Goal: Task Accomplishment & Management: Manage account settings

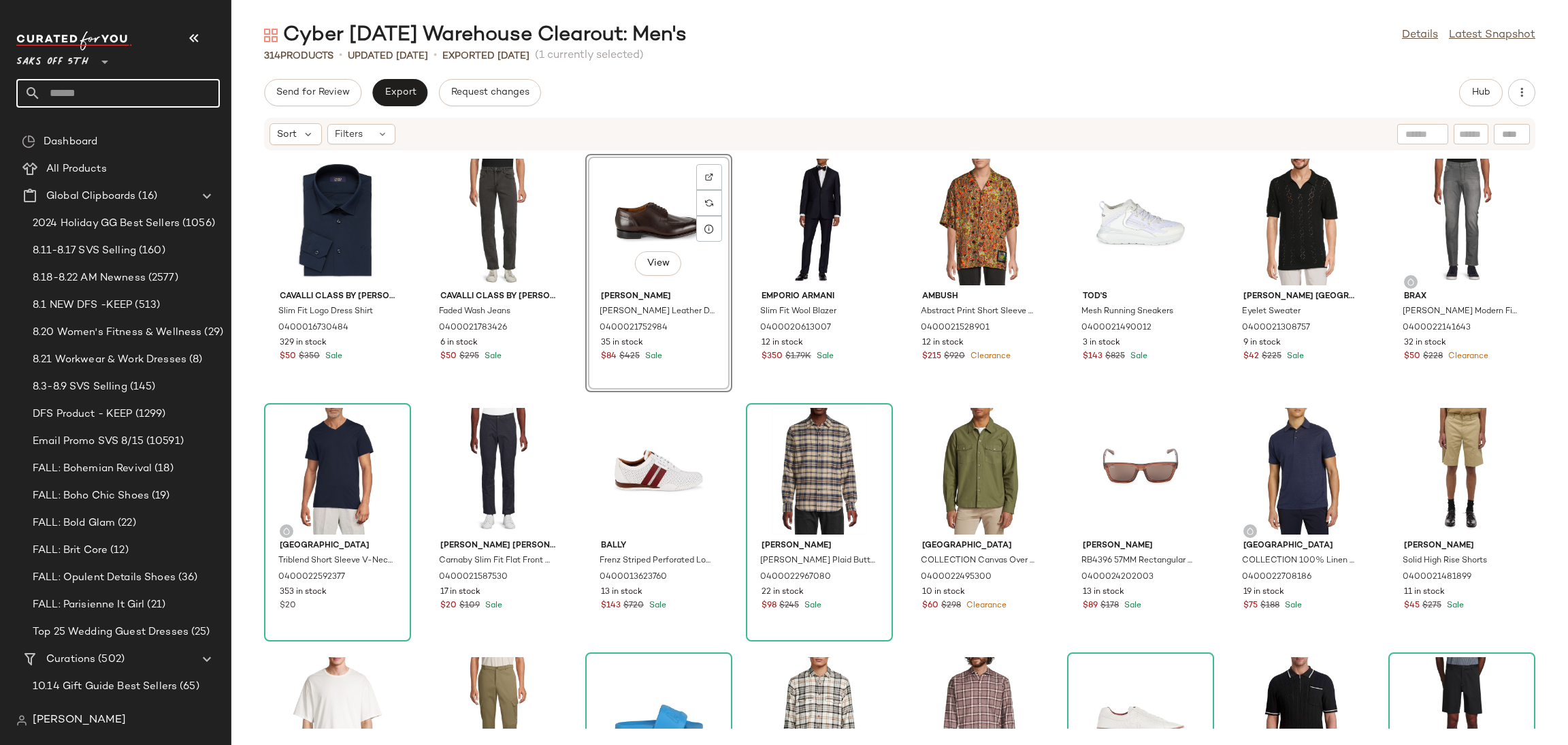
click at [87, 99] on input "text" at bounding box center [130, 93] width 179 height 29
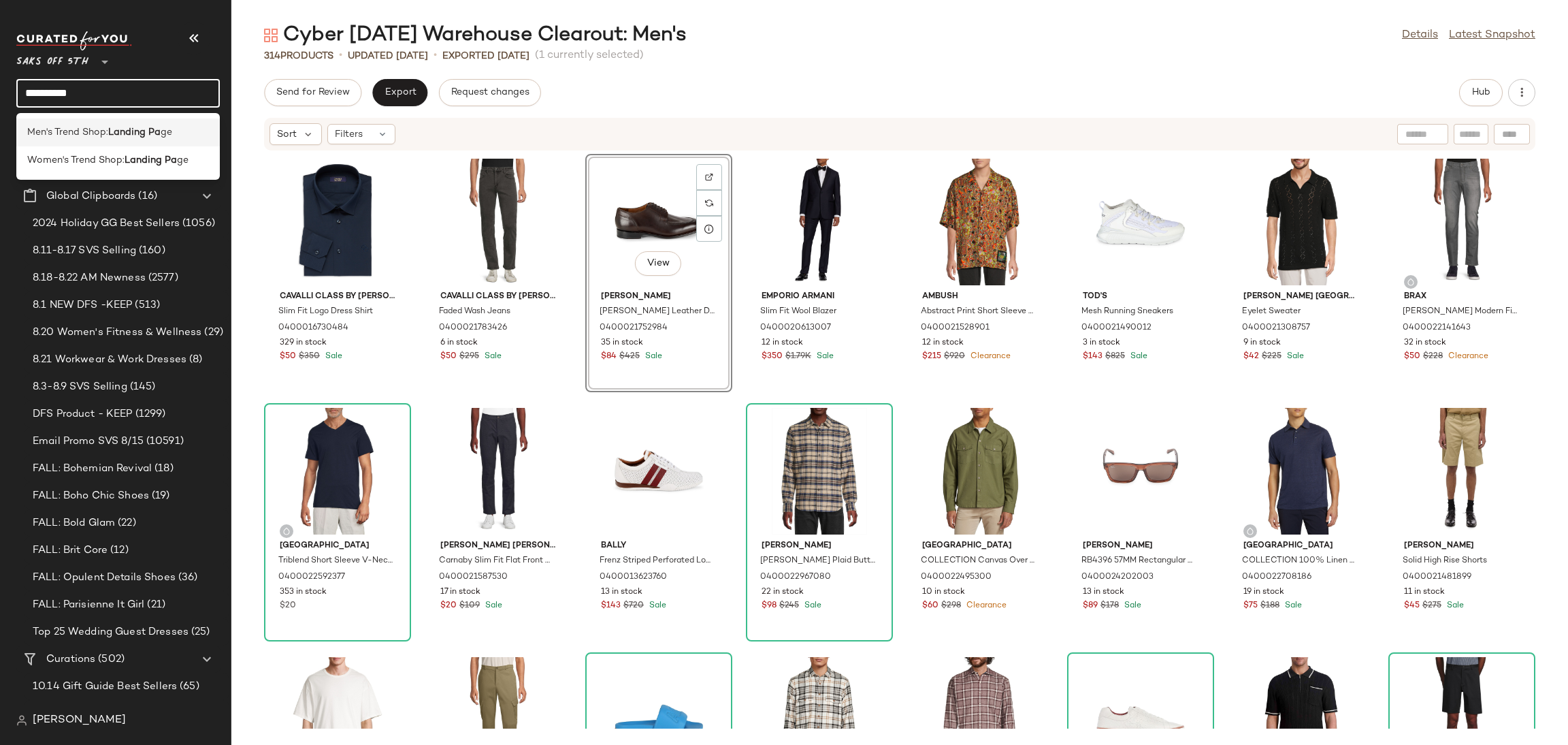
type input "**********"
click at [103, 128] on span "Men's Trend Shop:" at bounding box center [67, 133] width 81 height 14
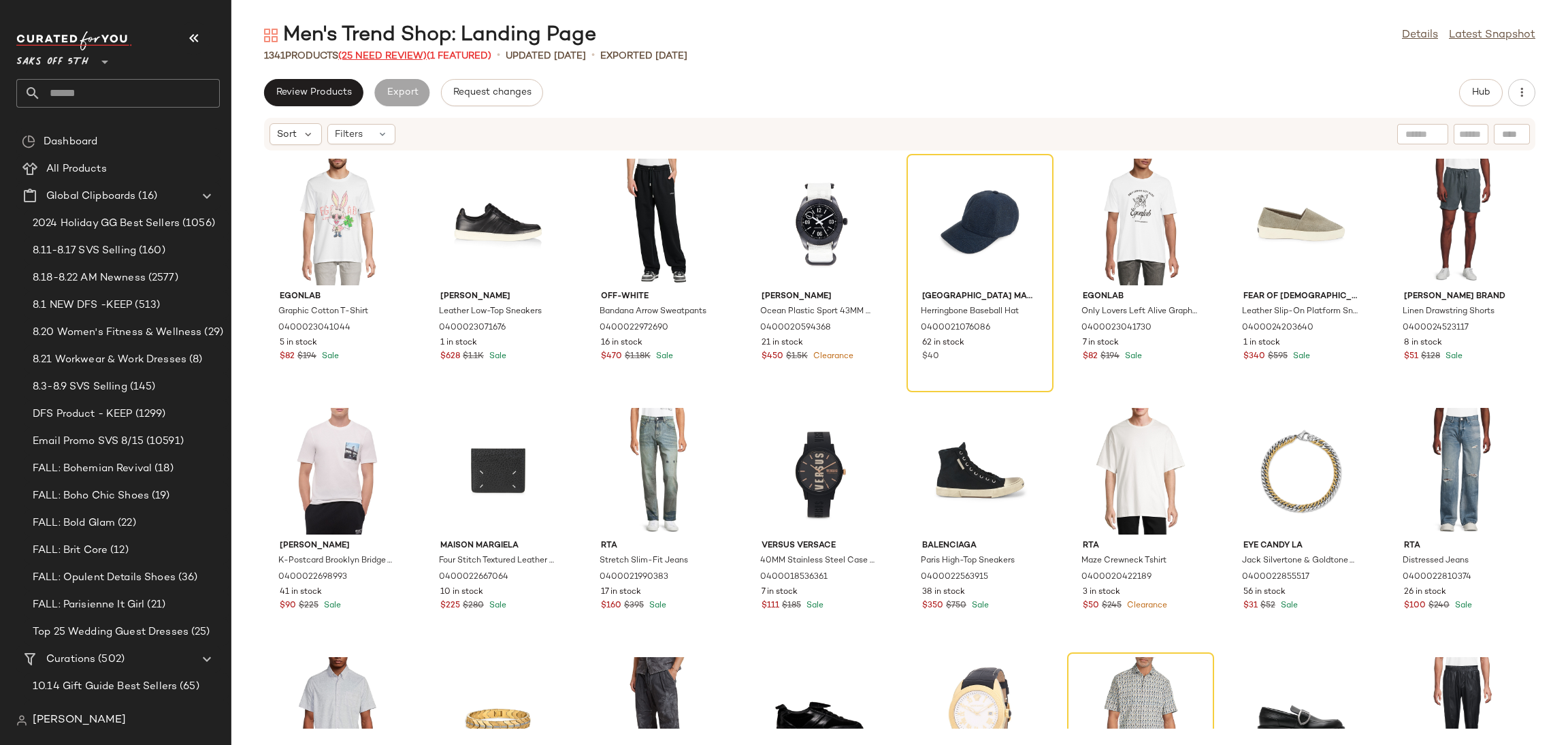
click at [394, 57] on span "(25 Need Review)" at bounding box center [382, 56] width 89 height 10
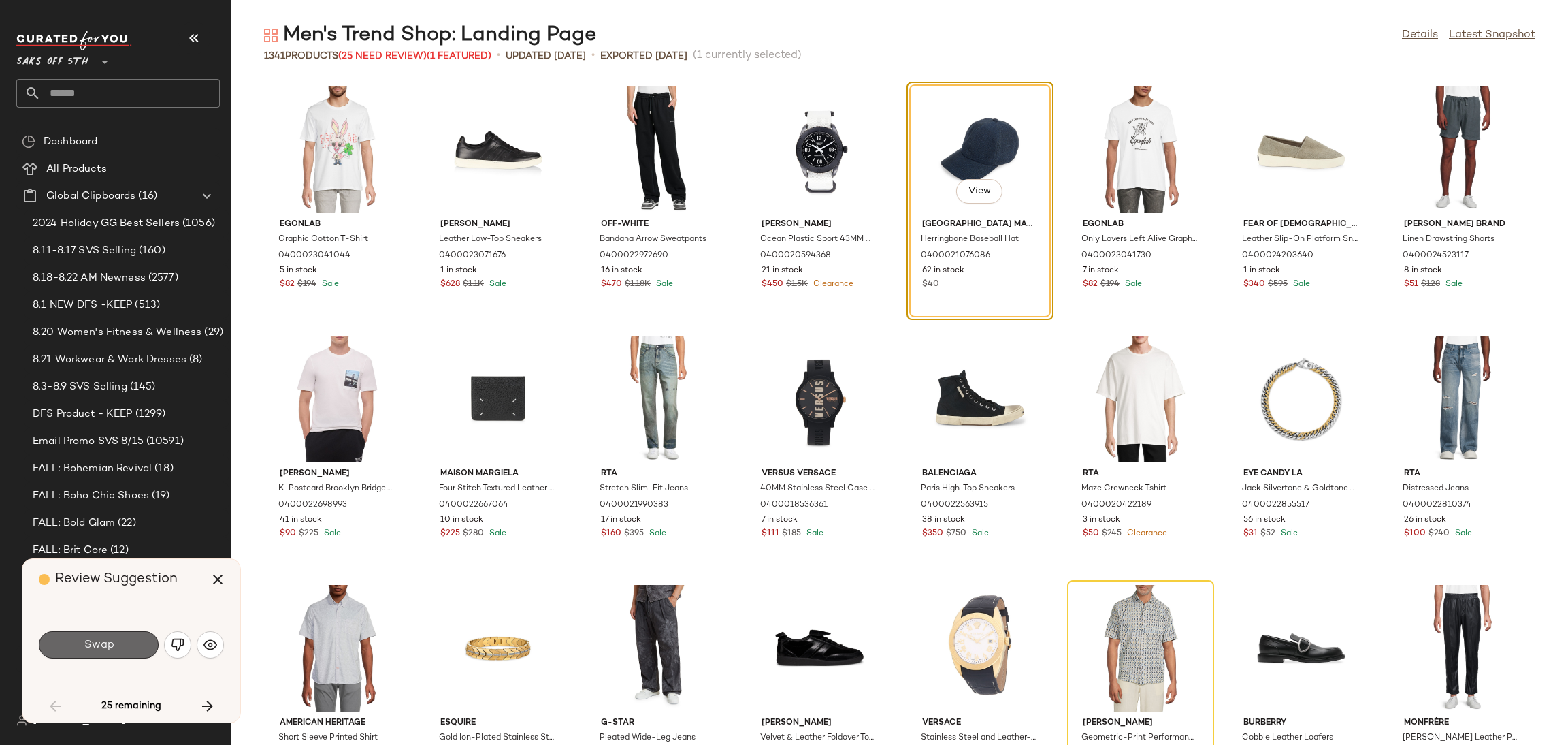
click at [124, 642] on button "Swap" at bounding box center [98, 645] width 120 height 27
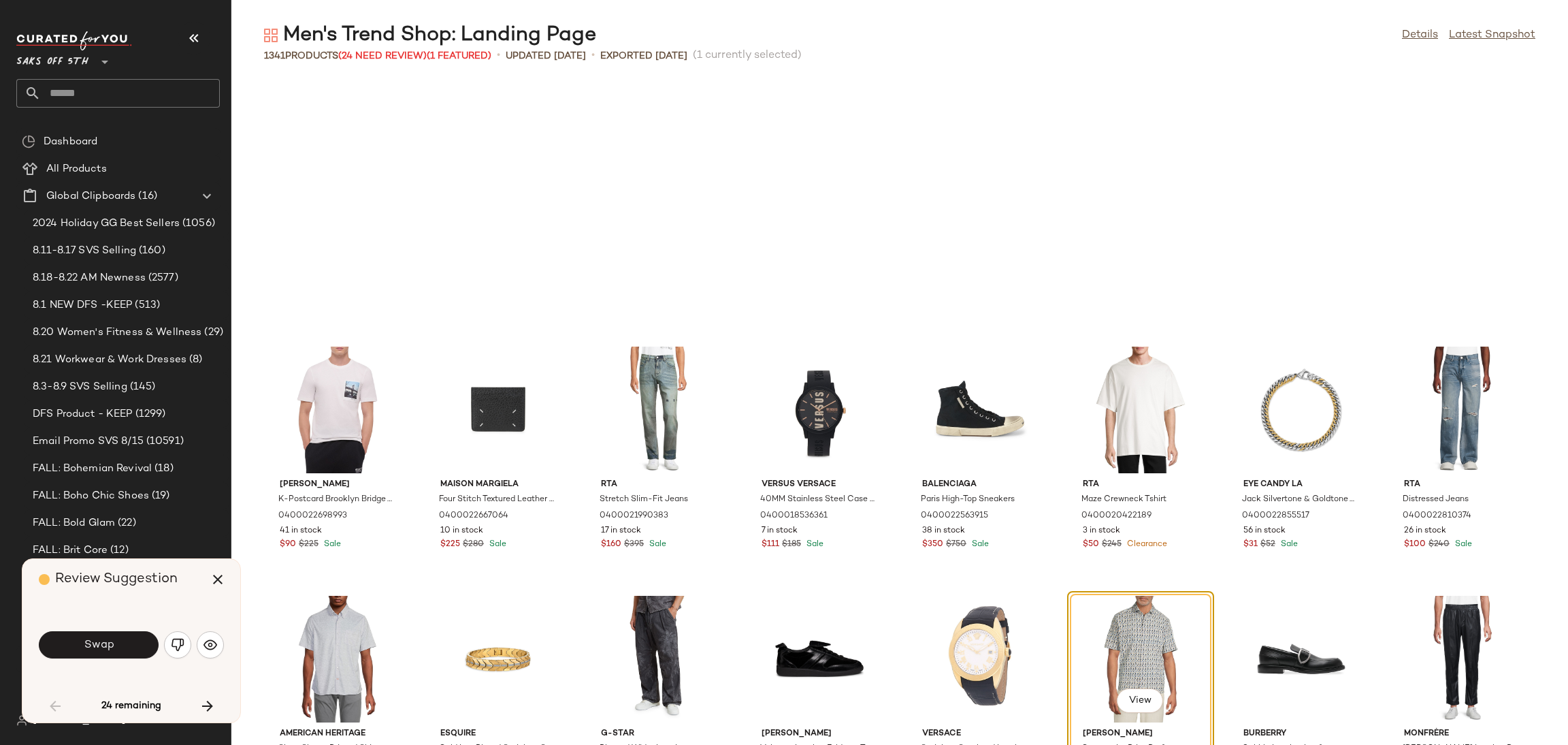
scroll to position [260, 0]
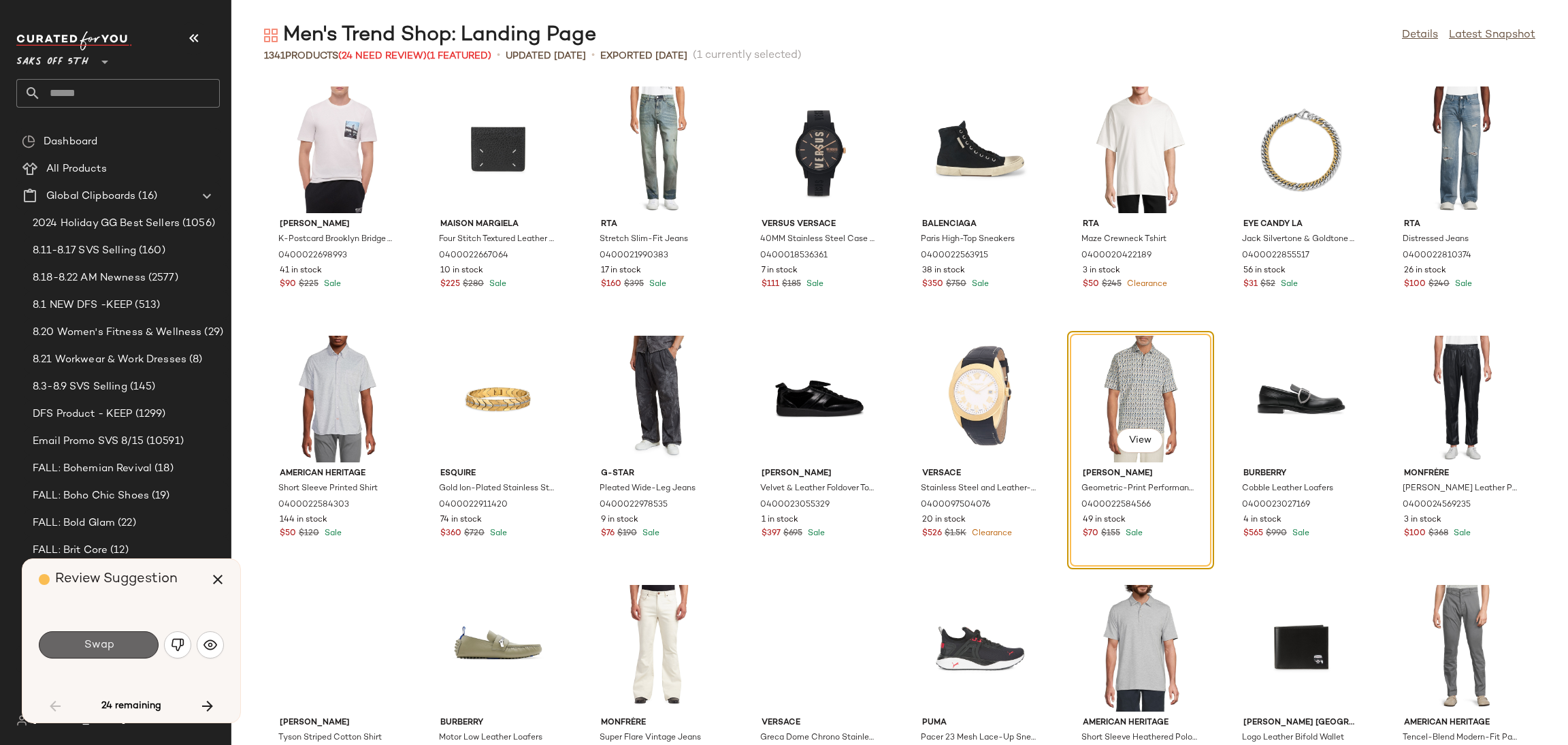
click at [133, 649] on button "Swap" at bounding box center [98, 645] width 120 height 27
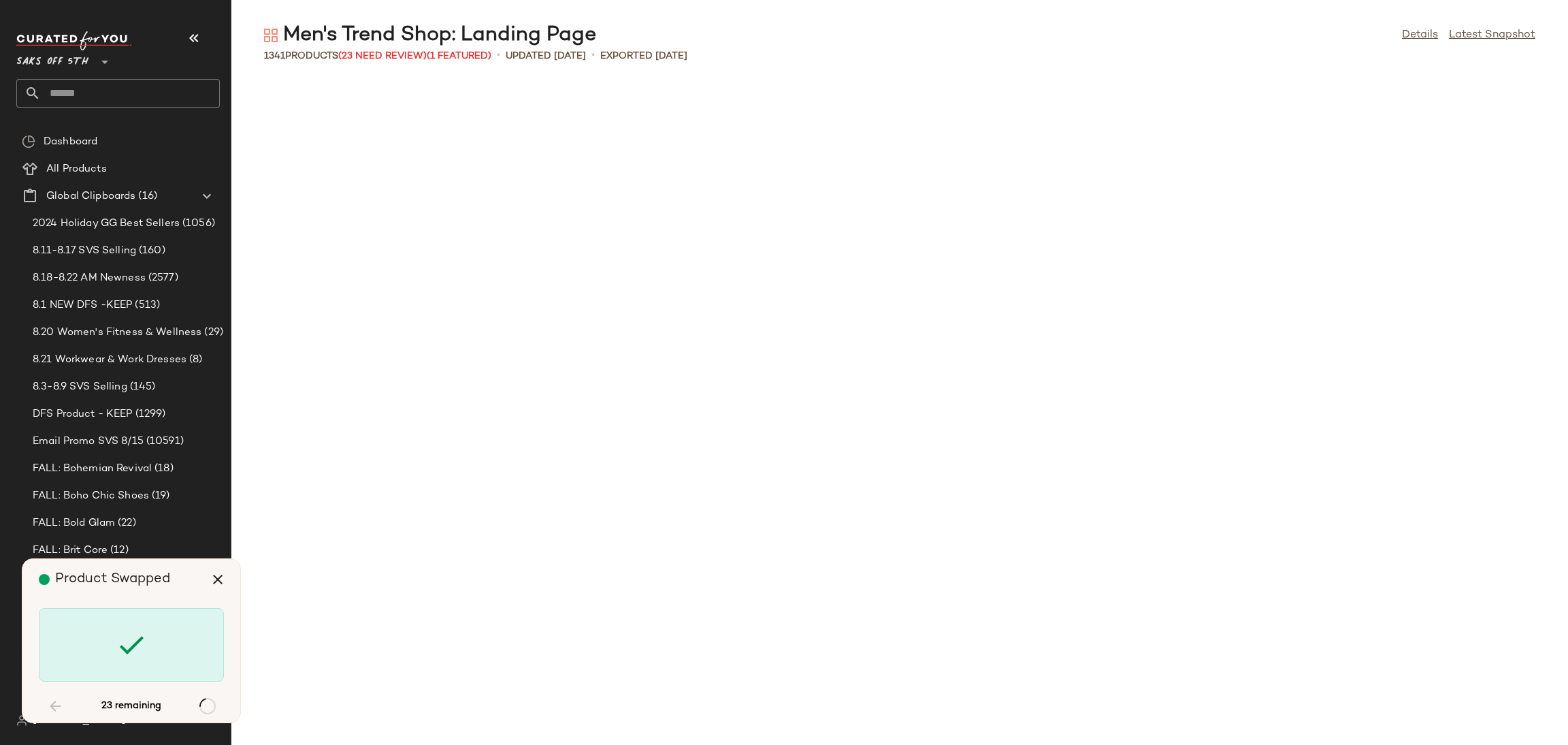
scroll to position [1495, 0]
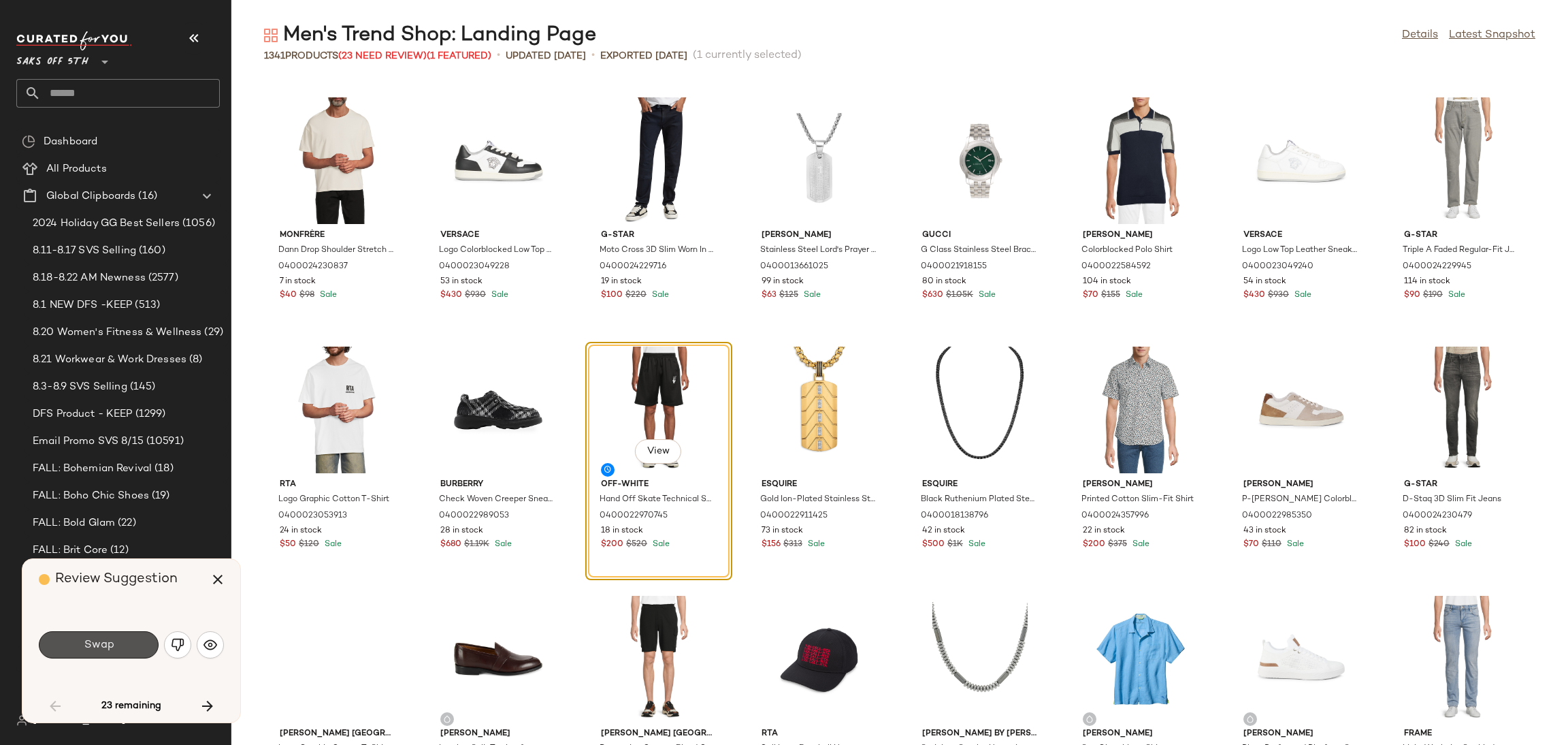
click at [133, 649] on button "Swap" at bounding box center [98, 645] width 120 height 27
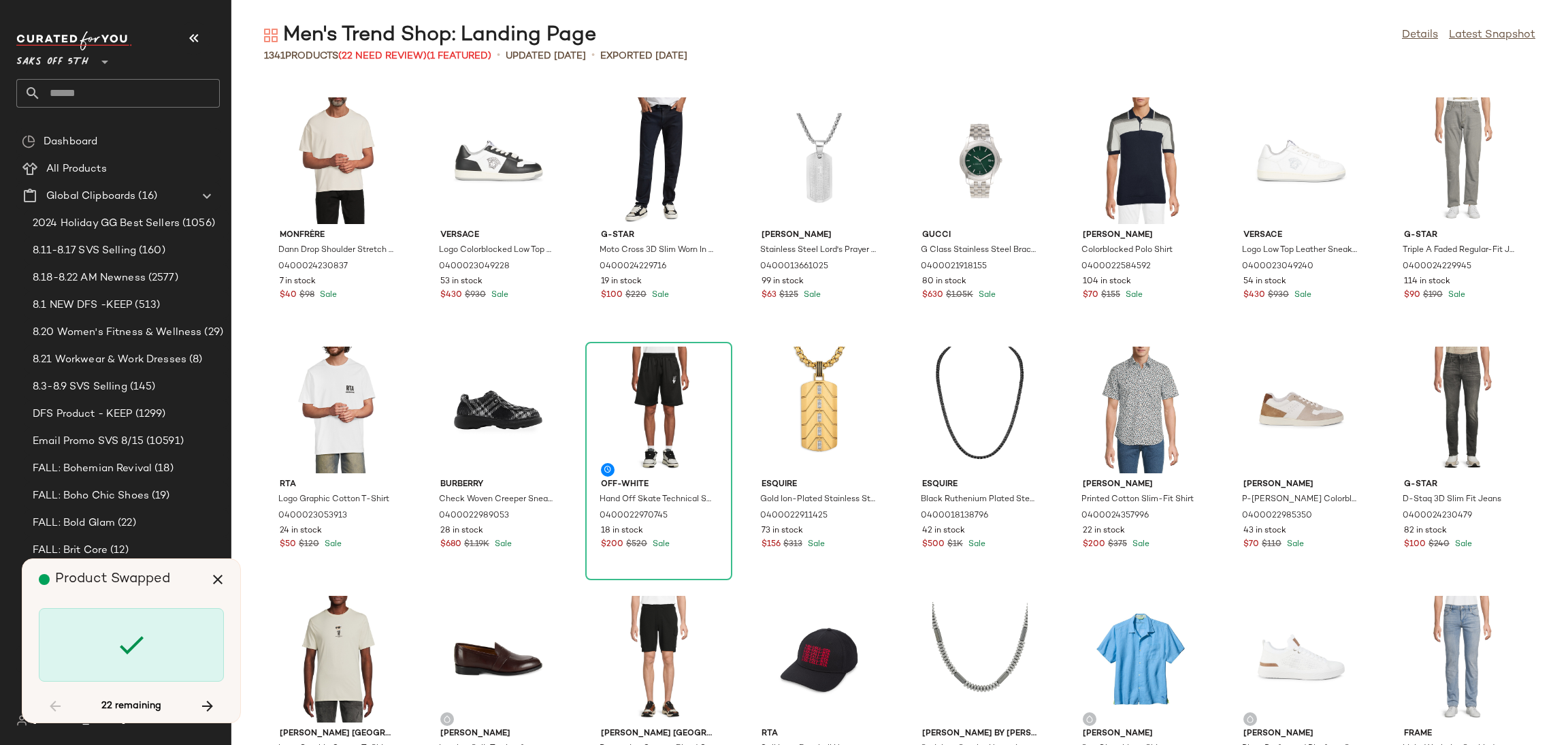
scroll to position [4484, 0]
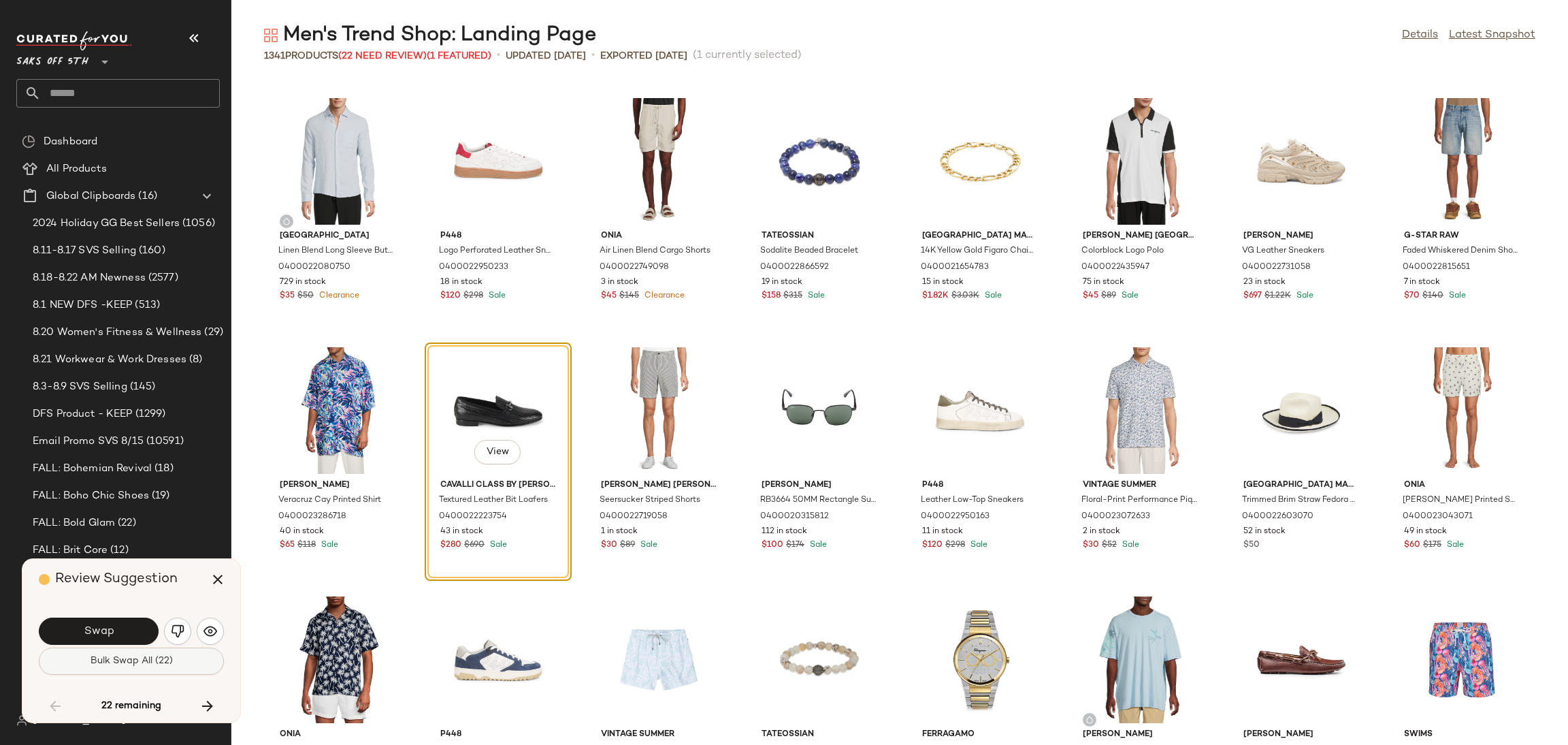
click at [144, 665] on span "Bulk Swap All (22)" at bounding box center [131, 660] width 83 height 11
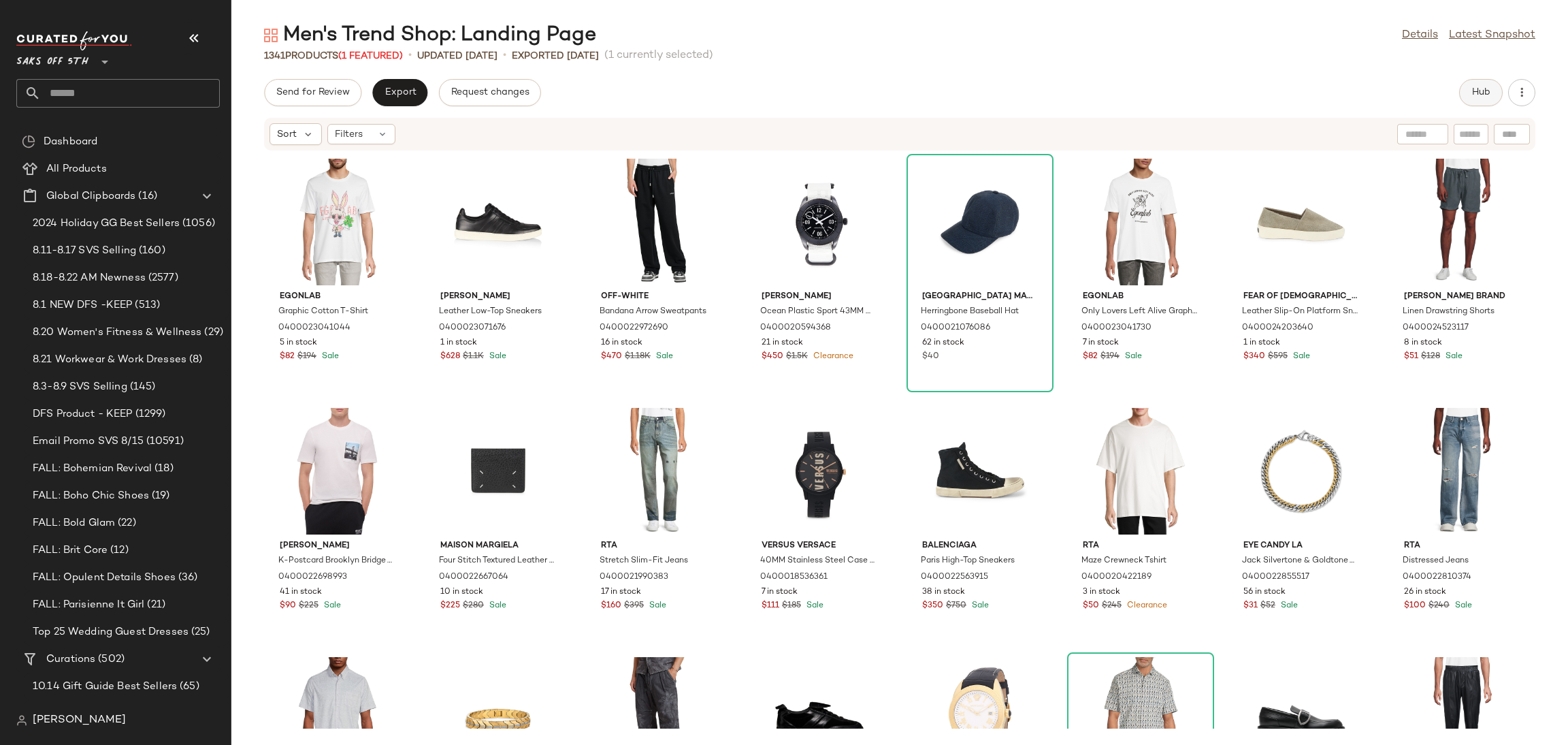
click at [1475, 93] on span "Hub" at bounding box center [1481, 92] width 19 height 11
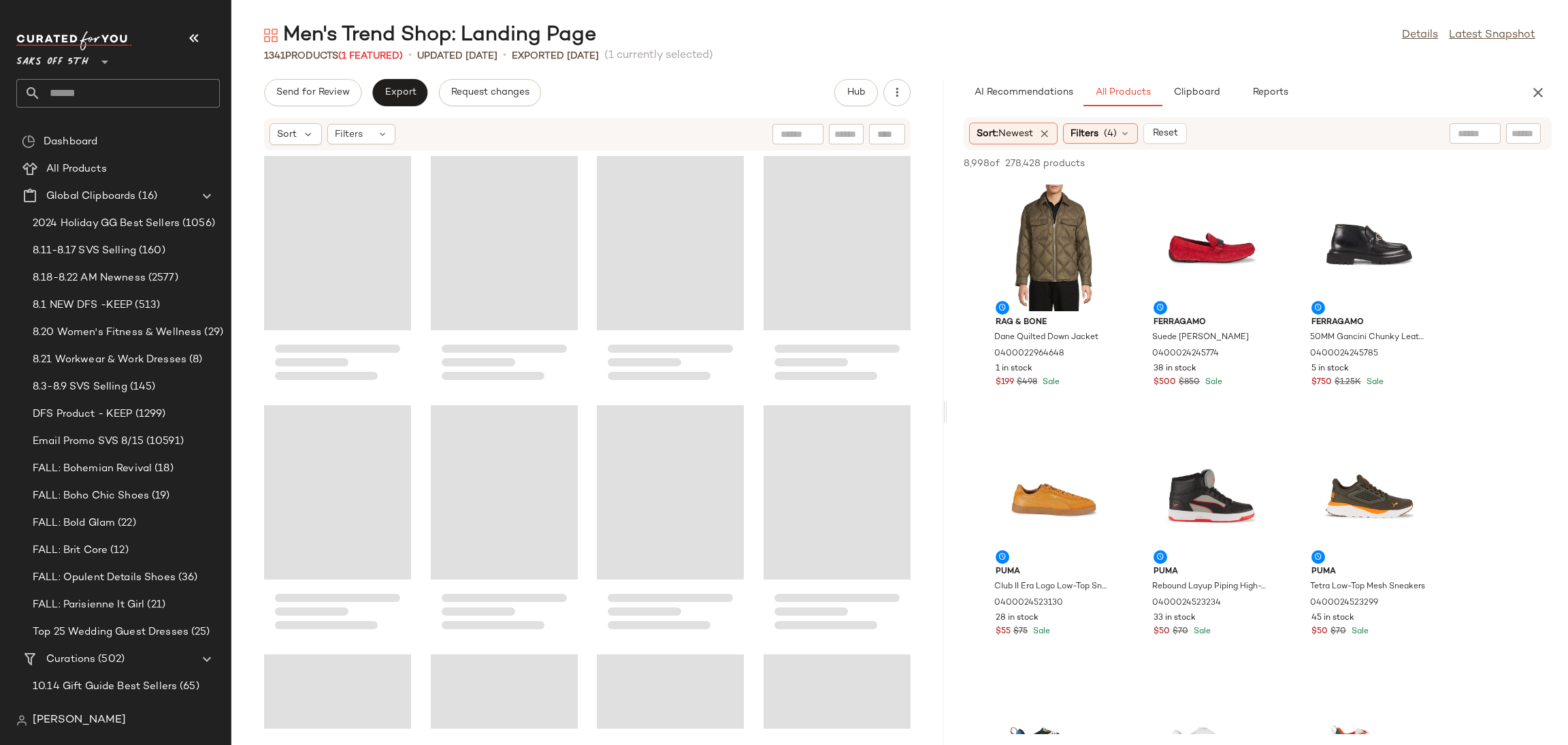
drag, startPoint x: 899, startPoint y: 409, endPoint x: 948, endPoint y: 405, distance: 49.2
click at [948, 405] on div "Men's Trend Shop: Landing Page Details Latest Snapshot 1341 Products (1 Feature…" at bounding box center [899, 383] width 1337 height 723
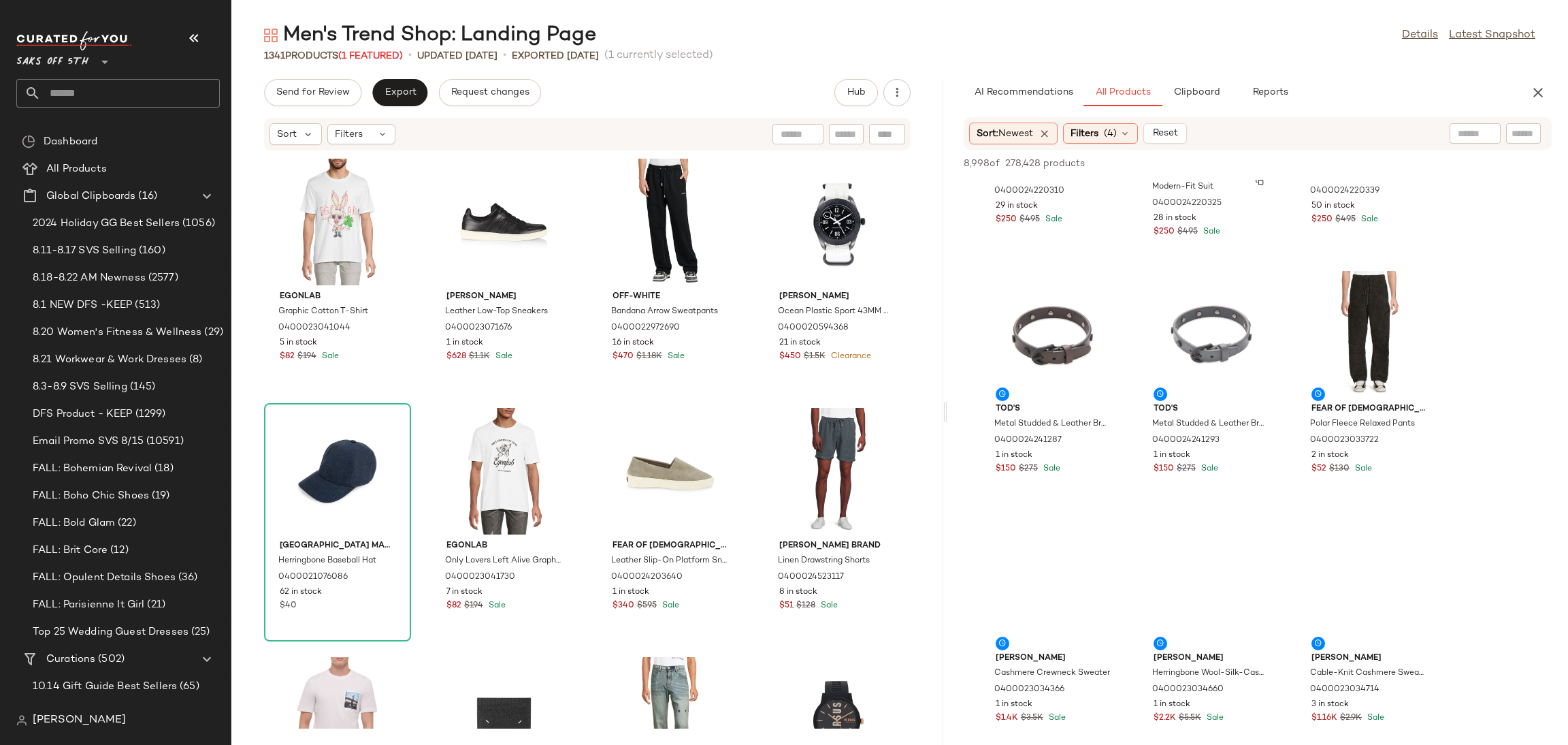
scroll to position [4649, 0]
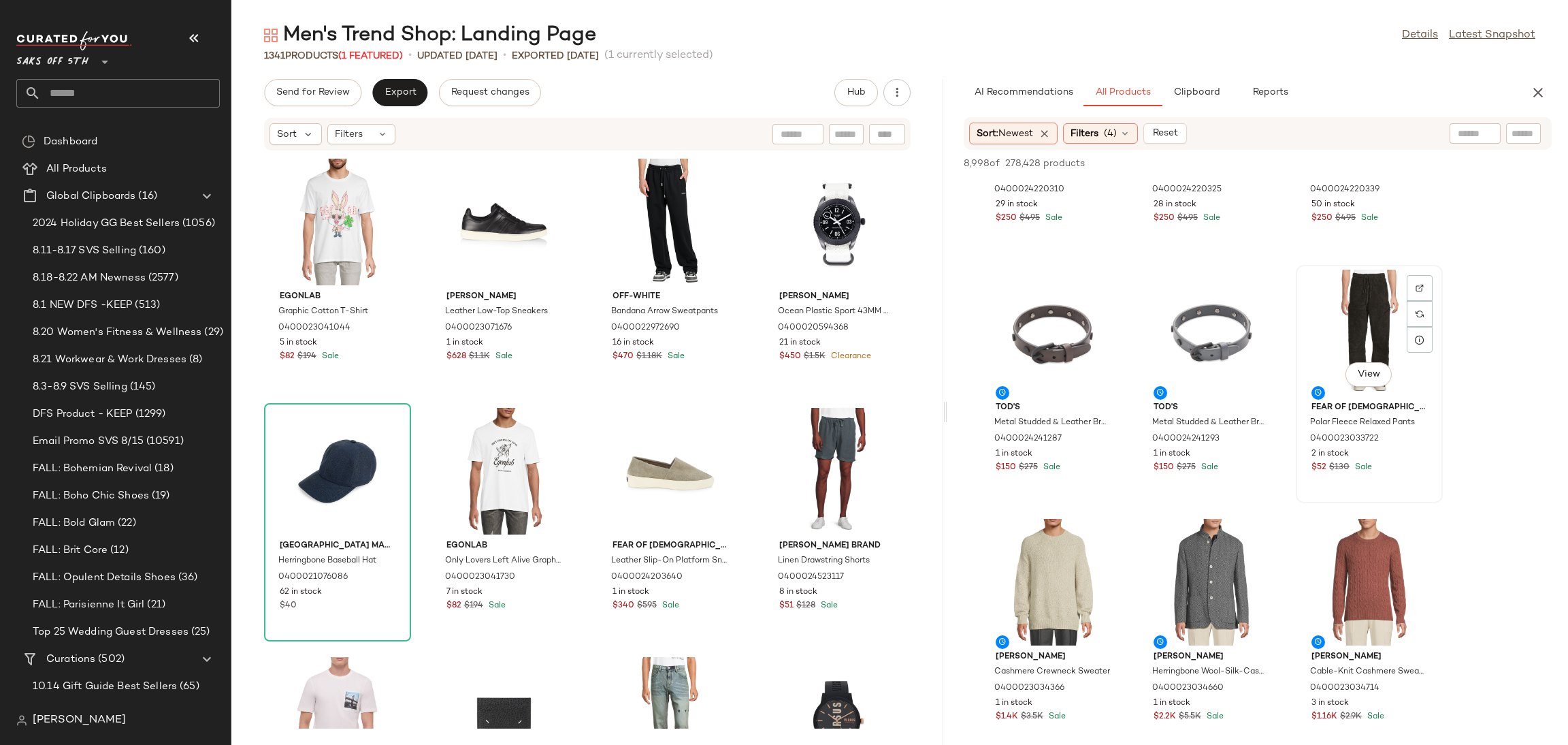
click at [1347, 314] on div "View" at bounding box center [1369, 332] width 137 height 127
click at [1361, 157] on button "Add to Top" at bounding box center [1356, 163] width 64 height 16
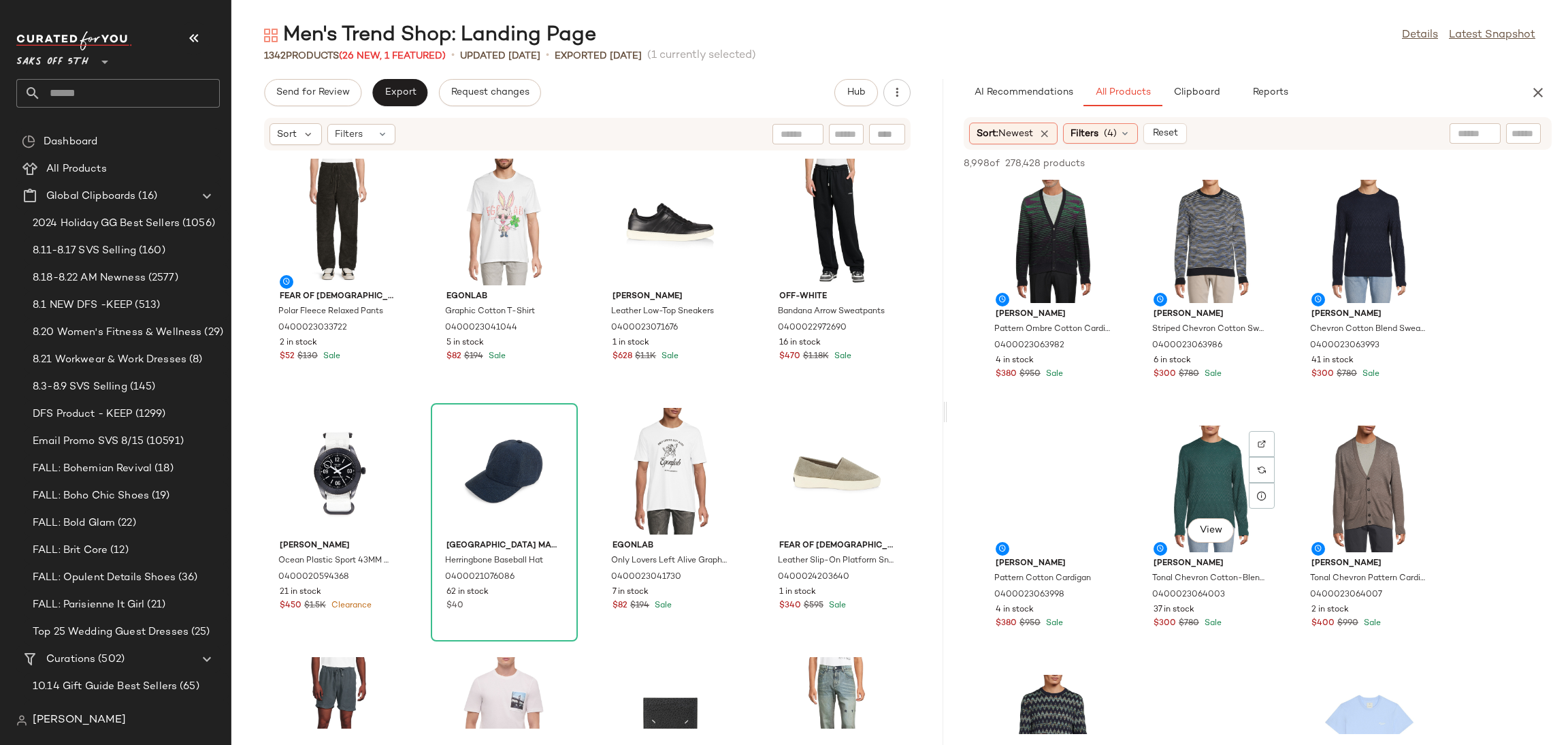
scroll to position [5740, 0]
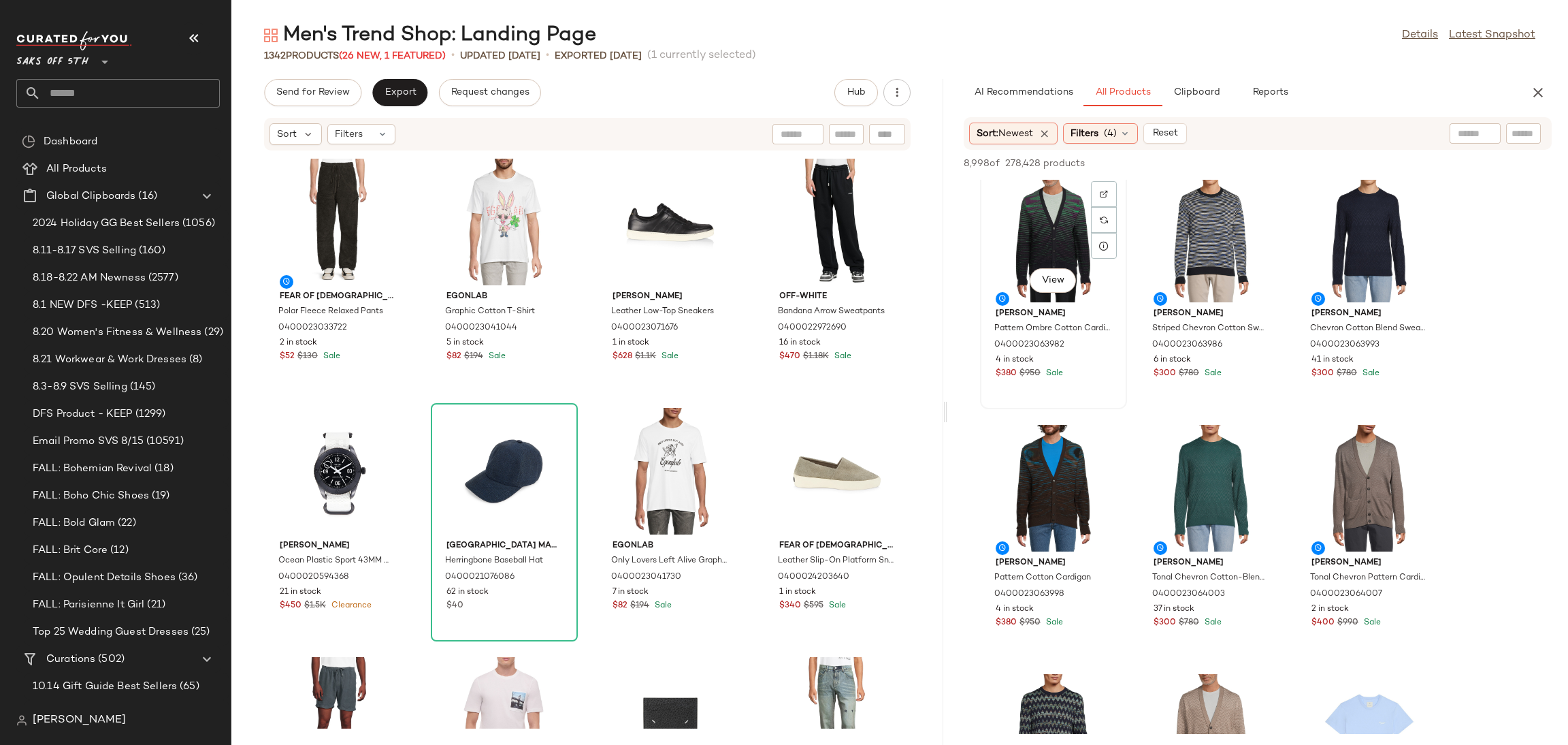
click at [1060, 231] on div "View" at bounding box center [1053, 239] width 137 height 127
click at [1359, 161] on span "Add to Top" at bounding box center [1356, 163] width 54 height 9
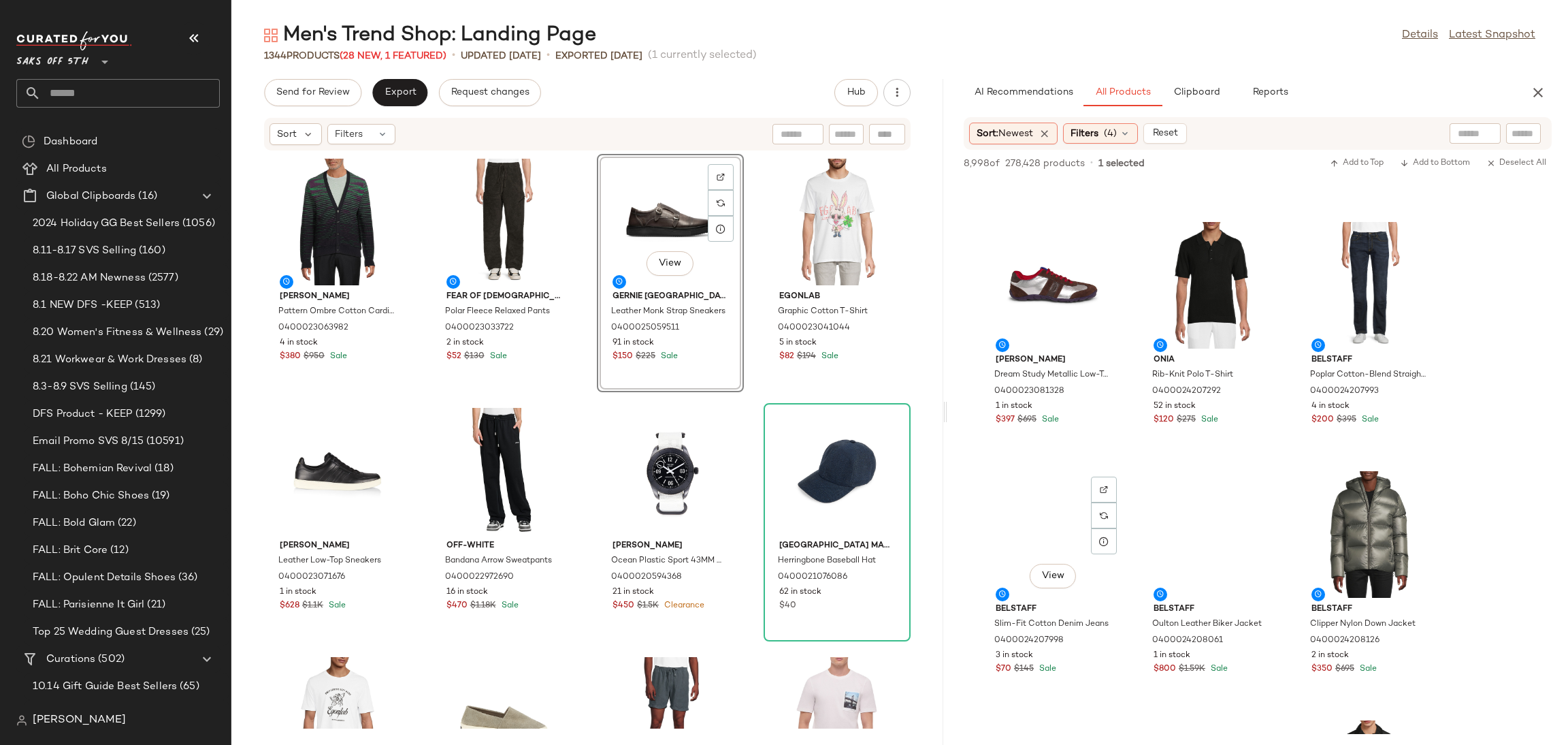
scroll to position [10926, 0]
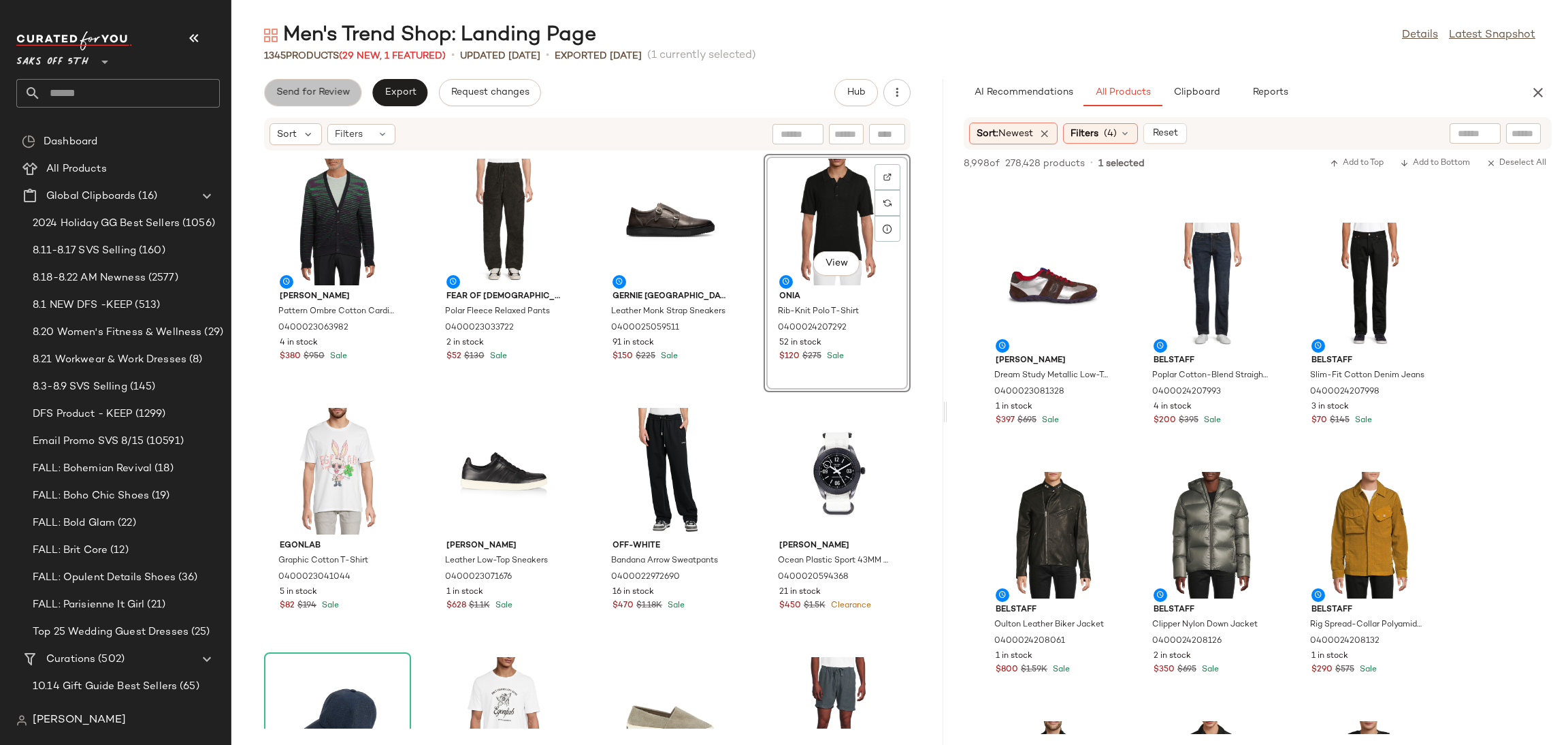
click at [342, 94] on span "Send for Review" at bounding box center [313, 92] width 74 height 11
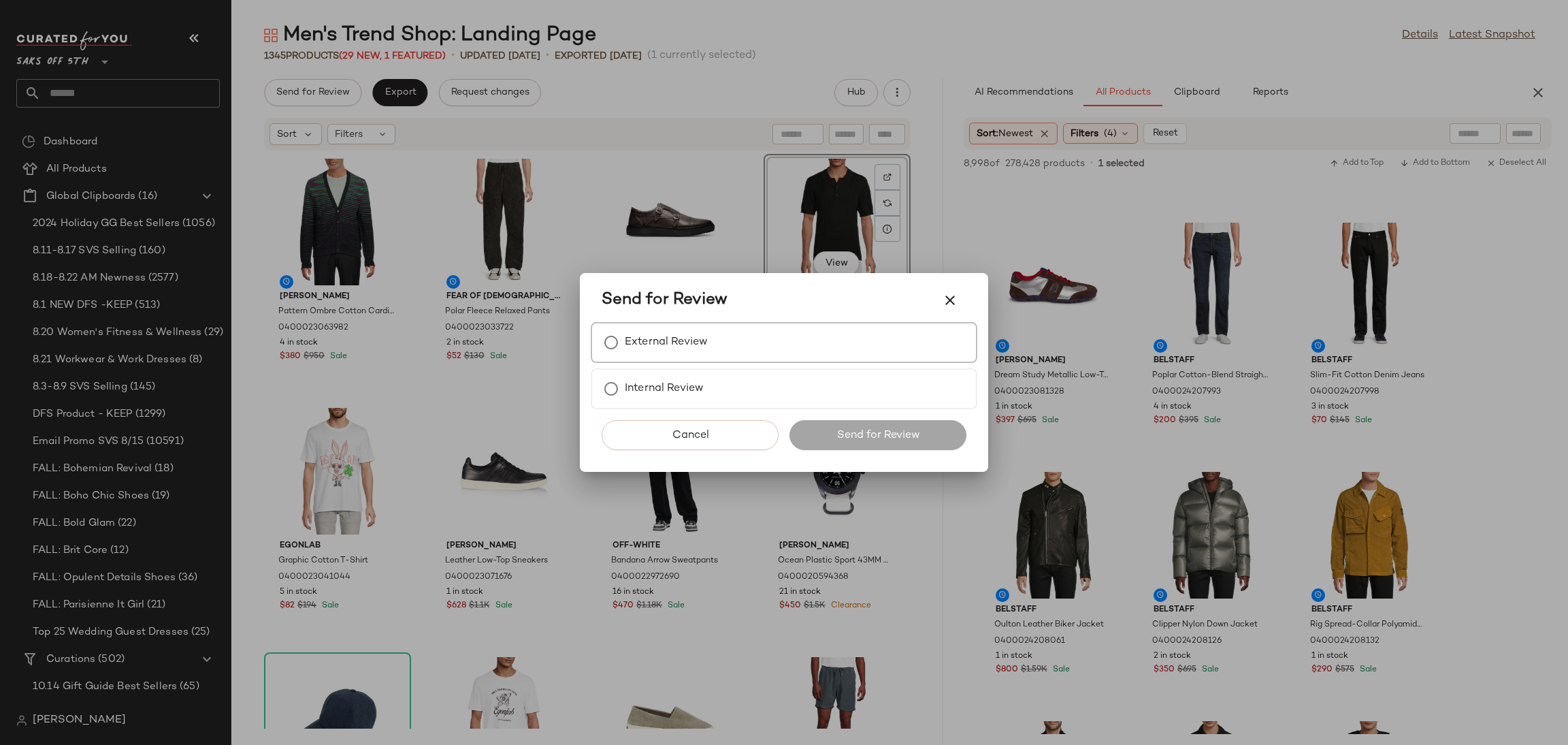
click at [676, 348] on label "External Review" at bounding box center [666, 342] width 83 height 27
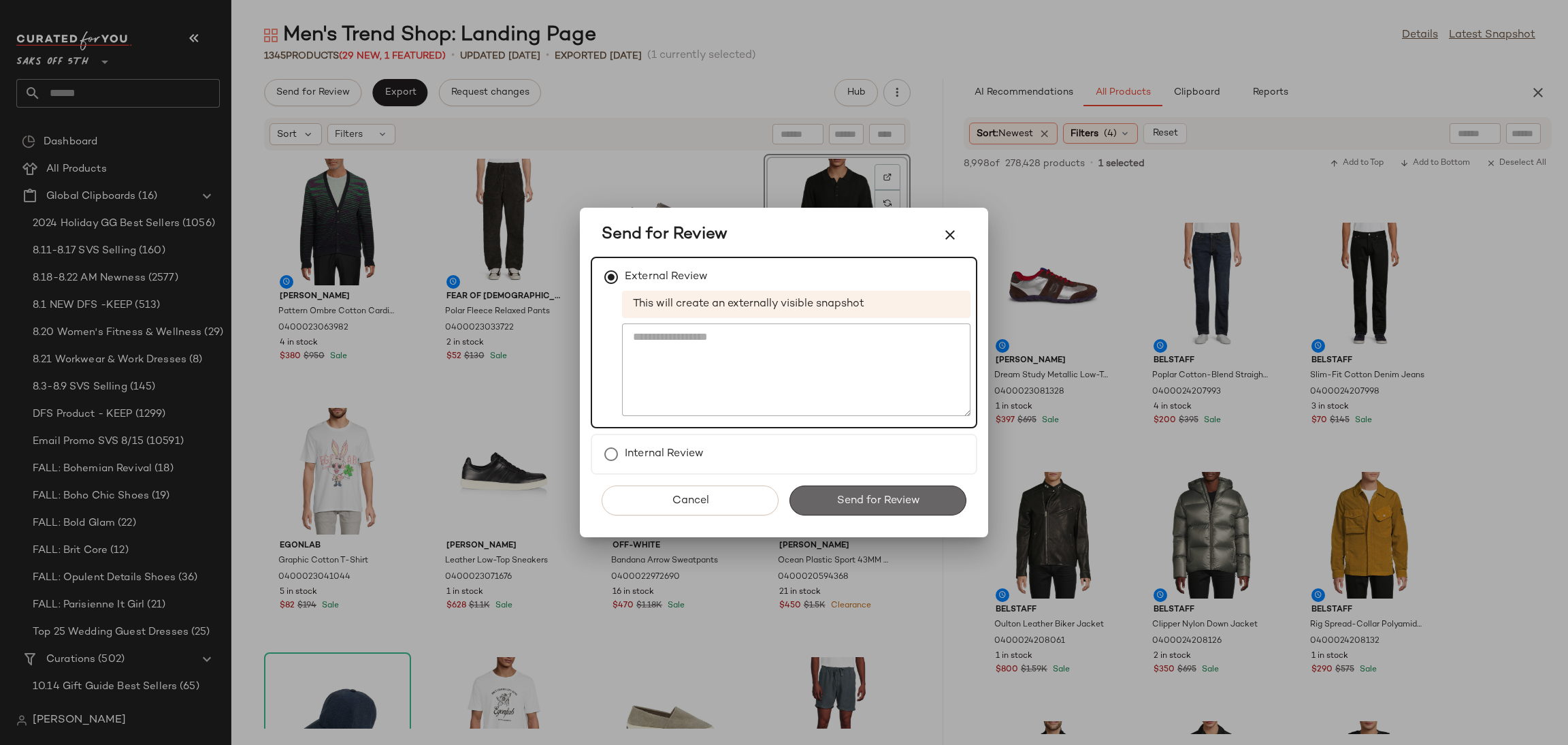
click at [877, 499] on span "Send for Review" at bounding box center [877, 501] width 84 height 13
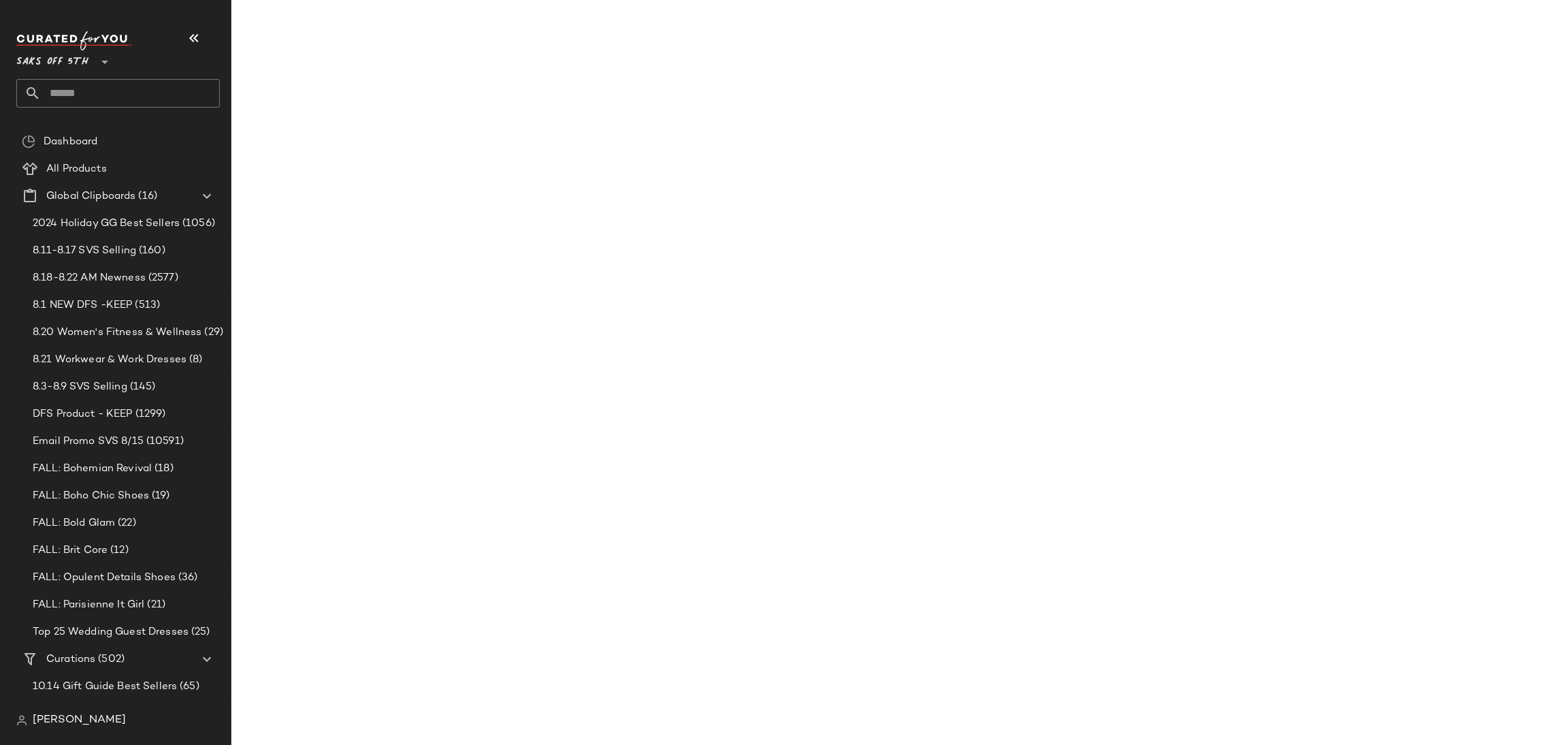
scroll to position [16158, 0]
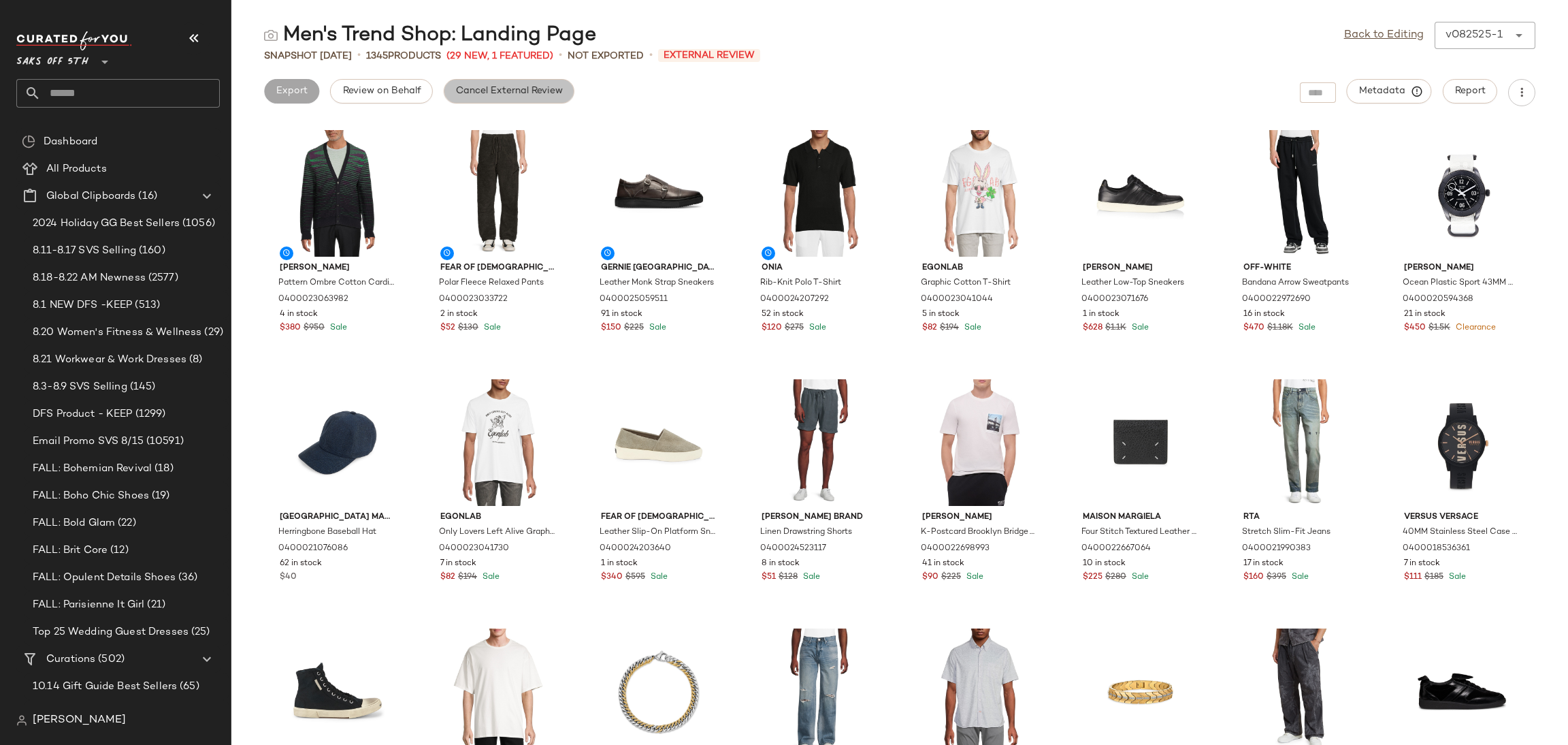
click at [546, 90] on span "Cancel External Review" at bounding box center [509, 91] width 107 height 11
click at [1350, 33] on link "Back to Editing" at bounding box center [1383, 35] width 79 height 16
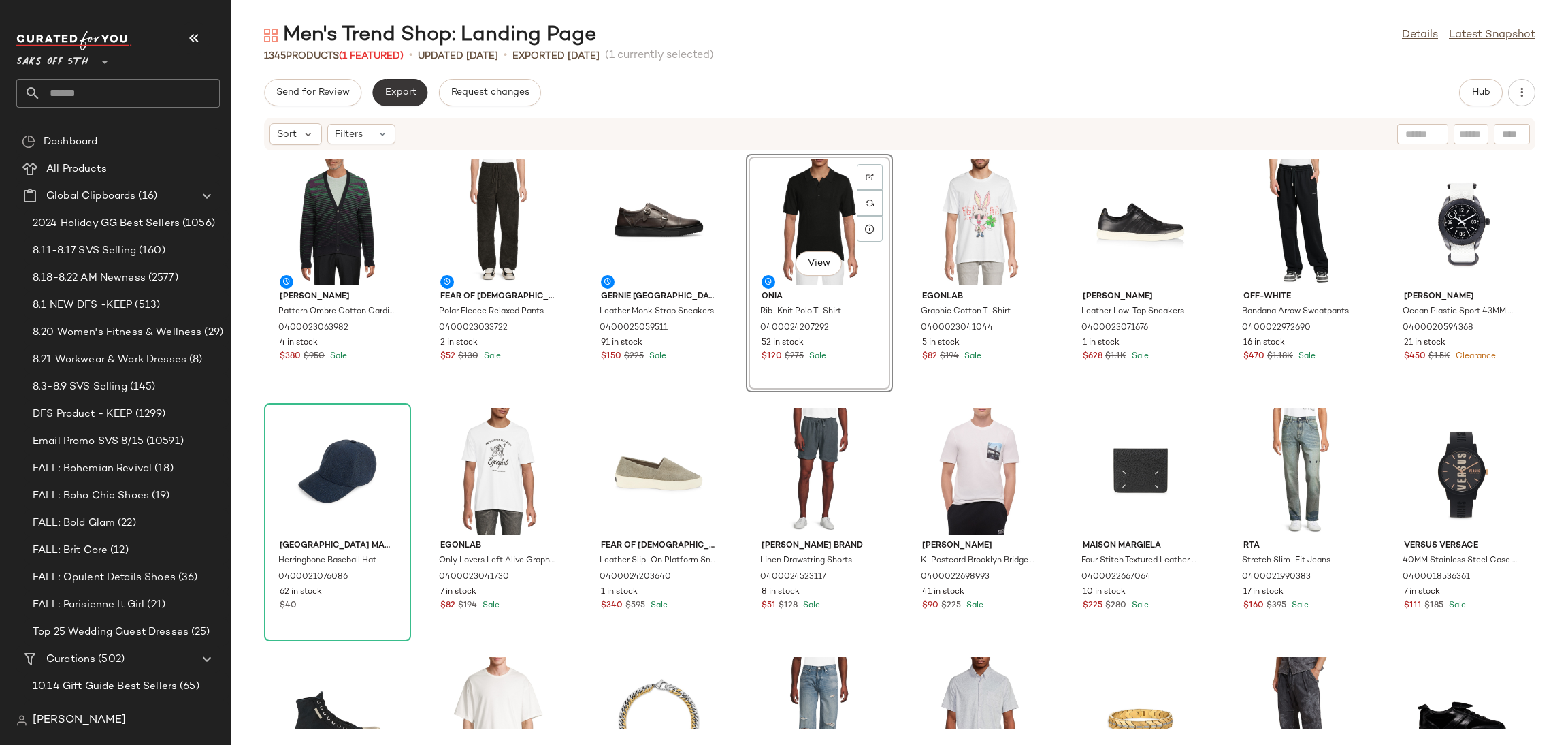
click at [391, 93] on span "Export" at bounding box center [400, 92] width 32 height 11
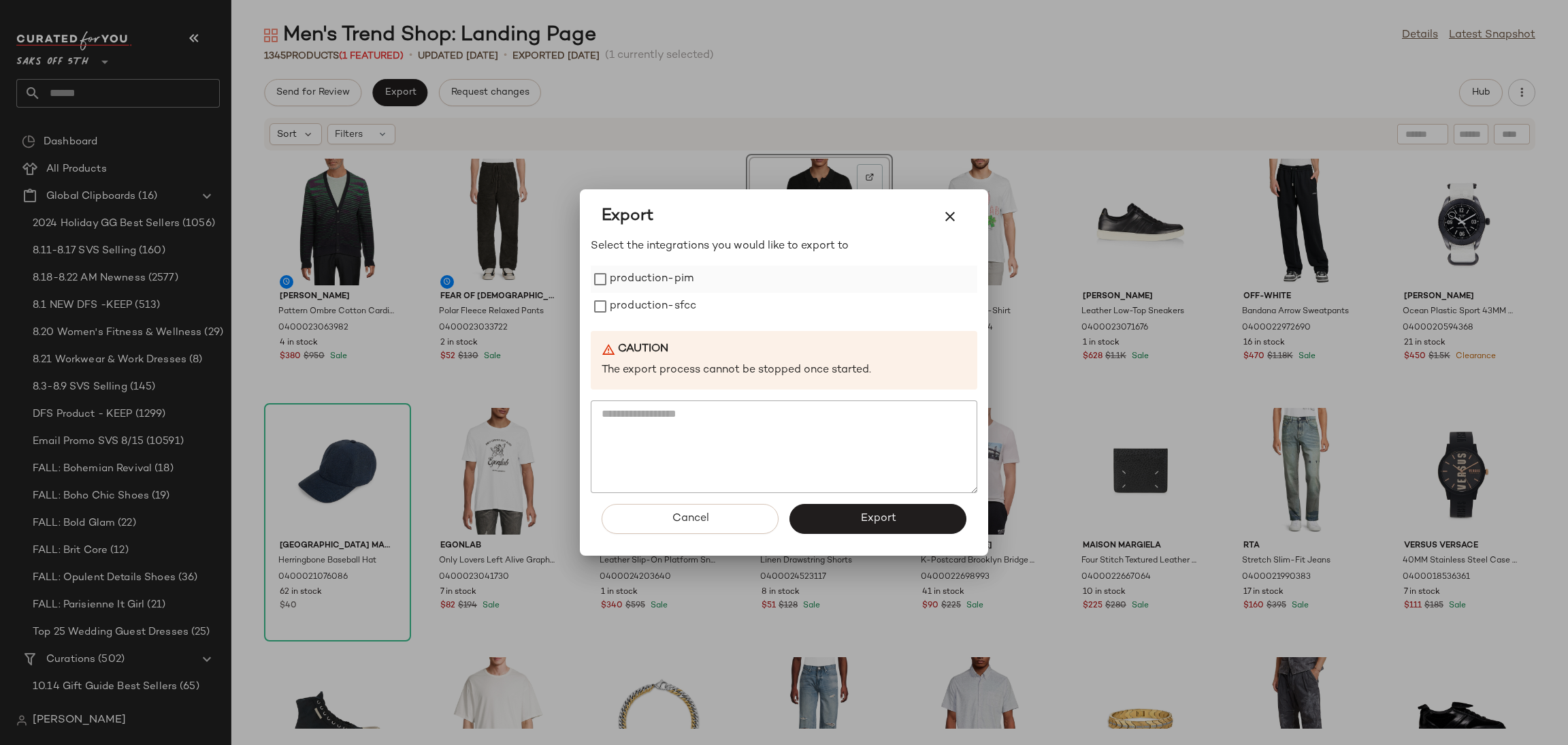
click at [639, 290] on label "production-pim" at bounding box center [652, 279] width 84 height 27
click at [646, 312] on label "production-sfcc" at bounding box center [653, 307] width 87 height 27
click at [857, 522] on button "Export" at bounding box center [877, 519] width 177 height 30
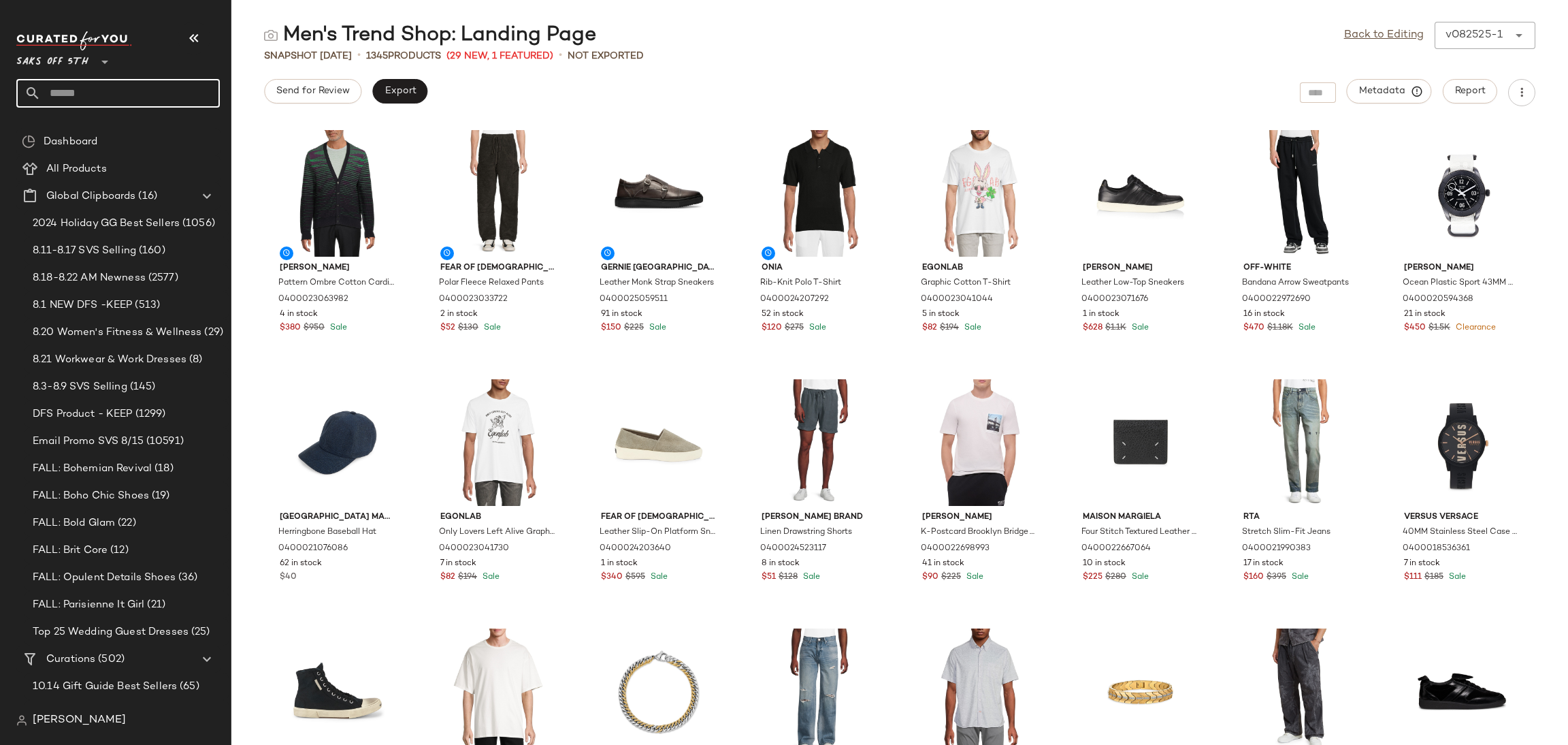
click at [175, 94] on input "text" at bounding box center [130, 93] width 179 height 29
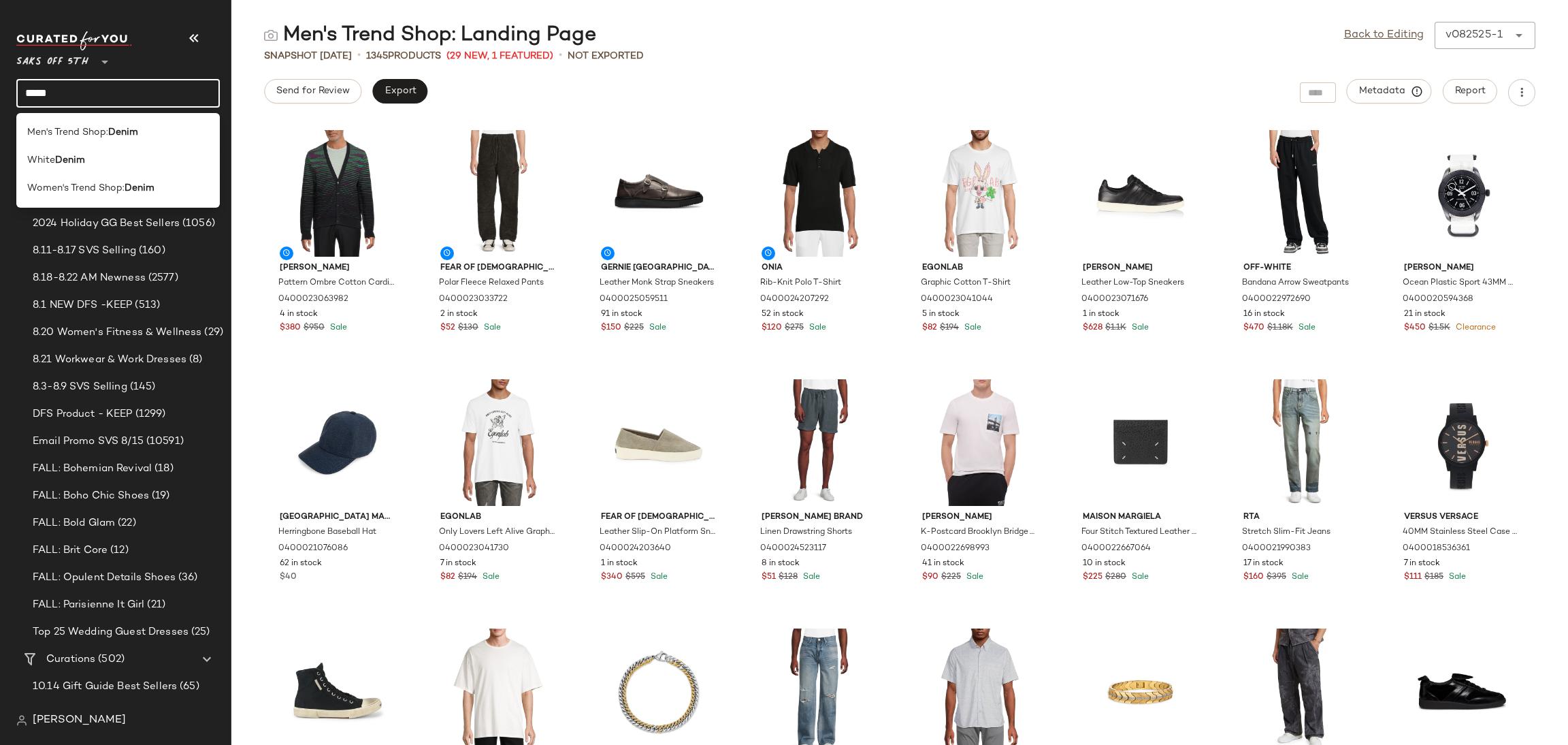
type input "*****"
click at [125, 132] on b "Denim" at bounding box center [123, 133] width 30 height 14
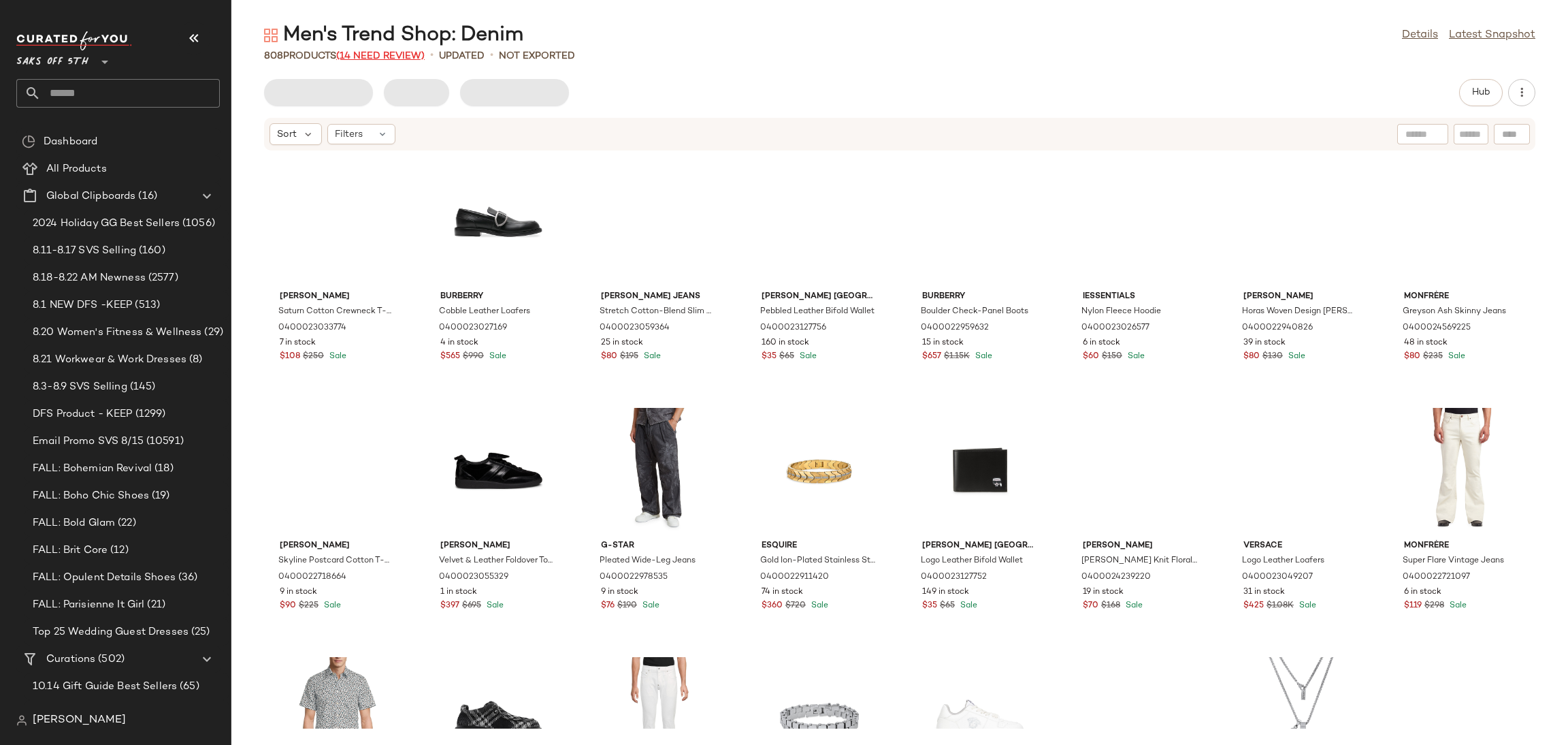
click at [372, 53] on span "(14 Need Review)" at bounding box center [380, 56] width 89 height 10
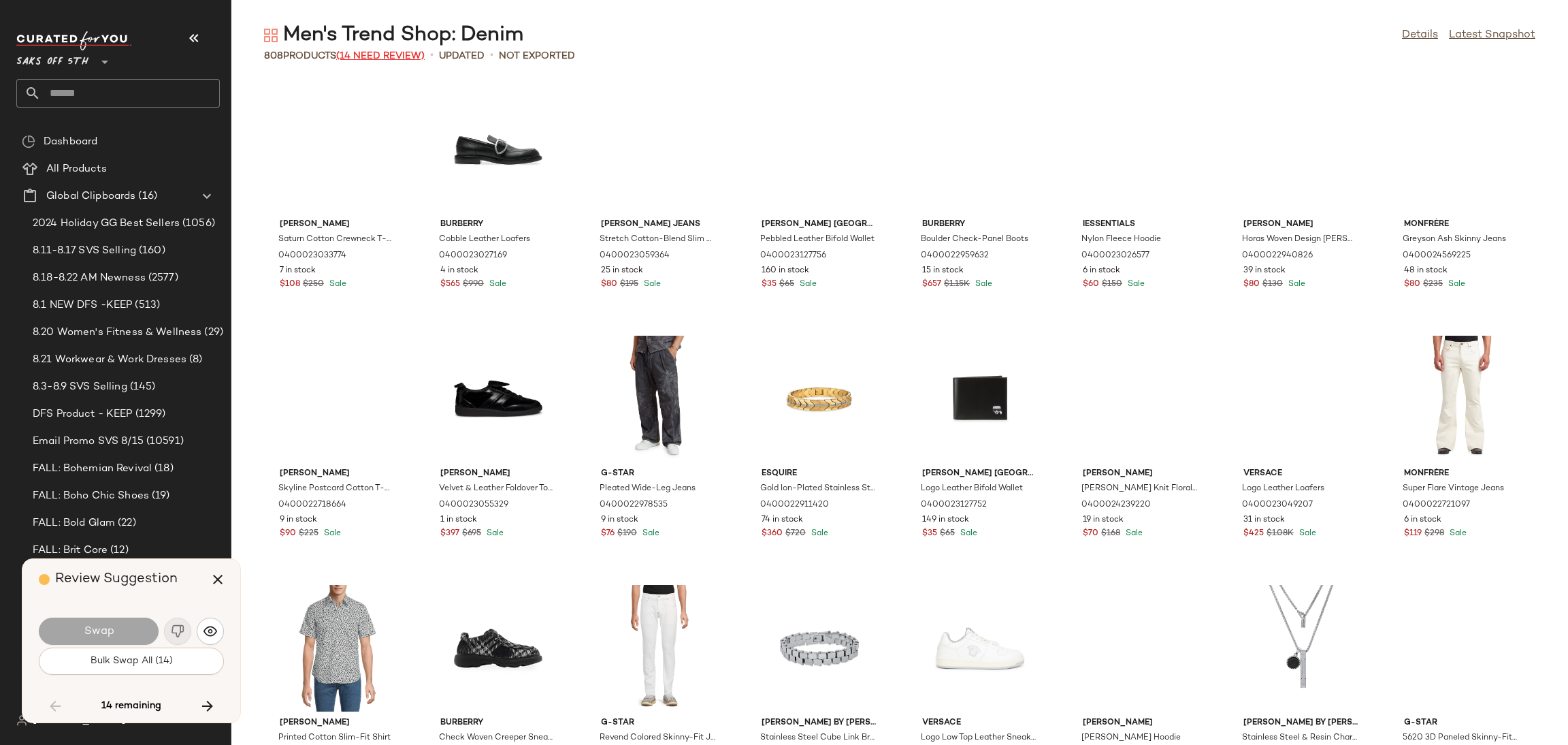
scroll to position [8222, 0]
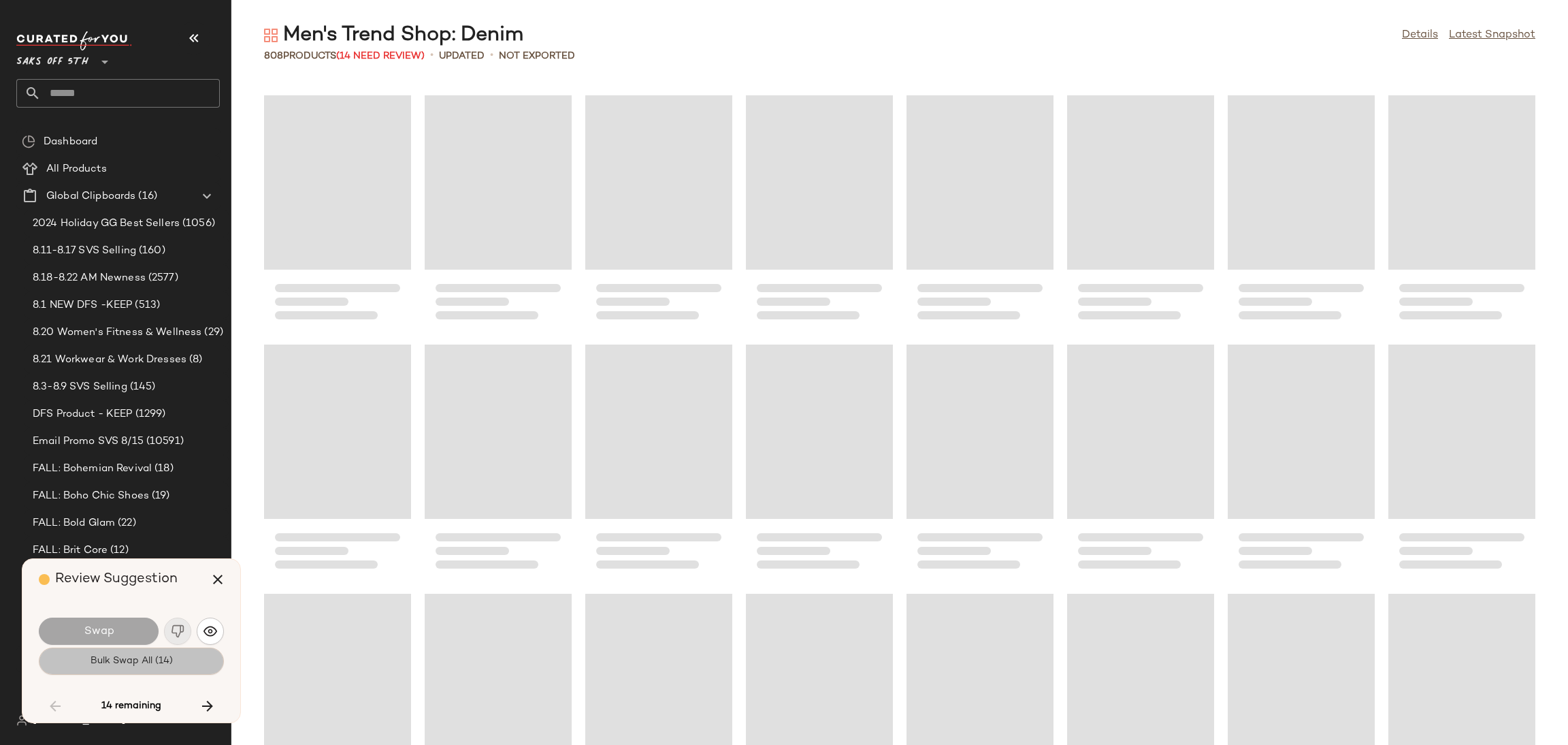
click at [146, 657] on span "Bulk Swap All (14)" at bounding box center [131, 660] width 83 height 11
click at [589, 250] on div "Loading..." at bounding box center [658, 182] width 147 height 174
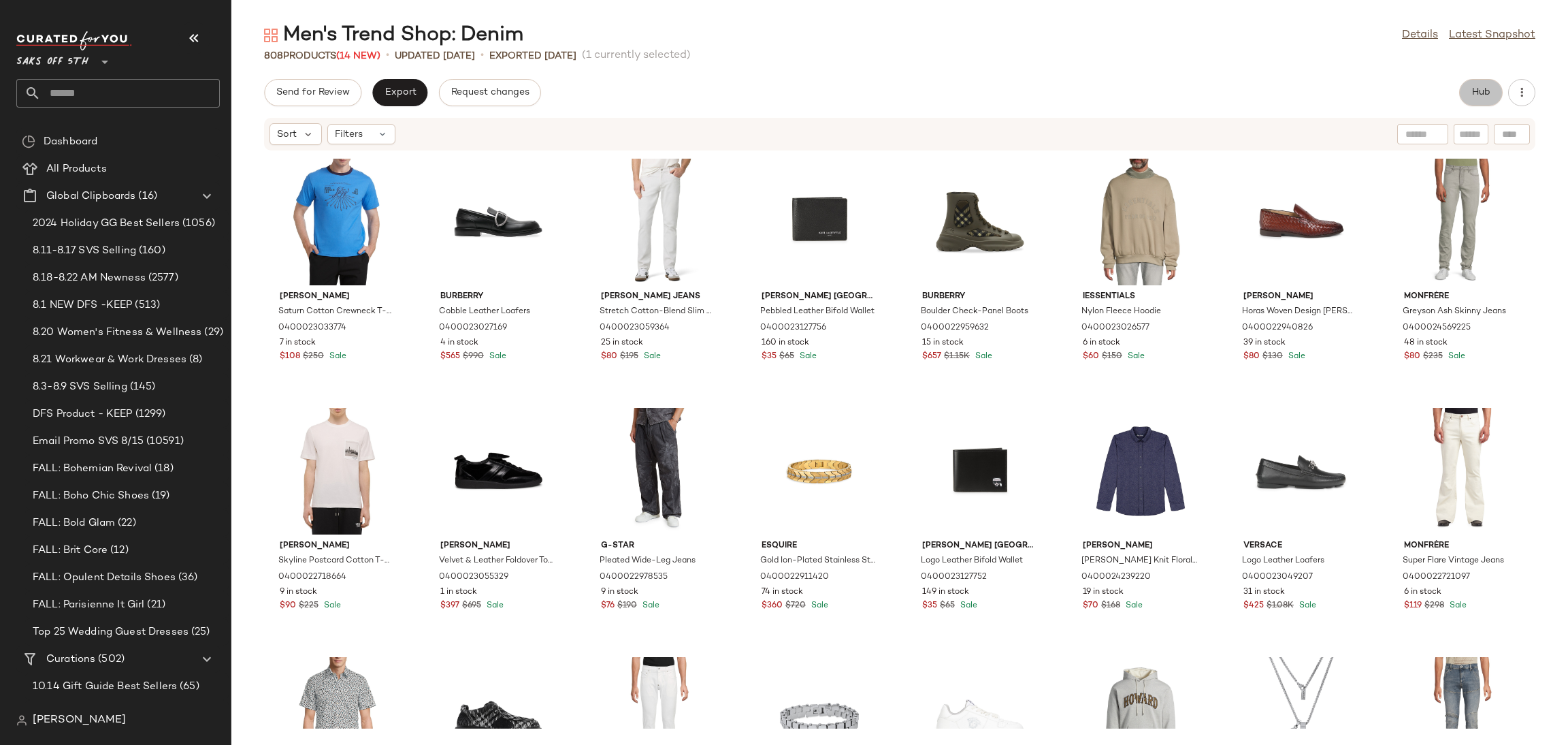
click at [1489, 100] on button "Hub" at bounding box center [1481, 92] width 44 height 27
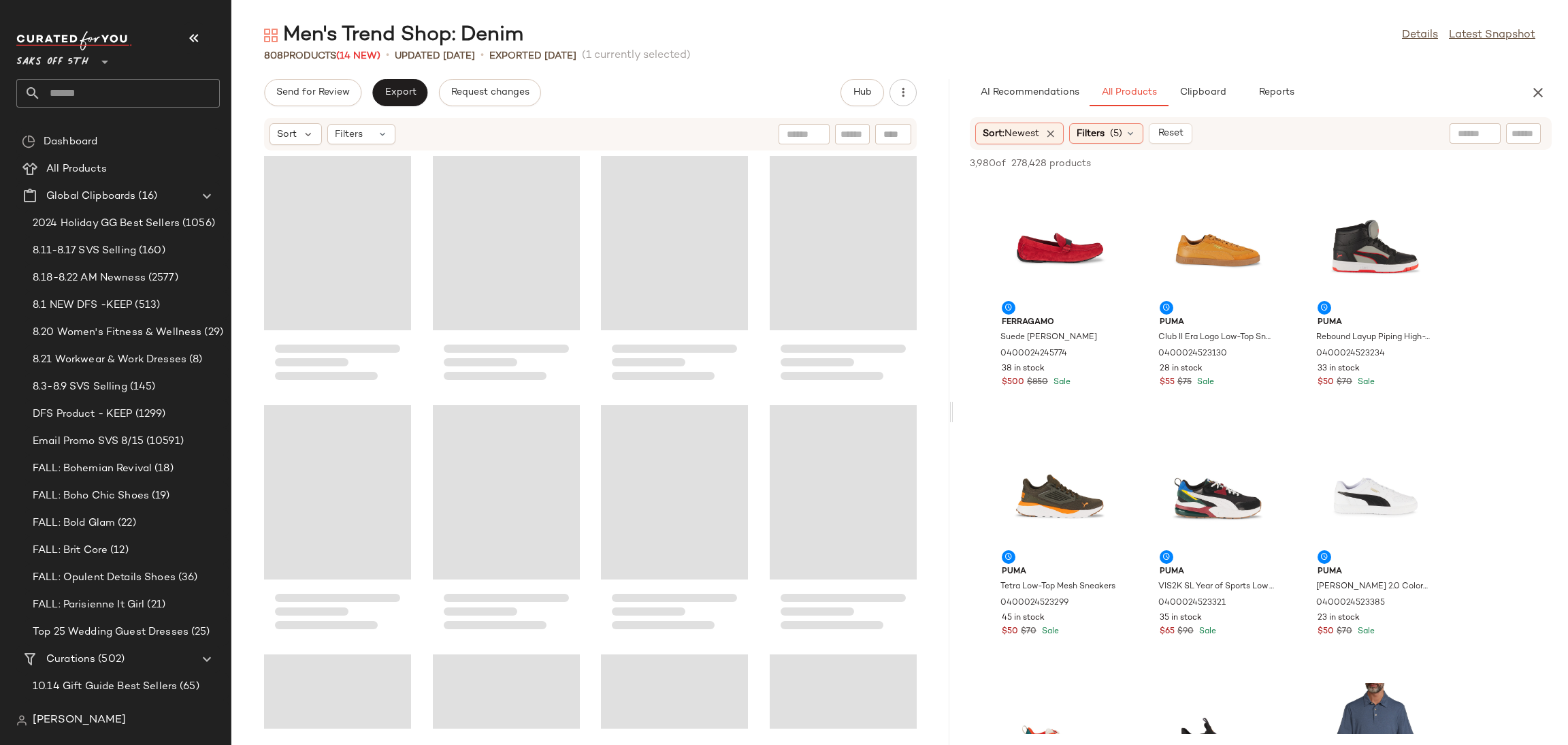
drag, startPoint x: 899, startPoint y: 412, endPoint x: 953, endPoint y: 415, distance: 54.1
click at [953, 415] on div "Men's Trend Shop: Denim Details Latest Snapshot 808 Products (14 New) • updated…" at bounding box center [899, 383] width 1337 height 723
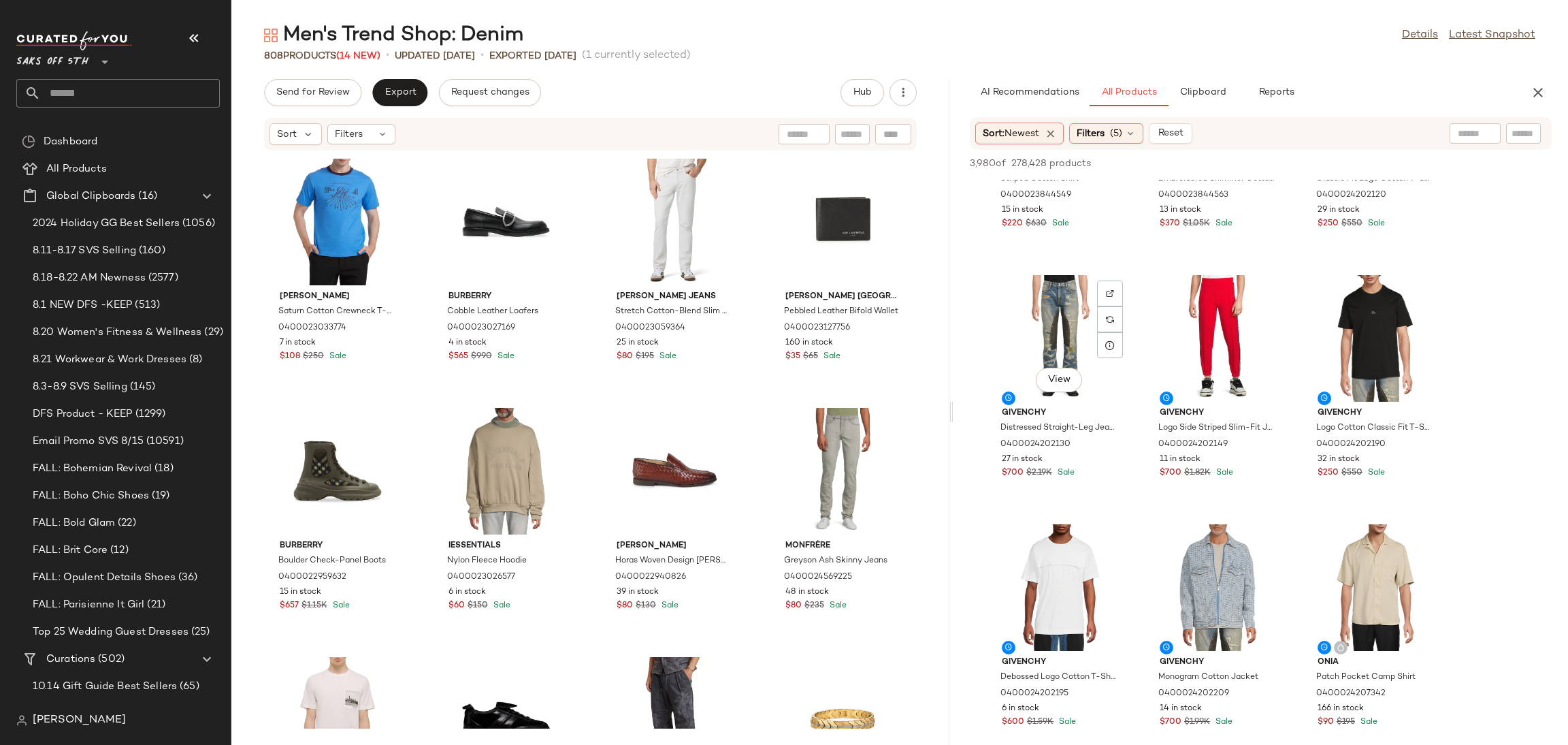
scroll to position [2158, 0]
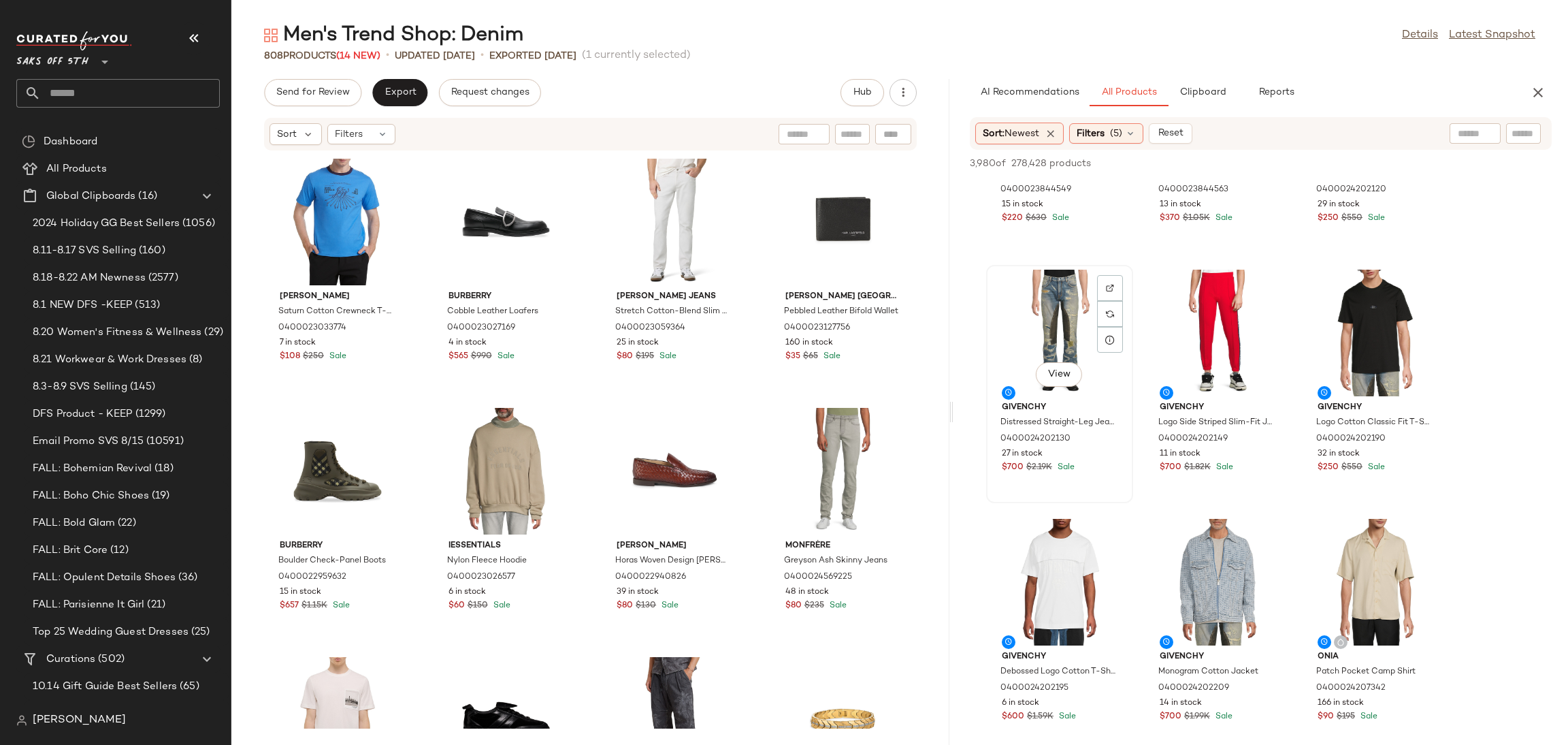
click at [1032, 285] on div "View" at bounding box center [1060, 332] width 137 height 127
click at [1352, 153] on div "3,980 of 278,428 products • 1 selected Add to Top Add to Bottom Deselect All" at bounding box center [1260, 165] width 614 height 30
click at [1355, 164] on span "Add to Top" at bounding box center [1356, 163] width 54 height 9
click at [1356, 160] on span "Add to Top" at bounding box center [1356, 163] width 54 height 9
click at [1176, 330] on div "View" at bounding box center [1217, 332] width 137 height 127
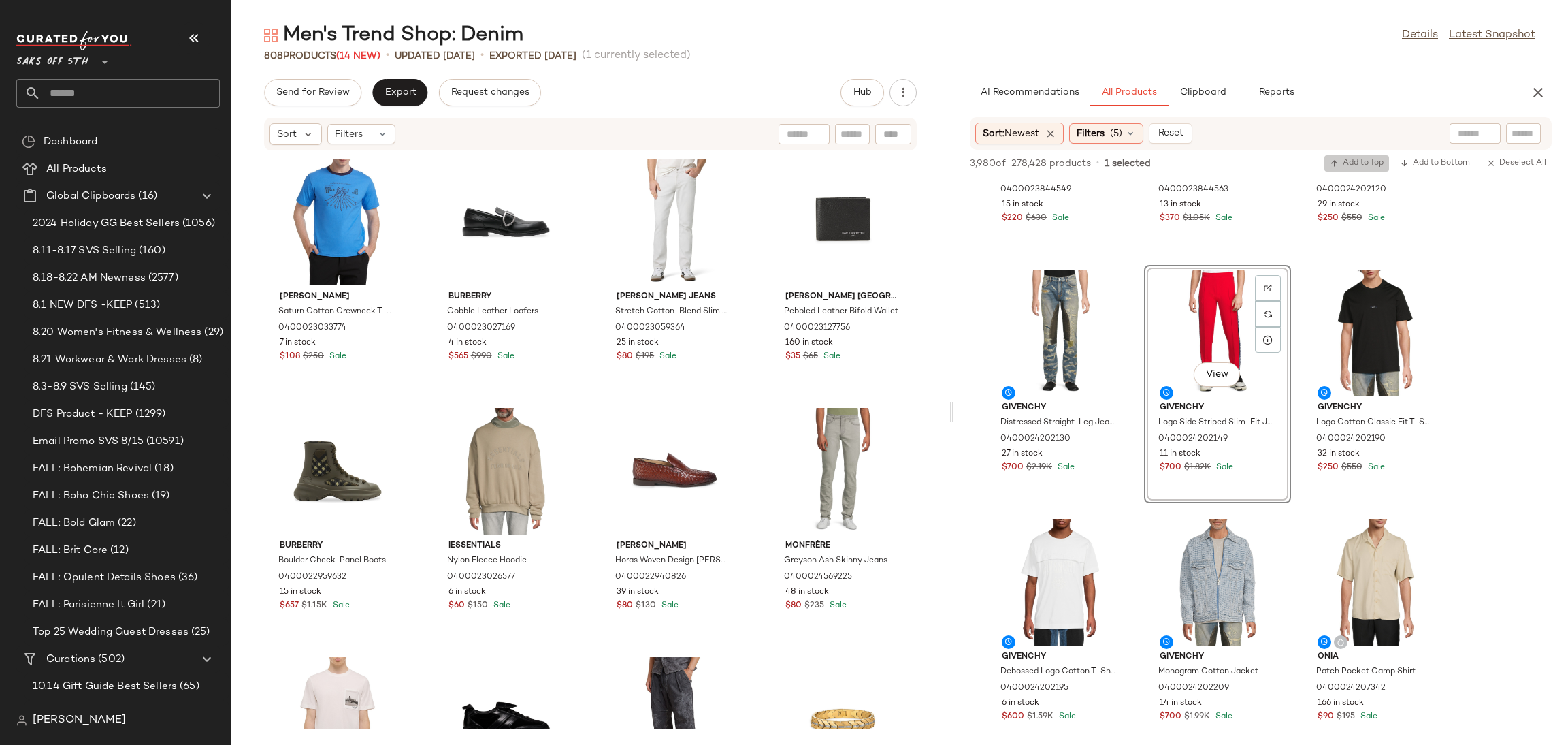
click at [1350, 156] on button "Add to Top" at bounding box center [1356, 163] width 64 height 16
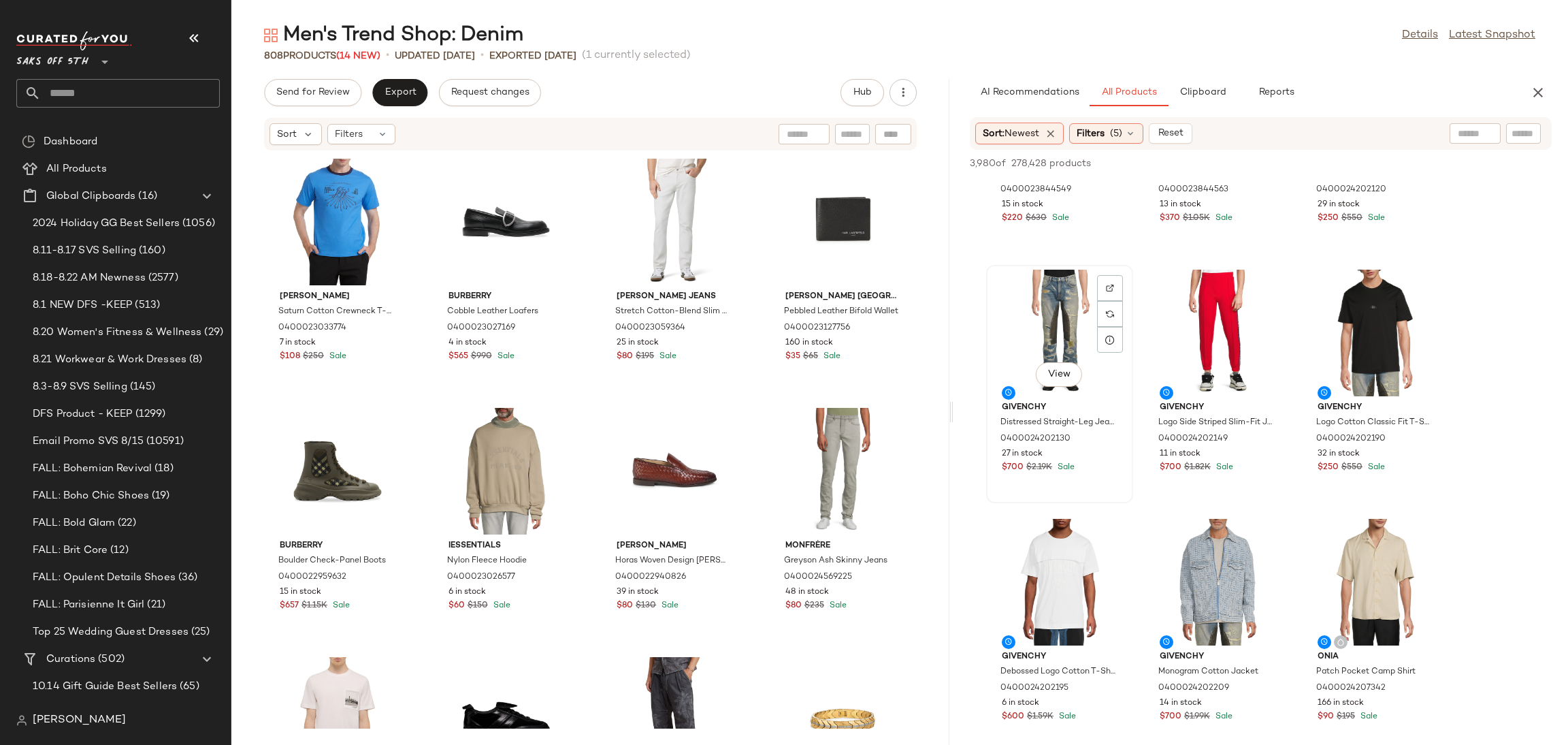
click at [1075, 316] on div "View" at bounding box center [1060, 332] width 137 height 127
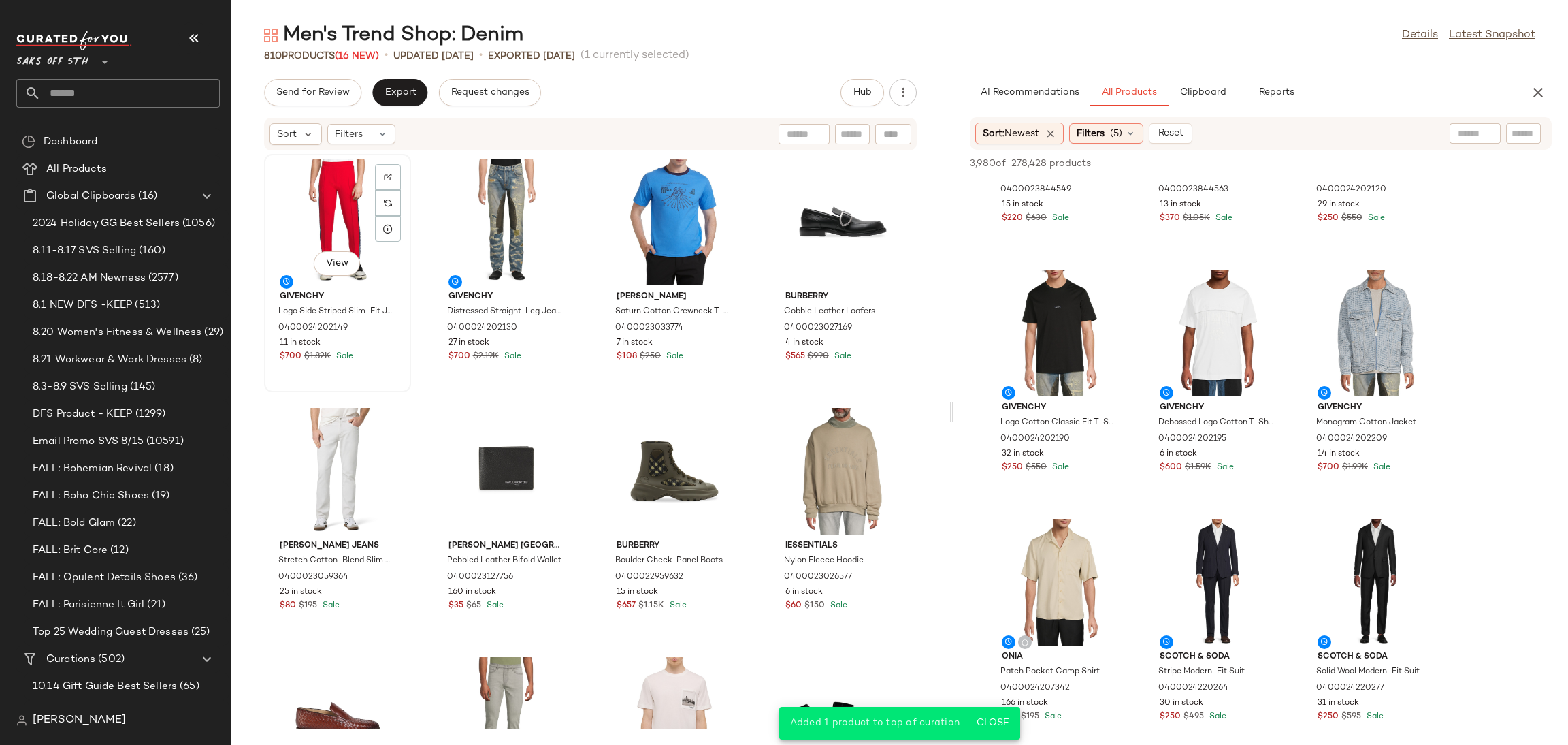
click at [316, 185] on div "View" at bounding box center [337, 221] width 137 height 127
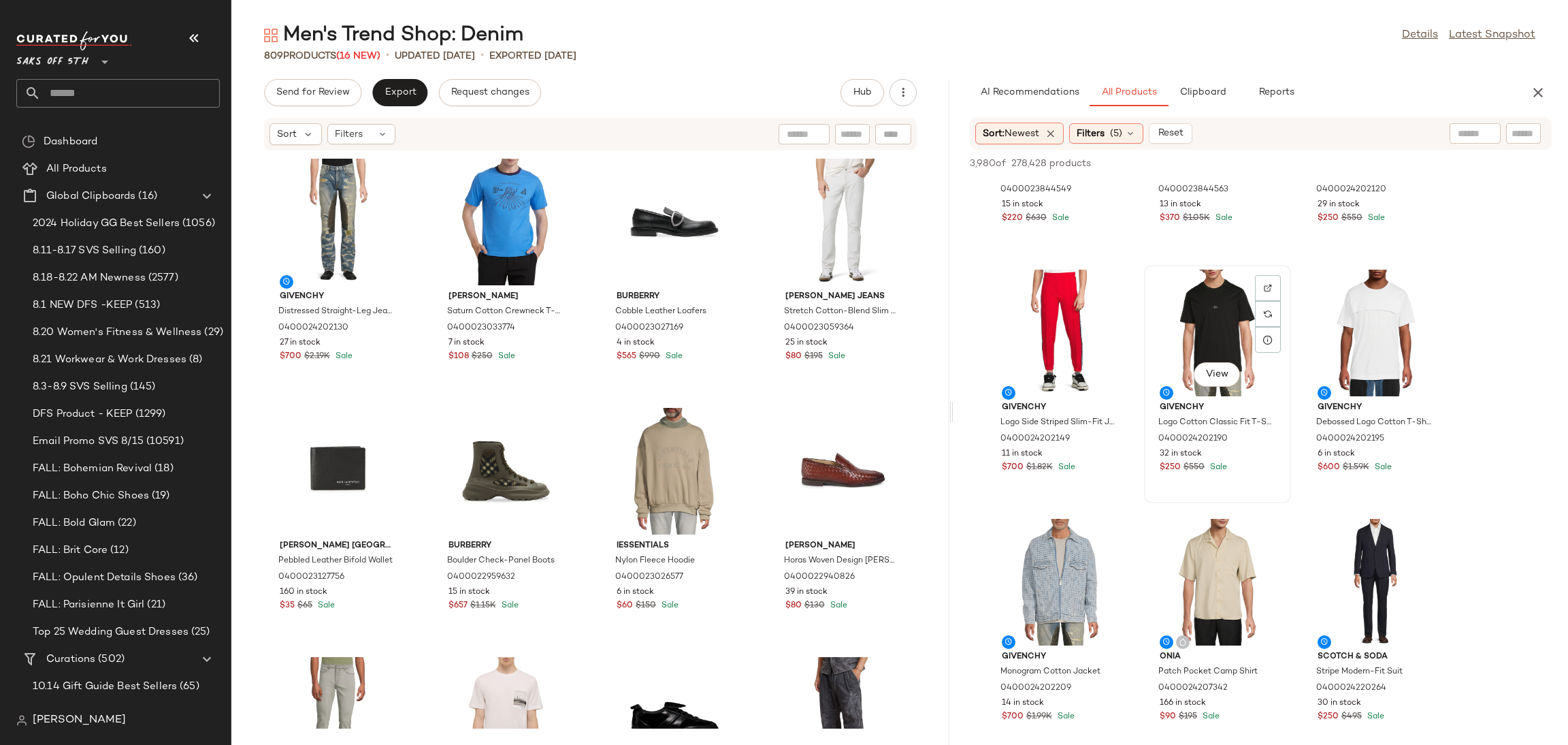
click at [1214, 327] on div "View" at bounding box center [1217, 332] width 137 height 127
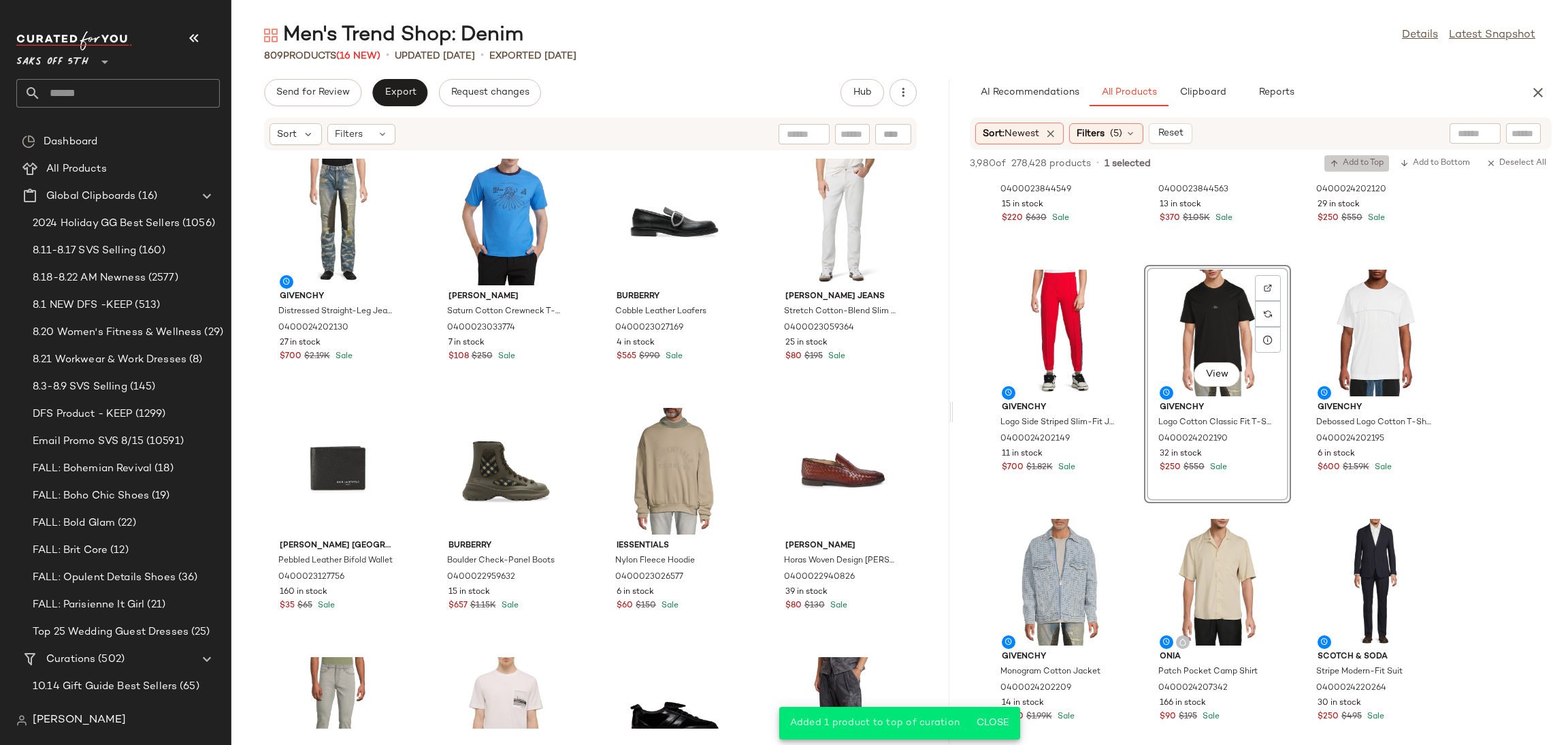
click at [1356, 161] on span "Add to Top" at bounding box center [1356, 163] width 54 height 9
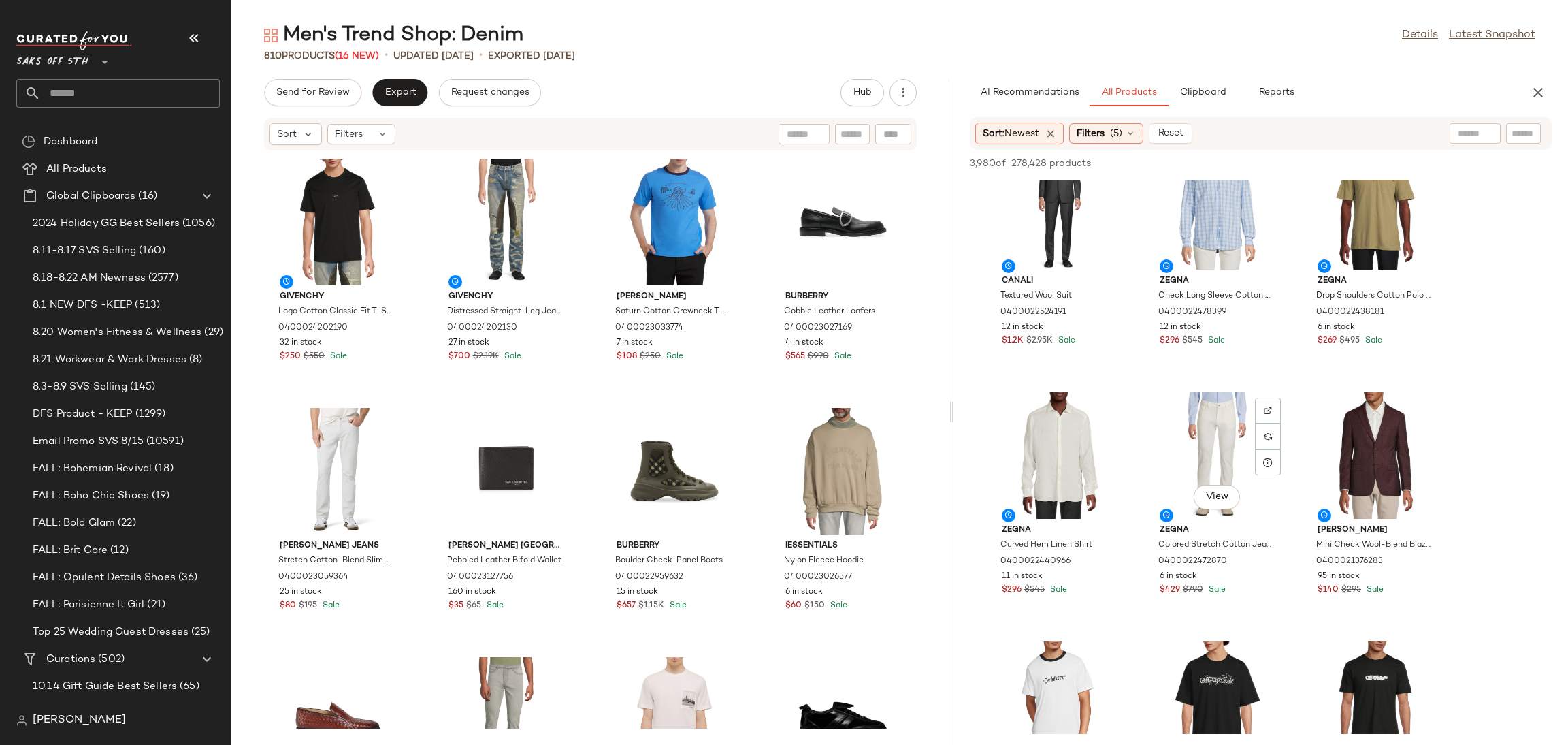
scroll to position [3797, 0]
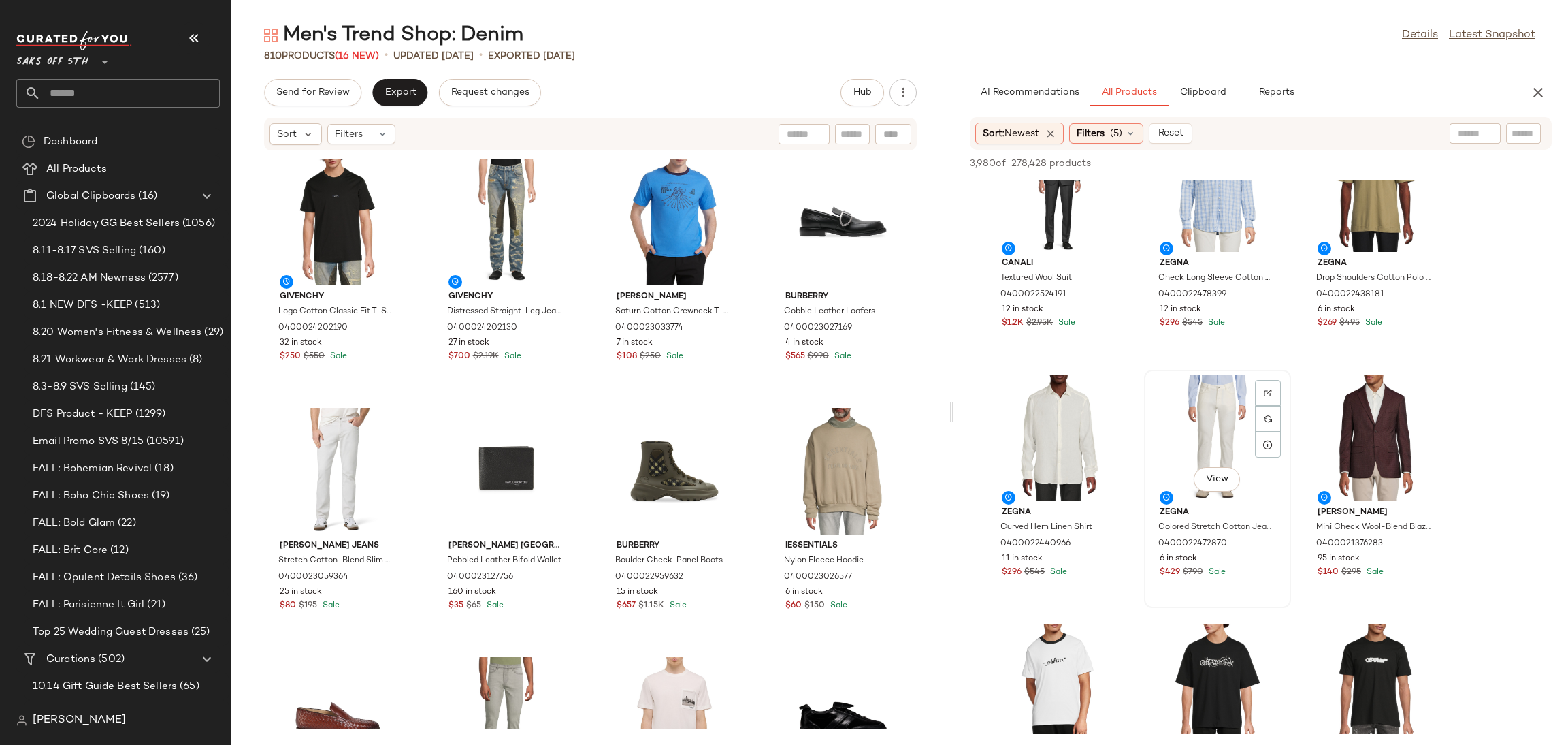
click at [1193, 431] on div "View" at bounding box center [1217, 438] width 137 height 127
click at [1367, 163] on span "Add to Top" at bounding box center [1356, 163] width 54 height 9
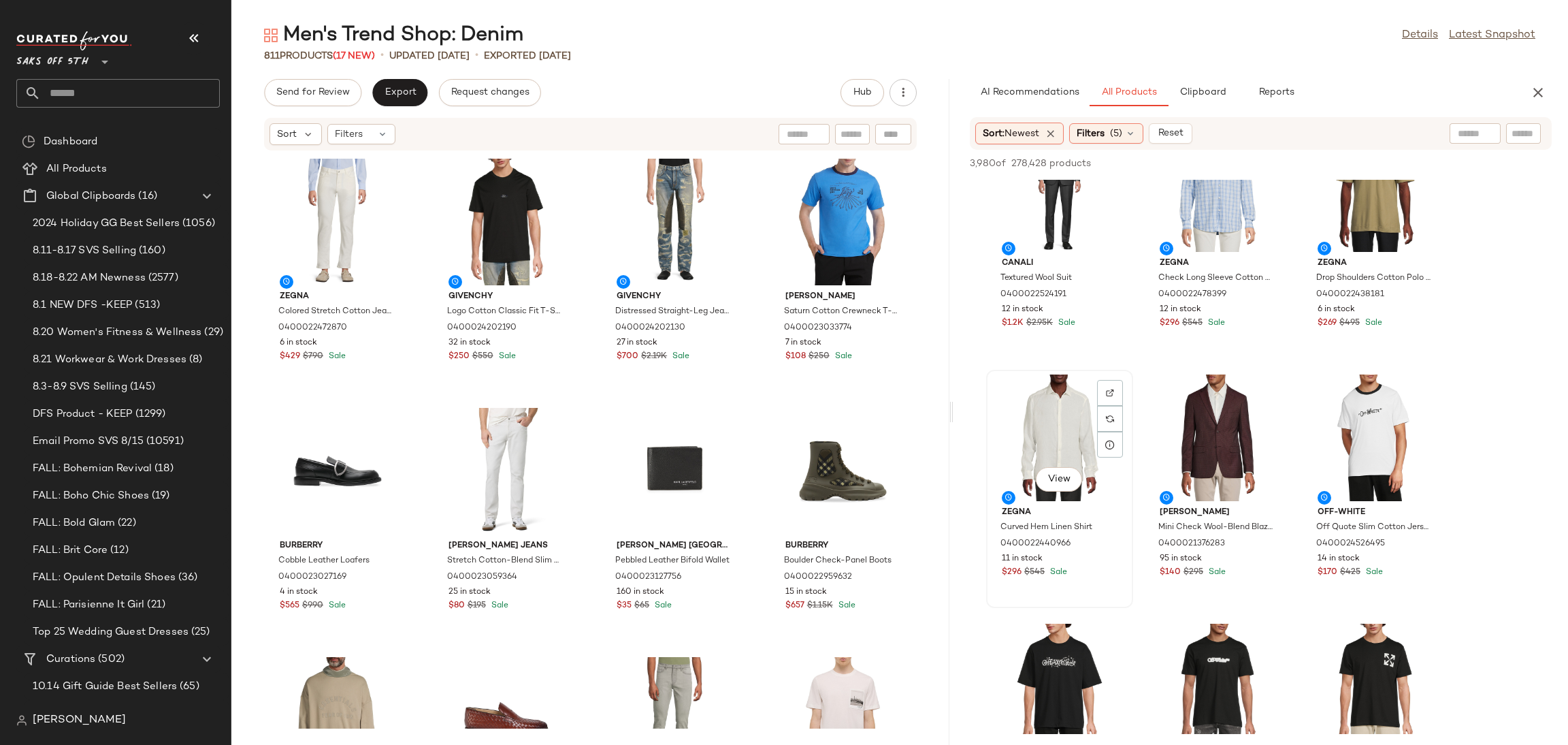
click at [1063, 424] on div "View" at bounding box center [1060, 438] width 137 height 127
click at [1341, 157] on button "Add to Top" at bounding box center [1356, 163] width 64 height 16
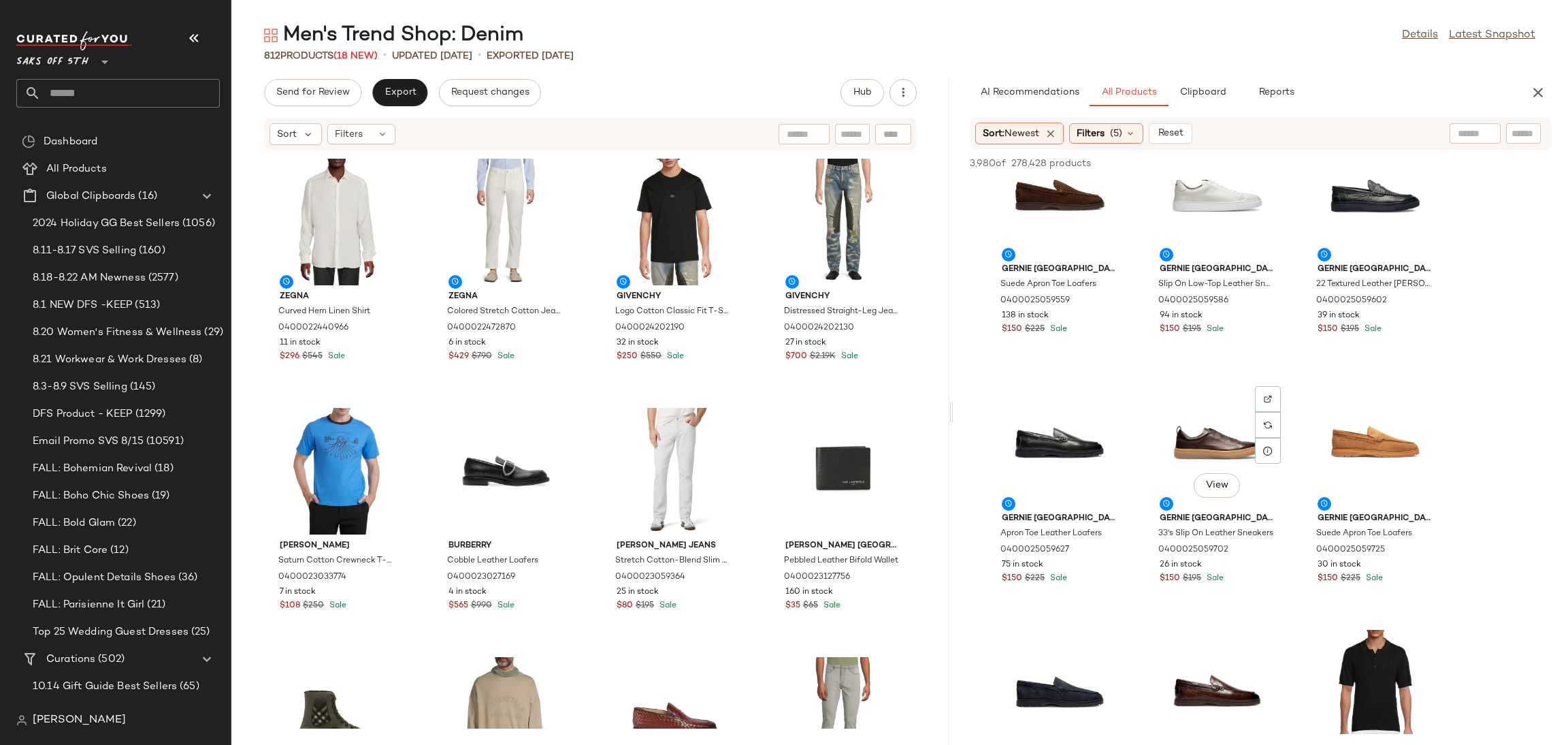
scroll to position [6772, 0]
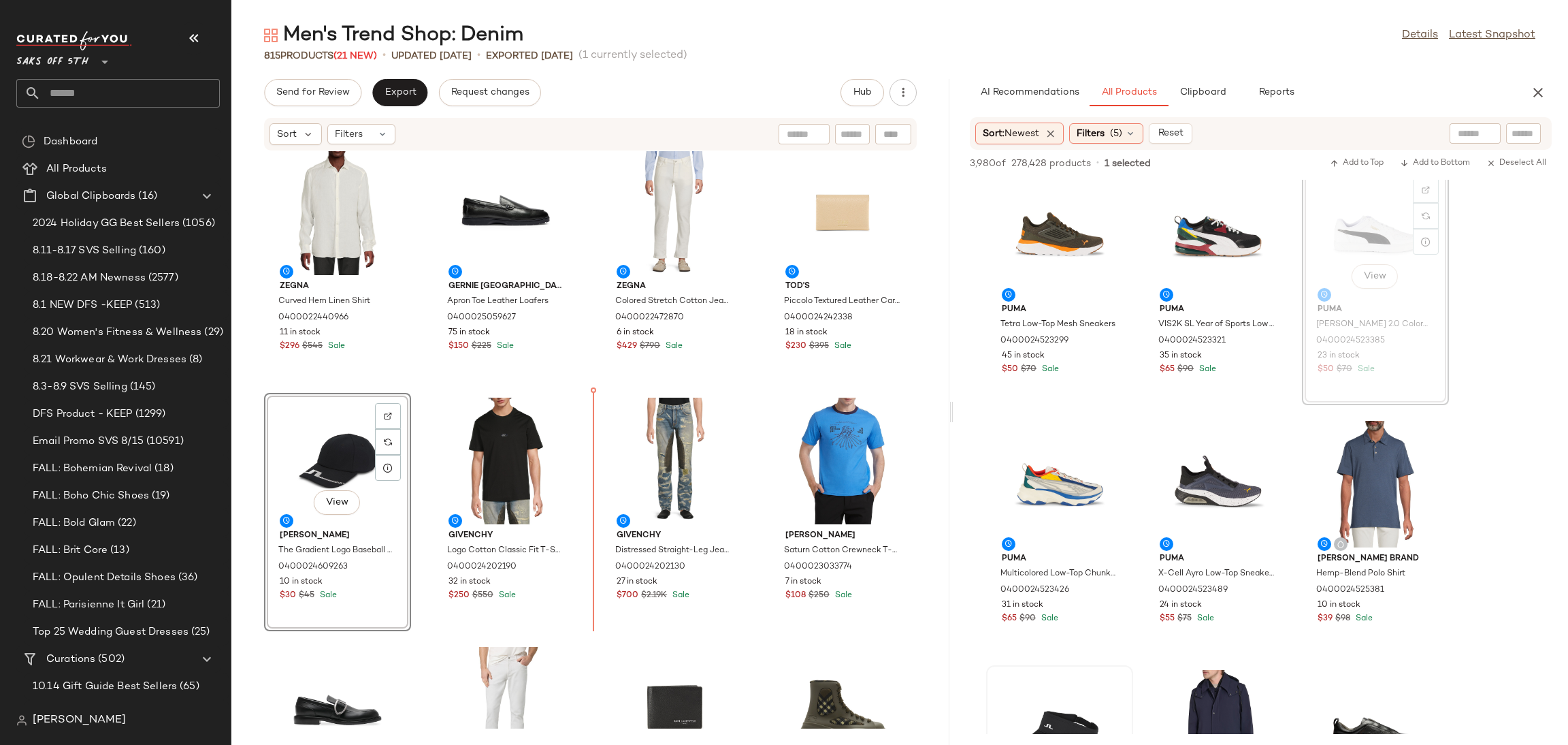
scroll to position [12, 0]
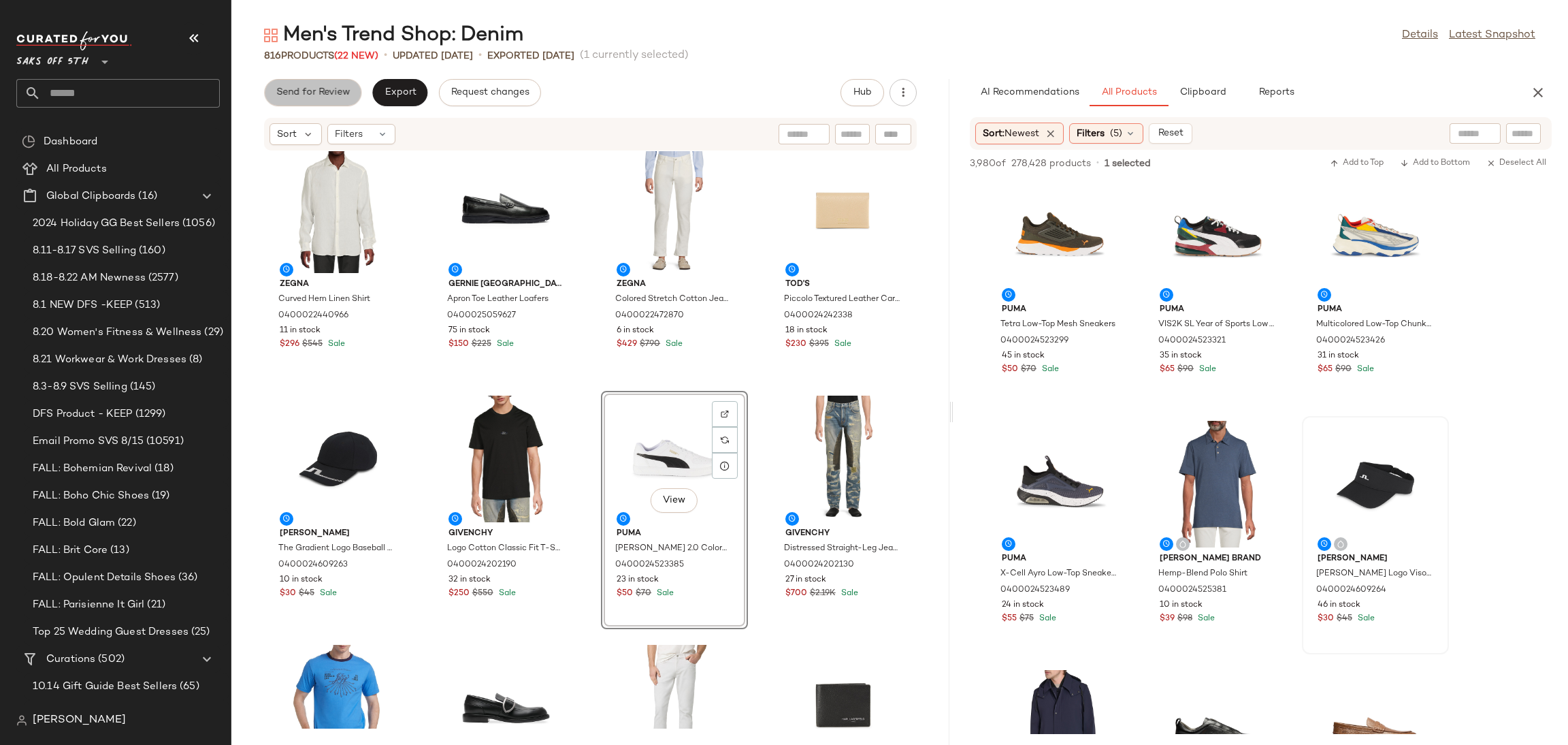
click at [328, 100] on button "Send for Review" at bounding box center [313, 92] width 97 height 27
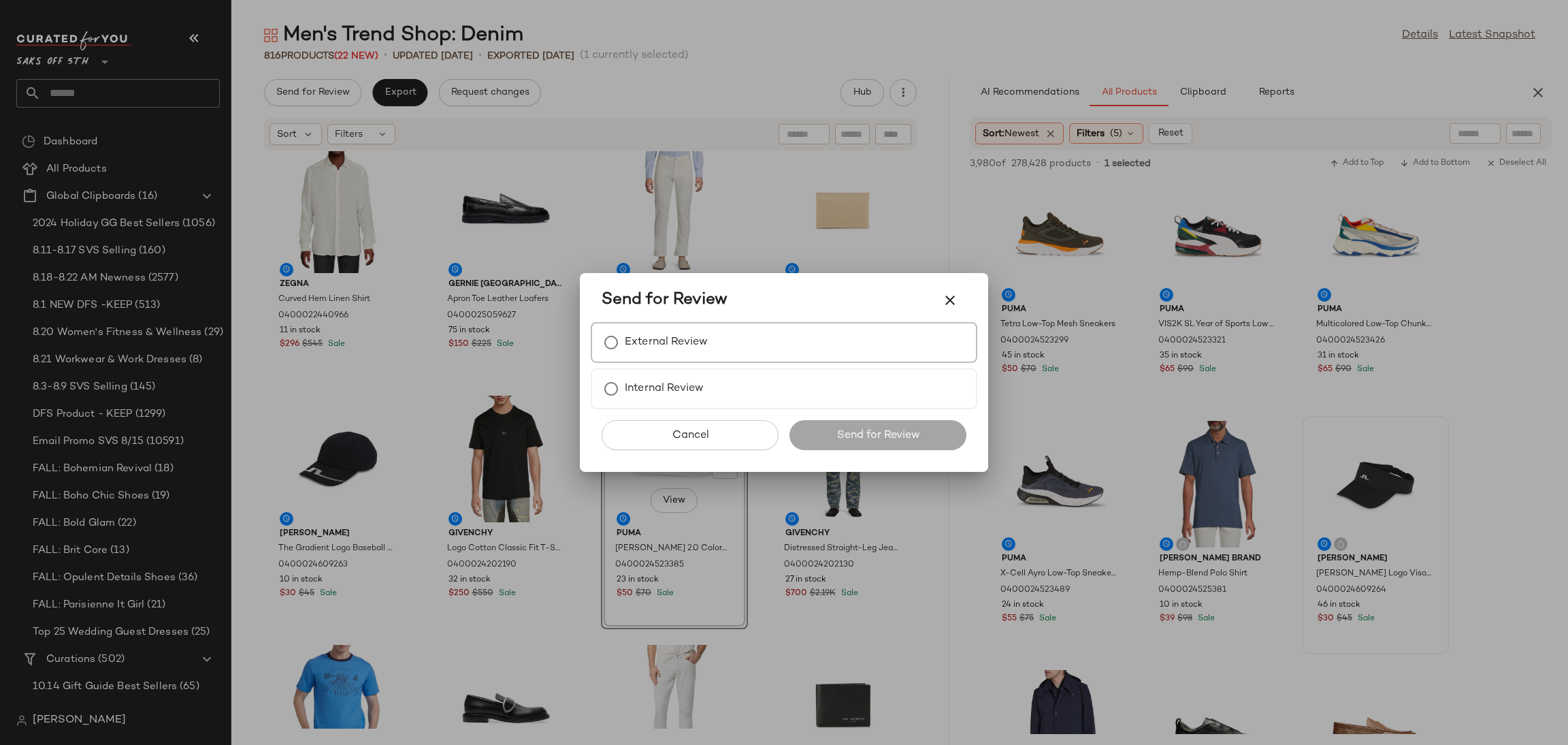
click at [647, 344] on label "External Review" at bounding box center [666, 342] width 83 height 27
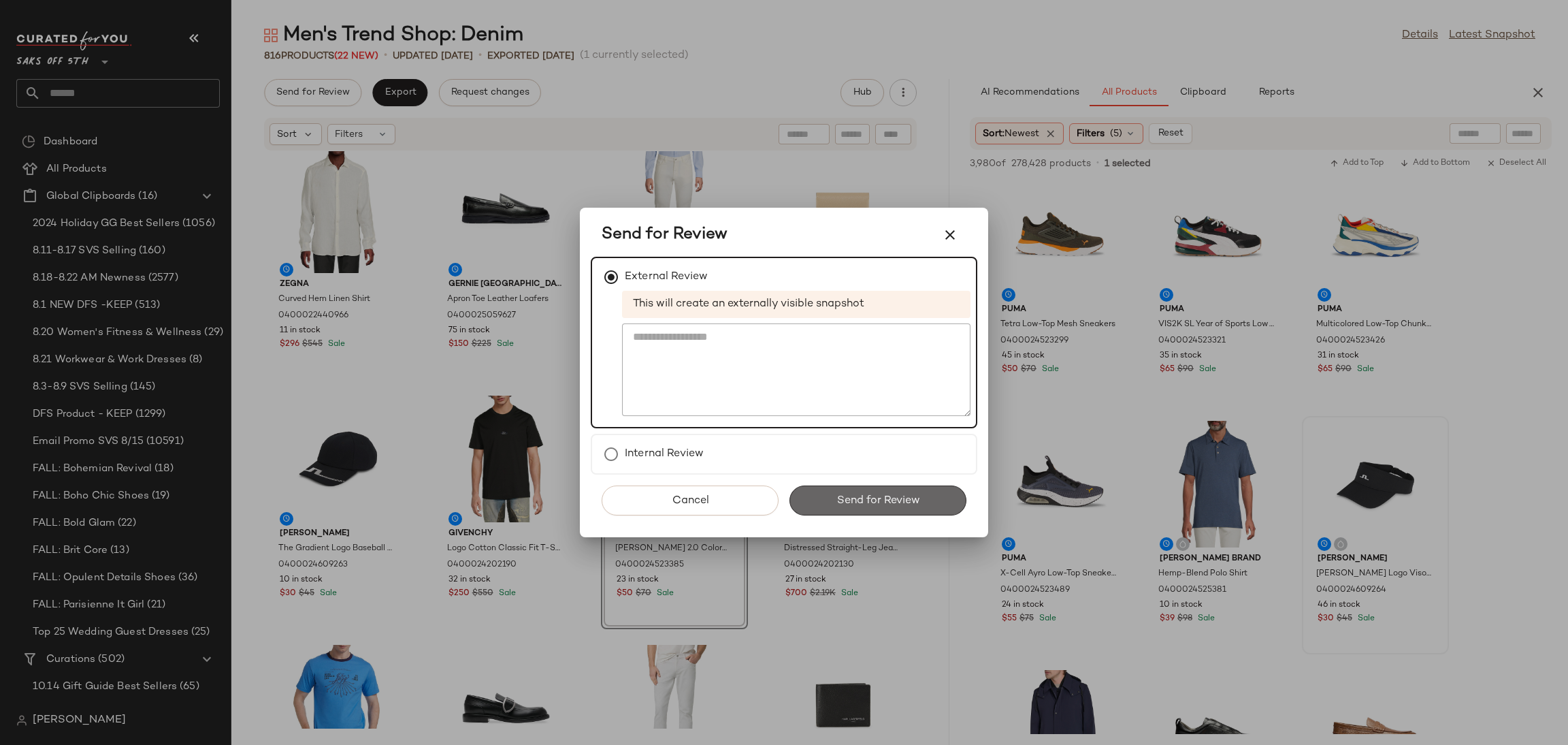
click at [827, 496] on button "Send for Review" at bounding box center [877, 501] width 177 height 30
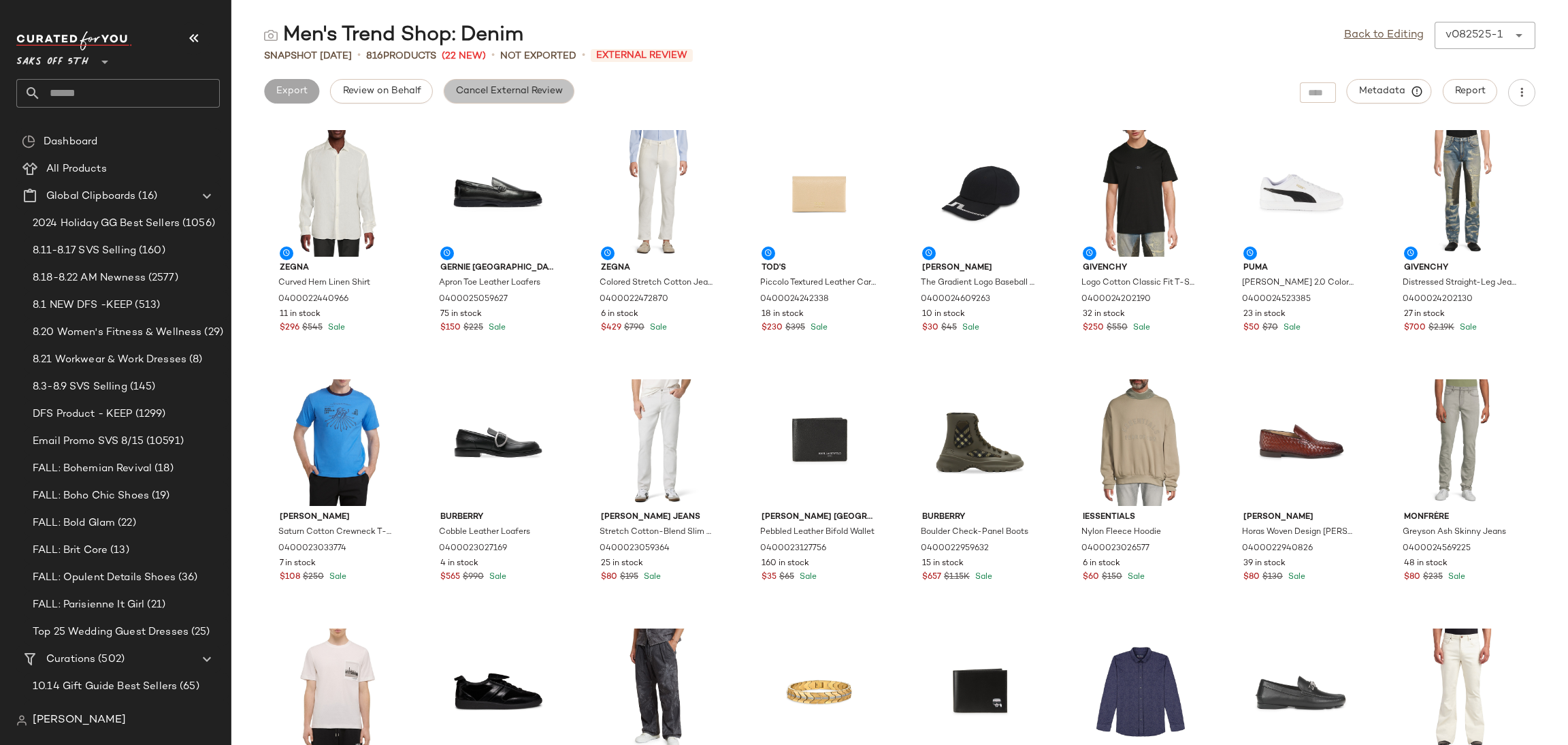
click at [550, 95] on span "Cancel External Review" at bounding box center [509, 91] width 107 height 11
click at [409, 90] on span "Export" at bounding box center [400, 91] width 32 height 11
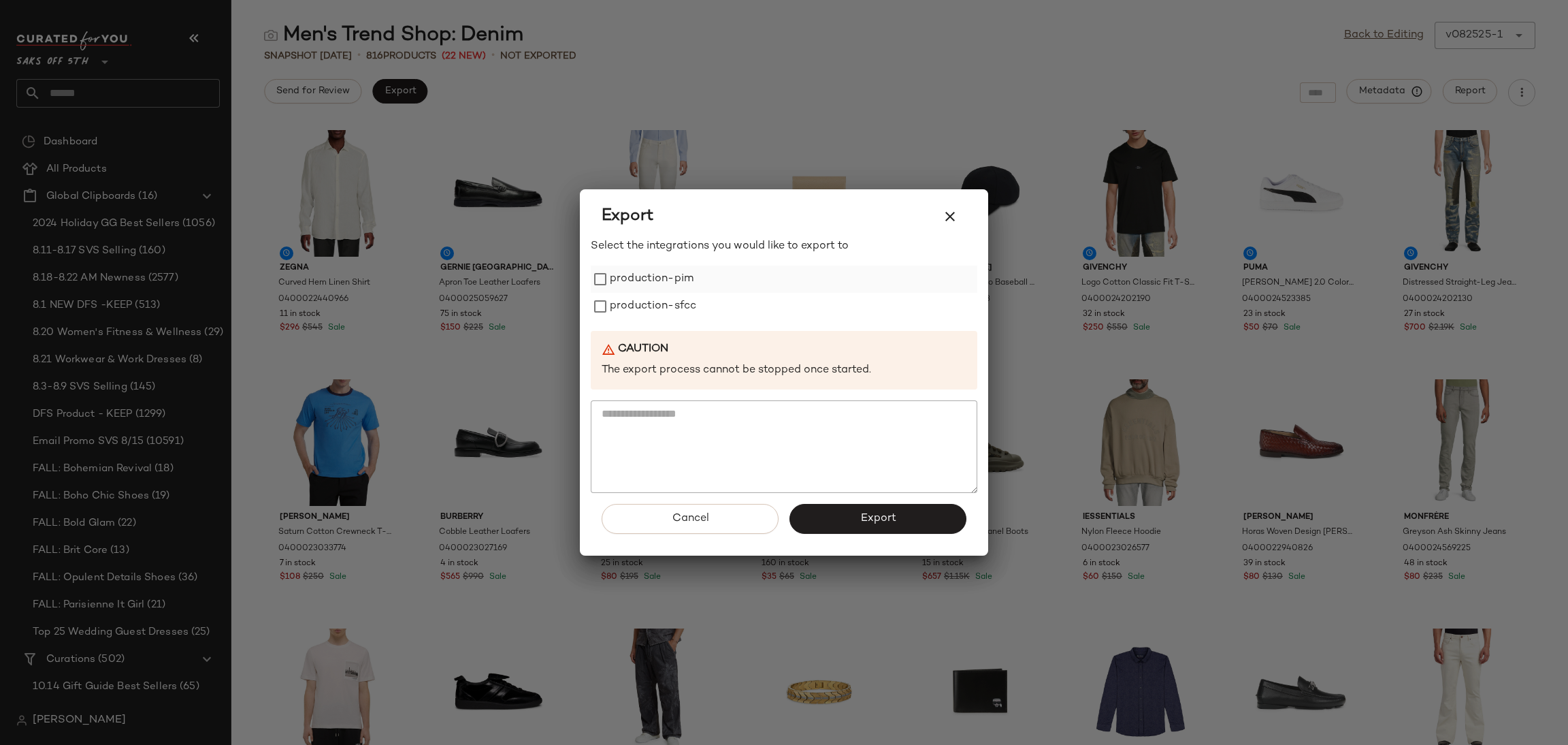
click at [657, 283] on label "production-pim" at bounding box center [652, 279] width 84 height 27
click at [666, 307] on label "production-sfcc" at bounding box center [653, 307] width 87 height 27
click at [901, 527] on button "Export" at bounding box center [877, 519] width 177 height 30
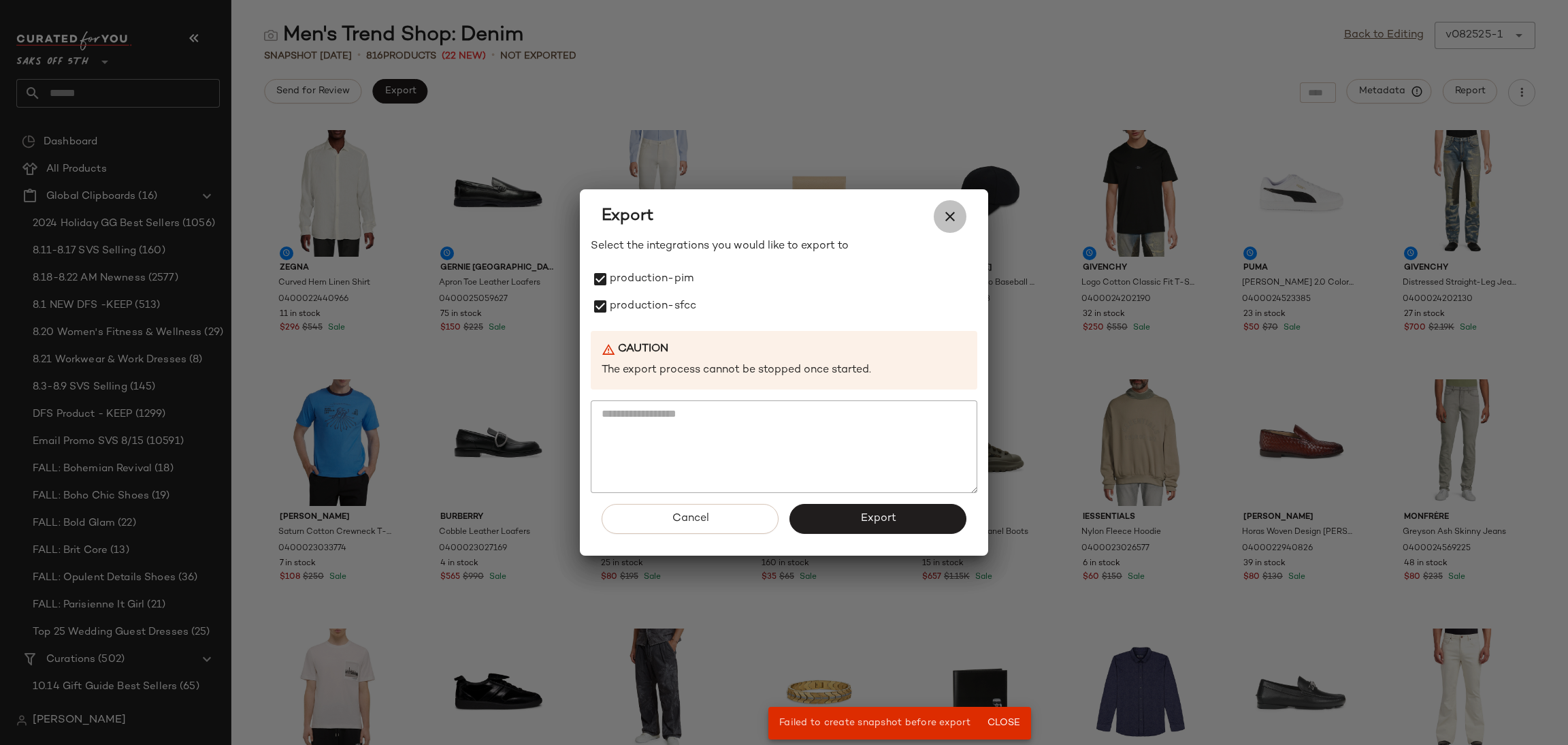
click at [949, 225] on icon "button" at bounding box center [949, 216] width 16 height 16
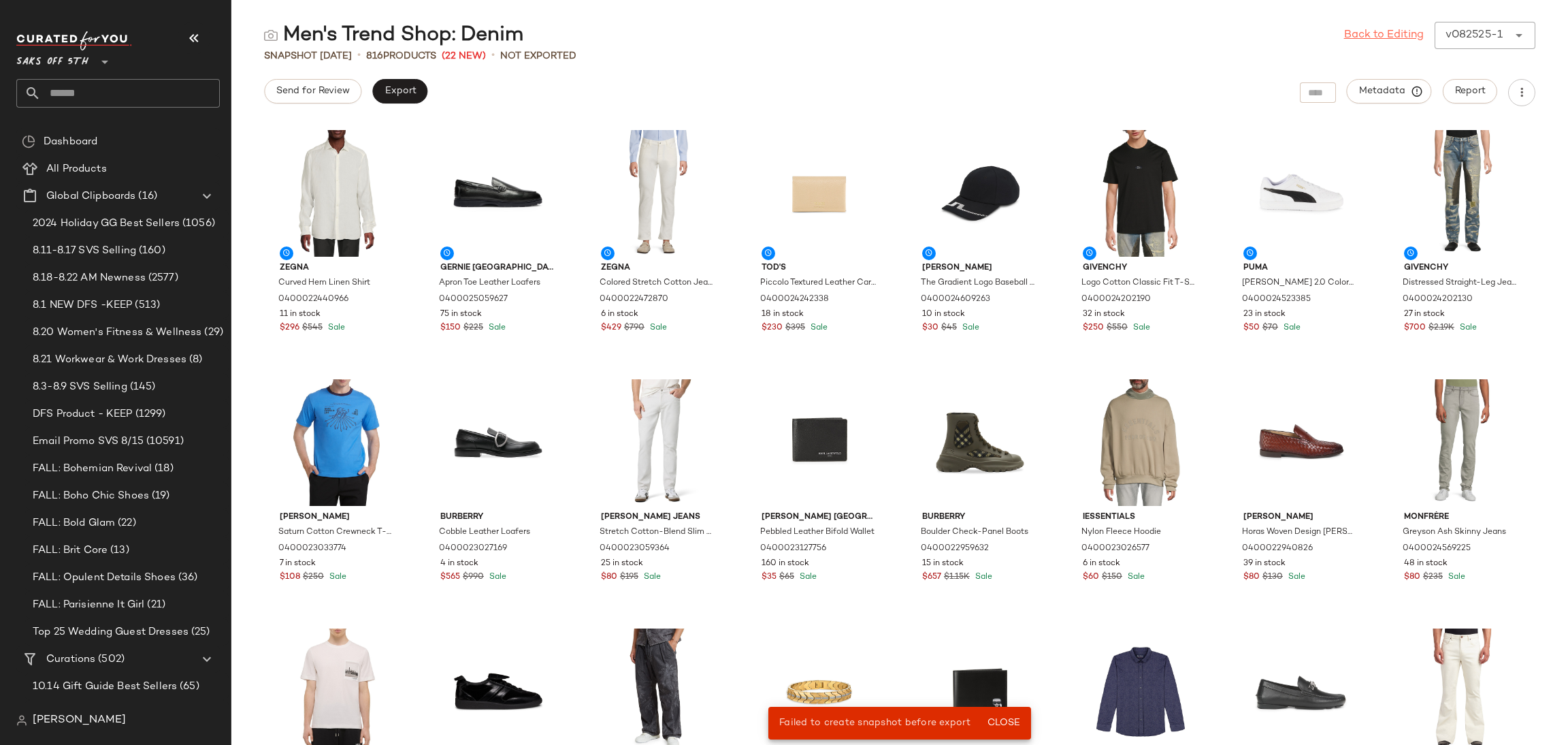
click at [1403, 38] on link "Back to Editing" at bounding box center [1383, 35] width 79 height 16
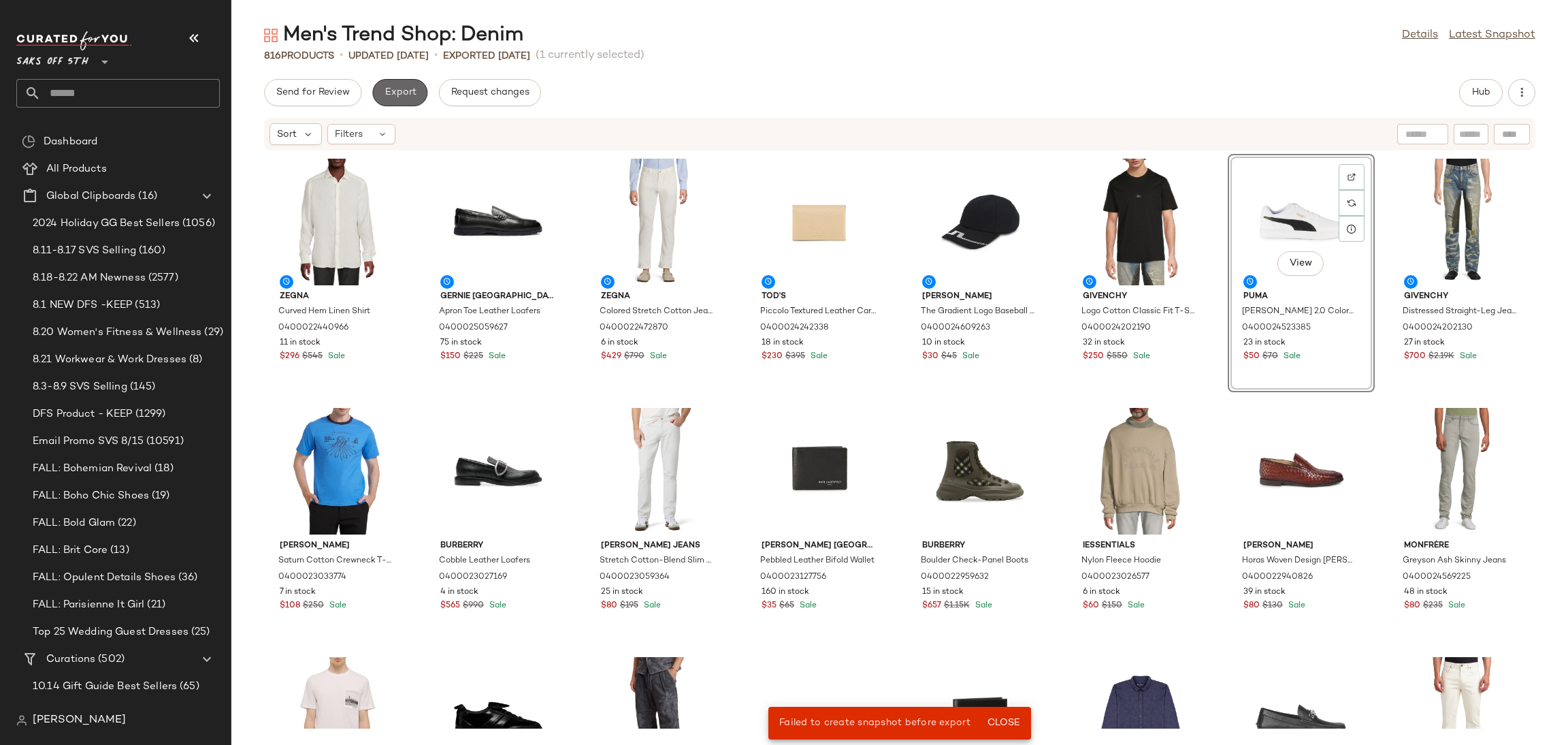
click at [410, 83] on button "Export" at bounding box center [400, 92] width 55 height 27
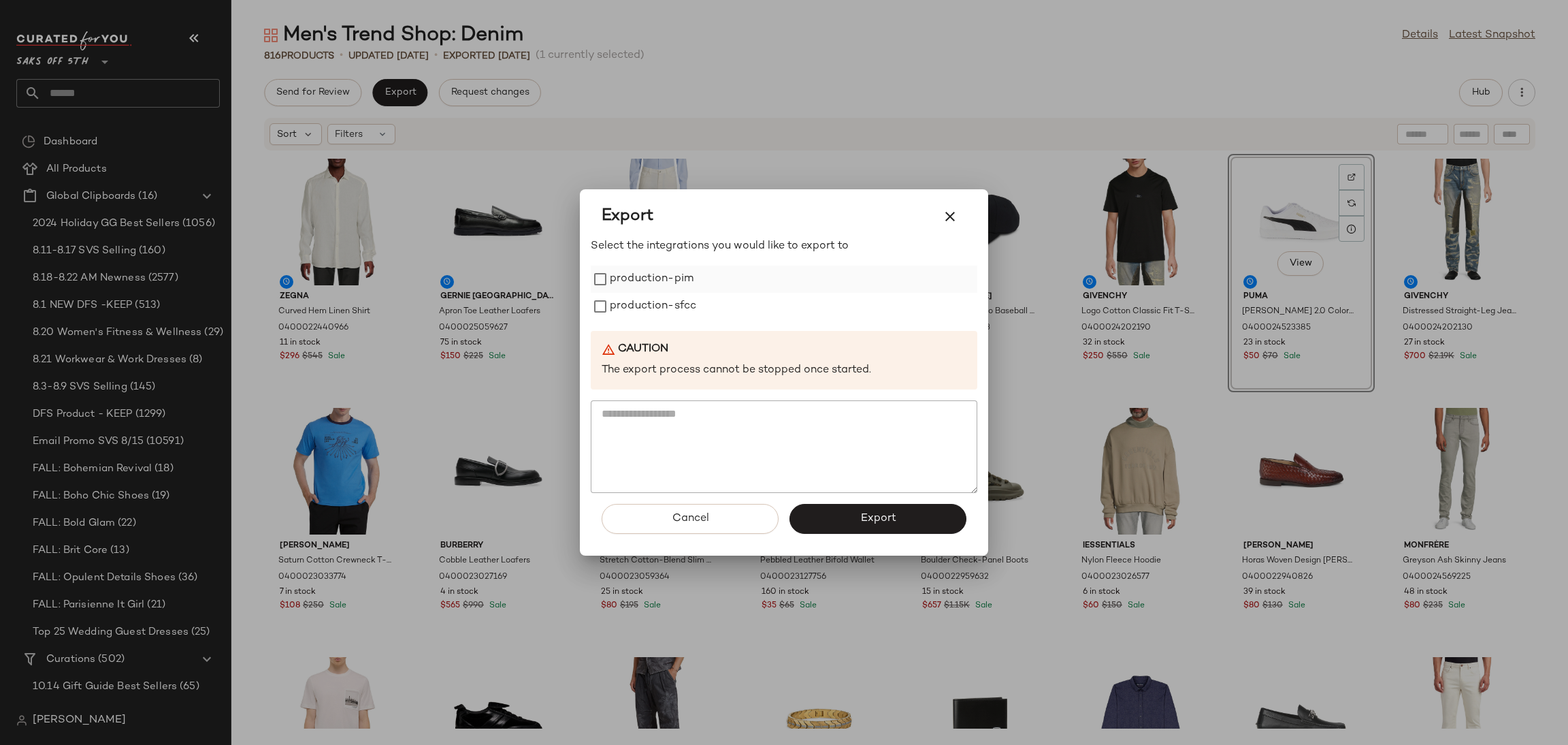
click at [666, 277] on label "production-pim" at bounding box center [652, 279] width 84 height 27
click at [672, 312] on label "production-sfcc" at bounding box center [653, 307] width 87 height 27
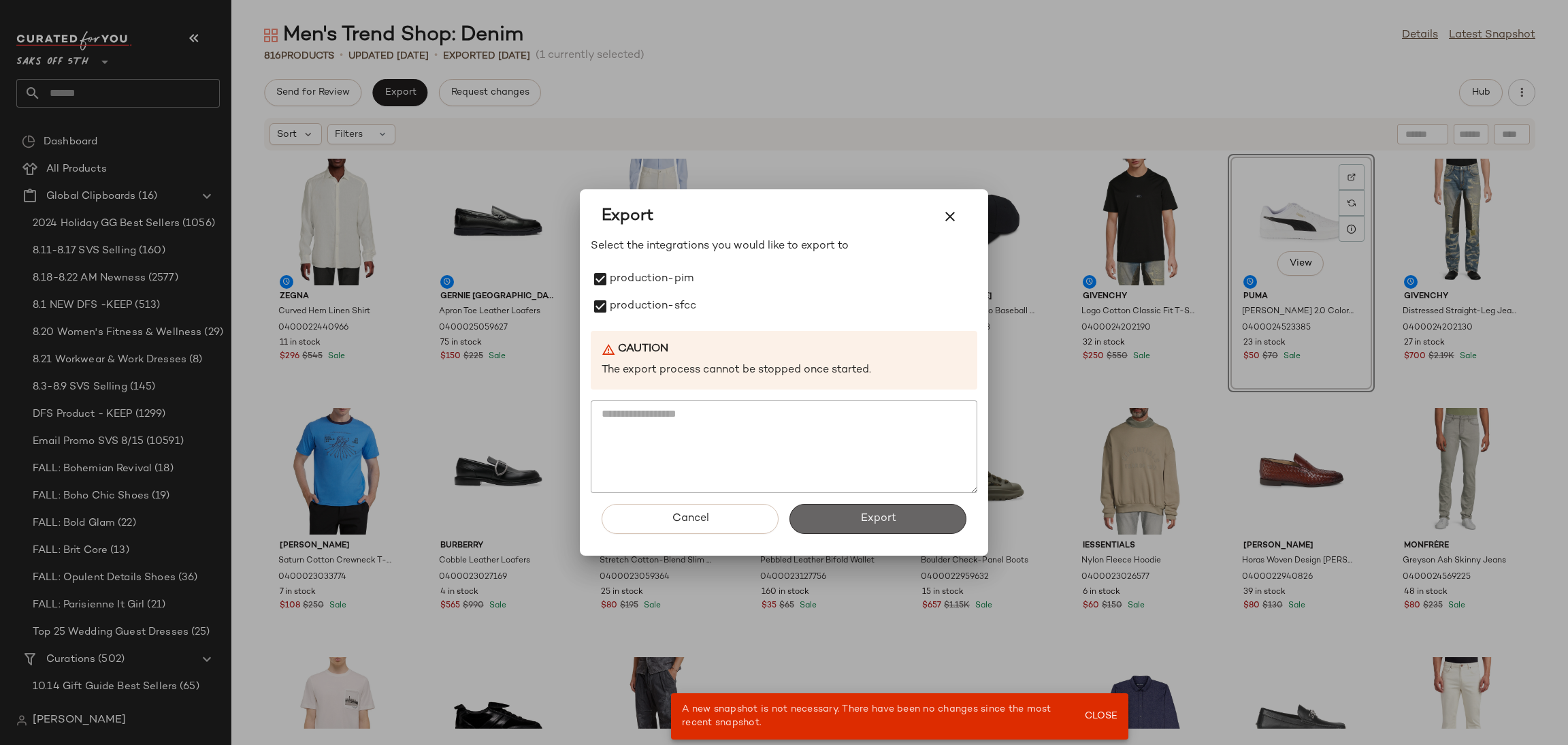
click at [868, 519] on span "Export" at bounding box center [877, 519] width 36 height 13
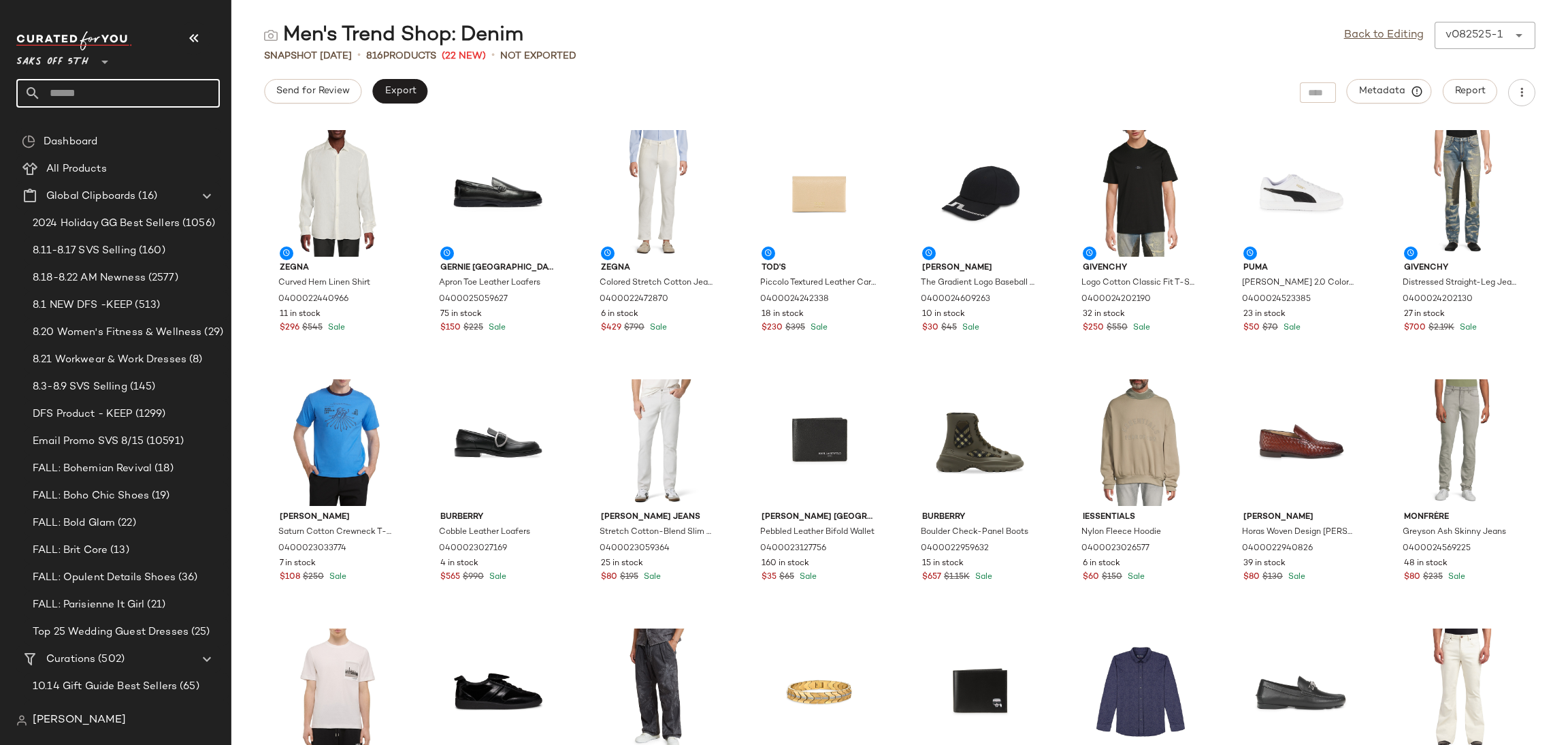
click at [160, 90] on input "text" at bounding box center [130, 93] width 179 height 29
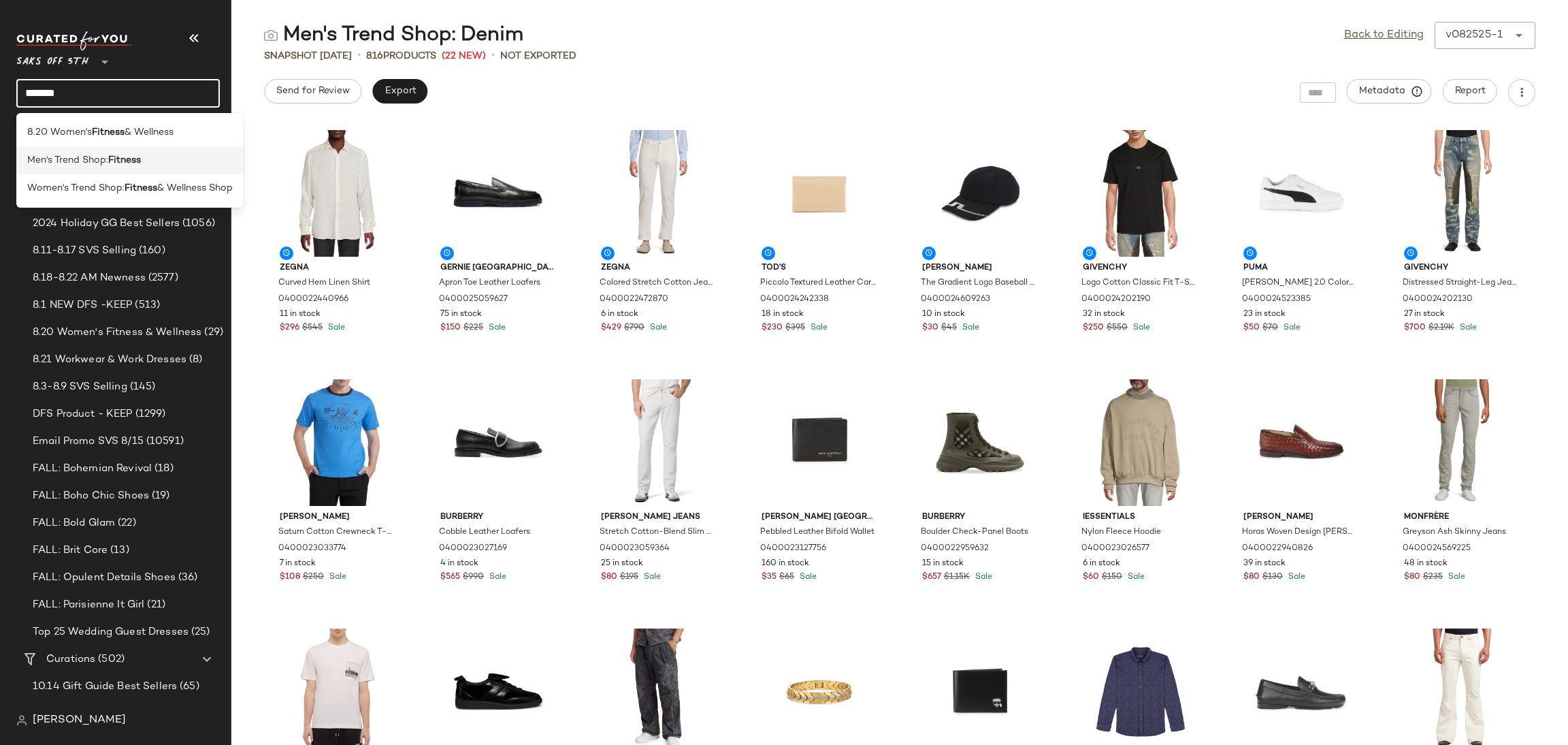
type input "*******"
click at [137, 171] on div "Men's Trend Shop: Fitness" at bounding box center [130, 160] width 227 height 28
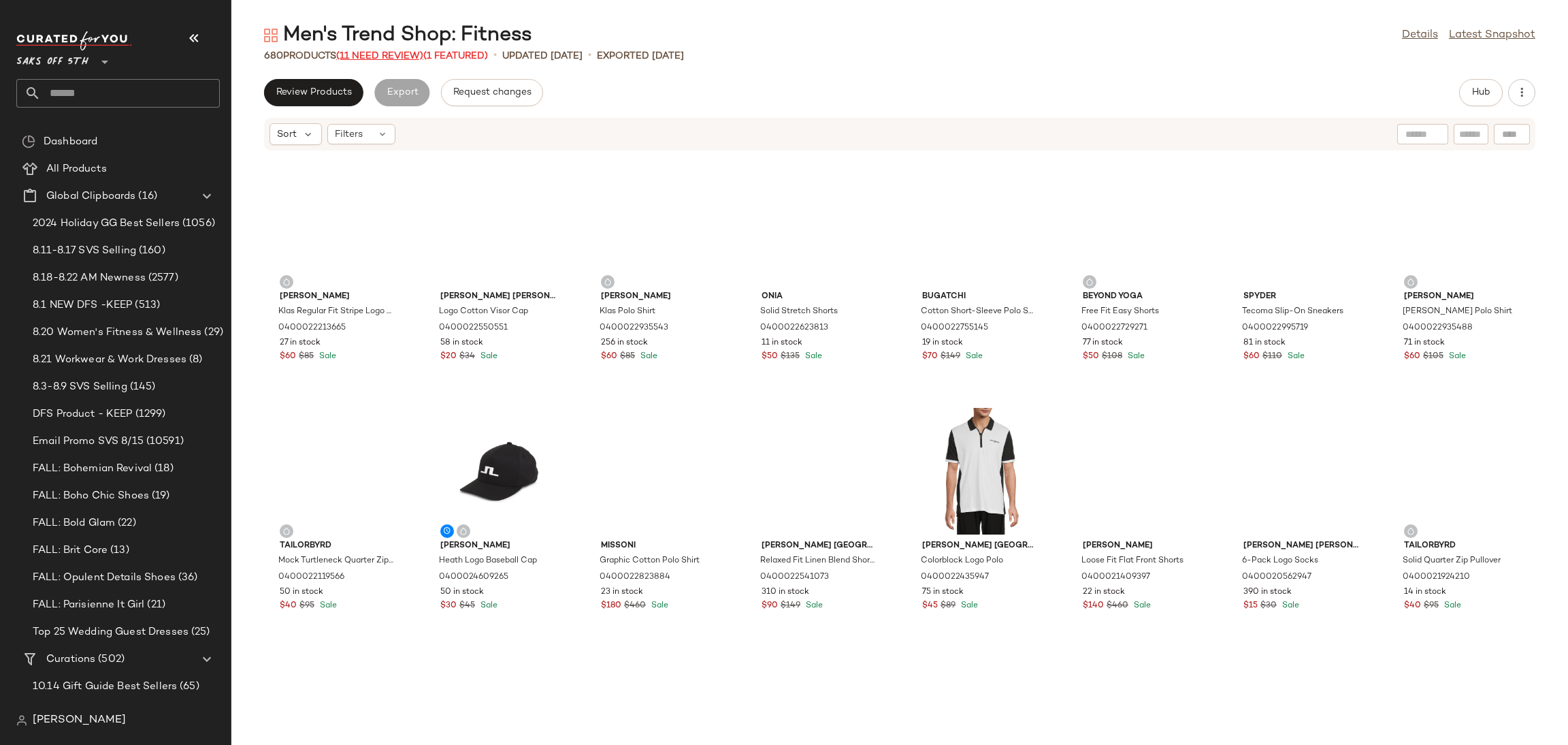
click at [415, 58] on span "(11 Need Review)" at bounding box center [379, 56] width 87 height 10
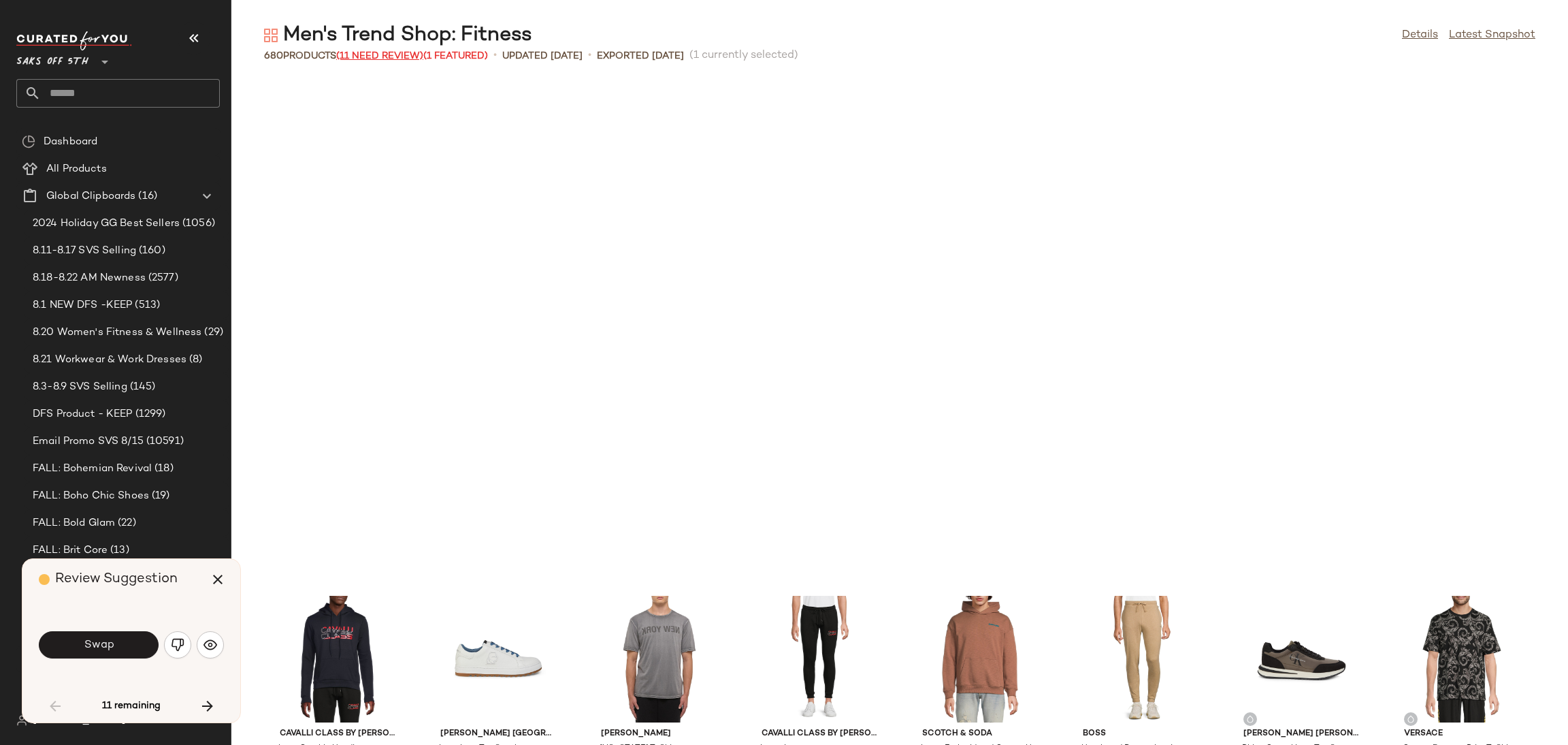
scroll to position [509, 0]
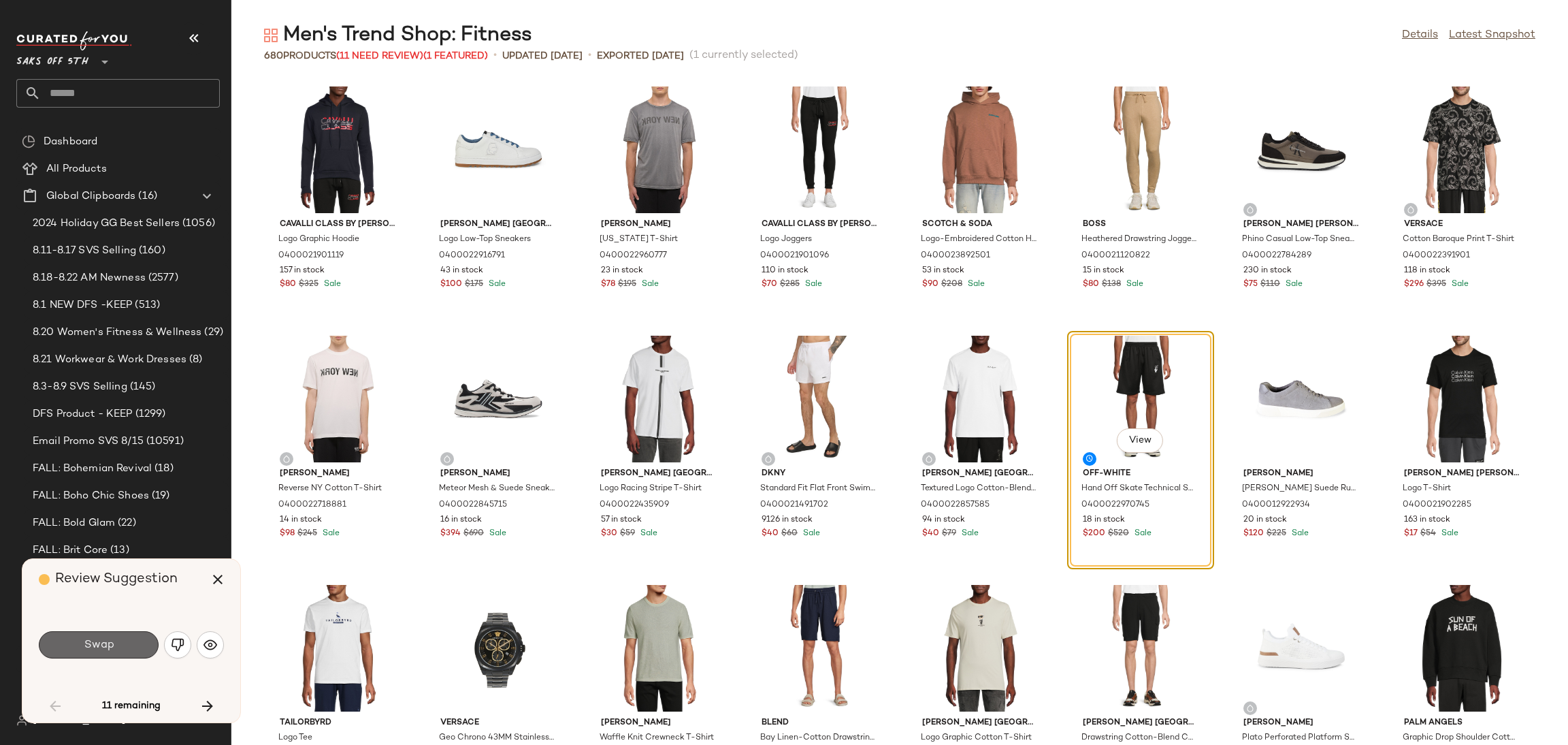
click at [103, 647] on span "Swap" at bounding box center [98, 645] width 31 height 13
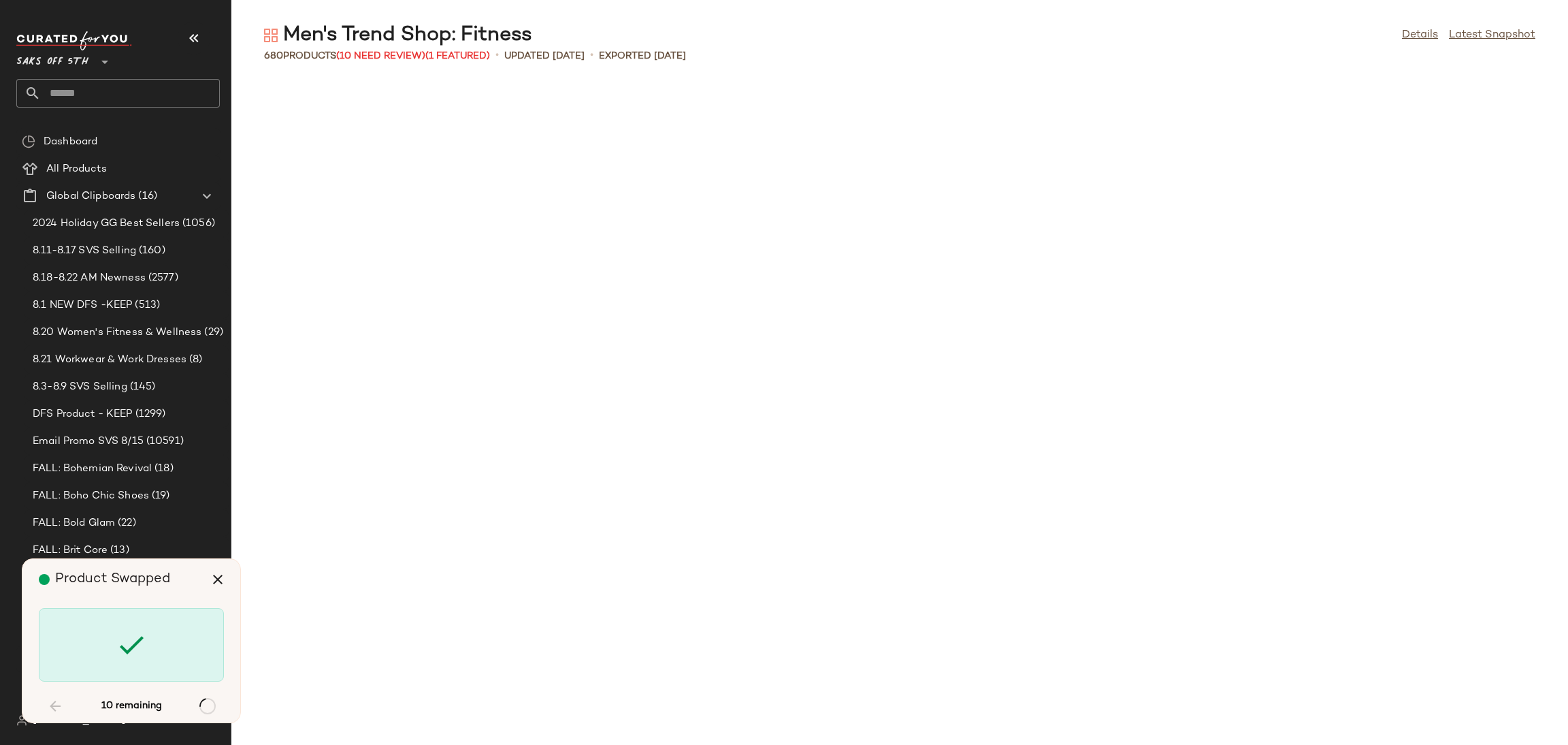
scroll to position [4235, 0]
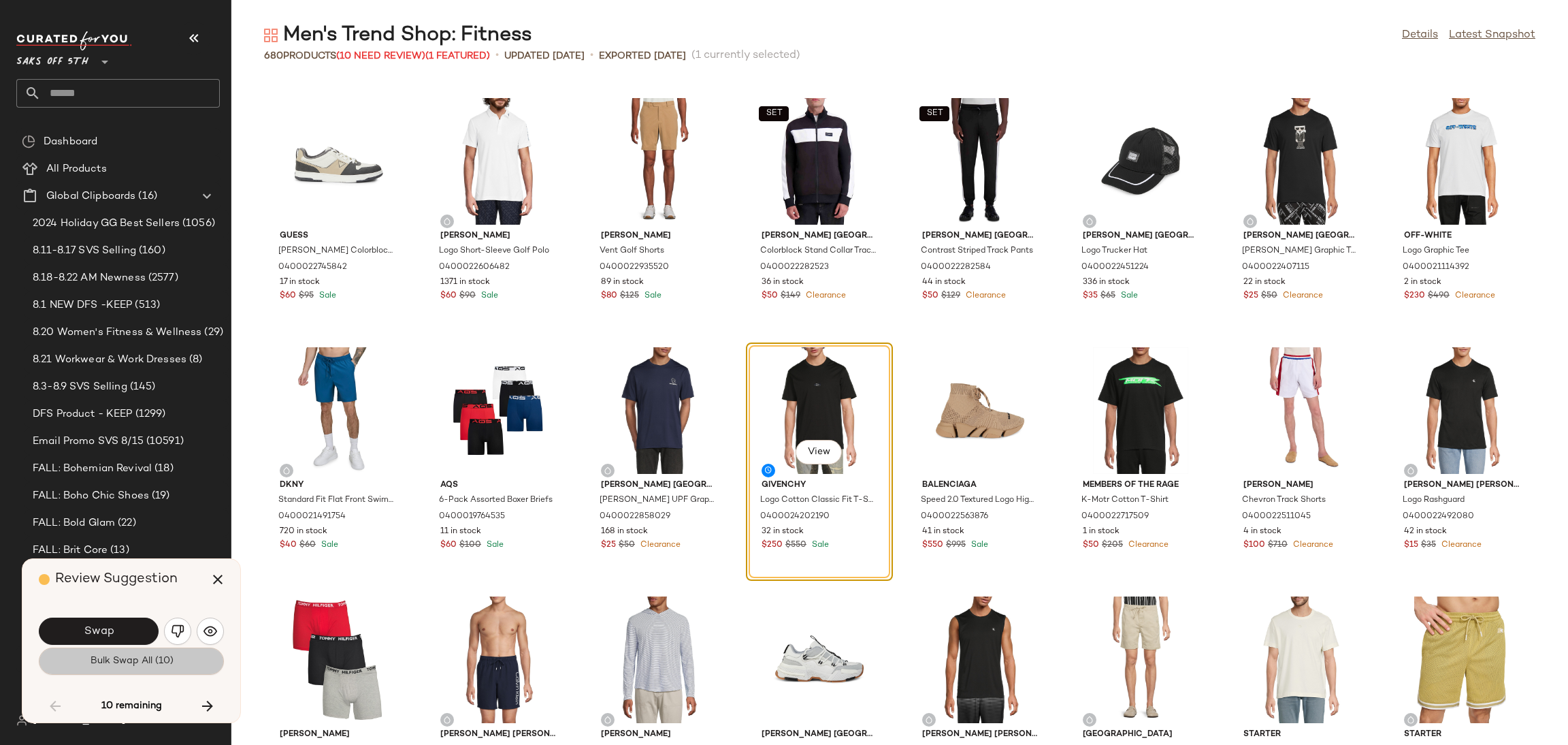
click at [103, 648] on button "Bulk Swap All (10)" at bounding box center [131, 661] width 185 height 27
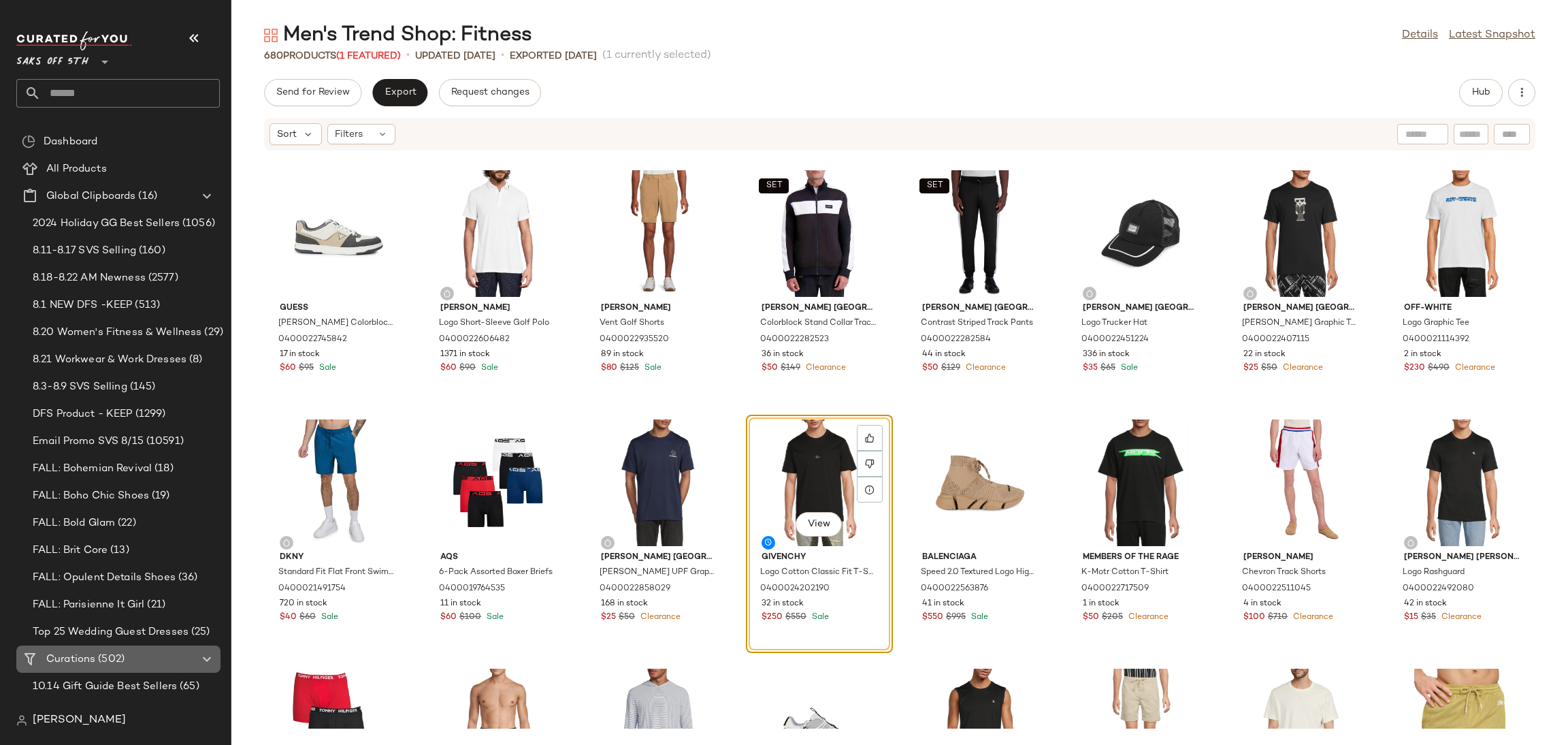
click at [103, 647] on Curations "Curations (502)" at bounding box center [118, 659] width 204 height 27
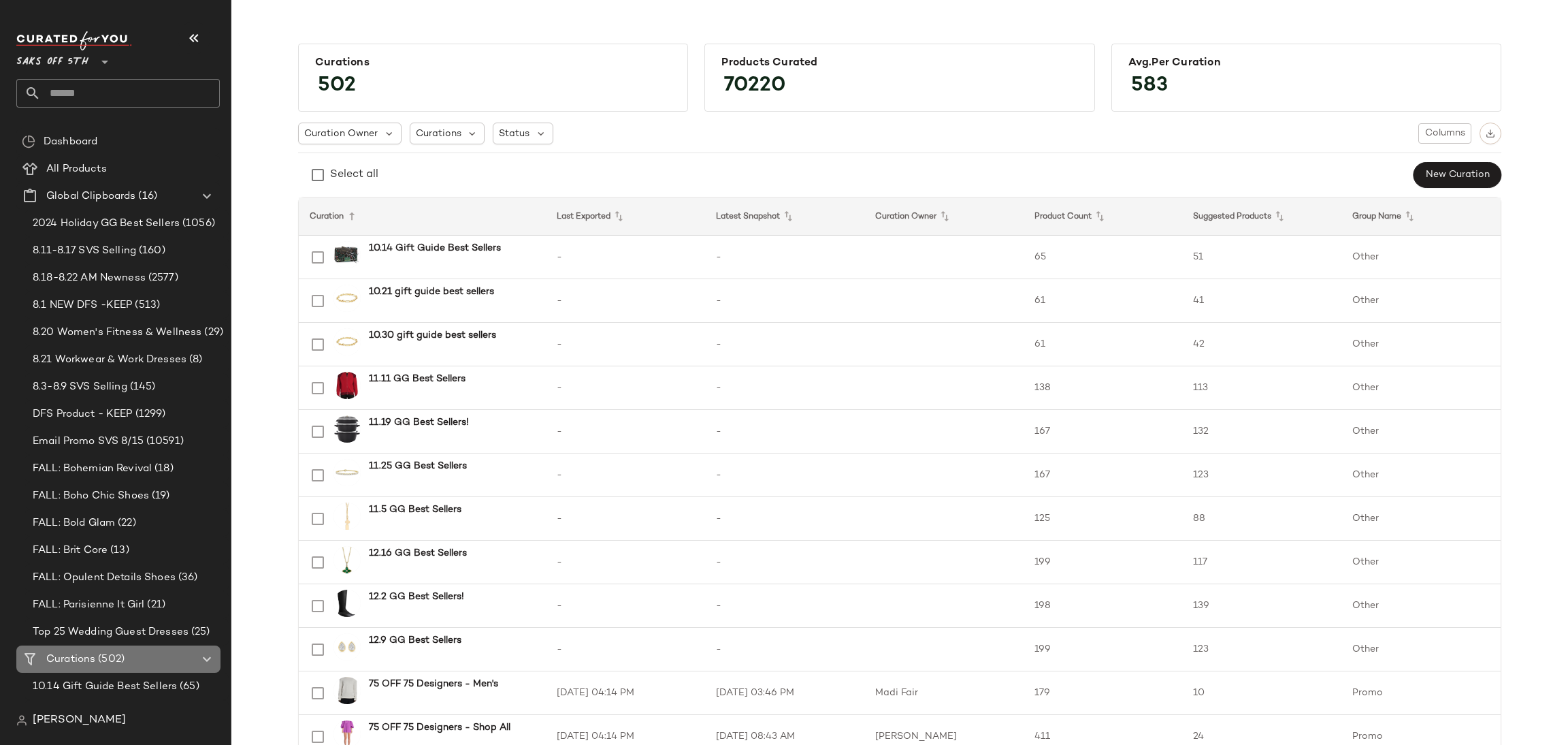
click at [103, 647] on Curations "Curations (502)" at bounding box center [118, 659] width 204 height 27
click at [117, 96] on input "text" at bounding box center [130, 93] width 179 height 29
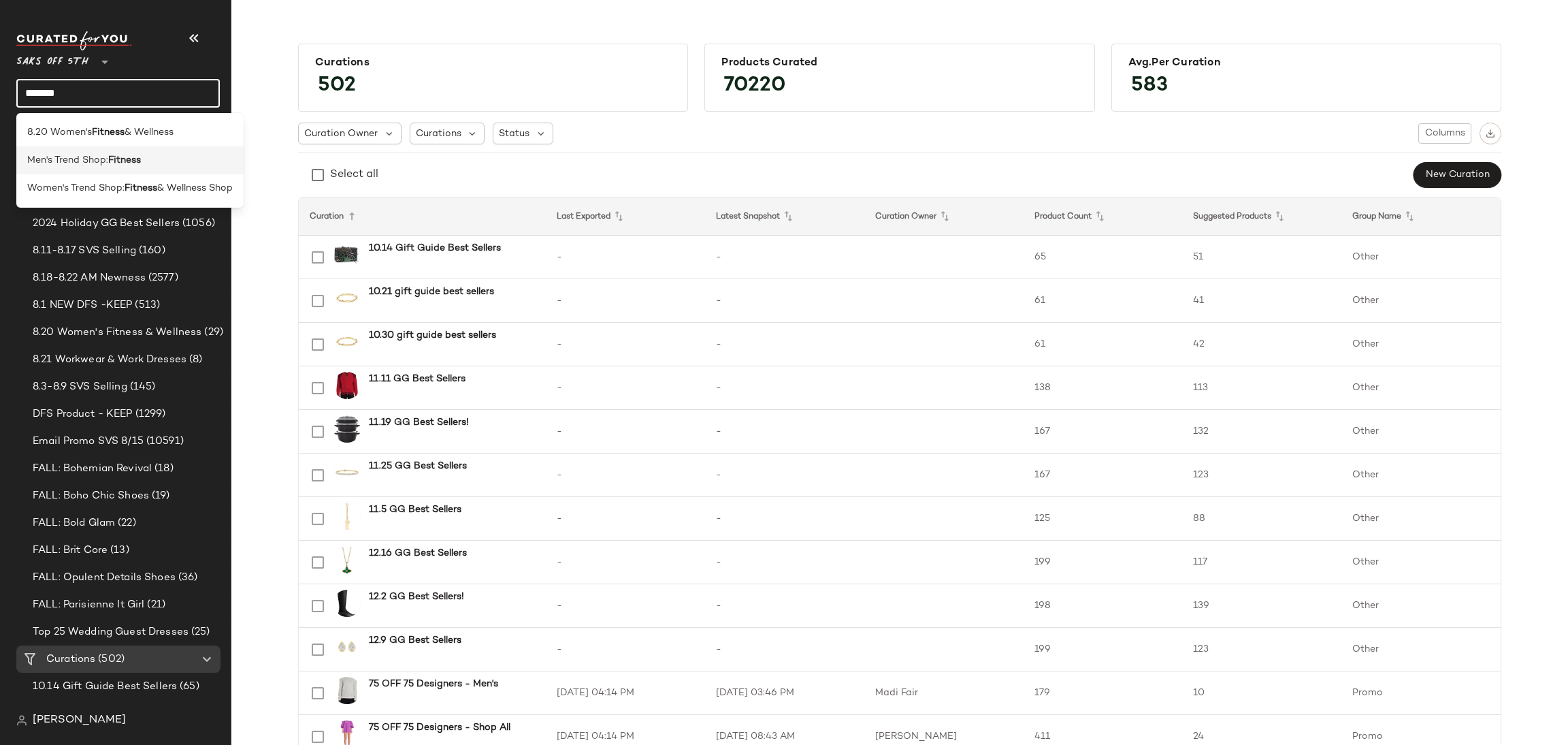
type input "*******"
click at [105, 160] on span "Men's Trend Shop:" at bounding box center [67, 160] width 81 height 14
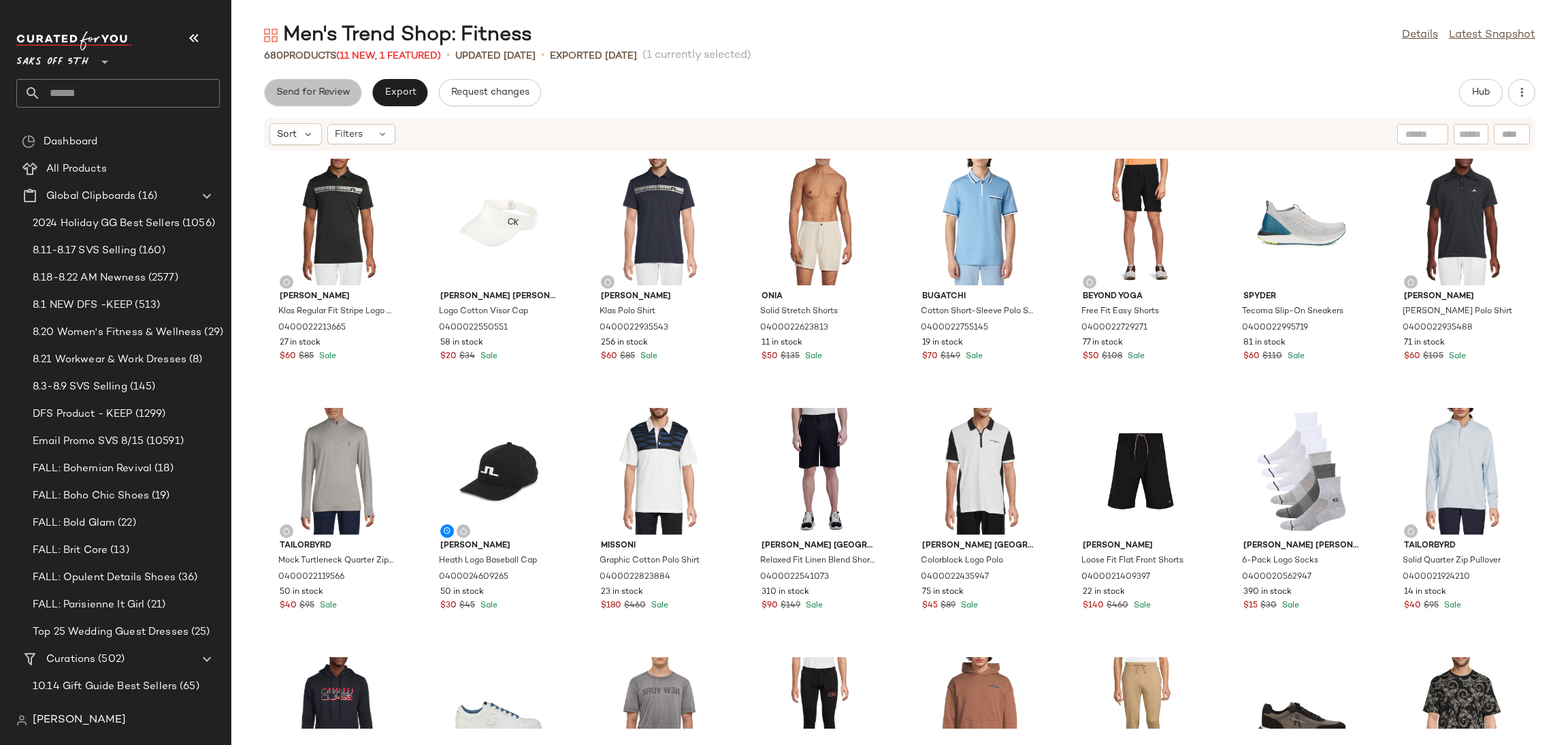
click at [332, 83] on button "Send for Review" at bounding box center [313, 92] width 97 height 27
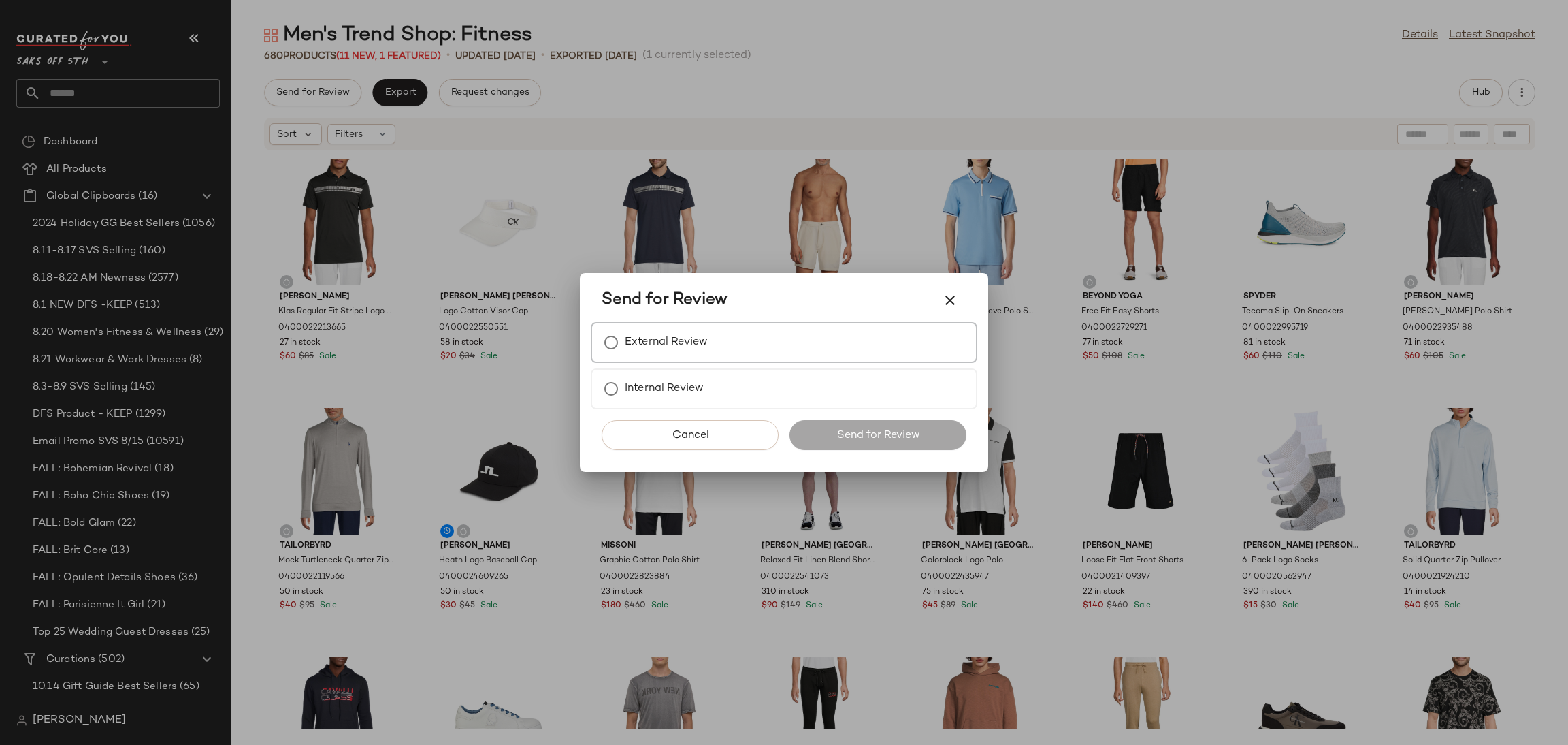
click at [704, 355] on label "External Review" at bounding box center [666, 342] width 83 height 27
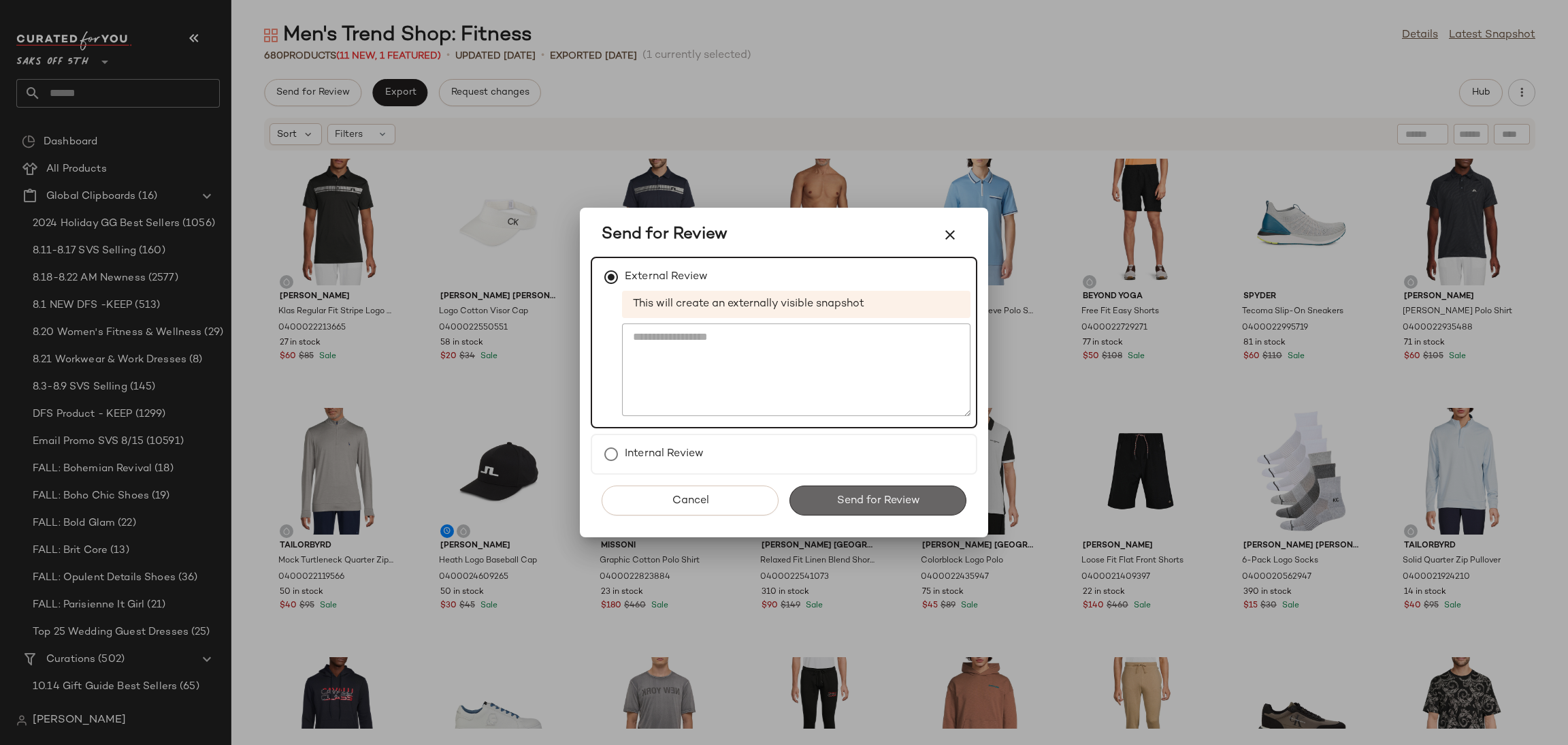
click at [851, 503] on span "Send for Review" at bounding box center [877, 501] width 84 height 13
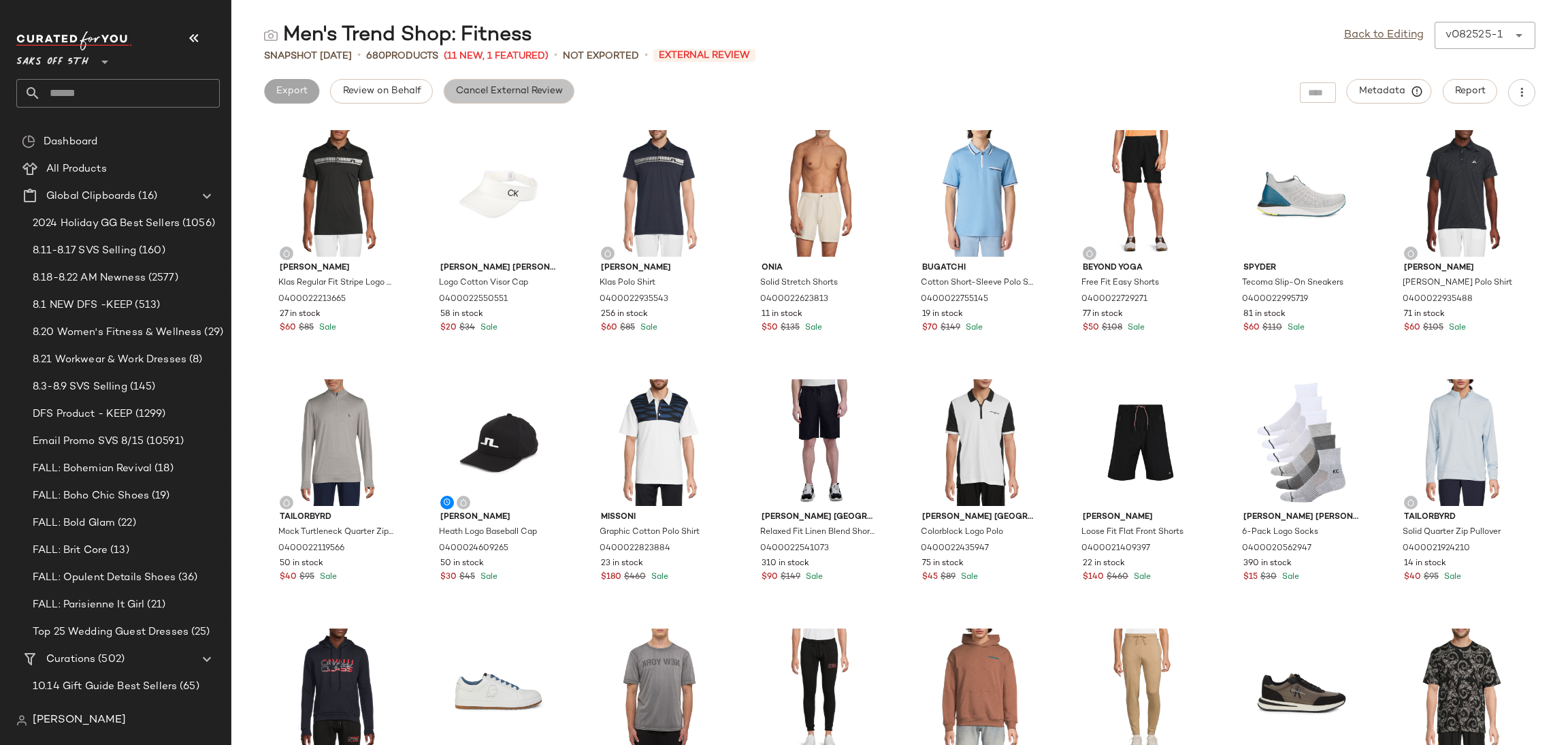
click at [500, 100] on button "Cancel External Review" at bounding box center [509, 91] width 130 height 24
click at [1390, 33] on link "Back to Editing" at bounding box center [1383, 35] width 79 height 16
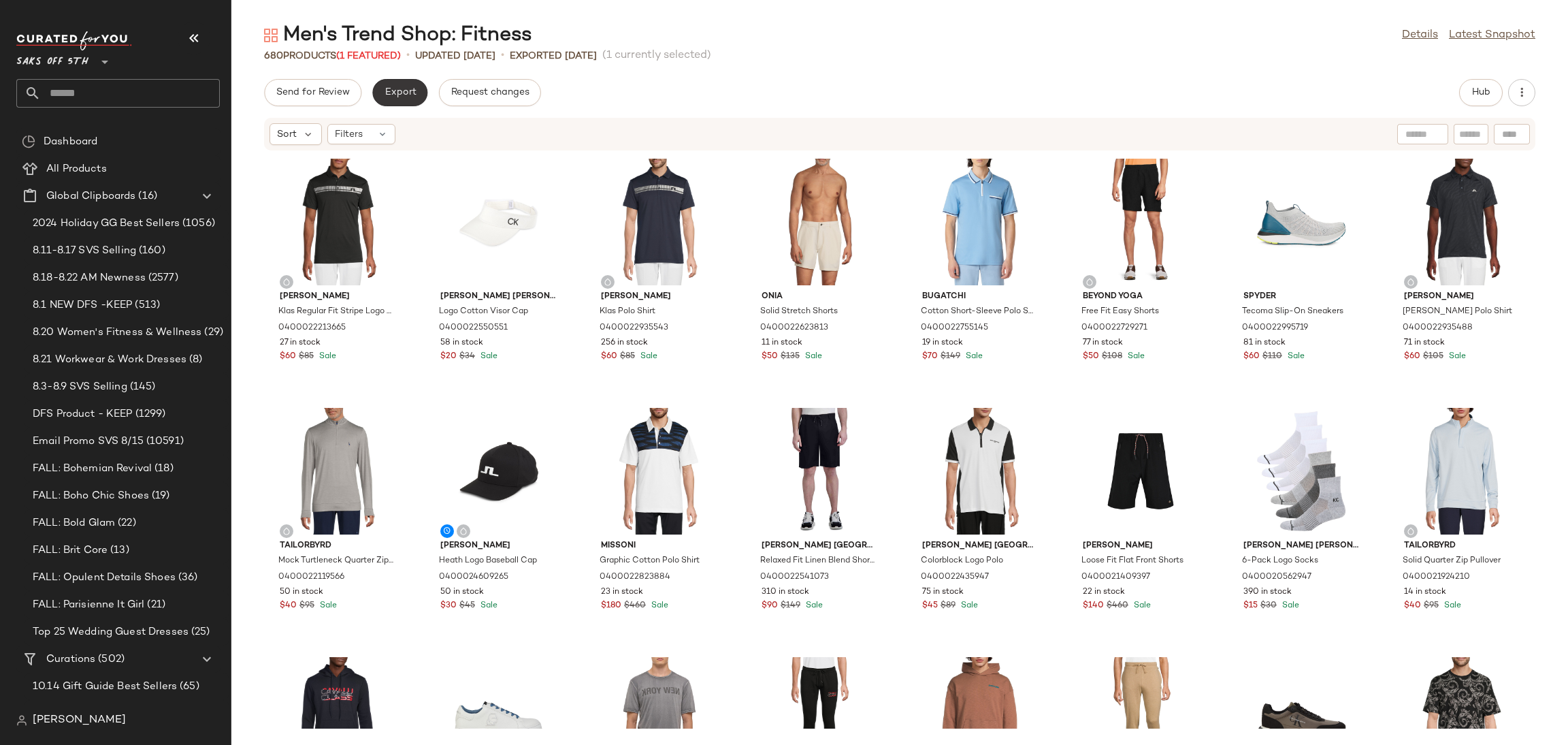
click at [414, 83] on button "Export" at bounding box center [400, 92] width 55 height 27
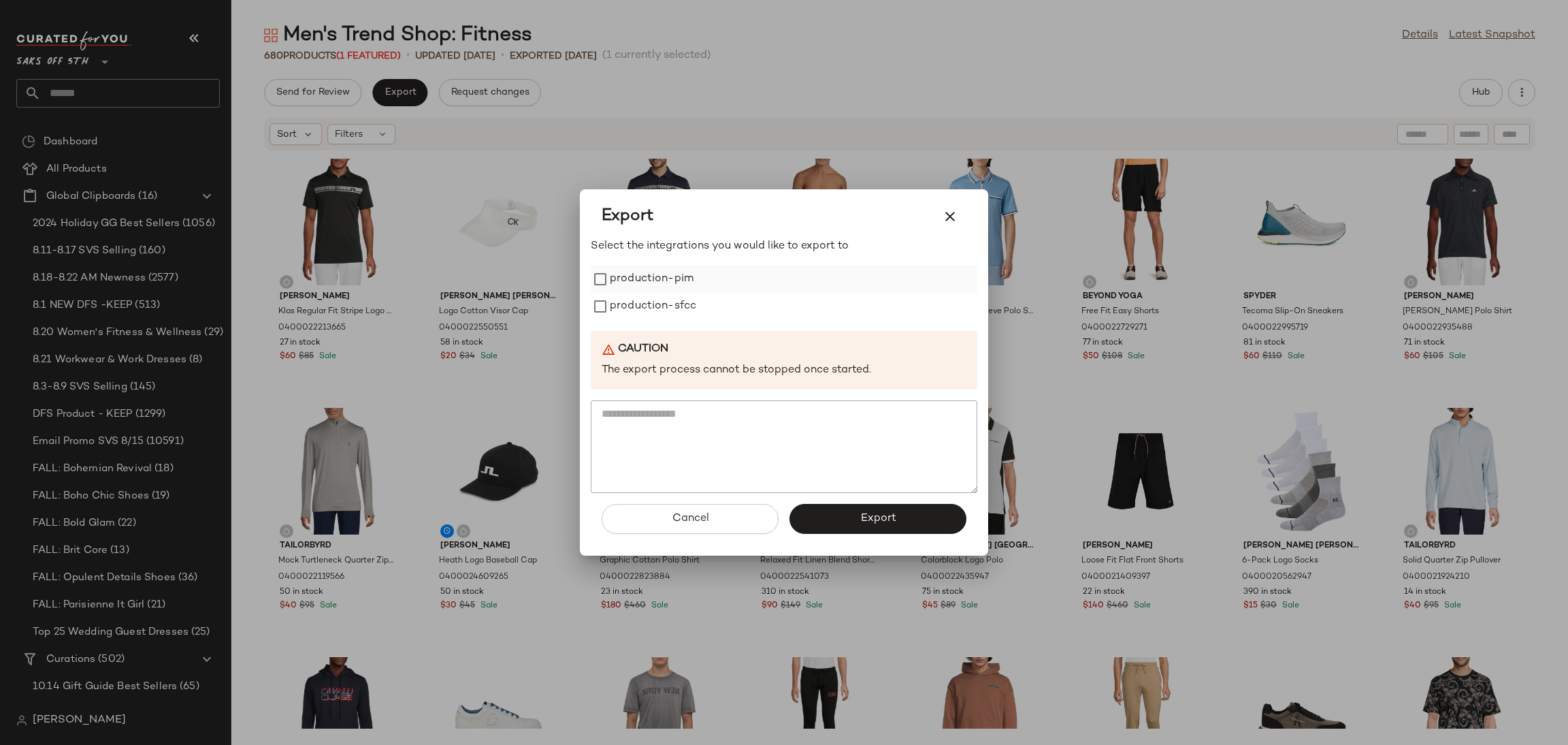
click at [663, 277] on label "production-pim" at bounding box center [652, 279] width 84 height 27
click at [663, 285] on label "production-pim" at bounding box center [652, 279] width 84 height 27
click at [663, 304] on label "production-sfcc" at bounding box center [653, 307] width 87 height 27
click at [865, 521] on span "Export" at bounding box center [877, 519] width 36 height 13
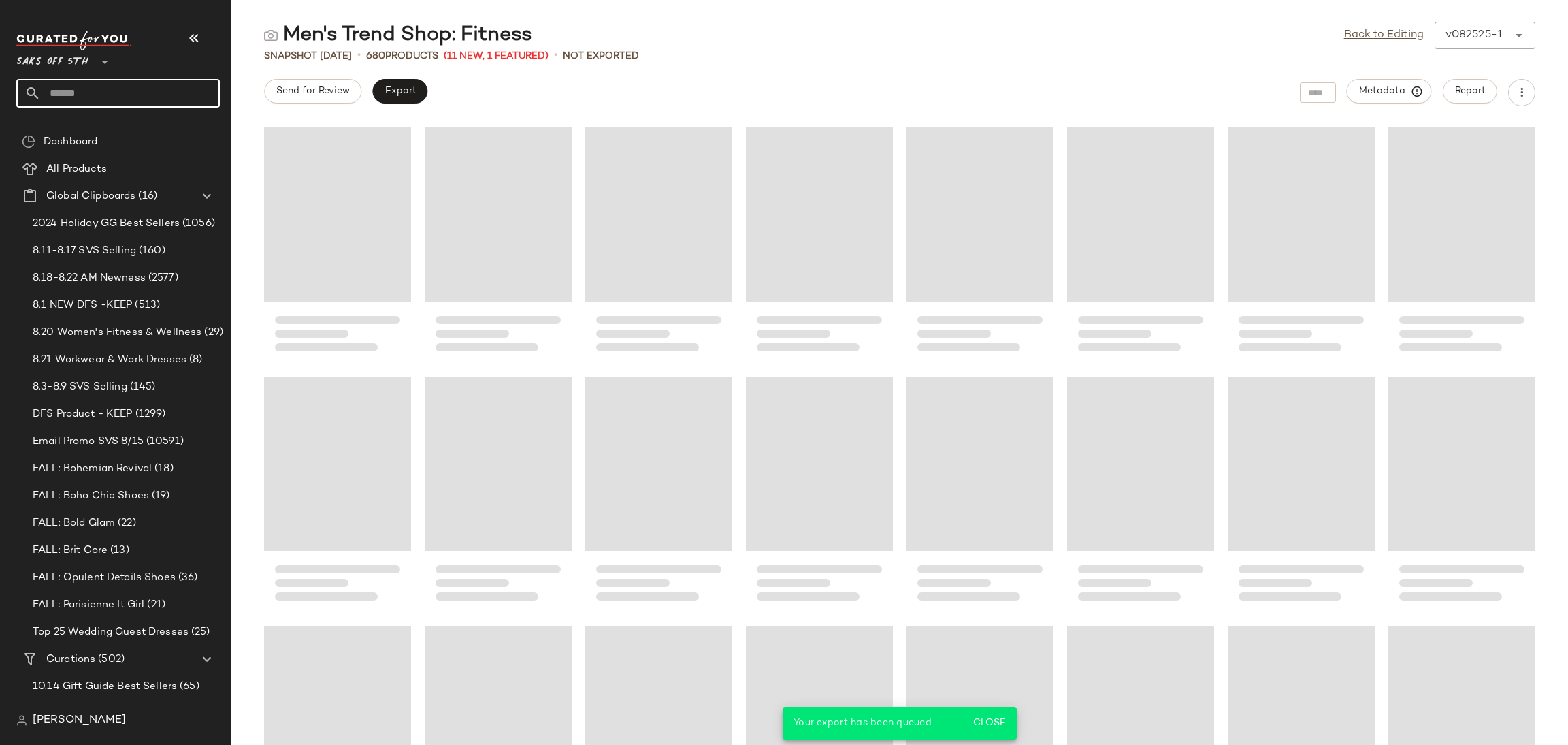
click at [145, 107] on input "text" at bounding box center [130, 93] width 179 height 29
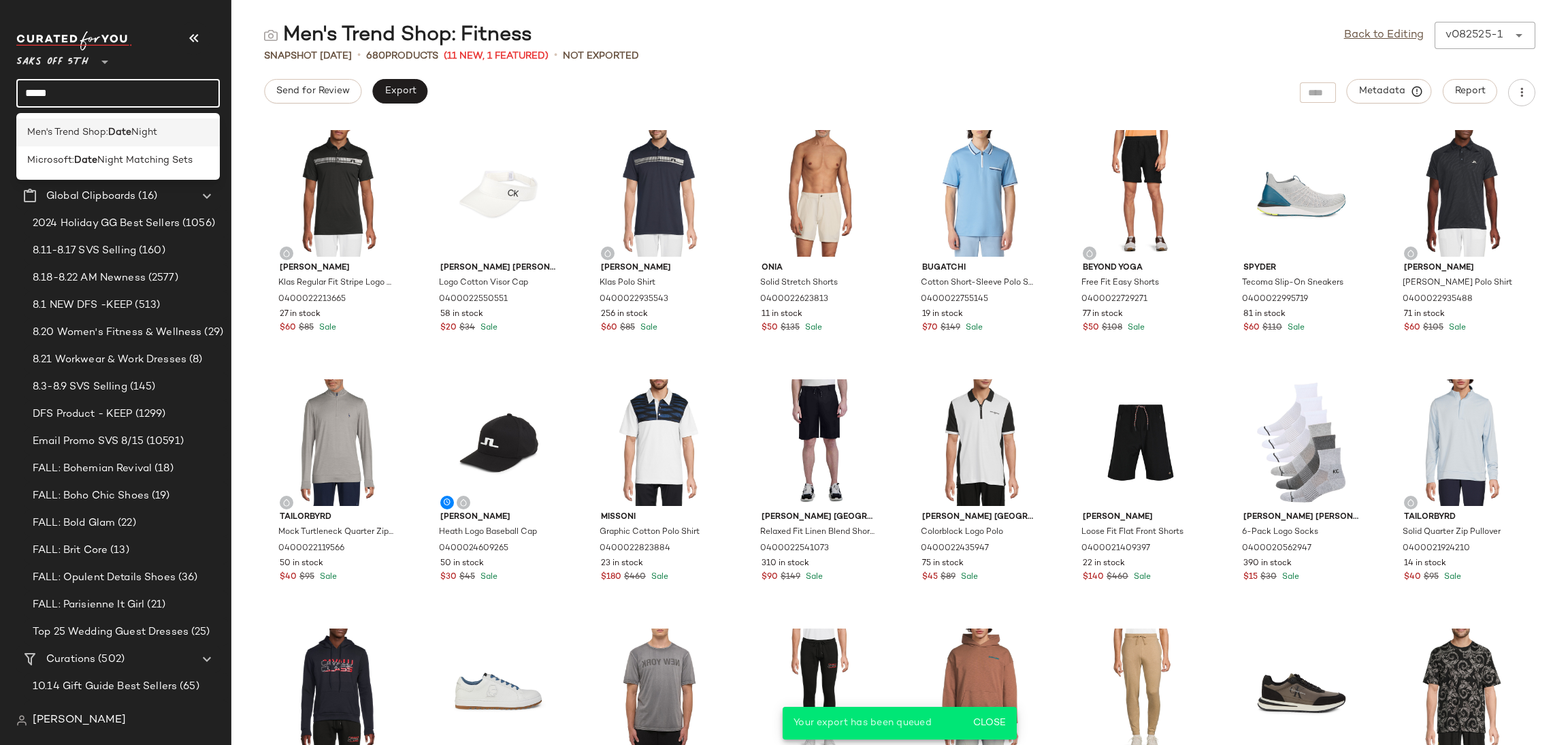
type input "****"
click at [138, 128] on span "Night" at bounding box center [144, 133] width 26 height 14
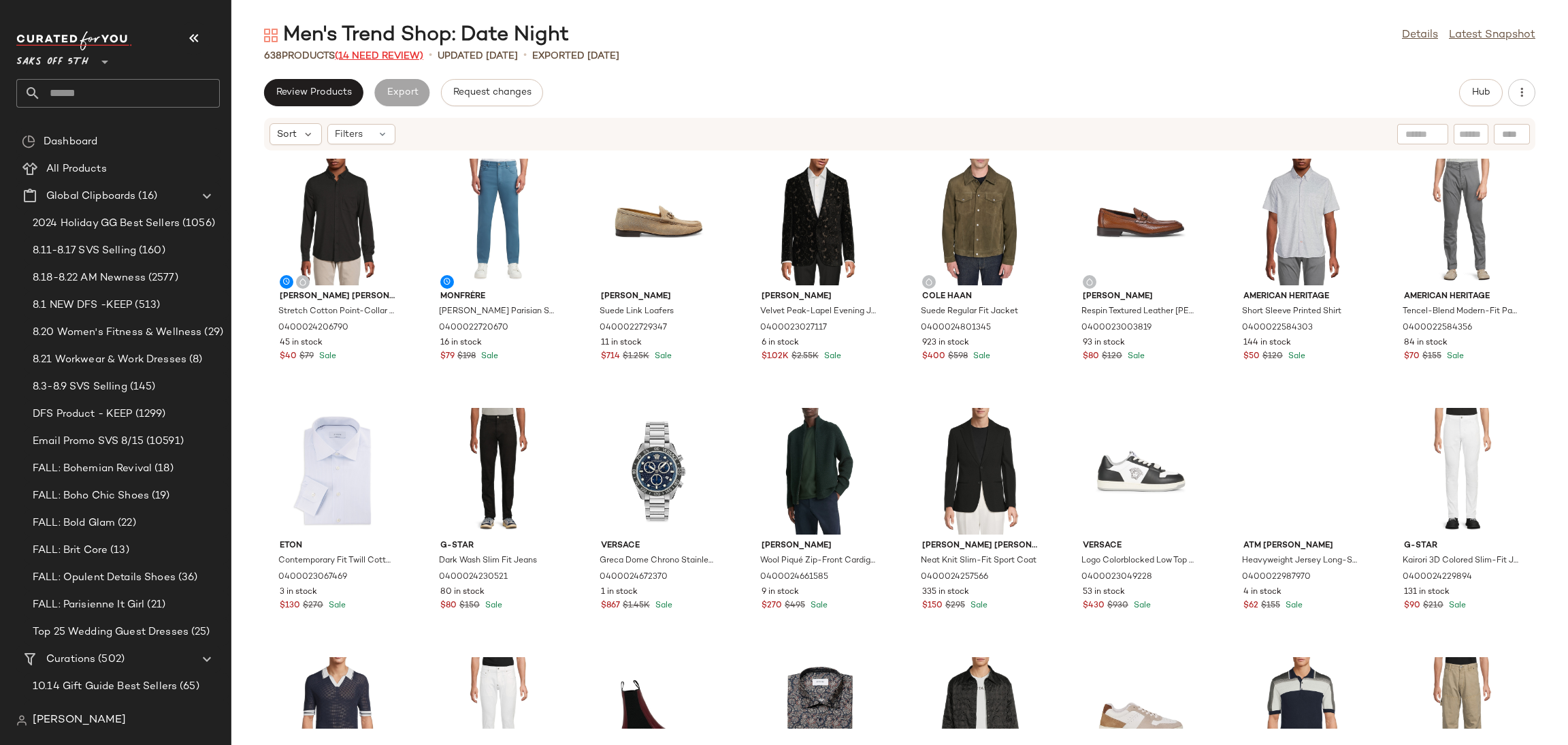
click at [364, 51] on span "(14 Need Review)" at bounding box center [379, 56] width 89 height 10
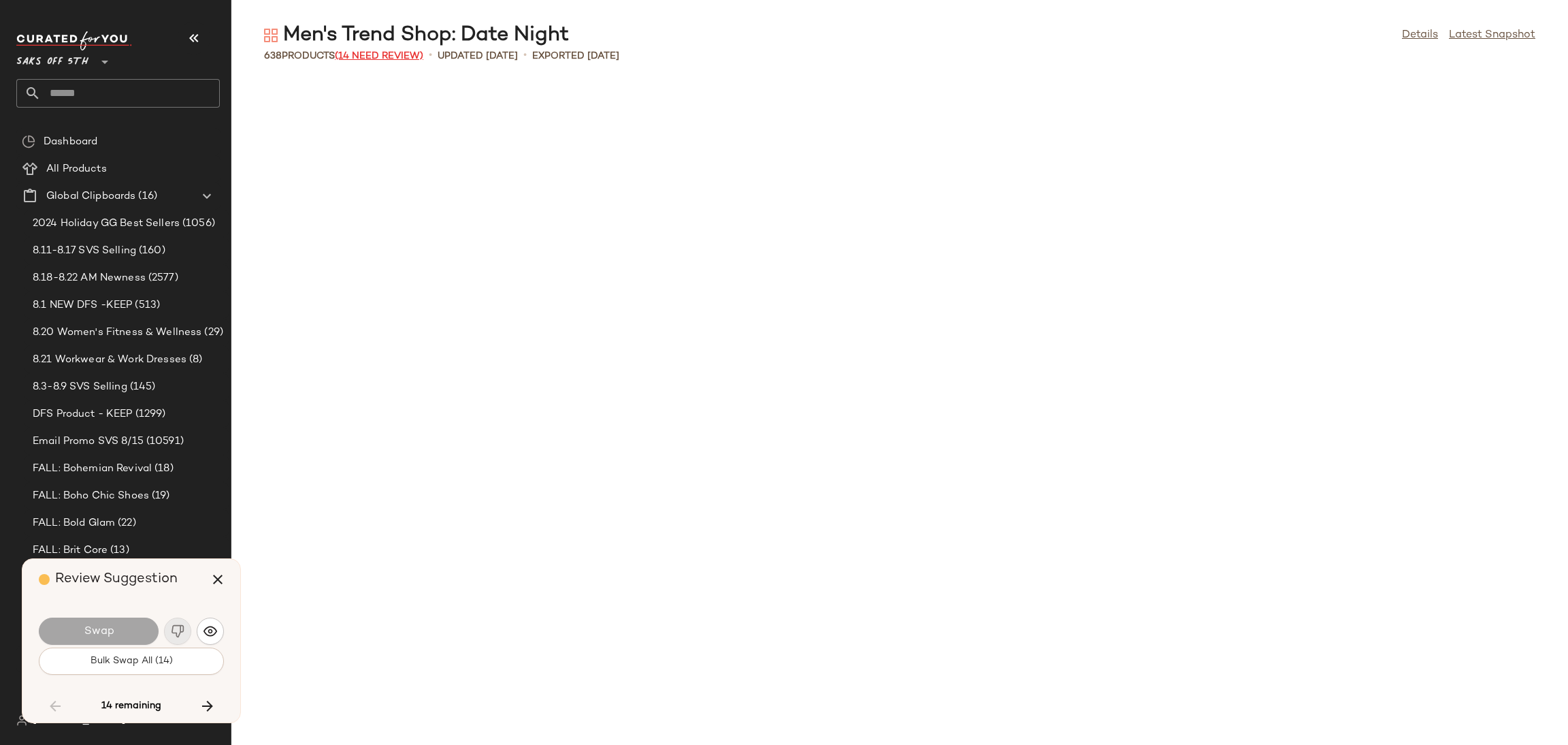
scroll to position [2990, 0]
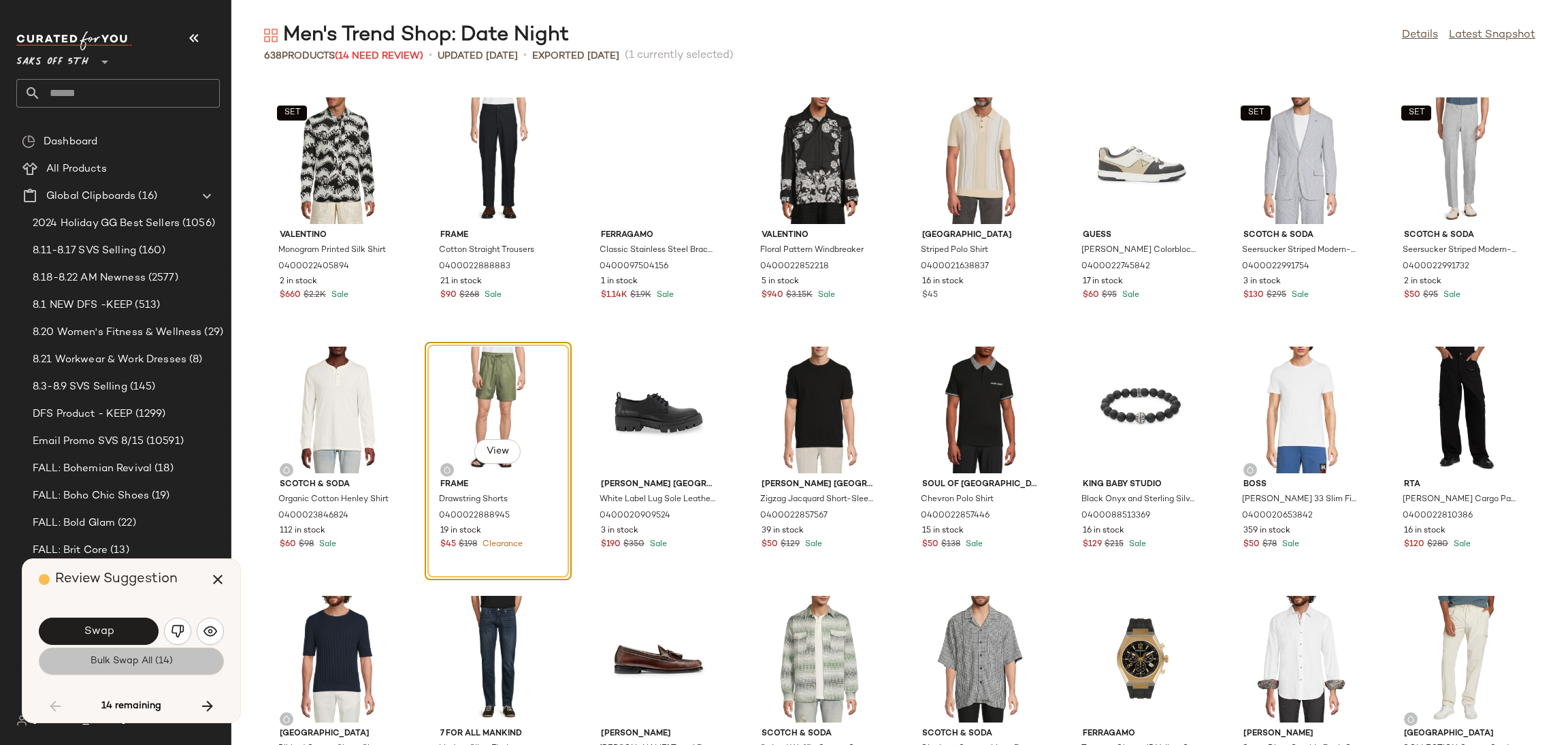
click at [92, 669] on button "Bulk Swap All (14)" at bounding box center [131, 661] width 185 height 27
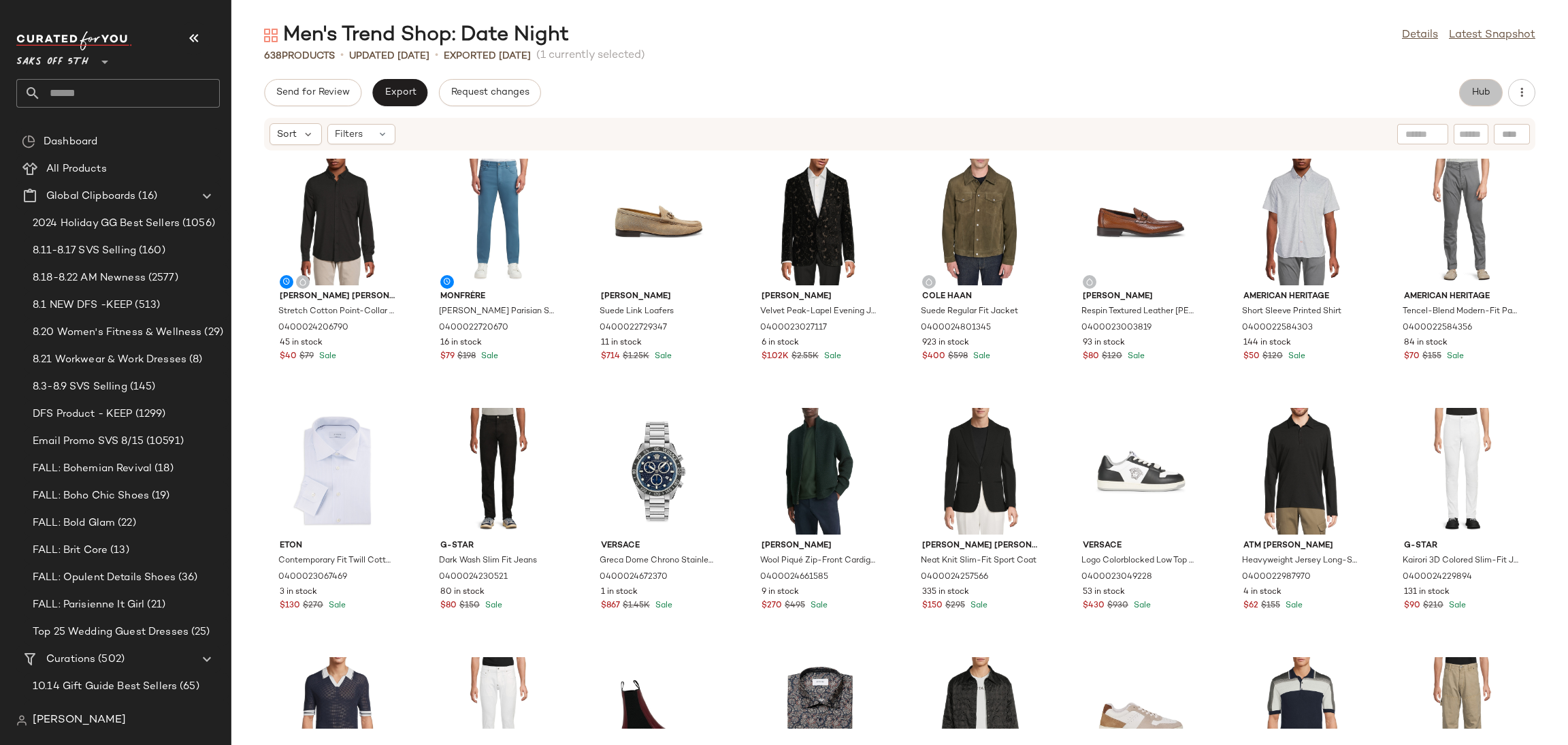
click at [1465, 96] on button "Hub" at bounding box center [1481, 92] width 44 height 27
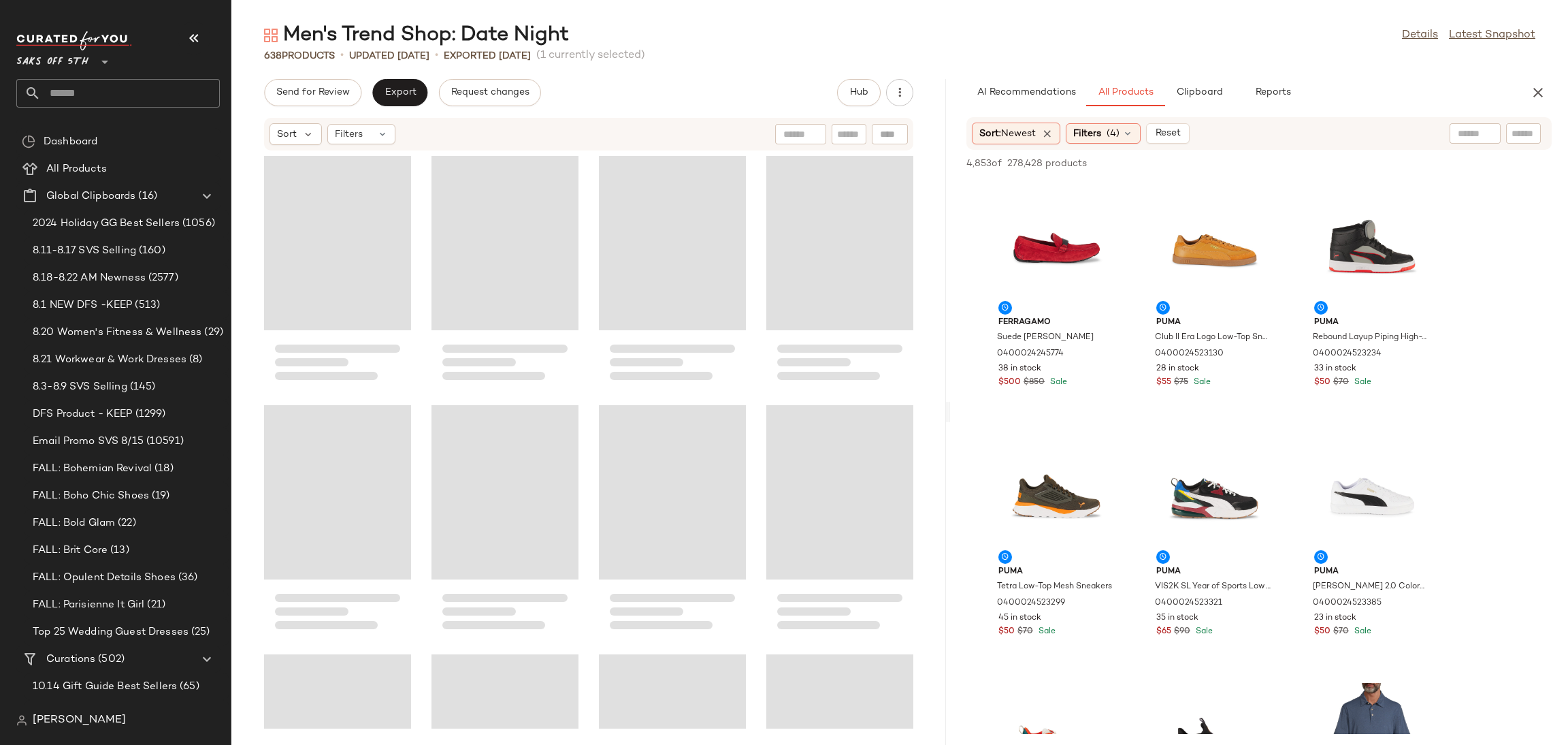
drag, startPoint x: 899, startPoint y: 412, endPoint x: 950, endPoint y: 409, distance: 51.1
click at [950, 409] on div "Men's Trend Shop: Date Night Details Latest Snapshot 638 Products • updated Aug…" at bounding box center [899, 383] width 1337 height 723
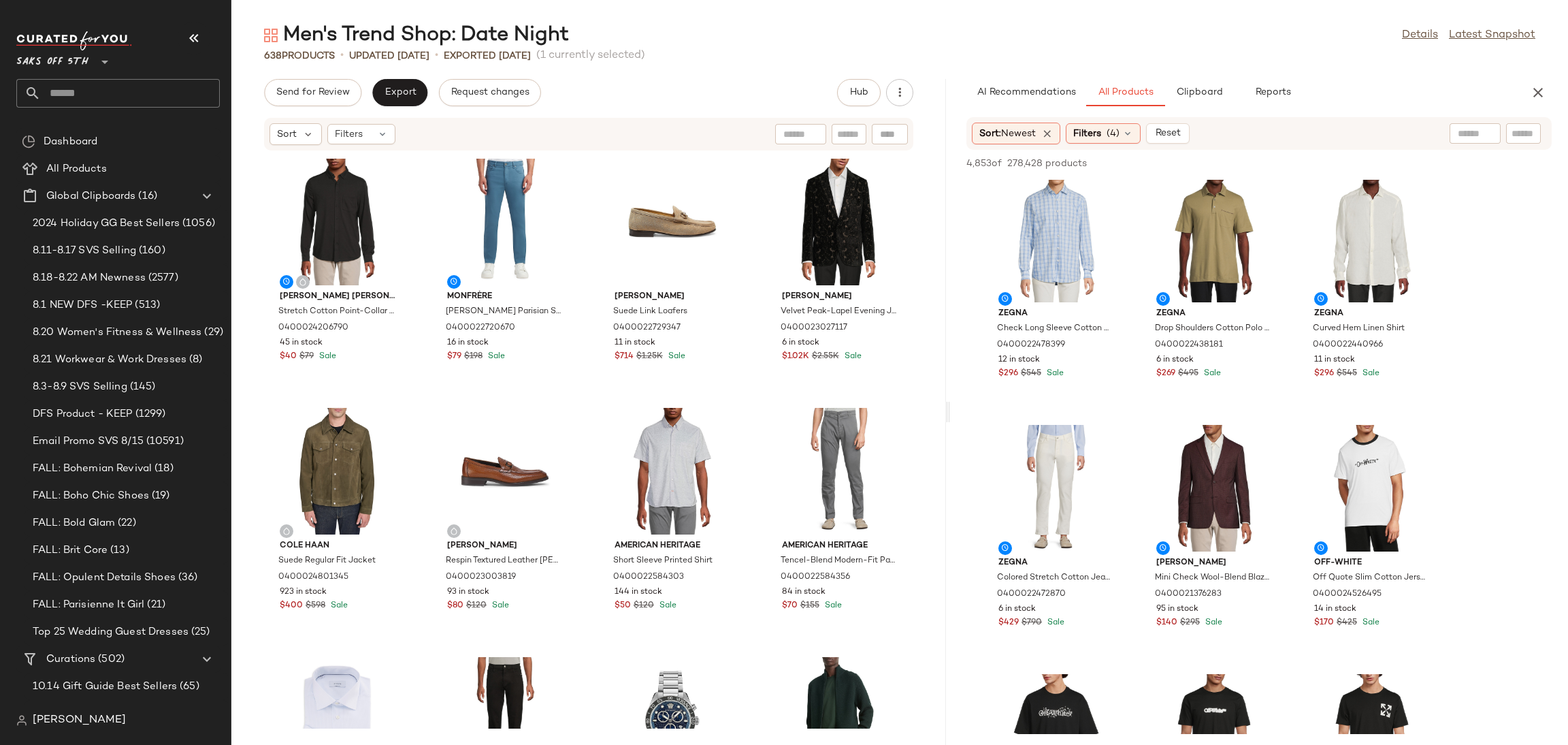
scroll to position [3999, 0]
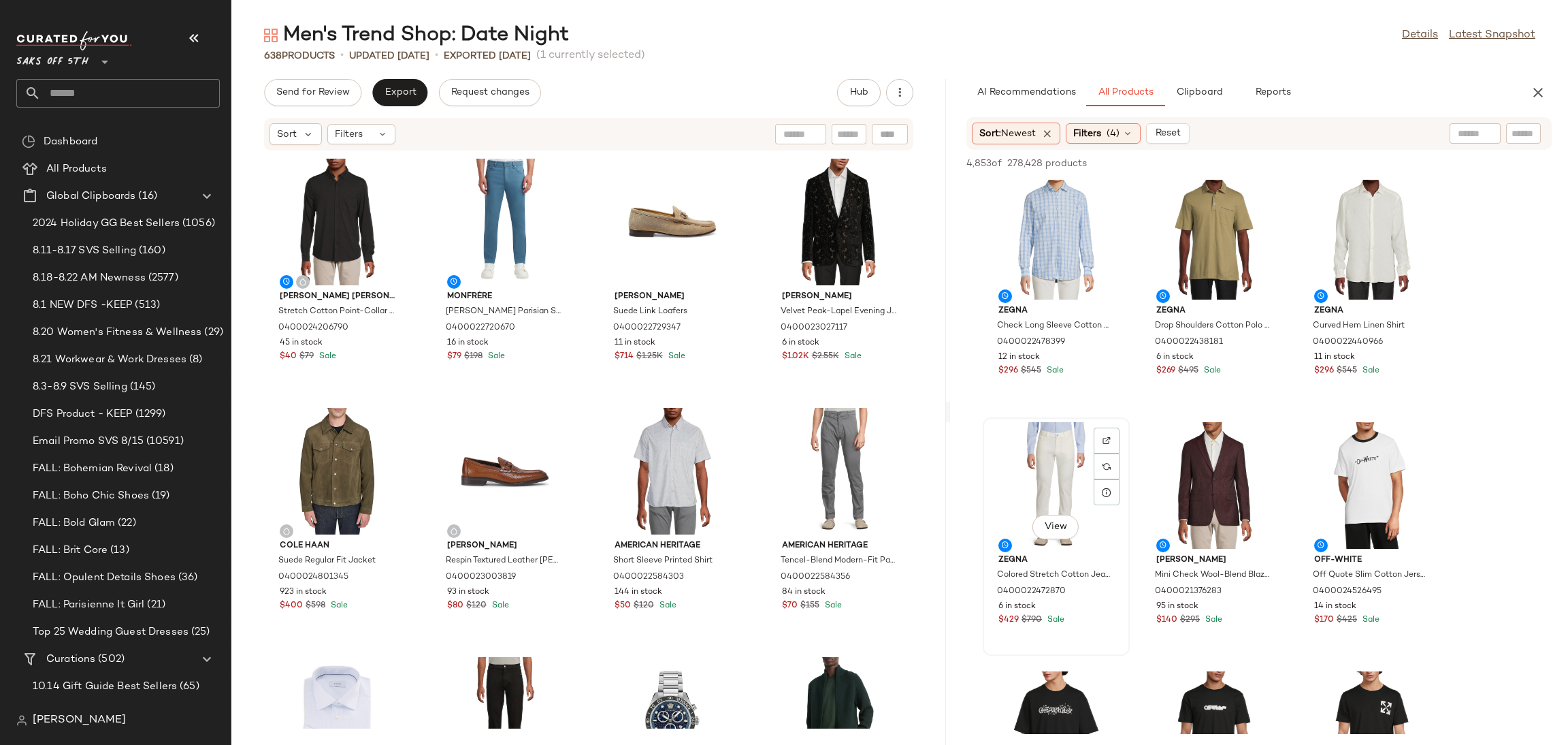
click at [1037, 430] on div "View" at bounding box center [1056, 485] width 137 height 127
click at [1358, 163] on span "Add to Top" at bounding box center [1356, 163] width 54 height 9
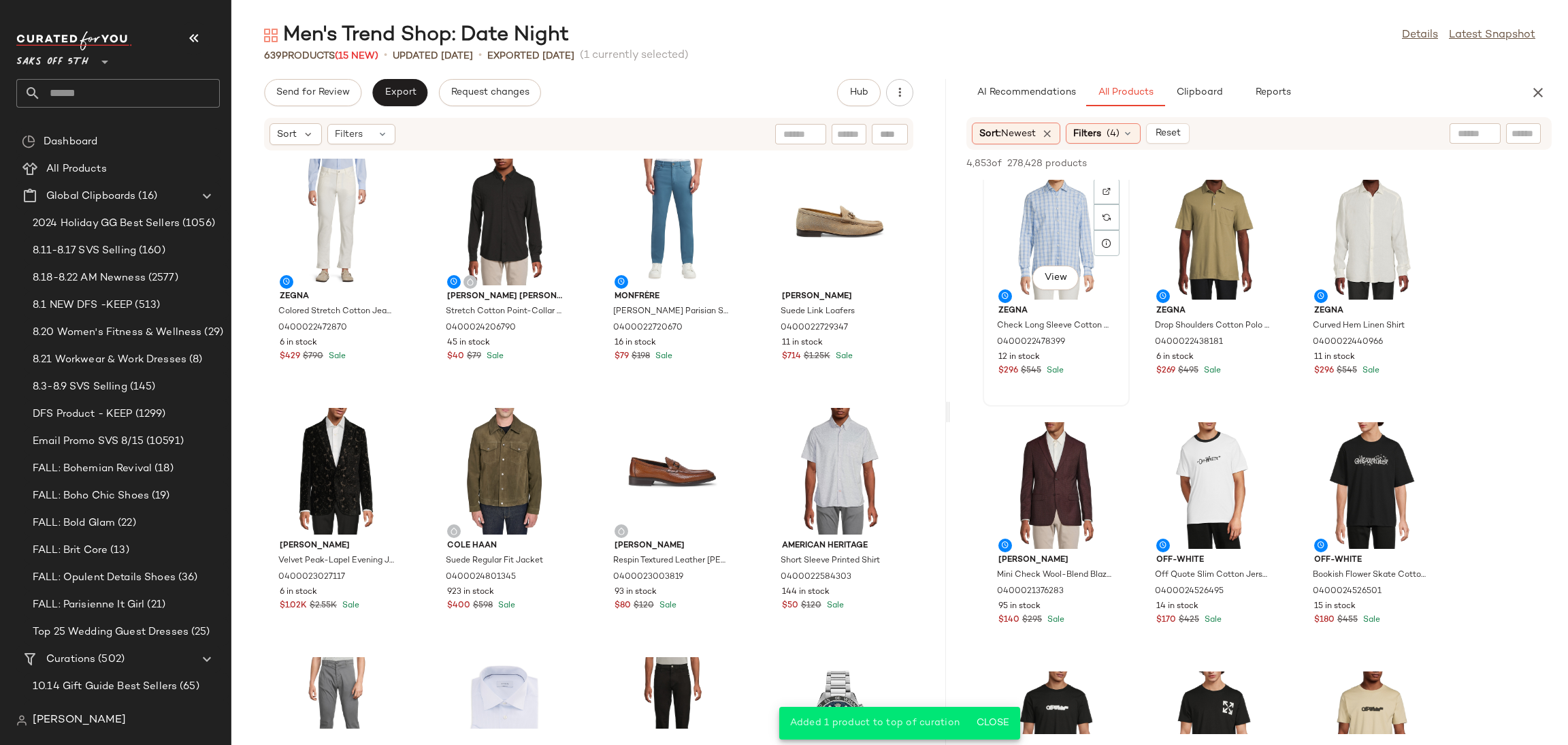
click at [1035, 211] on div "View" at bounding box center [1056, 236] width 137 height 127
click at [1341, 163] on span "Add to Top" at bounding box center [1356, 163] width 54 height 9
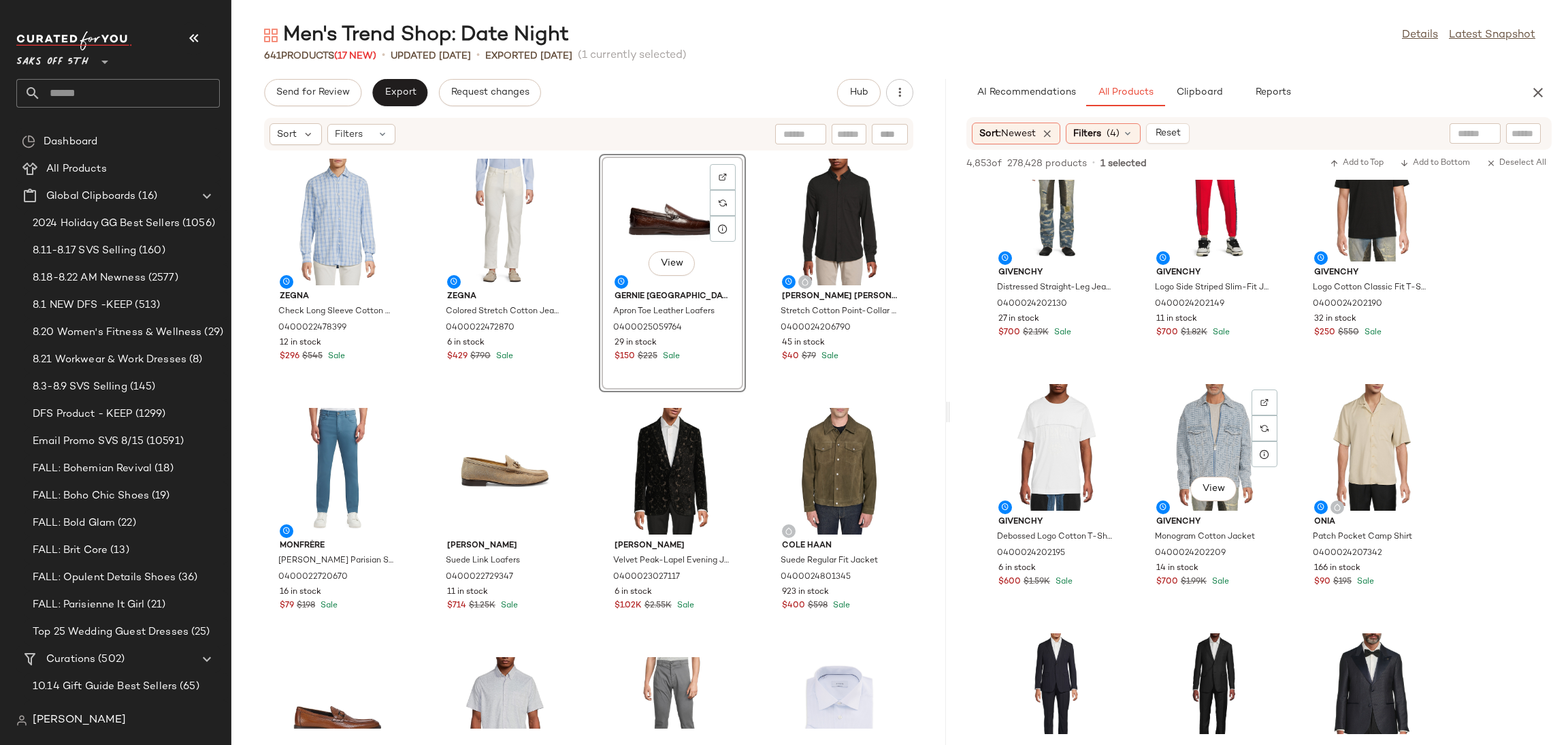
scroll to position [2294, 0]
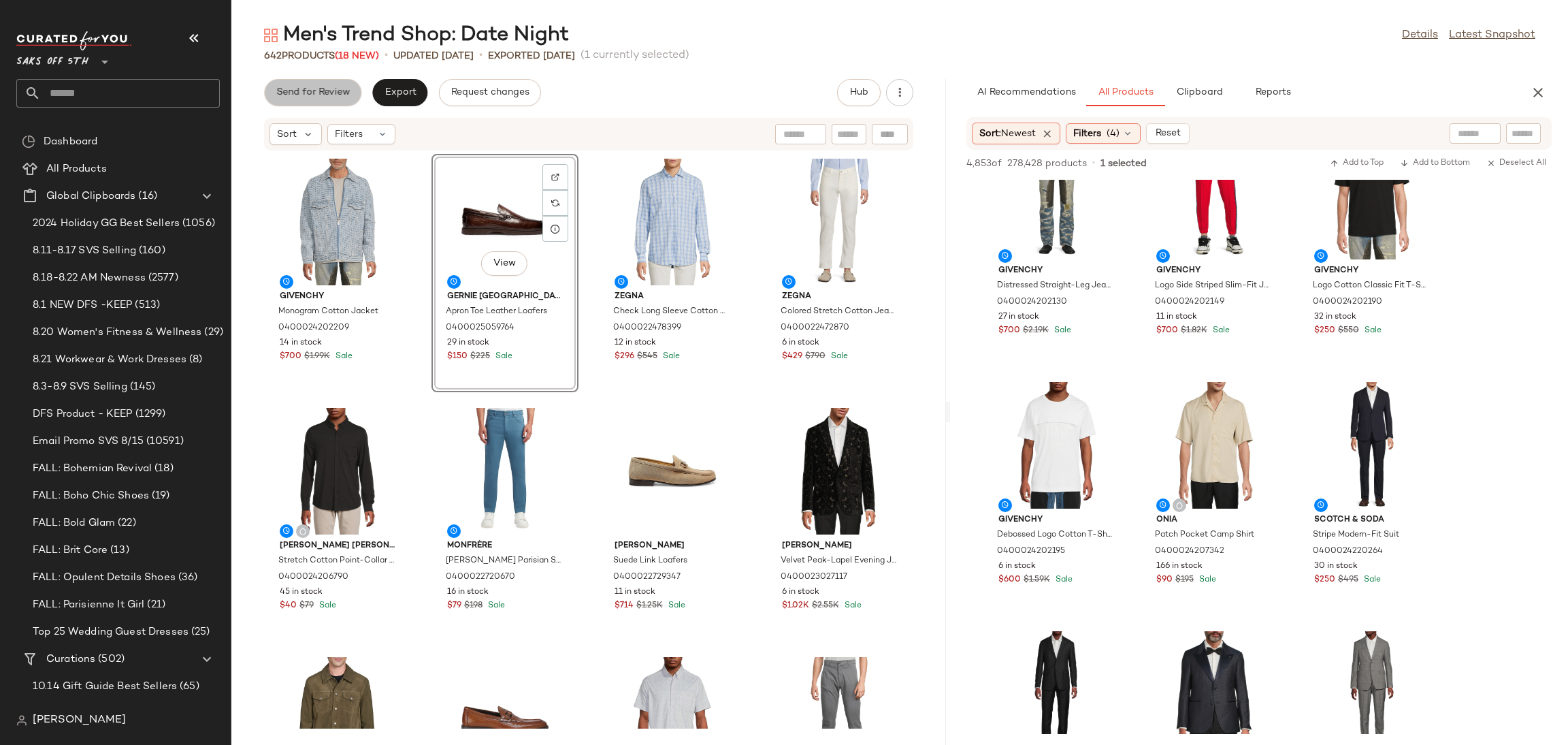
click at [294, 92] on span "Send for Review" at bounding box center [313, 92] width 74 height 11
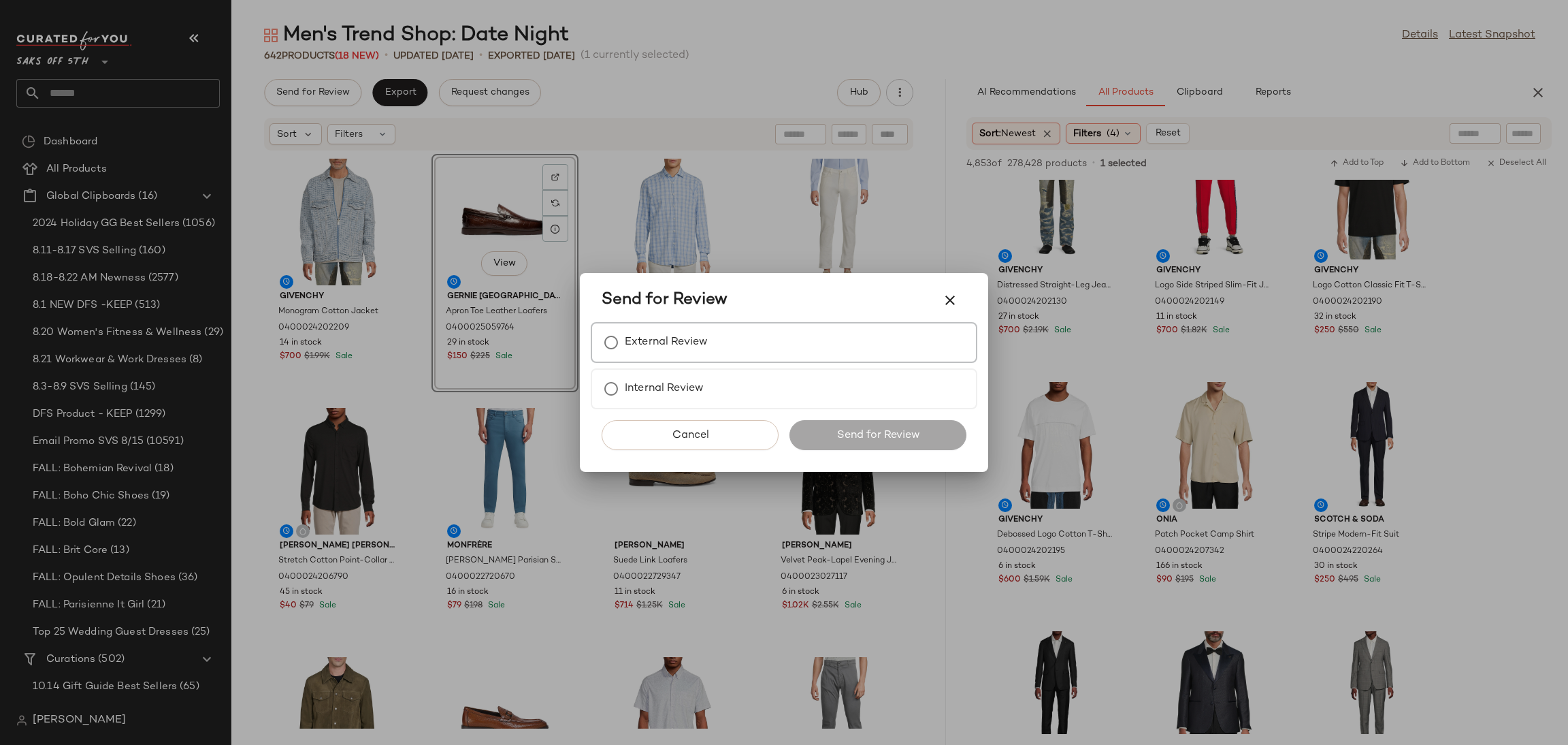
click at [631, 342] on label "External Review" at bounding box center [666, 342] width 83 height 27
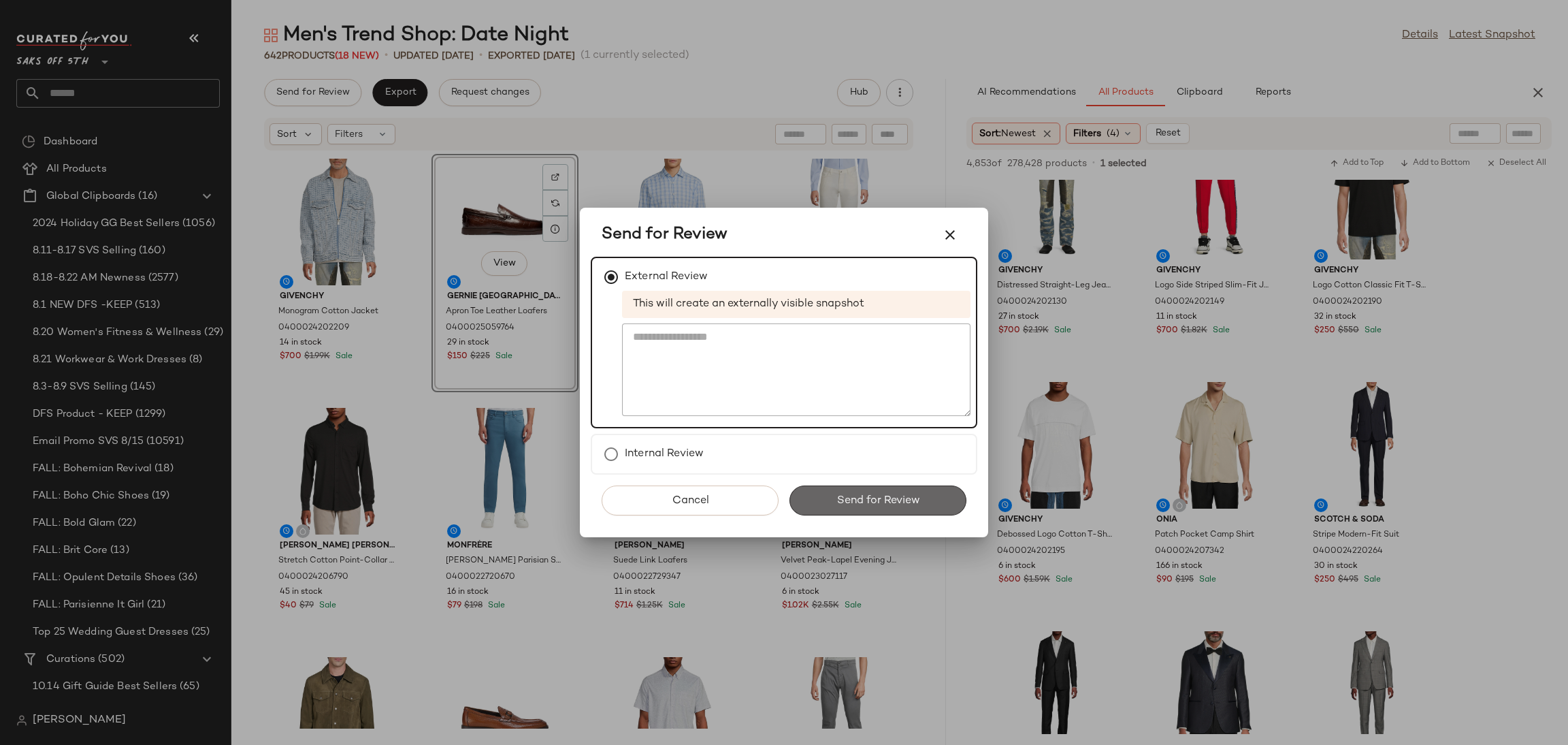
click at [817, 490] on button "Send for Review" at bounding box center [877, 501] width 177 height 30
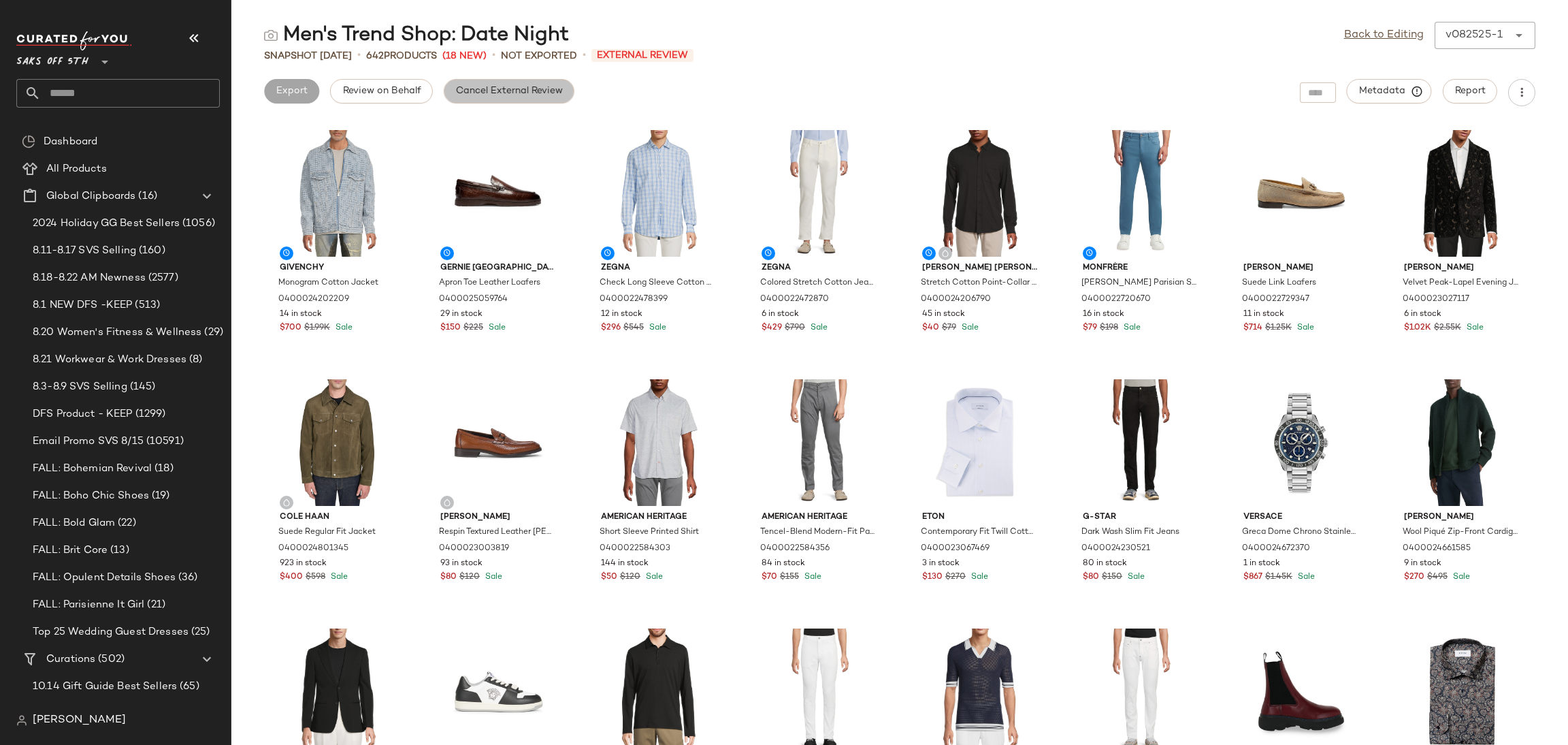
click at [490, 79] on button "Cancel External Review" at bounding box center [509, 91] width 130 height 24
click at [1357, 40] on link "Back to Editing" at bounding box center [1383, 35] width 79 height 16
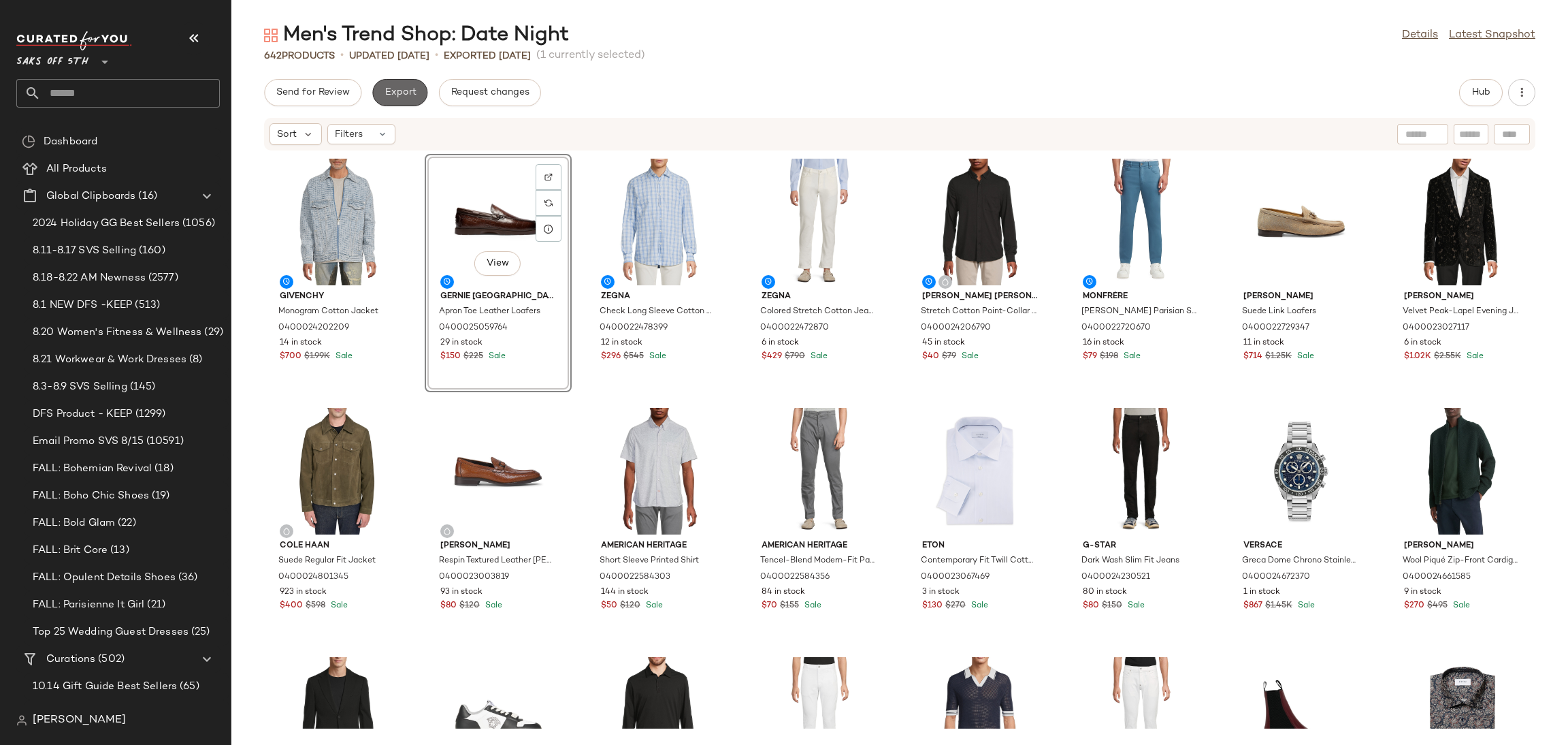
click at [415, 99] on button "Export" at bounding box center [400, 92] width 55 height 27
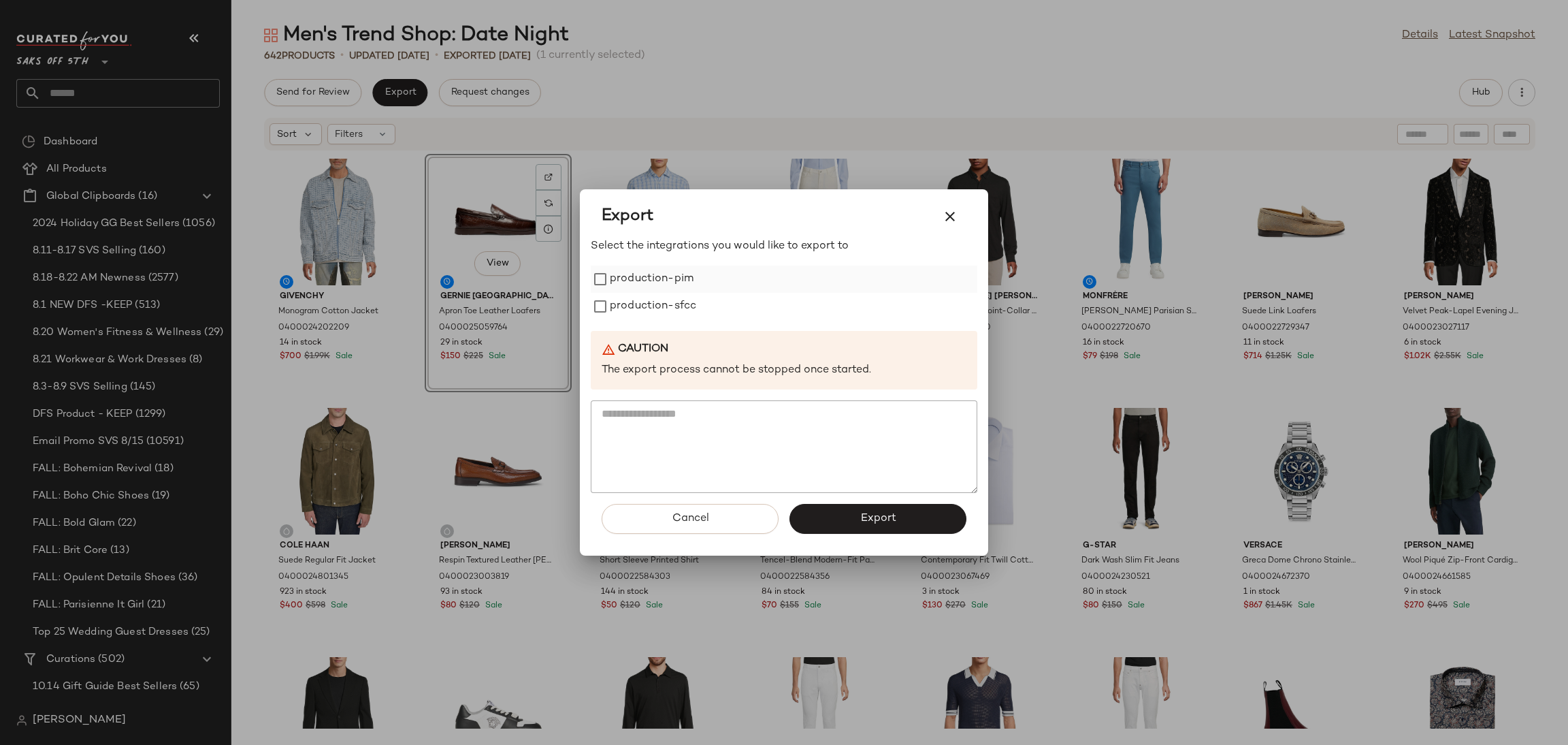
click at [621, 282] on label "production-pim" at bounding box center [652, 279] width 84 height 27
click at [622, 294] on label "production-sfcc" at bounding box center [653, 307] width 87 height 27
click at [839, 544] on div "Cancel Export" at bounding box center [784, 524] width 387 height 62
click at [848, 512] on button "Export" at bounding box center [877, 519] width 177 height 30
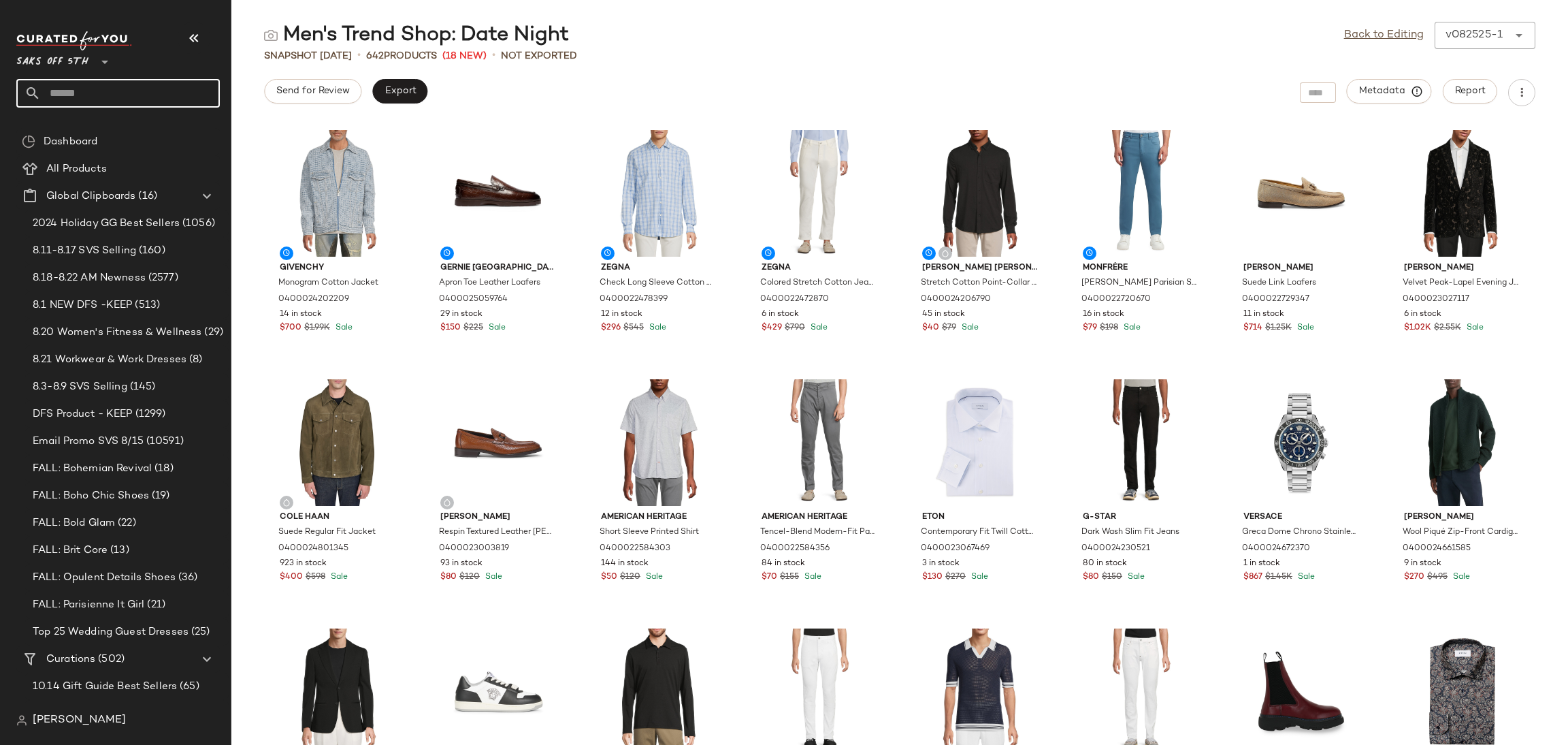
click at [140, 95] on input "text" at bounding box center [130, 93] width 179 height 29
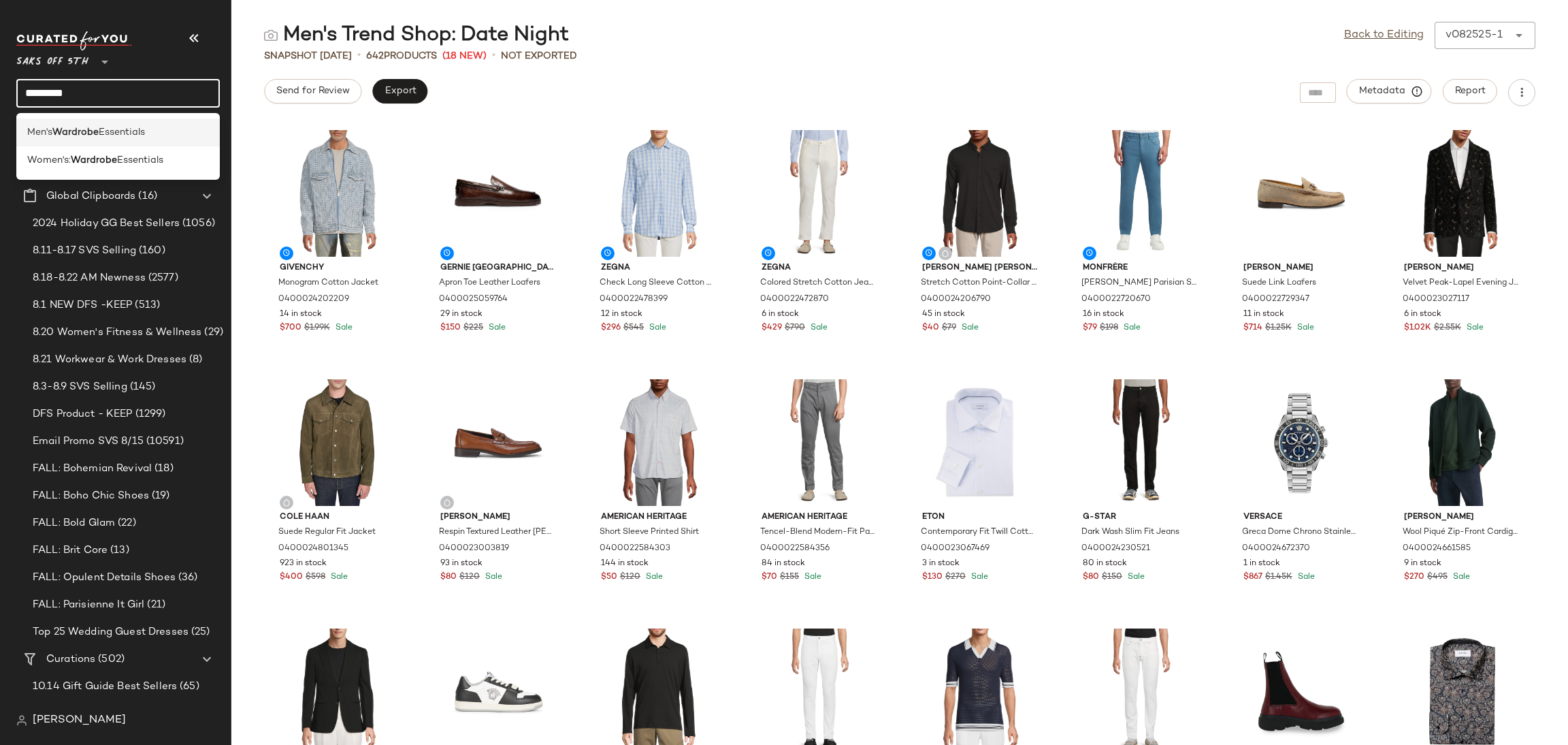
type input "********"
click at [116, 135] on span "Essentials" at bounding box center [122, 133] width 47 height 14
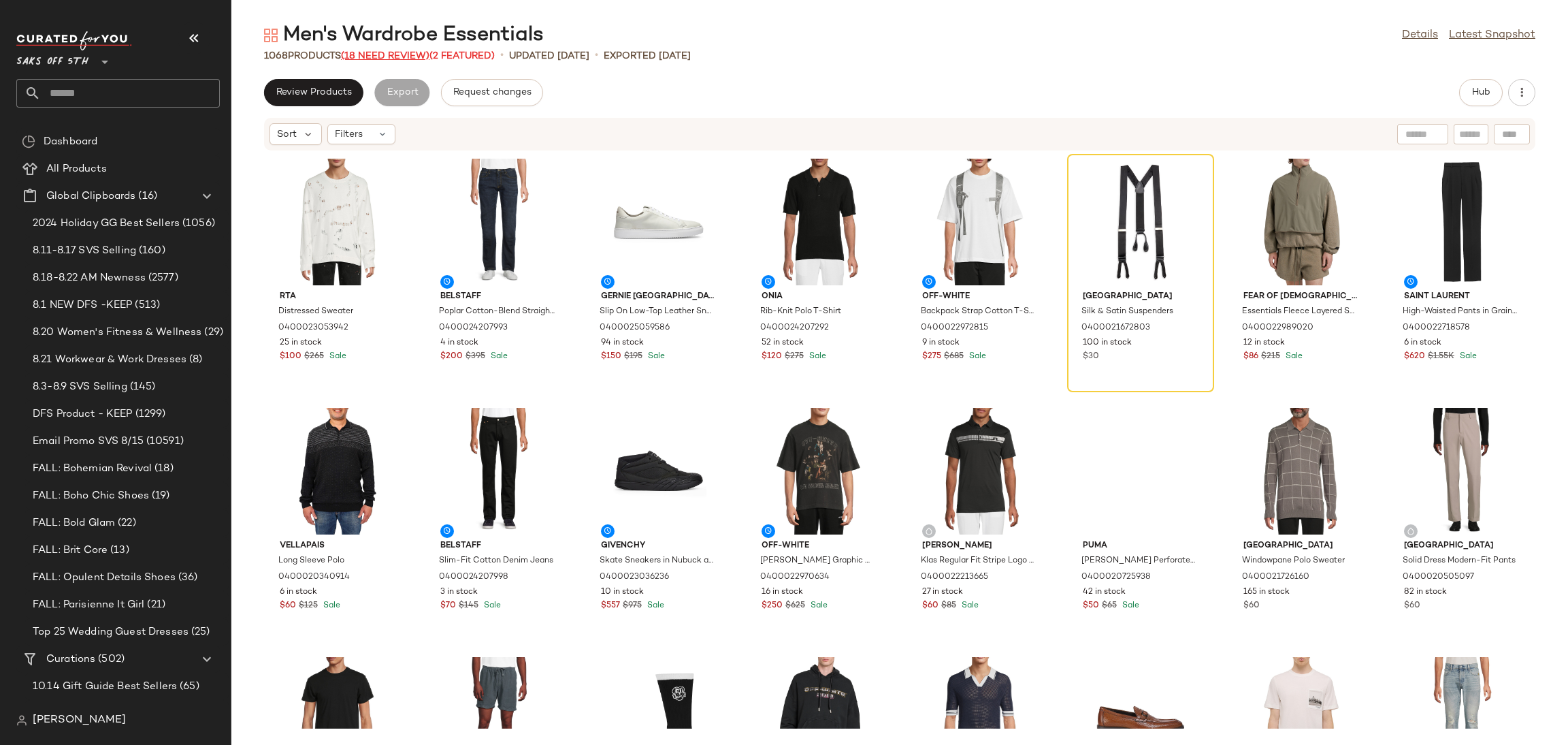
click at [377, 57] on span "(18 Need Review)" at bounding box center [385, 56] width 89 height 10
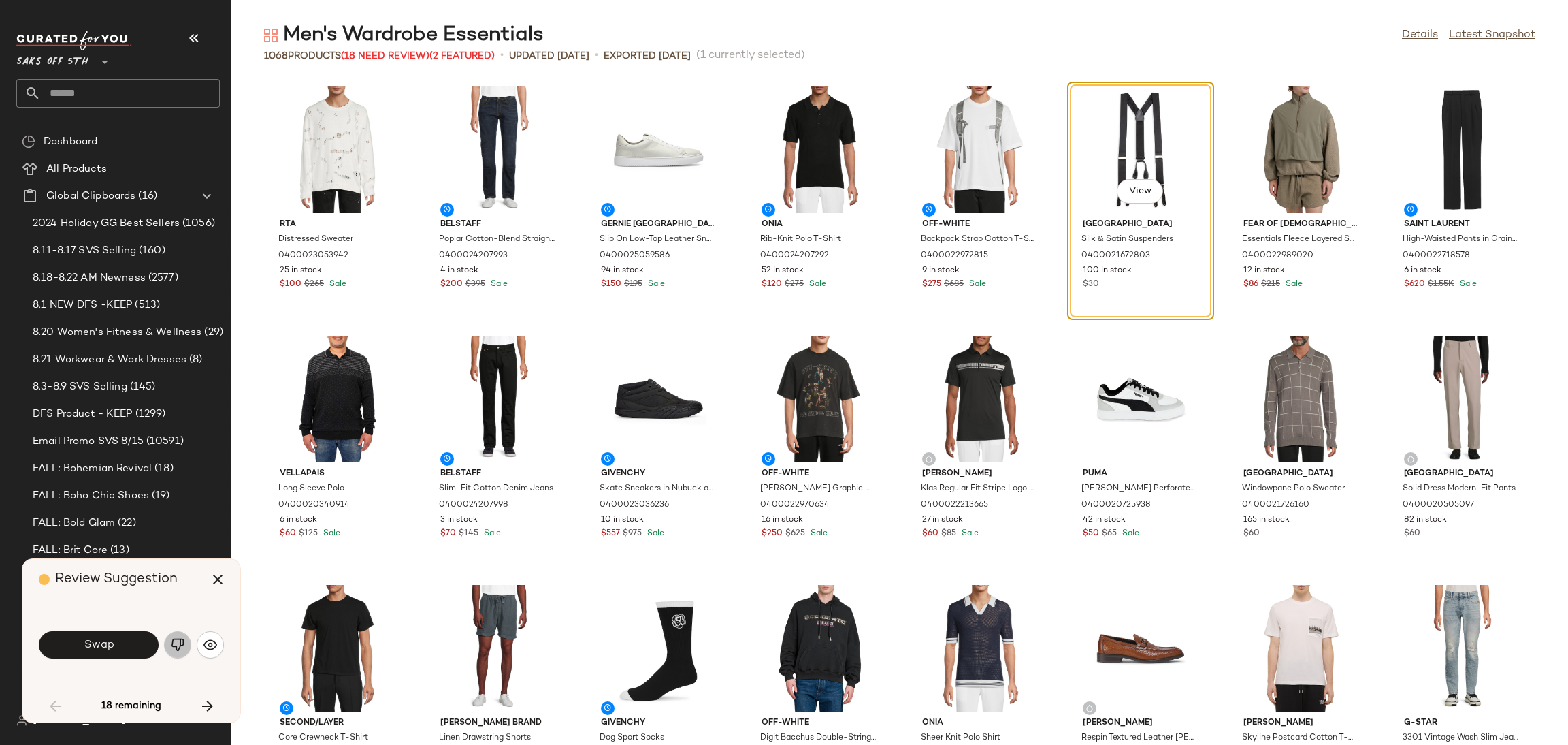
click at [183, 643] on img "button" at bounding box center [178, 644] width 14 height 14
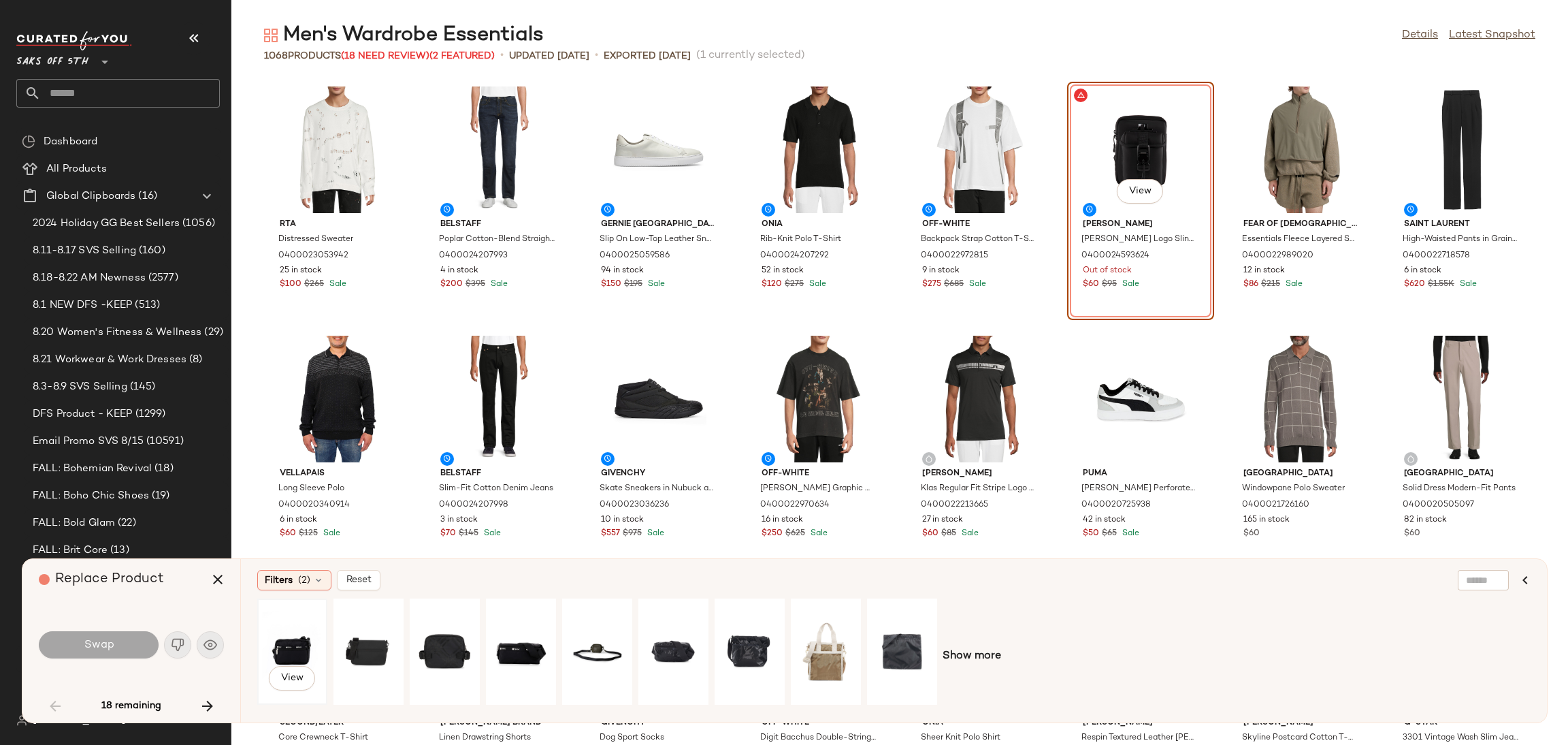
click at [293, 640] on div "View" at bounding box center [292, 651] width 61 height 97
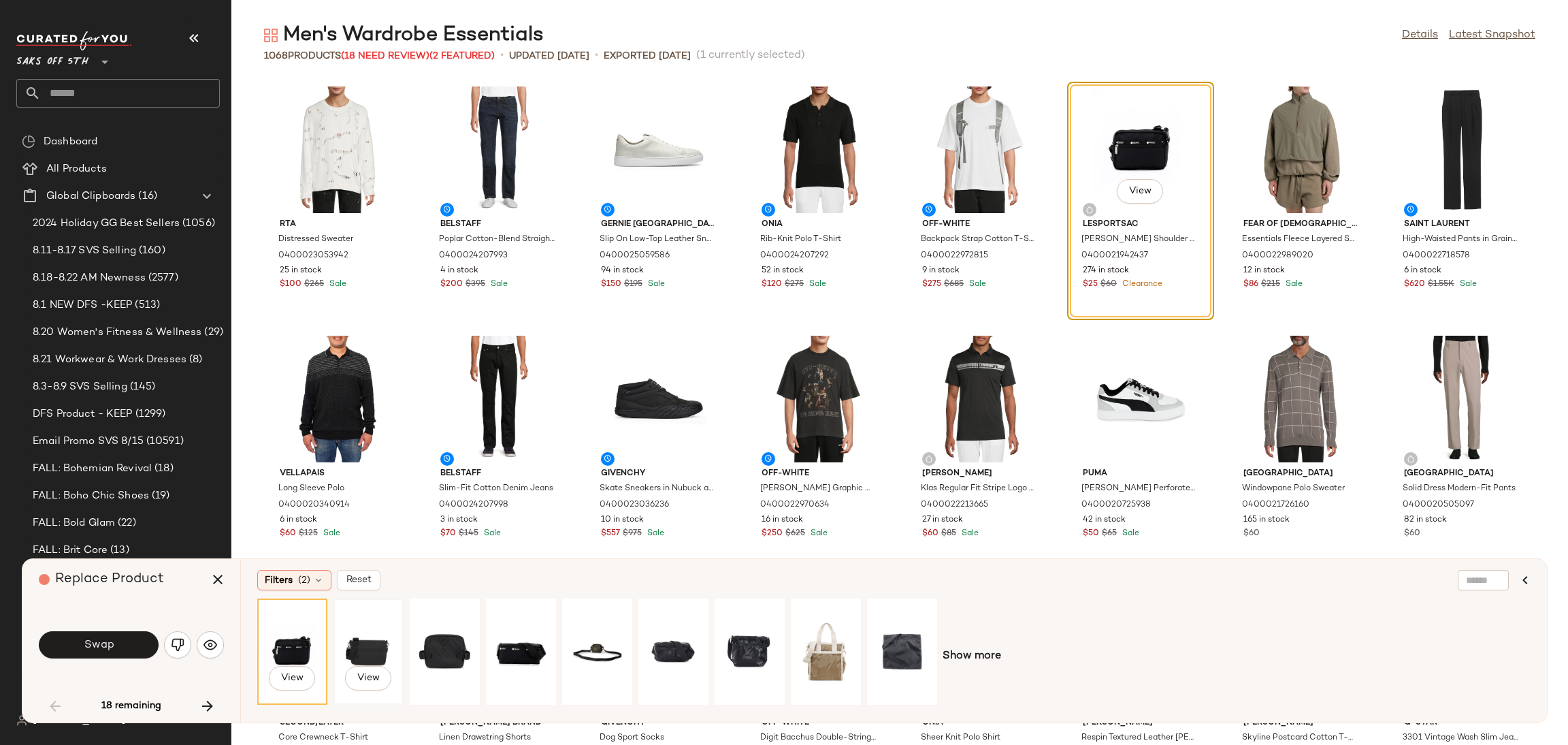
click at [363, 638] on div "View" at bounding box center [368, 651] width 61 height 97
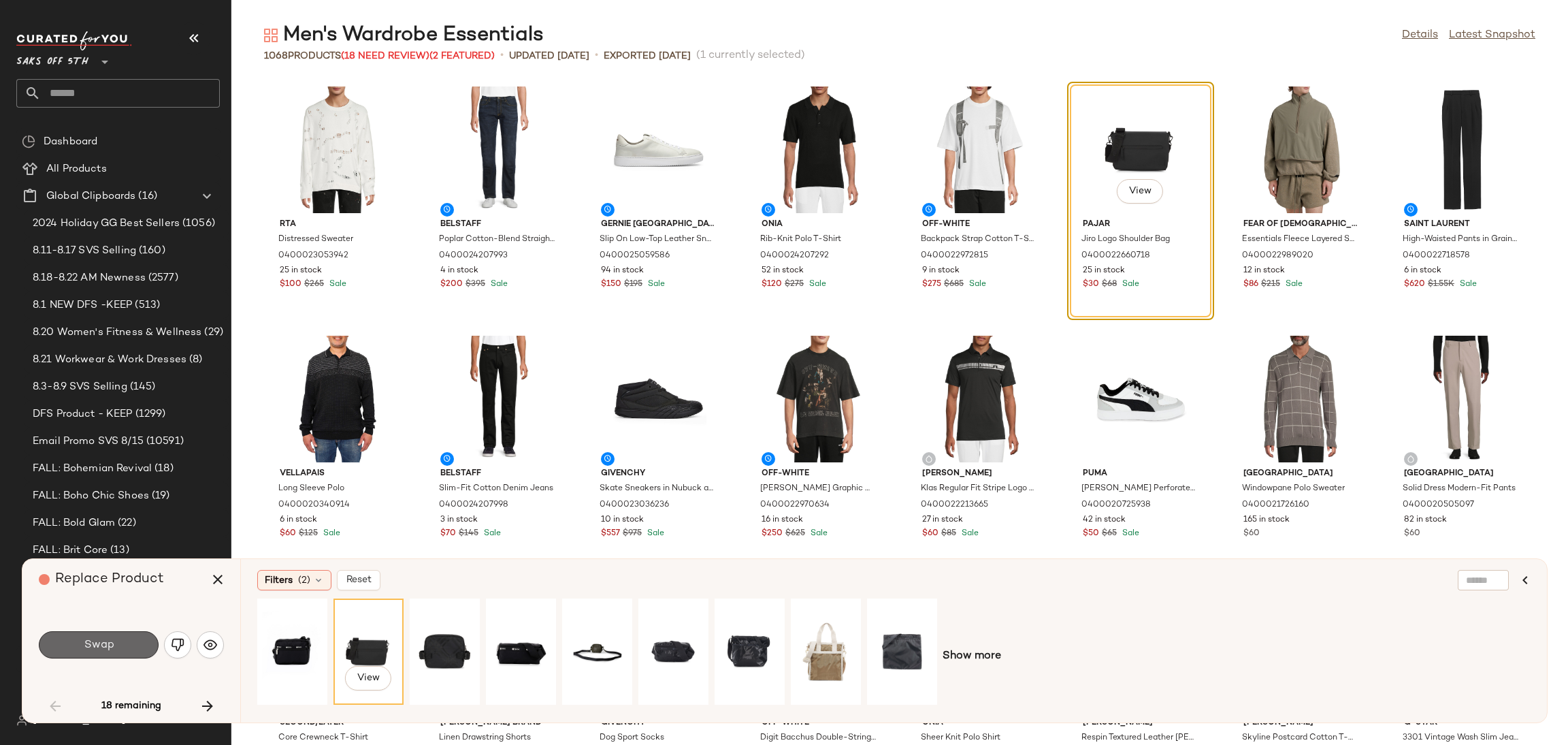
click at [124, 645] on button "Swap" at bounding box center [98, 645] width 120 height 27
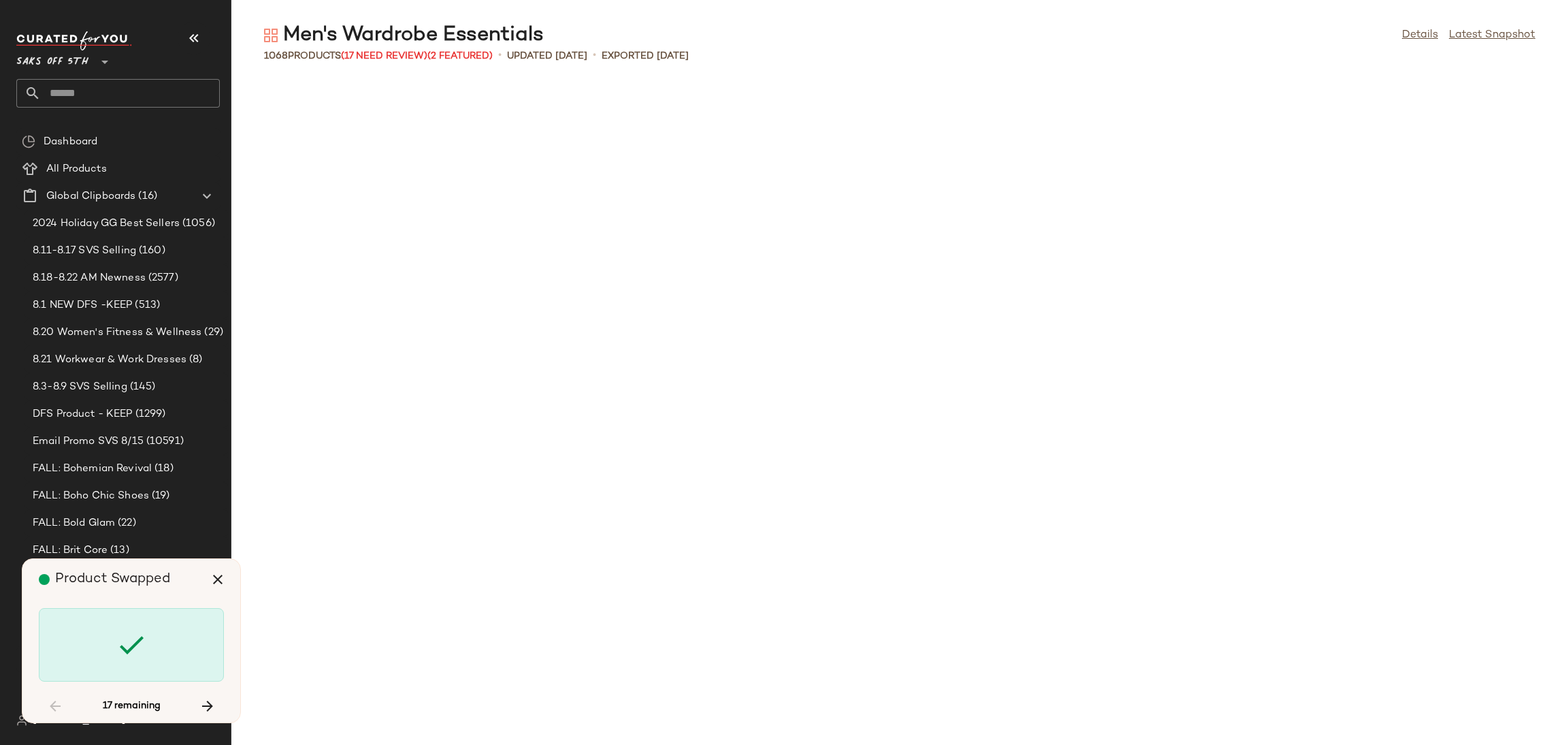
scroll to position [4983, 0]
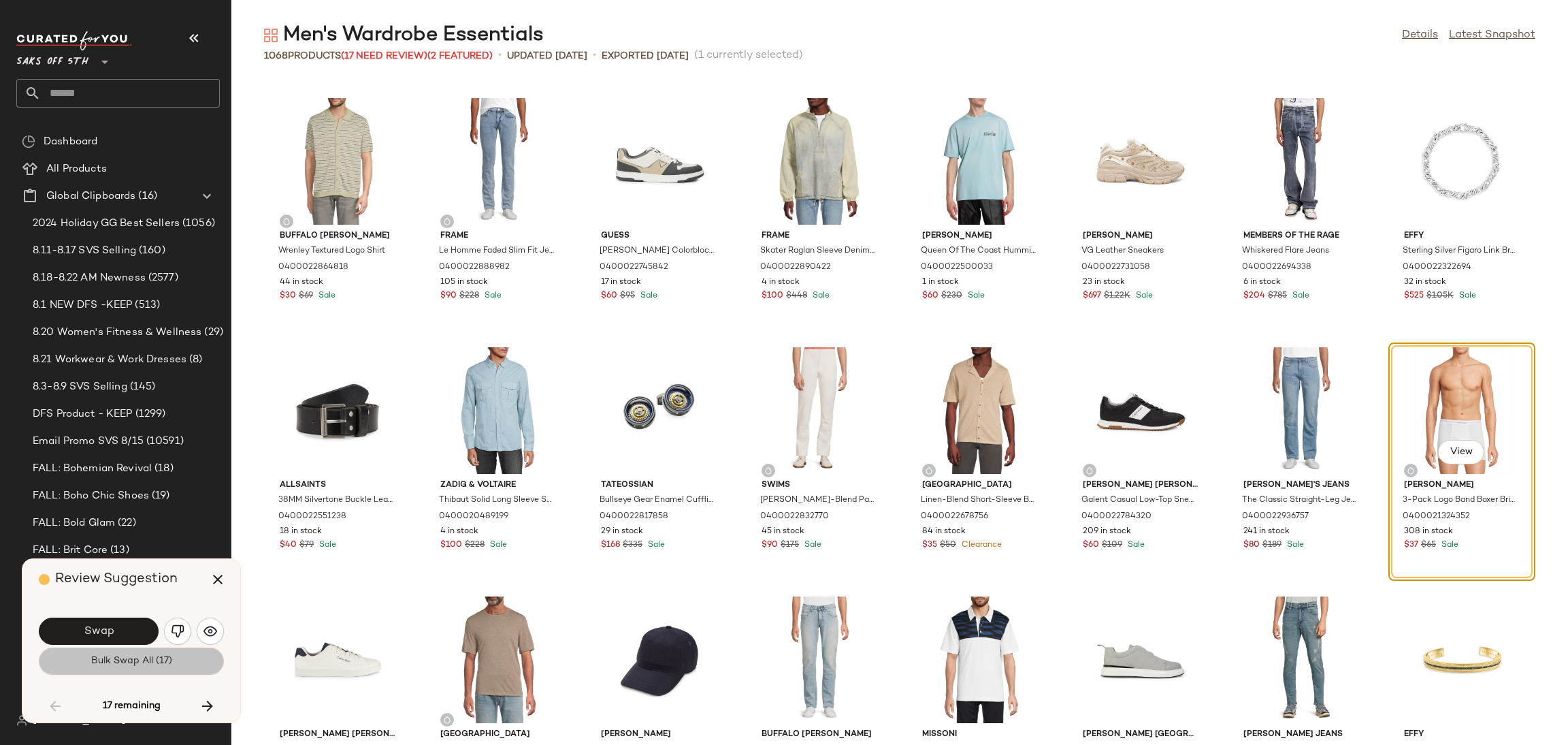
click at [120, 661] on span "Bulk Swap All (17)" at bounding box center [131, 660] width 82 height 11
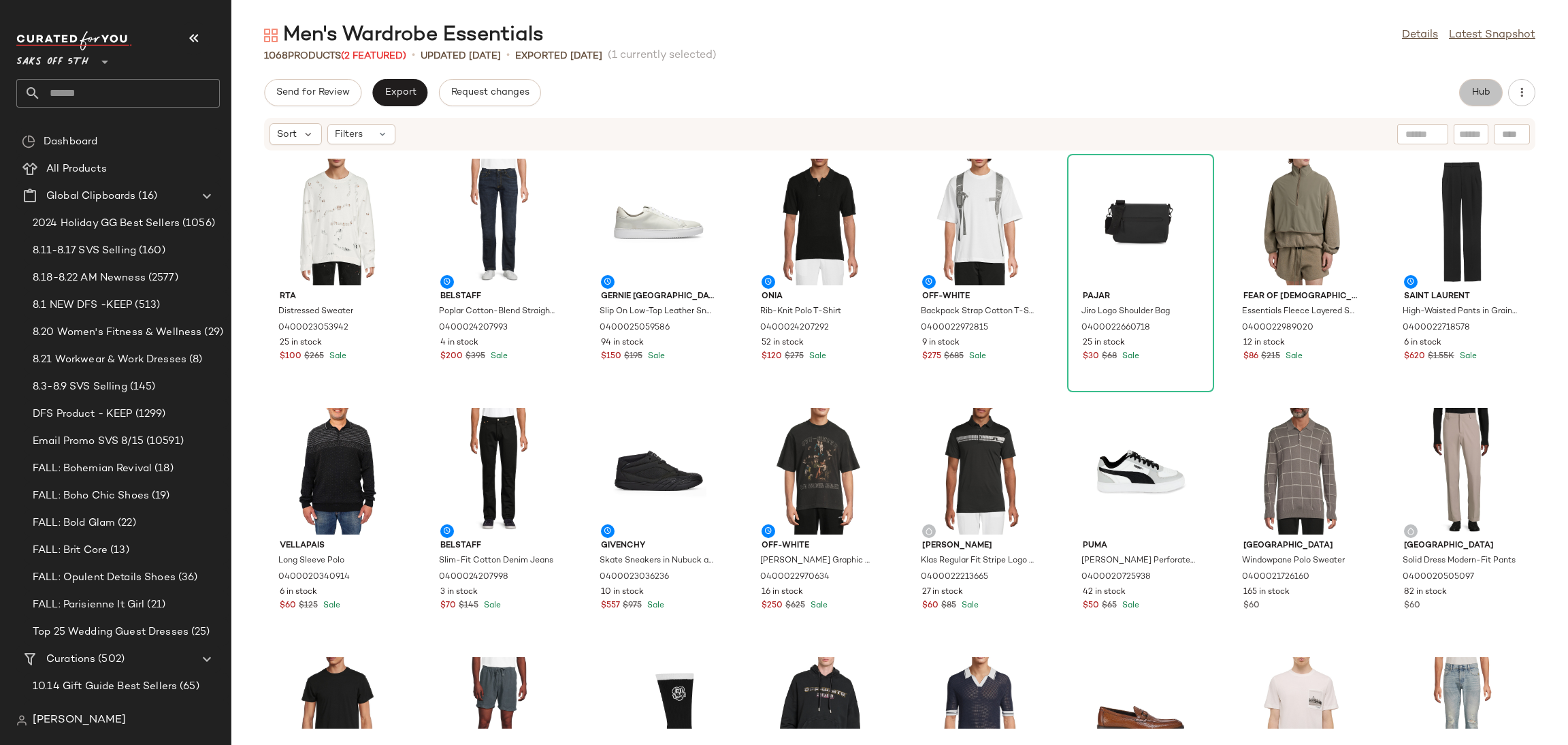
click at [1481, 95] on span "Hub" at bounding box center [1481, 92] width 19 height 11
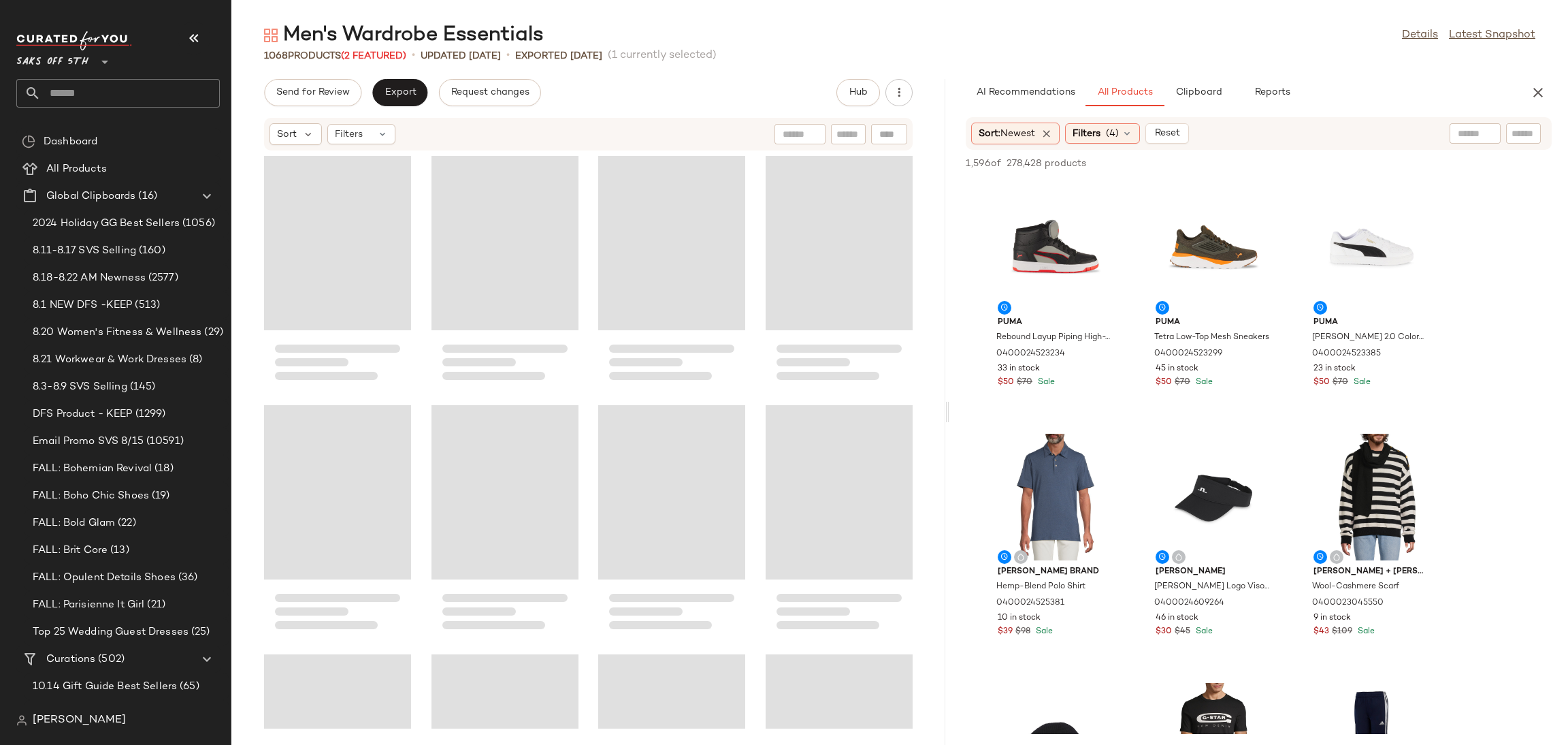
drag, startPoint x: 899, startPoint y: 416, endPoint x: 949, endPoint y: 412, distance: 50.2
click at [949, 412] on div "Men's Wardrobe Essentials Details Latest Snapshot 1068 Products (2 Featured) • …" at bounding box center [899, 383] width 1337 height 723
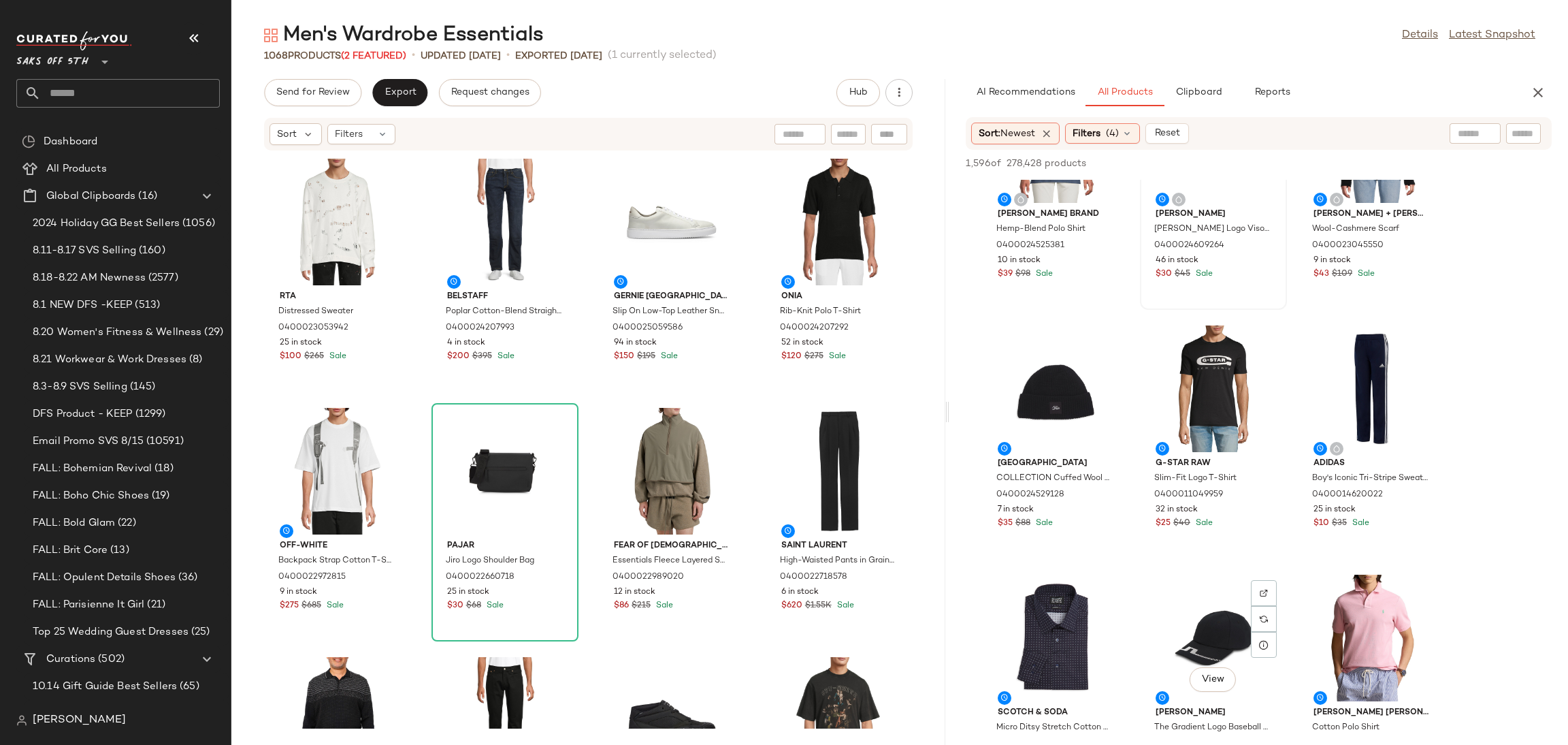
scroll to position [353, 0]
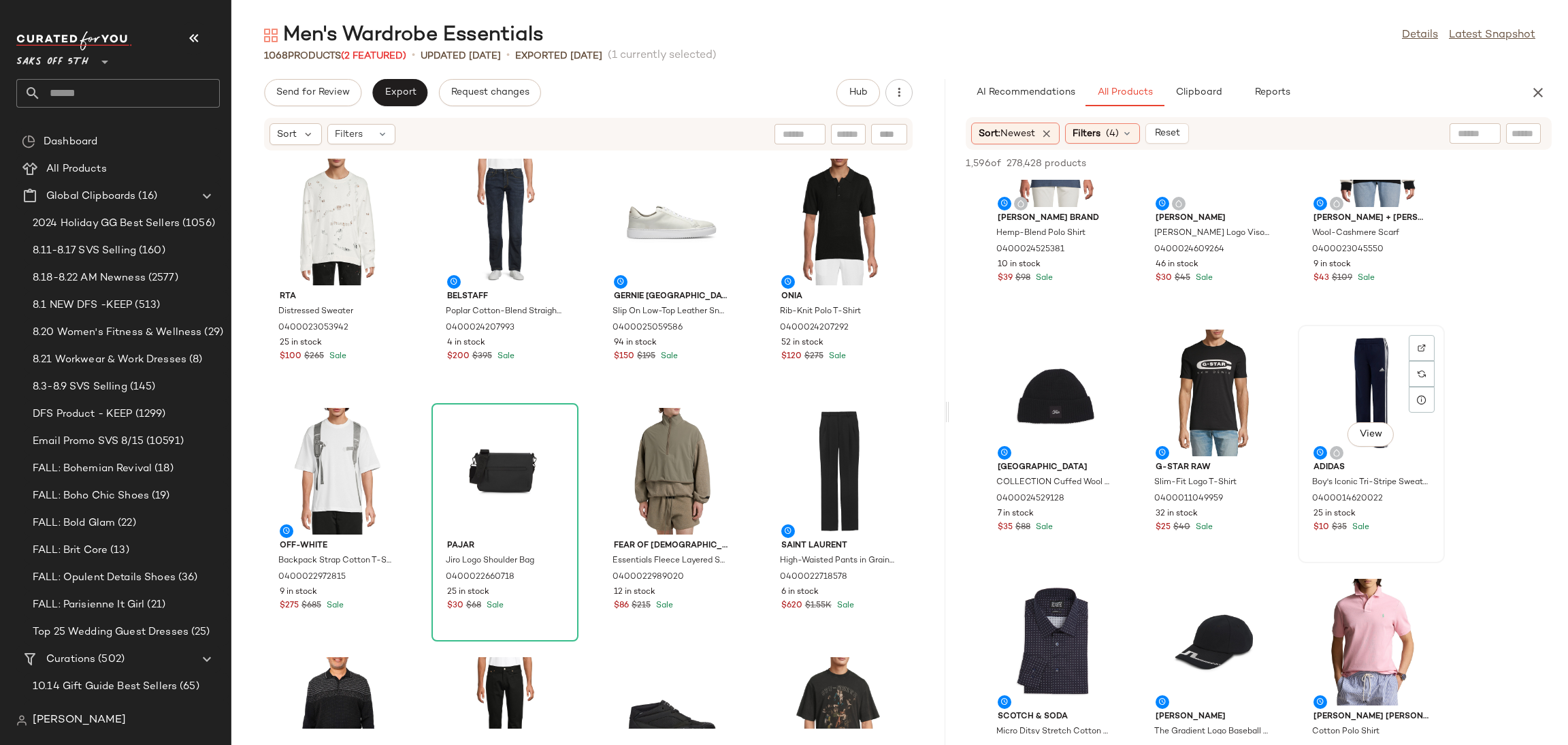
click at [1387, 375] on div "View" at bounding box center [1371, 393] width 137 height 127
click at [1349, 163] on span "Add to Top" at bounding box center [1356, 163] width 54 height 9
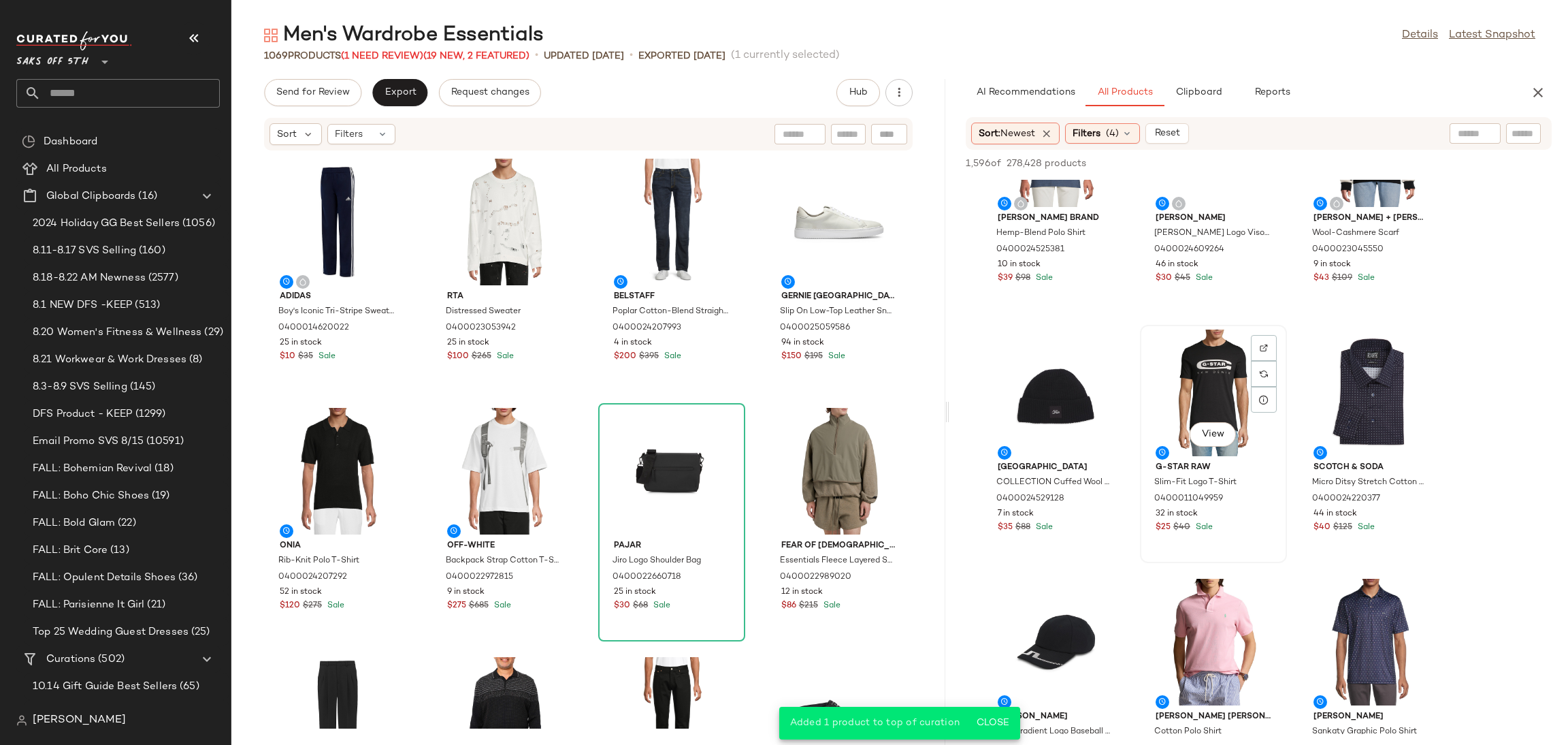
click at [1214, 374] on div "View" at bounding box center [1214, 393] width 137 height 127
click at [1348, 157] on button "Add to Top" at bounding box center [1356, 163] width 64 height 16
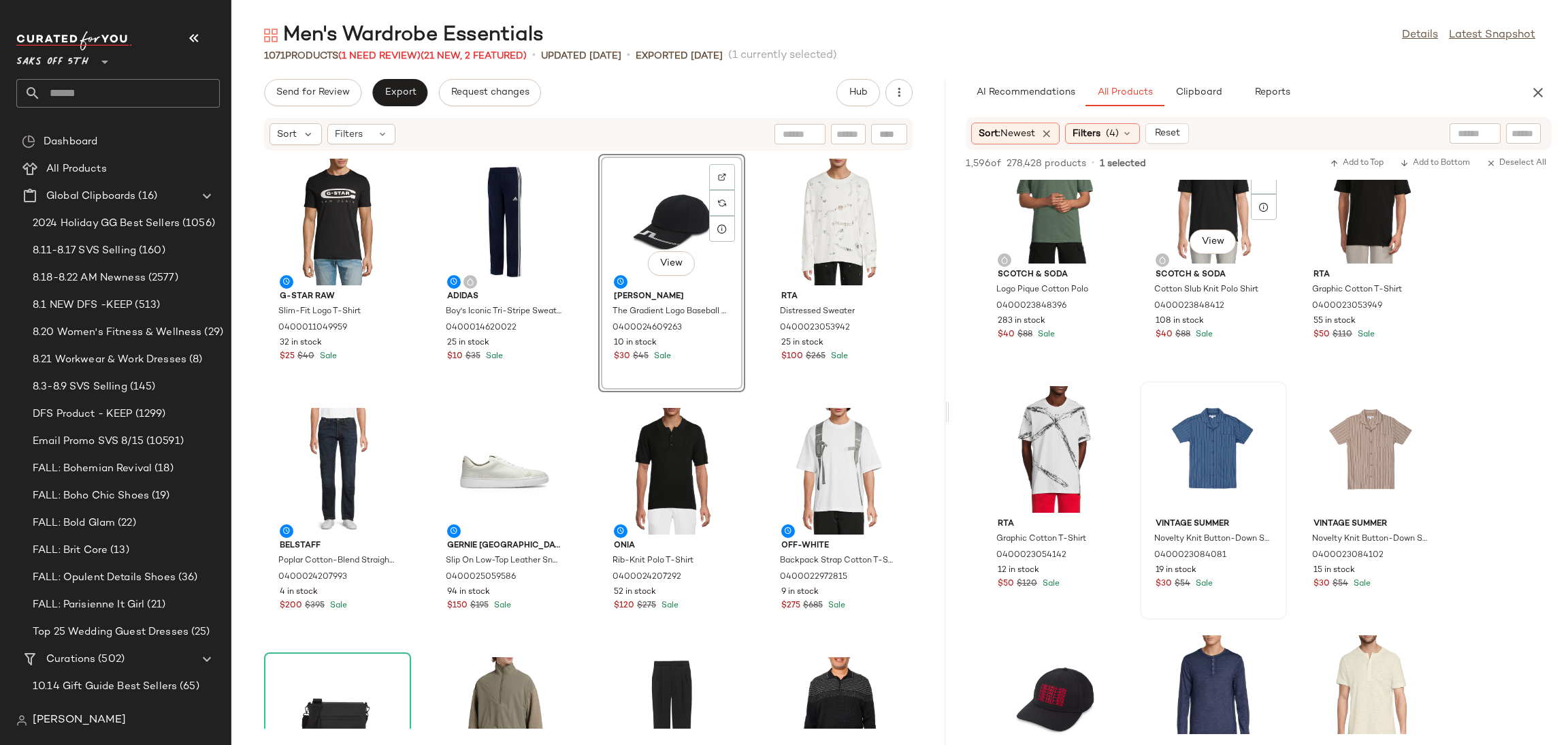
scroll to position [5182, 0]
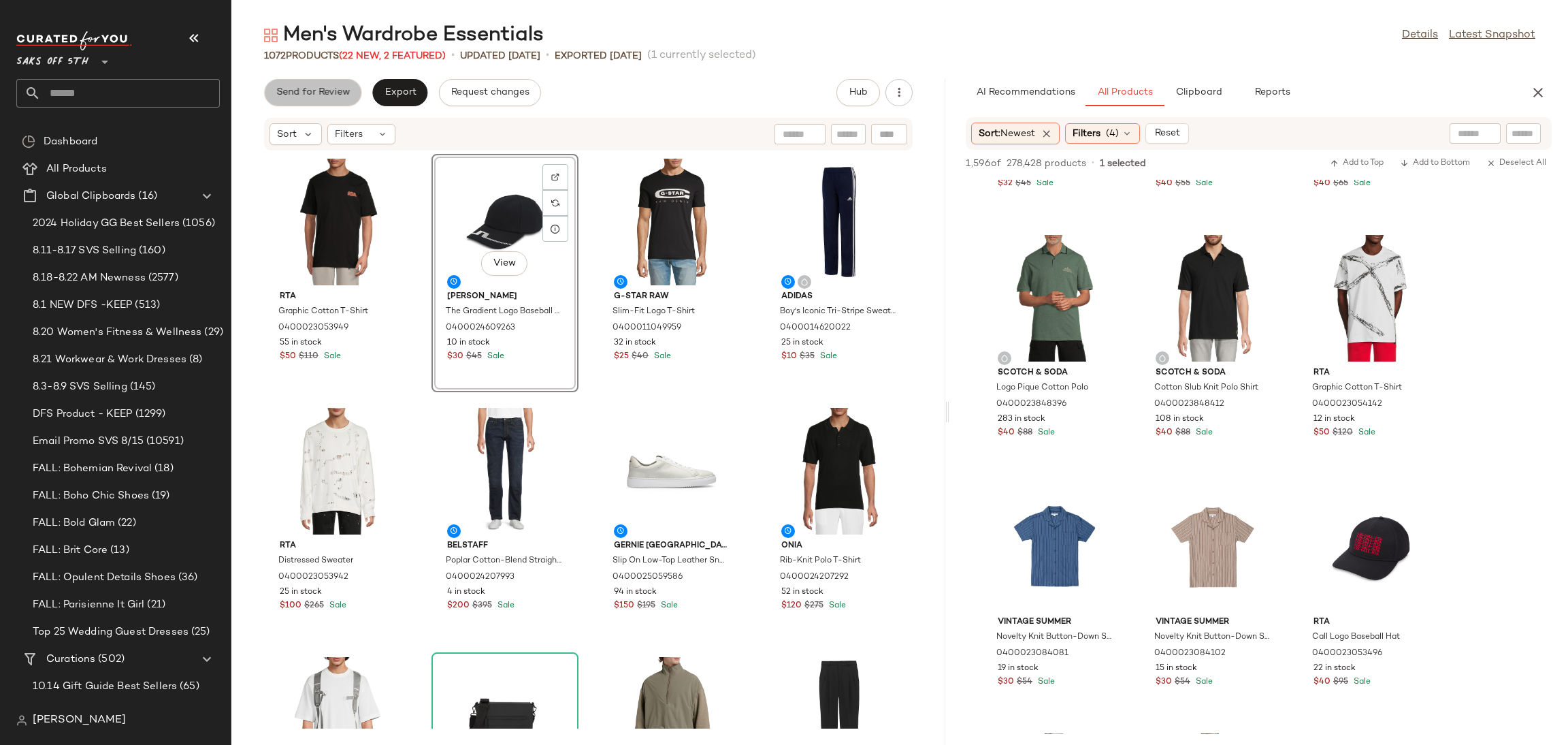
click at [332, 92] on span "Send for Review" at bounding box center [313, 92] width 74 height 11
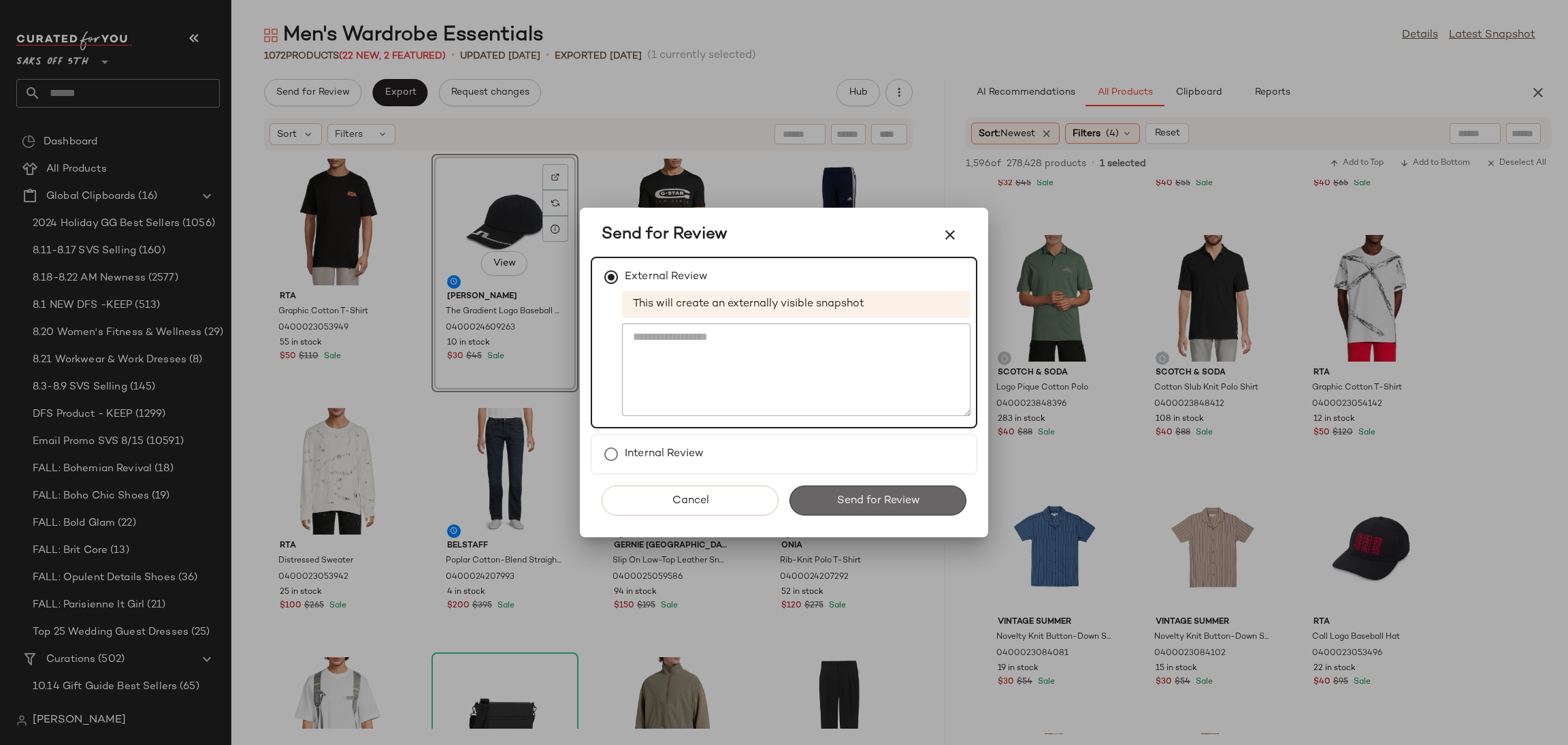
click at [831, 502] on button "Send for Review" at bounding box center [877, 501] width 177 height 30
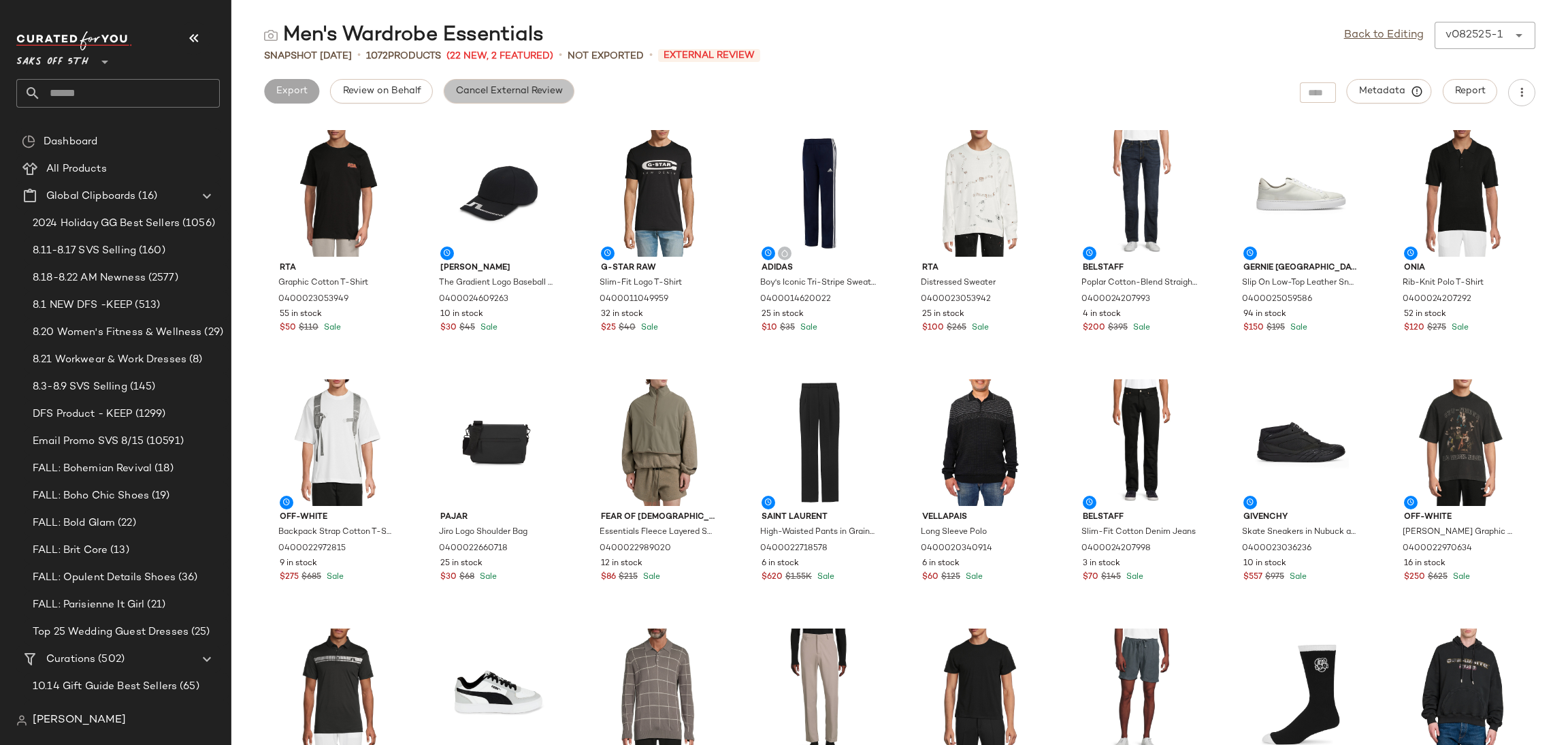
click at [536, 87] on span "Cancel External Review" at bounding box center [509, 91] width 107 height 11
drag, startPoint x: 1362, startPoint y: 47, endPoint x: 1386, endPoint y: 24, distance: 33.2
click at [1386, 24] on div "Back to Editing v082525-1 ******" at bounding box center [1439, 35] width 191 height 27
click at [1388, 32] on link "Back to Editing" at bounding box center [1383, 35] width 79 height 16
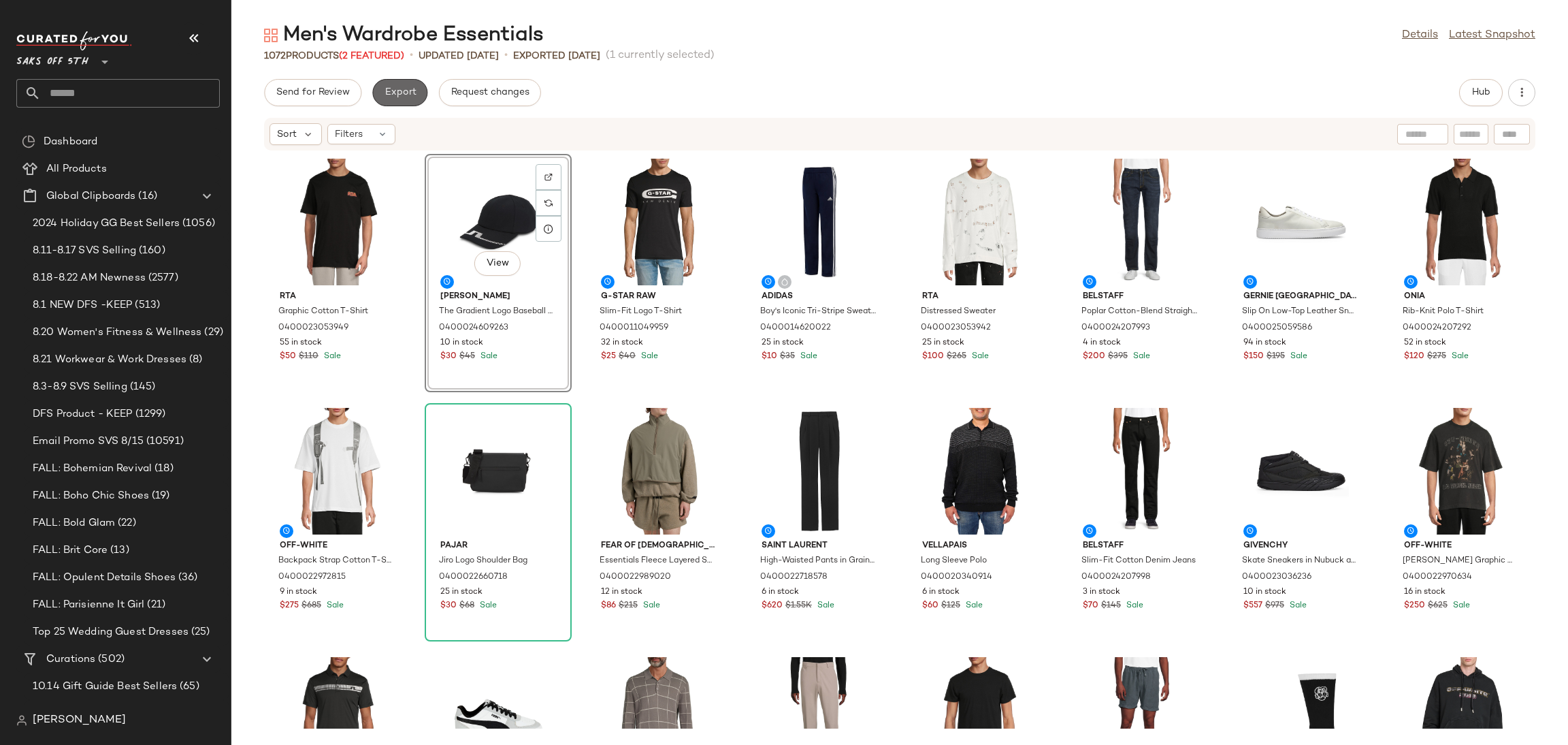
click at [385, 94] on span "Export" at bounding box center [400, 92] width 32 height 11
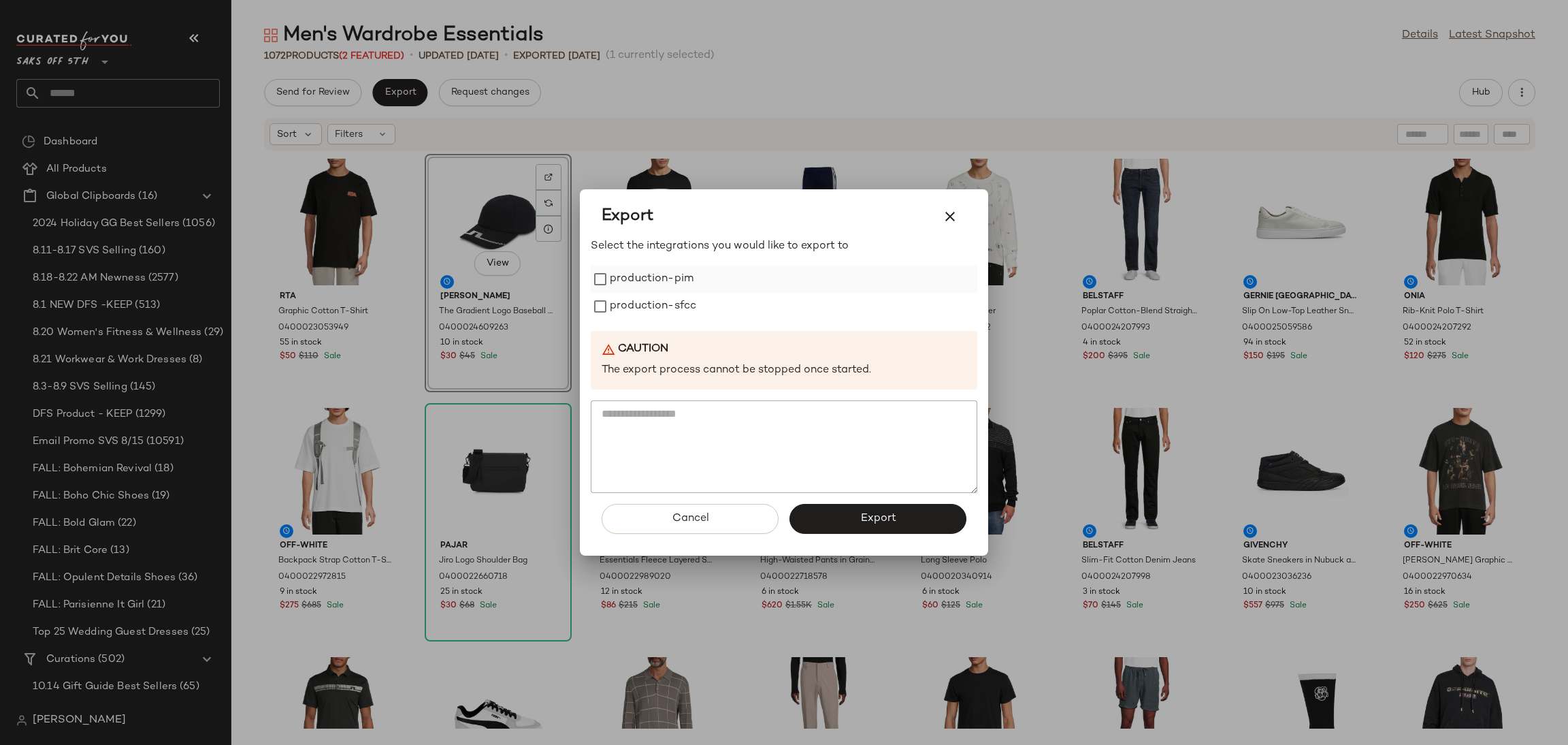
click at [657, 280] on label "production-pim" at bounding box center [652, 279] width 84 height 27
click at [661, 299] on label "production-sfcc" at bounding box center [653, 307] width 87 height 27
click at [864, 513] on span "Export" at bounding box center [877, 519] width 36 height 13
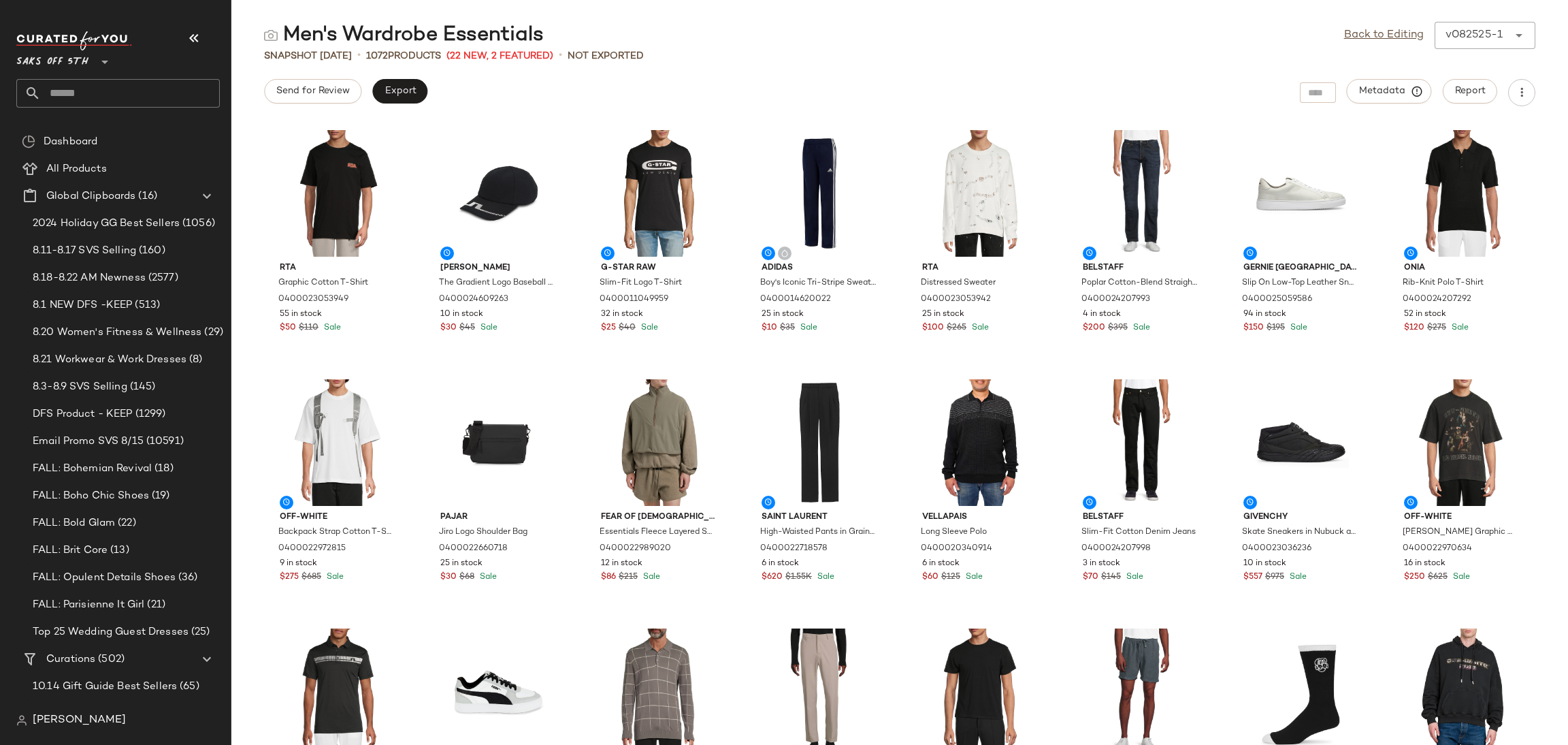
click at [120, 100] on input "text" at bounding box center [130, 93] width 179 height 29
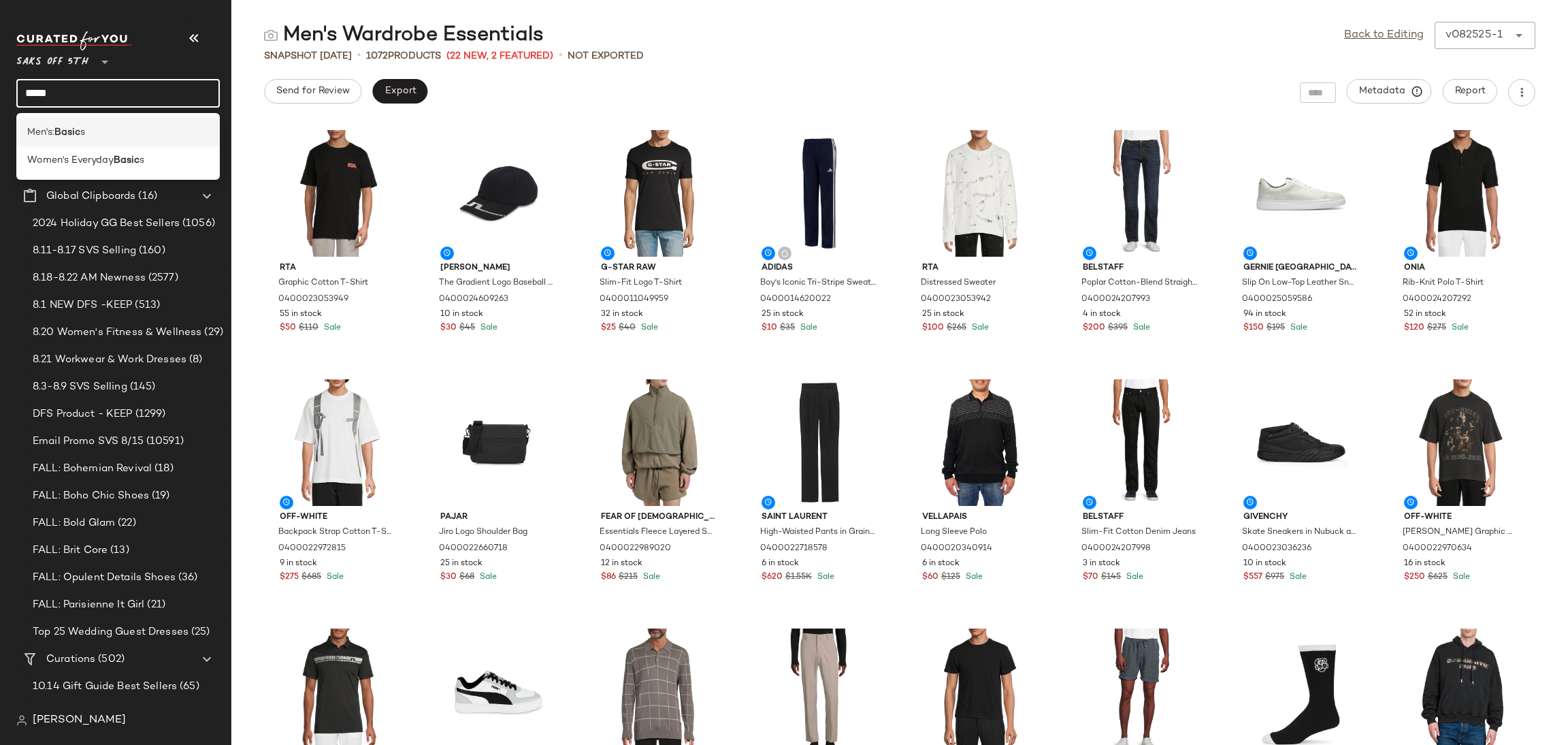
type input "*****"
click at [80, 136] on b "Basic" at bounding box center [67, 133] width 26 height 14
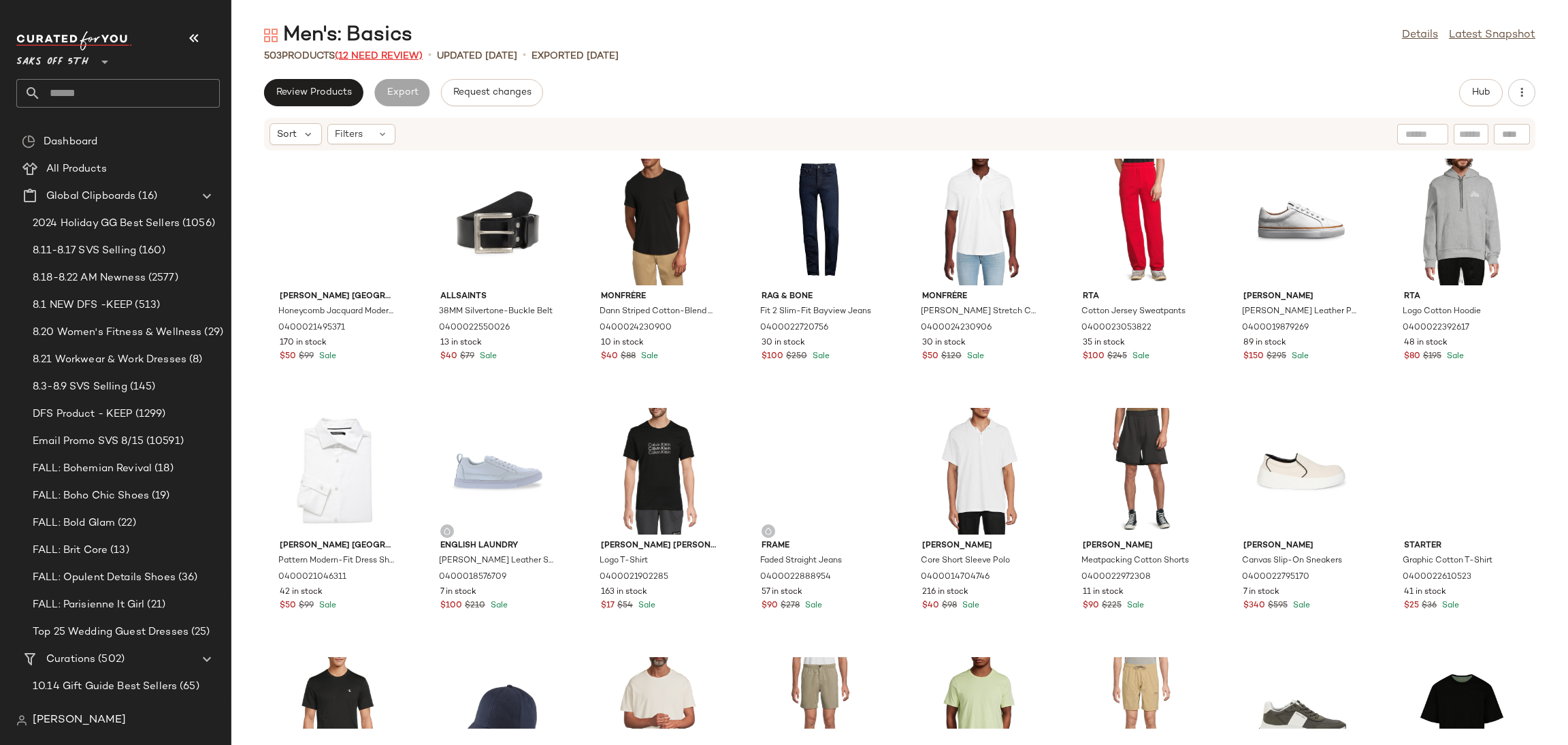
click at [374, 57] on span "(12 Need Review)" at bounding box center [379, 56] width 88 height 10
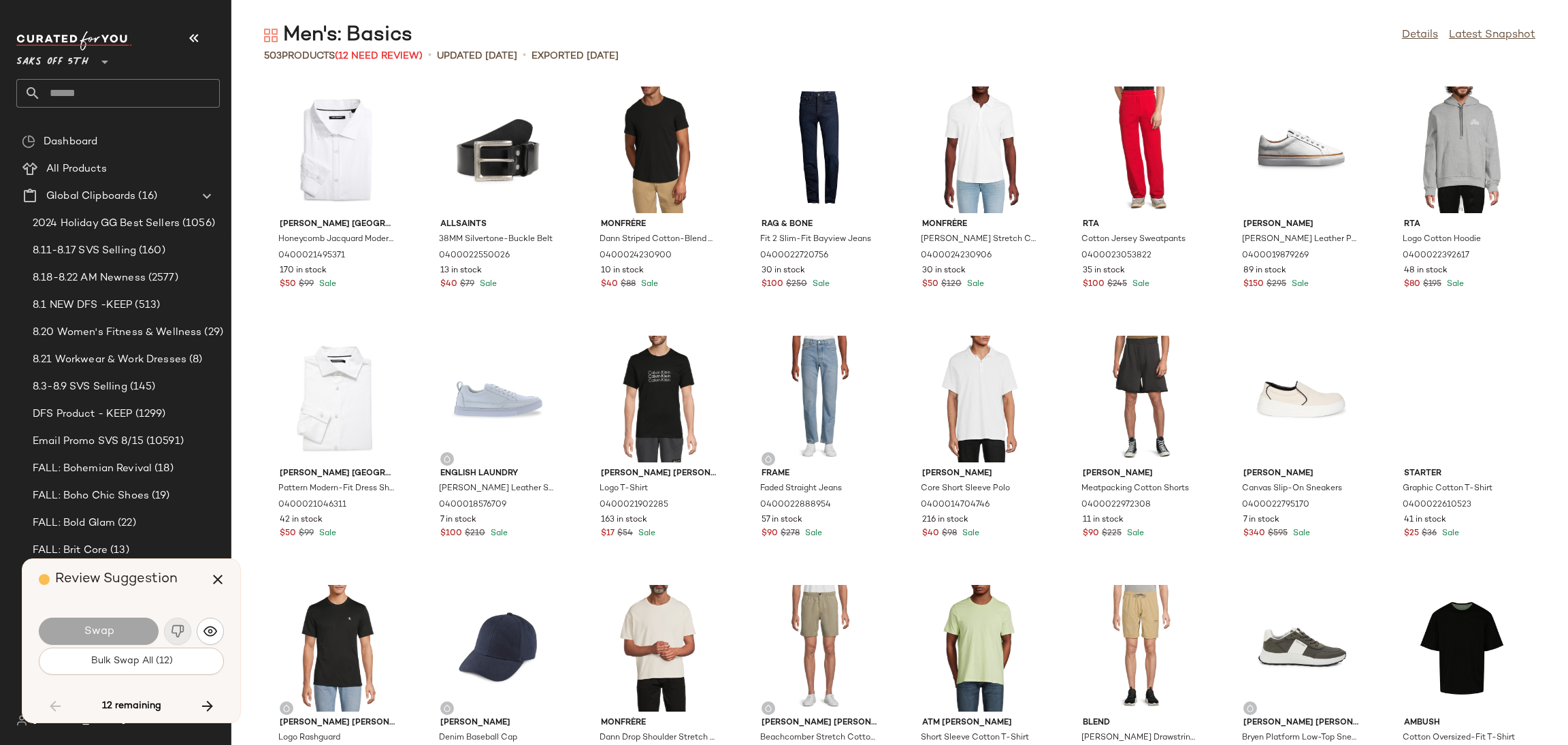
scroll to position [3488, 0]
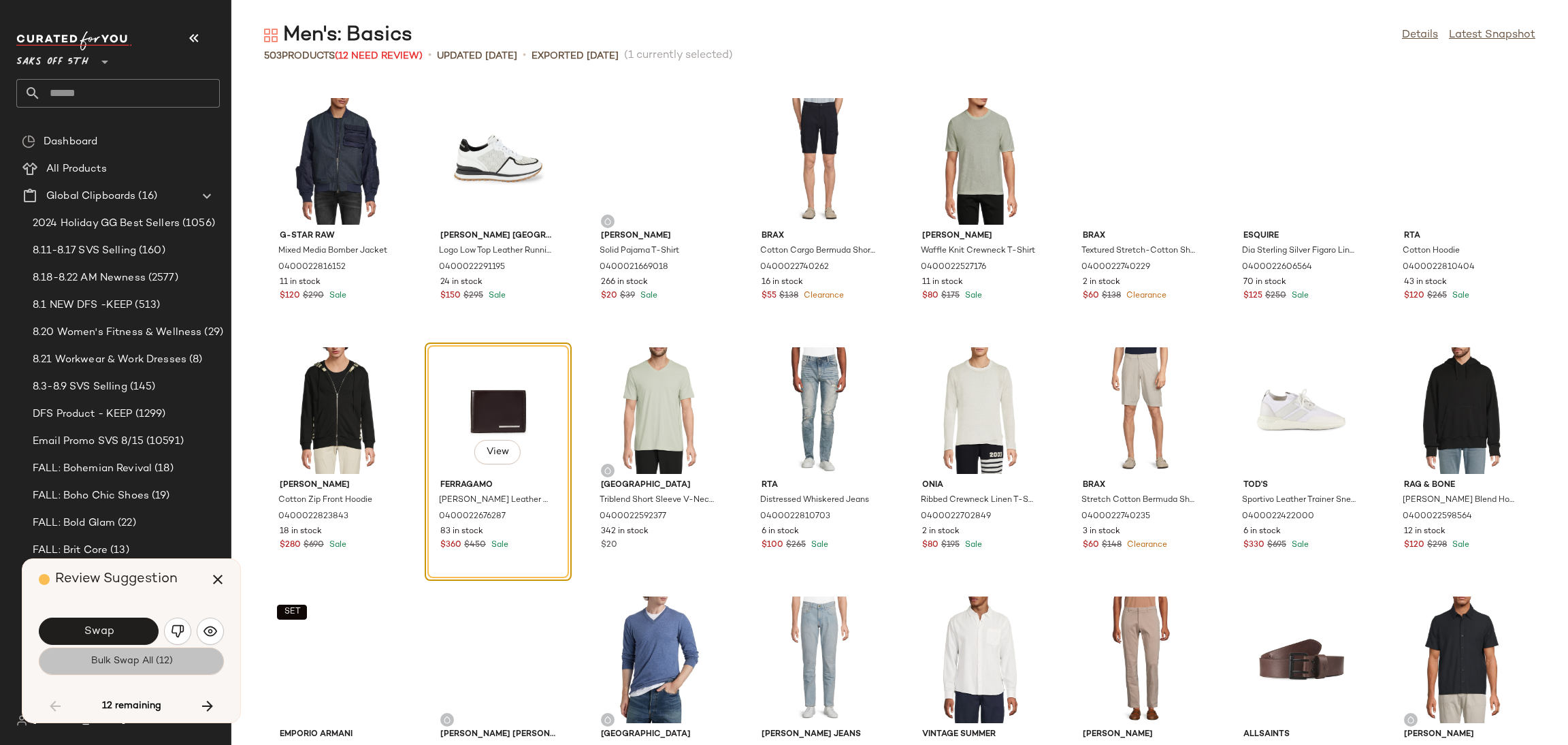
click at [136, 661] on span "Bulk Swap All (12)" at bounding box center [130, 660] width 82 height 11
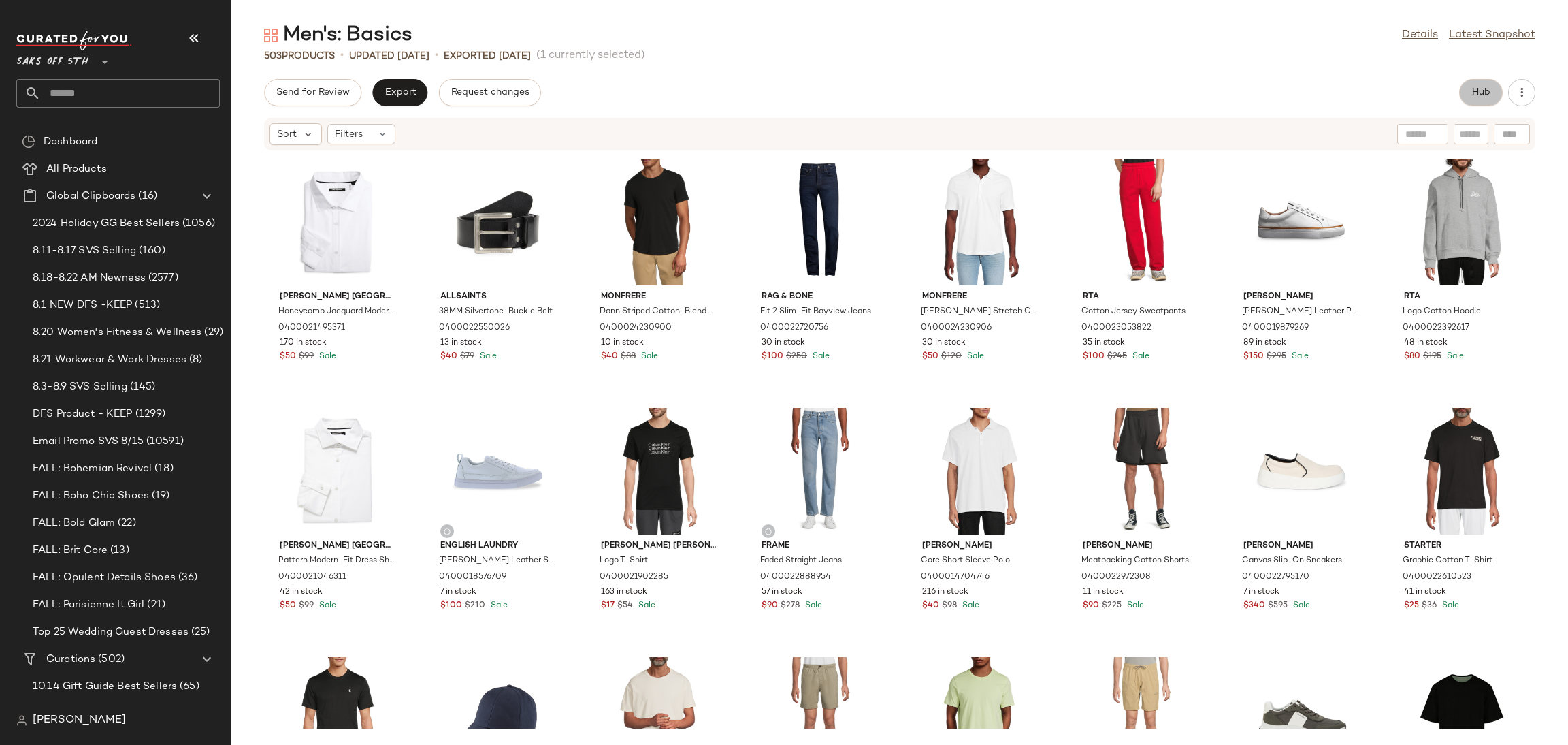
click at [1473, 87] on span "Hub" at bounding box center [1481, 92] width 19 height 11
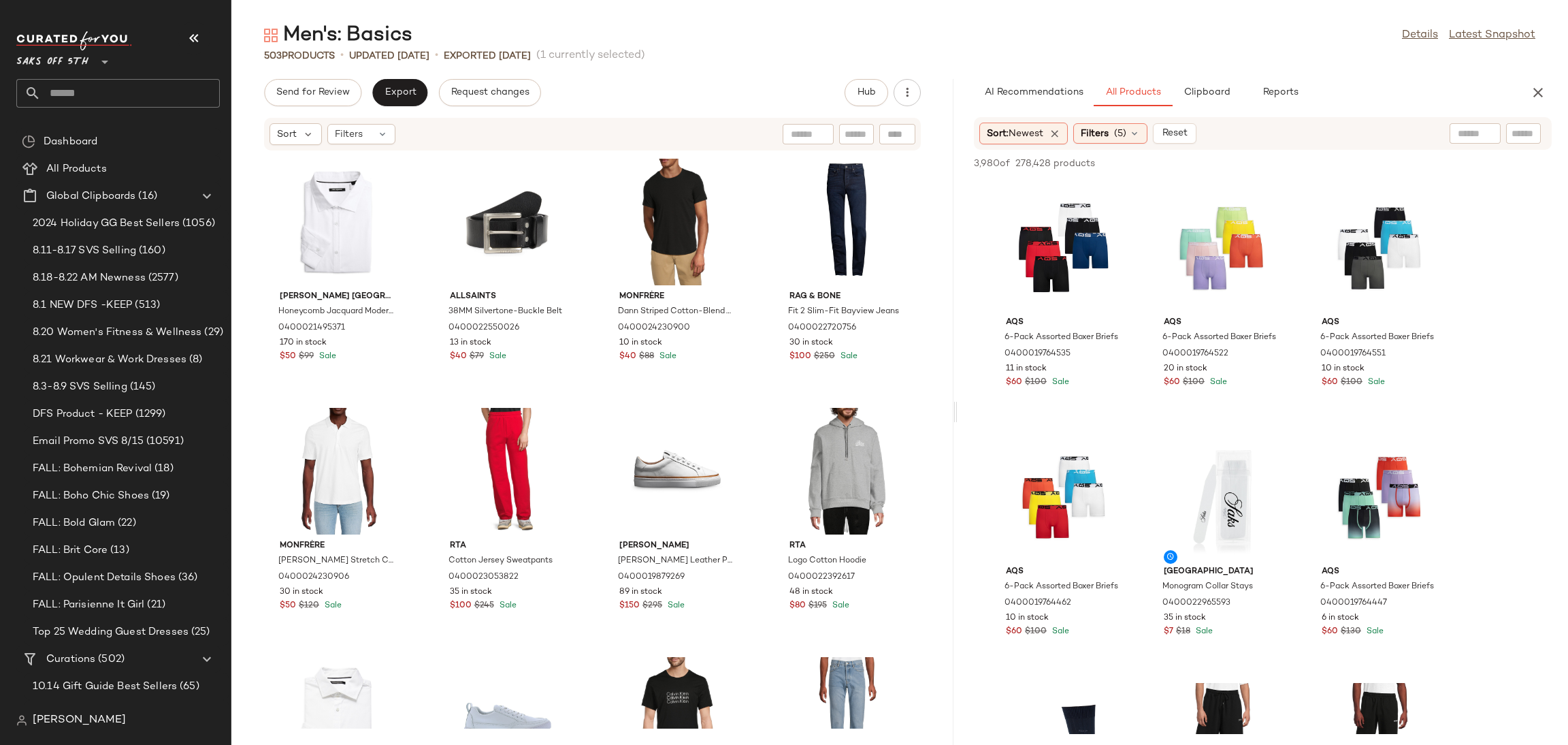
drag, startPoint x: 896, startPoint y: 412, endPoint x: 954, endPoint y: 405, distance: 58.4
click at [954, 405] on div "Men's: Basics Details Latest Snapshot 503 Products • updated Aug 20th • Exporte…" at bounding box center [899, 383] width 1337 height 723
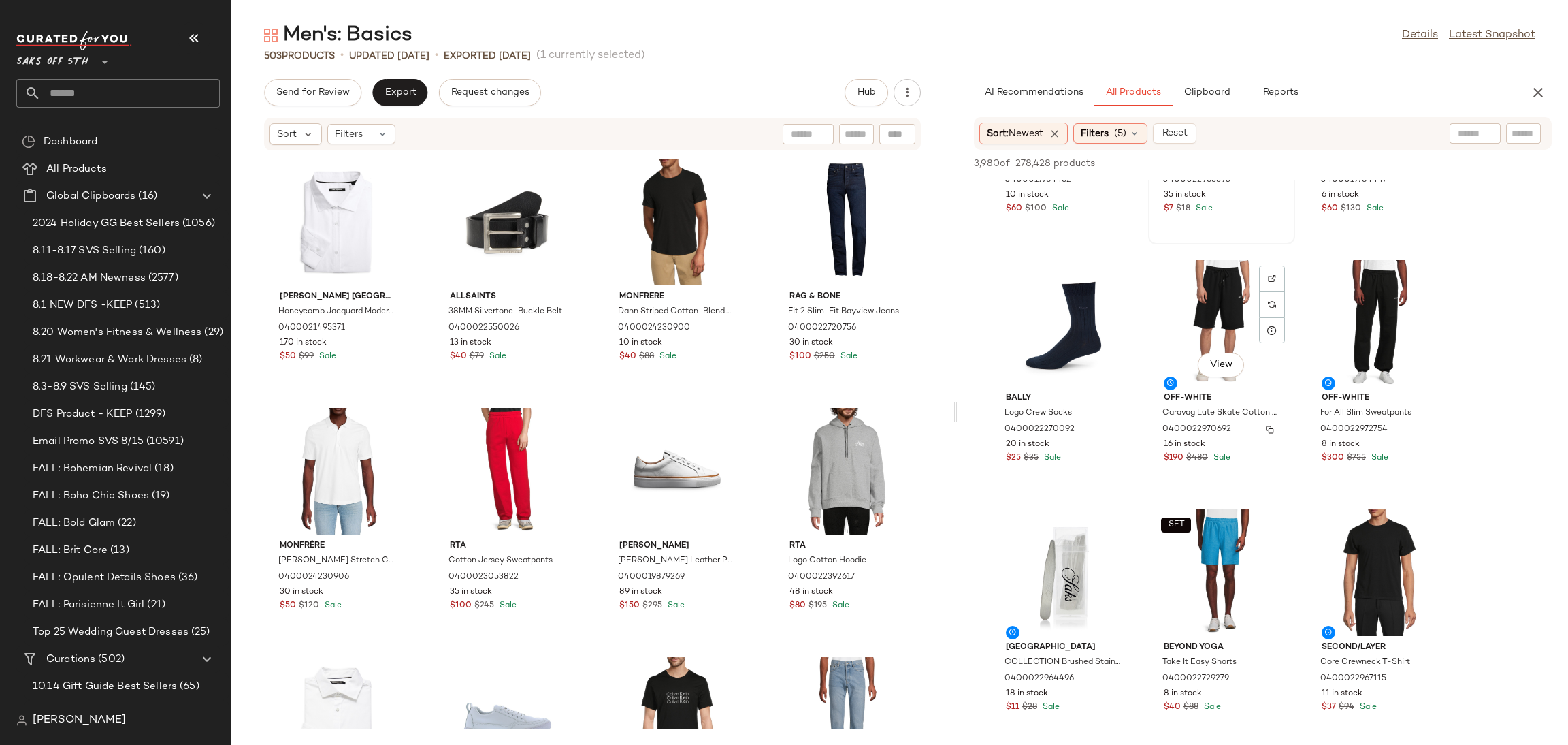
scroll to position [425, 0]
click at [1206, 291] on div "View" at bounding box center [1221, 321] width 137 height 127
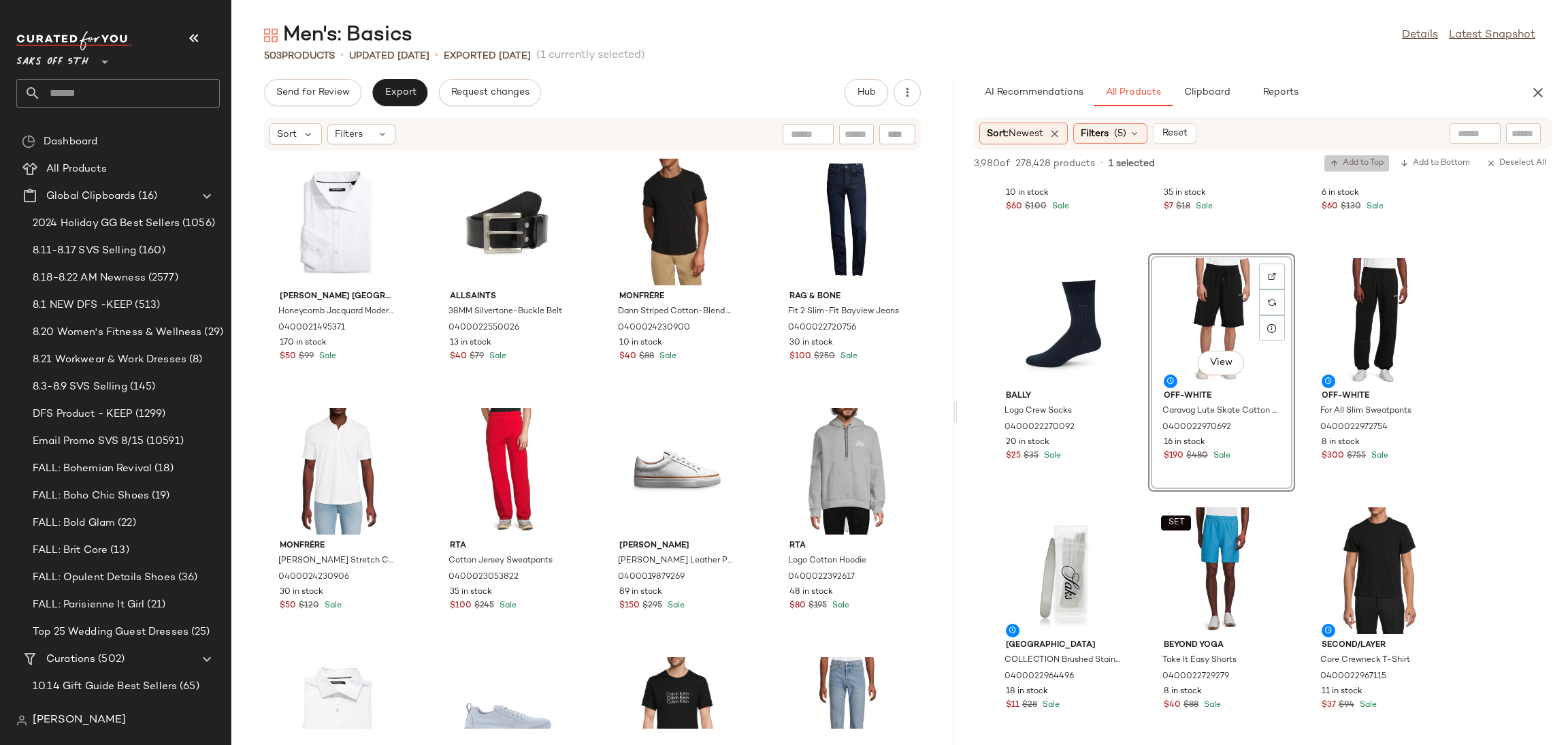
click at [1348, 160] on span "Add to Top" at bounding box center [1356, 163] width 54 height 9
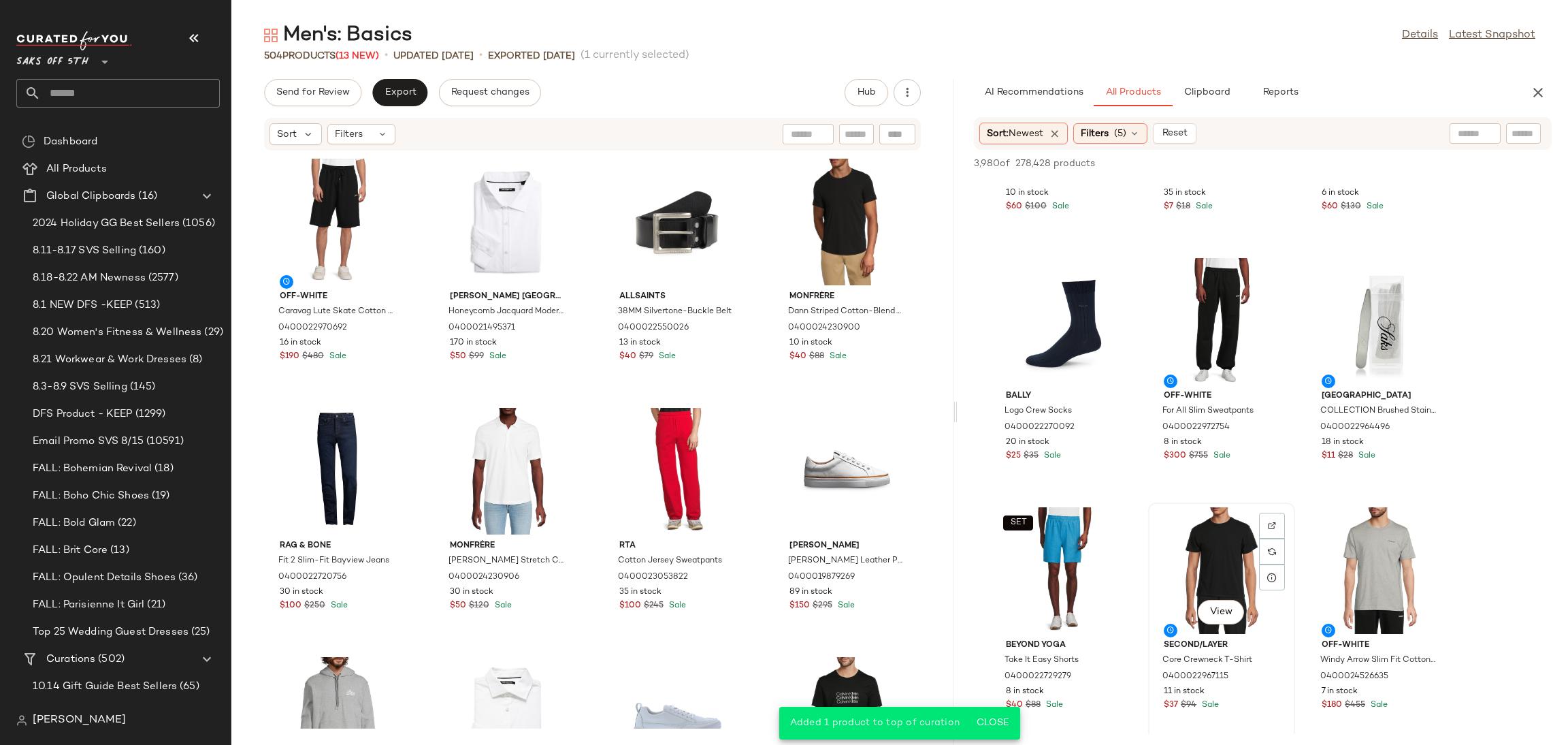
click at [1214, 532] on div "View" at bounding box center [1221, 570] width 137 height 127
click at [1345, 157] on button "Add to Top" at bounding box center [1356, 163] width 64 height 16
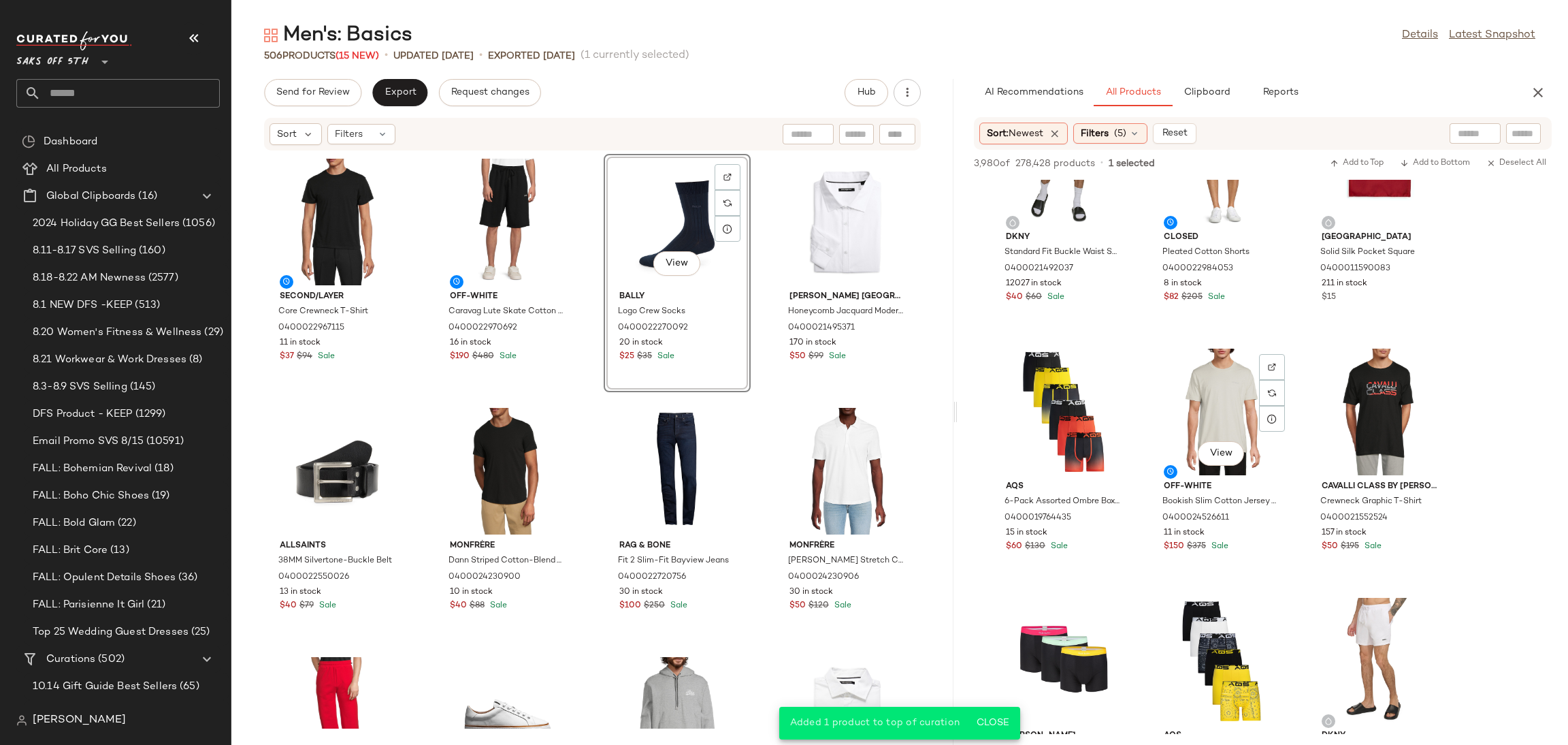
scroll to position [1083, 0]
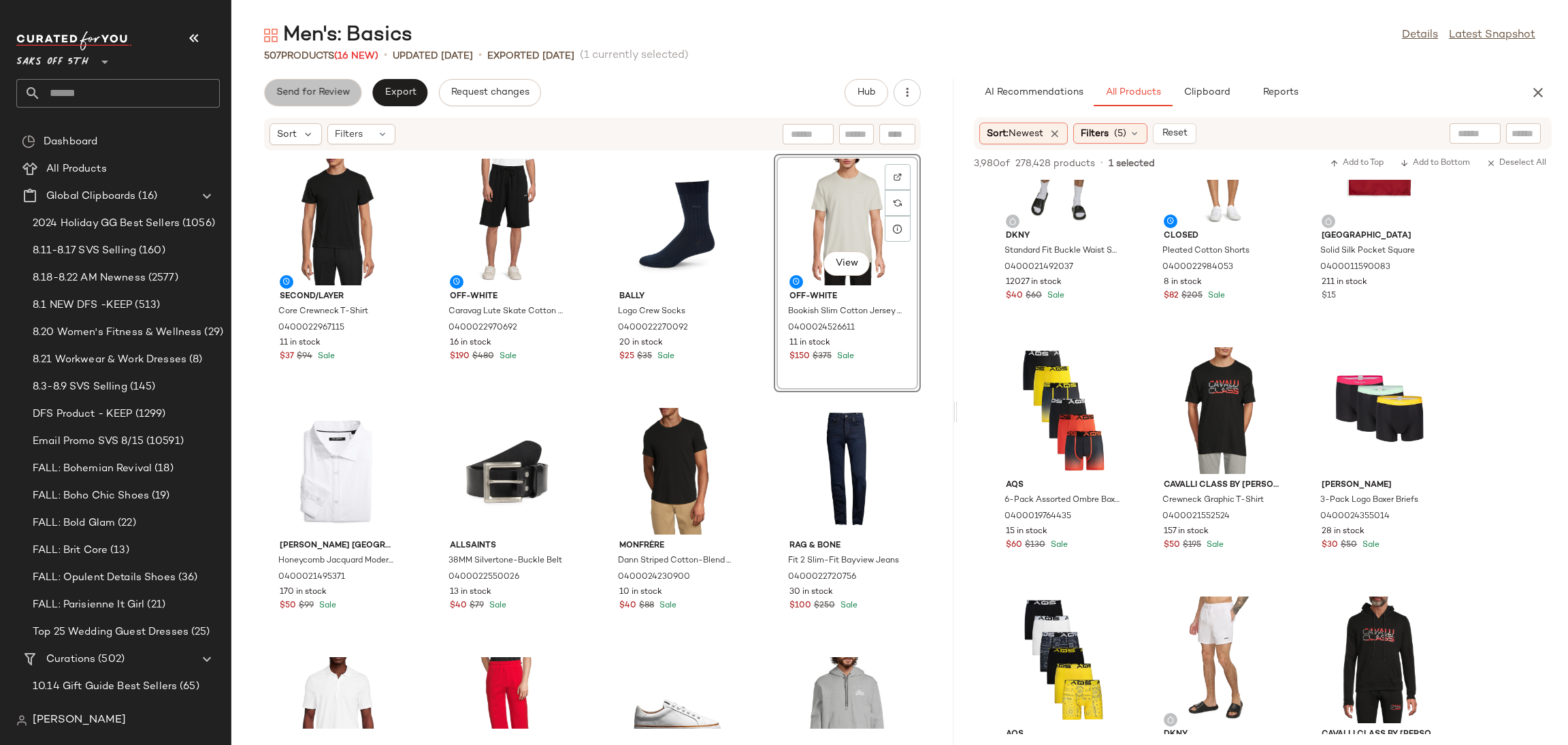
click at [333, 86] on button "Send for Review" at bounding box center [313, 92] width 97 height 27
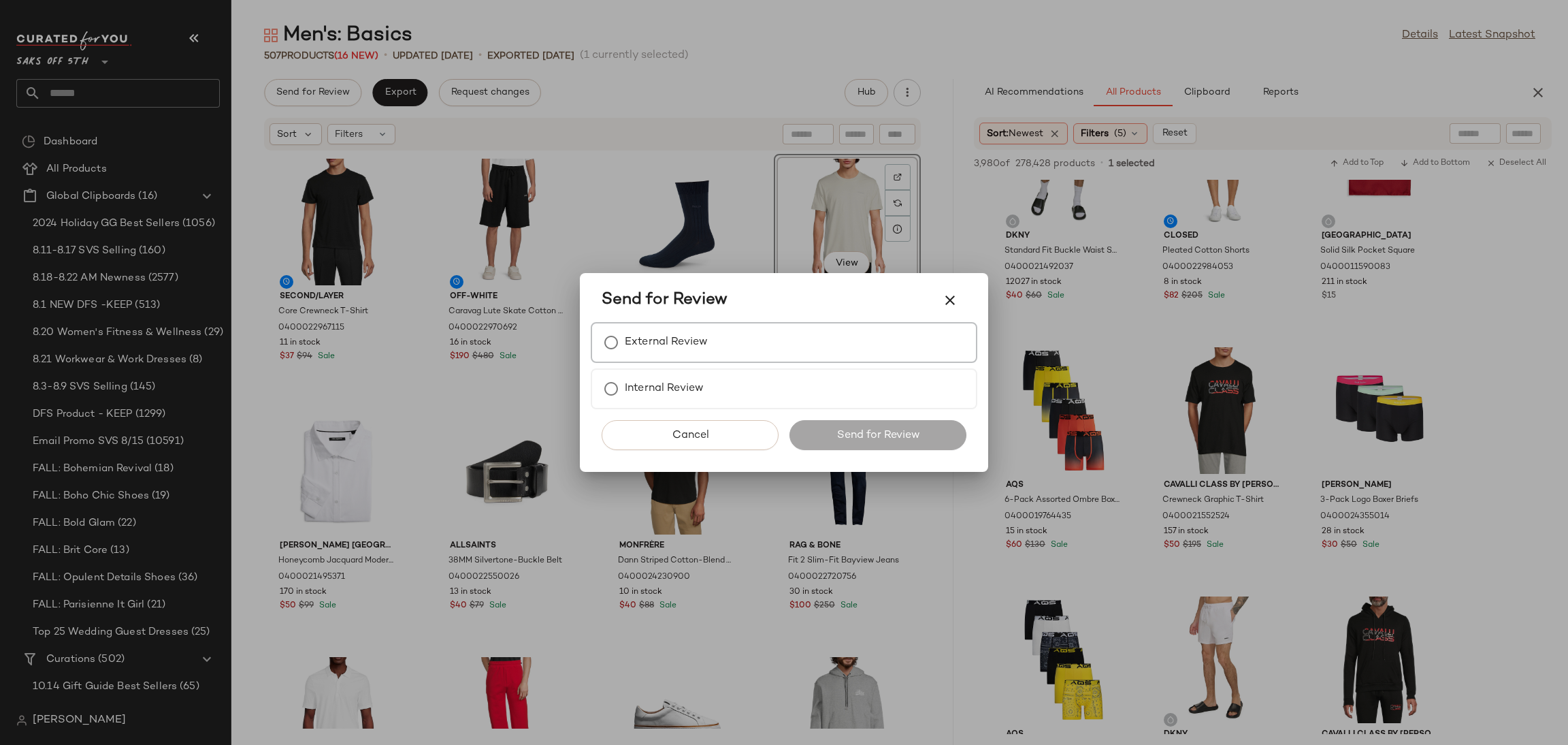
click at [689, 341] on label "External Review" at bounding box center [666, 342] width 83 height 27
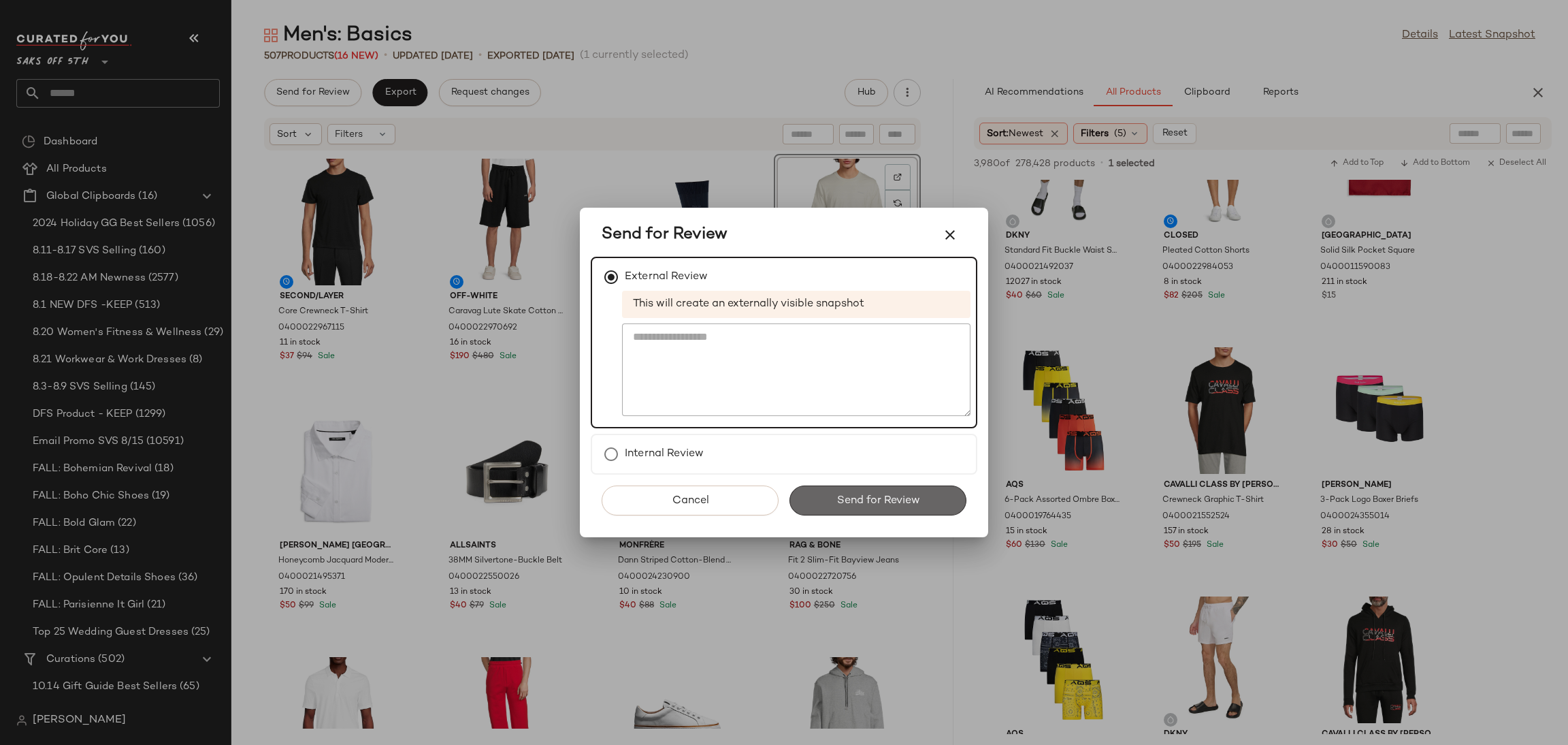
click at [879, 498] on span "Send for Review" at bounding box center [877, 501] width 84 height 13
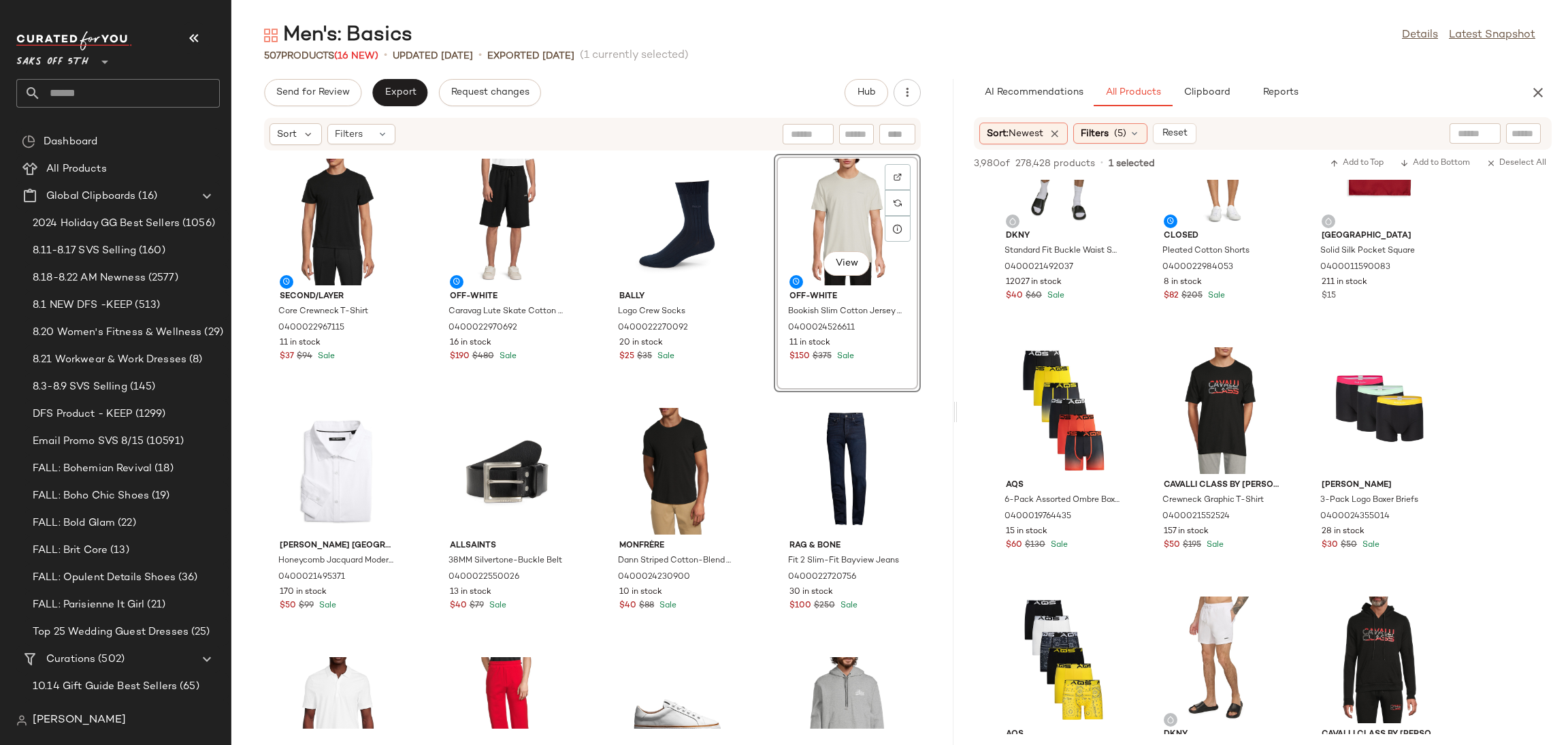
scroll to position [1582, 0]
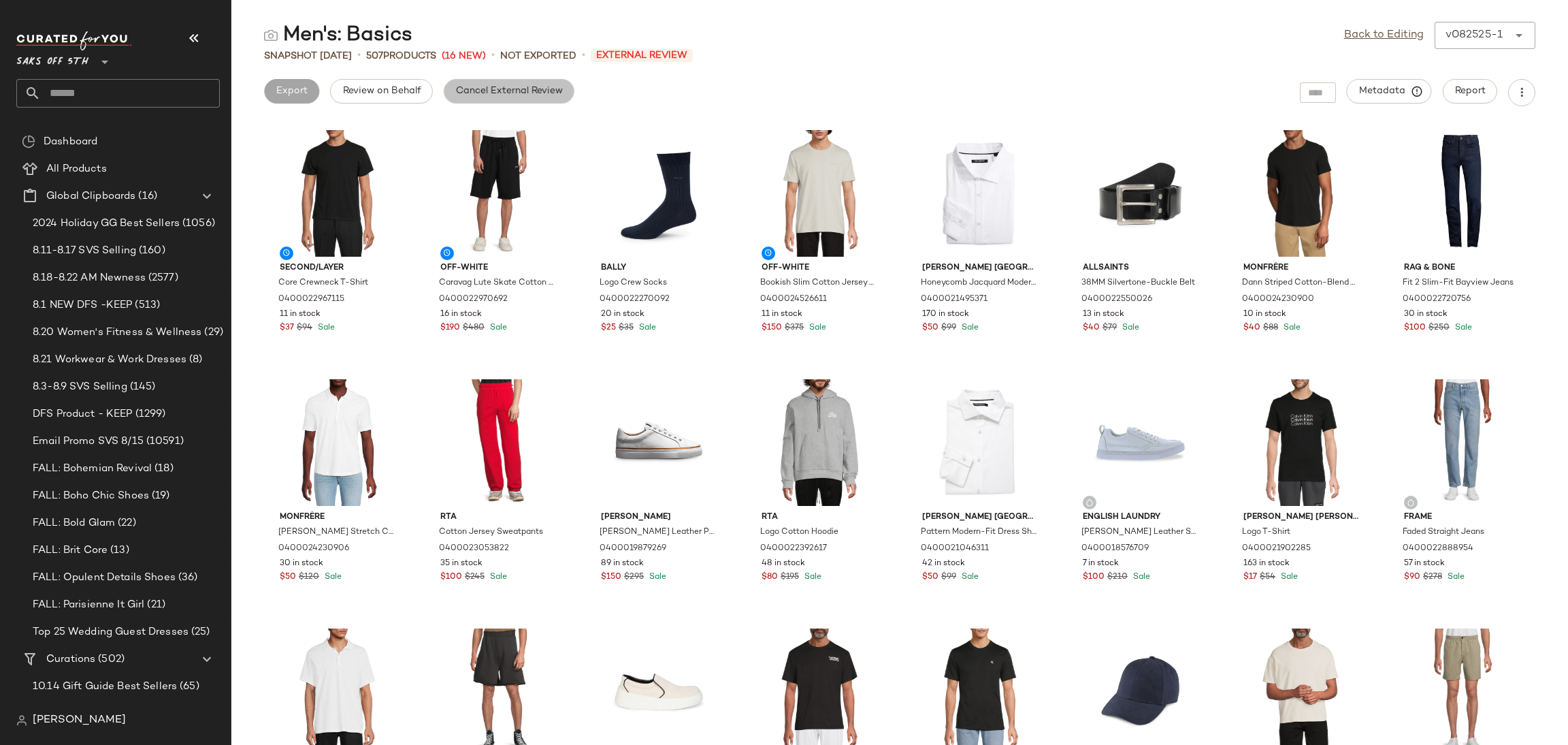
click at [553, 96] on span "Cancel External Review" at bounding box center [509, 91] width 107 height 11
click at [1380, 34] on link "Back to Editing" at bounding box center [1383, 35] width 79 height 16
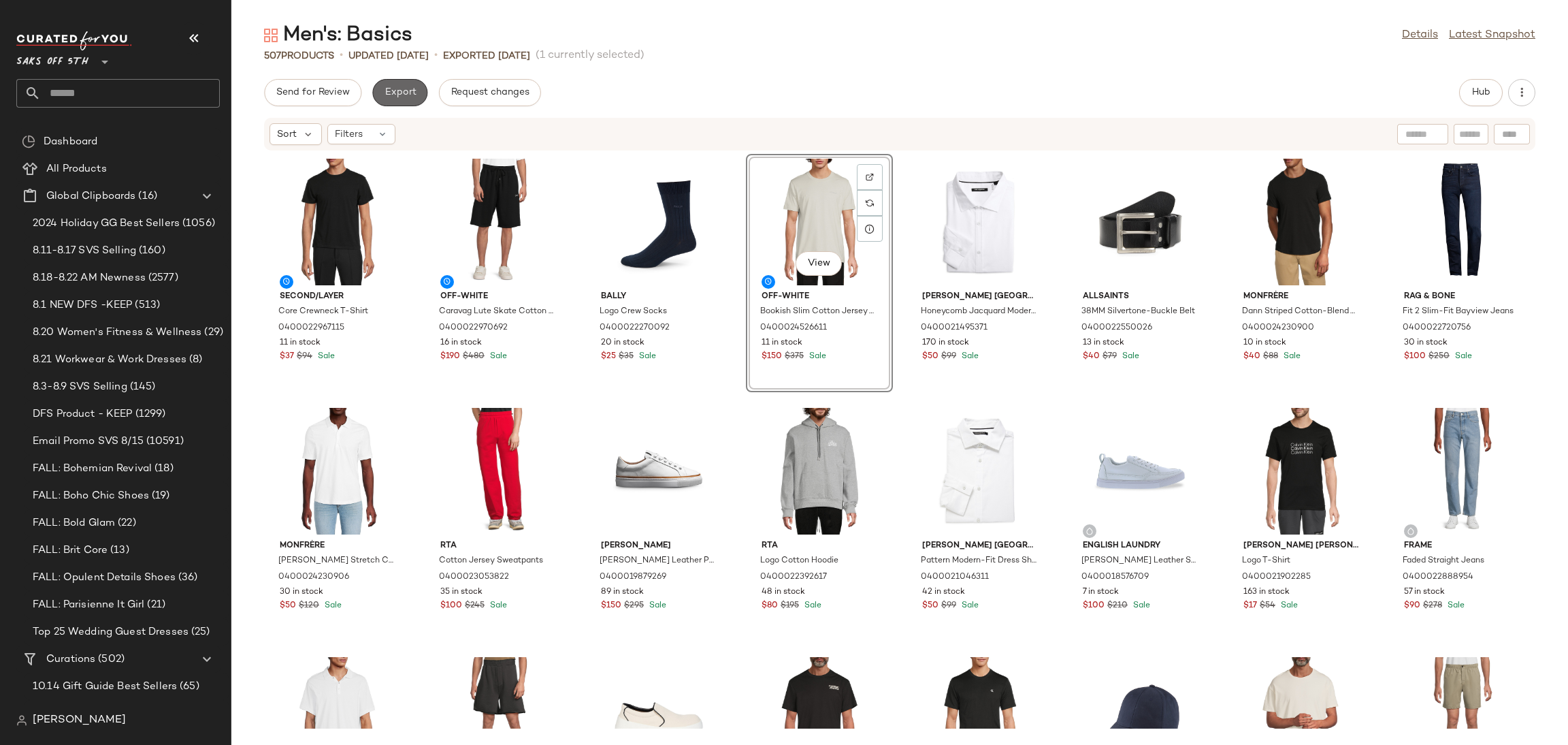
click at [407, 102] on button "Export" at bounding box center [400, 92] width 55 height 27
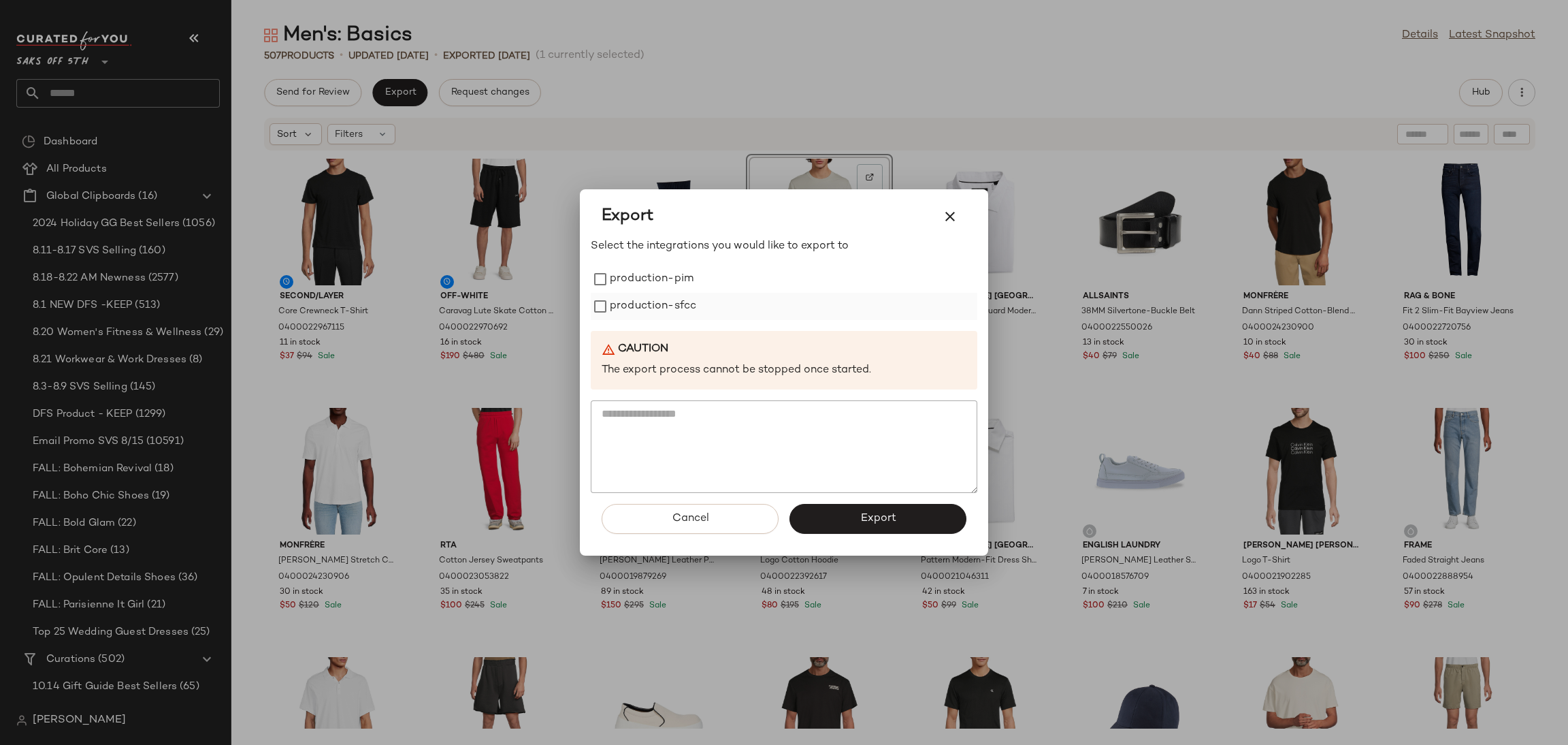
drag, startPoint x: 637, startPoint y: 267, endPoint x: 654, endPoint y: 307, distance: 43.5
click at [654, 307] on div "production-pim production-sfcc" at bounding box center [784, 293] width 387 height 54
click at [654, 307] on label "production-sfcc" at bounding box center [653, 307] width 87 height 27
click at [652, 292] on label "production-pim" at bounding box center [652, 279] width 84 height 27
click at [862, 509] on button "Export" at bounding box center [877, 519] width 177 height 30
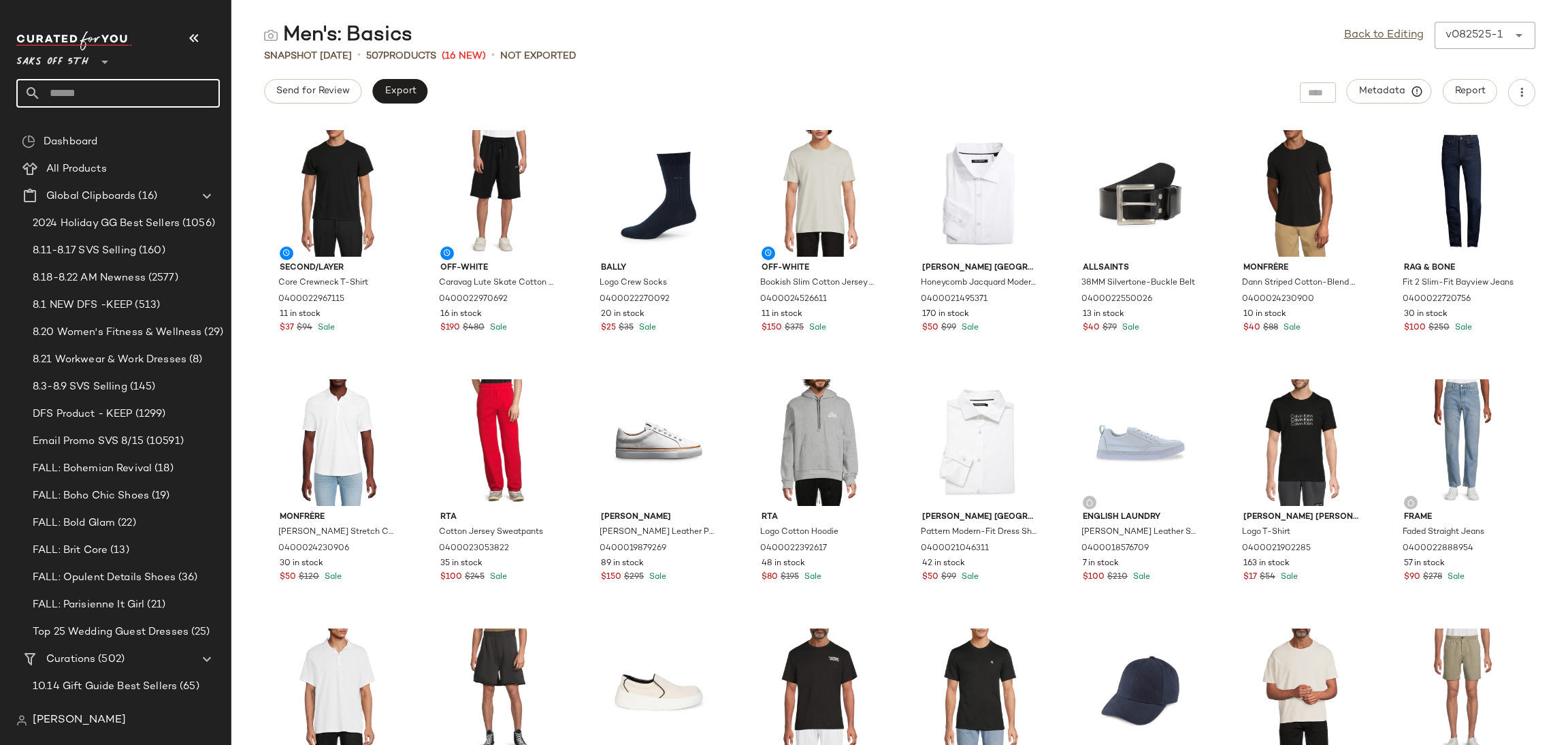
click at [112, 100] on input "text" at bounding box center [130, 93] width 179 height 29
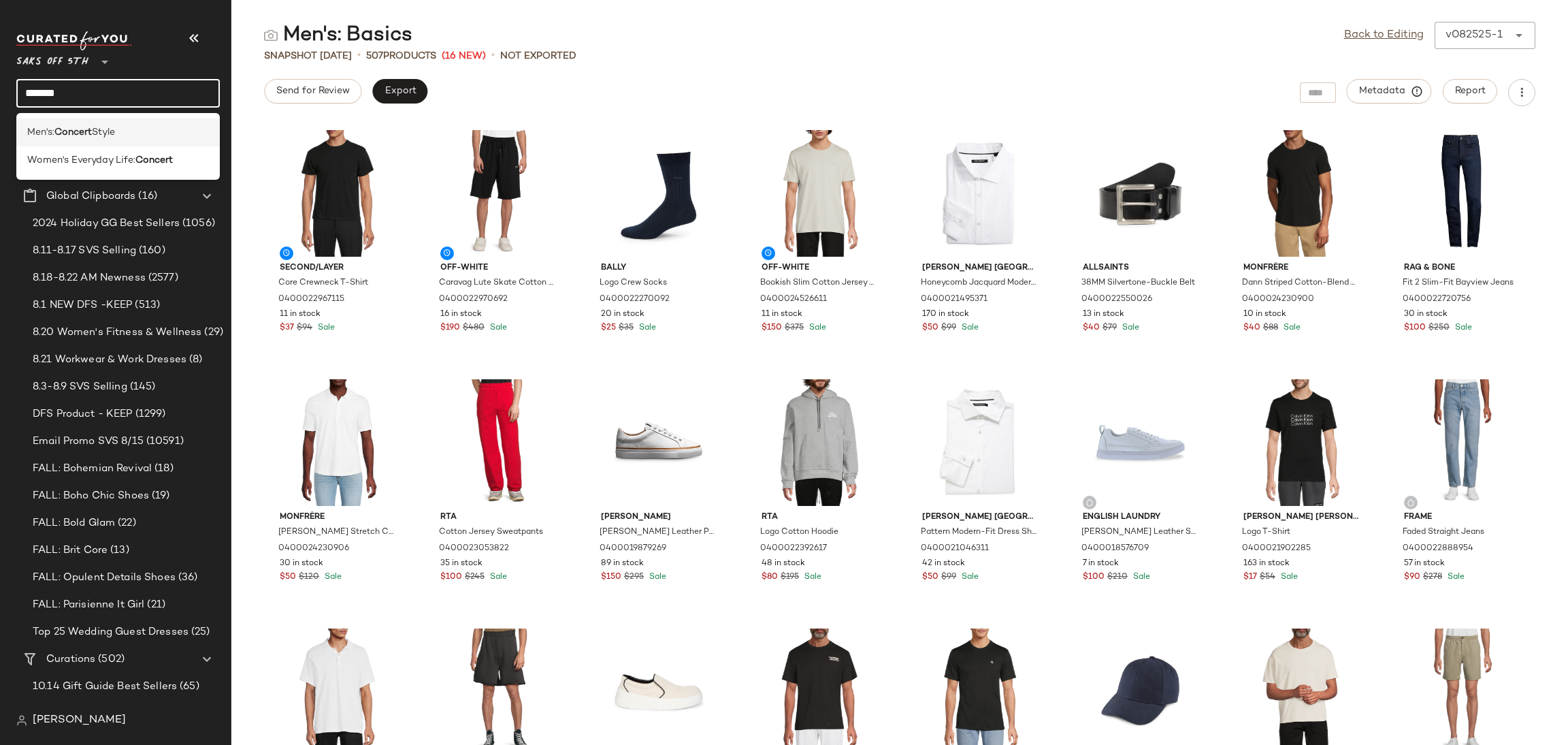
type input "*******"
click at [121, 131] on div "Men's: Concert Style" at bounding box center [118, 133] width 182 height 14
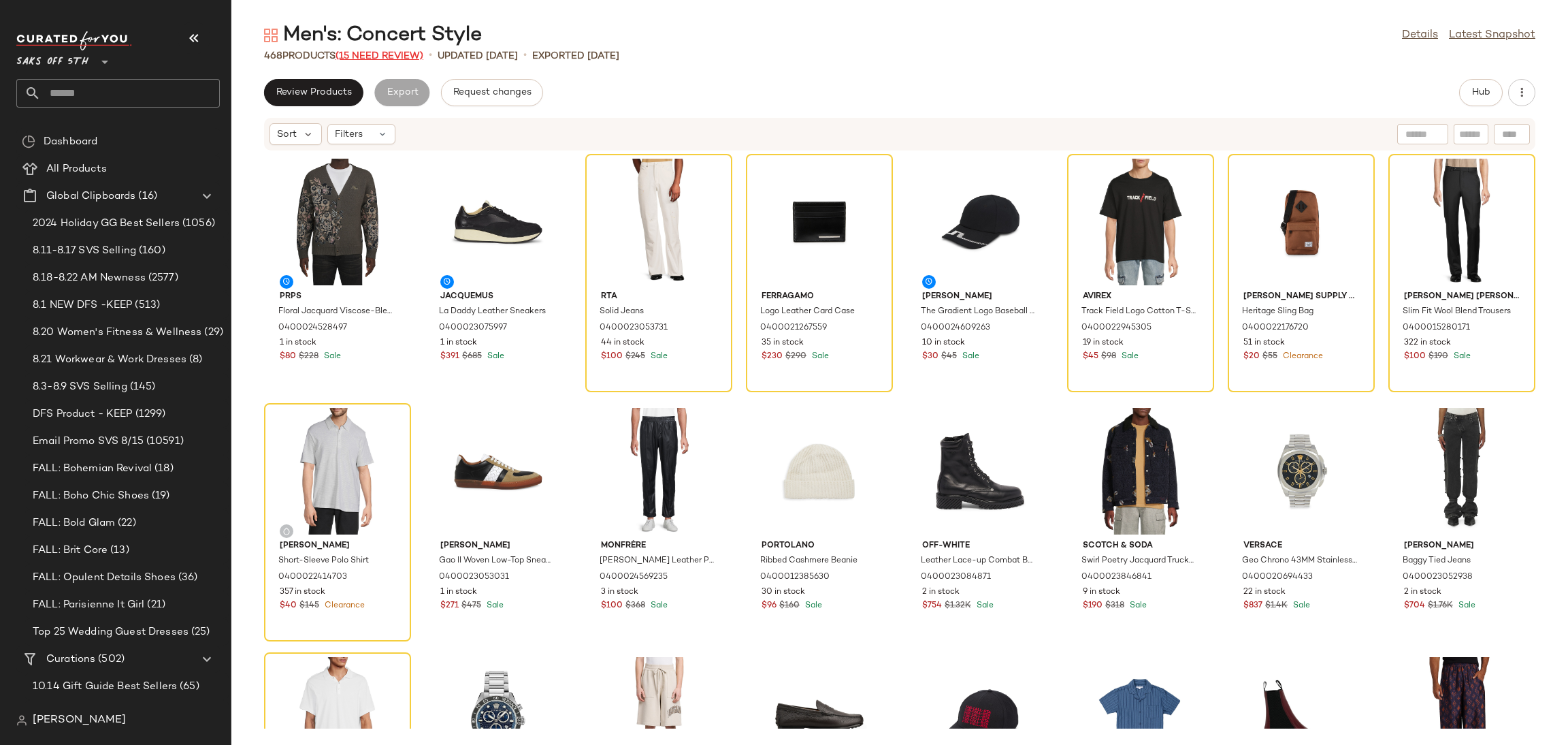
click at [389, 55] on span "(15 Need Review)" at bounding box center [379, 56] width 88 height 10
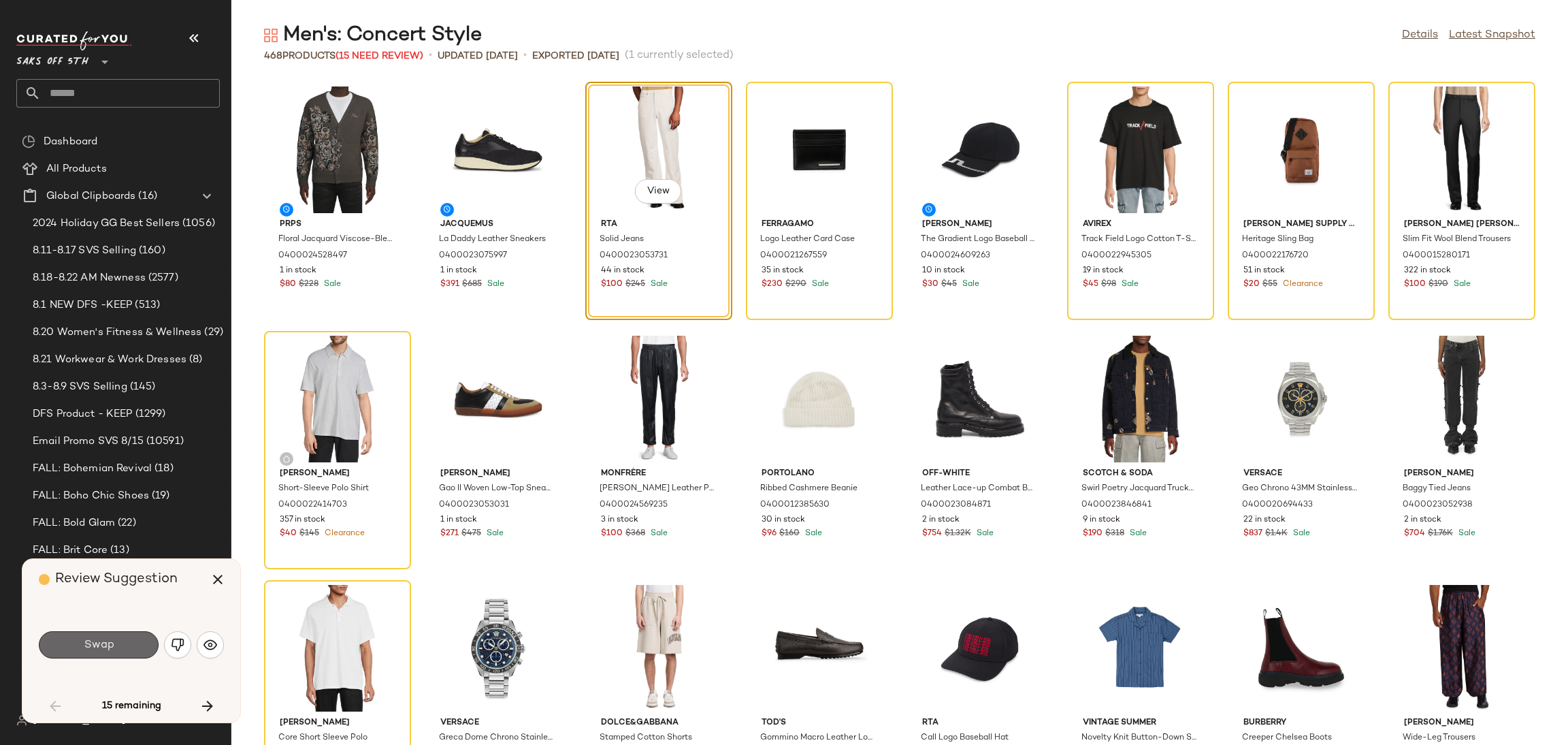
click at [88, 646] on span "Swap" at bounding box center [98, 645] width 31 height 13
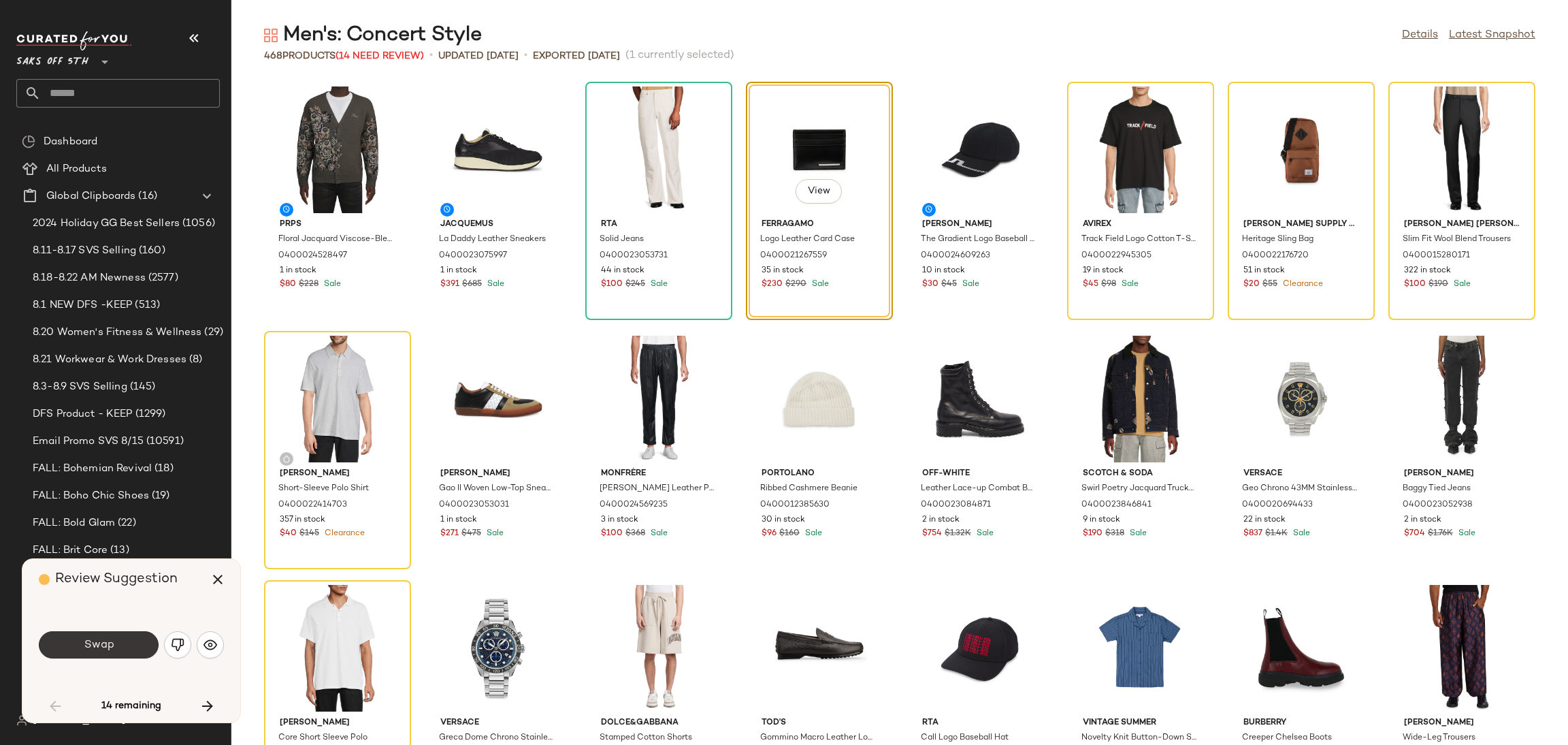
click at [95, 645] on span "Swap" at bounding box center [98, 645] width 31 height 13
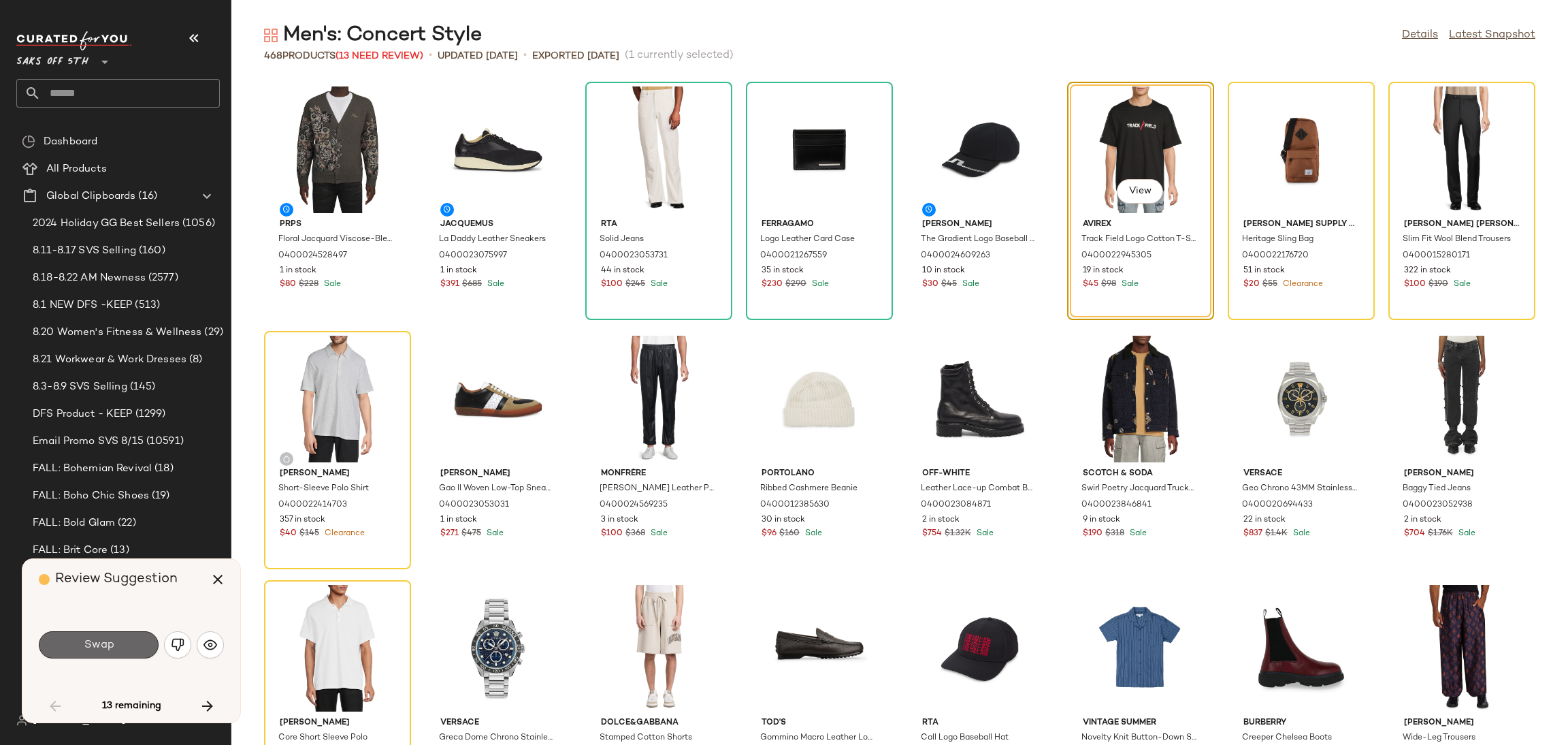
click at [95, 645] on span "Swap" at bounding box center [98, 645] width 31 height 13
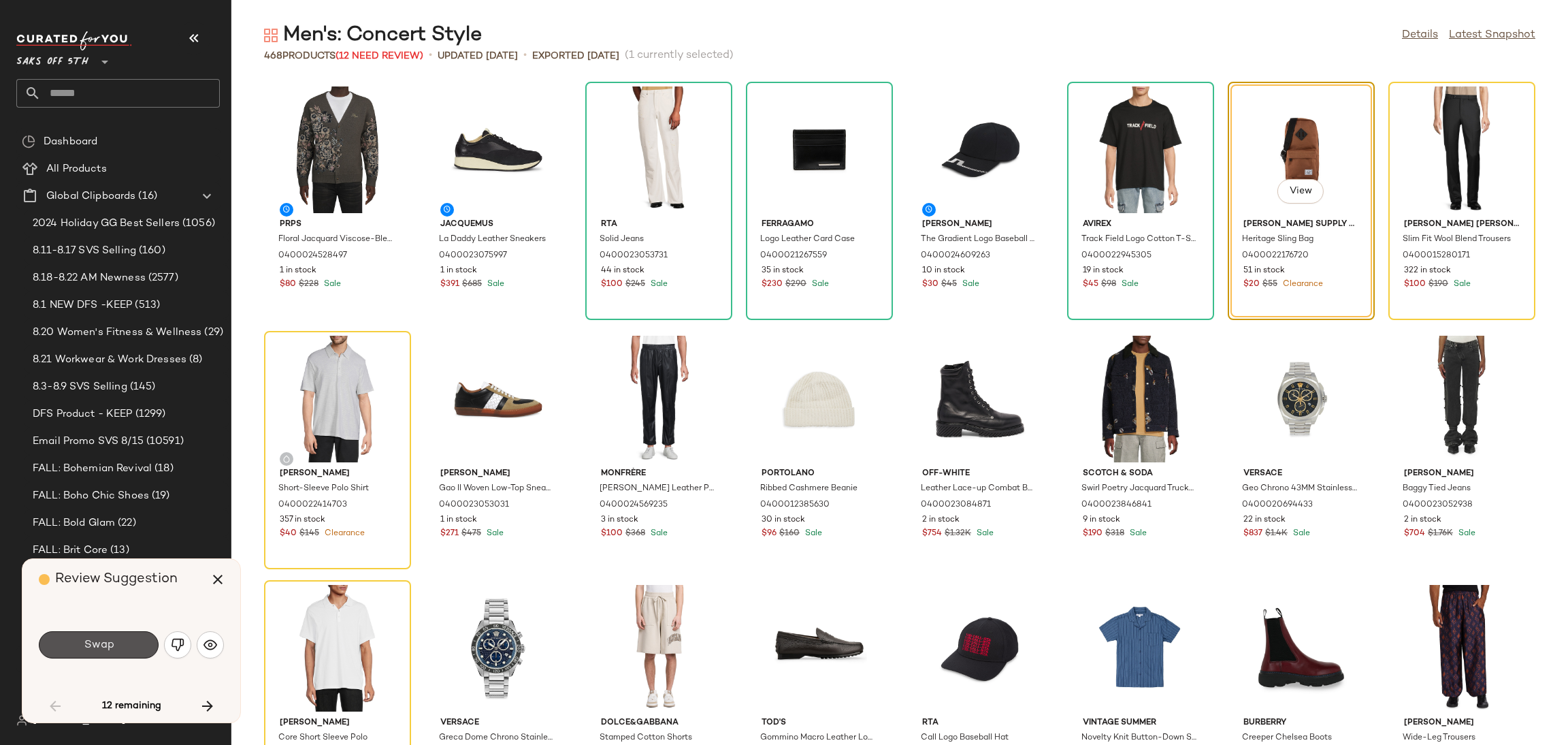
click at [95, 645] on span "Swap" at bounding box center [98, 645] width 31 height 13
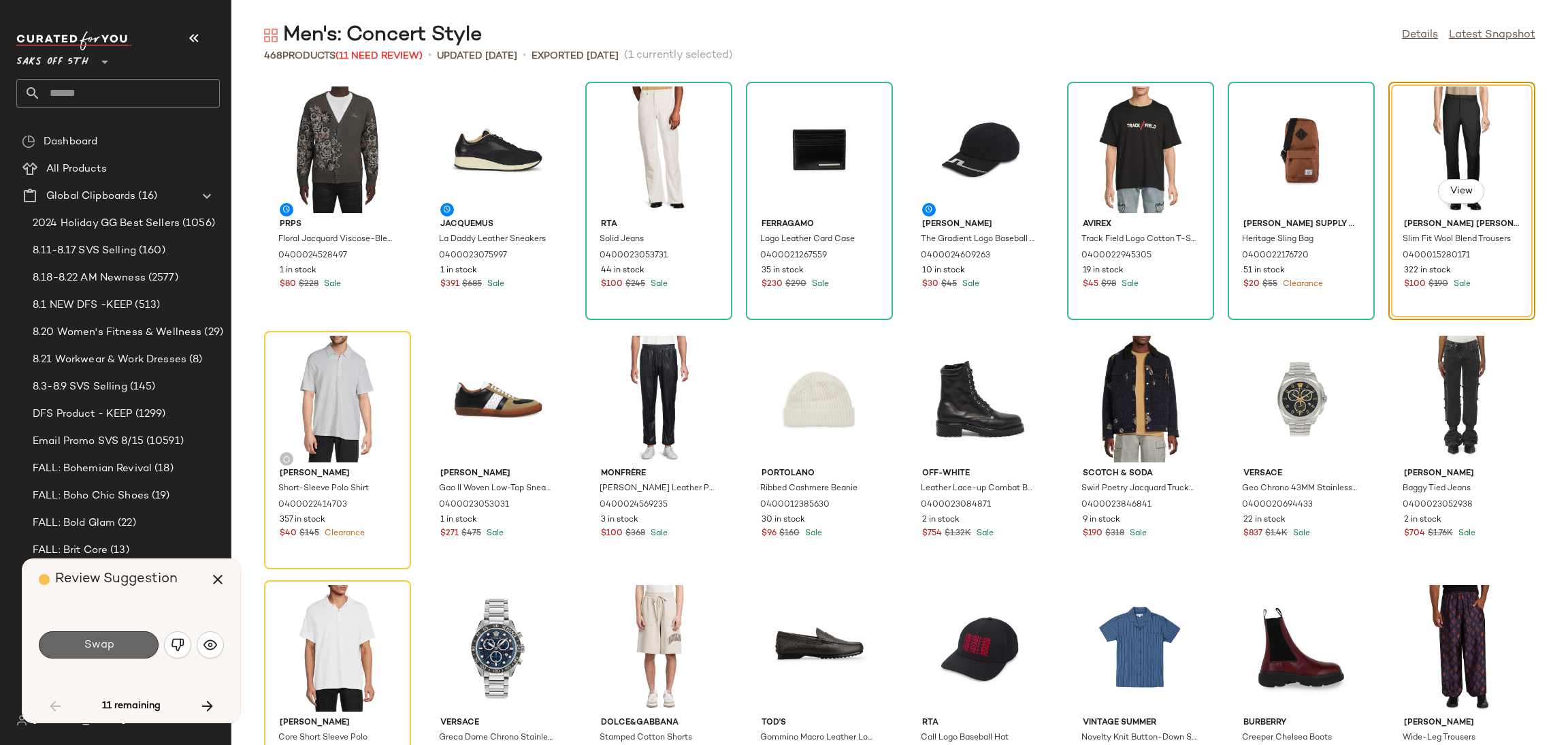
click at [104, 650] on span "Swap" at bounding box center [98, 645] width 31 height 13
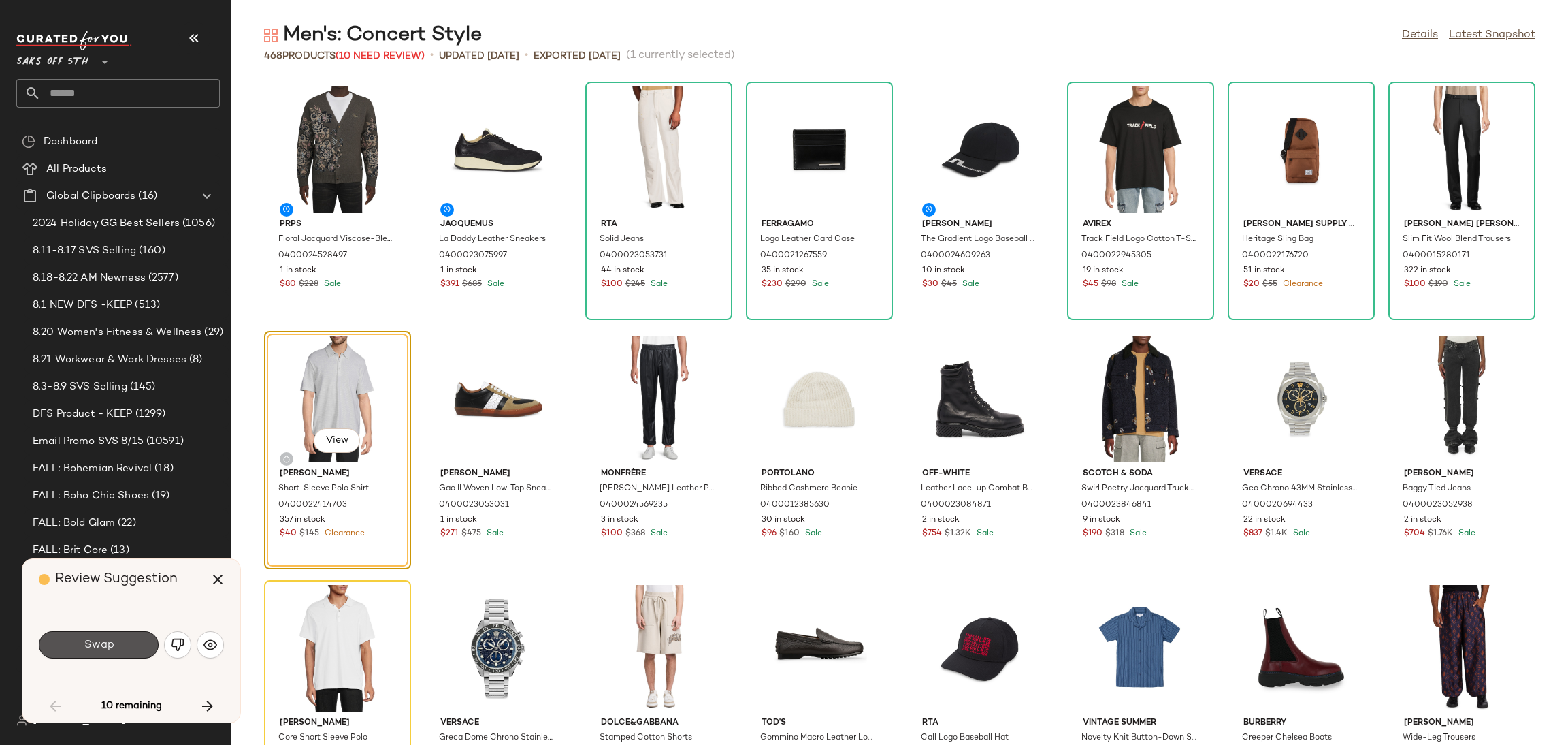
click at [104, 650] on span "Swap" at bounding box center [98, 645] width 31 height 13
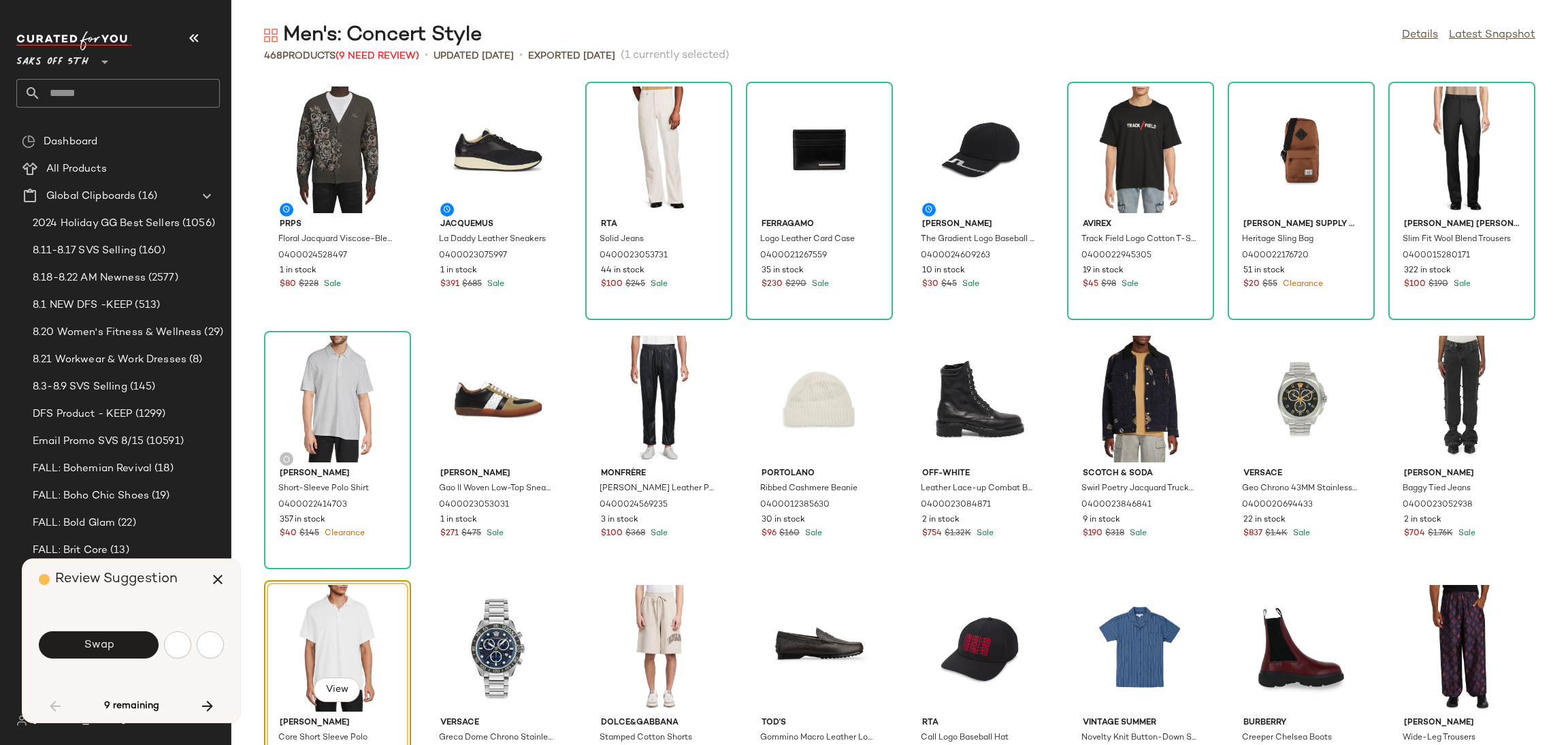
scroll to position [260, 0]
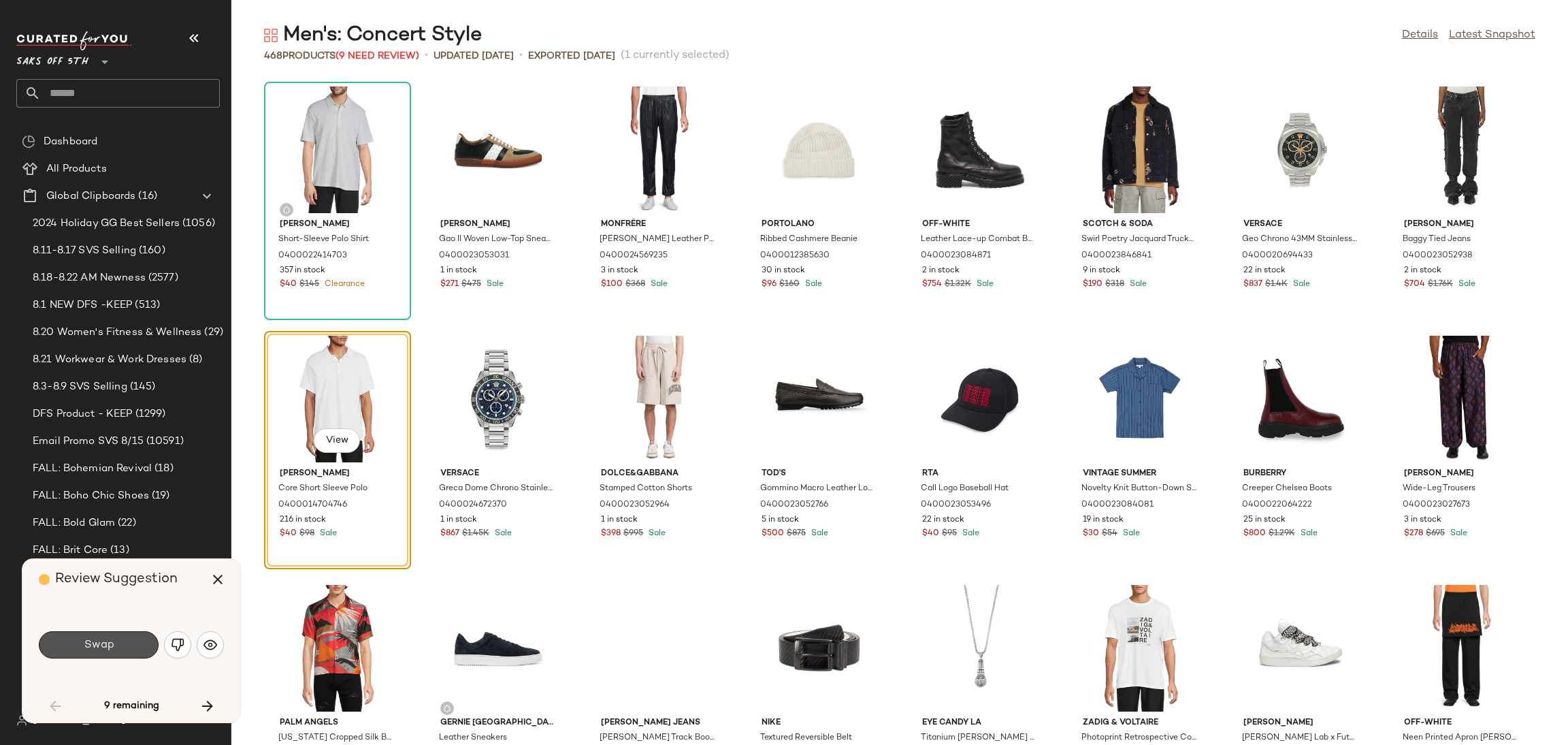
click at [104, 650] on span "Swap" at bounding box center [98, 645] width 31 height 13
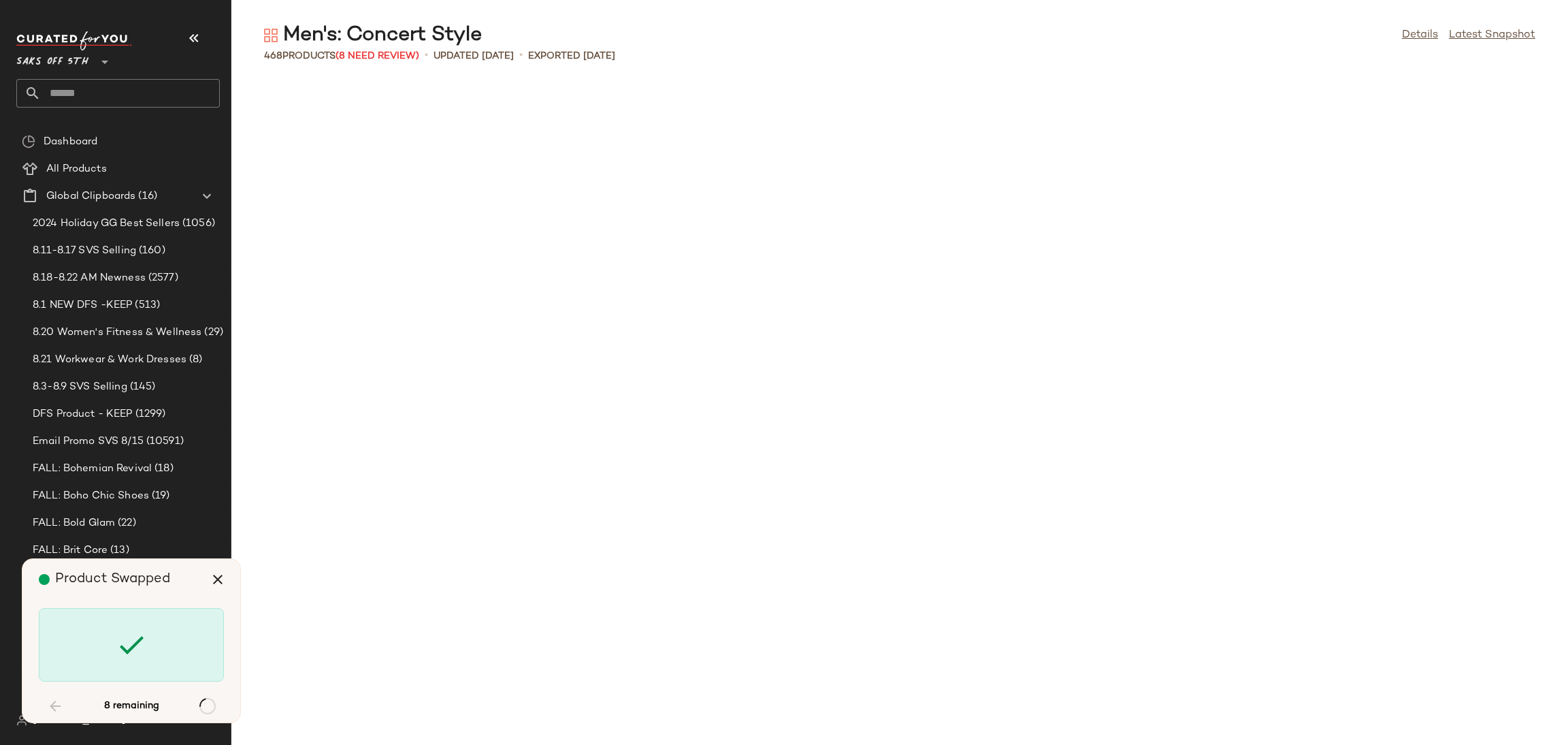
scroll to position [5232, 0]
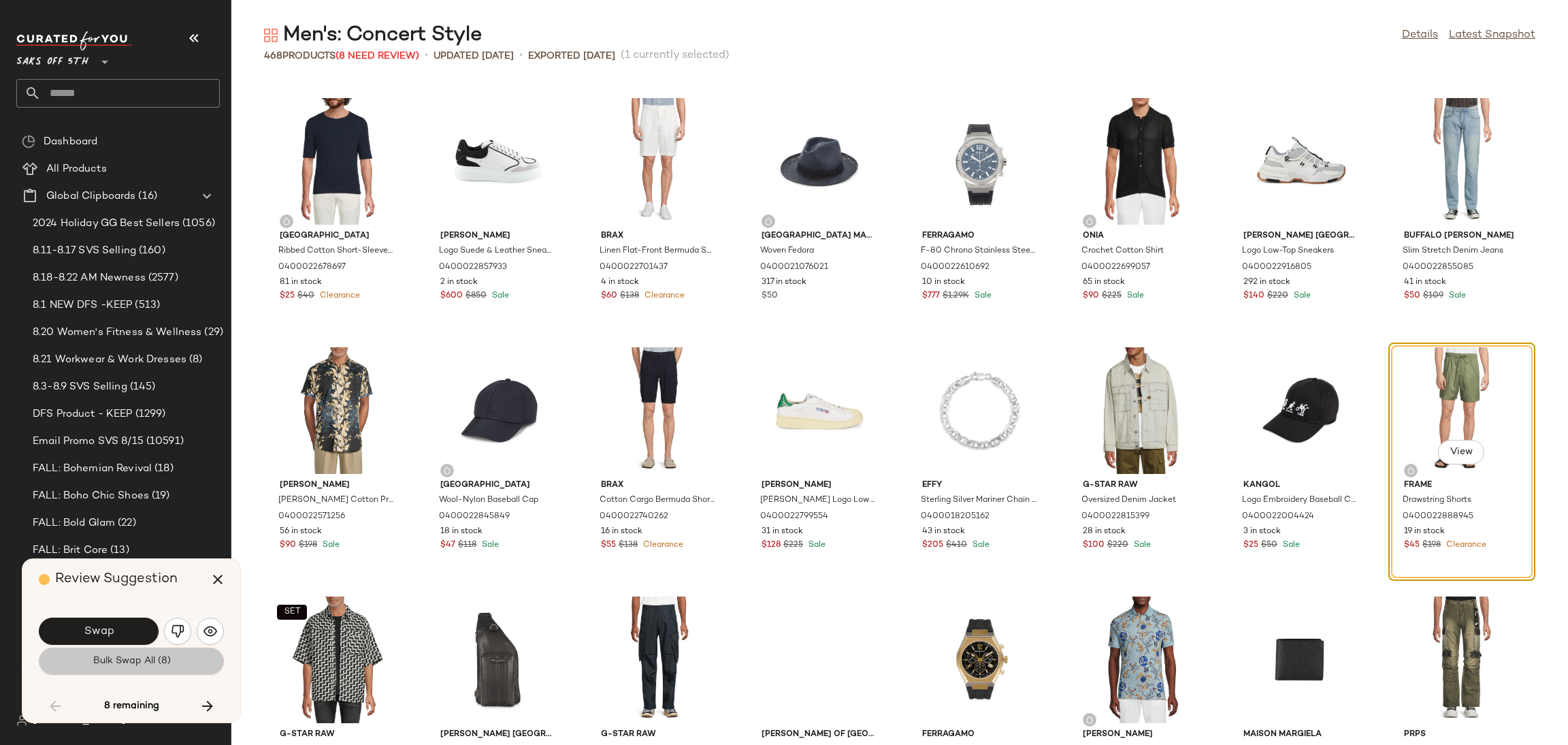
click at [131, 668] on button "Bulk Swap All (8)" at bounding box center [131, 661] width 185 height 27
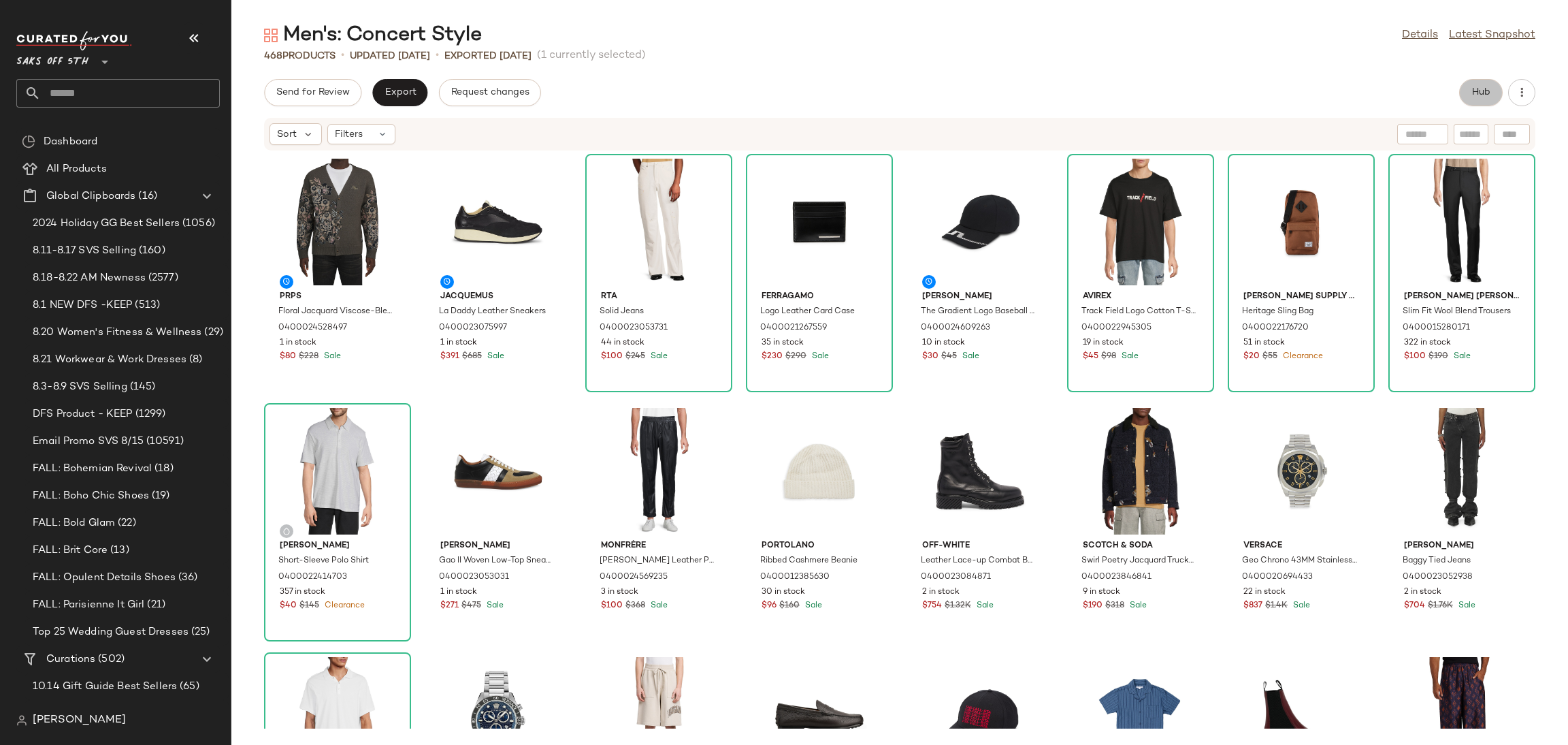
click at [1476, 100] on button "Hub" at bounding box center [1481, 92] width 44 height 27
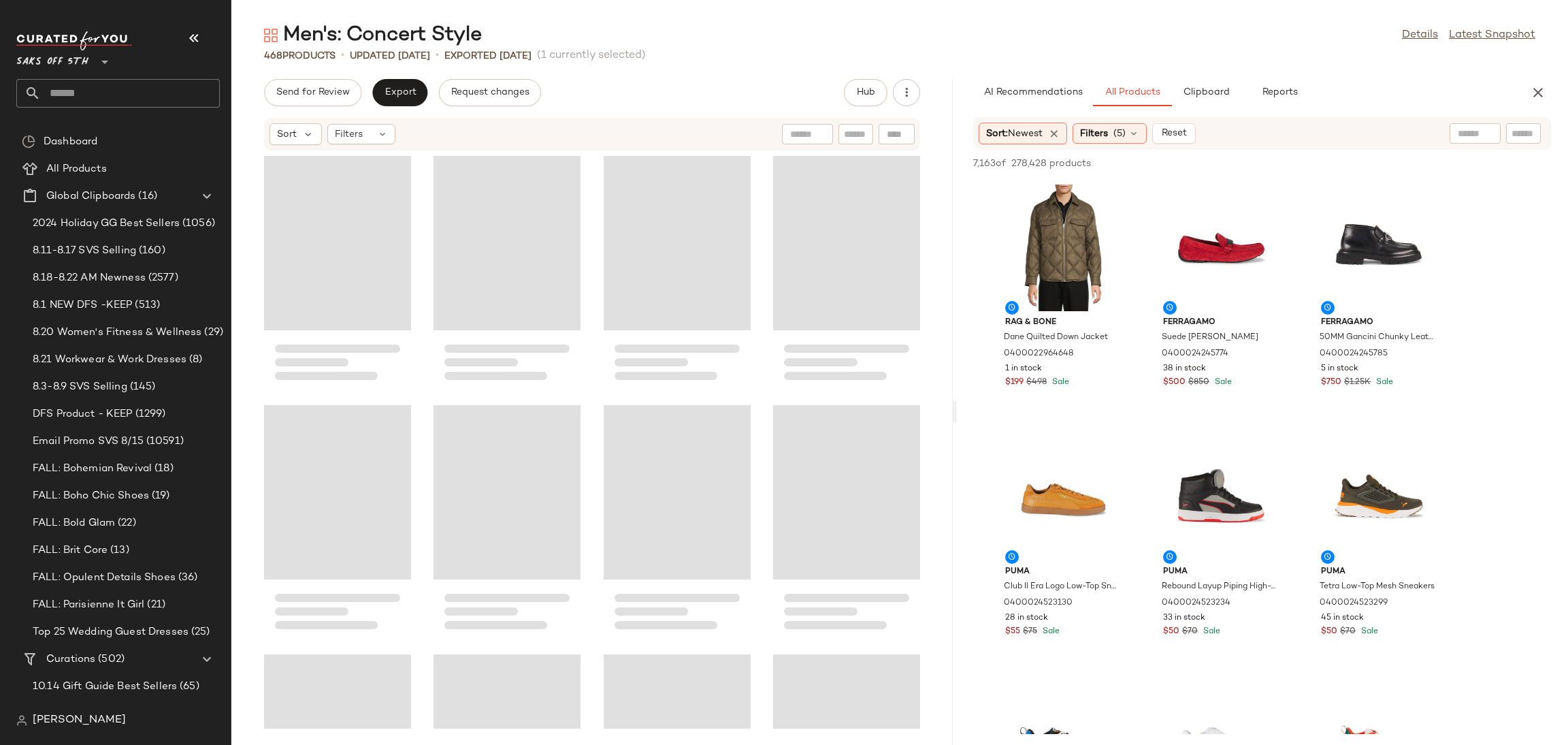
drag, startPoint x: 899, startPoint y: 410, endPoint x: 957, endPoint y: 410, distance: 58.0
click at [957, 410] on div "Men's: Concert Style Details Latest Snapshot 468 Products • updated Aug 20th • …" at bounding box center [899, 383] width 1337 height 723
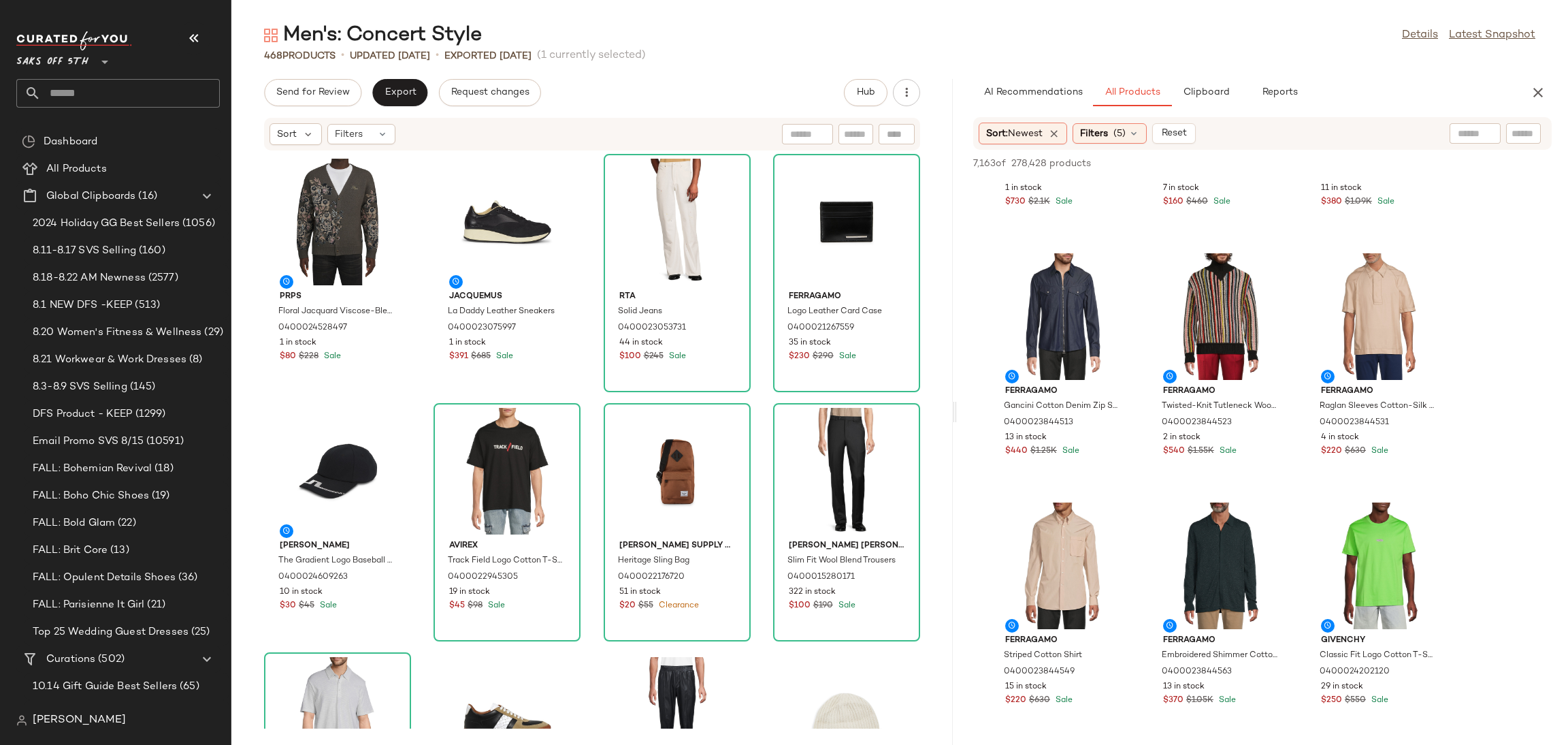
scroll to position [2433, 0]
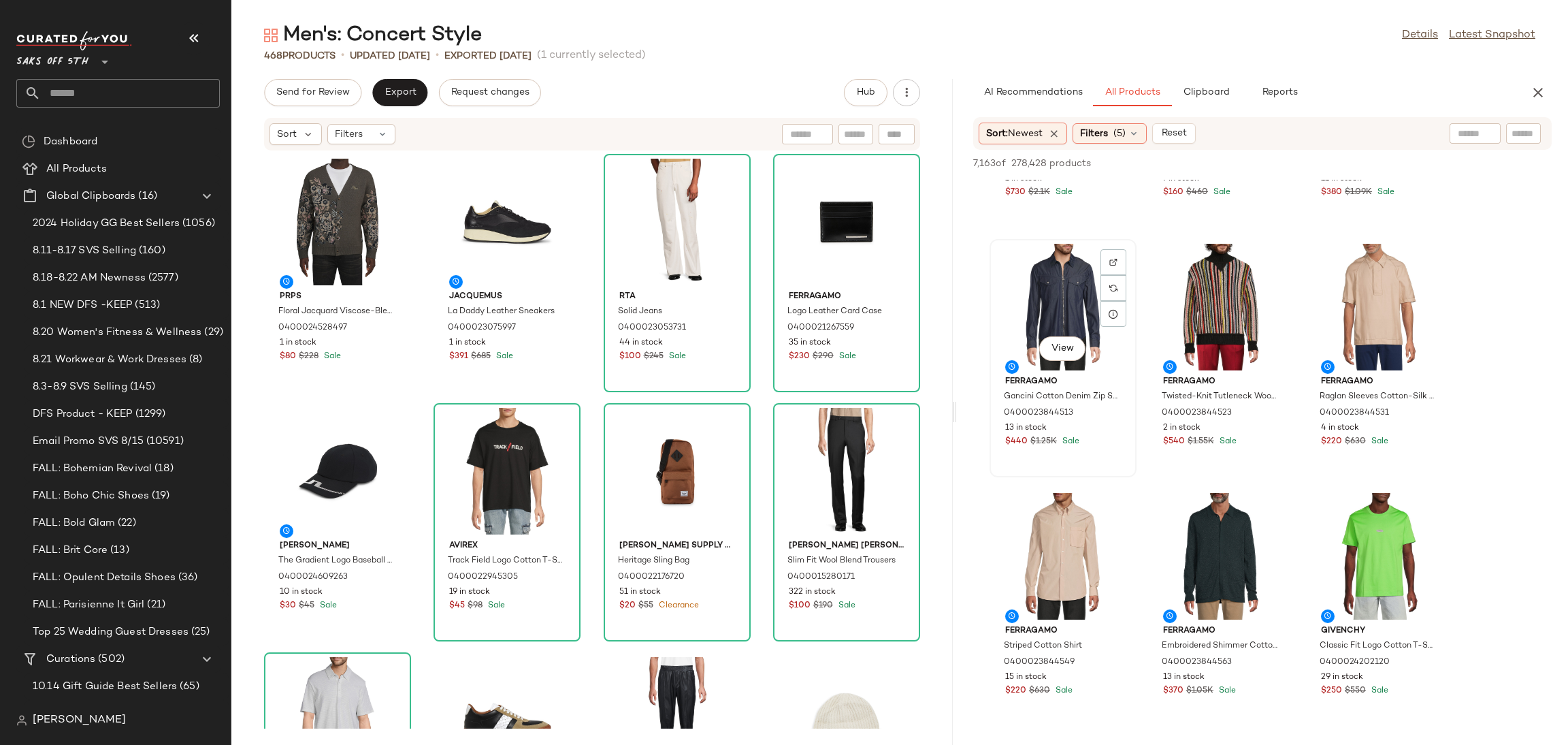
click at [1063, 271] on div "View" at bounding box center [1063, 307] width 137 height 127
click at [1359, 163] on span "Add to Top" at bounding box center [1356, 163] width 54 height 9
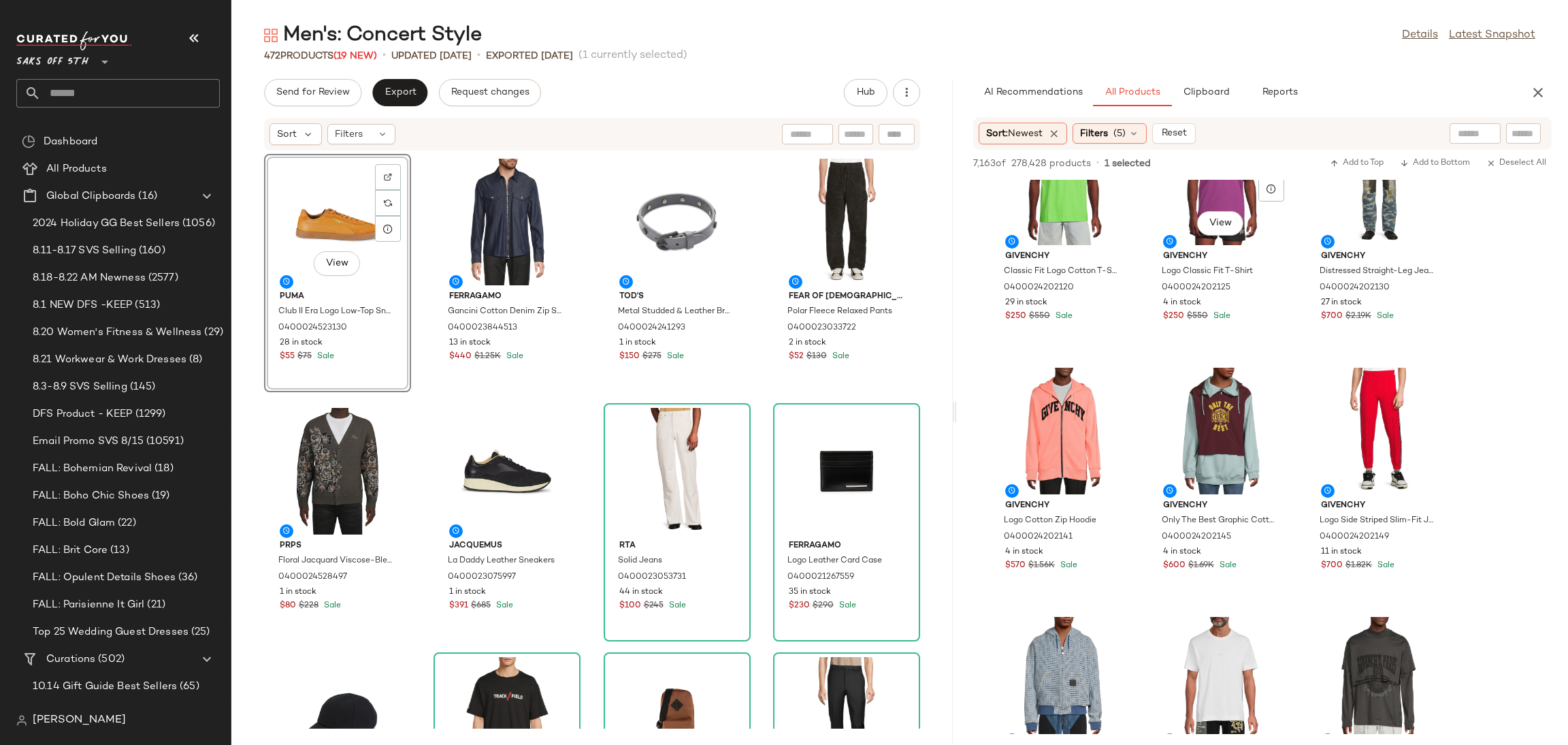
scroll to position [2810, 0]
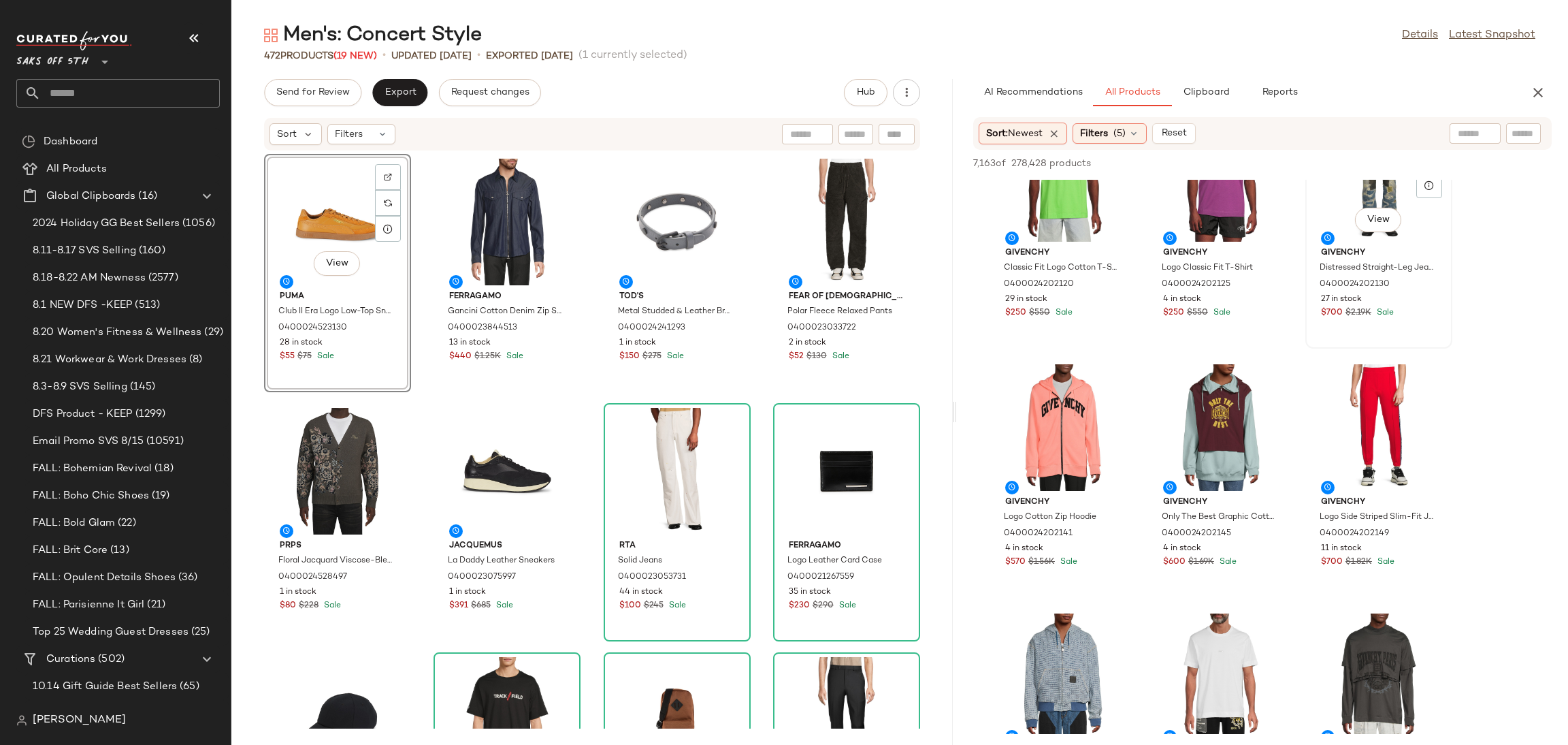
click at [1352, 192] on div "View" at bounding box center [1378, 178] width 137 height 127
click at [1356, 156] on button "Add to Top" at bounding box center [1356, 163] width 64 height 16
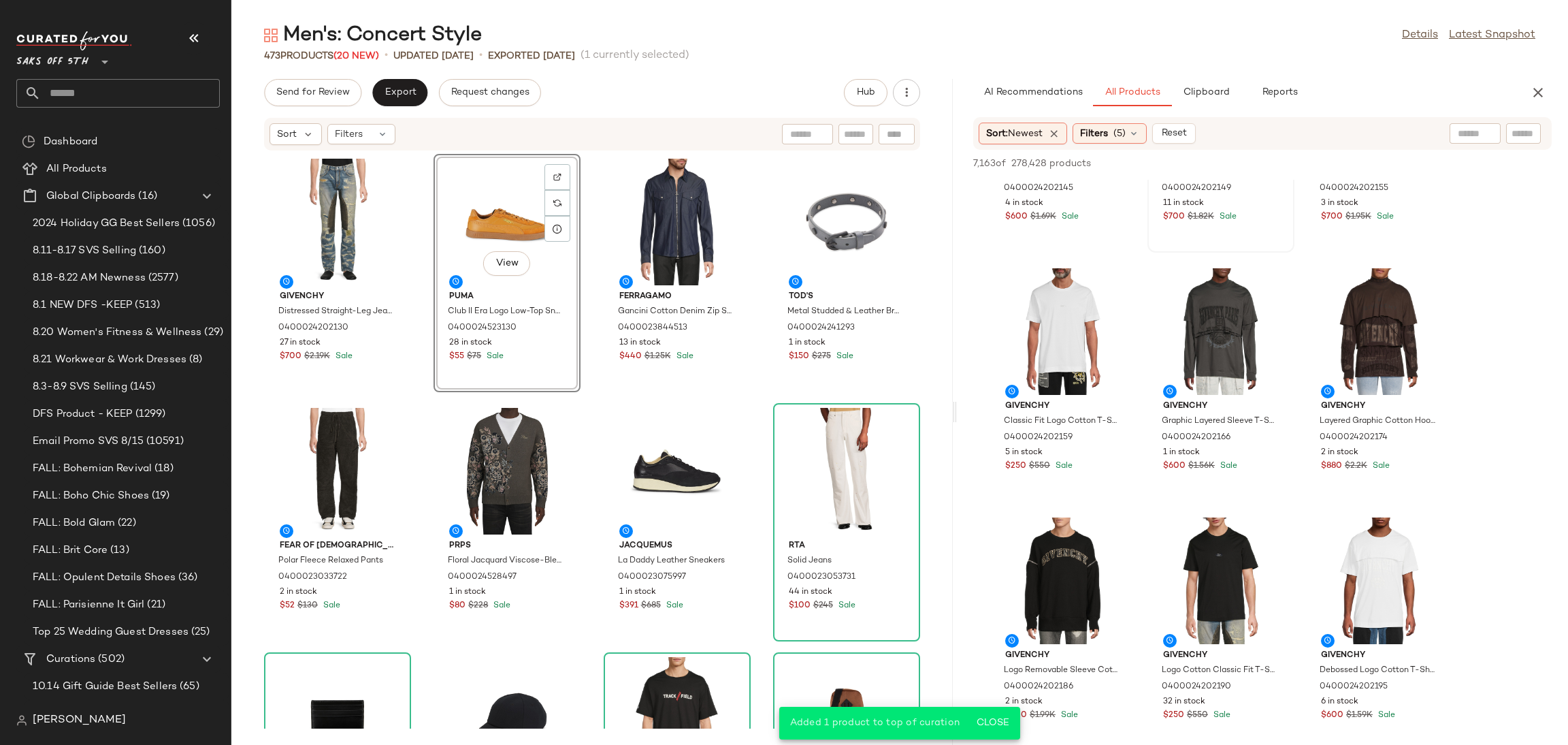
scroll to position [3158, 0]
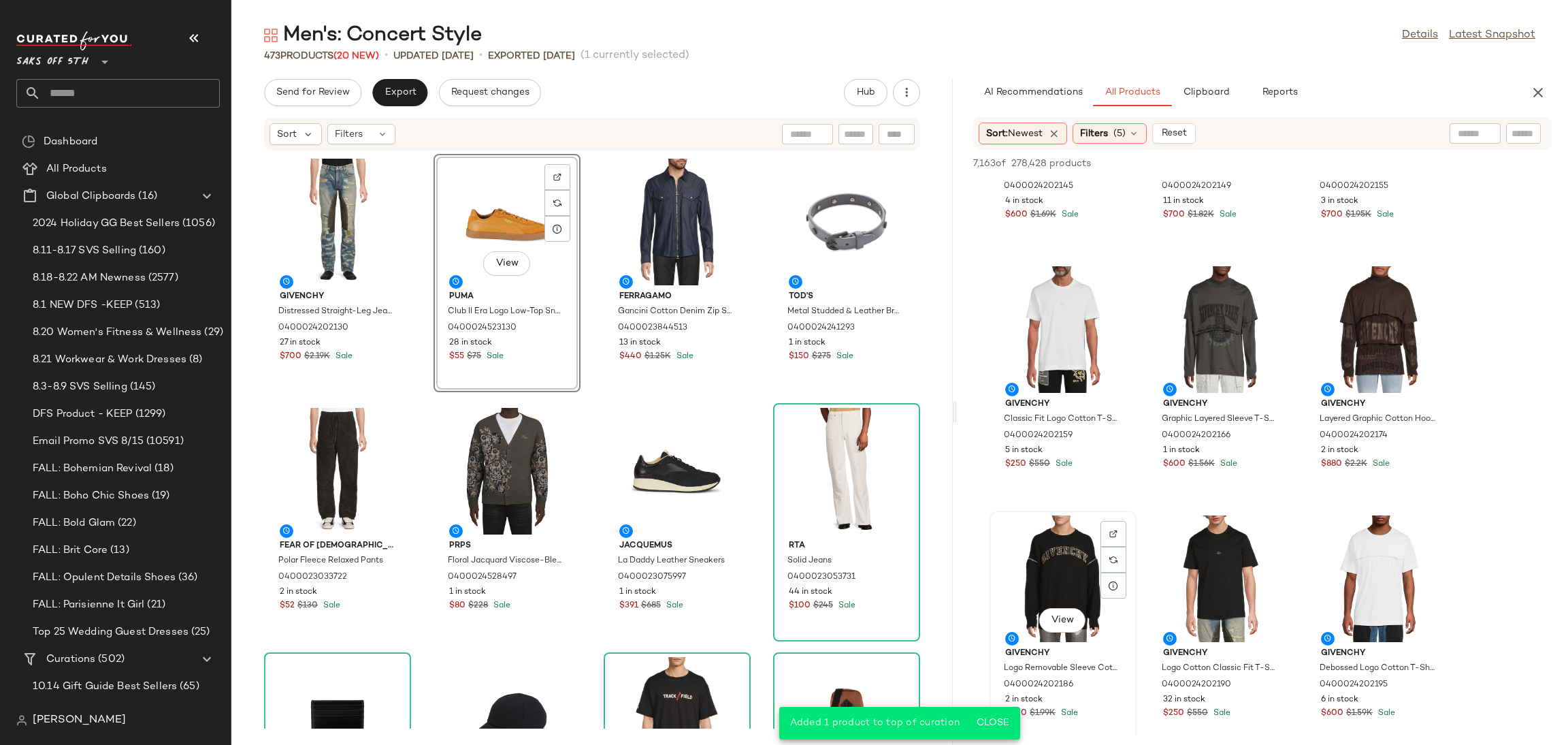
click at [1073, 561] on div "View" at bounding box center [1063, 578] width 137 height 127
click at [1356, 156] on button "Add to Top" at bounding box center [1356, 163] width 64 height 16
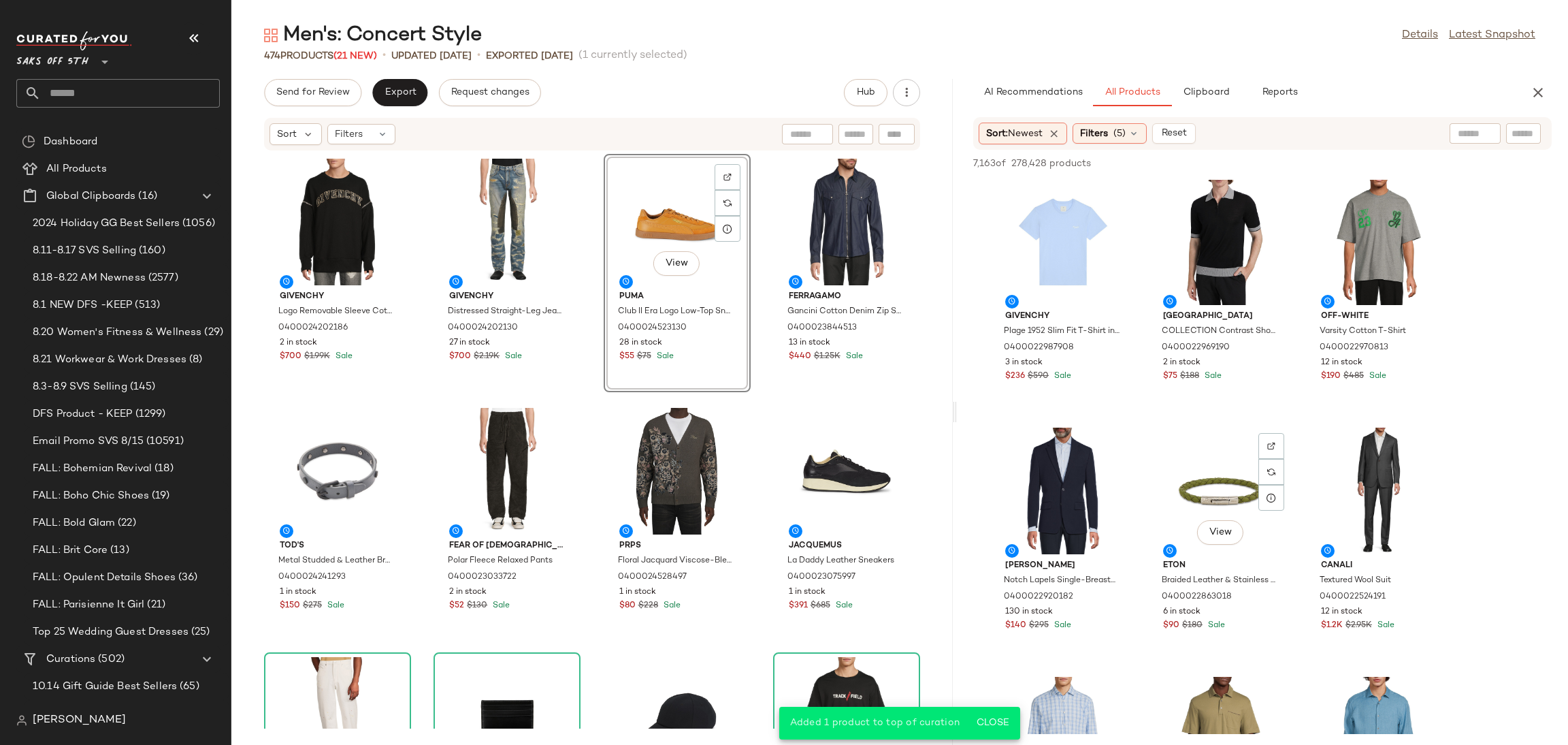
scroll to position [5994, 0]
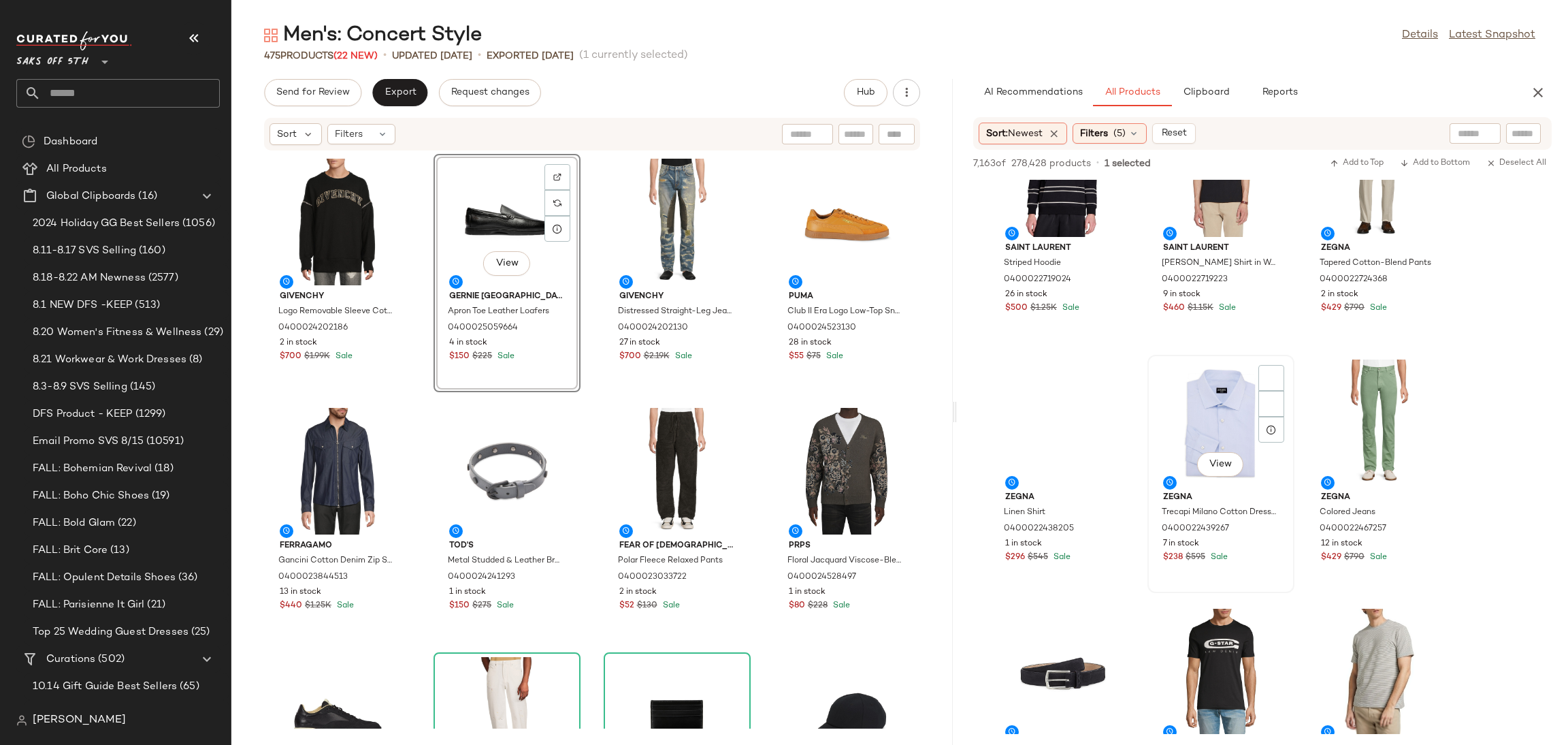
scroll to position [15892, 0]
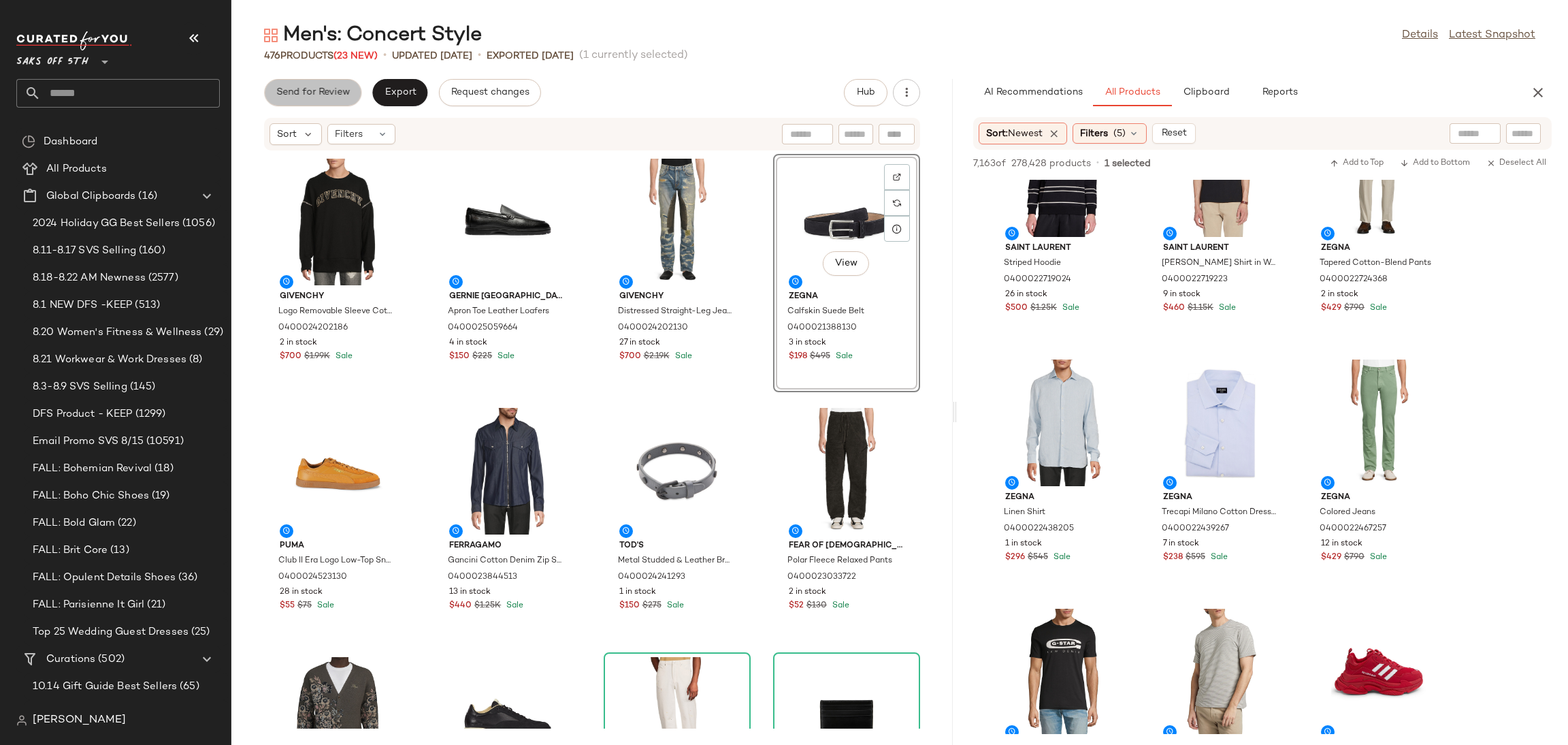
click at [299, 98] on span "Send for Review" at bounding box center [313, 92] width 74 height 11
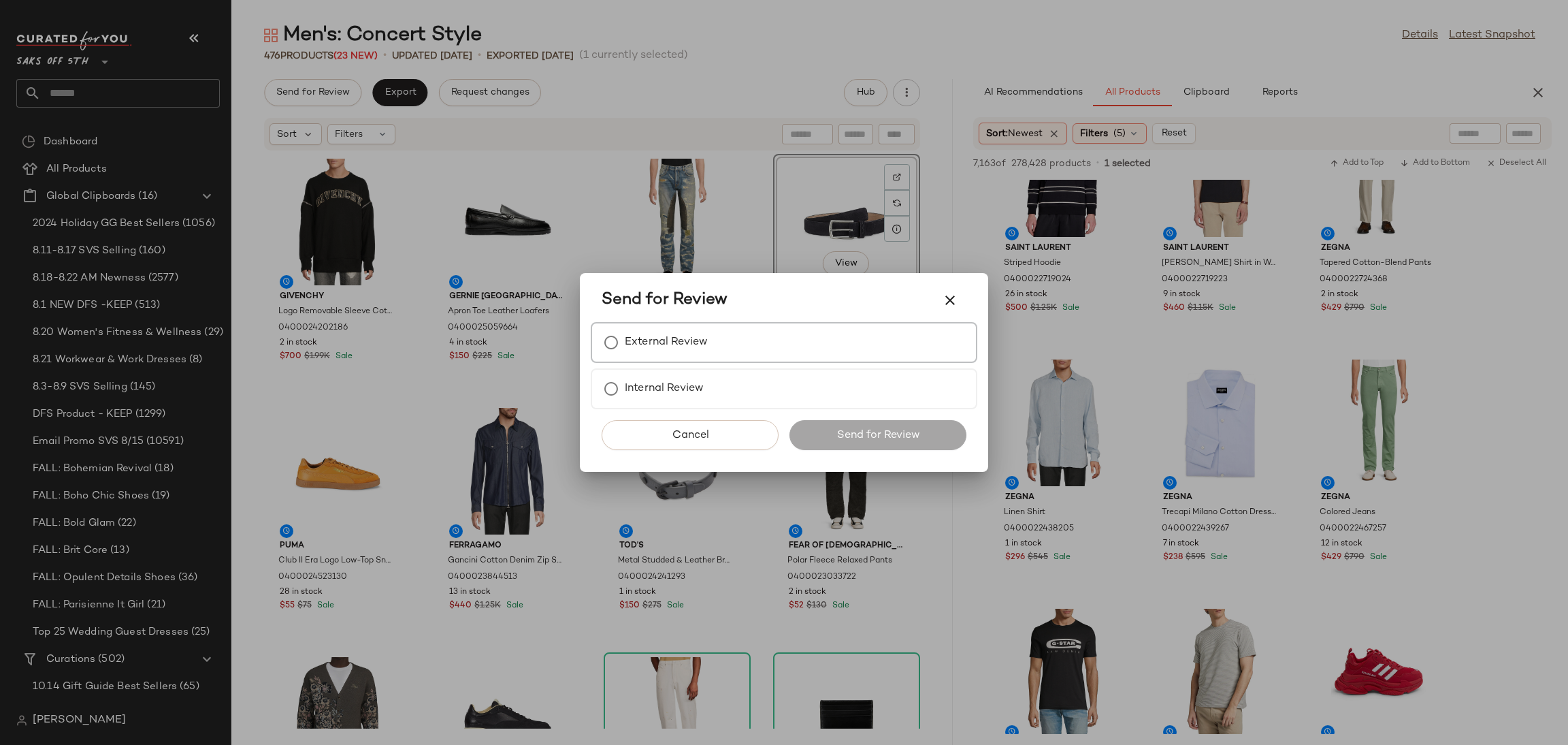
click at [658, 342] on label "External Review" at bounding box center [666, 342] width 83 height 27
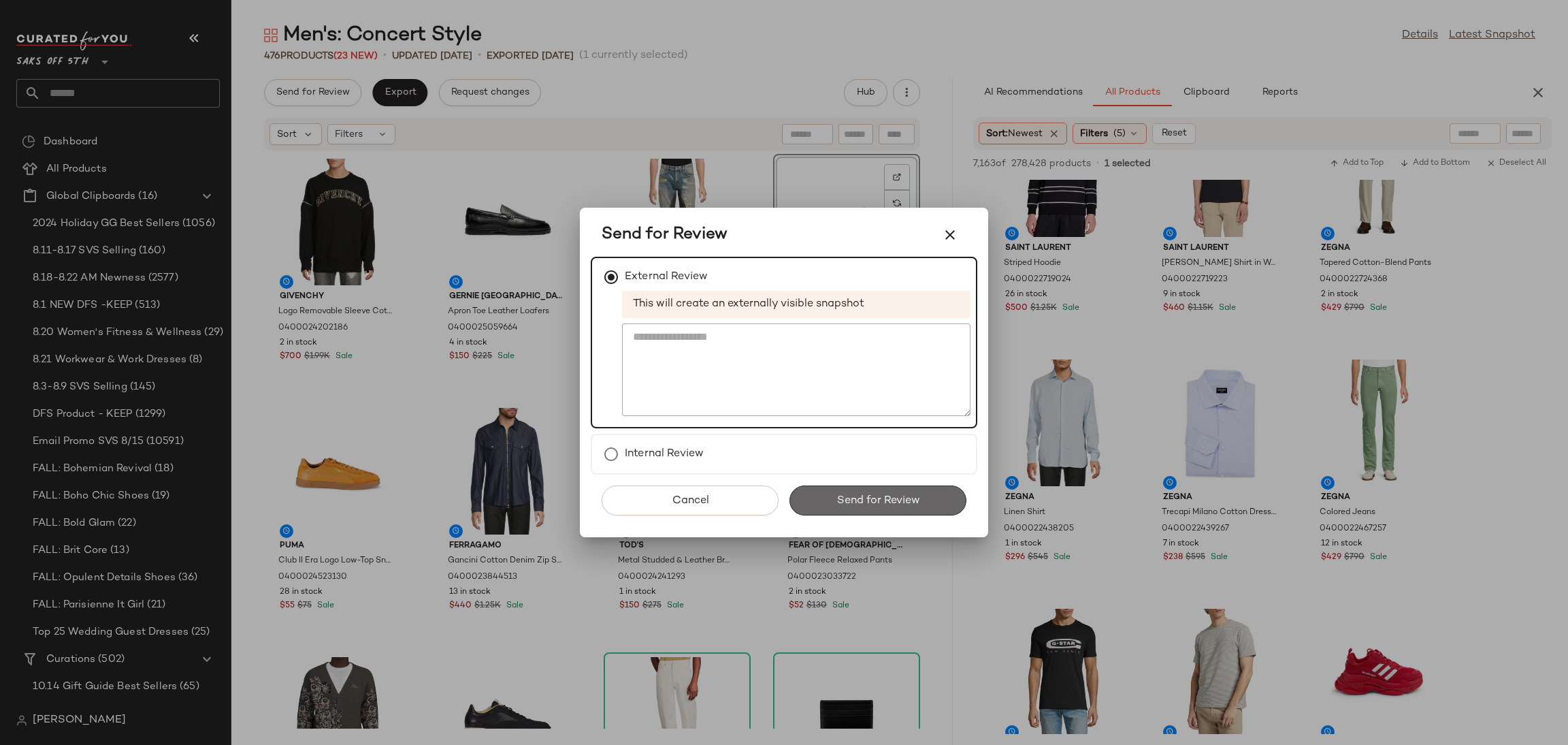
click at [865, 499] on span "Send for Review" at bounding box center [877, 501] width 84 height 13
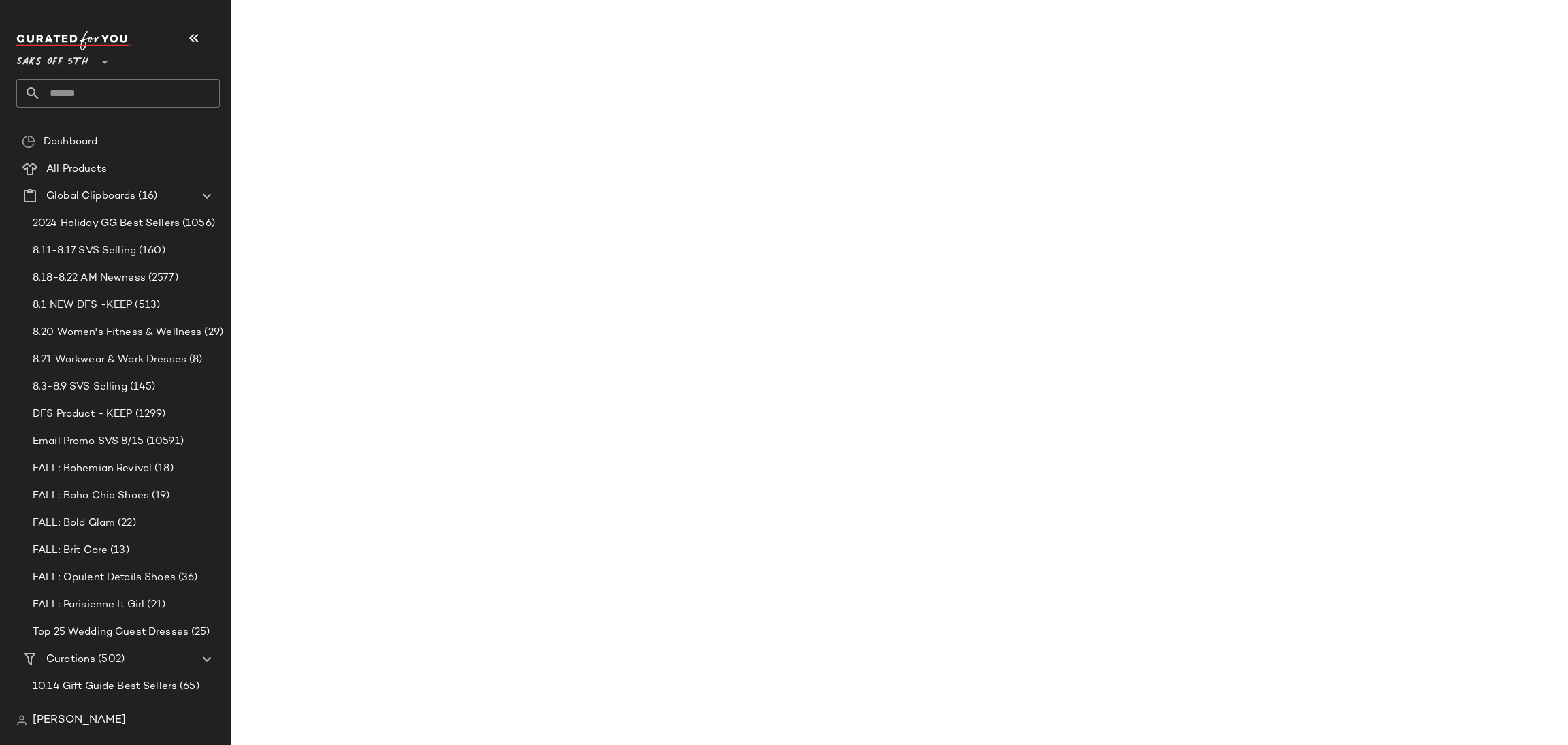
scroll to position [22619, 0]
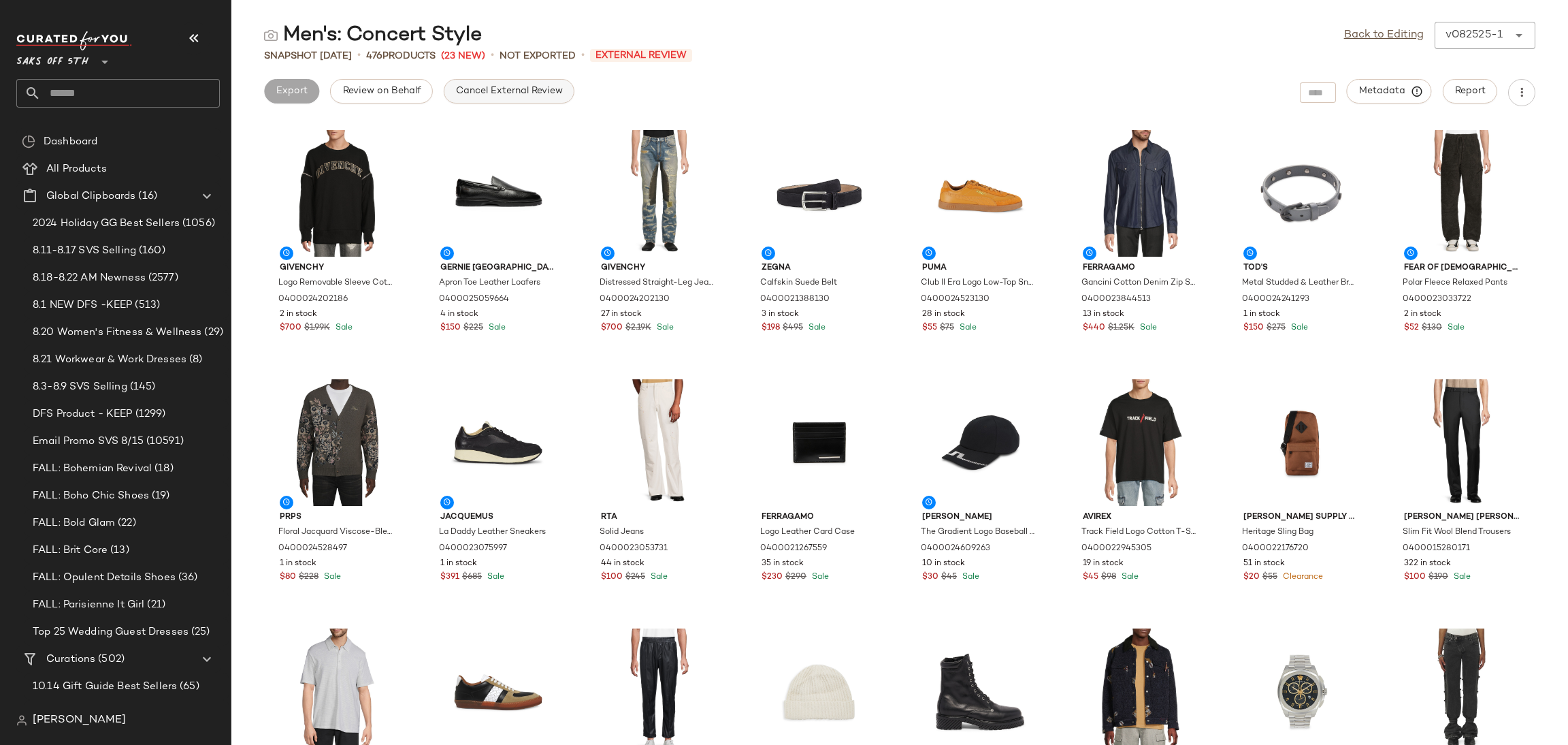
click at [473, 99] on button "Cancel External Review" at bounding box center [509, 91] width 130 height 24
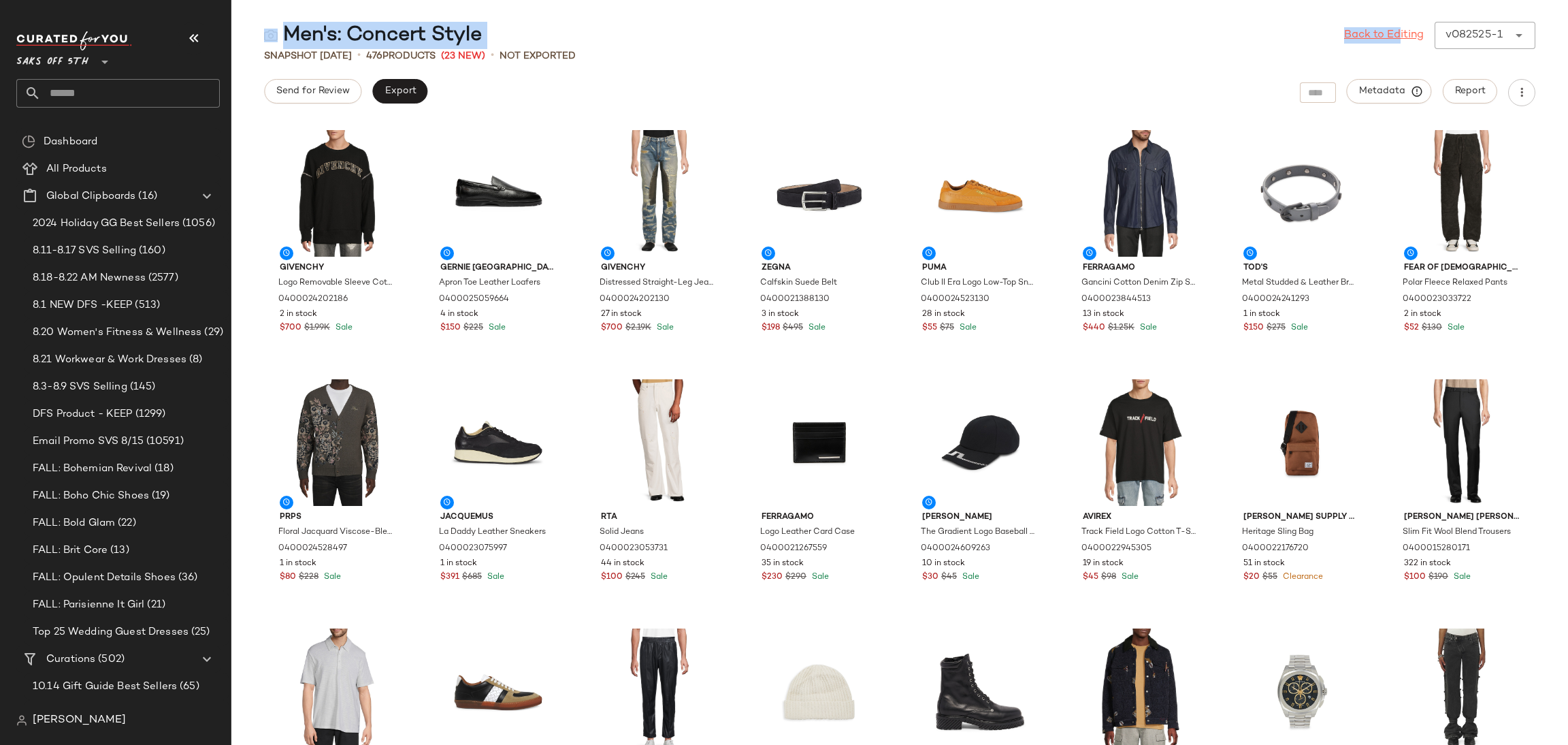
drag, startPoint x: 1402, startPoint y: 21, endPoint x: 1392, endPoint y: 36, distance: 18.0
click at [1392, 36] on main "Men's: Concert Style Back to Editing v082525-1 ****** Snapshot [DATE] • 476 Pro…" at bounding box center [784, 372] width 1568 height 745
click at [1392, 36] on link "Back to Editing" at bounding box center [1383, 35] width 79 height 16
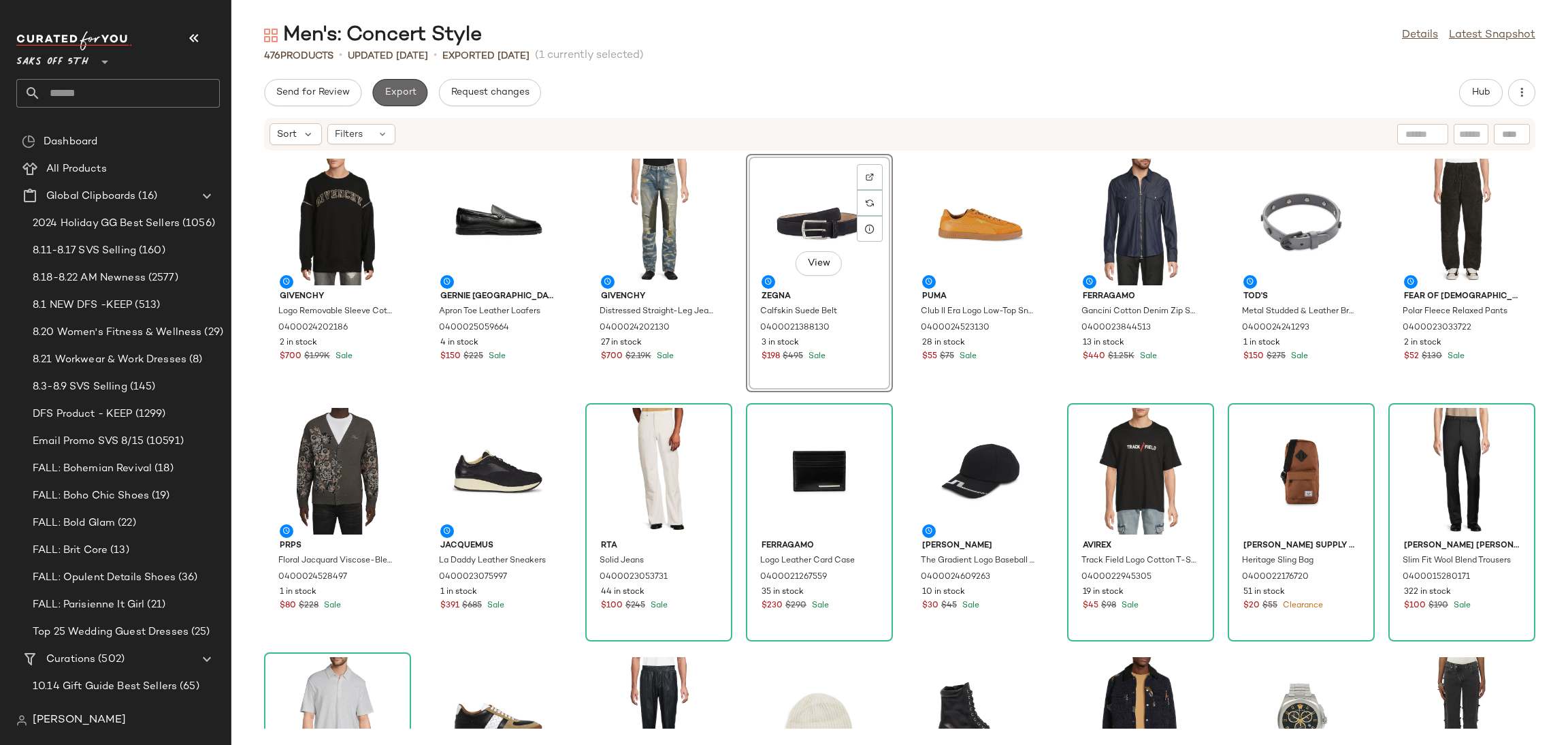
click at [407, 90] on span "Export" at bounding box center [400, 92] width 32 height 11
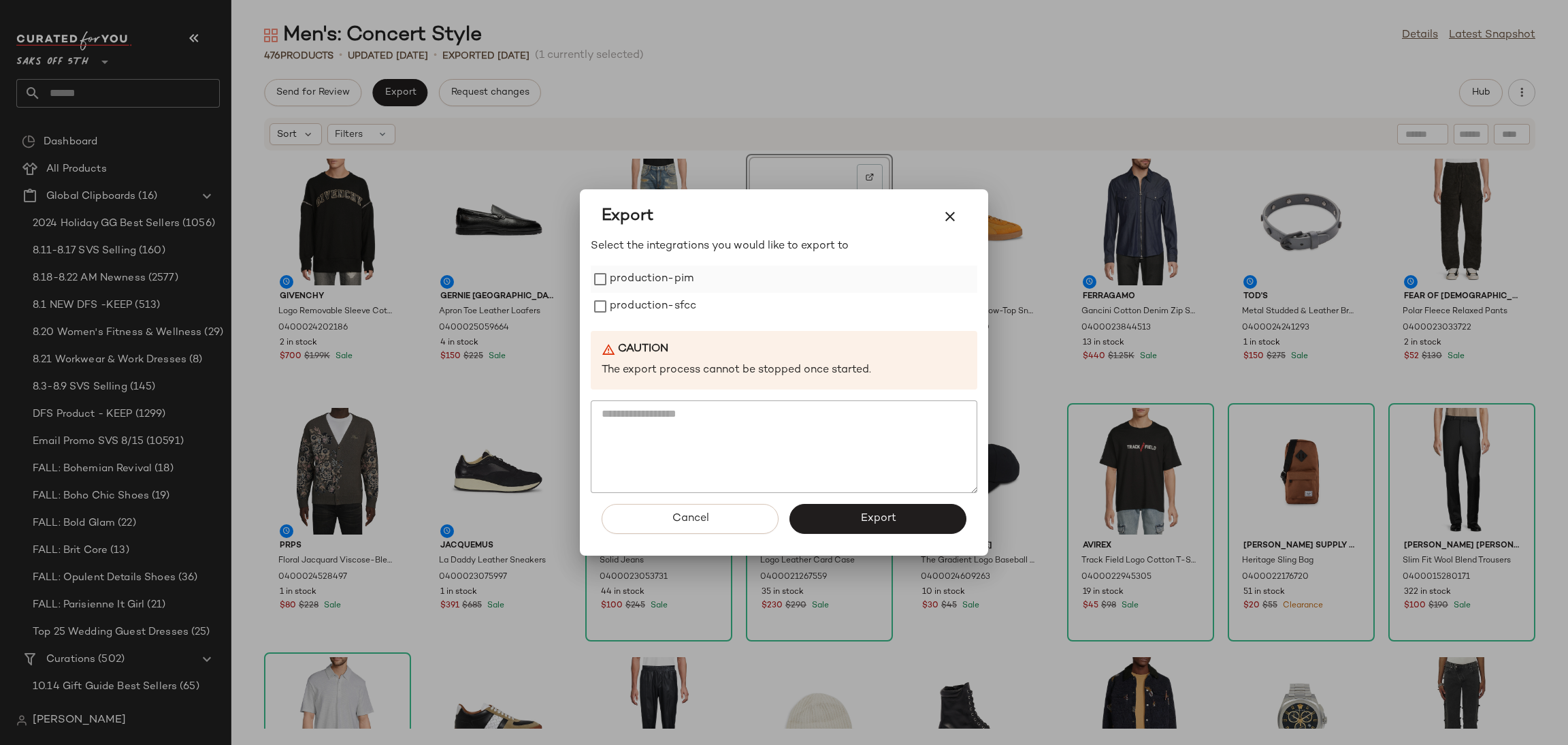
click at [672, 280] on label "production-pim" at bounding box center [652, 279] width 84 height 27
click at [672, 303] on label "production-sfcc" at bounding box center [653, 307] width 87 height 27
click at [857, 525] on button "Export" at bounding box center [877, 519] width 177 height 30
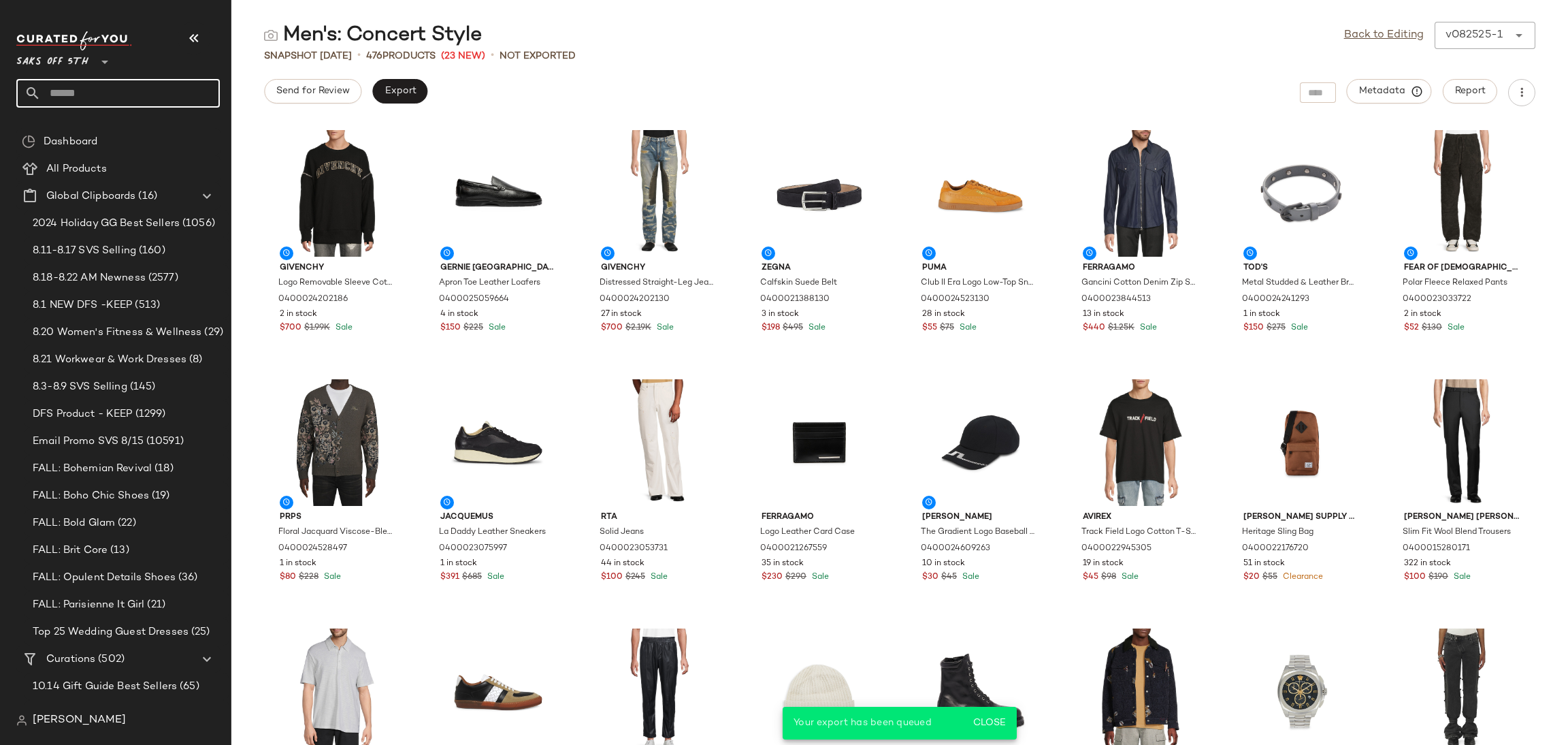
click at [135, 98] on input "text" at bounding box center [130, 93] width 179 height 29
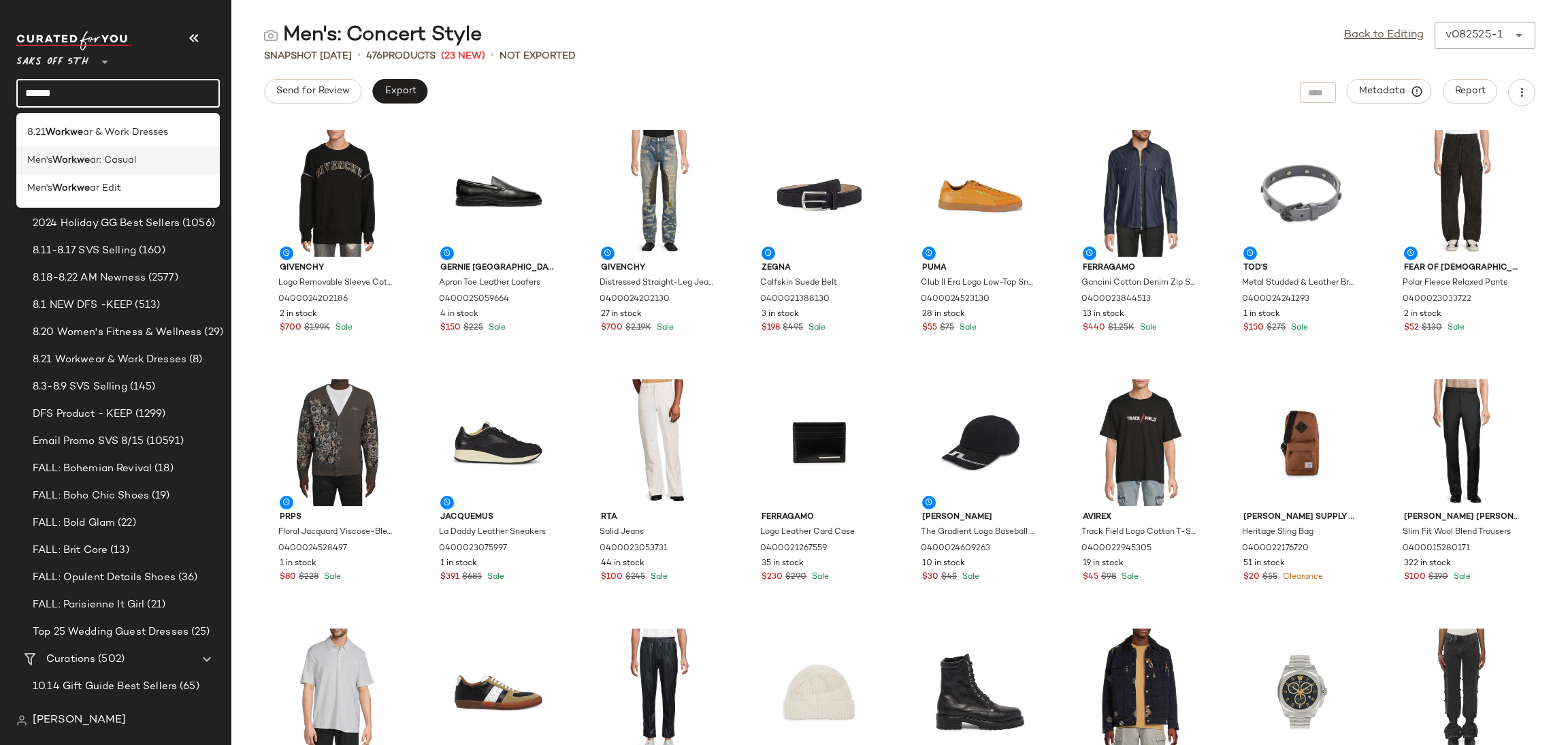
type input "******"
click at [129, 164] on span "ar: Casual" at bounding box center [112, 160] width 47 height 14
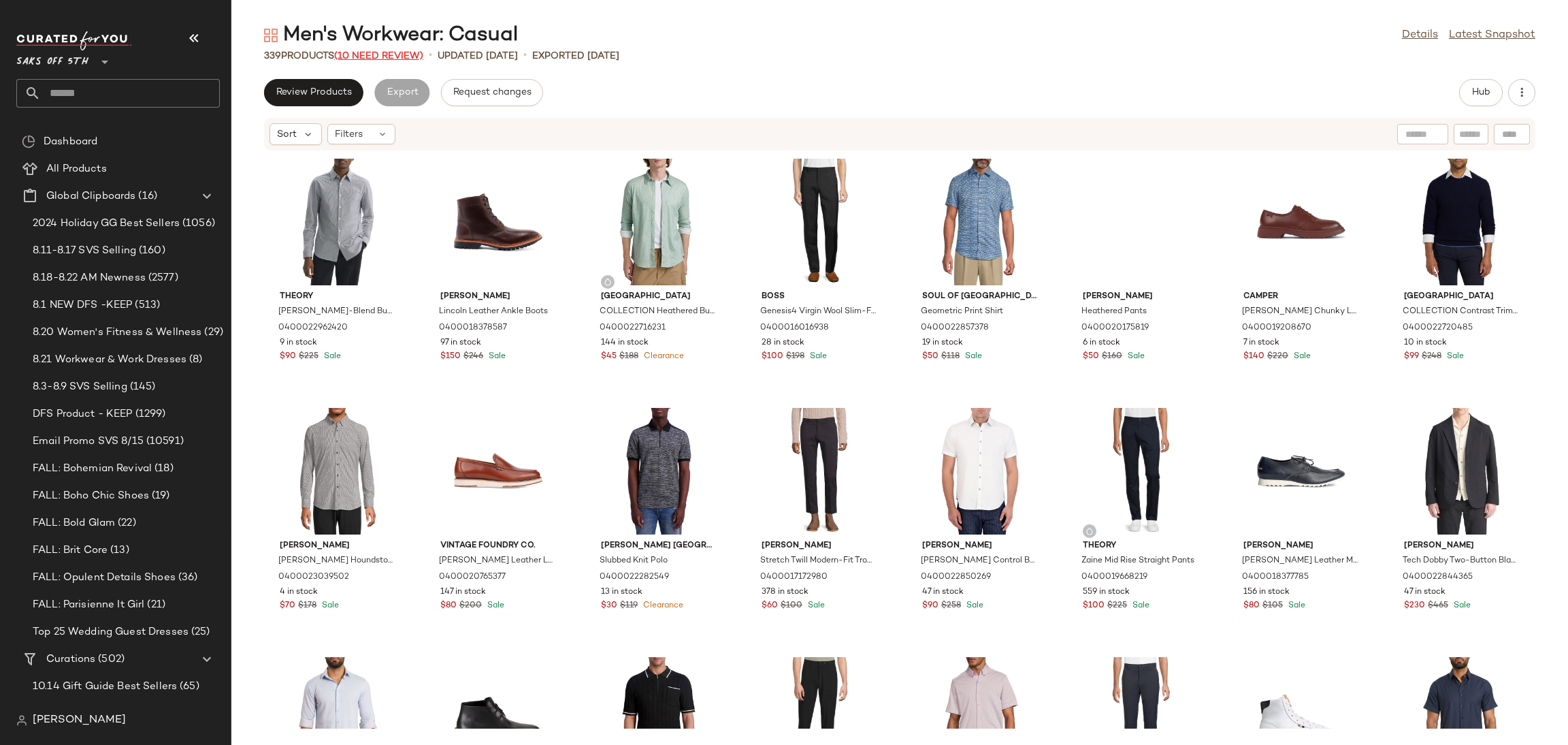
click at [395, 59] on span "(10 Need Review)" at bounding box center [379, 56] width 89 height 10
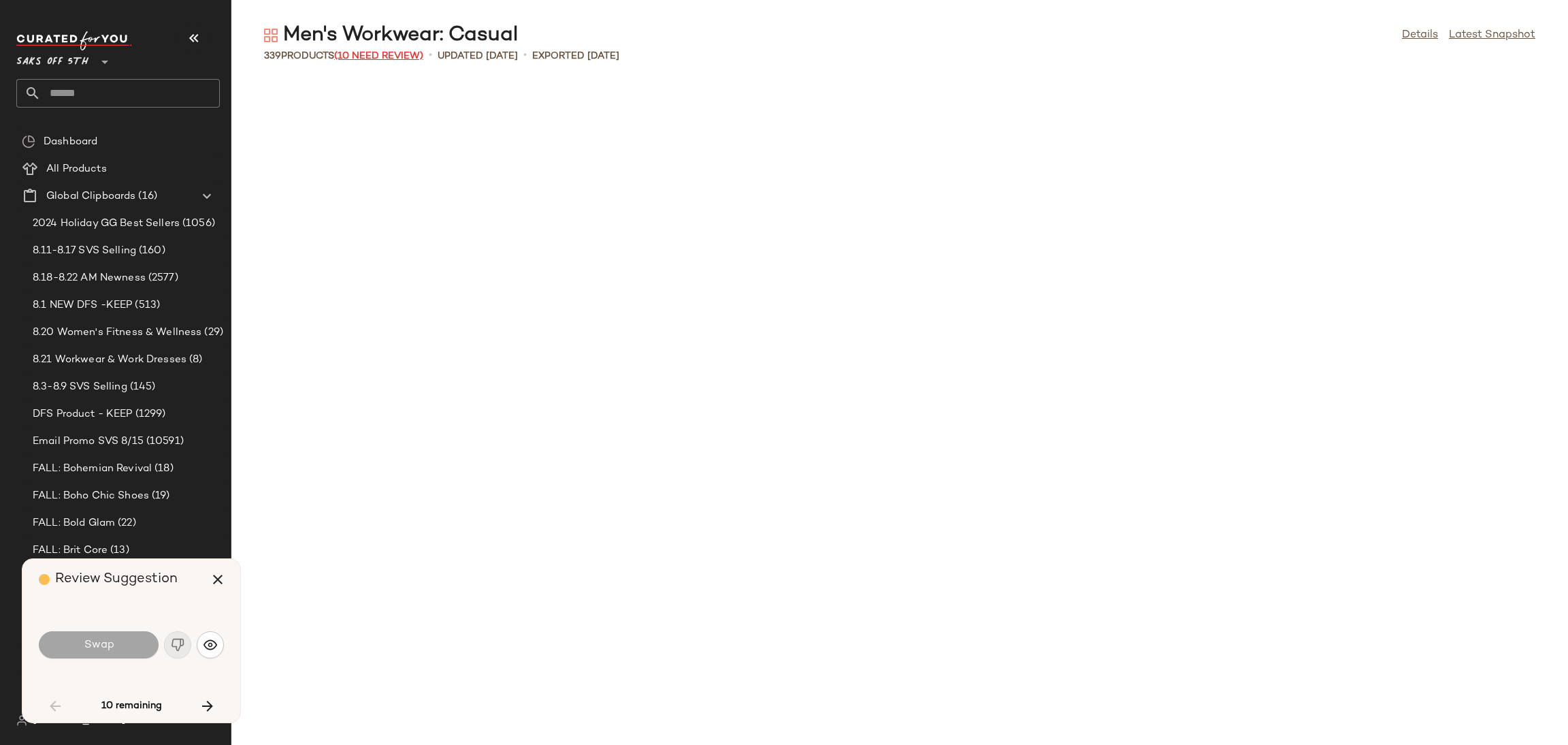
scroll to position [1495, 0]
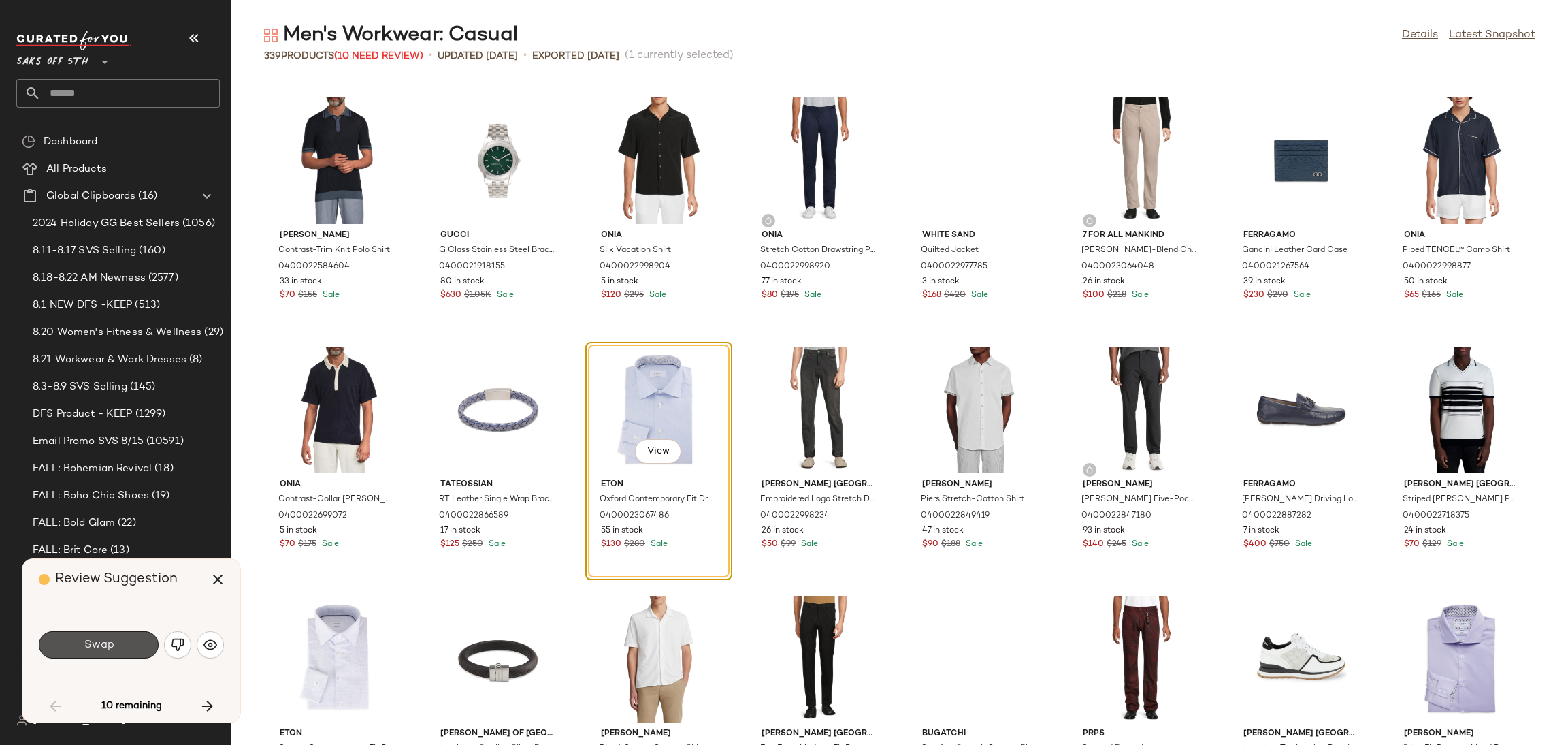
click at [120, 645] on button "Swap" at bounding box center [98, 645] width 120 height 27
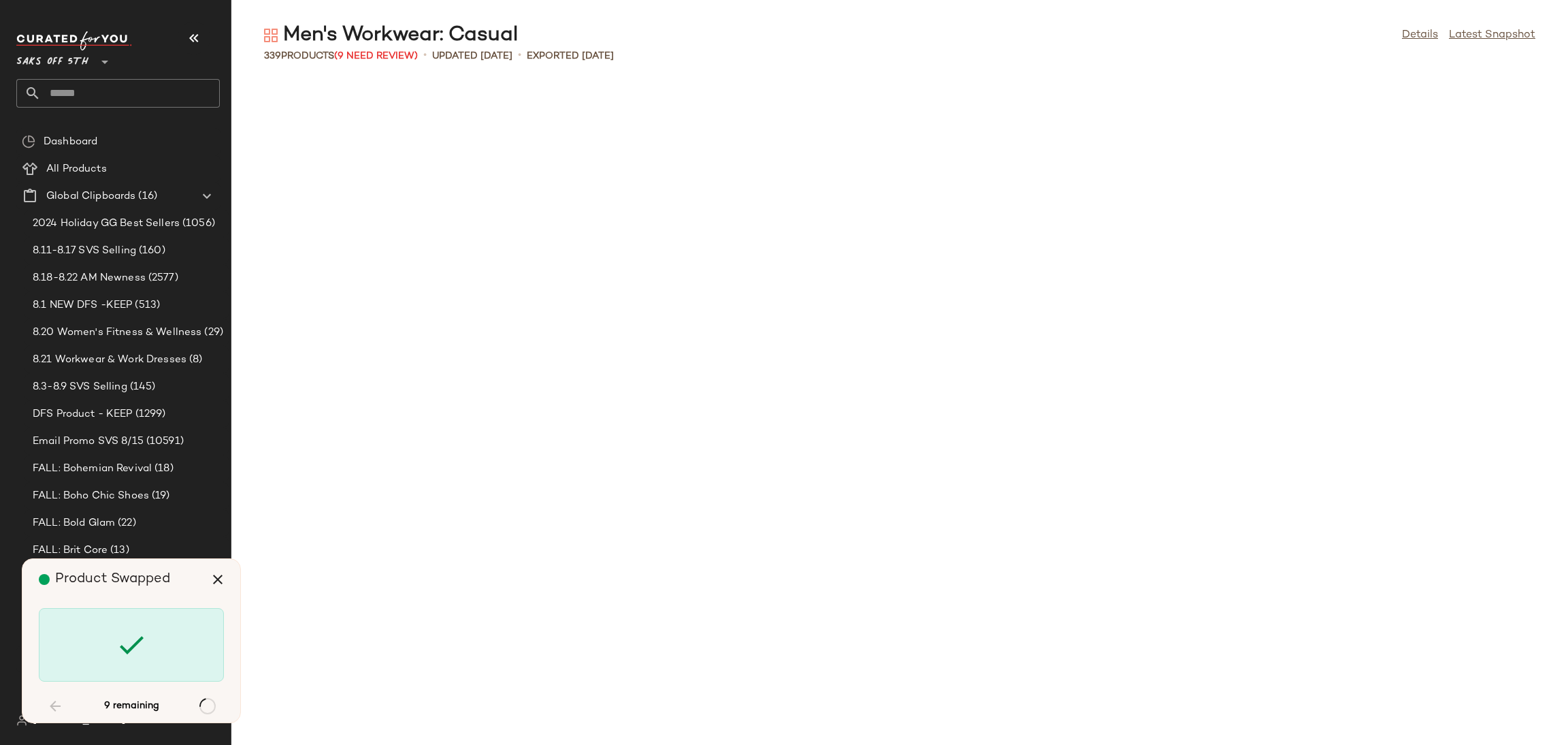
scroll to position [2740, 0]
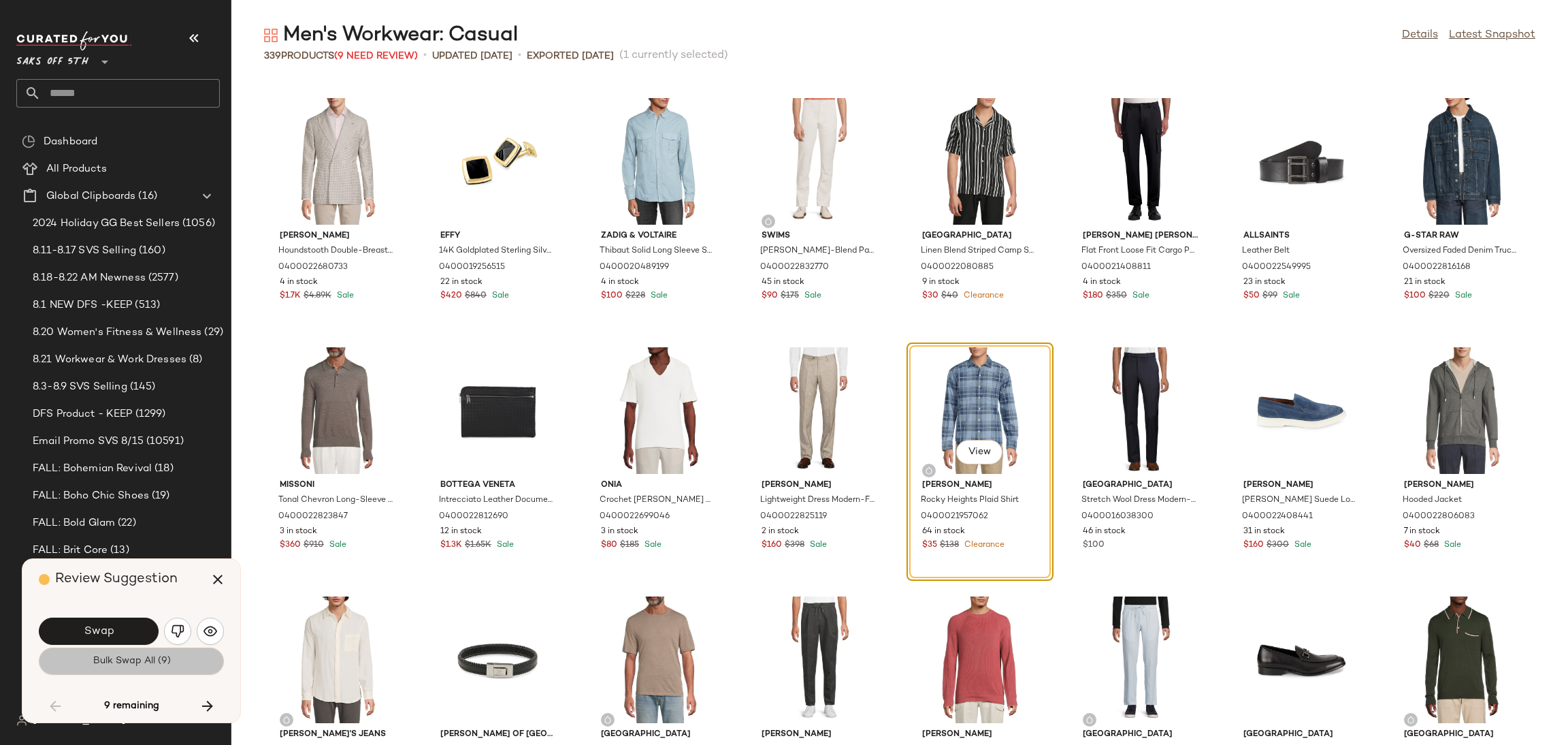
click at [126, 673] on button "Bulk Swap All (9)" at bounding box center [131, 661] width 185 height 27
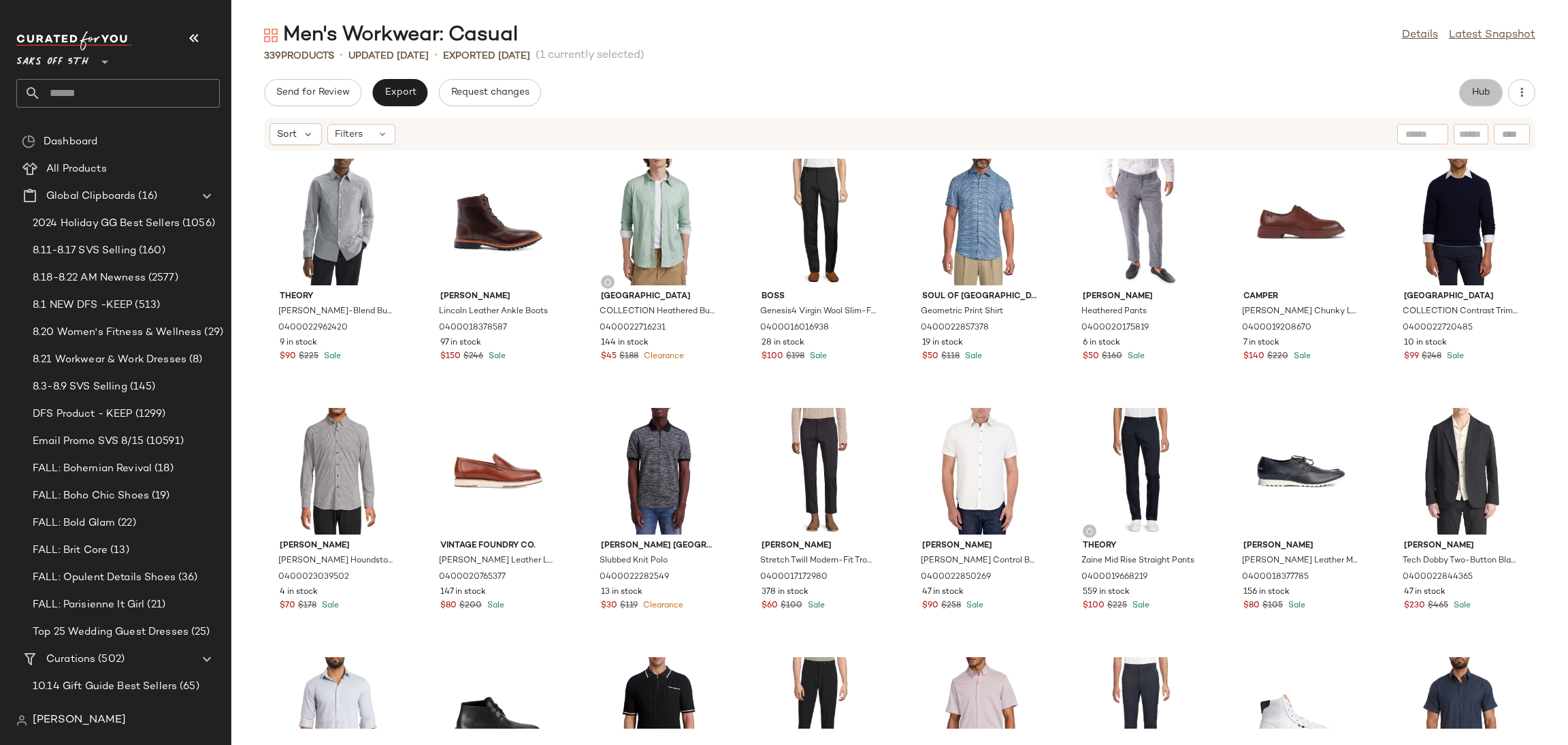
click at [1466, 95] on button "Hub" at bounding box center [1481, 92] width 44 height 27
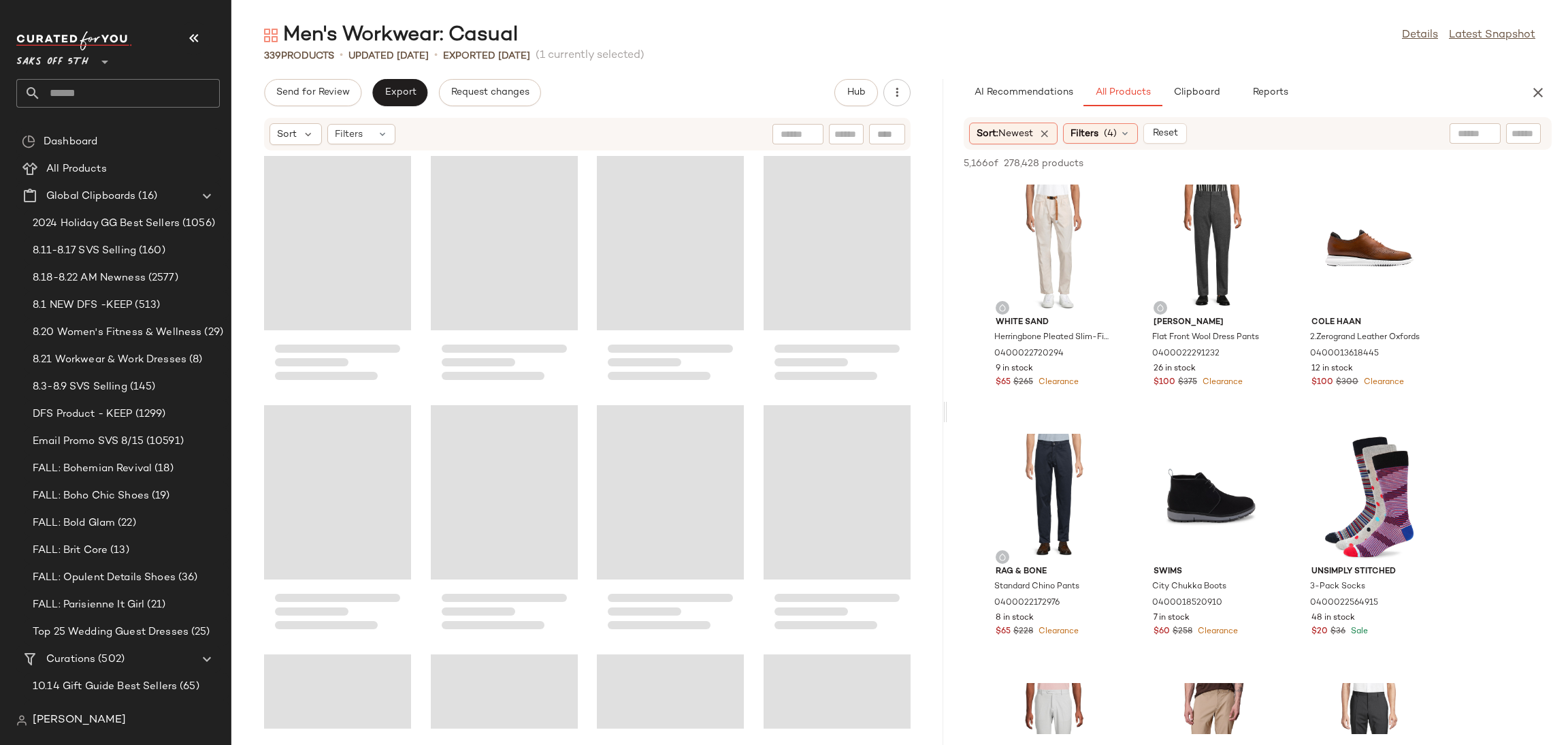
drag, startPoint x: 898, startPoint y: 415, endPoint x: 946, endPoint y: 409, distance: 48.4
click at [946, 409] on div "Men's Workwear: Casual Details Latest Snapshot 339 Products • updated [DATE] • …" at bounding box center [899, 383] width 1337 height 723
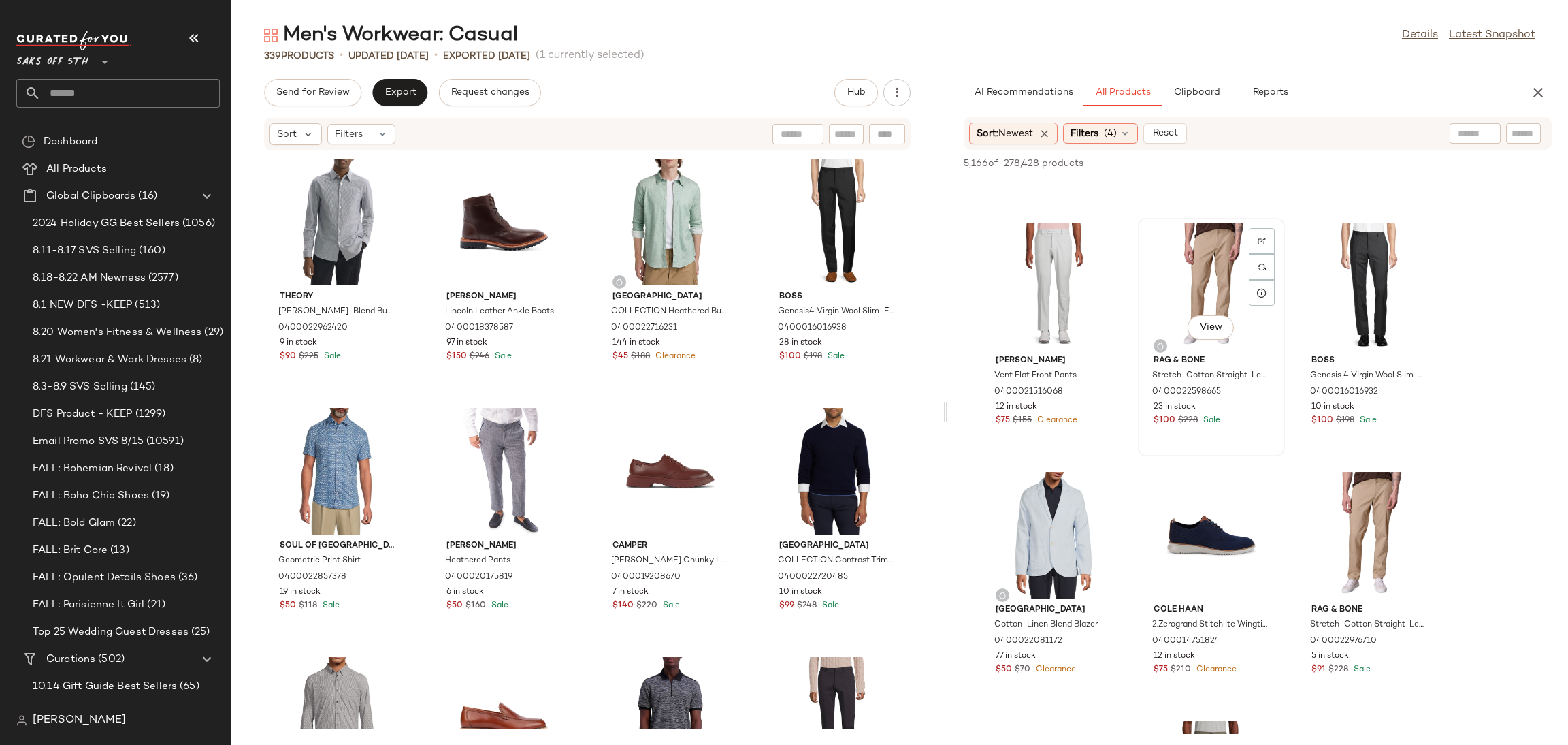
scroll to position [462, 0]
click at [1198, 283] on div "View" at bounding box center [1211, 284] width 137 height 127
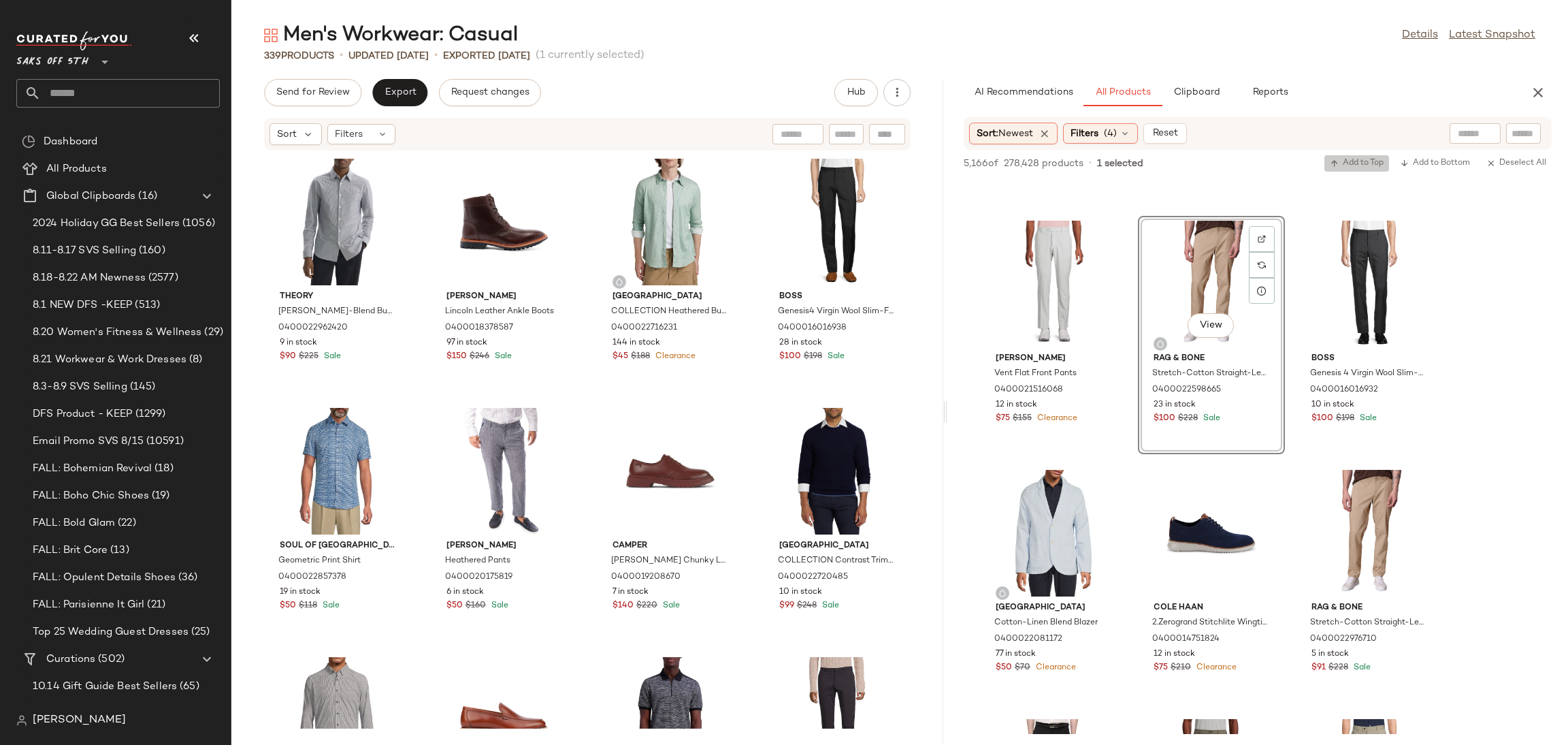
click at [1340, 156] on button "Add to Top" at bounding box center [1356, 163] width 64 height 16
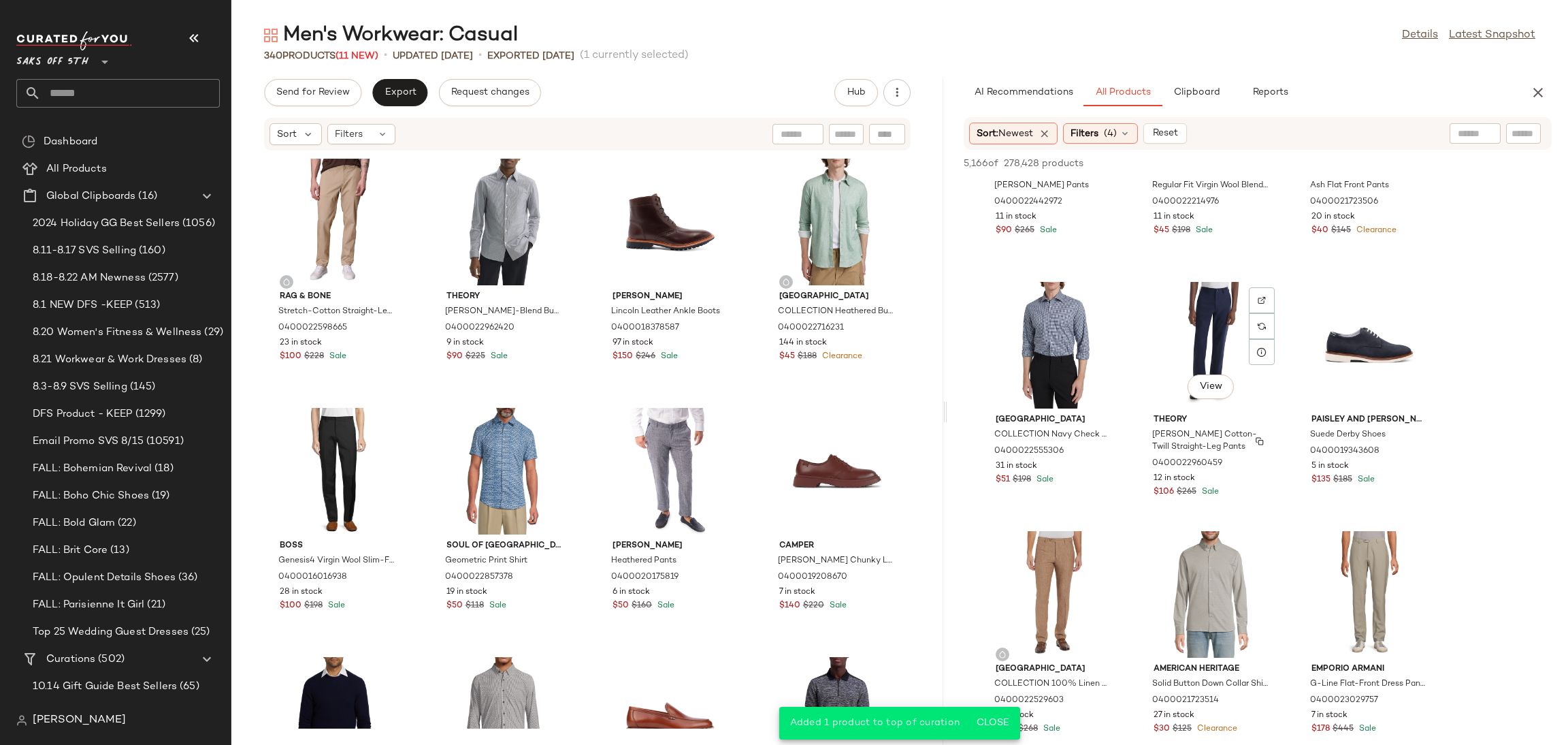
scroll to position [1150, 0]
click at [1337, 345] on div "View" at bounding box center [1369, 344] width 137 height 127
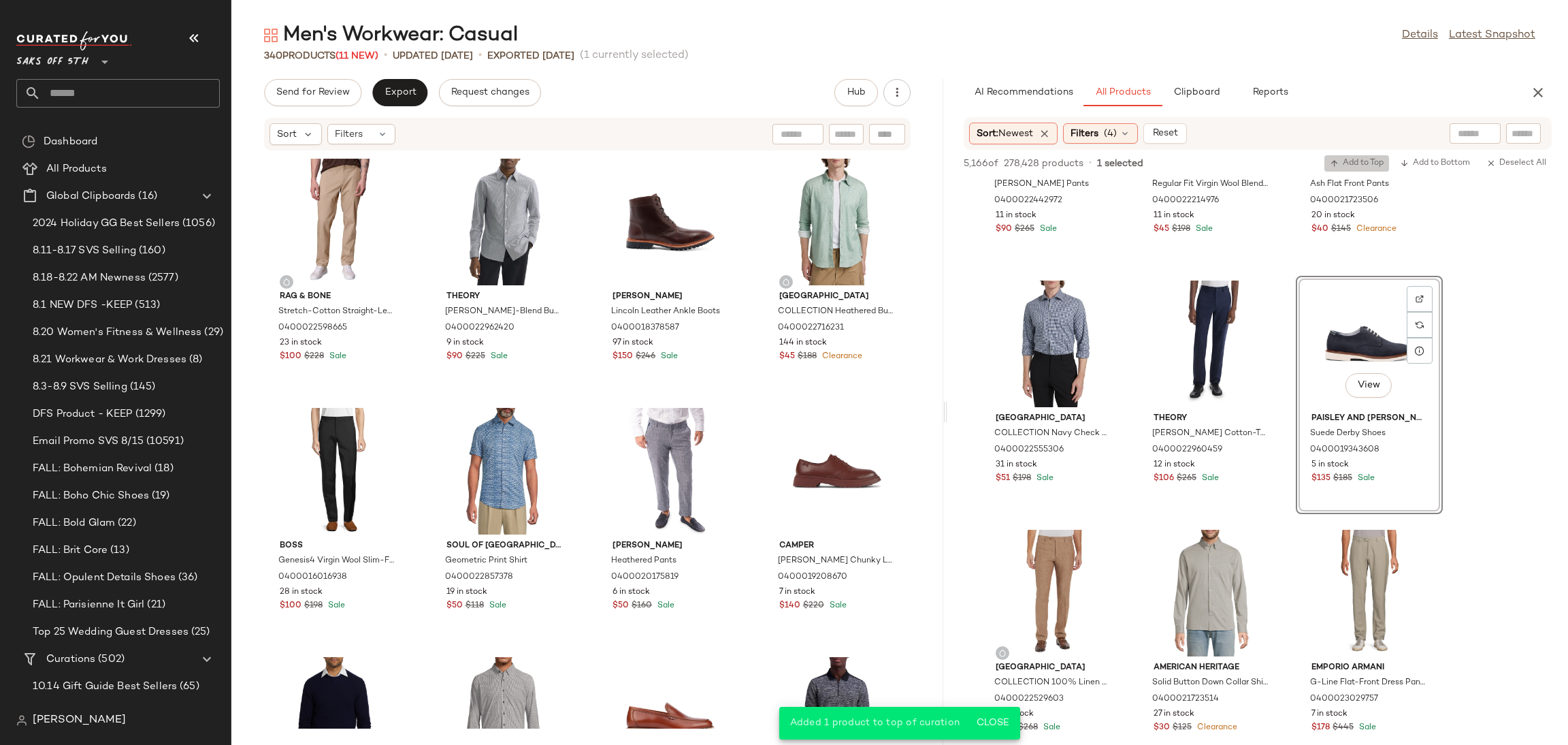
click at [1363, 160] on span "Add to Top" at bounding box center [1356, 163] width 54 height 9
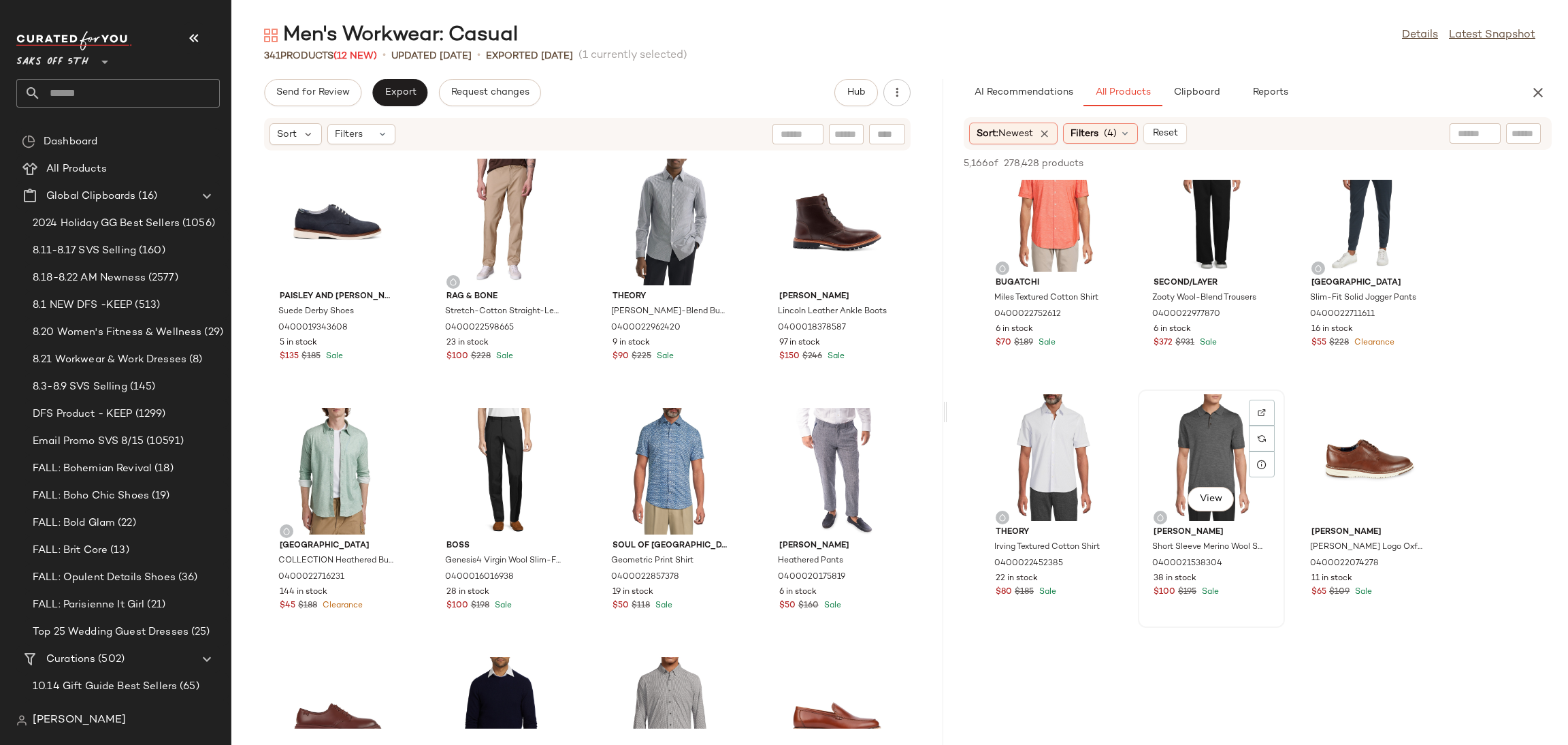
scroll to position [2781, 0]
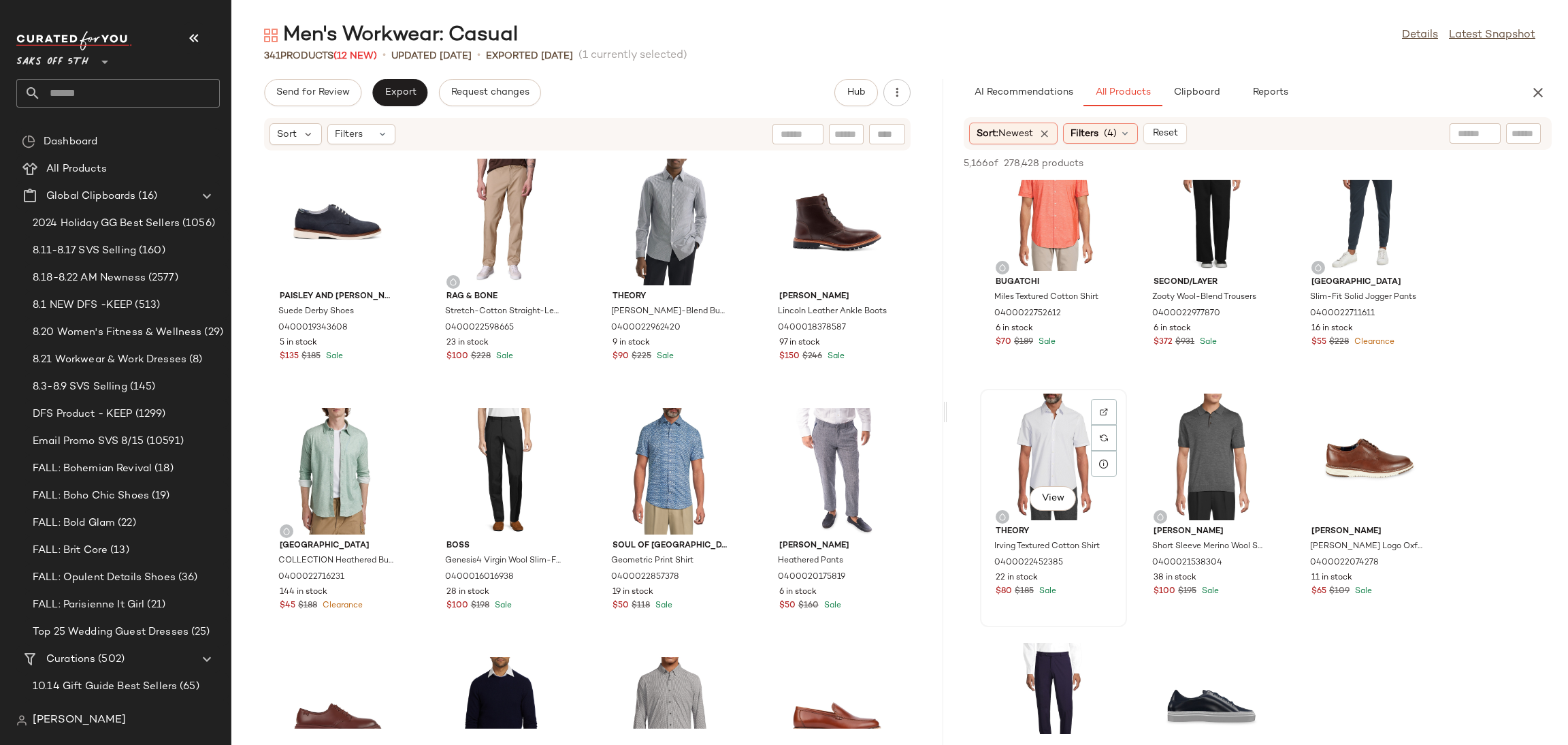
click at [1040, 427] on div "View" at bounding box center [1053, 456] width 137 height 127
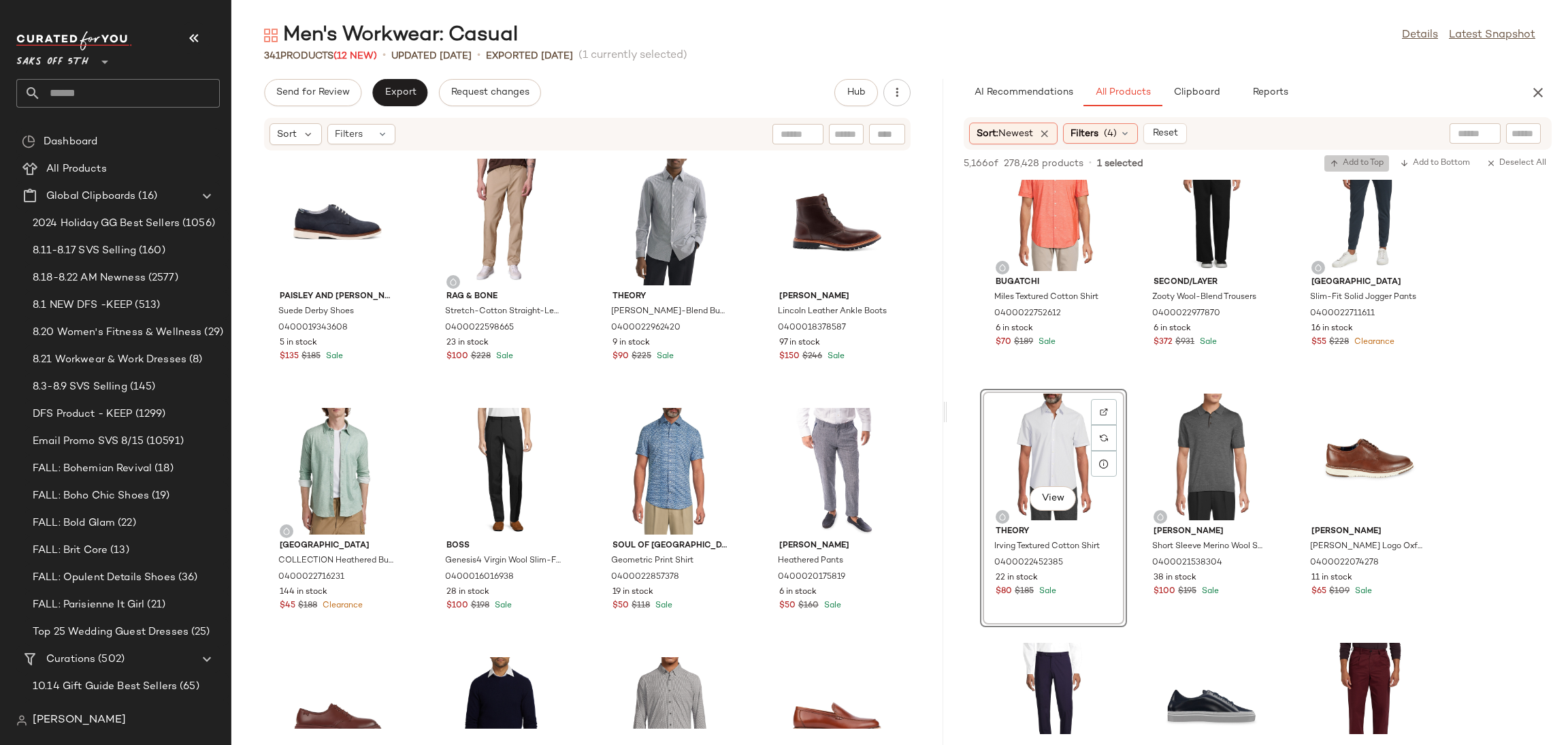
click at [1345, 157] on button "Add to Top" at bounding box center [1356, 163] width 64 height 16
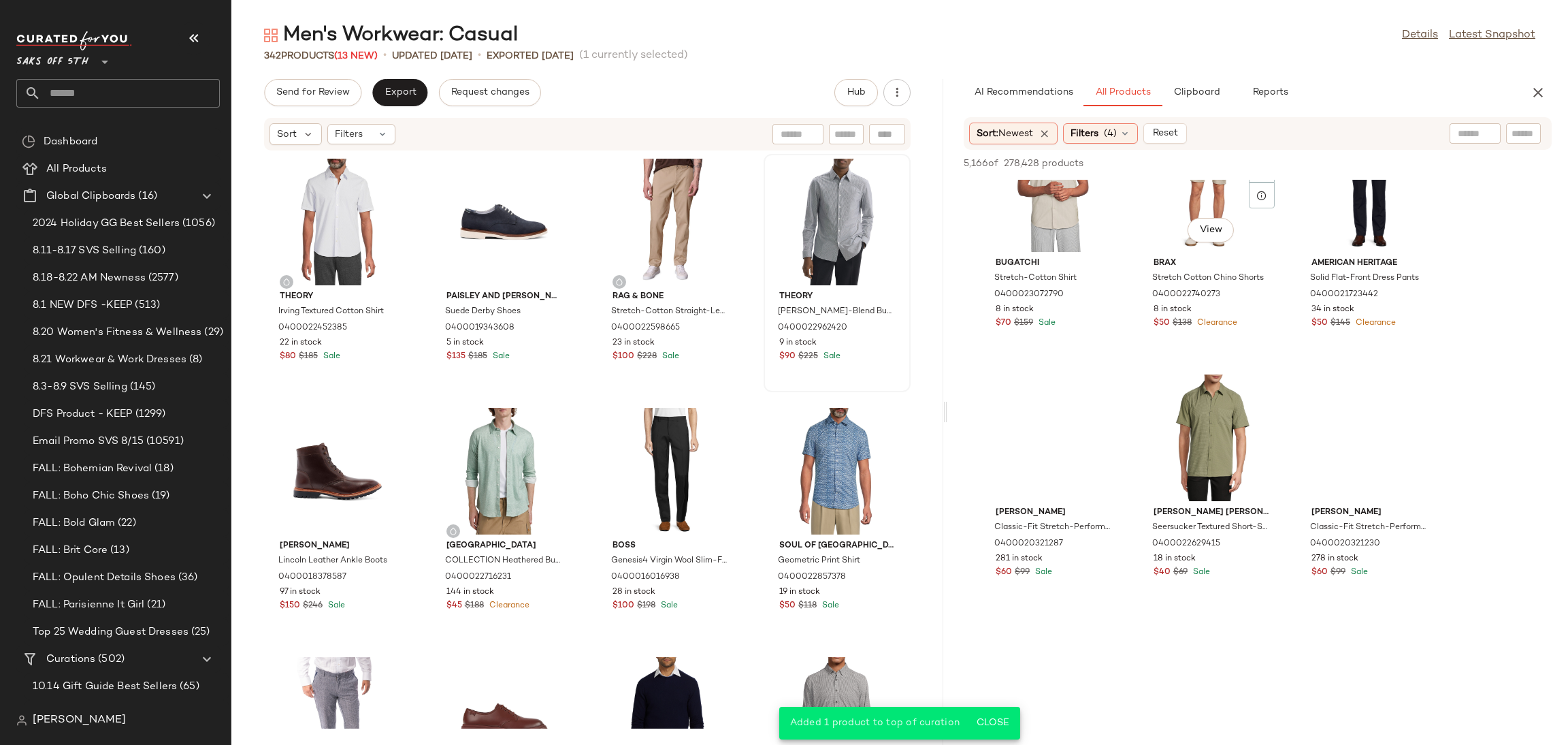
scroll to position [4058, 0]
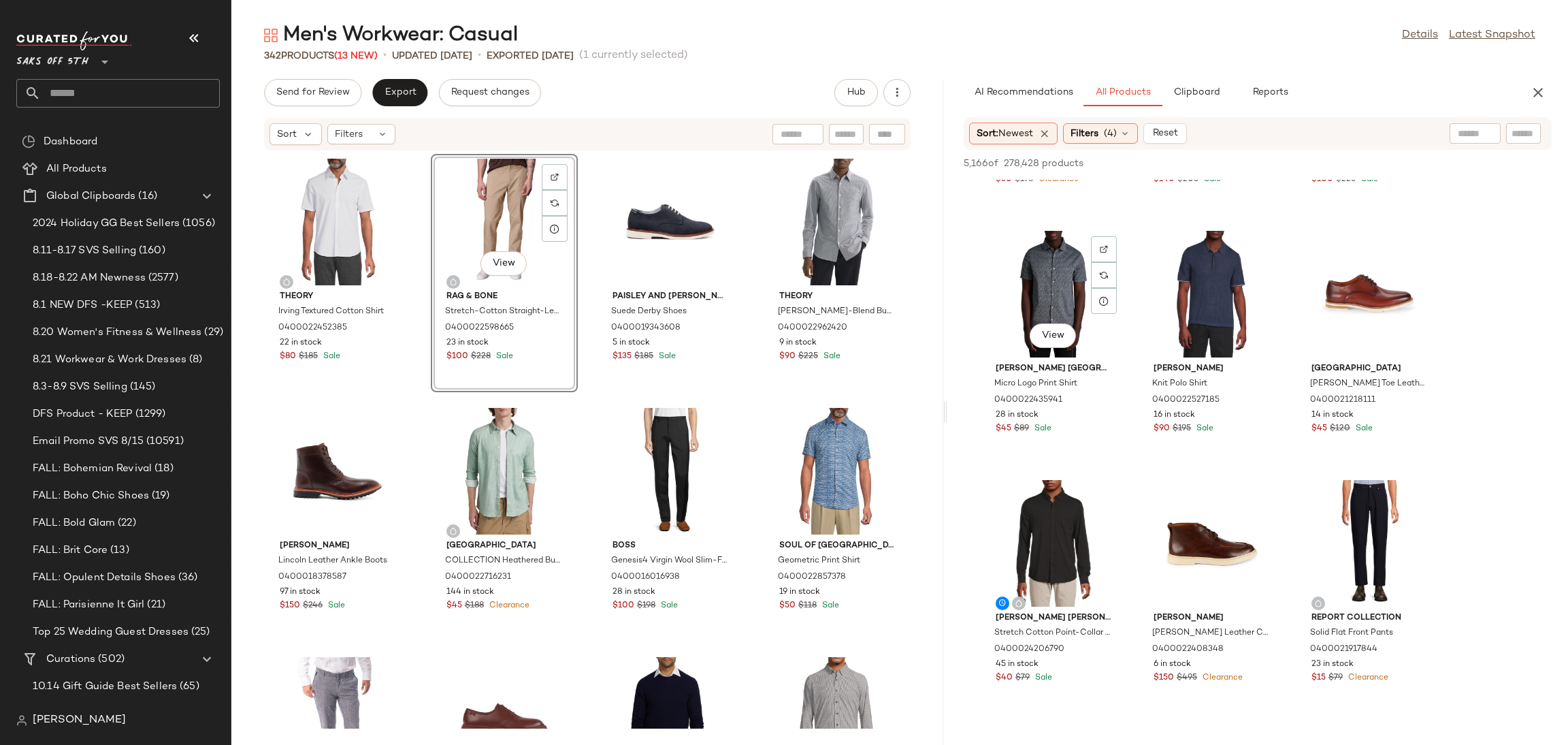
scroll to position [5946, 0]
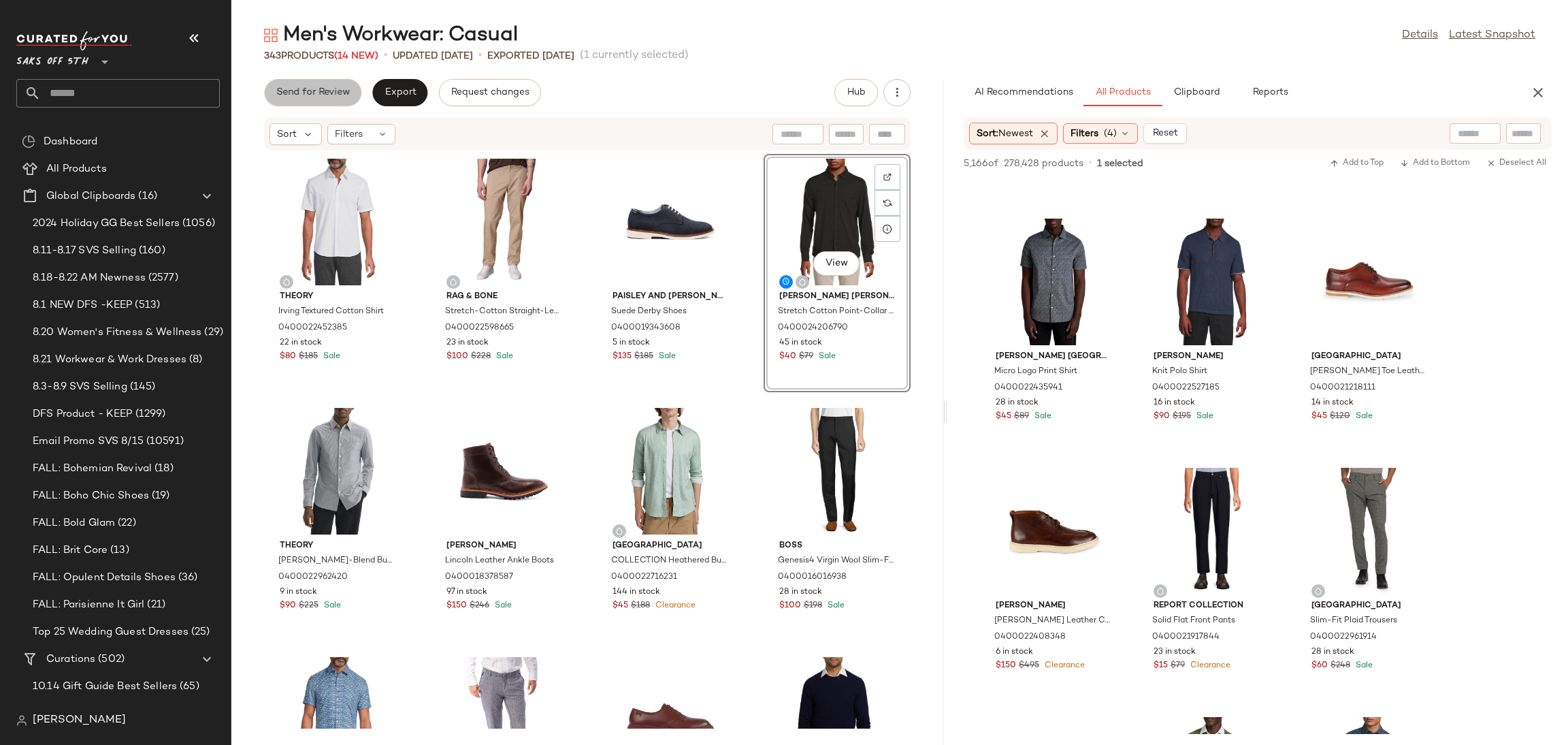
click at [319, 90] on span "Send for Review" at bounding box center [313, 92] width 74 height 11
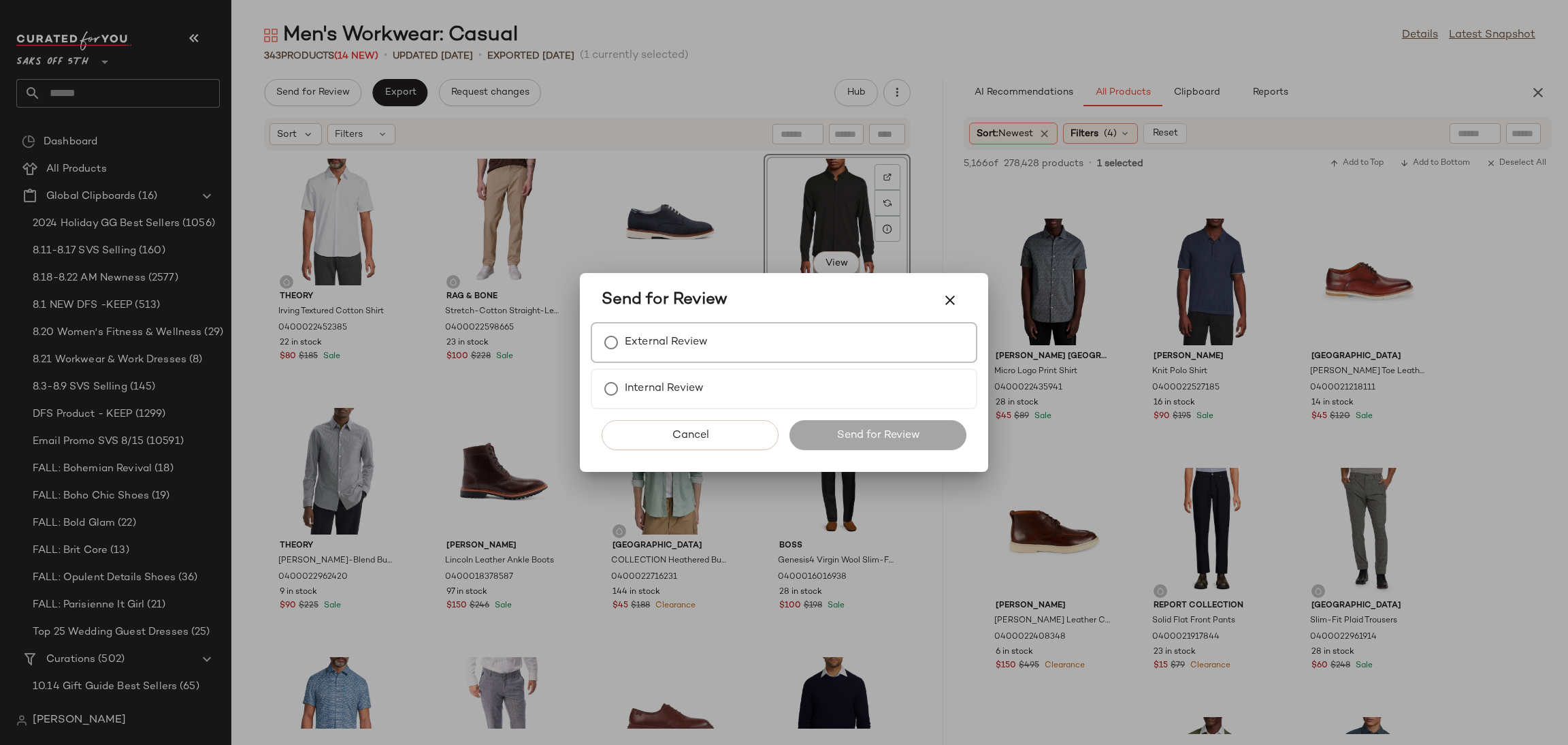
click at [788, 341] on div "External Review" at bounding box center [784, 342] width 387 height 41
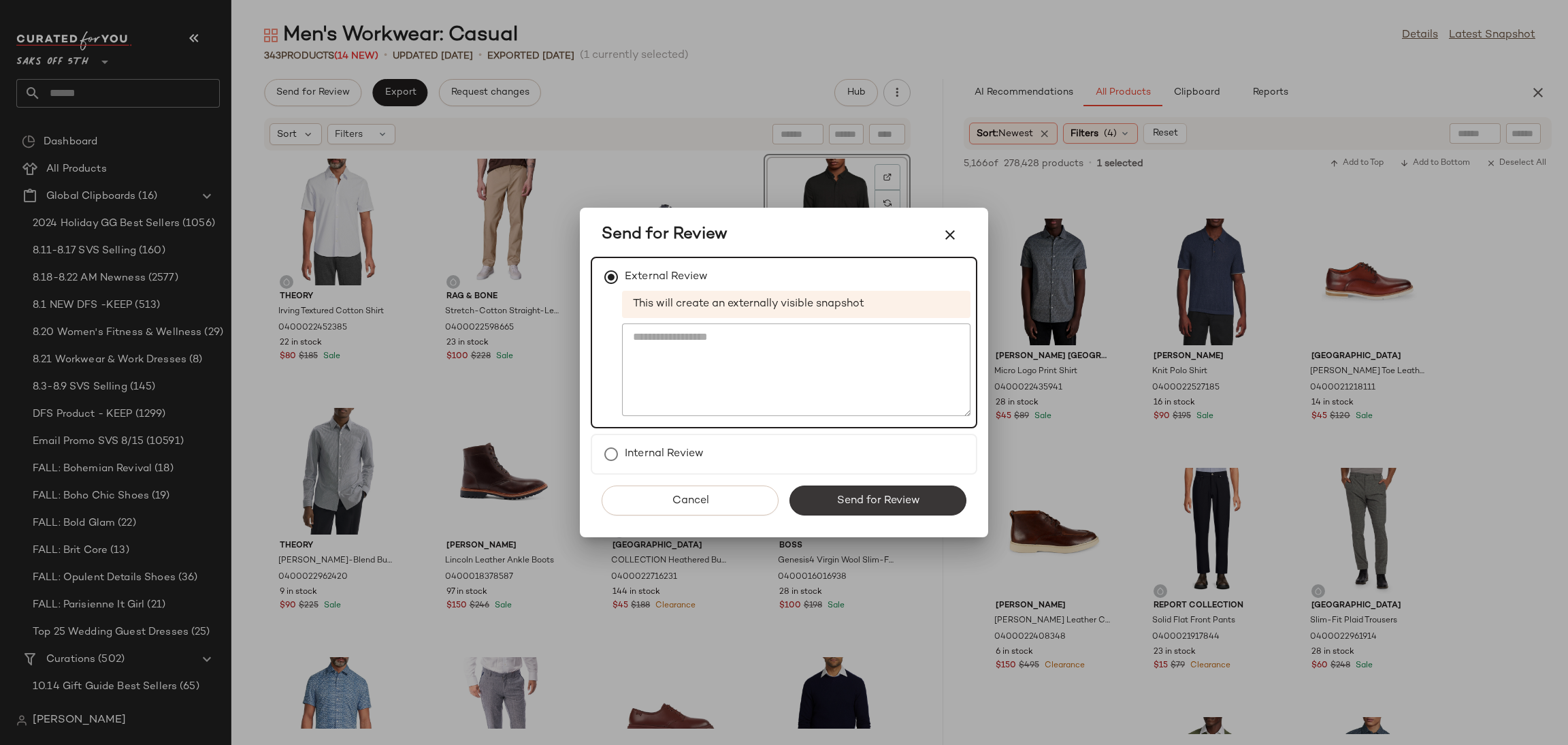
click at [865, 513] on button "Send for Review" at bounding box center [877, 501] width 177 height 30
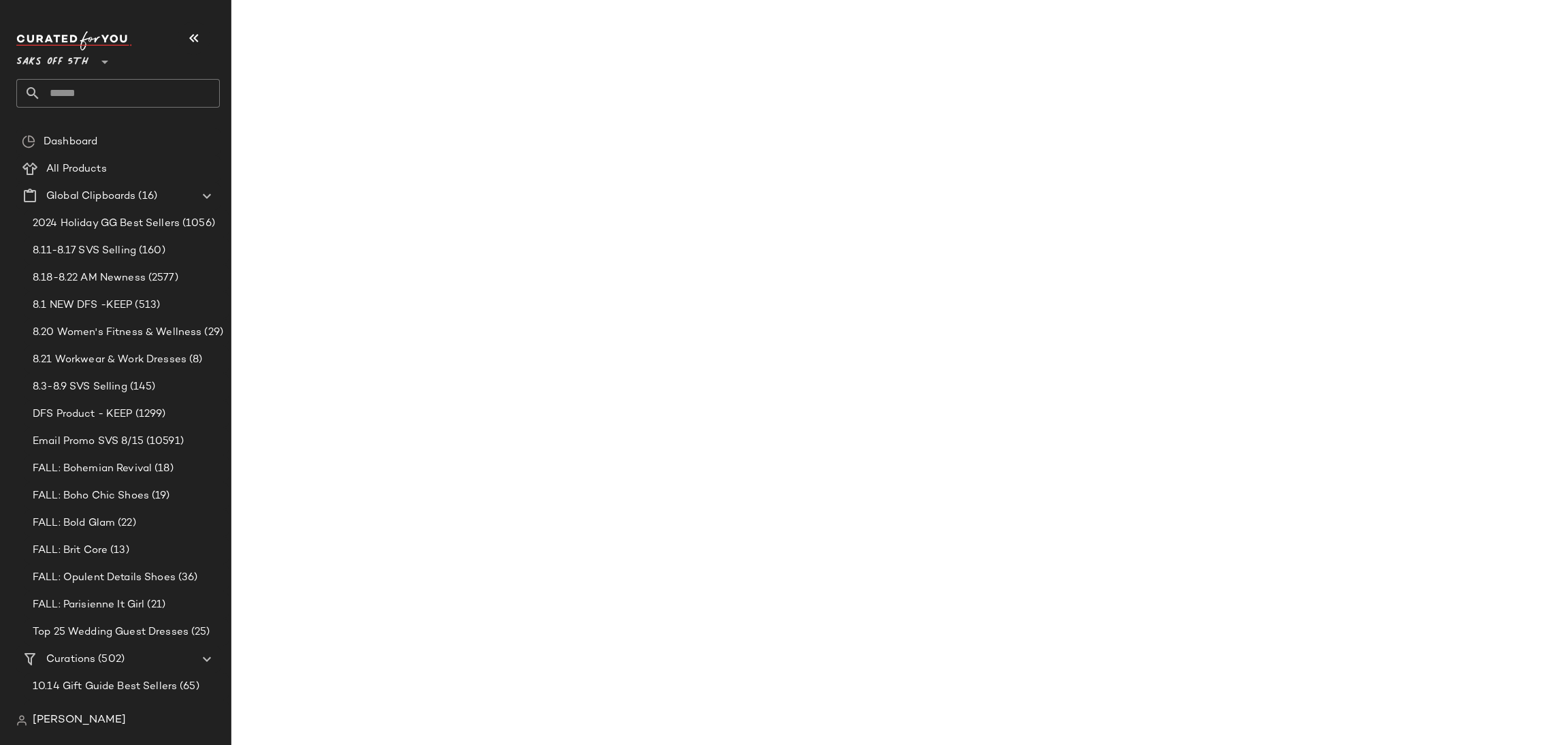
scroll to position [8686, 0]
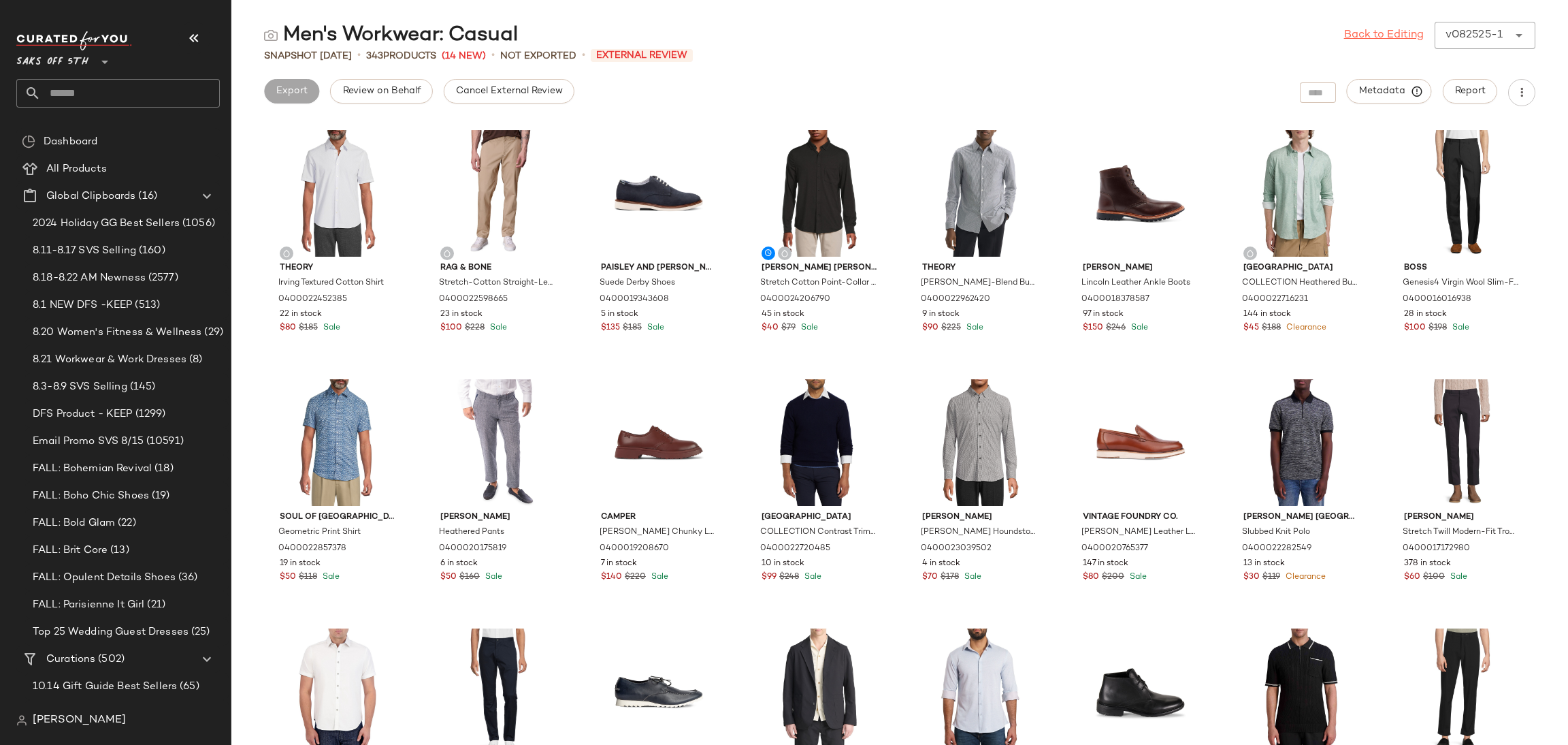
click at [1381, 27] on link "Back to Editing" at bounding box center [1383, 35] width 79 height 16
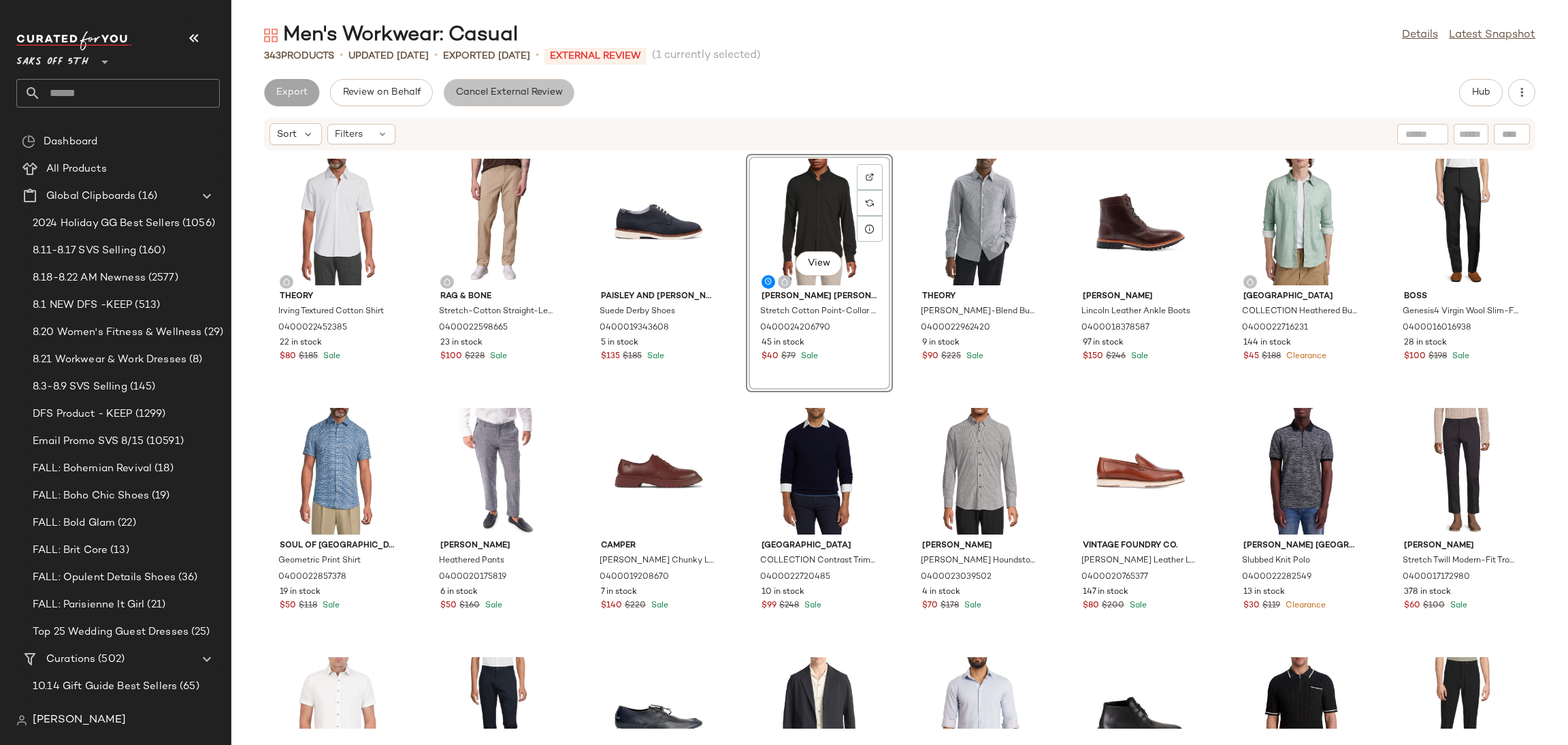
click at [533, 93] on span "Cancel External Review" at bounding box center [509, 92] width 107 height 11
click at [402, 96] on span "Export" at bounding box center [400, 92] width 32 height 11
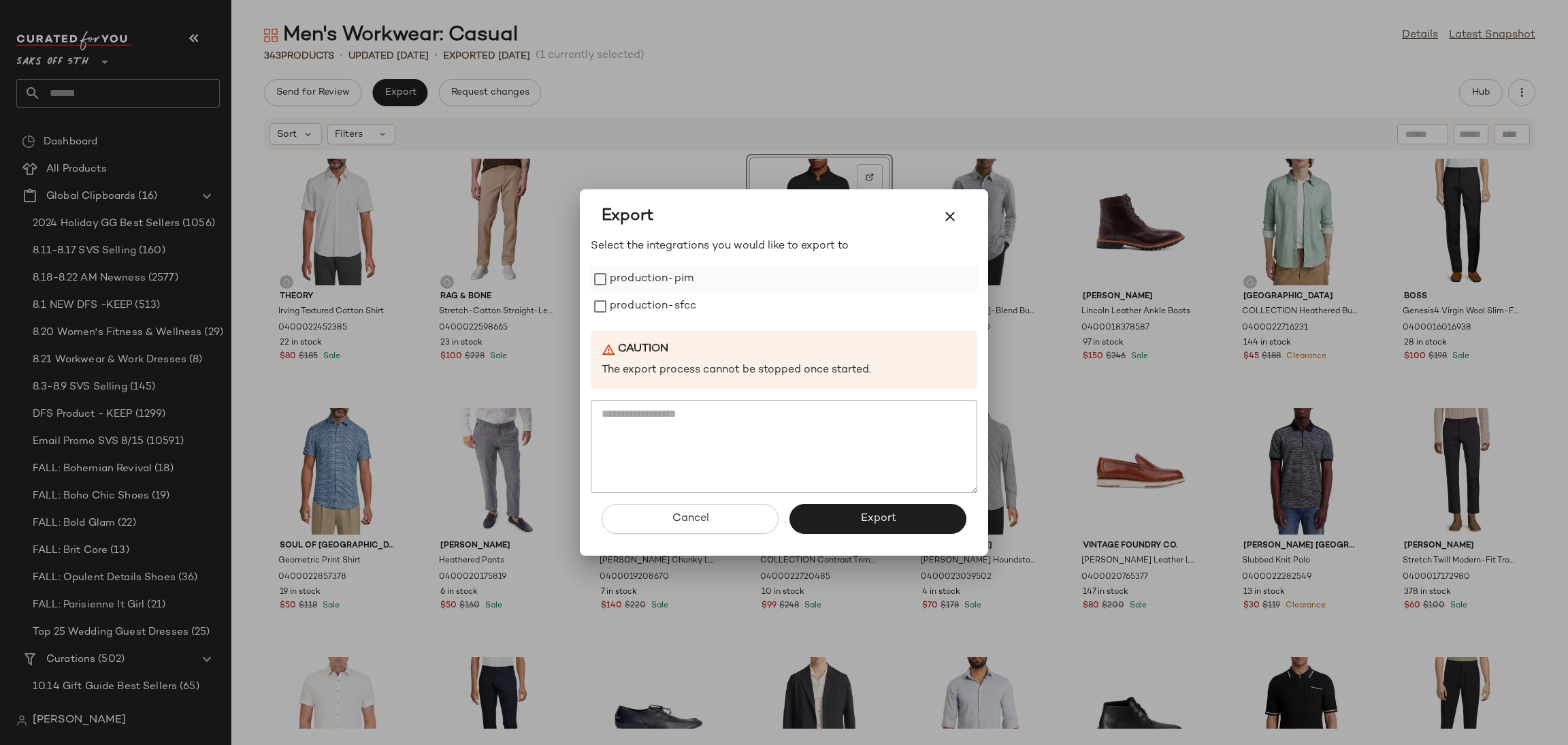
click at [683, 282] on label "production-pim" at bounding box center [652, 279] width 84 height 27
click at [677, 298] on label "production-sfcc" at bounding box center [653, 307] width 87 height 27
click at [830, 516] on button "Export" at bounding box center [877, 519] width 177 height 30
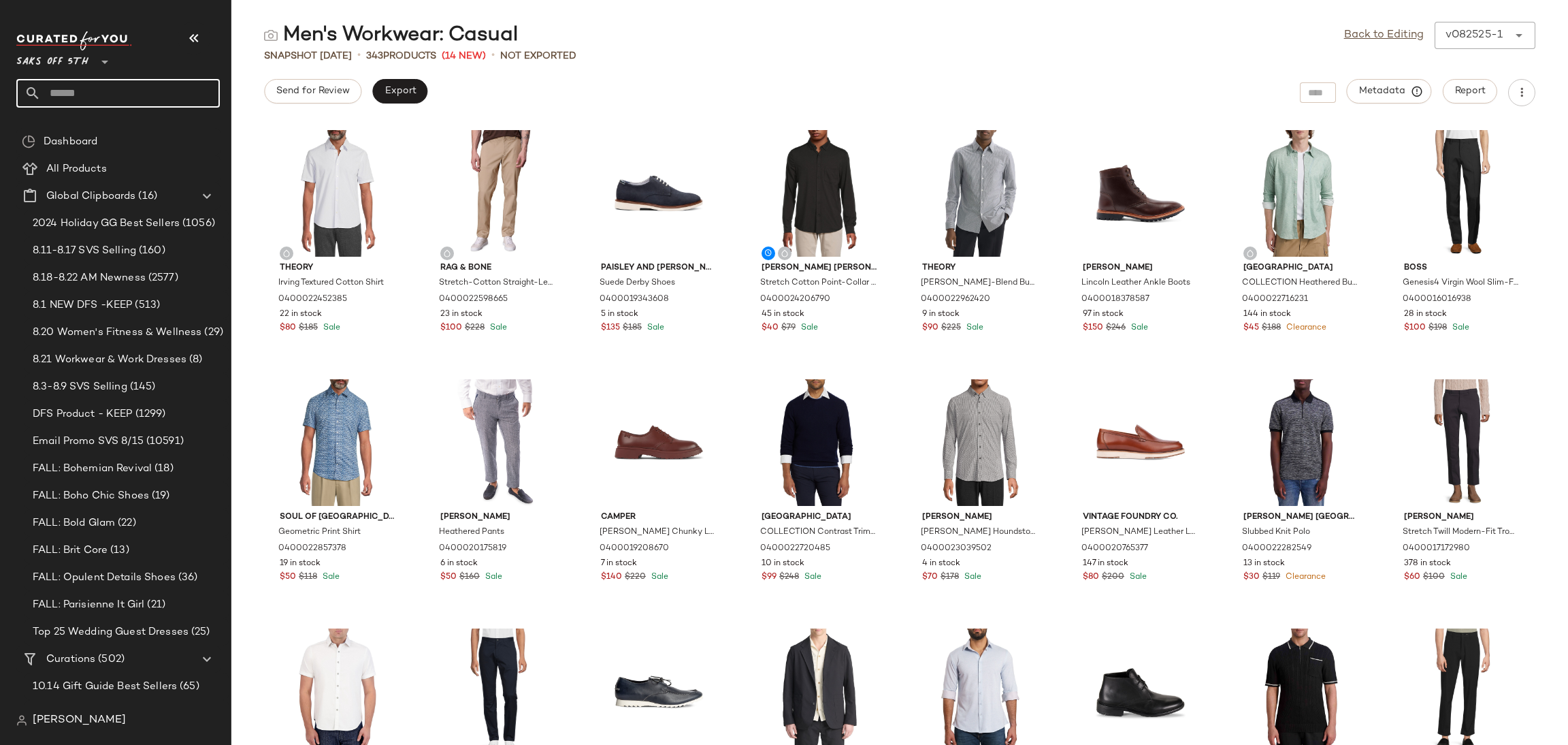
click at [105, 92] on input "text" at bounding box center [130, 93] width 179 height 29
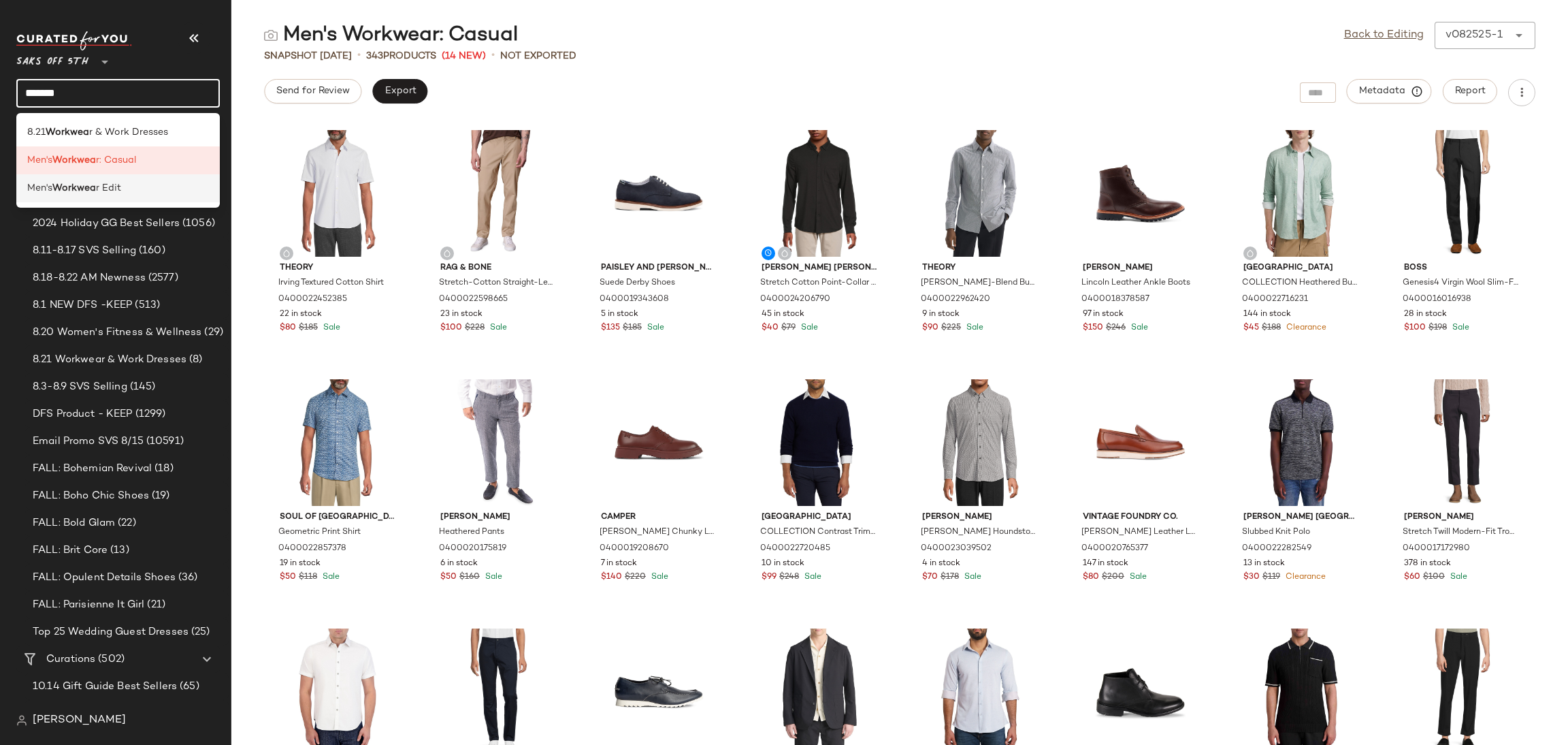
type input "*******"
click at [88, 189] on b "Workwea" at bounding box center [74, 188] width 44 height 14
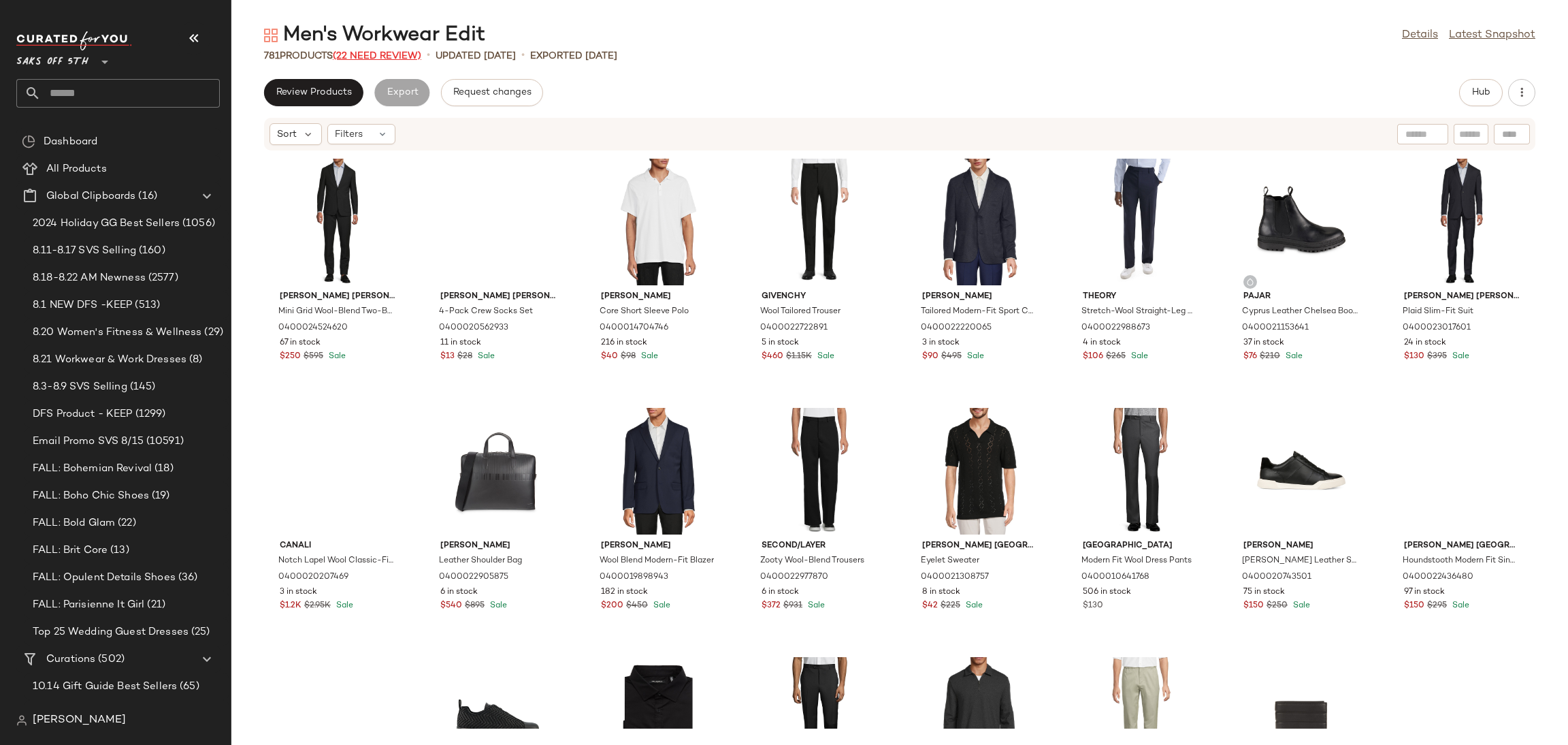
click at [390, 52] on span "(22 Need Review)" at bounding box center [377, 56] width 89 height 10
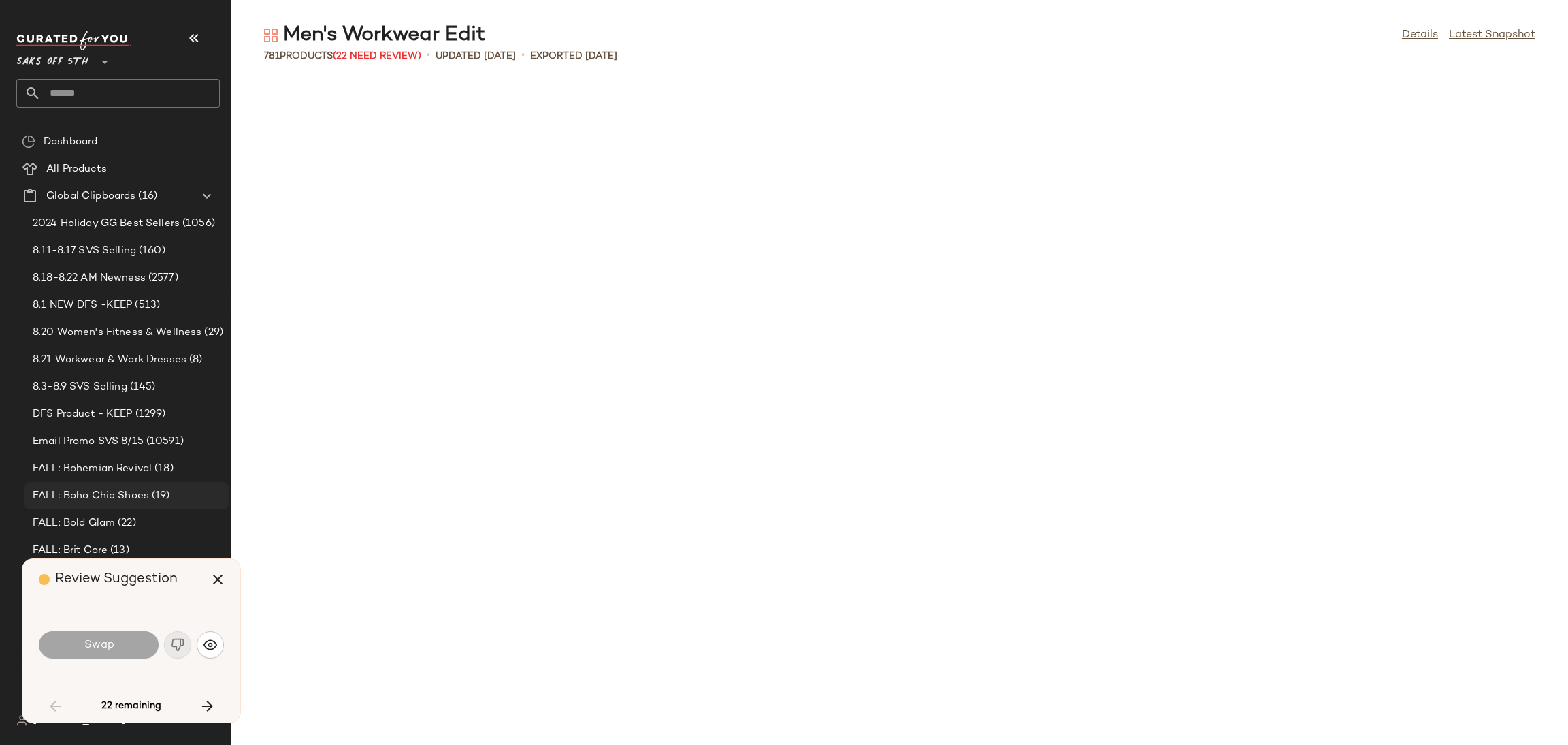
scroll to position [1495, 0]
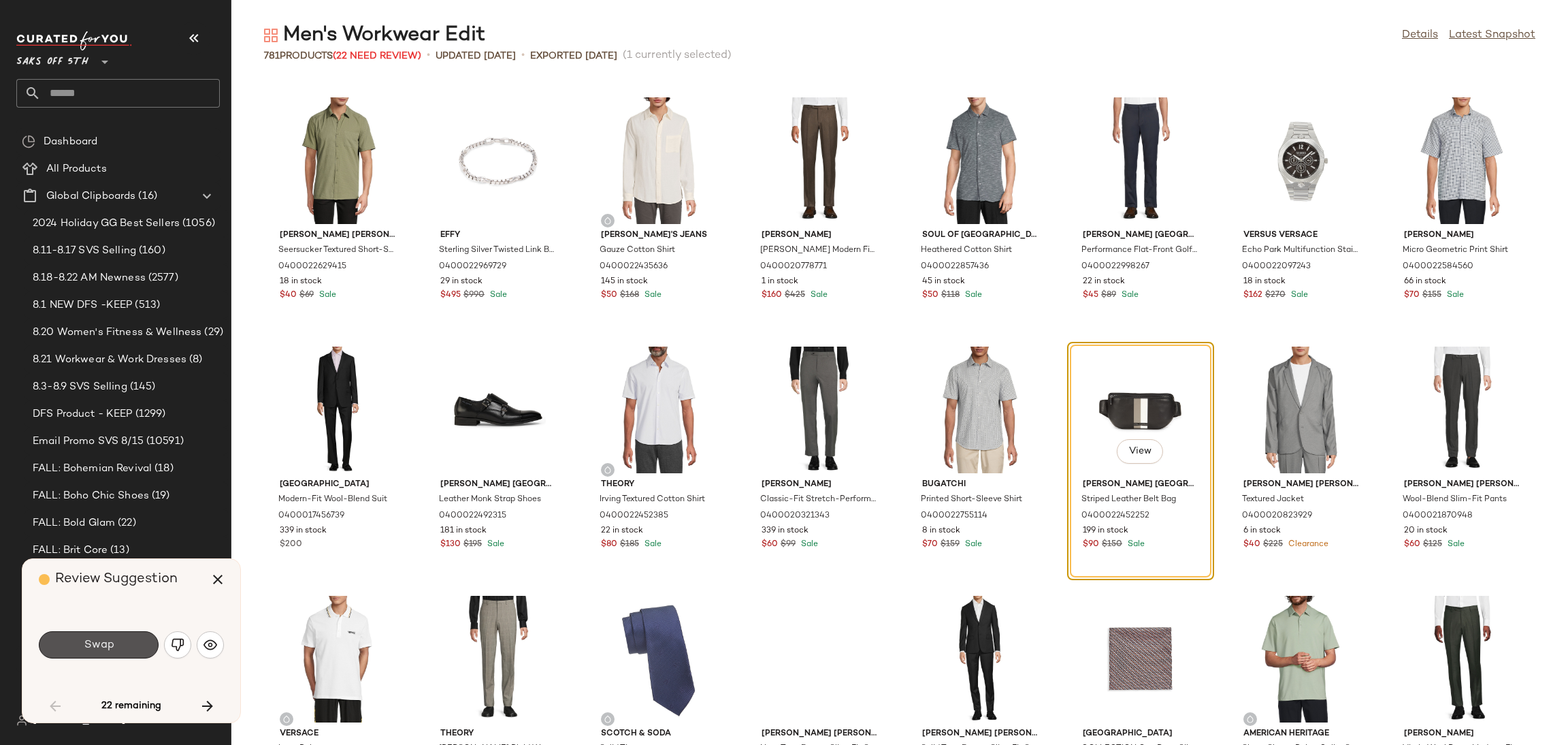
click at [113, 645] on span "Swap" at bounding box center [98, 645] width 31 height 13
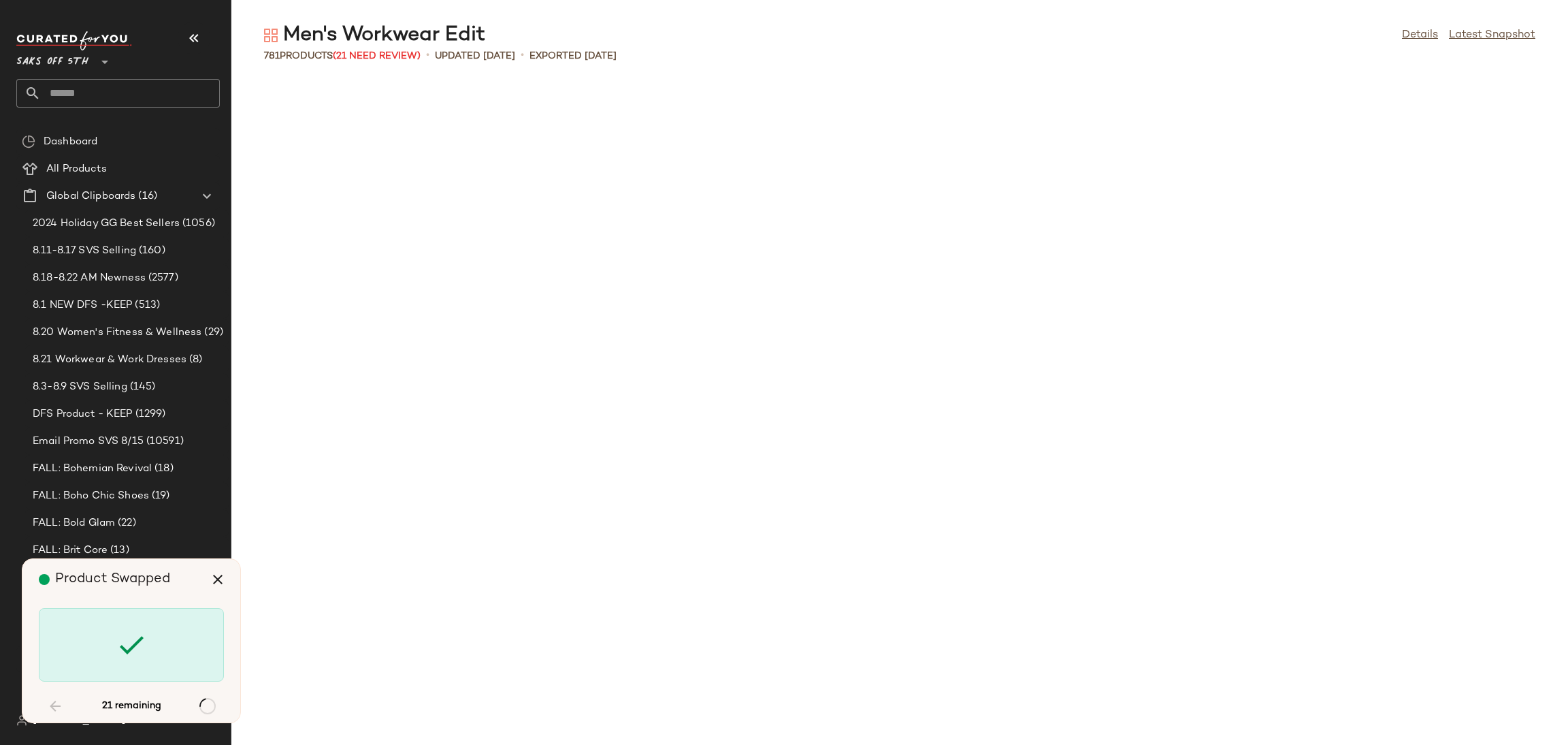
scroll to position [2990, 0]
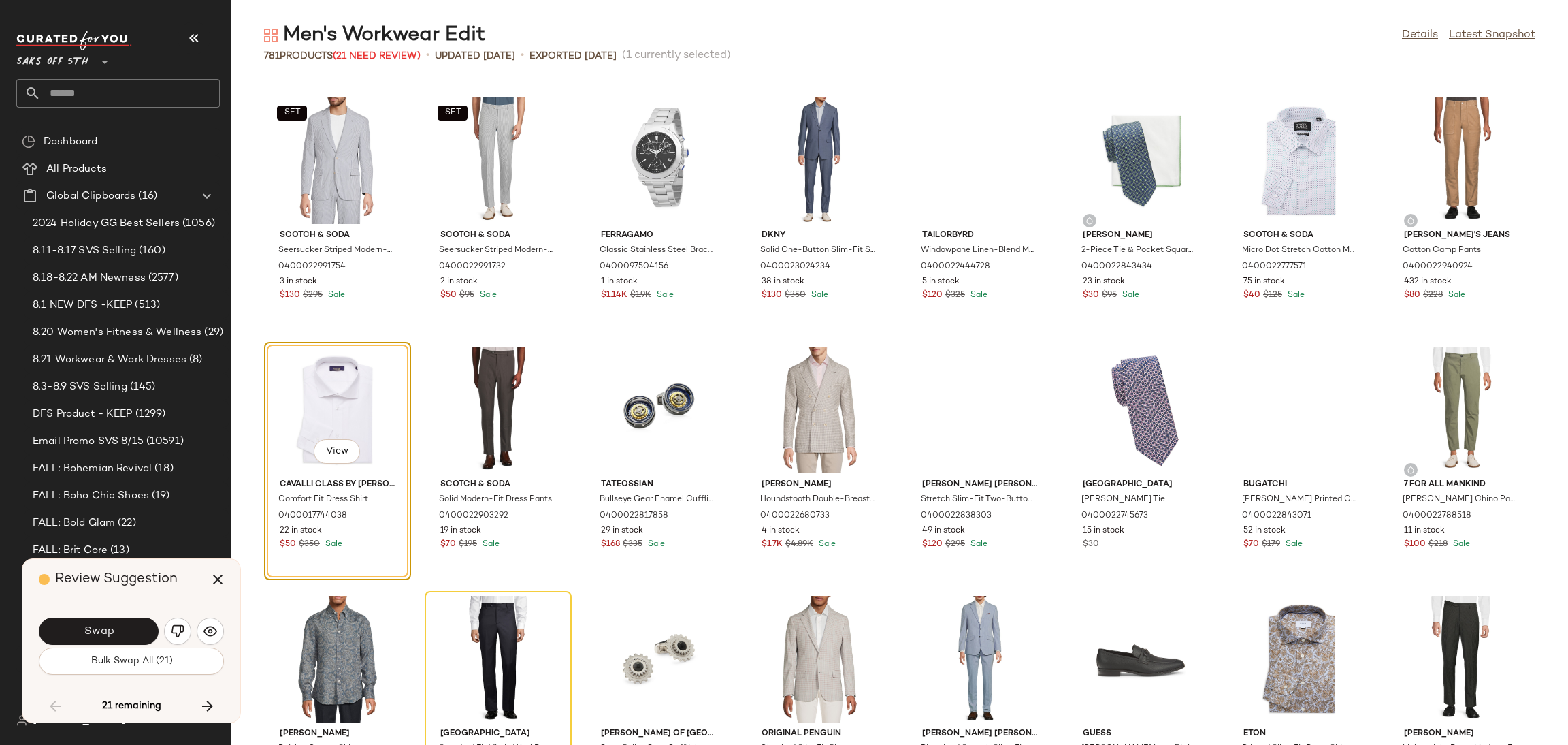
click at [113, 645] on div "Swap" at bounding box center [131, 631] width 185 height 33
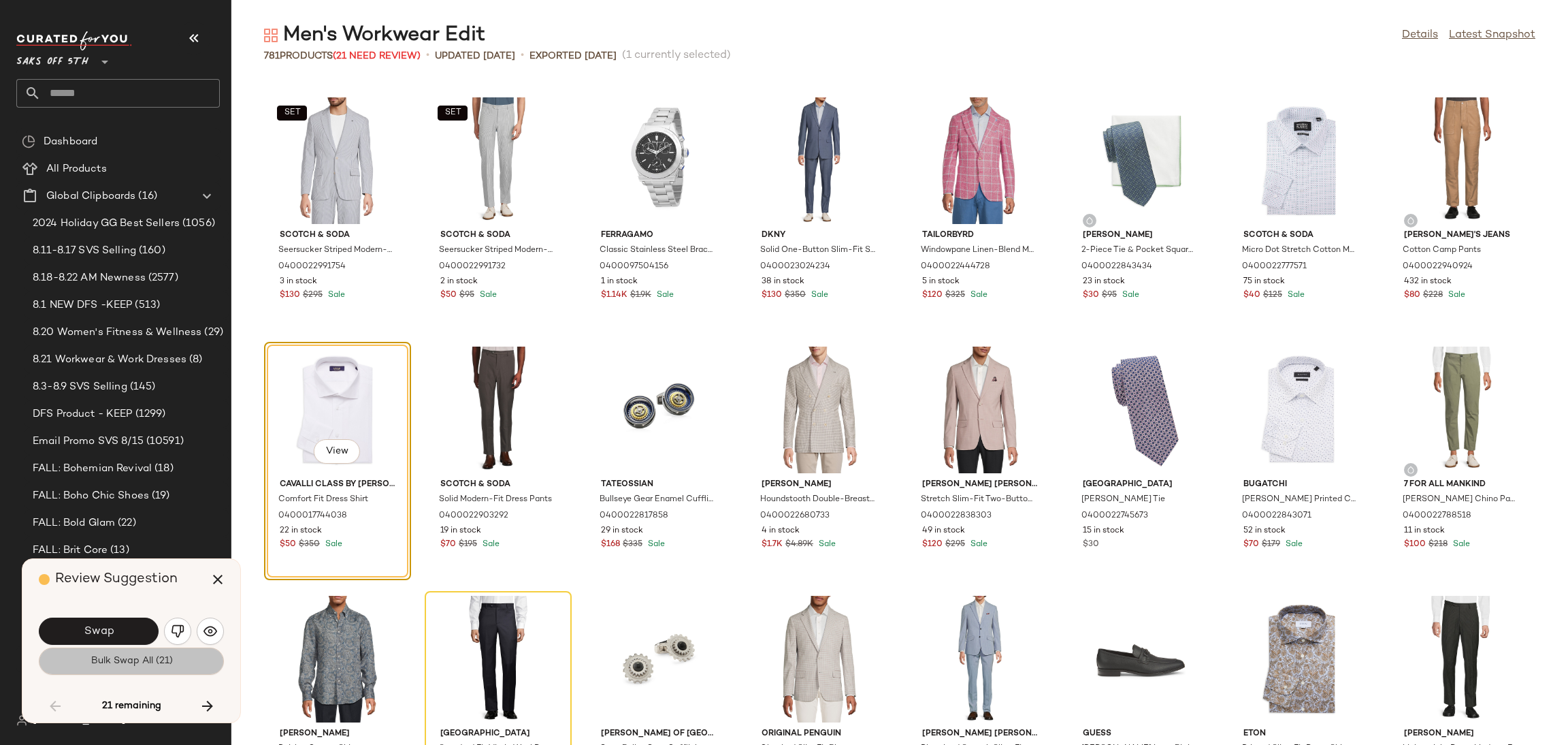
click at [104, 671] on button "Bulk Swap All (21)" at bounding box center [131, 661] width 185 height 27
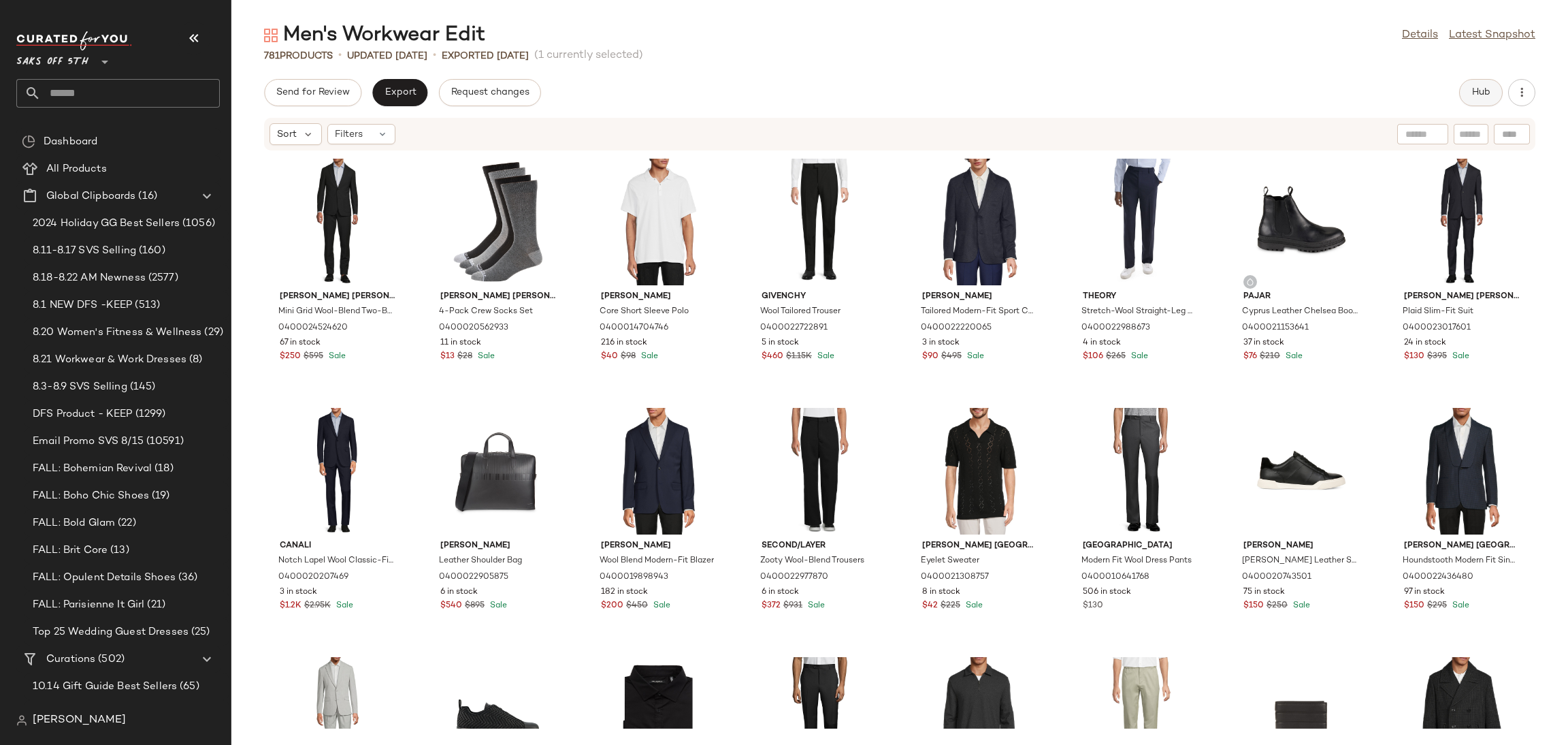
click at [1471, 87] on span "Hub" at bounding box center [1481, 92] width 19 height 11
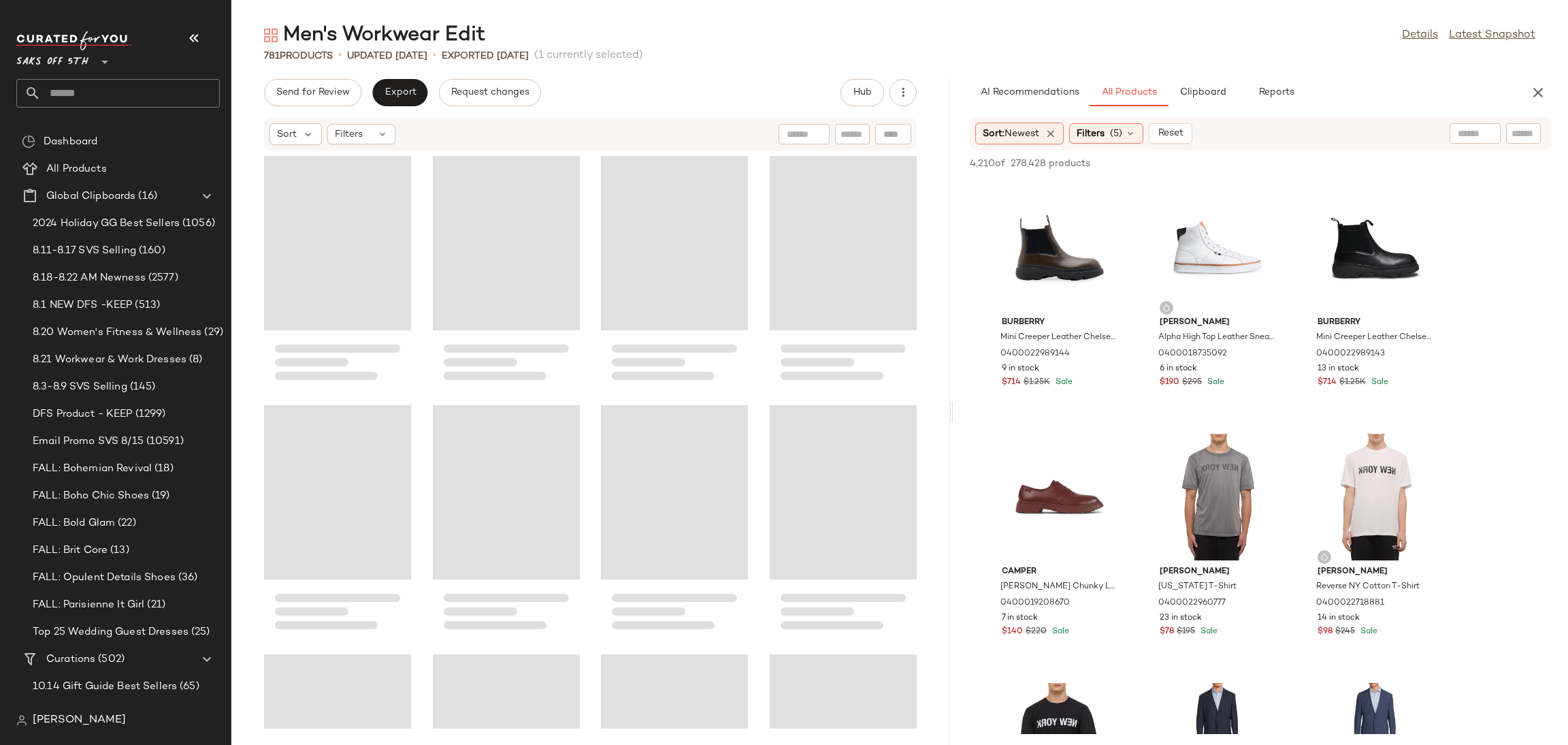
drag, startPoint x: 899, startPoint y: 412, endPoint x: 954, endPoint y: 414, distance: 55.0
click at [954, 414] on div "Men's Workwear Edit Details Latest Snapshot 781 Products • updated [DATE] • Exp…" at bounding box center [899, 383] width 1337 height 723
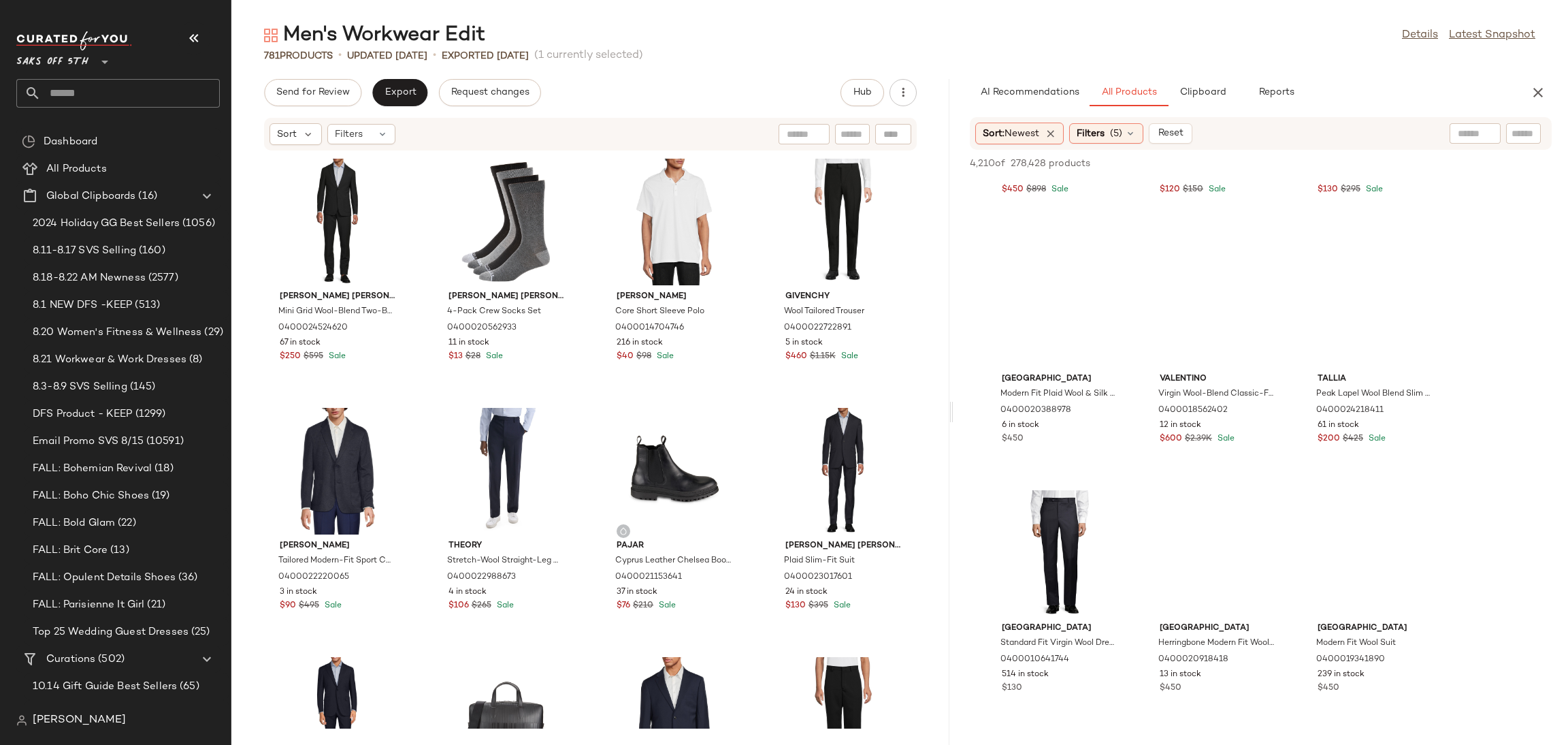
scroll to position [8678, 0]
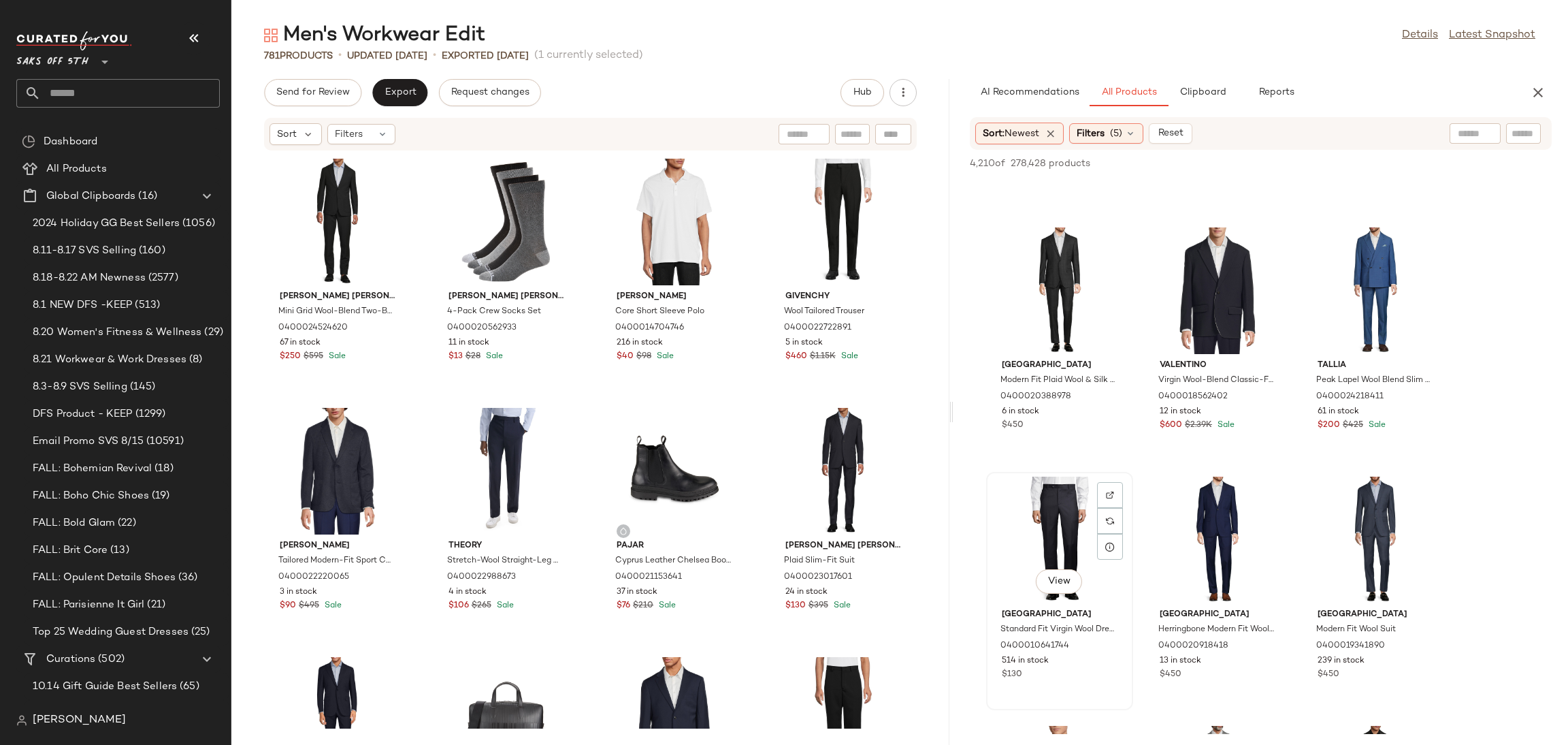
click at [1019, 499] on div "View" at bounding box center [1060, 539] width 137 height 127
click at [1358, 160] on span "Add to Top" at bounding box center [1356, 163] width 54 height 9
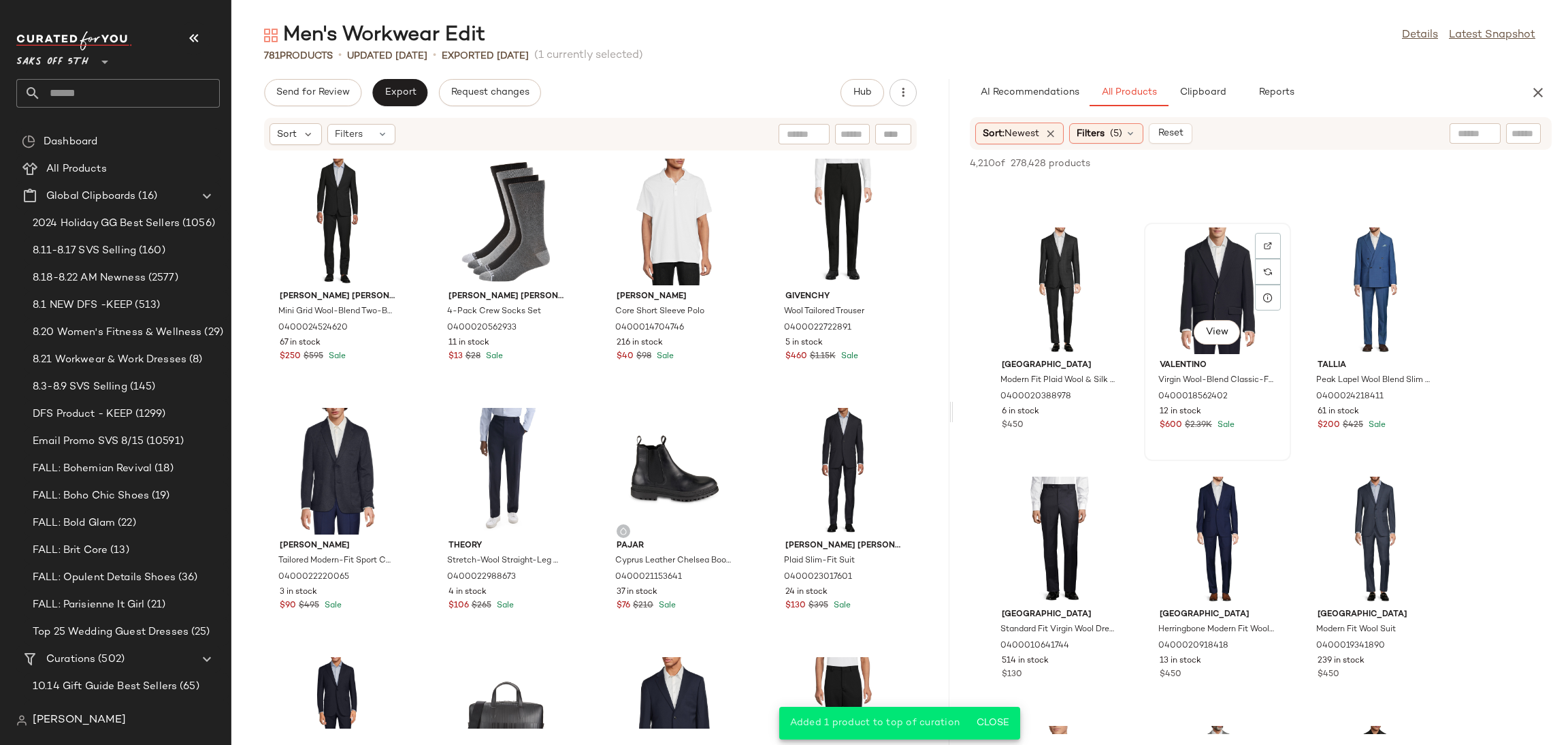
click at [1214, 259] on div "View" at bounding box center [1217, 290] width 137 height 127
click at [1350, 168] on span "Add to Top" at bounding box center [1356, 163] width 54 height 9
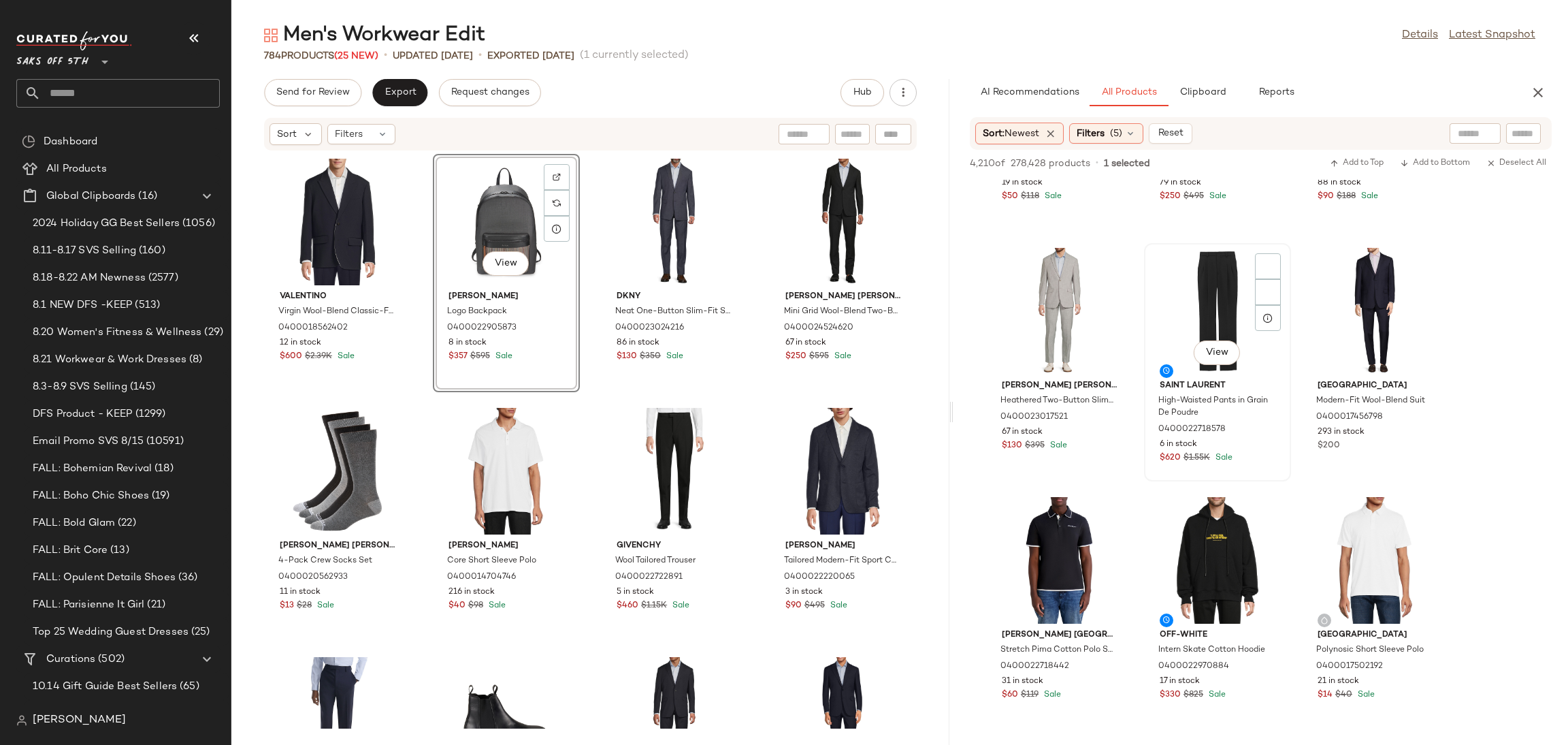
scroll to position [18614, 0]
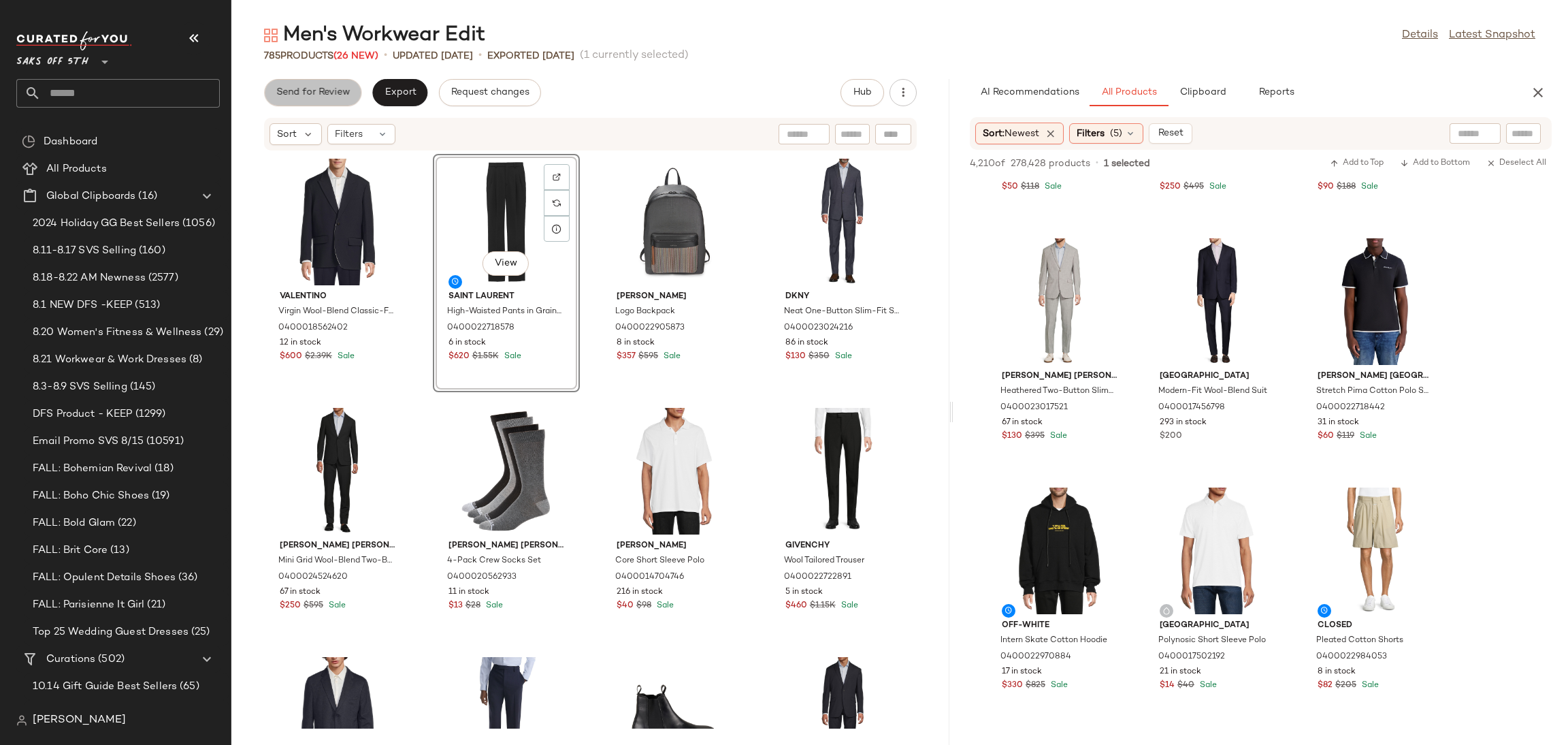
click at [328, 98] on span "Send for Review" at bounding box center [313, 92] width 74 height 11
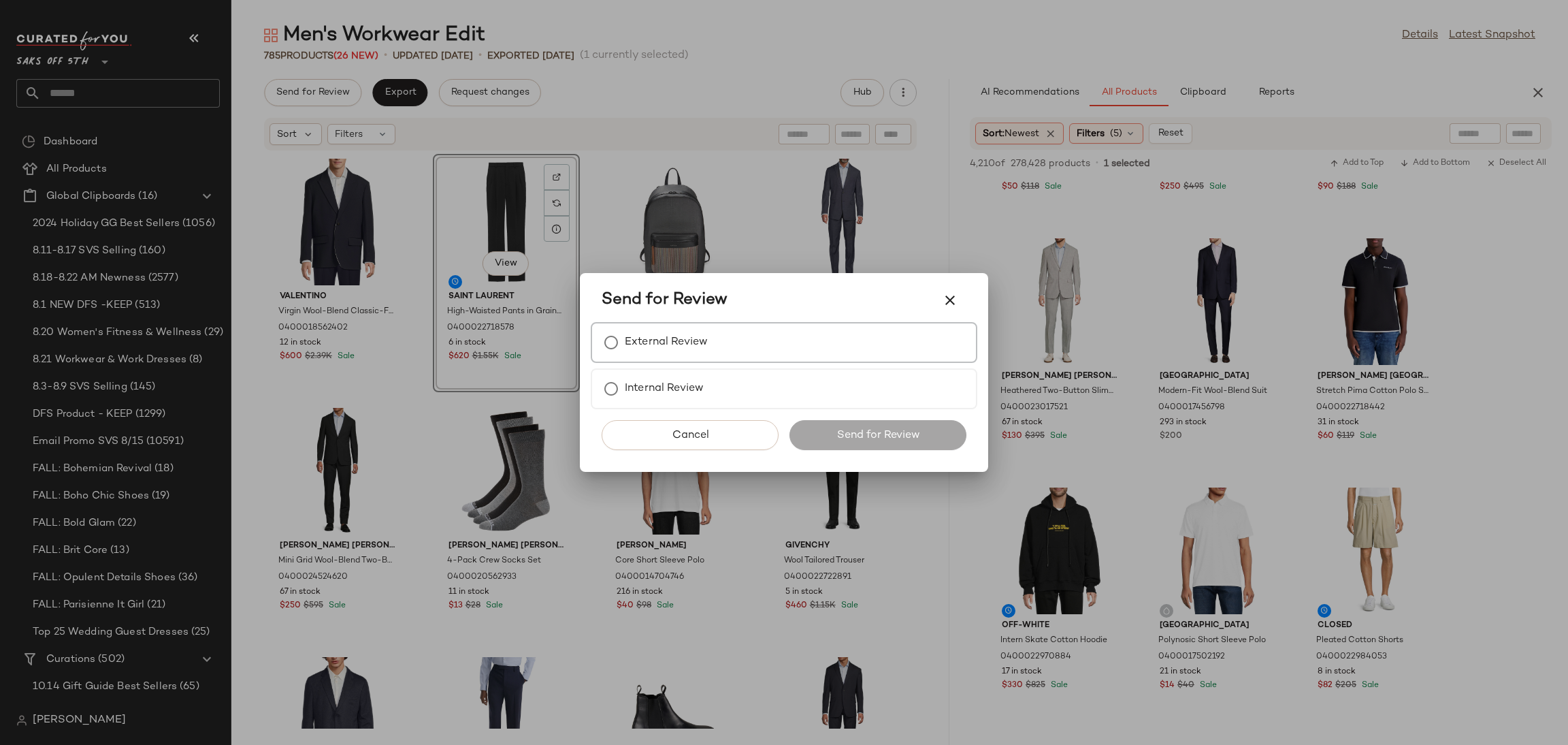
click at [691, 347] on label "External Review" at bounding box center [666, 342] width 83 height 27
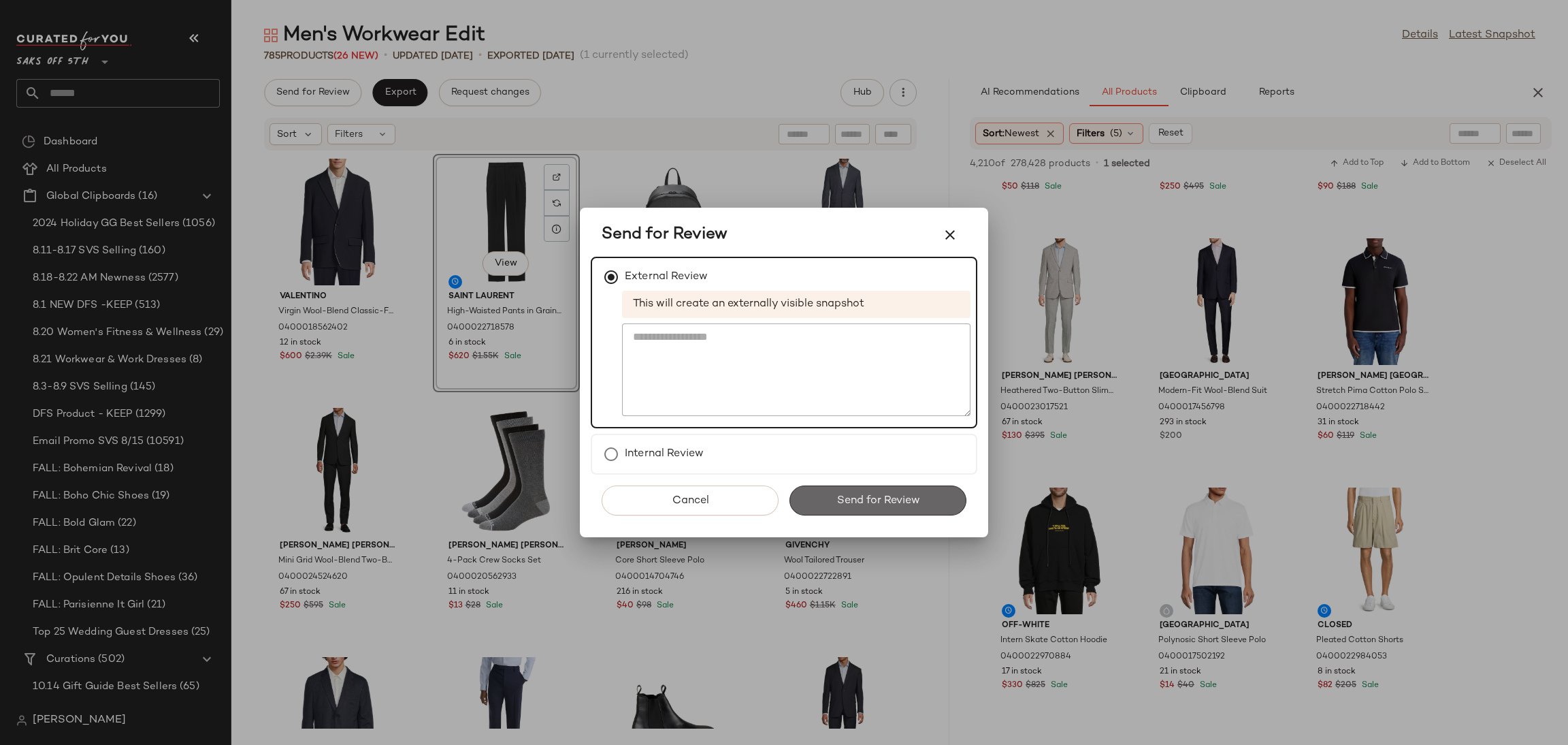
click at [848, 503] on span "Send for Review" at bounding box center [877, 501] width 84 height 13
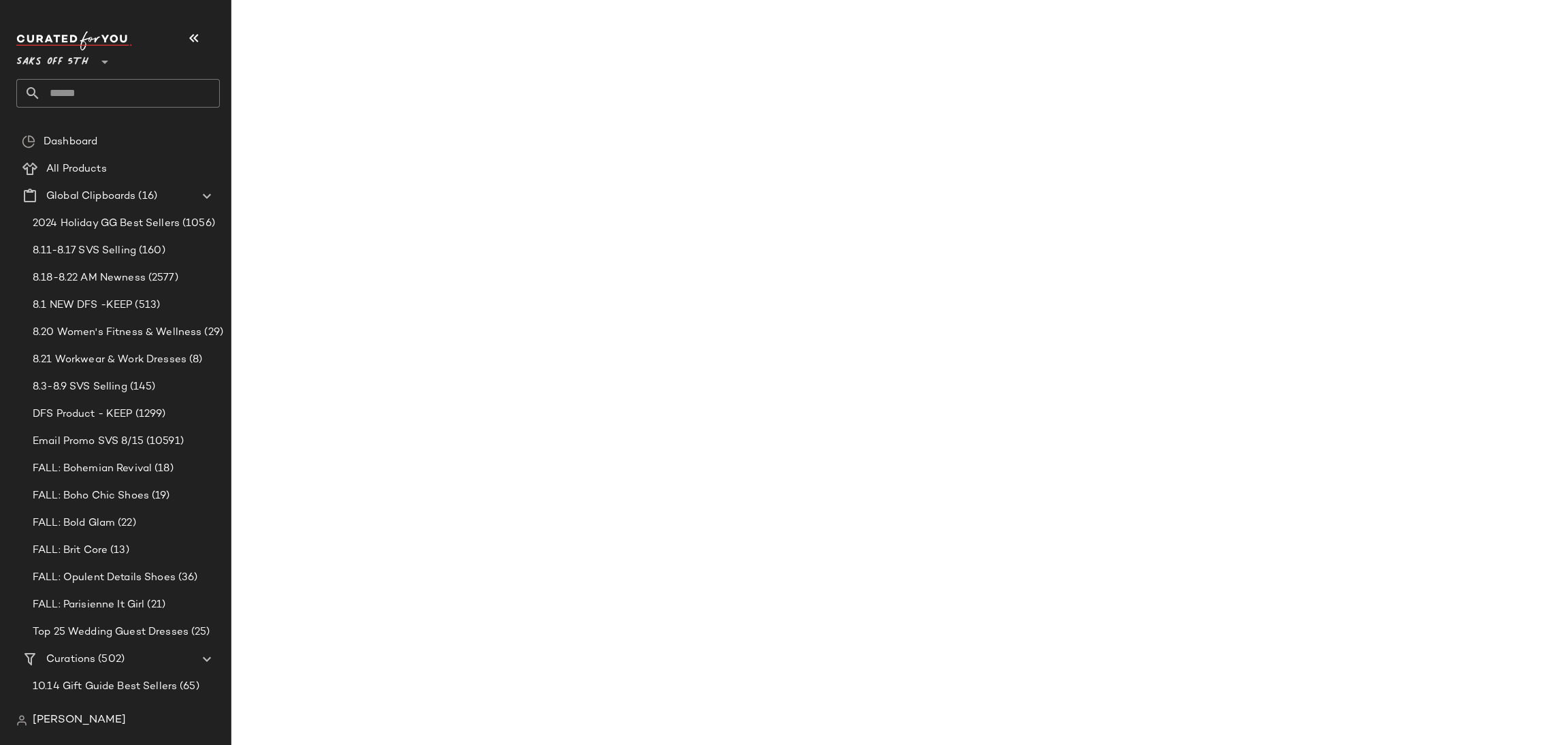
scroll to position [25093, 0]
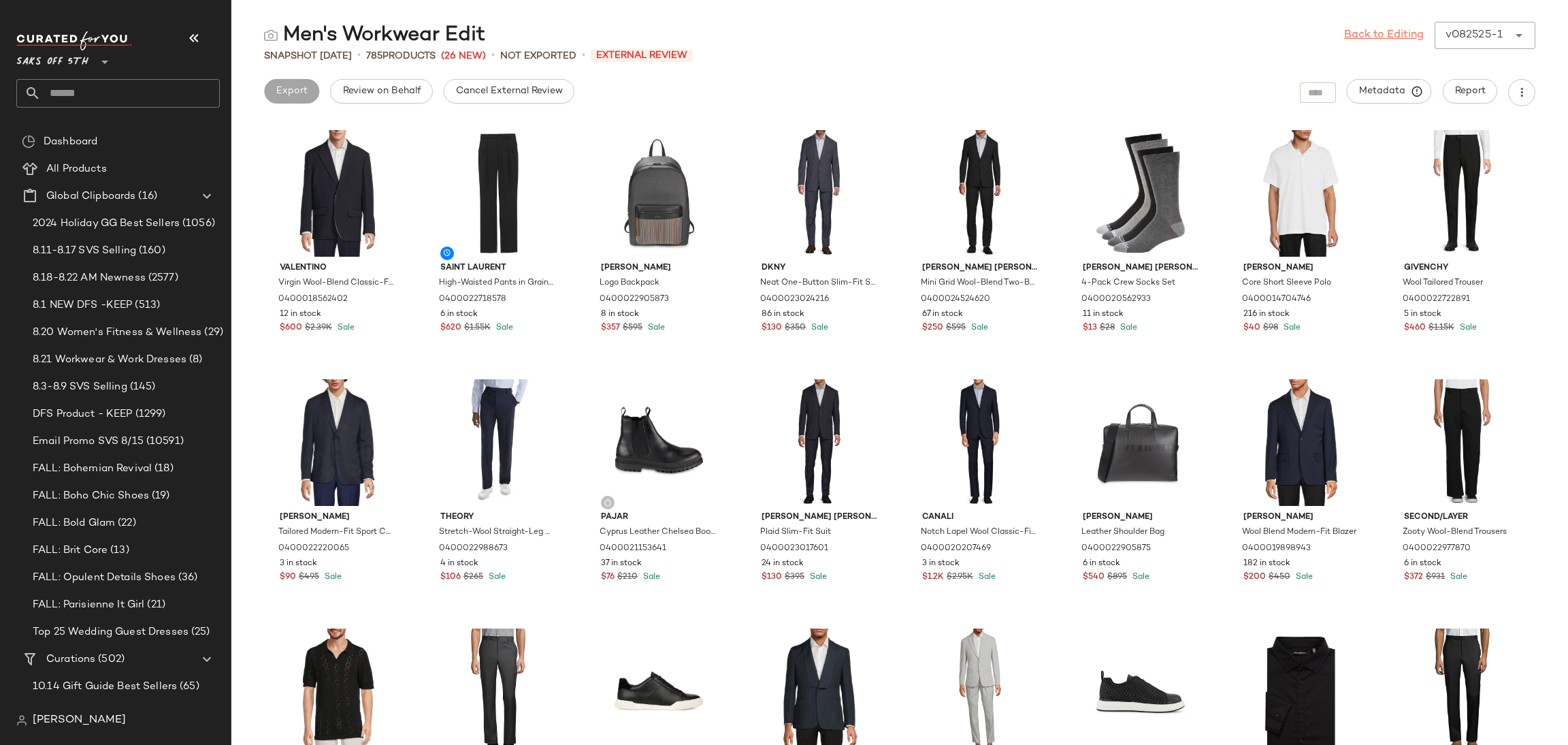
click at [1380, 31] on link "Back to Editing" at bounding box center [1383, 35] width 79 height 16
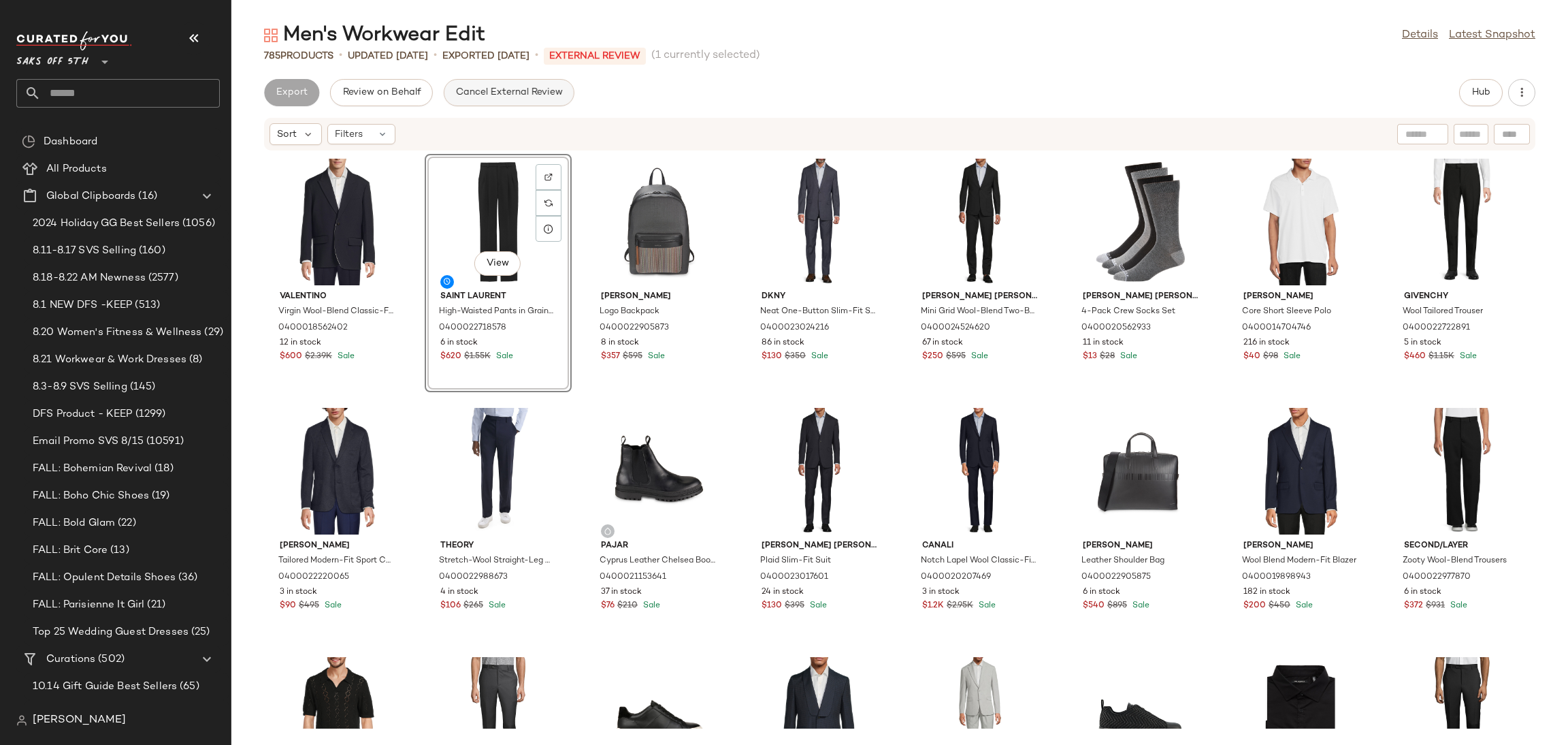
click at [516, 82] on button "Cancel External Review" at bounding box center [509, 92] width 130 height 27
click at [400, 90] on span "Export" at bounding box center [400, 92] width 32 height 11
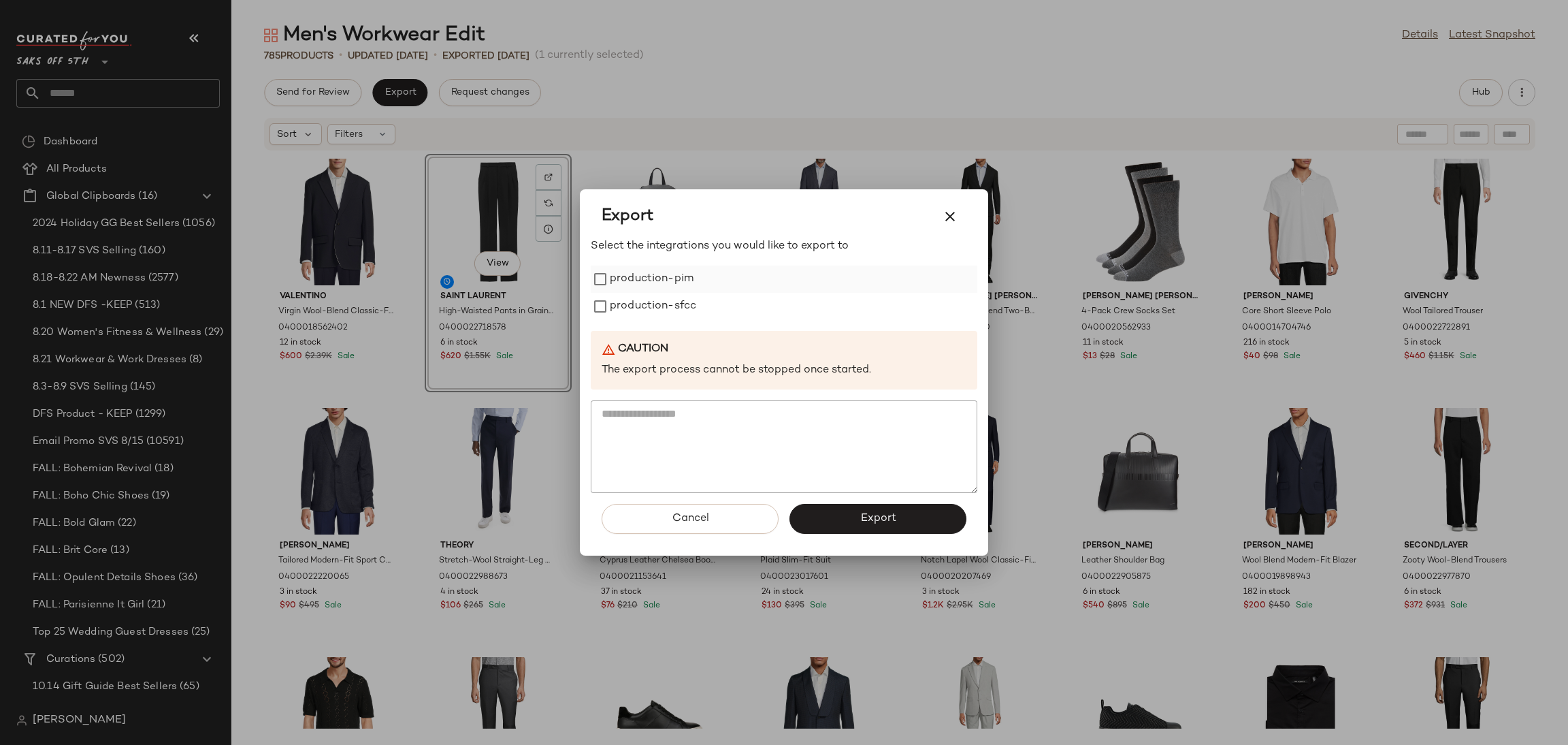
click at [634, 277] on label "production-pim" at bounding box center [652, 279] width 84 height 27
click at [634, 303] on label "production-sfcc" at bounding box center [653, 307] width 87 height 27
click at [830, 519] on button "Export" at bounding box center [877, 519] width 177 height 30
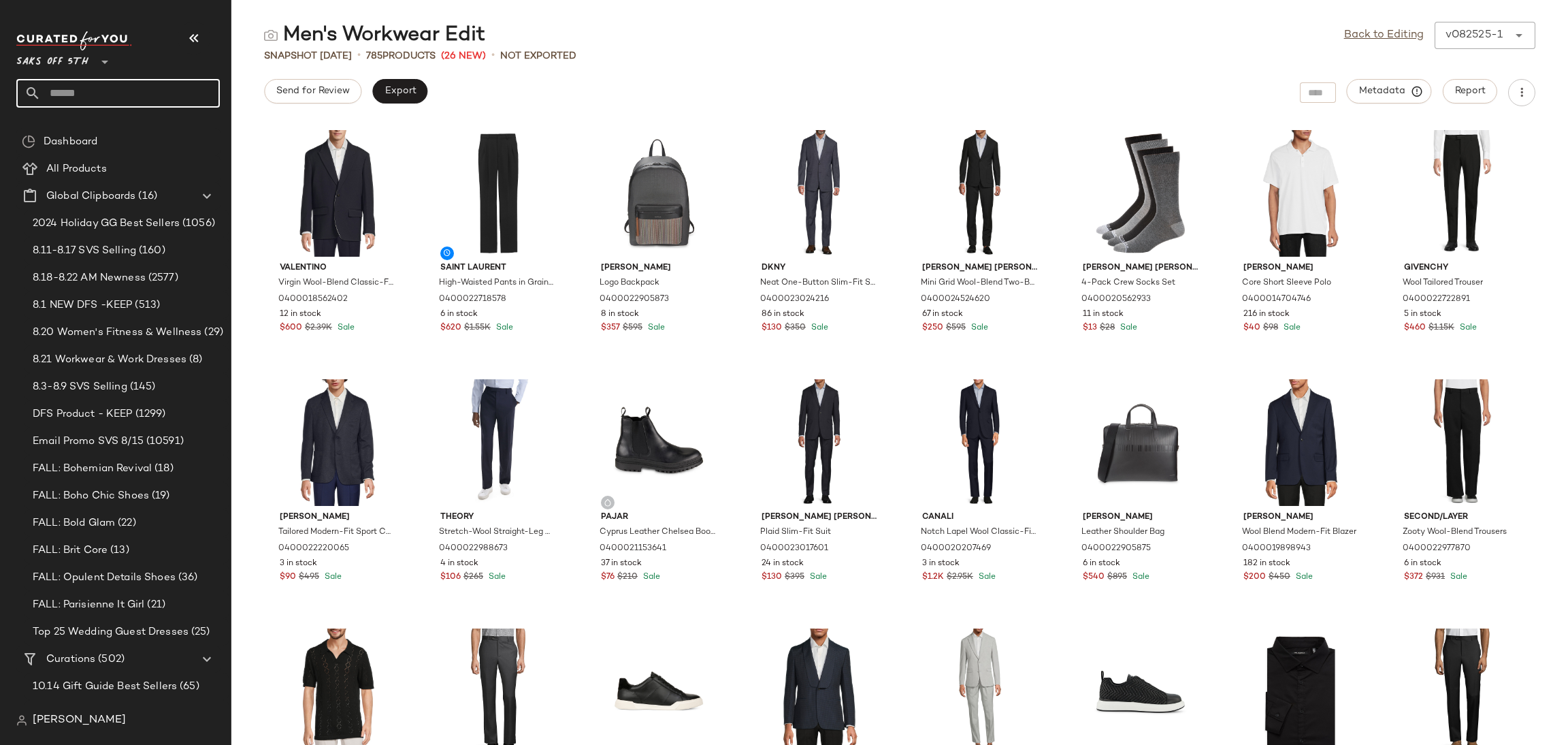
click at [134, 97] on input "text" at bounding box center [130, 93] width 179 height 29
type input "*********"
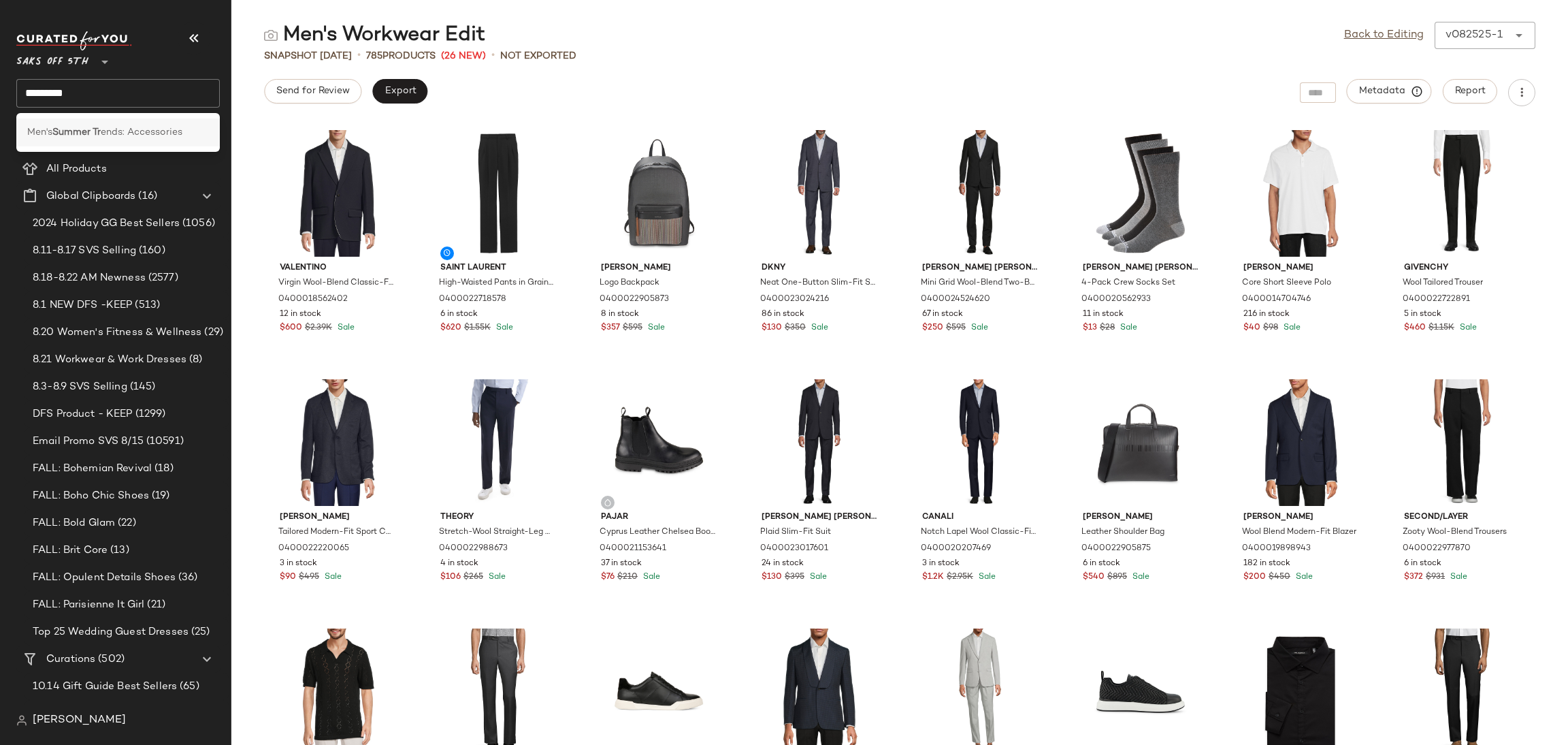
click at [121, 134] on span "ends: Accessories" at bounding box center [142, 133] width 82 height 14
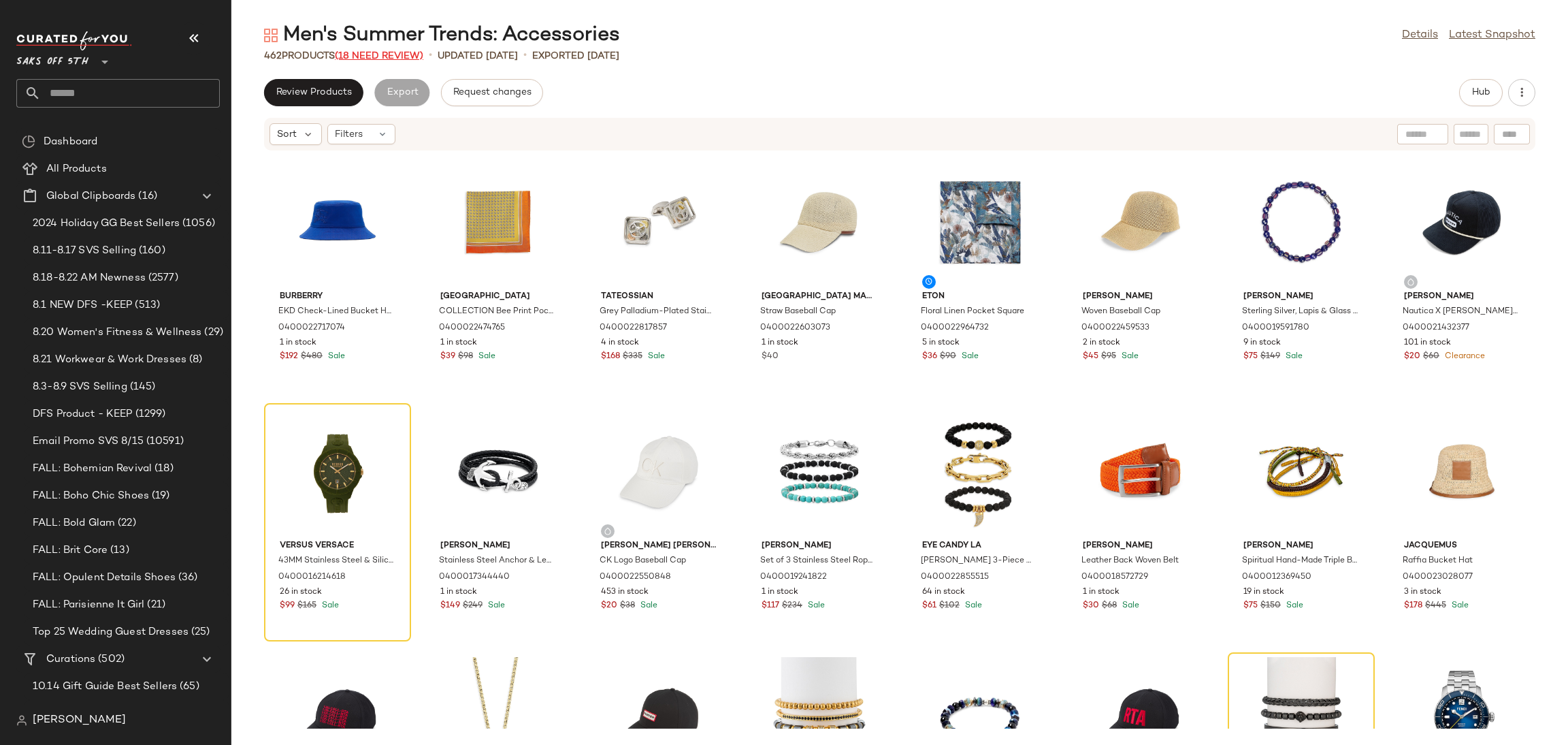
click at [384, 61] on span "(18 Need Review)" at bounding box center [379, 56] width 89 height 10
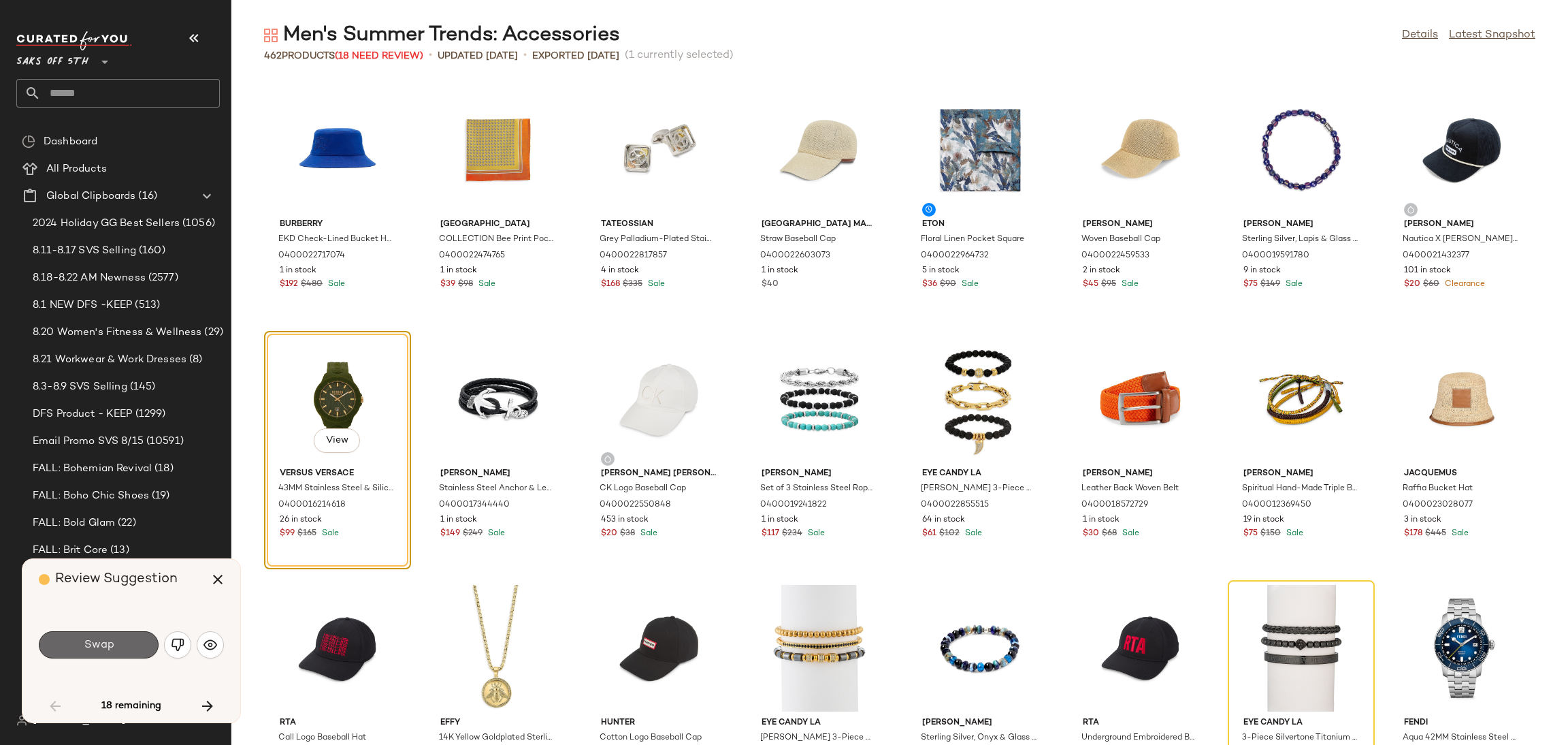
click at [123, 647] on button "Swap" at bounding box center [98, 645] width 120 height 27
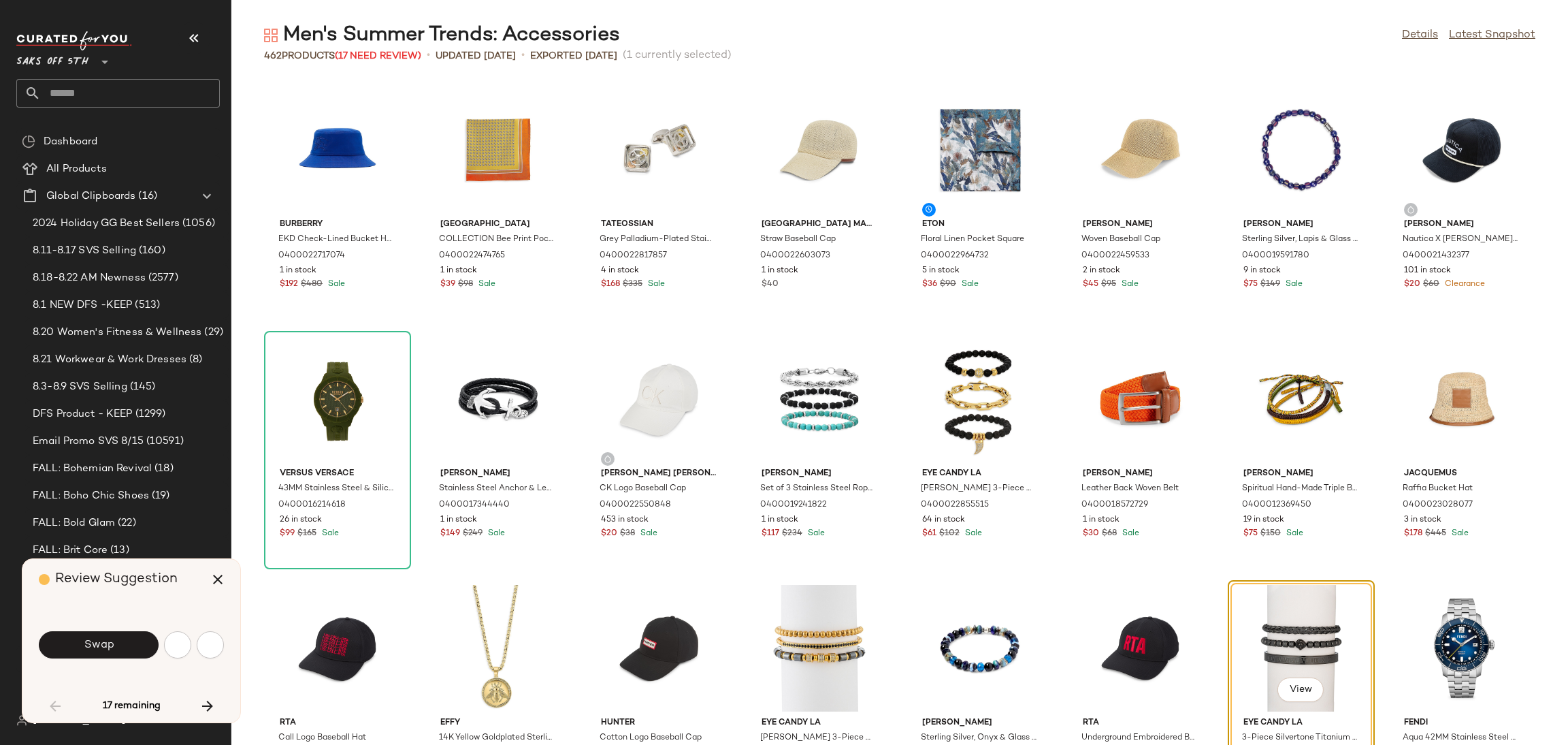
scroll to position [260, 0]
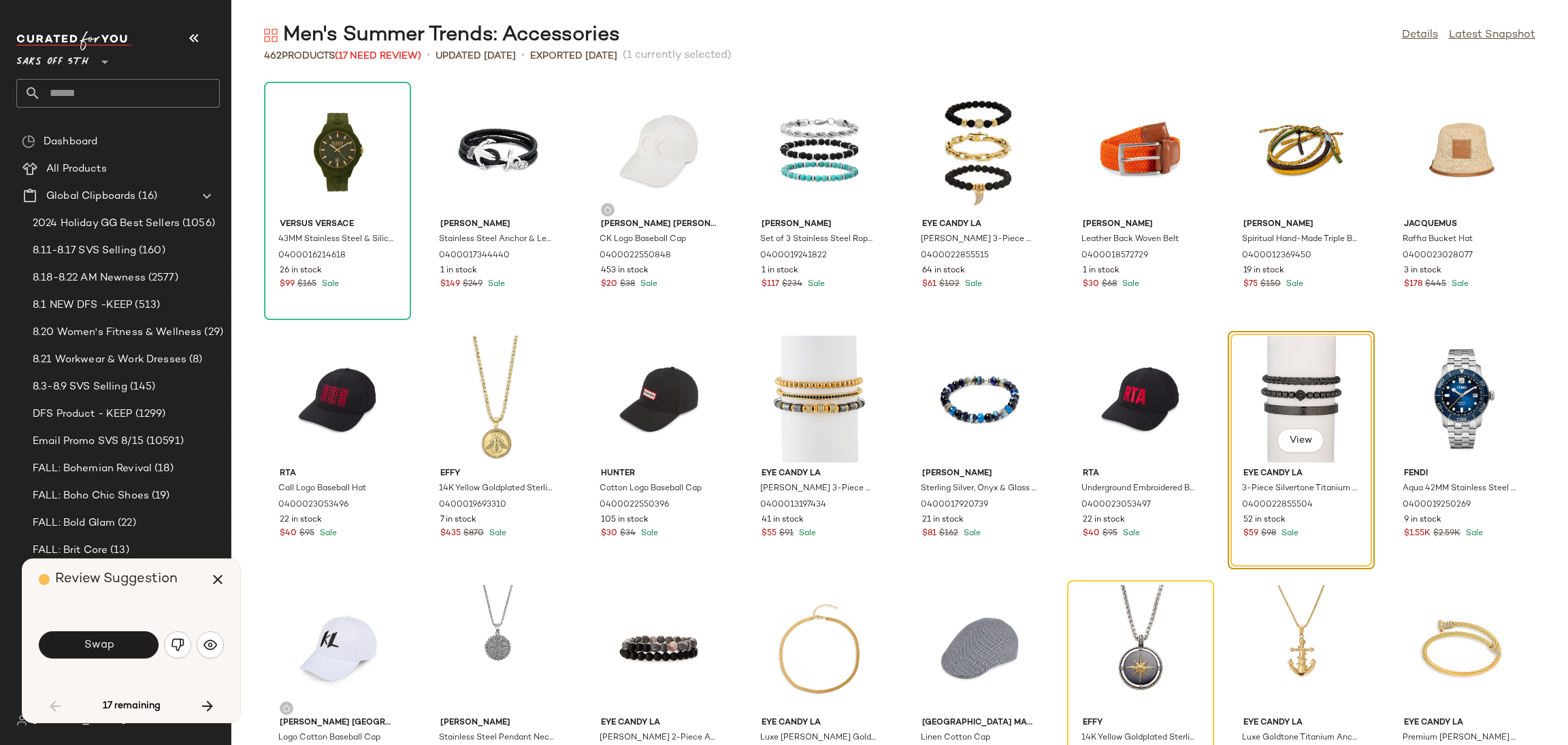
click at [123, 647] on button "Swap" at bounding box center [98, 645] width 120 height 27
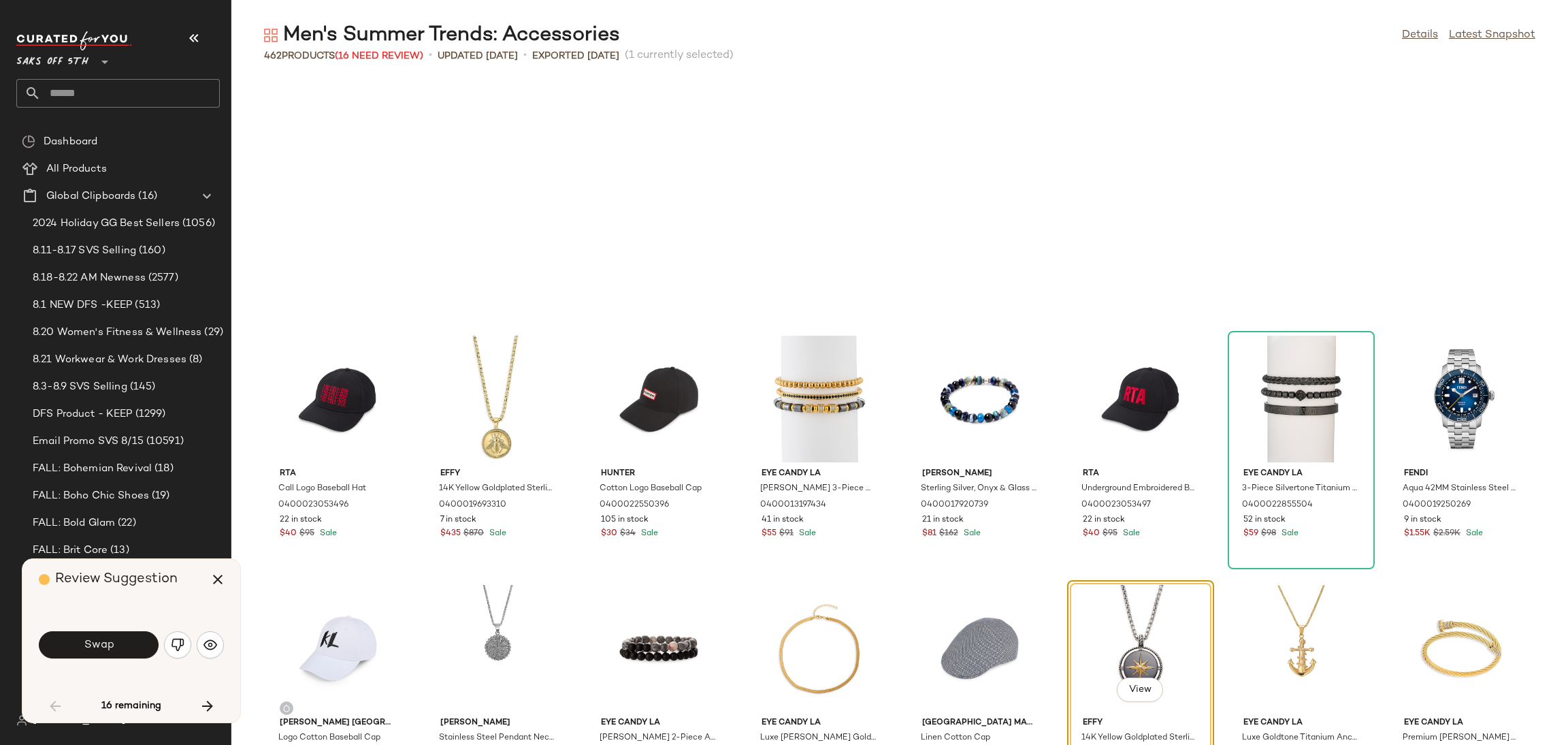
scroll to position [498, 0]
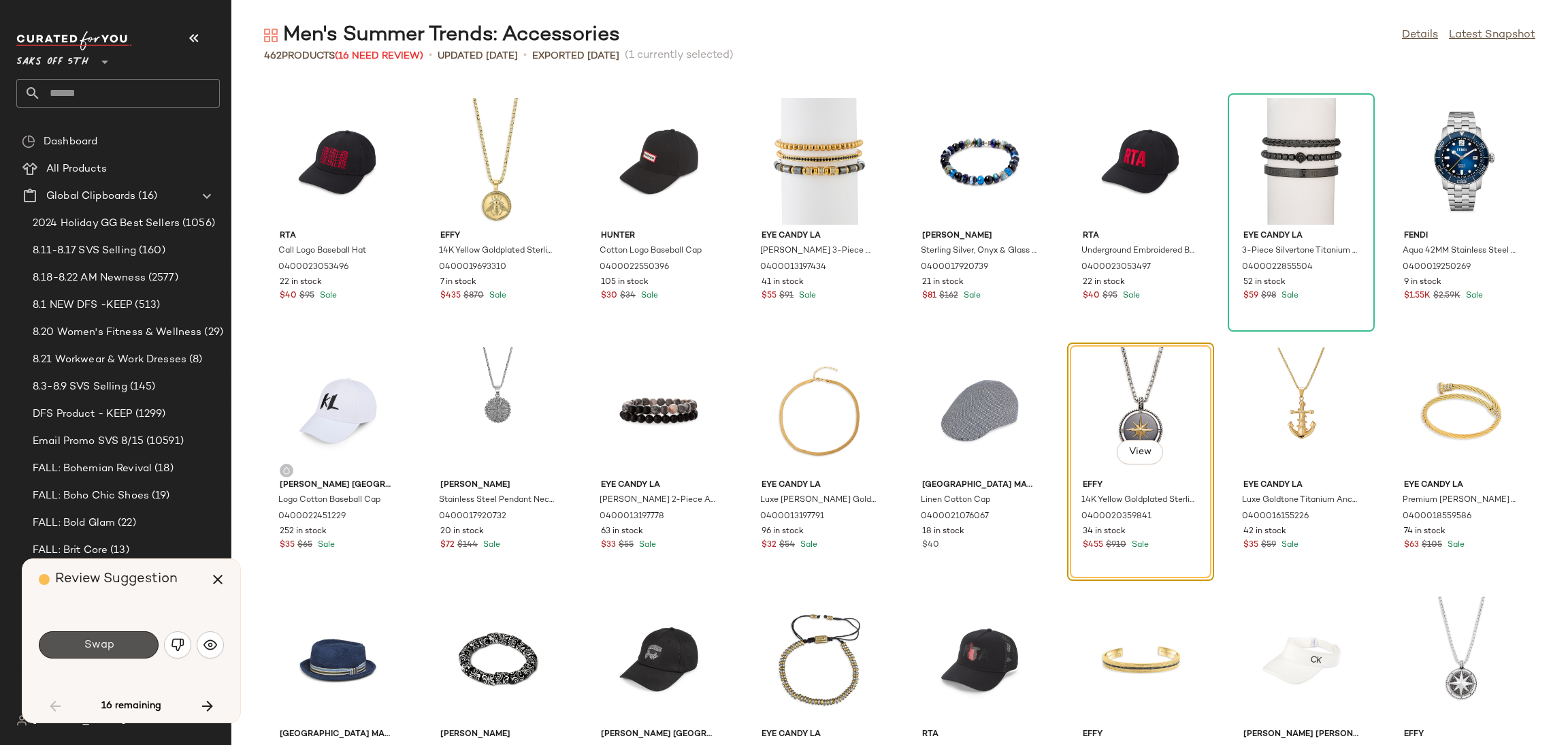
click at [123, 647] on button "Swap" at bounding box center [98, 645] width 120 height 27
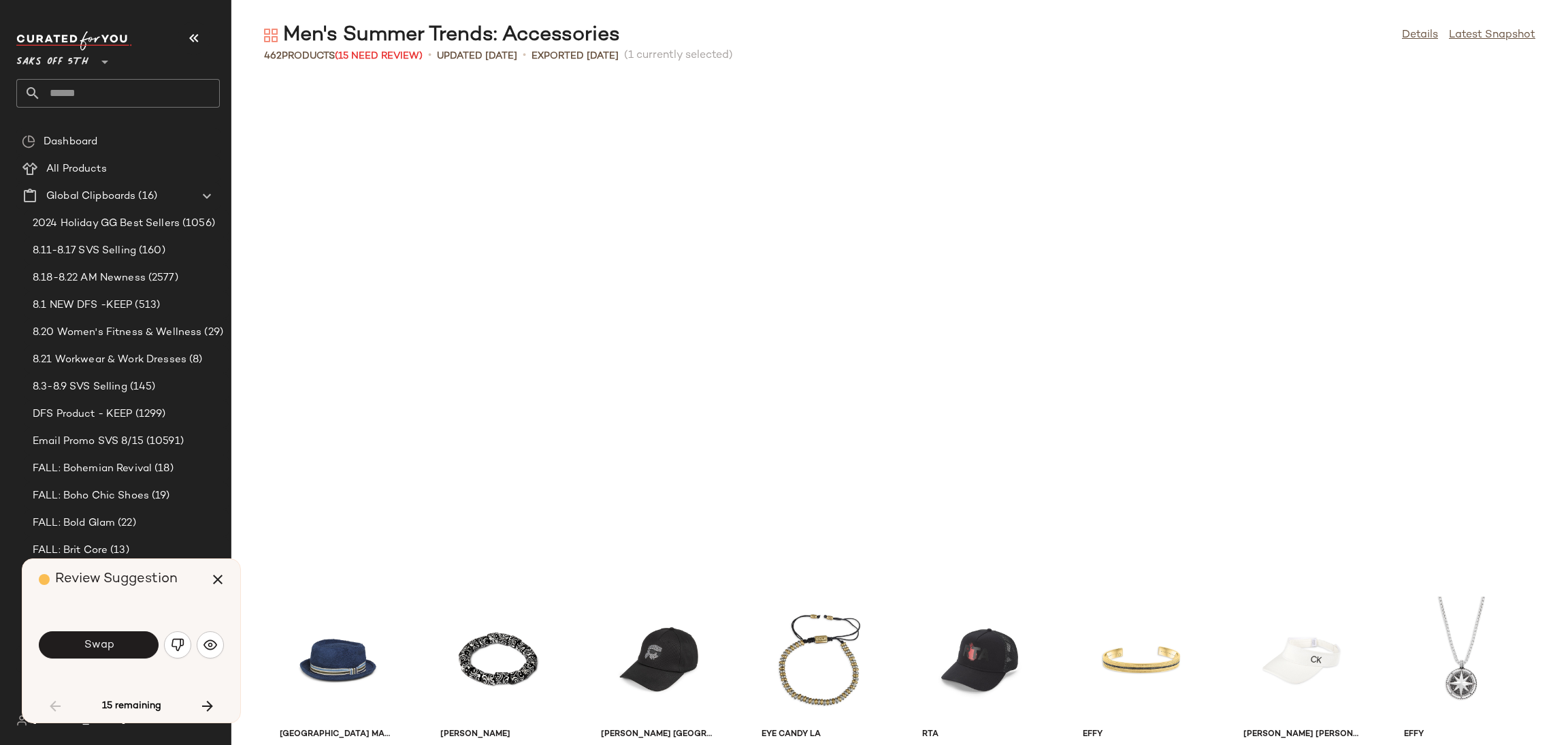
scroll to position [996, 0]
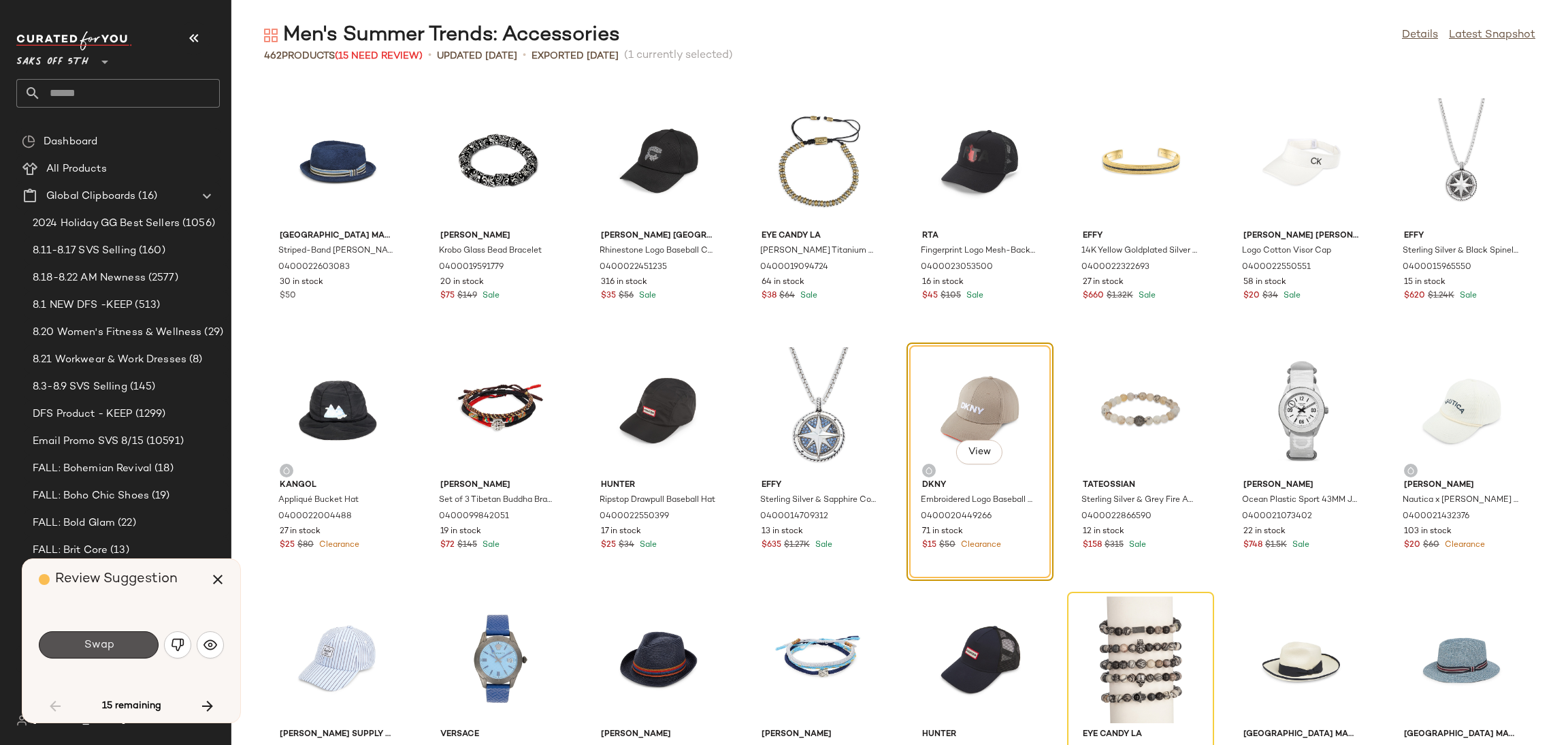
click at [123, 647] on button "Swap" at bounding box center [98, 645] width 120 height 27
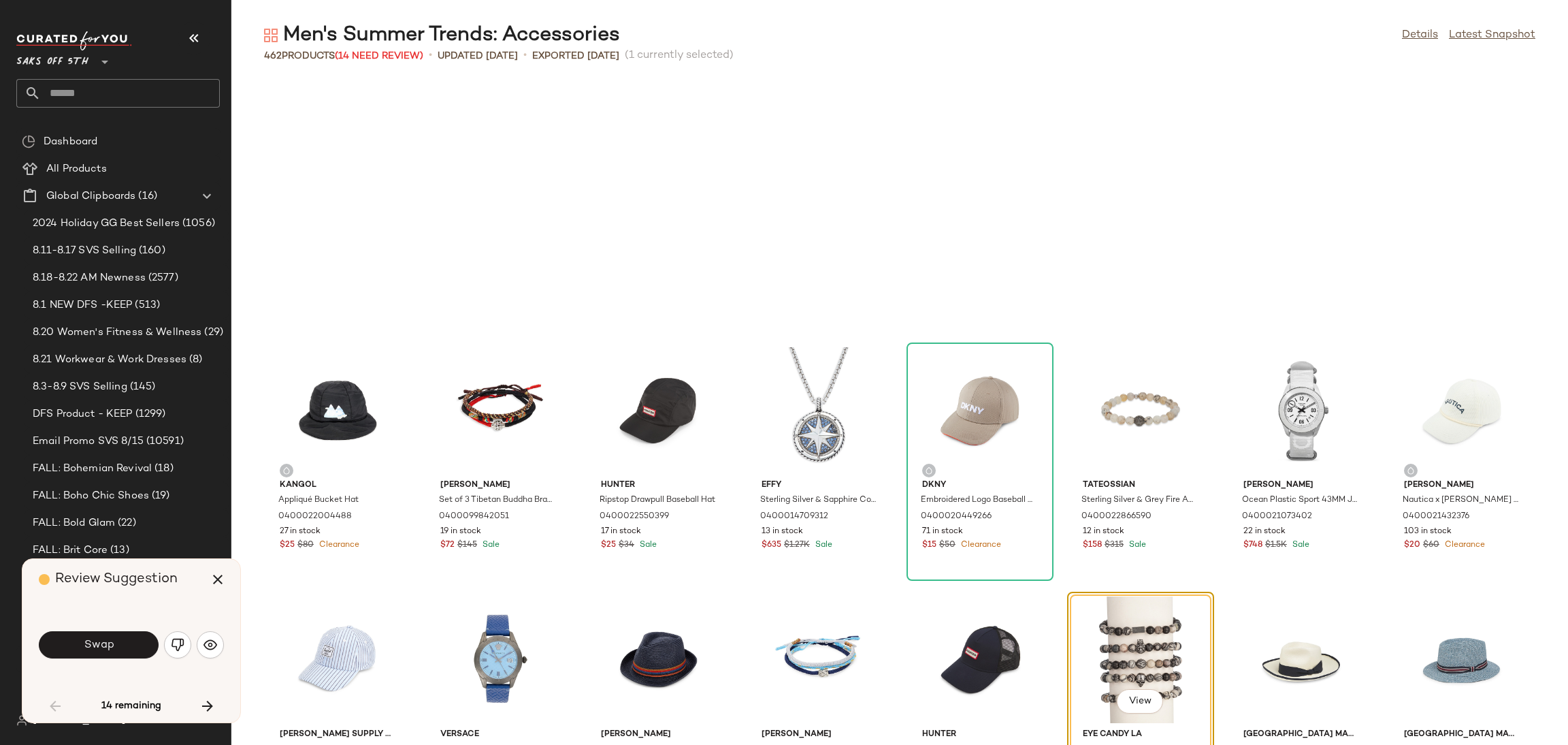
scroll to position [1245, 0]
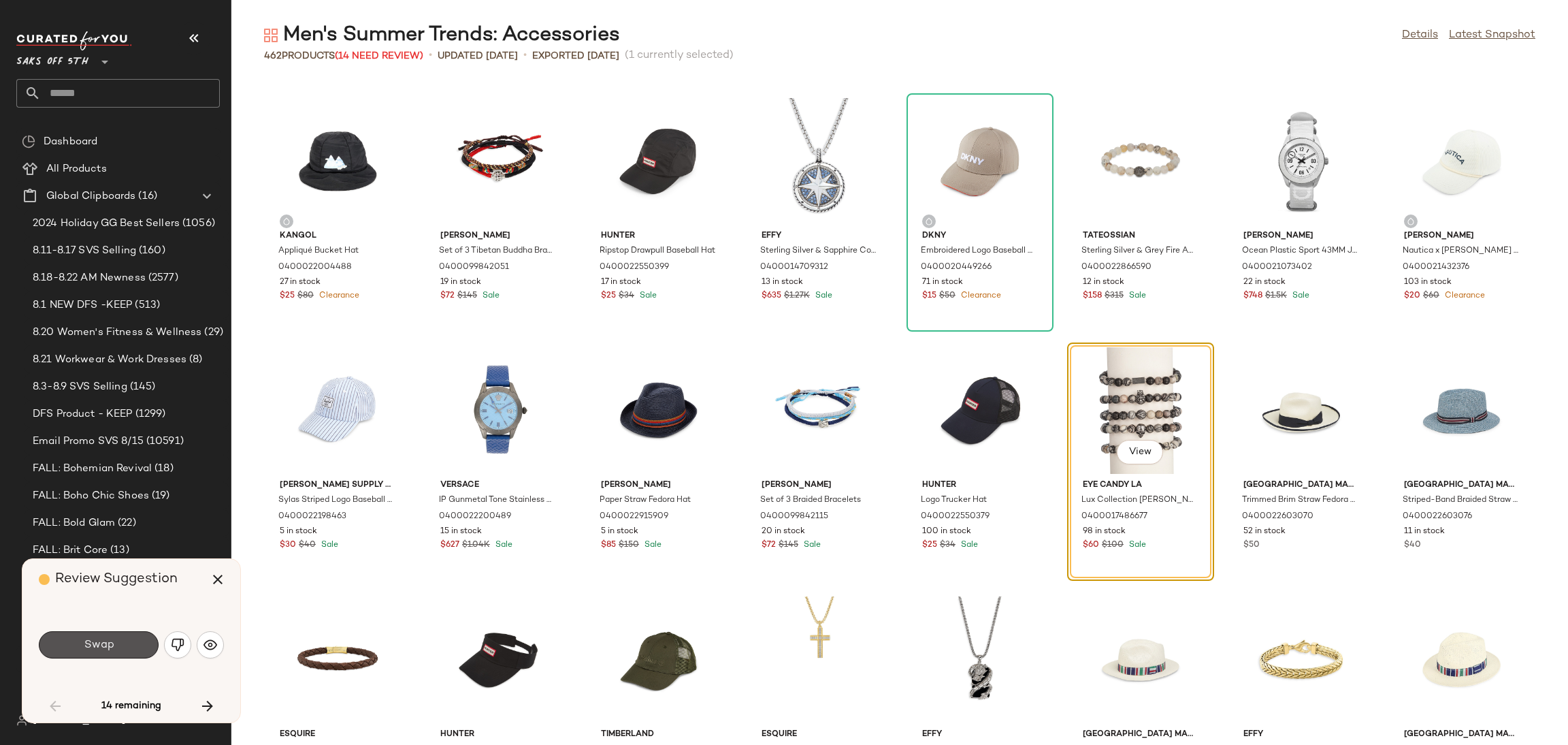
click at [123, 647] on button "Swap" at bounding box center [98, 645] width 120 height 27
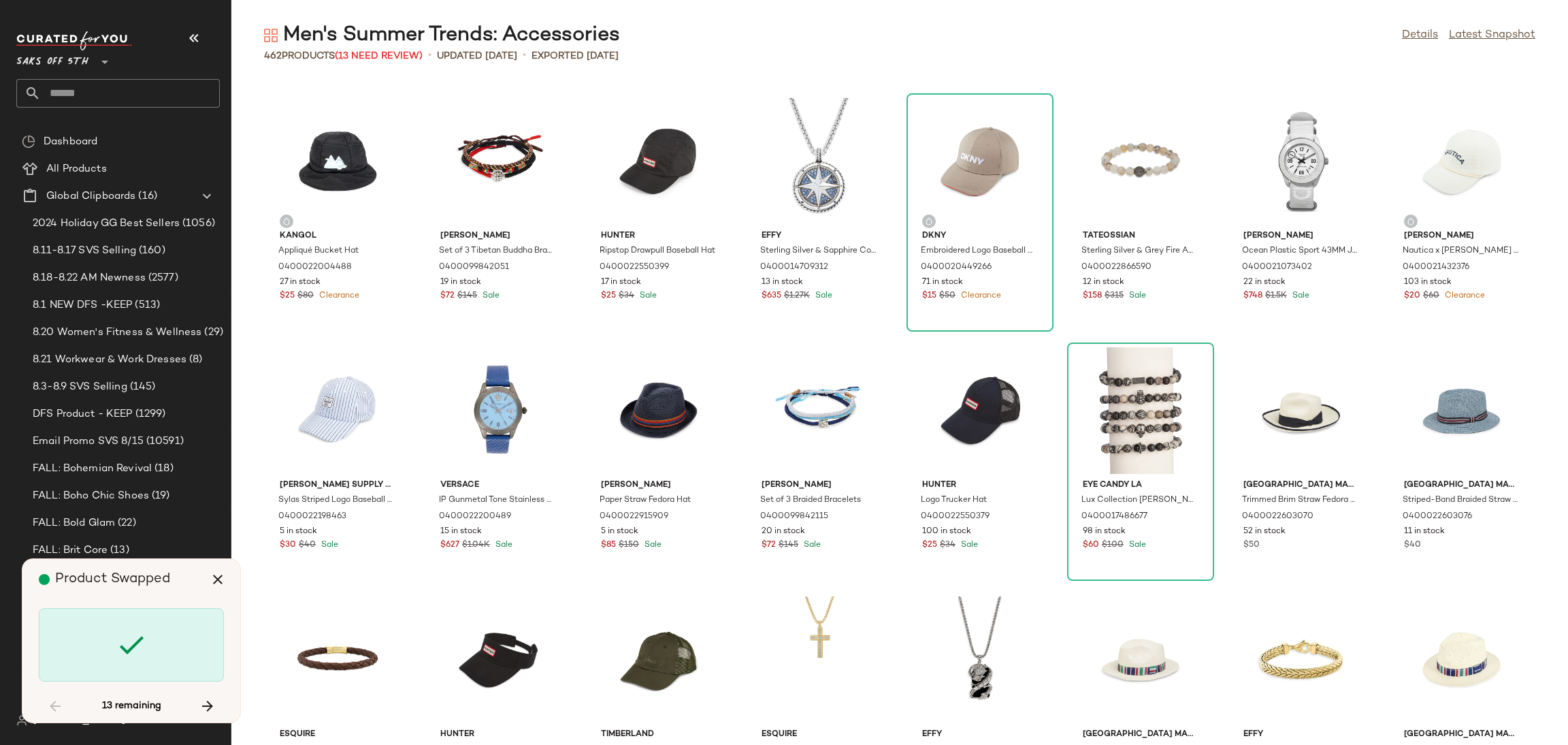
scroll to position [2990, 0]
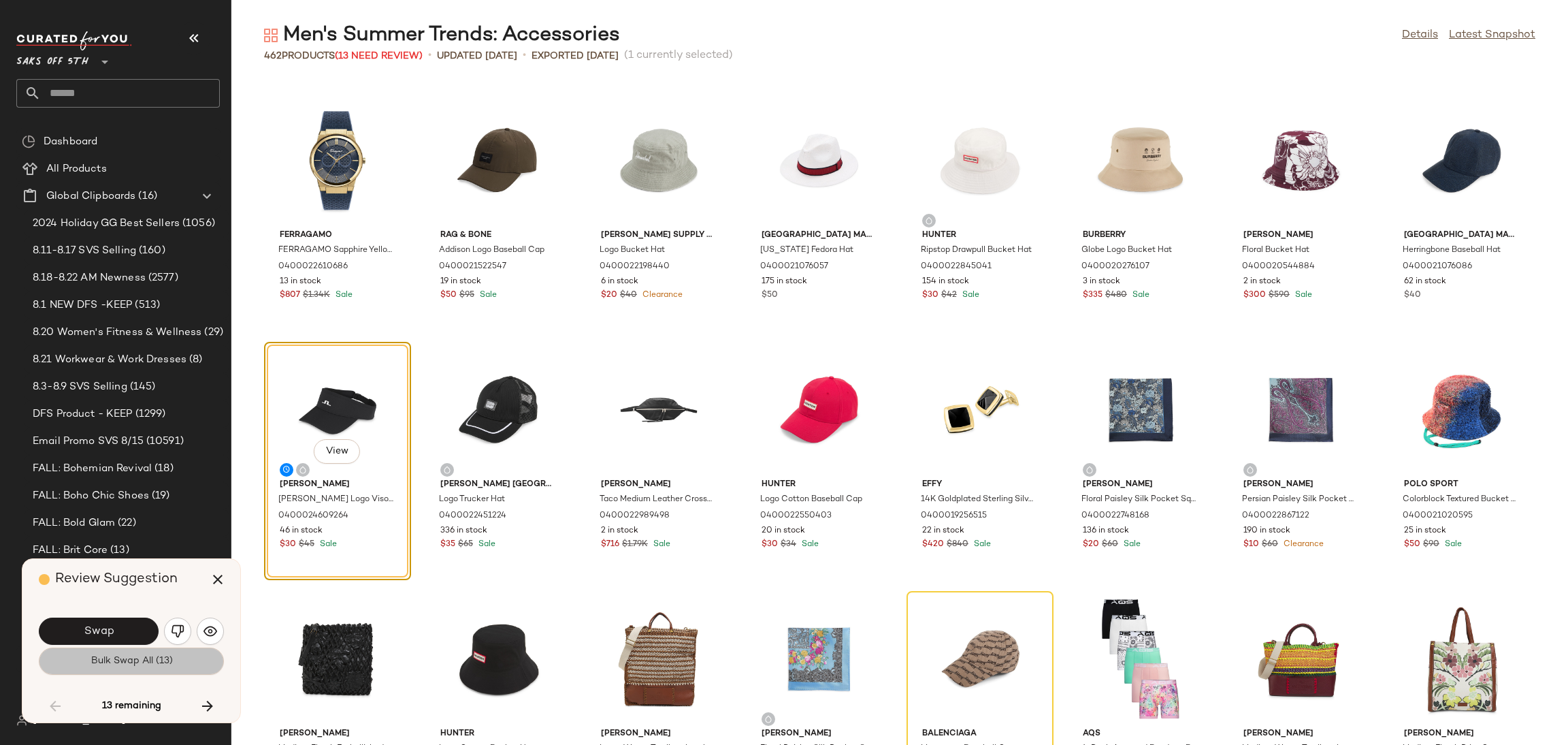
click at [123, 663] on span "Bulk Swap All (13)" at bounding box center [130, 660] width 82 height 11
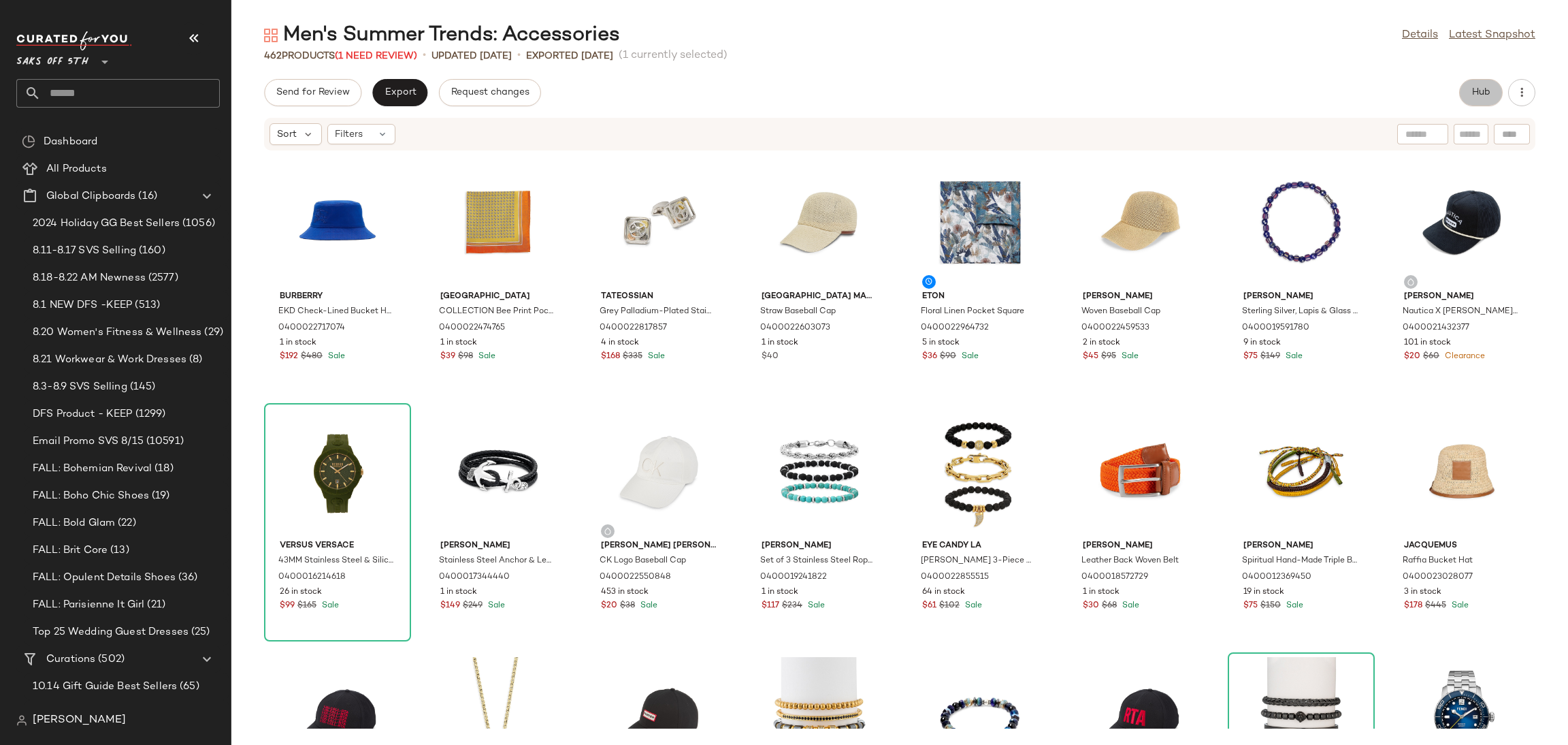
click at [1481, 94] on span "Hub" at bounding box center [1481, 92] width 19 height 11
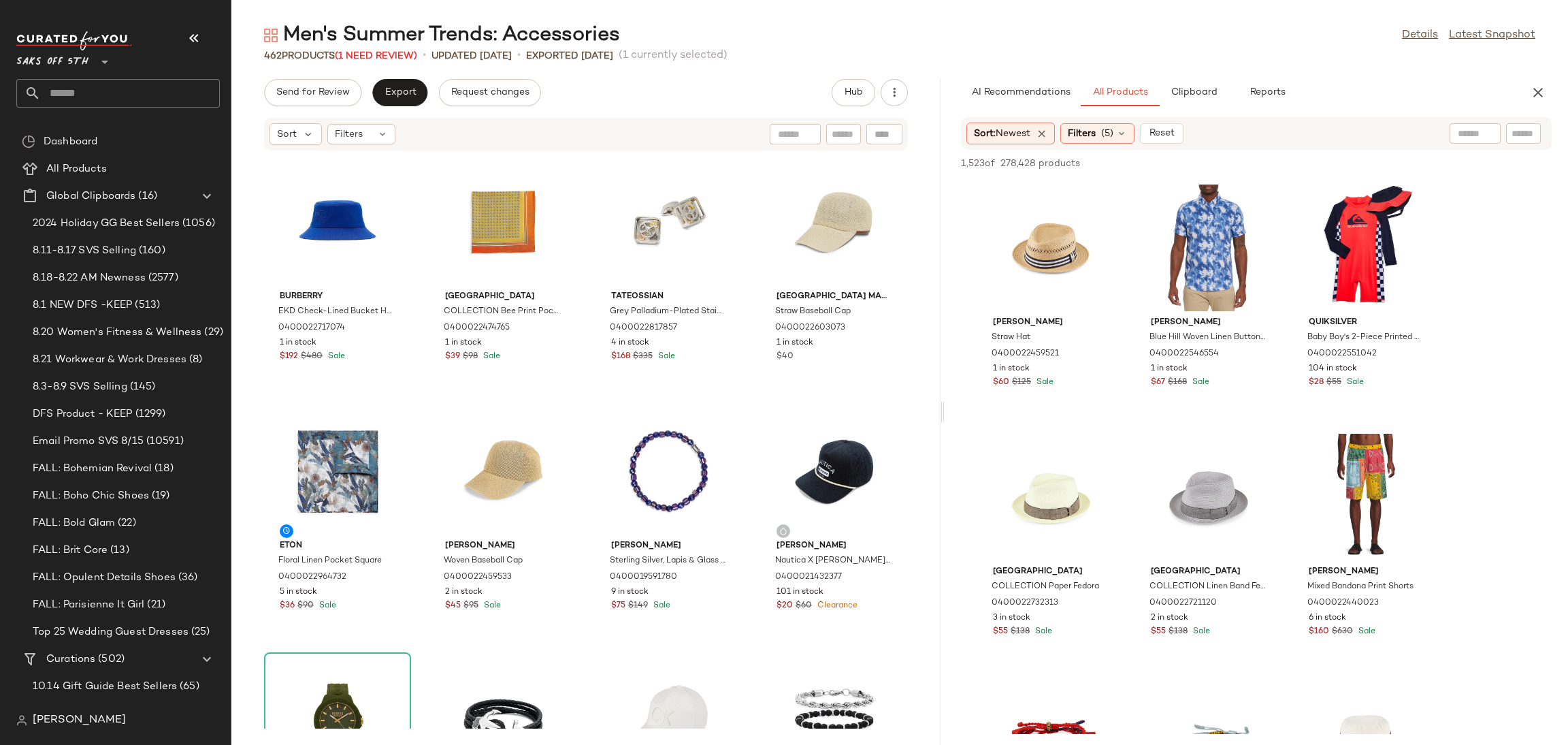
drag, startPoint x: 901, startPoint y: 410, endPoint x: 947, endPoint y: 412, distance: 46.0
click at [947, 412] on div "Men's Summer Trends: Accessories Details Latest Snapshot 462 Products (1 Need R…" at bounding box center [899, 383] width 1337 height 723
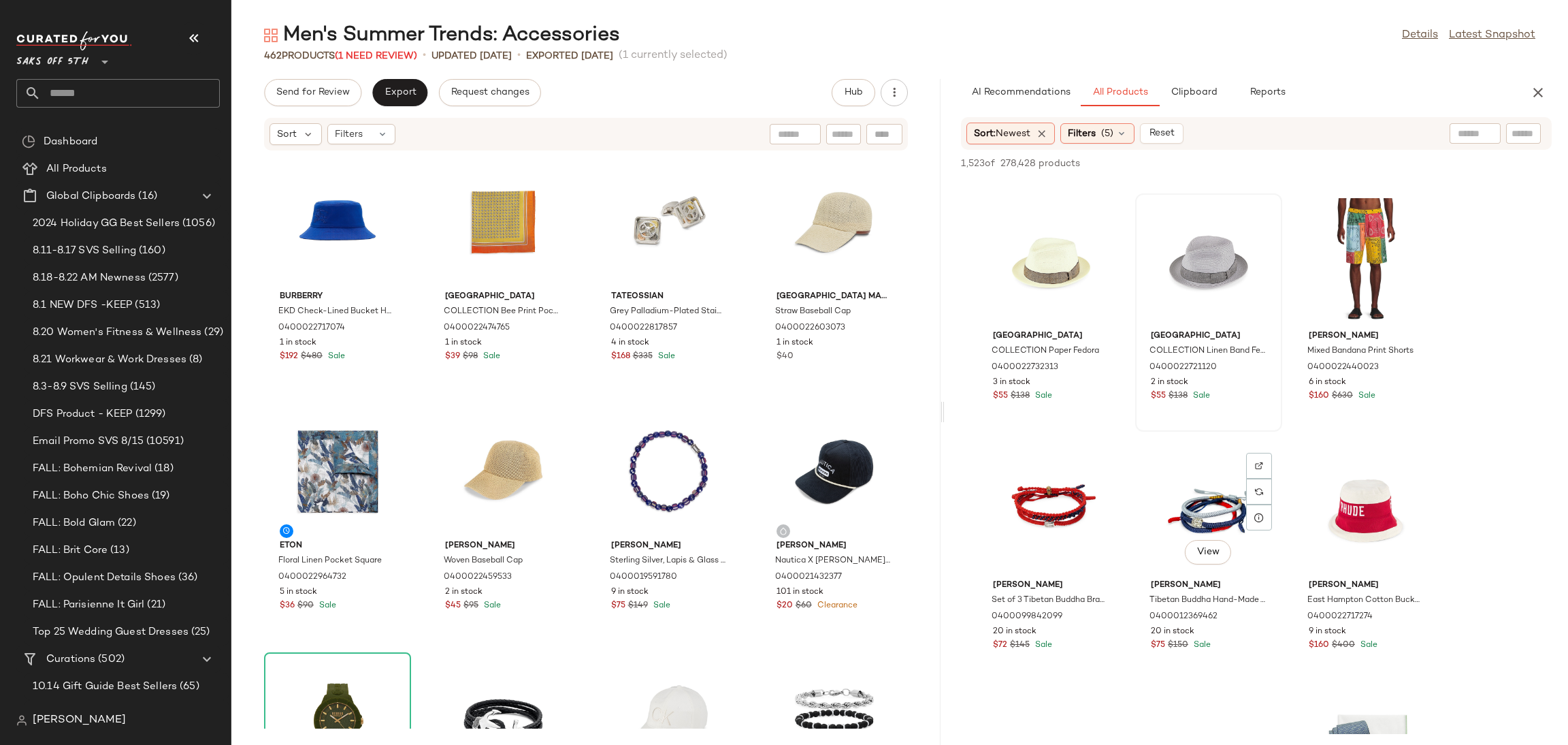
scroll to position [240, 0]
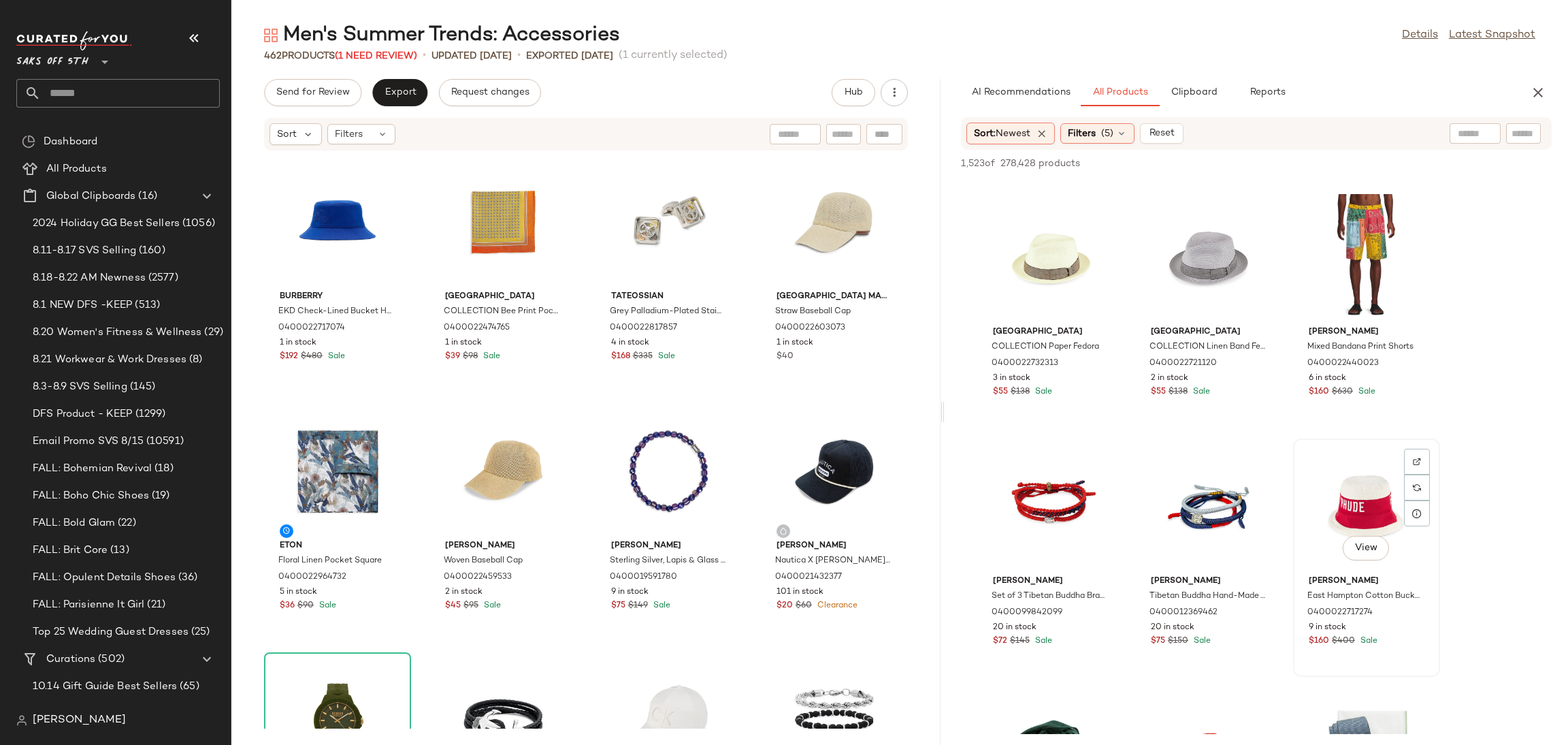
click at [1366, 481] on div "View" at bounding box center [1366, 506] width 137 height 127
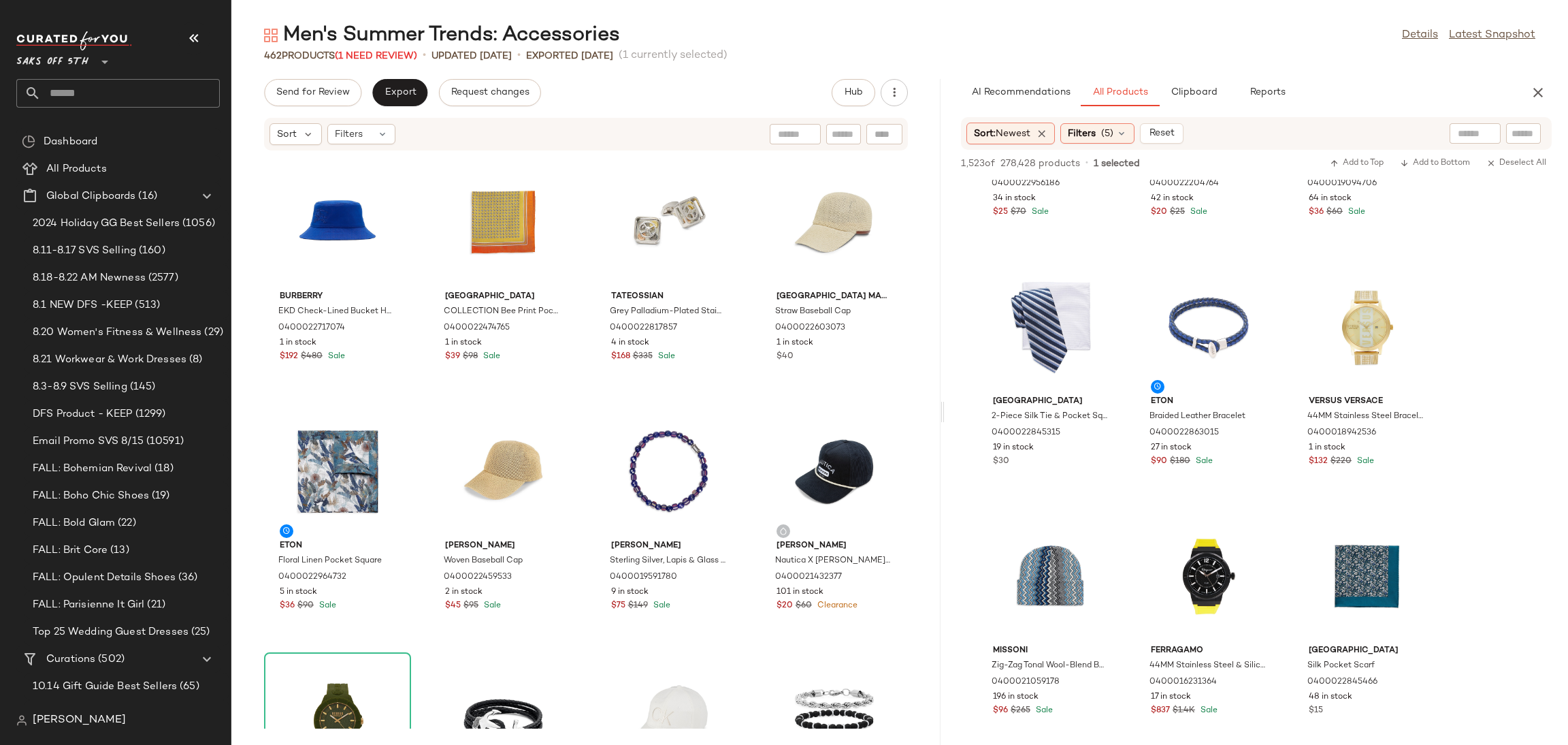
scroll to position [2164, 0]
click at [1210, 310] on div "View" at bounding box center [1209, 326] width 137 height 127
click at [1364, 314] on div "View" at bounding box center [1366, 326] width 137 height 127
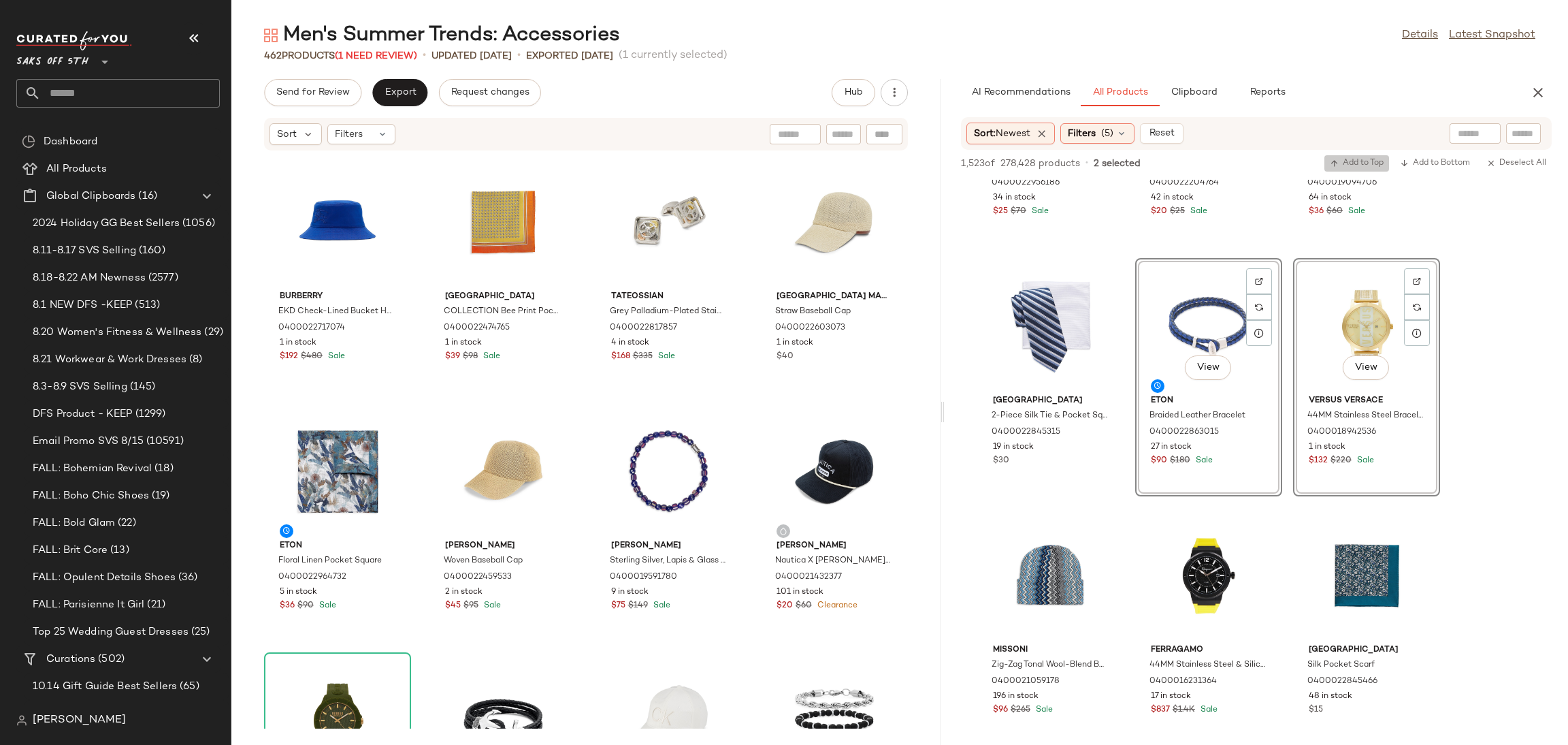
click at [1338, 167] on span "Add to Top" at bounding box center [1356, 163] width 54 height 9
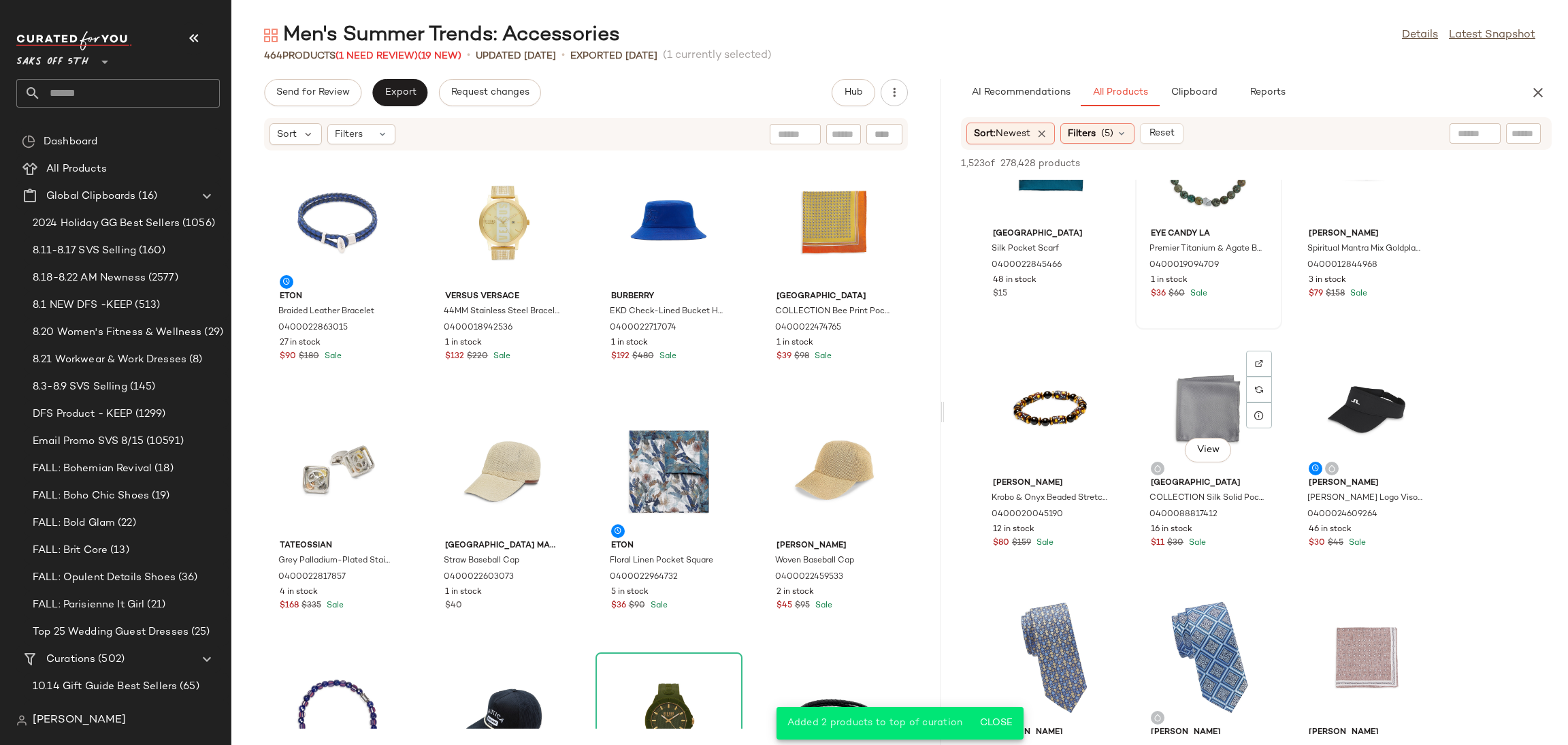
scroll to position [2581, 0]
click at [1354, 393] on div "View" at bounding box center [1366, 408] width 137 height 127
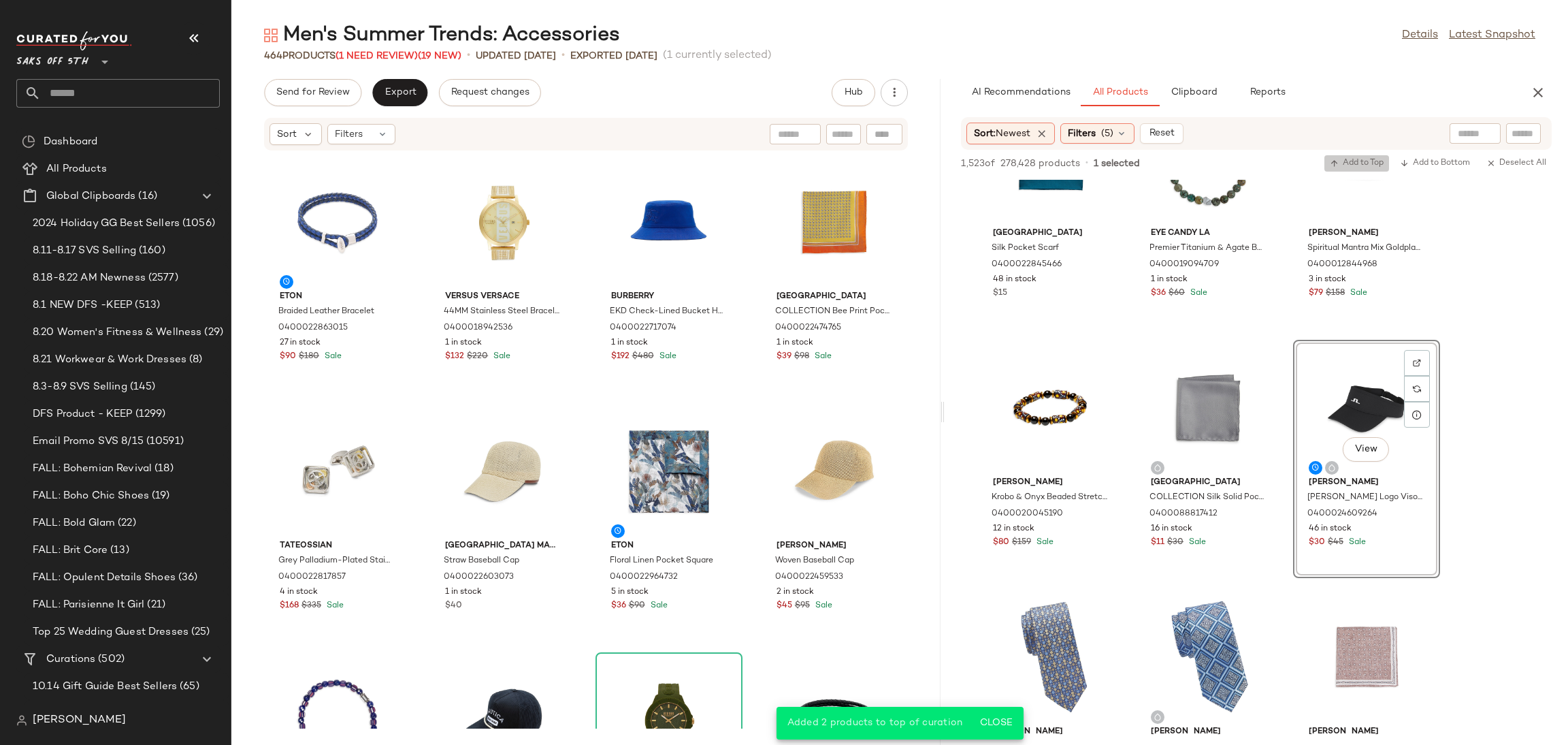
click at [1358, 159] on span "Add to Top" at bounding box center [1356, 163] width 54 height 9
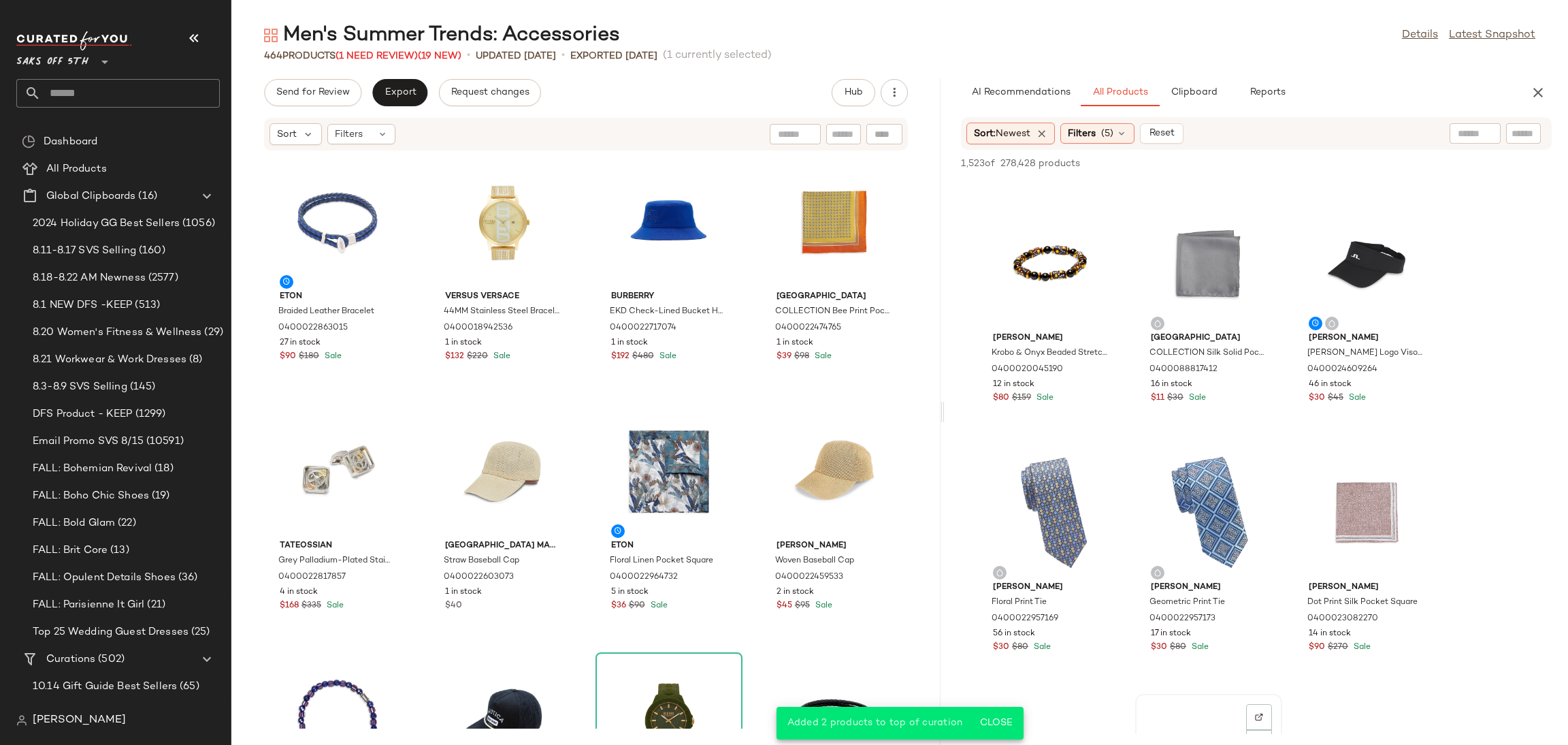
scroll to position [2679, 0]
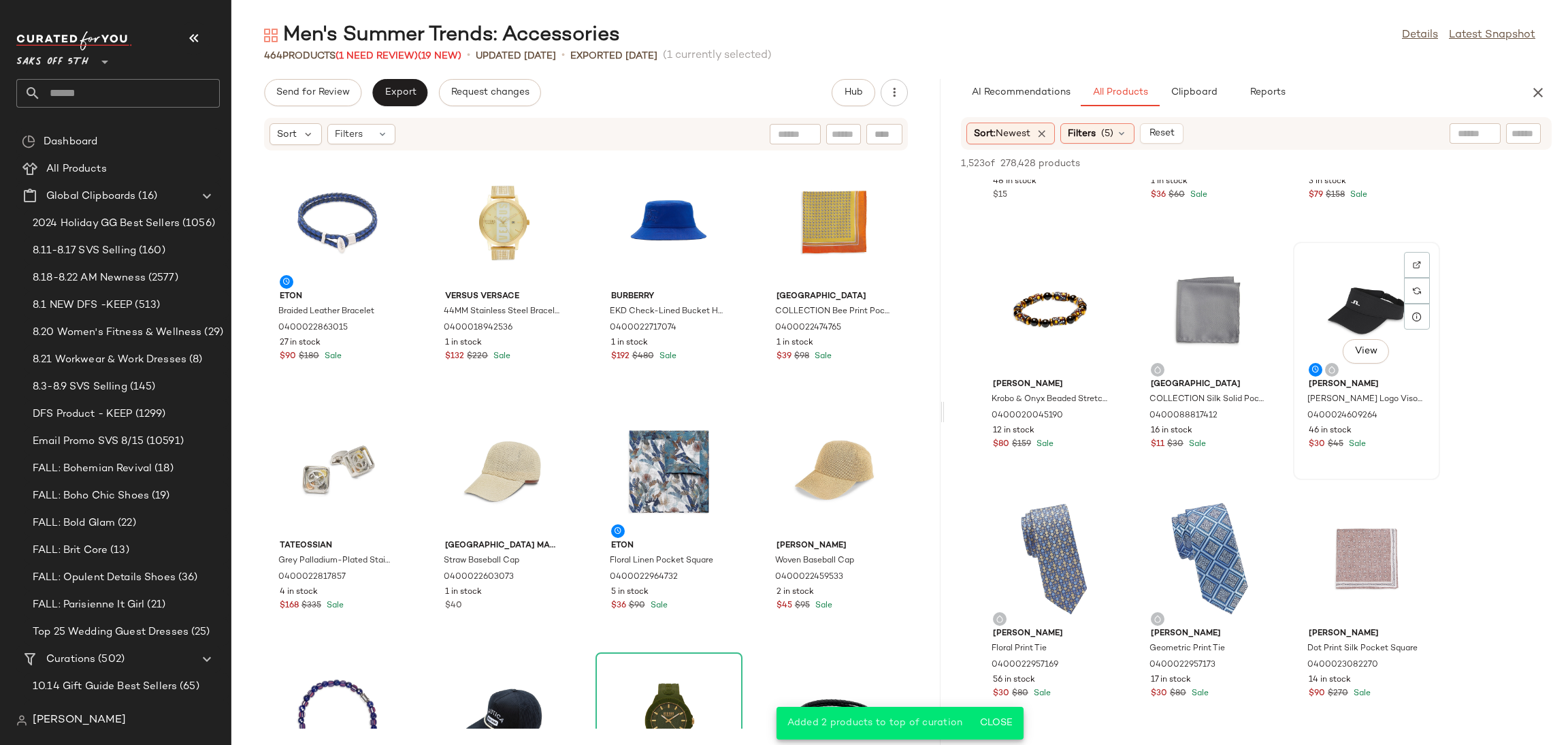
click at [1330, 307] on div "View" at bounding box center [1366, 309] width 137 height 127
click at [1358, 160] on span "Add to Top" at bounding box center [1356, 163] width 54 height 9
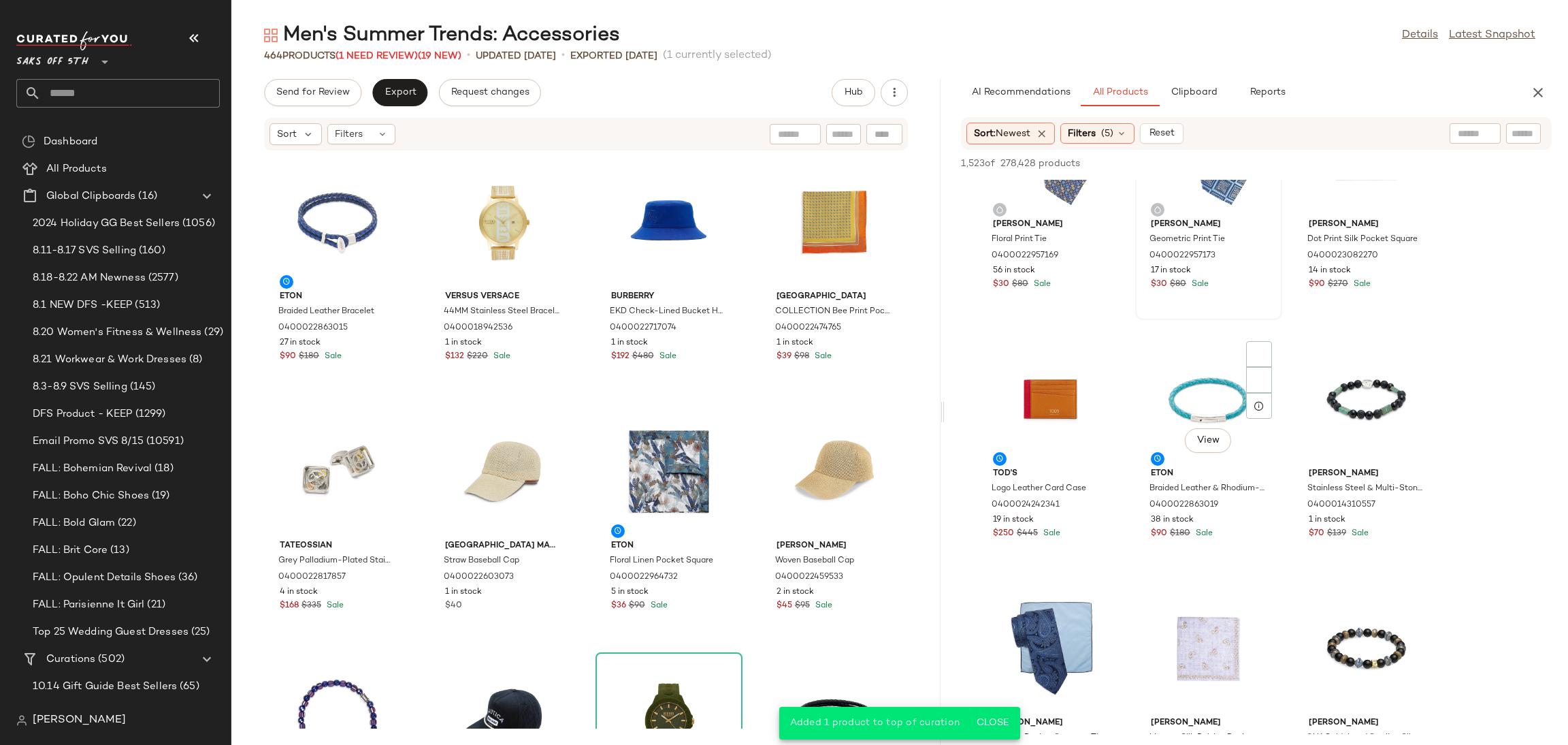
scroll to position [3089, 0]
click at [1054, 394] on div "View" at bounding box center [1050, 398] width 137 height 127
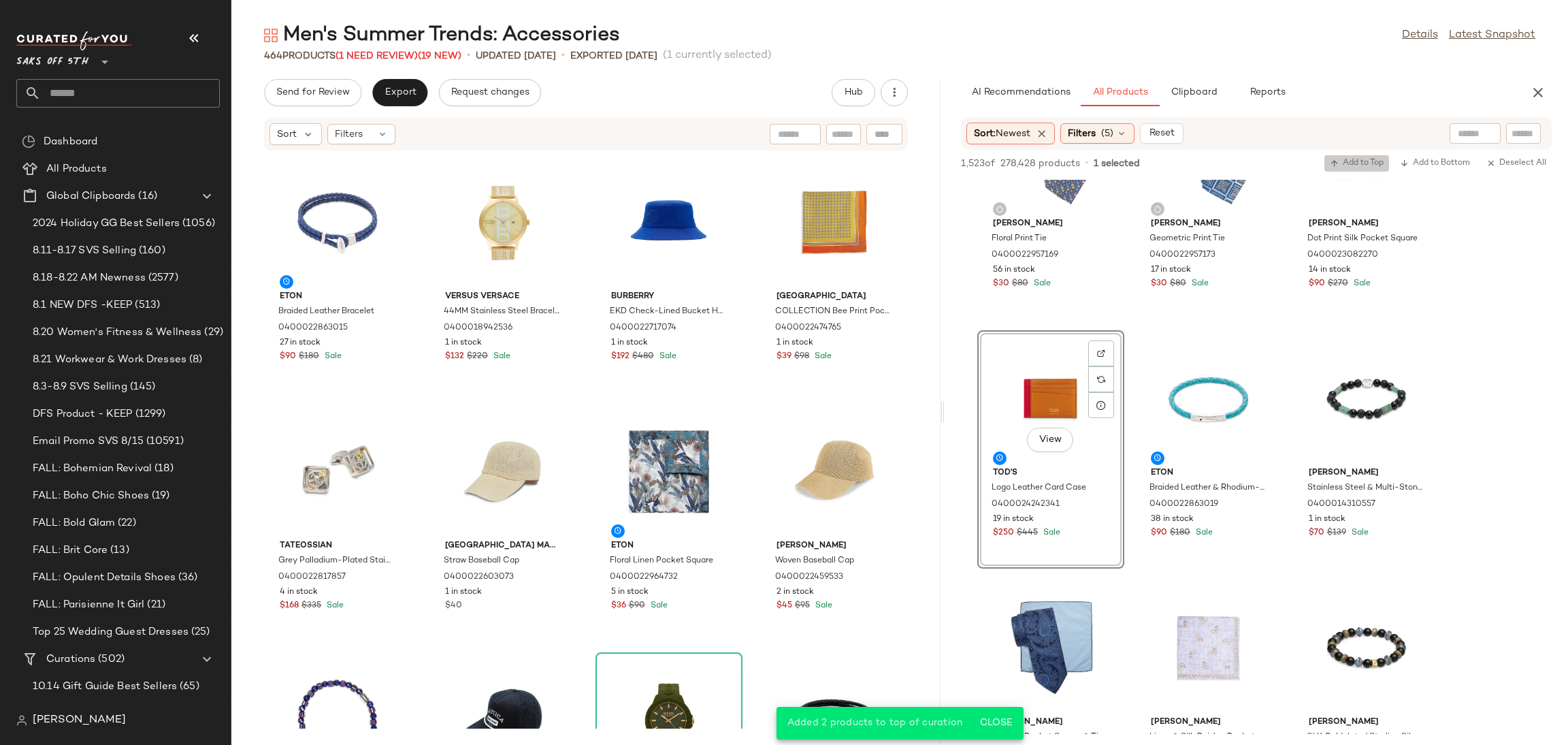
click at [1362, 160] on span "Add to Top" at bounding box center [1356, 163] width 54 height 9
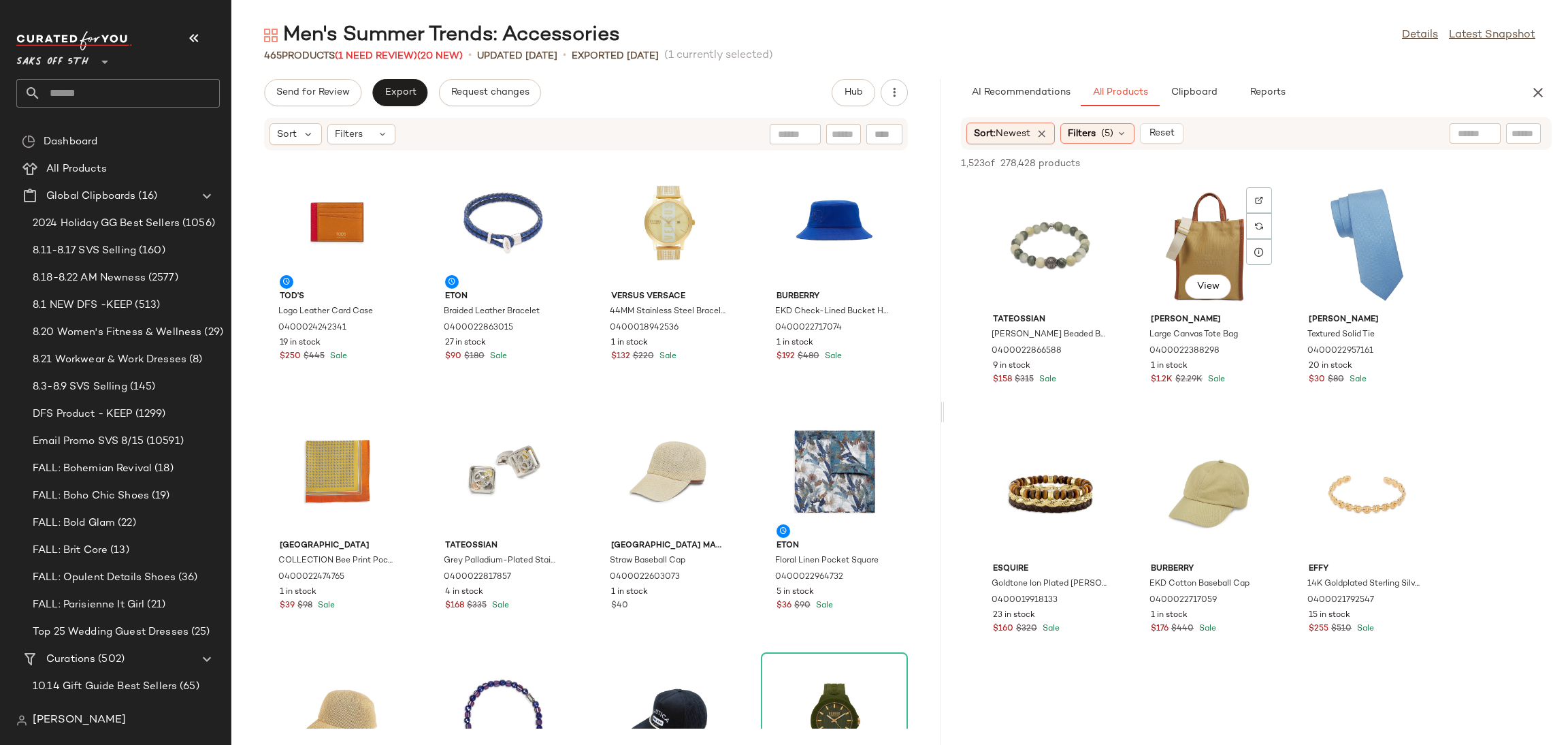
scroll to position [4500, 0]
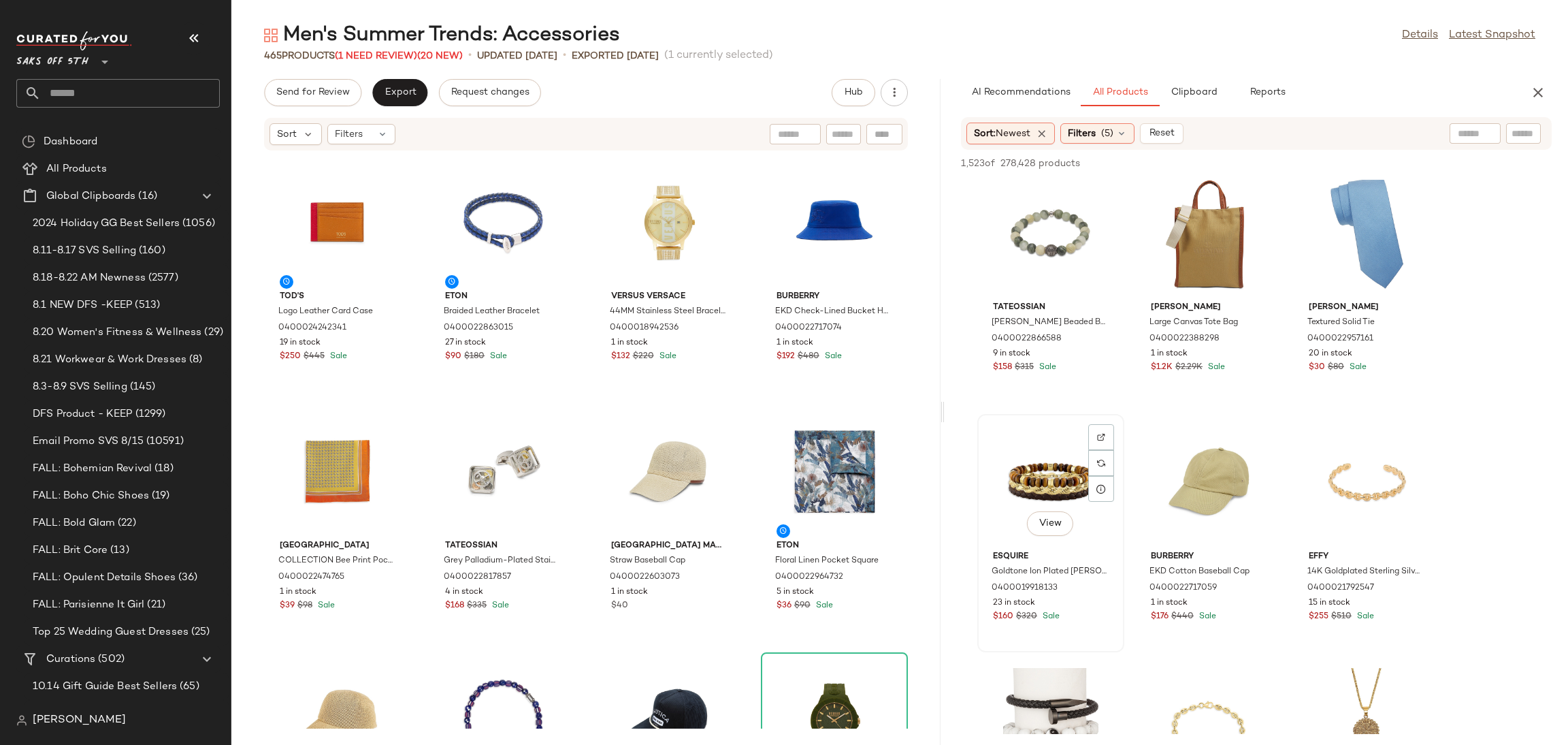
click at [1020, 466] on div "View" at bounding box center [1050, 481] width 137 height 127
click at [1379, 458] on div "View" at bounding box center [1366, 481] width 137 height 127
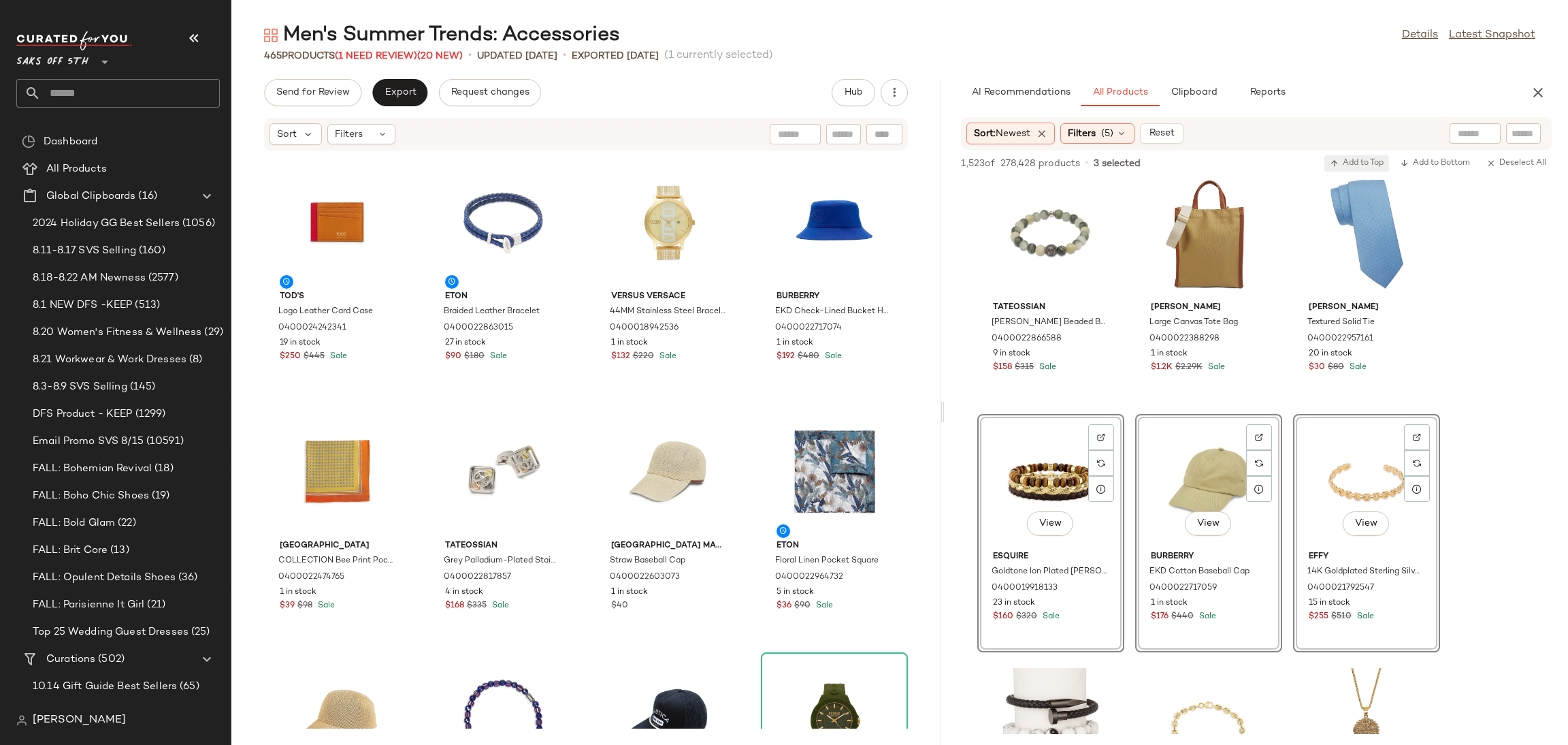
click at [1348, 158] on span "Add to Top" at bounding box center [1356, 163] width 54 height 9
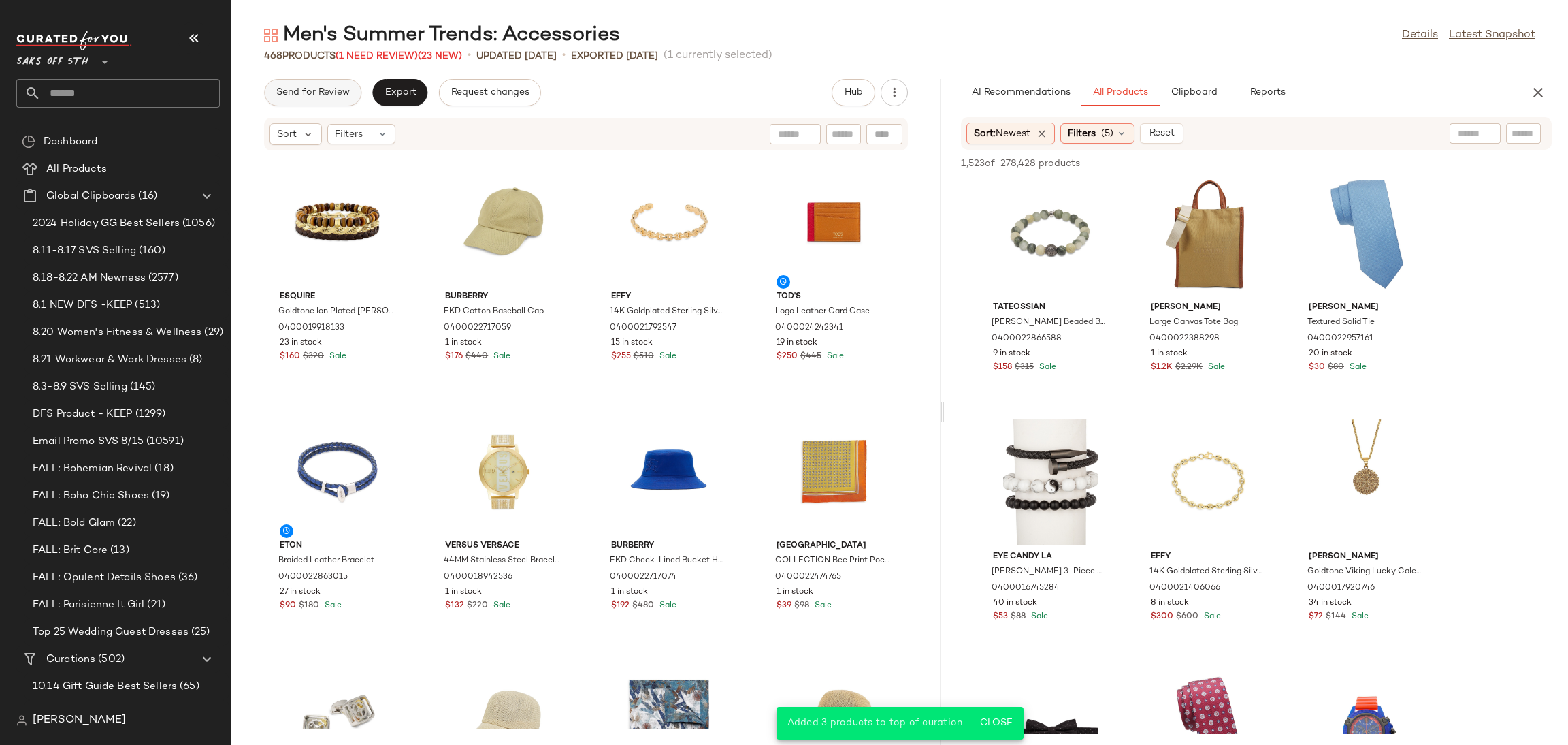
click at [296, 100] on button "Send for Review" at bounding box center [313, 92] width 97 height 27
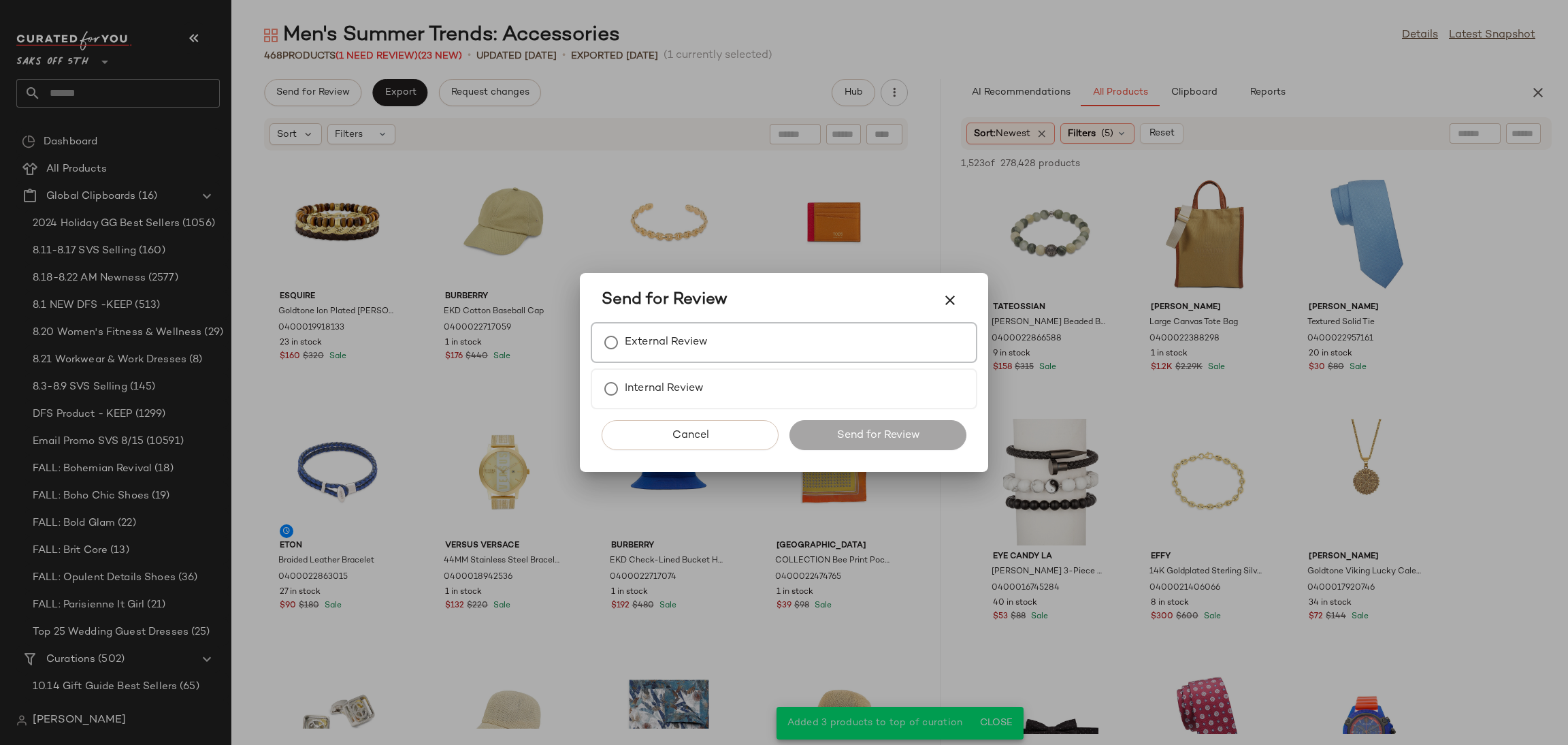
click at [651, 350] on label "External Review" at bounding box center [666, 342] width 83 height 27
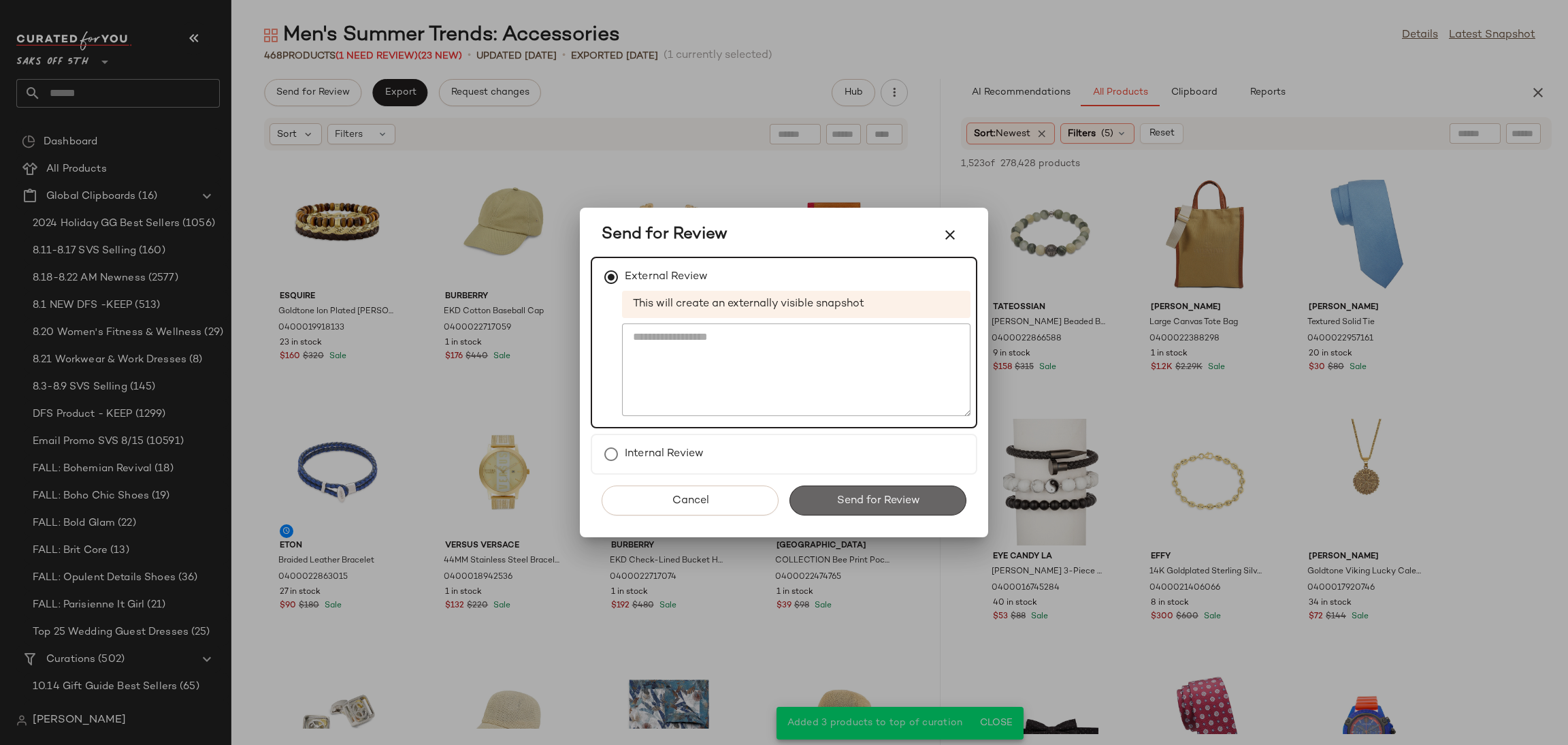
click at [830, 492] on button "Send for Review" at bounding box center [877, 501] width 177 height 30
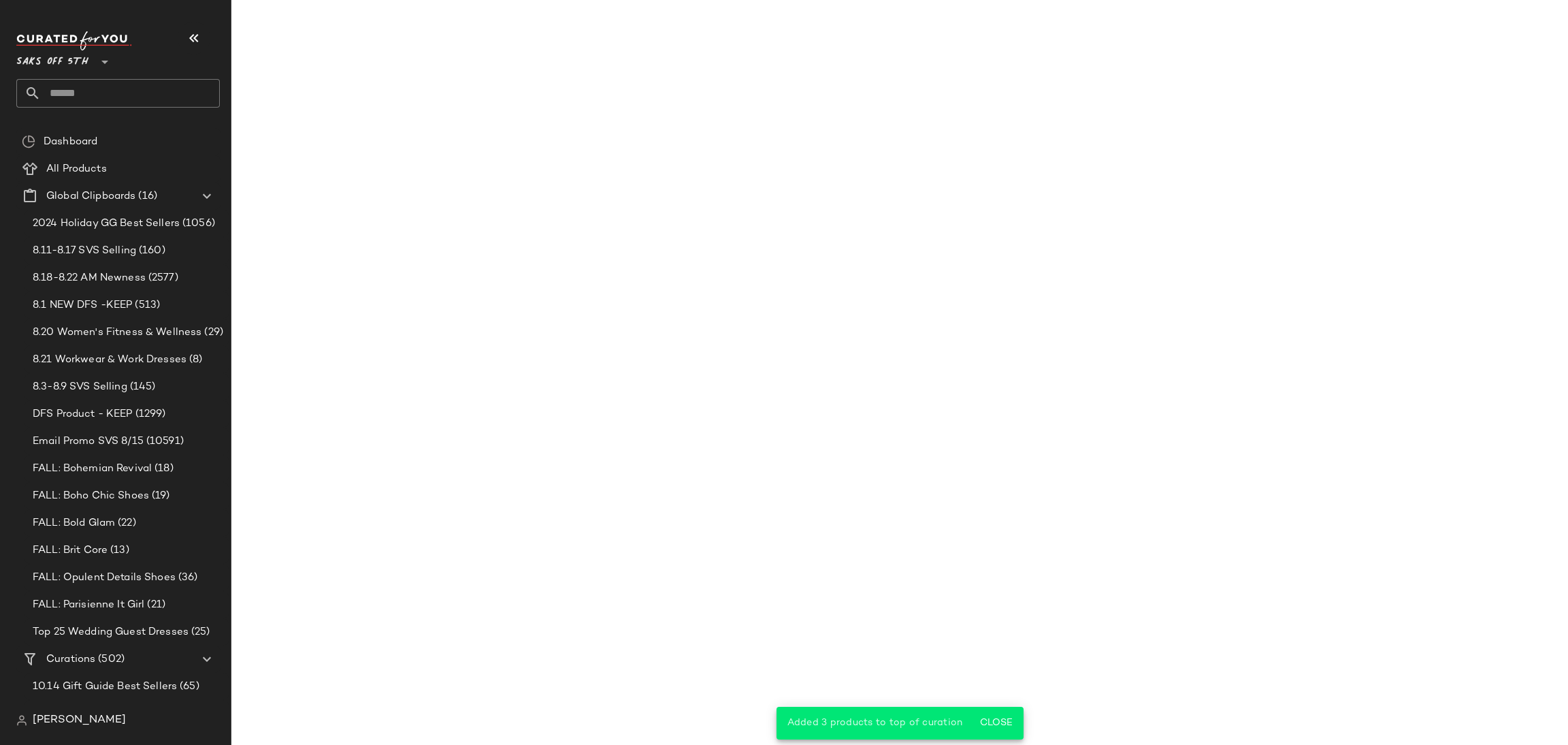
scroll to position [6742, 0]
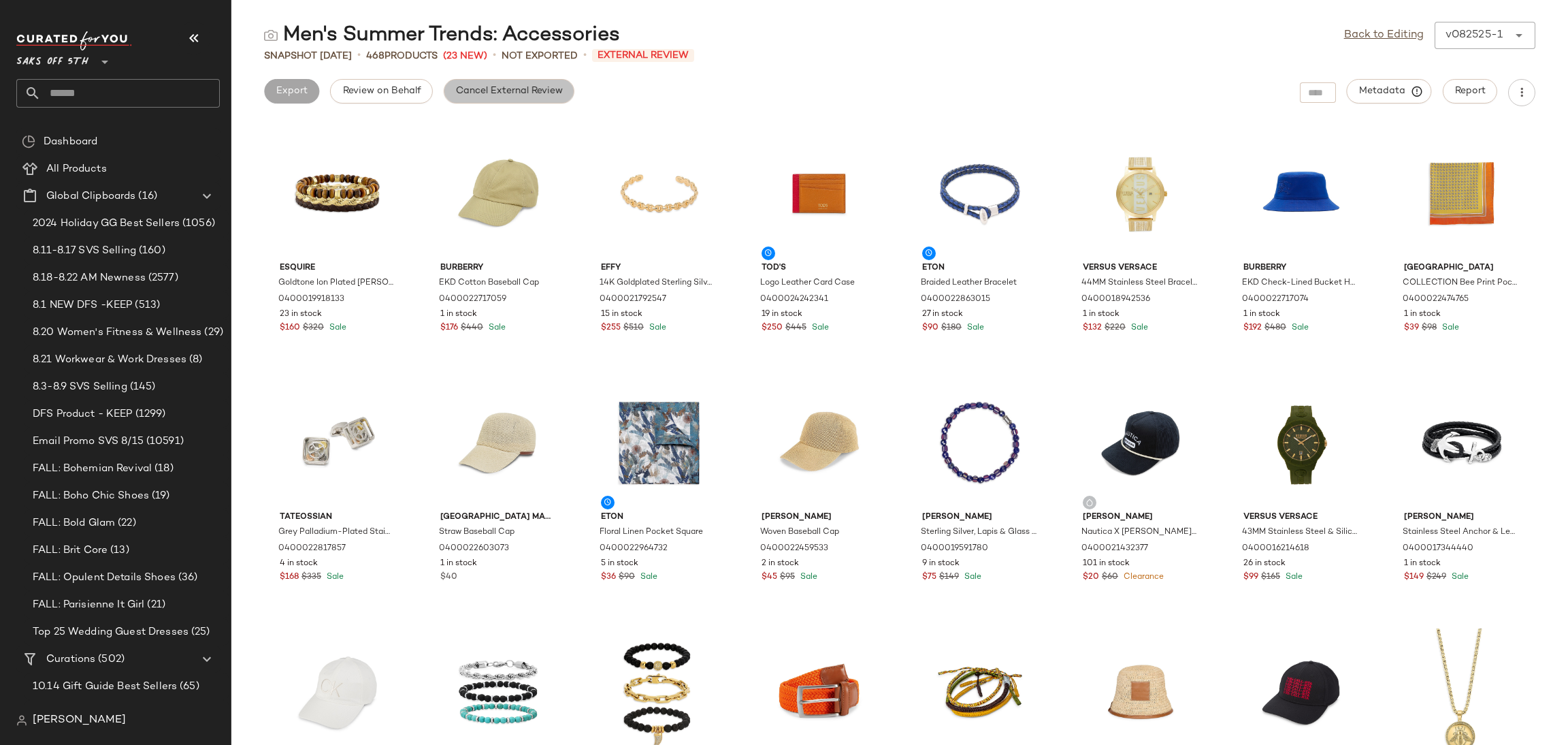
click at [536, 87] on span "Cancel External Review" at bounding box center [509, 91] width 107 height 11
click at [1395, 34] on link "Back to Editing" at bounding box center [1383, 35] width 79 height 16
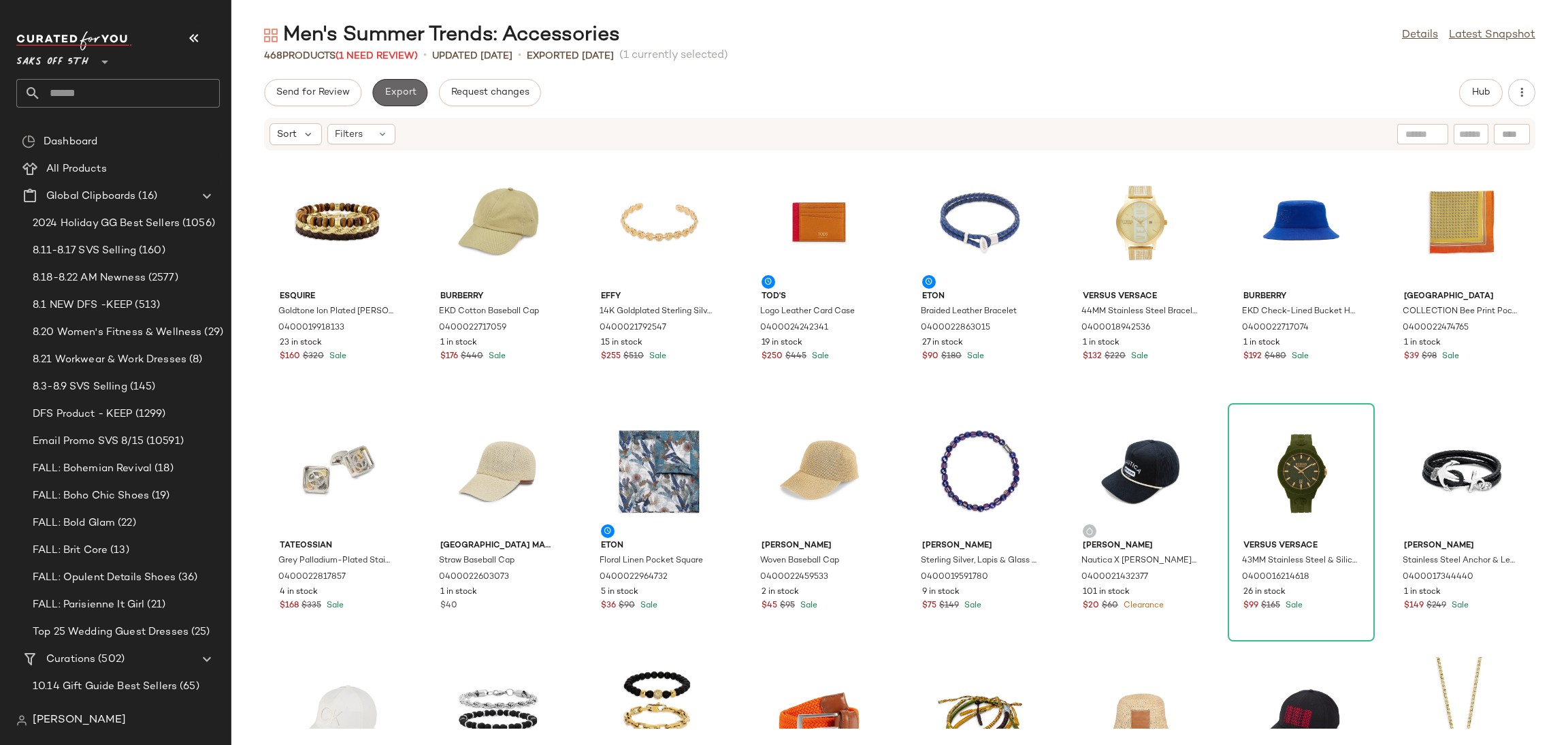
click at [403, 92] on span "Export" at bounding box center [400, 92] width 32 height 11
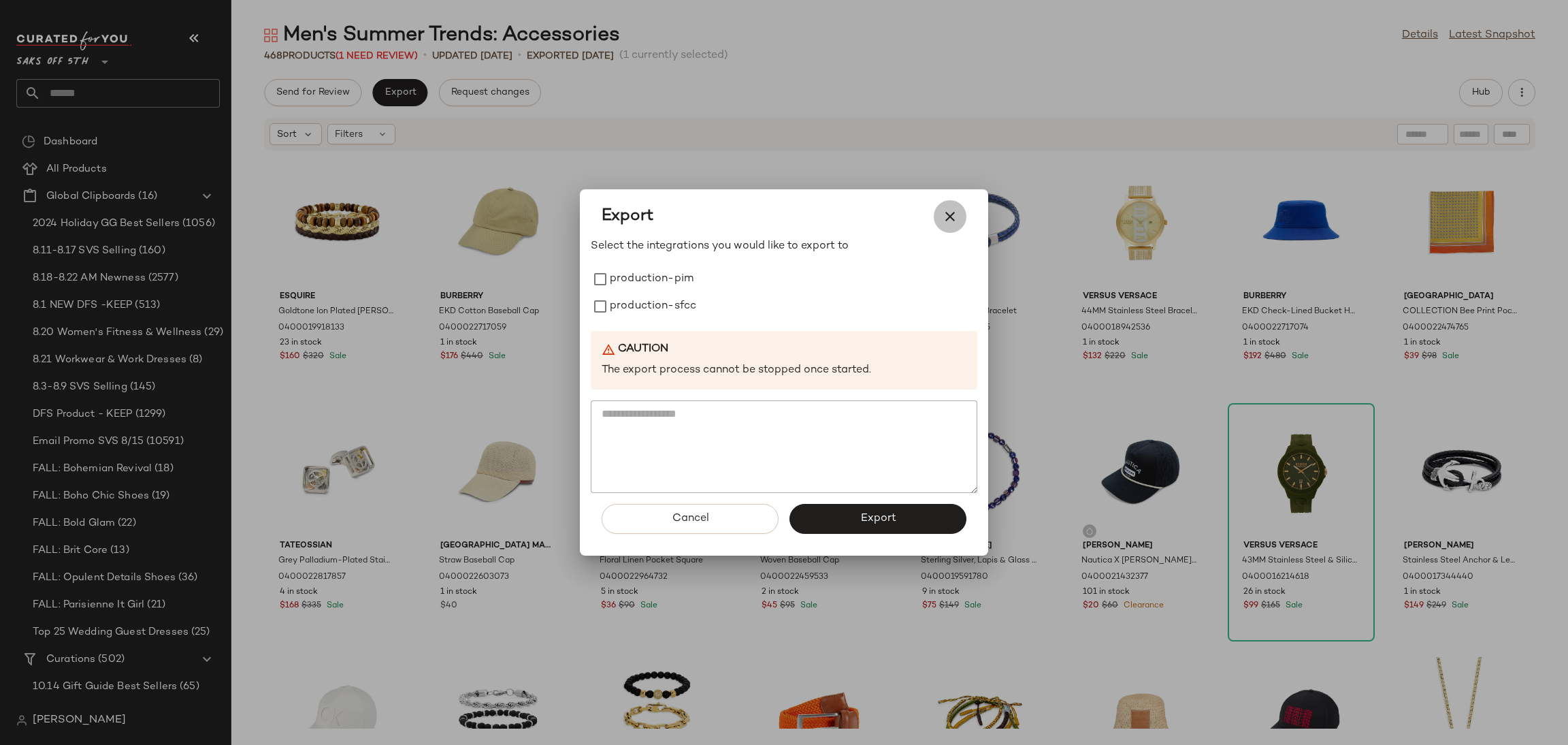
click at [945, 218] on icon "button" at bounding box center [949, 216] width 16 height 16
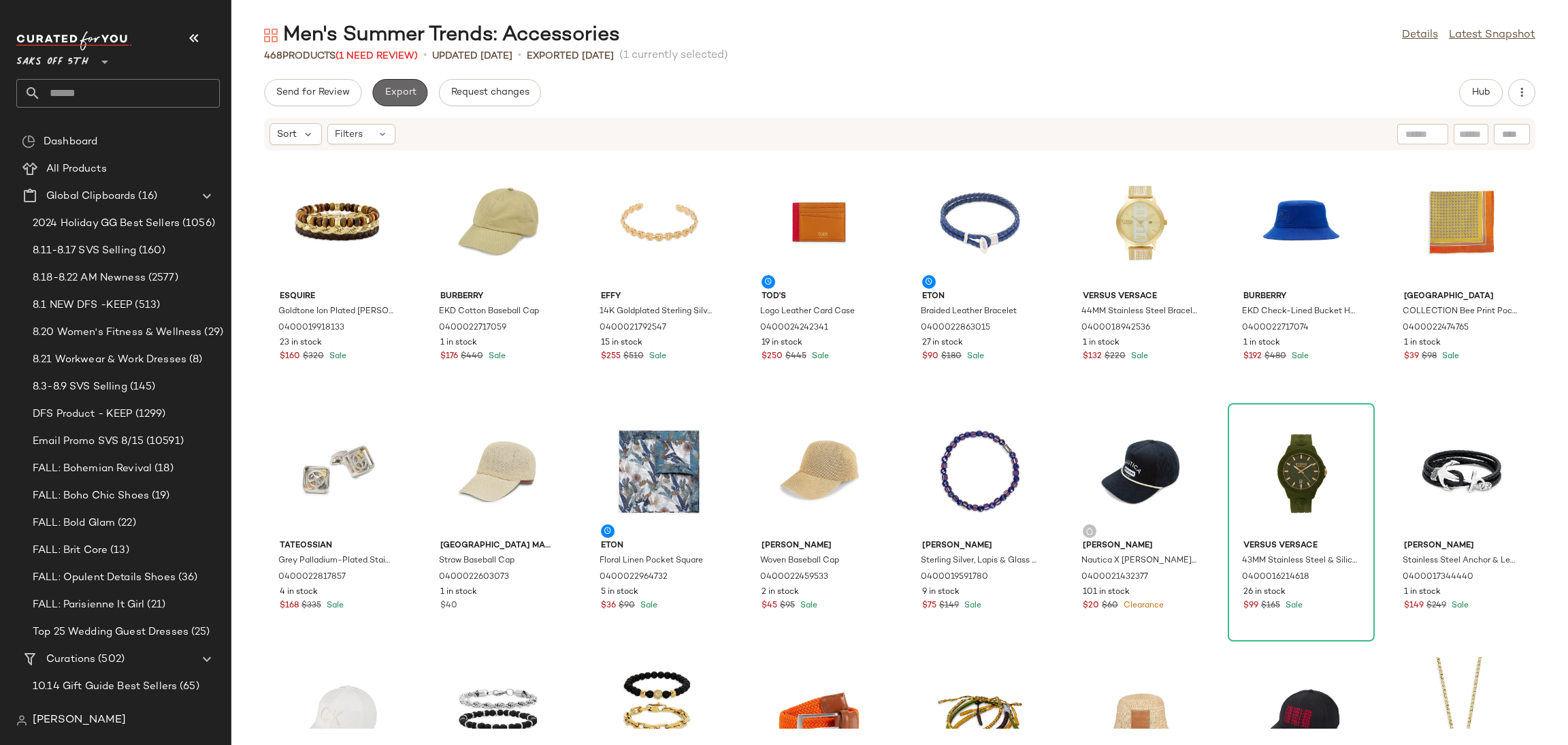
click at [410, 90] on span "Export" at bounding box center [400, 92] width 32 height 11
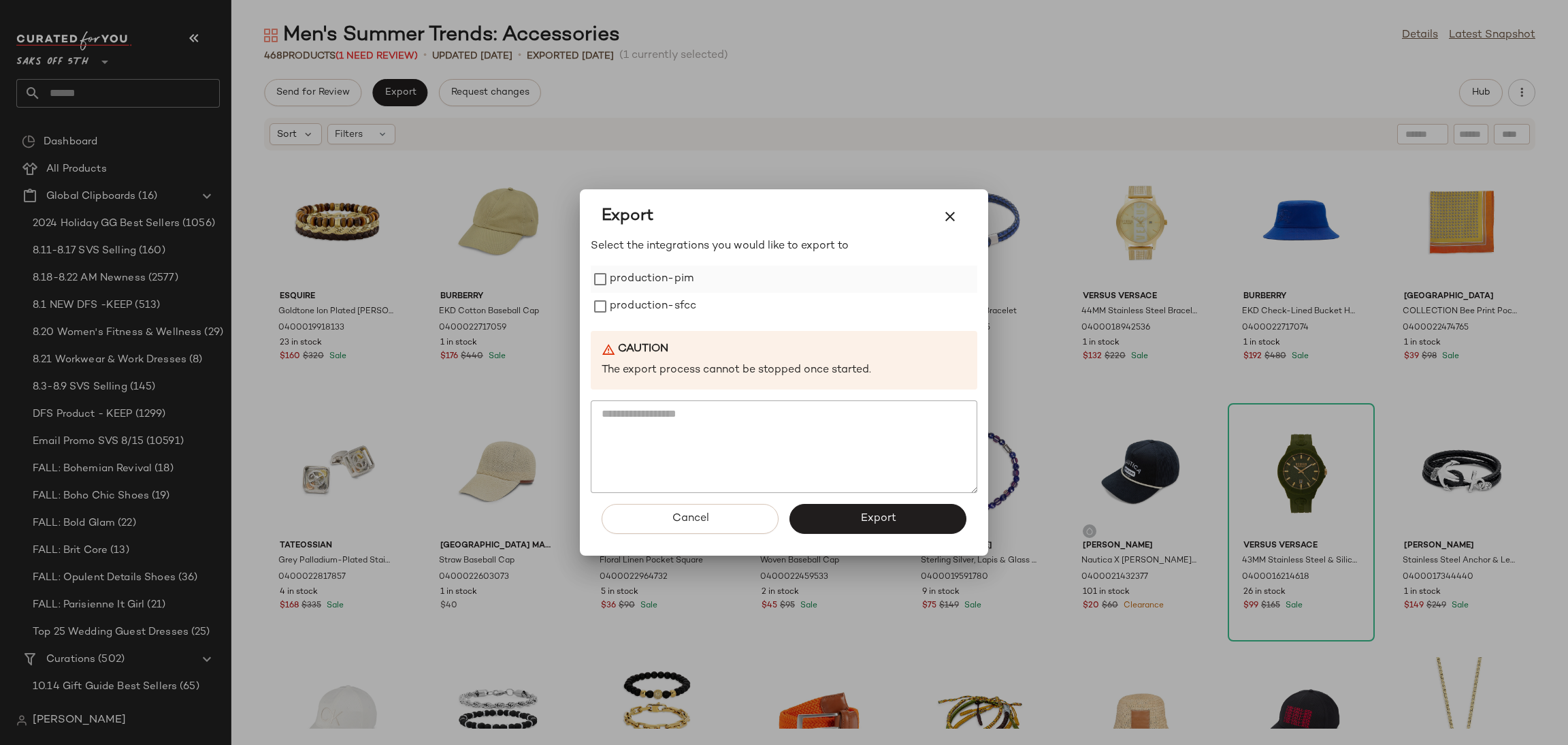
click at [626, 274] on label "production-pim" at bounding box center [652, 279] width 84 height 27
click at [637, 304] on label "production-sfcc" at bounding box center [653, 307] width 87 height 27
click at [838, 527] on button "Export" at bounding box center [877, 519] width 177 height 30
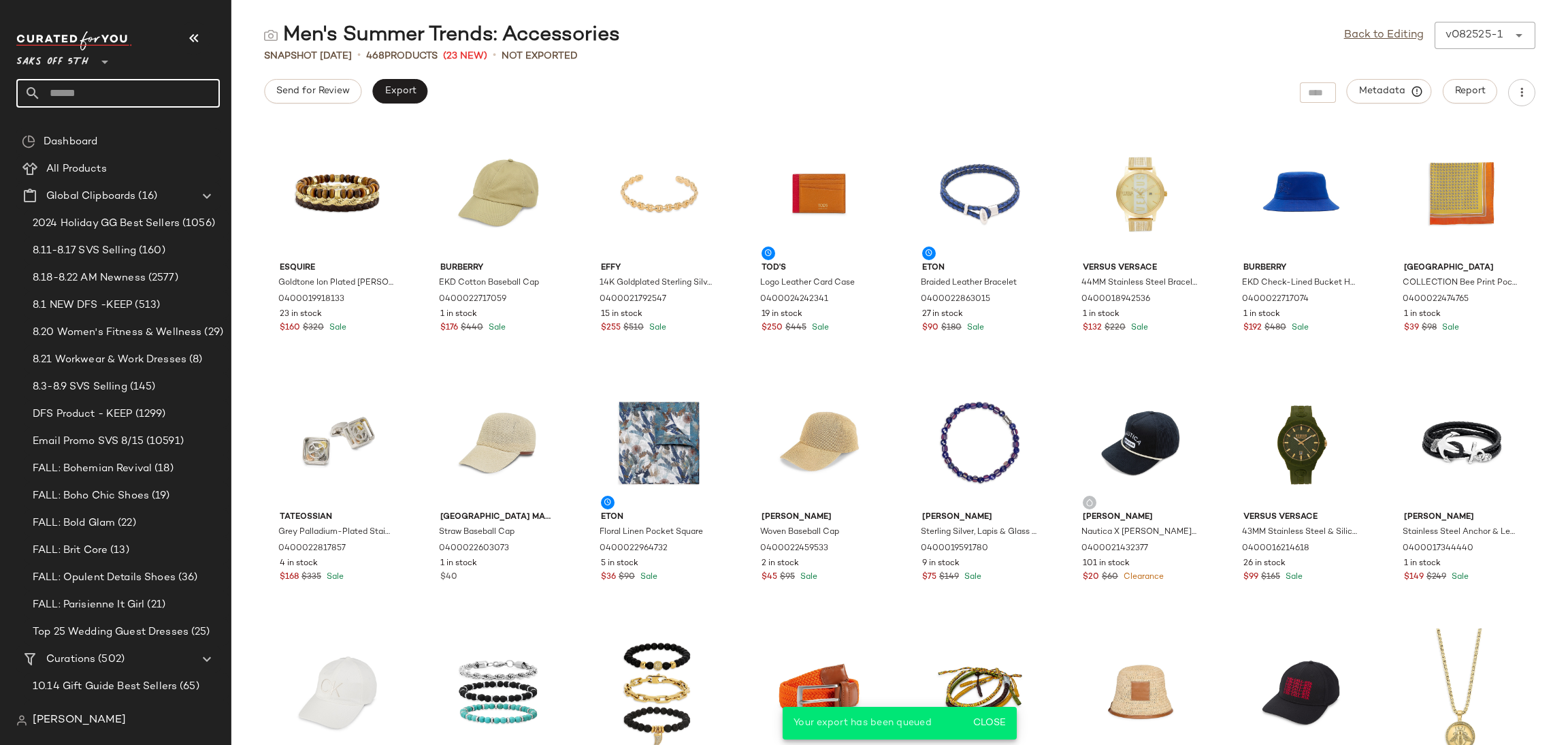
click at [127, 91] on input "text" at bounding box center [130, 93] width 179 height 29
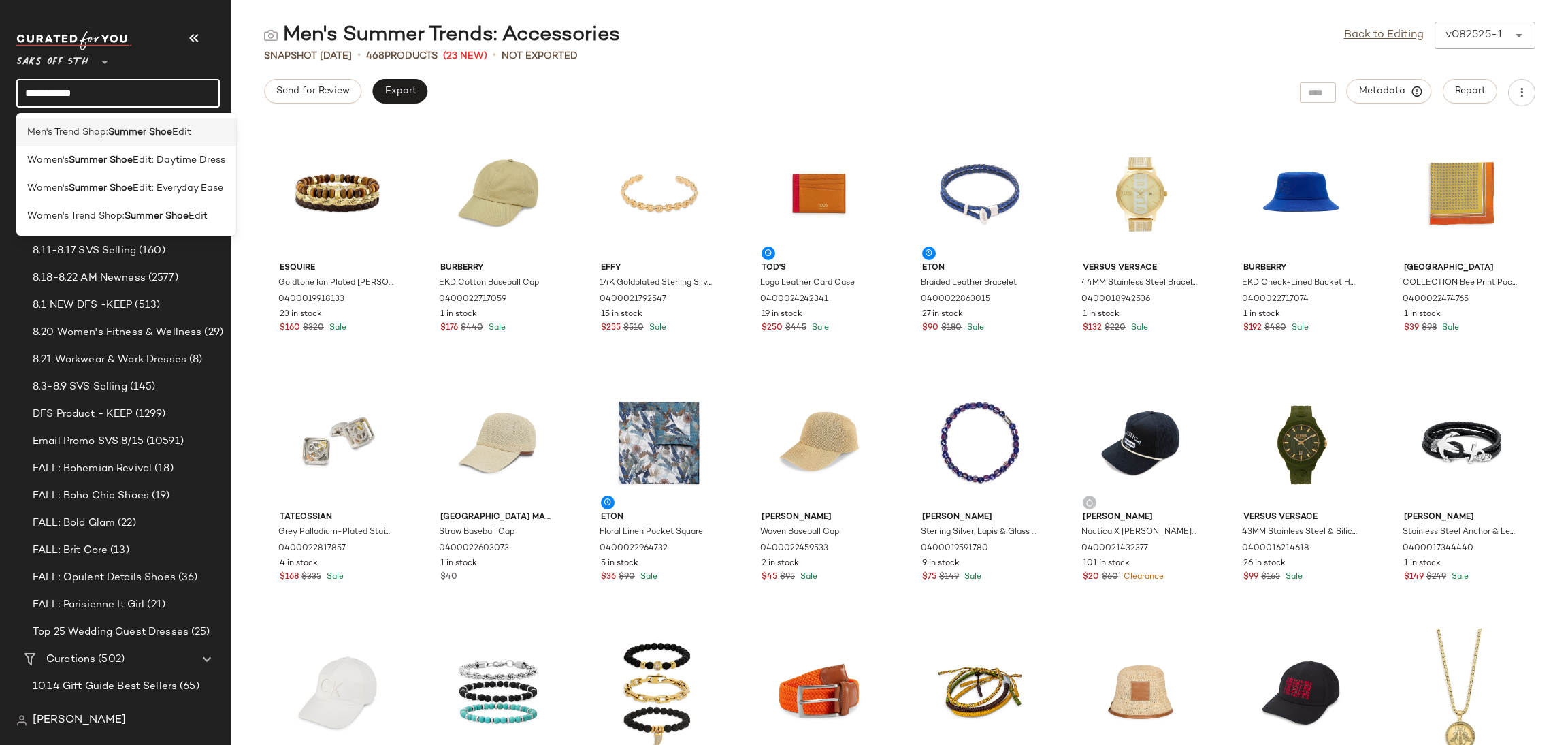
type input "**********"
click at [102, 132] on span "Men's Trend Shop:" at bounding box center [67, 133] width 81 height 14
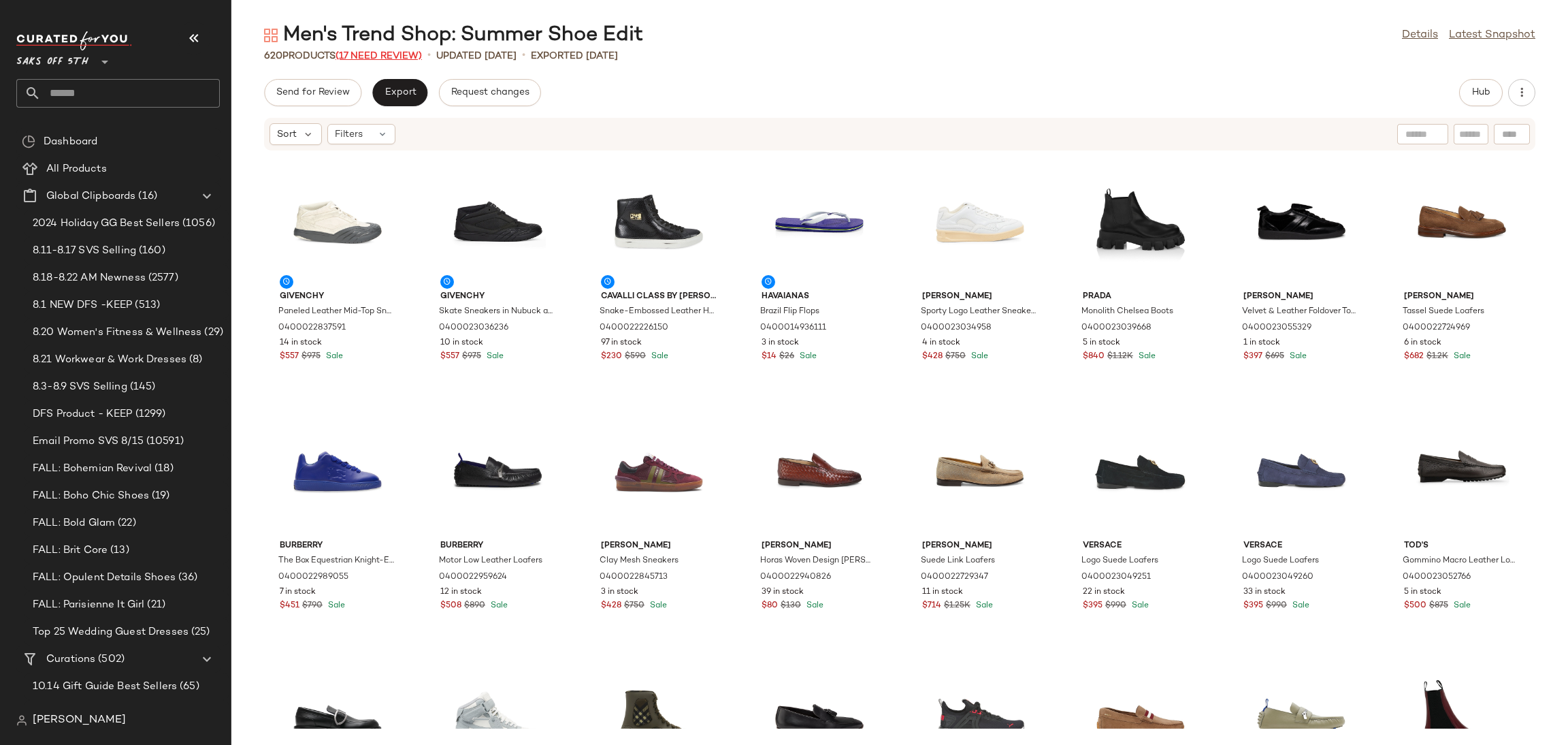
click at [378, 58] on span "(17 Need Review)" at bounding box center [379, 56] width 87 height 10
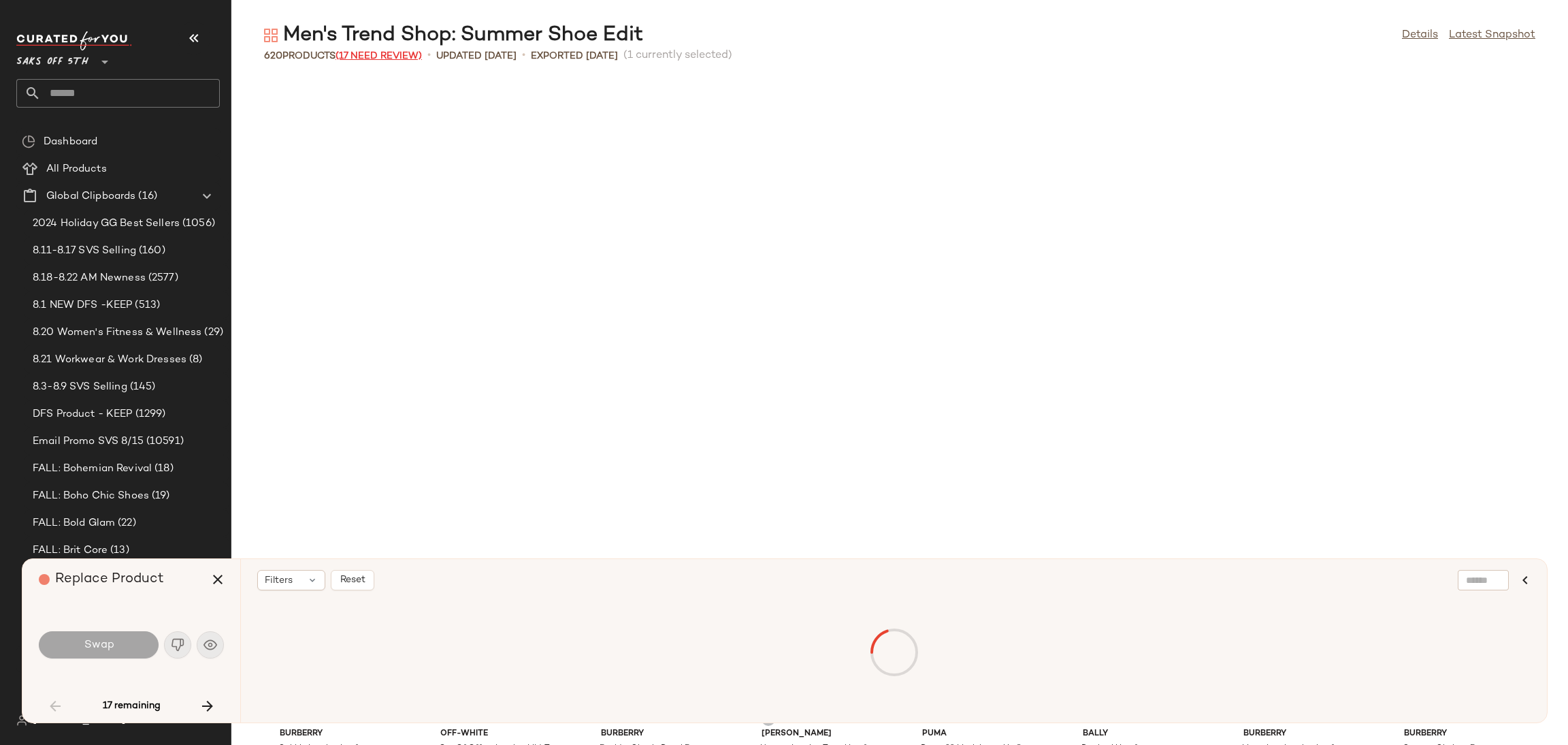
scroll to position [509, 0]
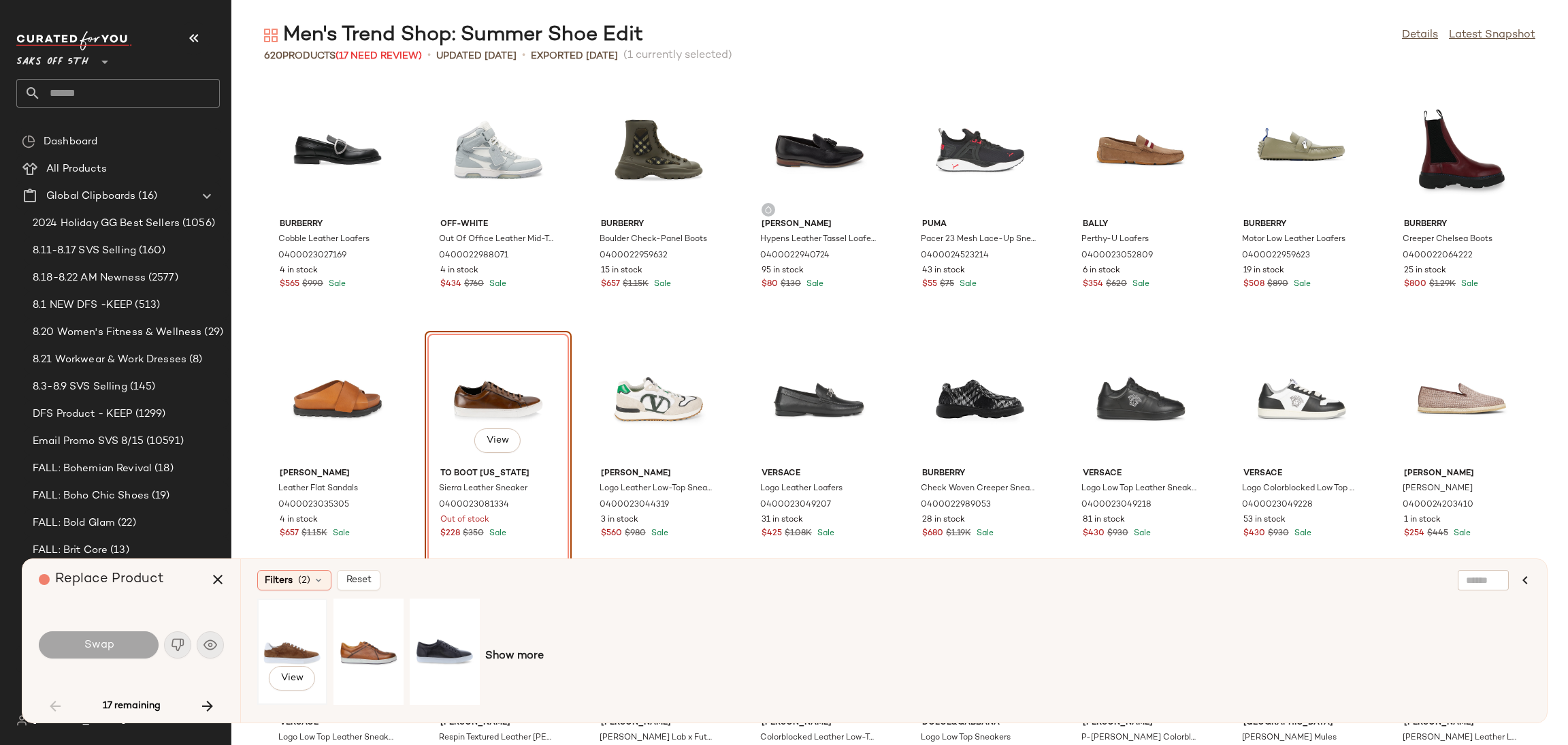
click at [268, 633] on div "View" at bounding box center [292, 651] width 61 height 97
click at [122, 648] on button "Swap" at bounding box center [98, 645] width 120 height 27
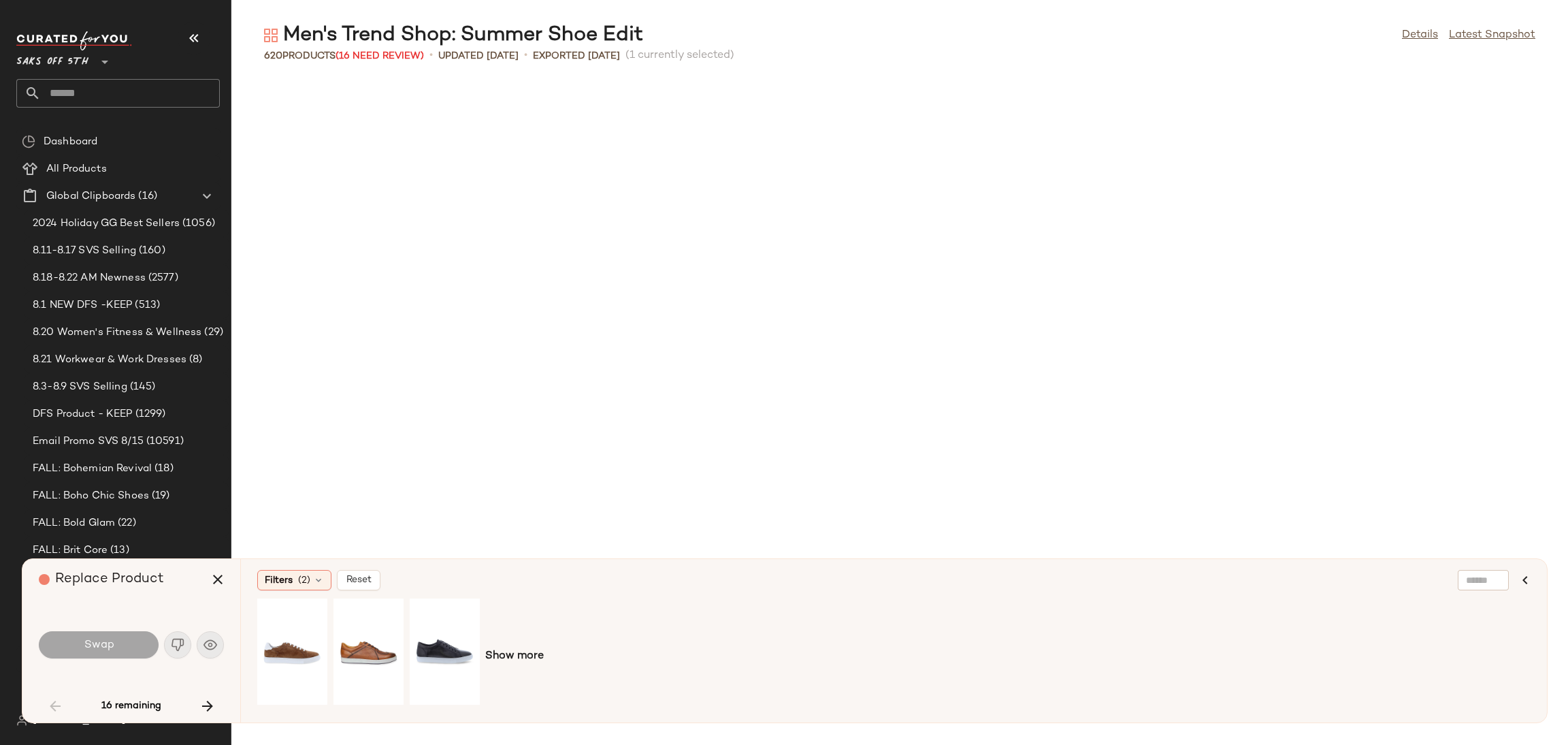
scroll to position [1495, 0]
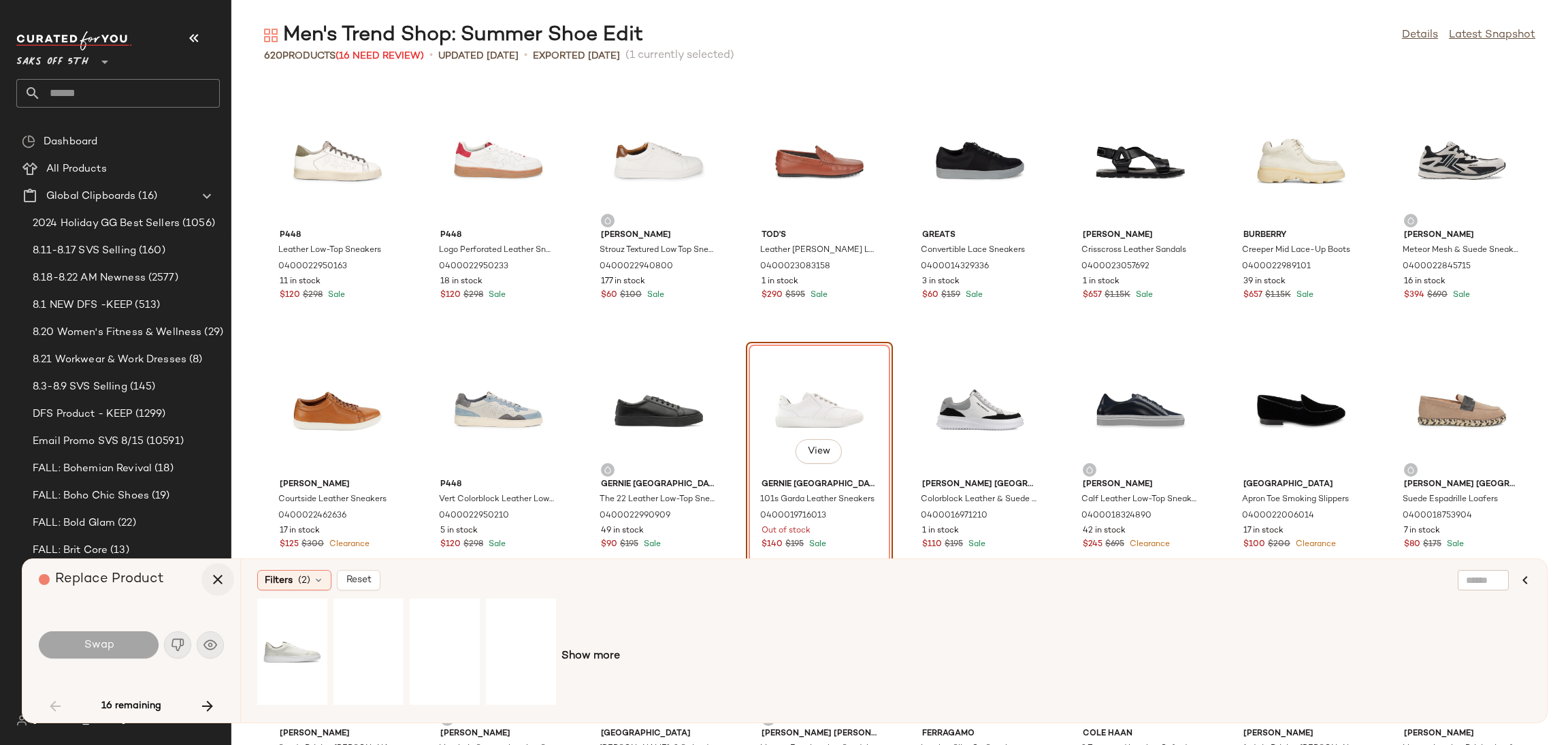
click at [218, 578] on icon "button" at bounding box center [218, 579] width 16 height 16
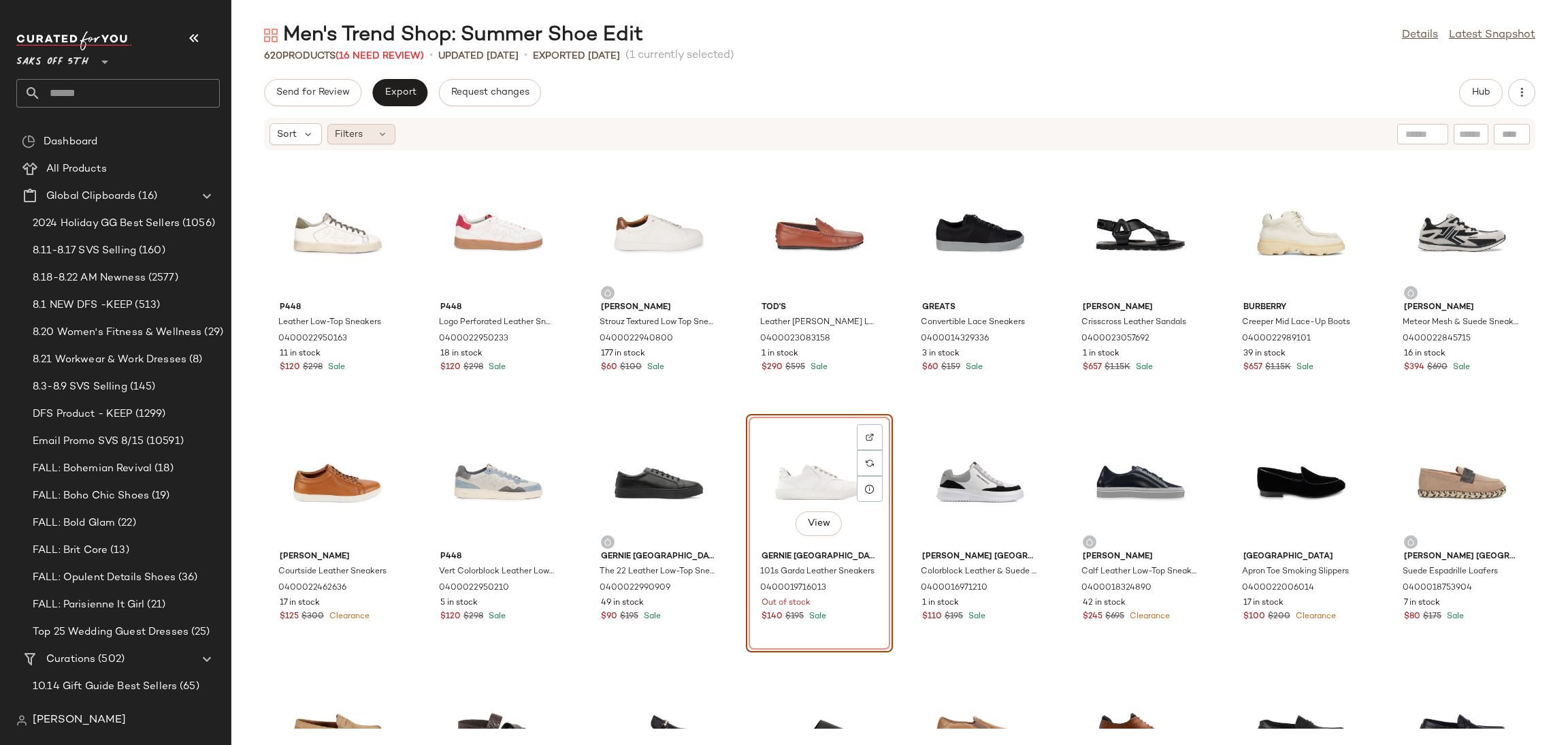
click at [350, 133] on span "Filters" at bounding box center [349, 135] width 28 height 14
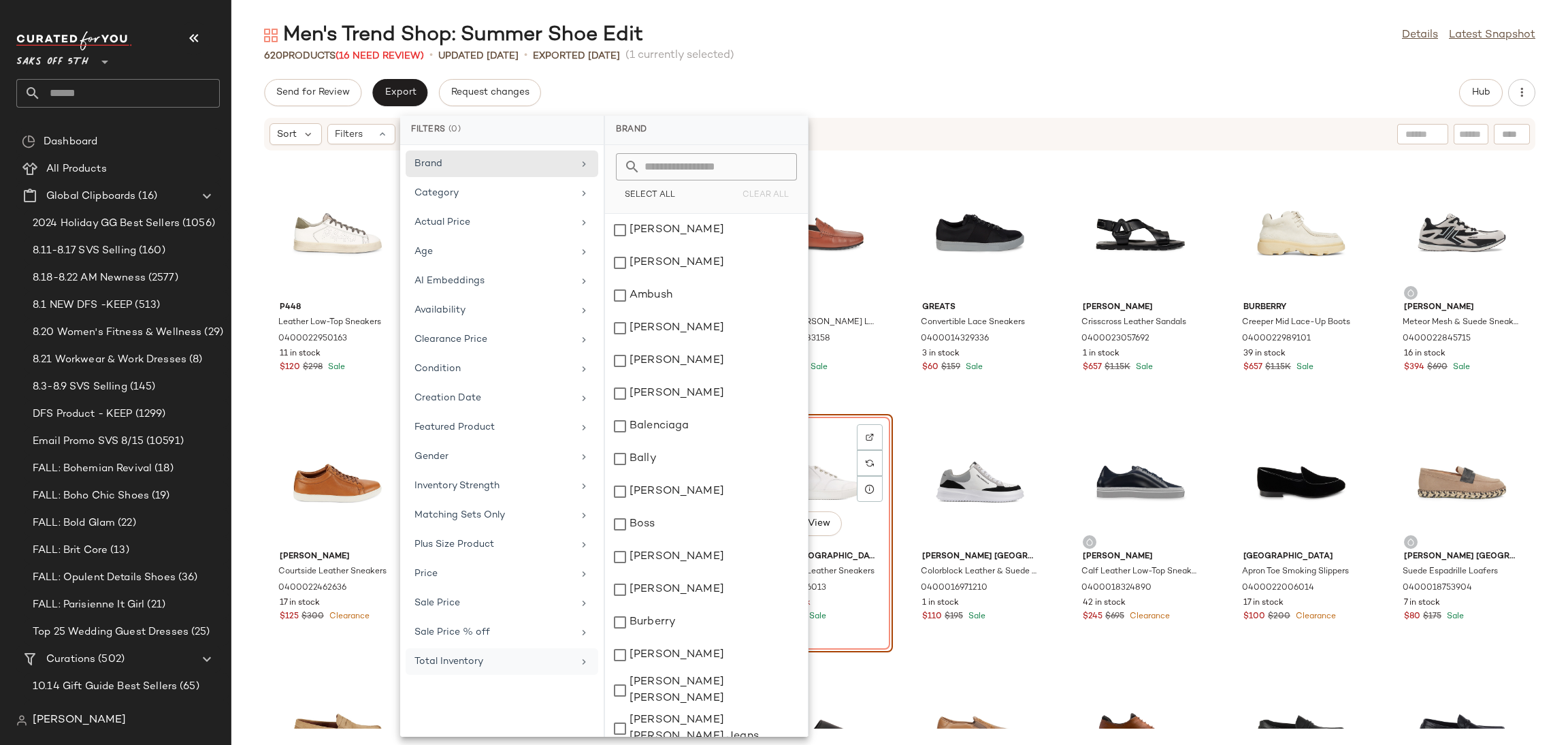
click at [525, 660] on div "Total Inventory" at bounding box center [493, 661] width 158 height 14
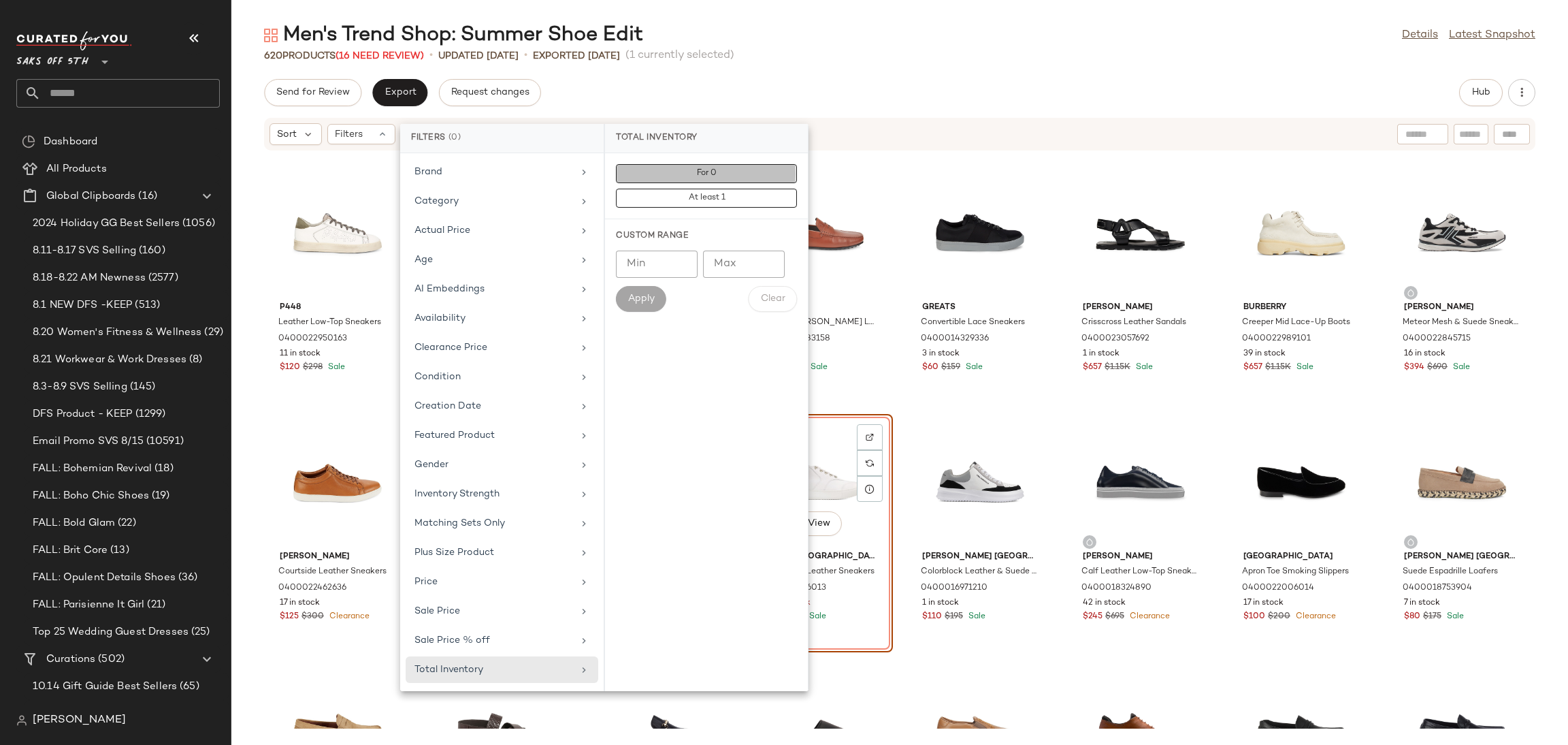
click at [674, 176] on button "For 0" at bounding box center [706, 173] width 181 height 19
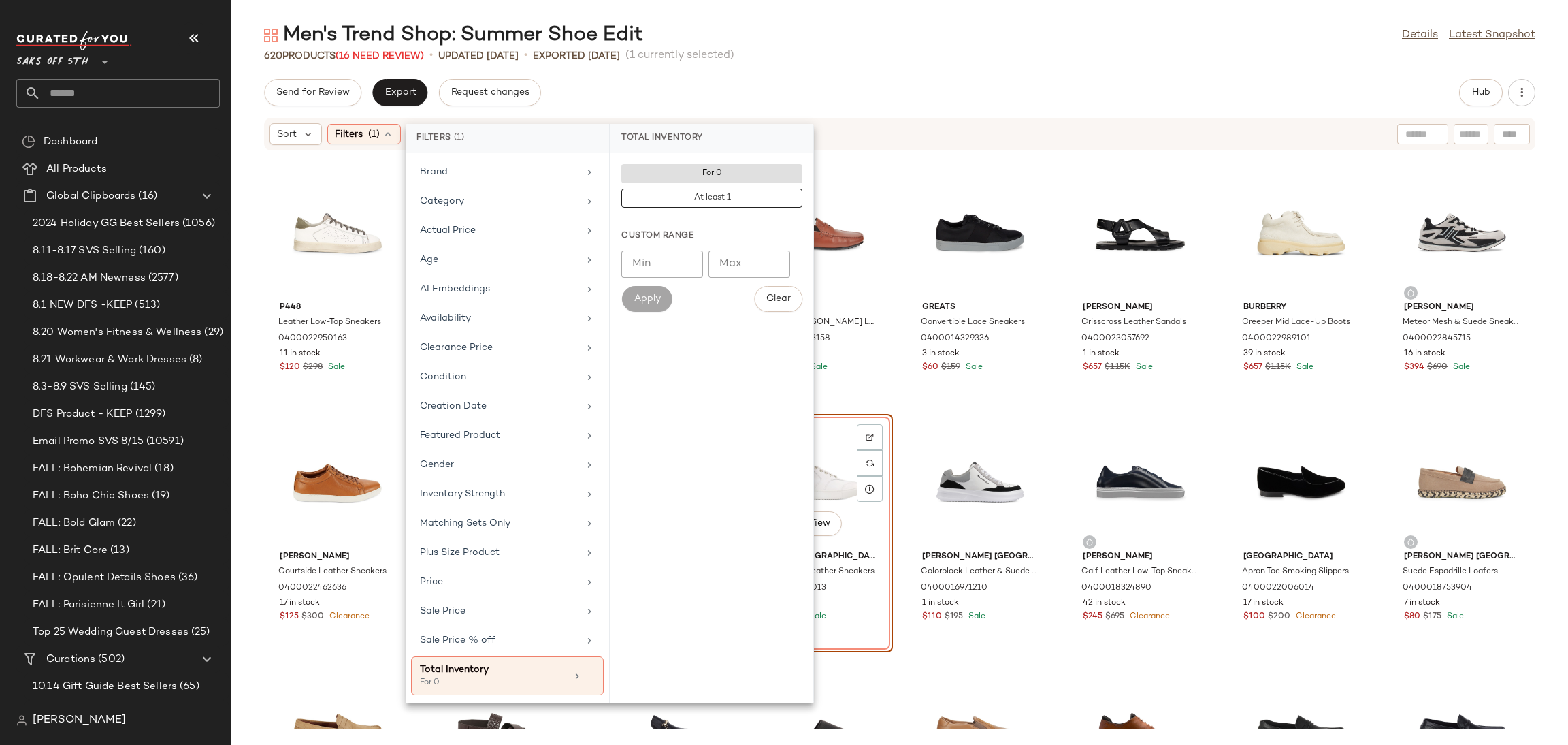
click at [805, 85] on div "Send for Review Export Request changes Hub" at bounding box center [899, 92] width 1271 height 27
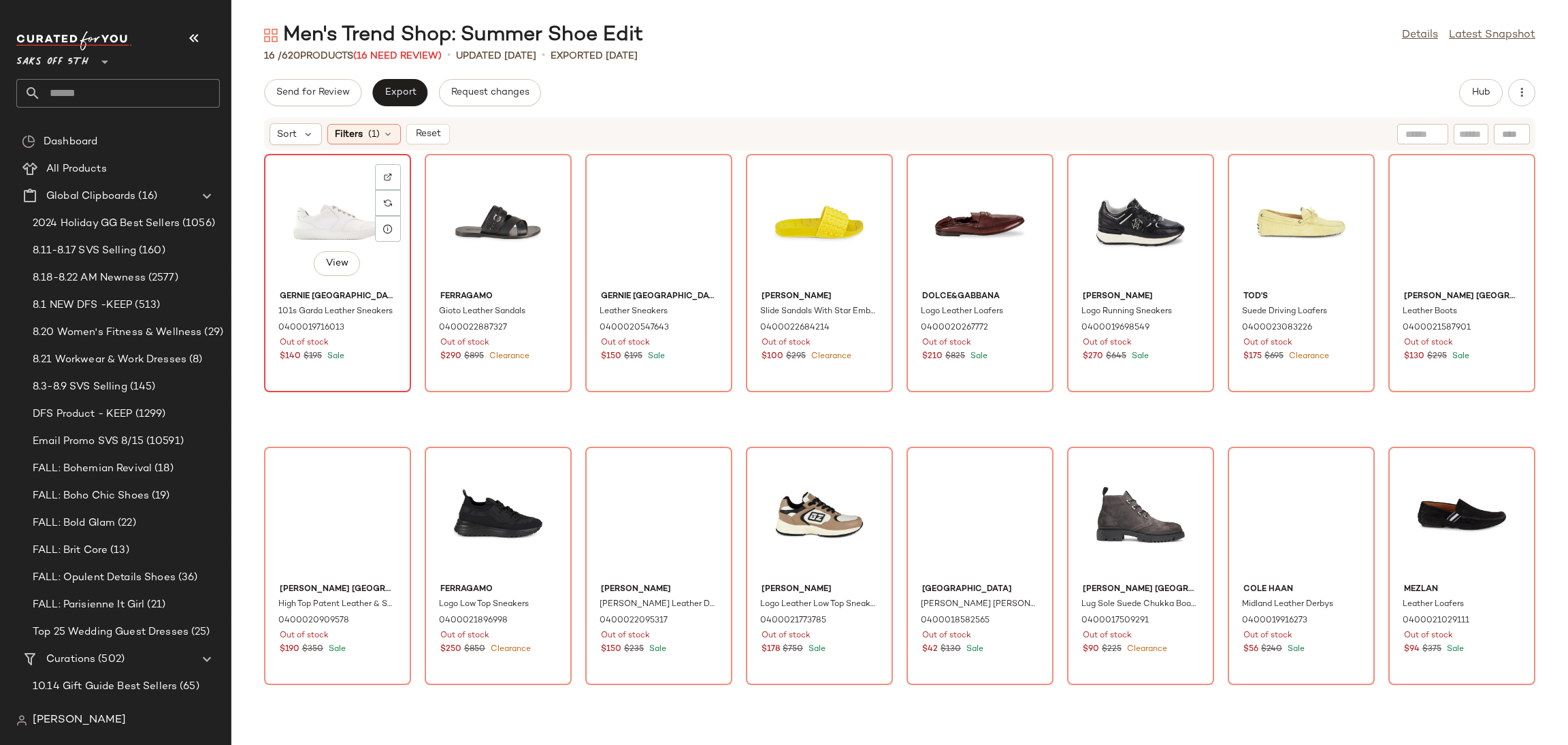
click at [296, 188] on div "View" at bounding box center [337, 221] width 137 height 127
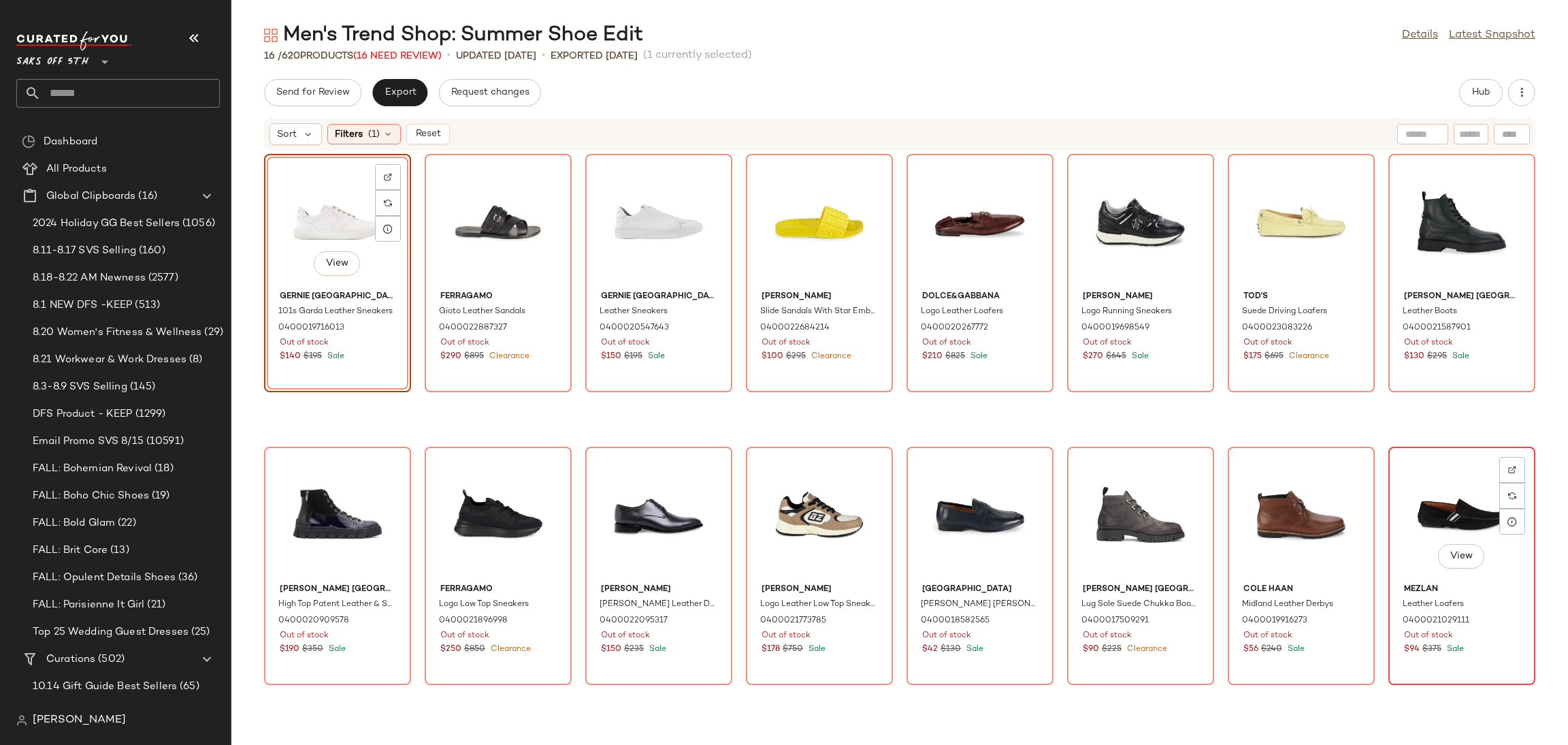
click at [1424, 494] on div "View" at bounding box center [1461, 514] width 137 height 127
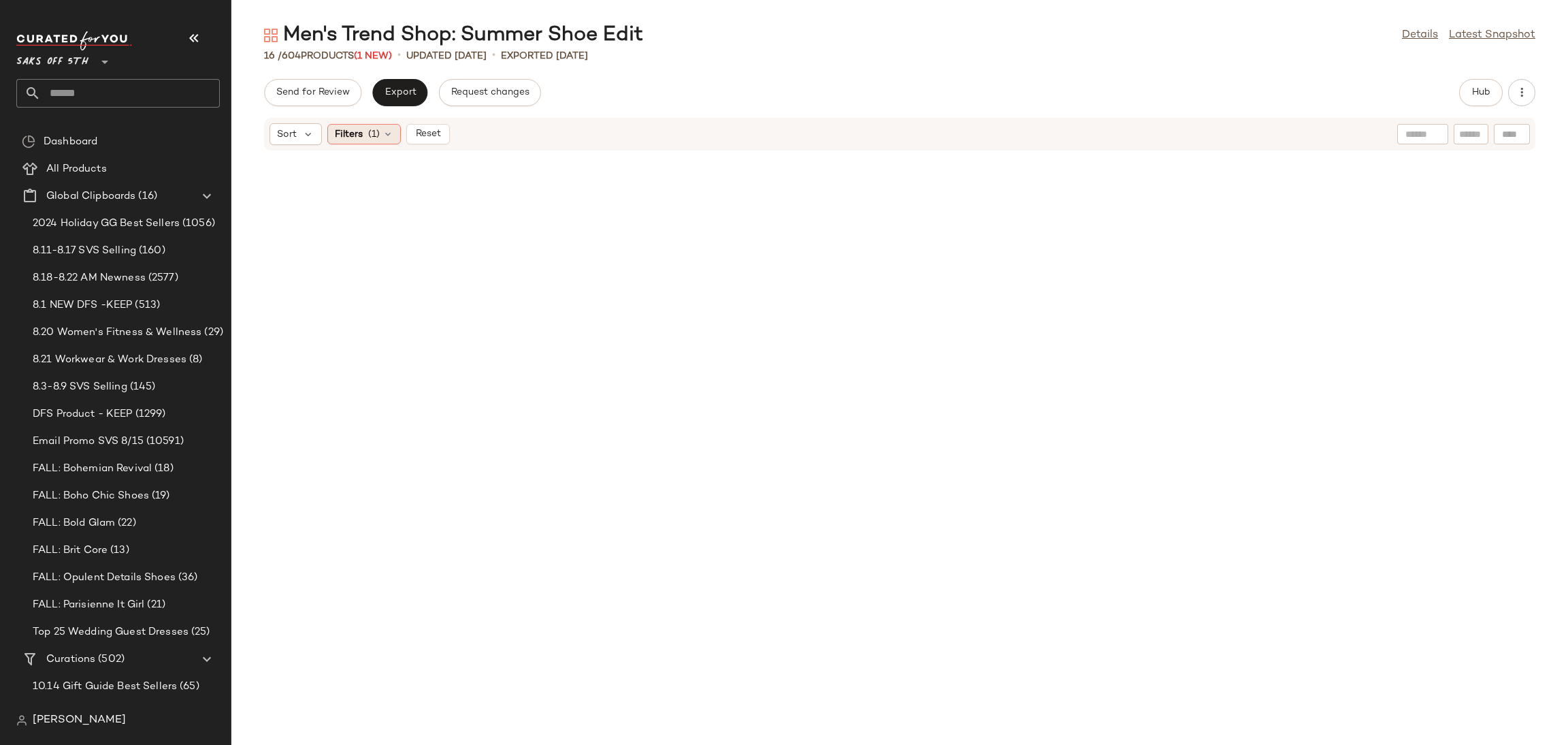
click at [380, 141] on div "Filters (1)" at bounding box center [364, 134] width 74 height 21
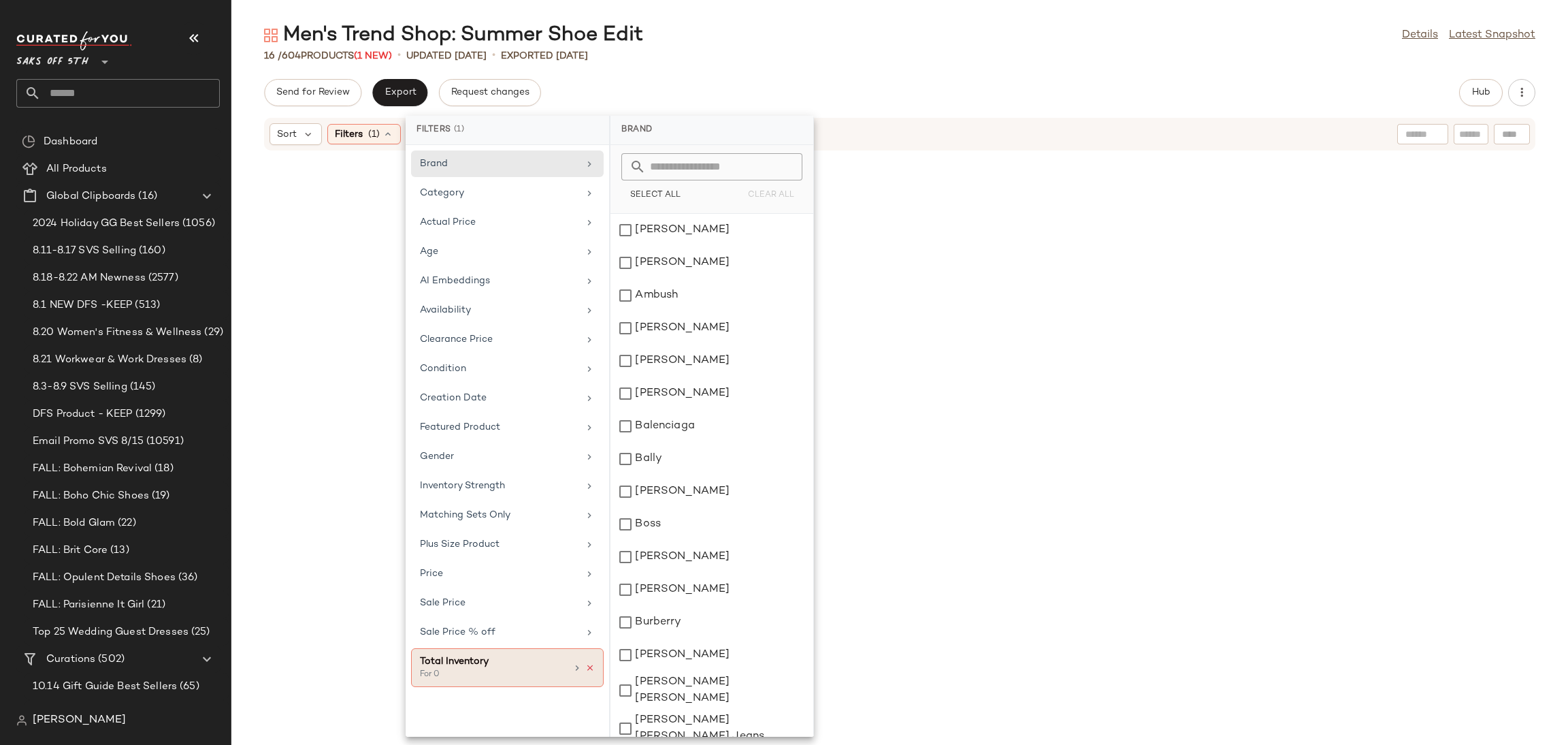
click at [589, 673] on icon at bounding box center [589, 668] width 9 height 9
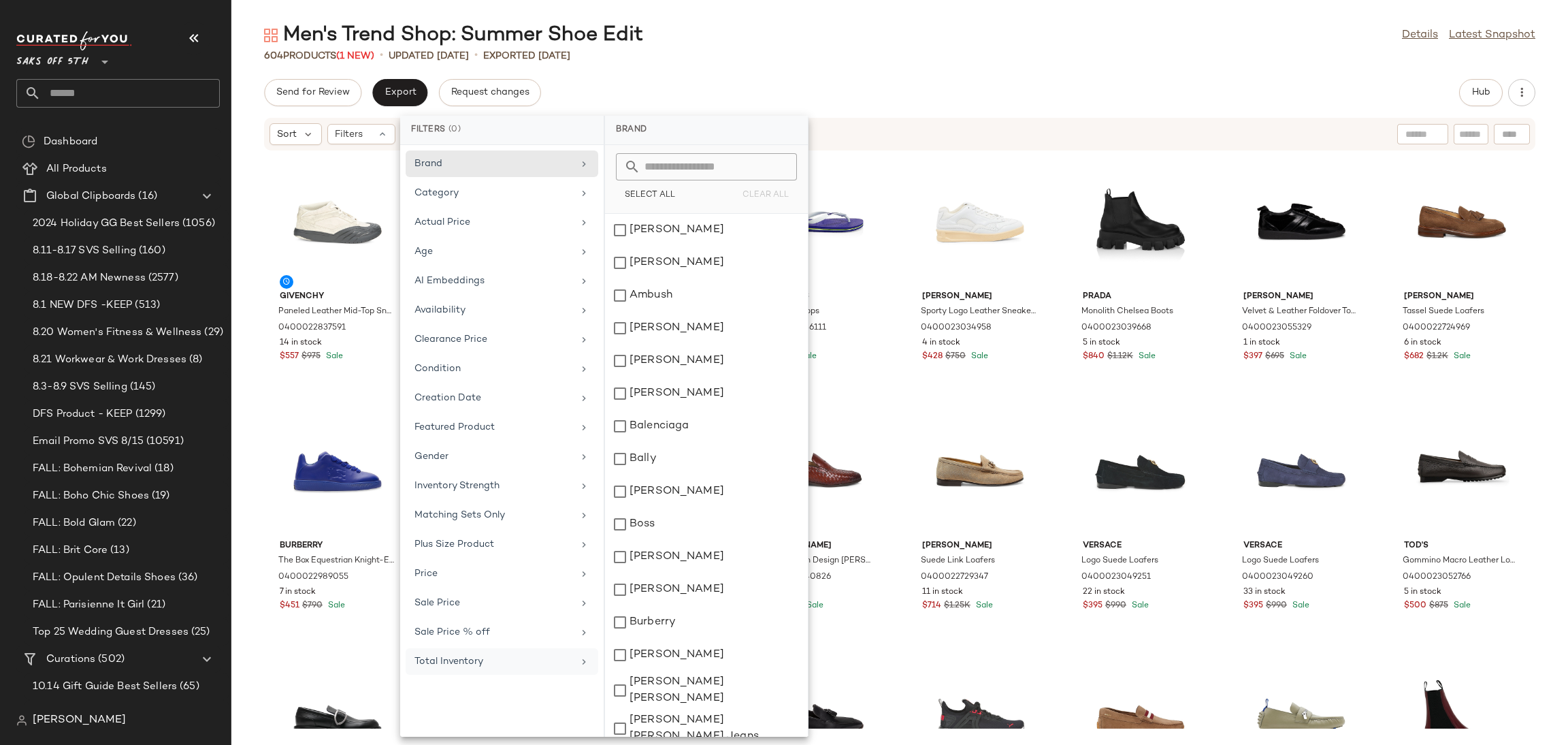
click at [862, 55] on div "604 Products (1 New) • updated [DATE] • Exported [DATE]" at bounding box center [899, 55] width 1337 height 14
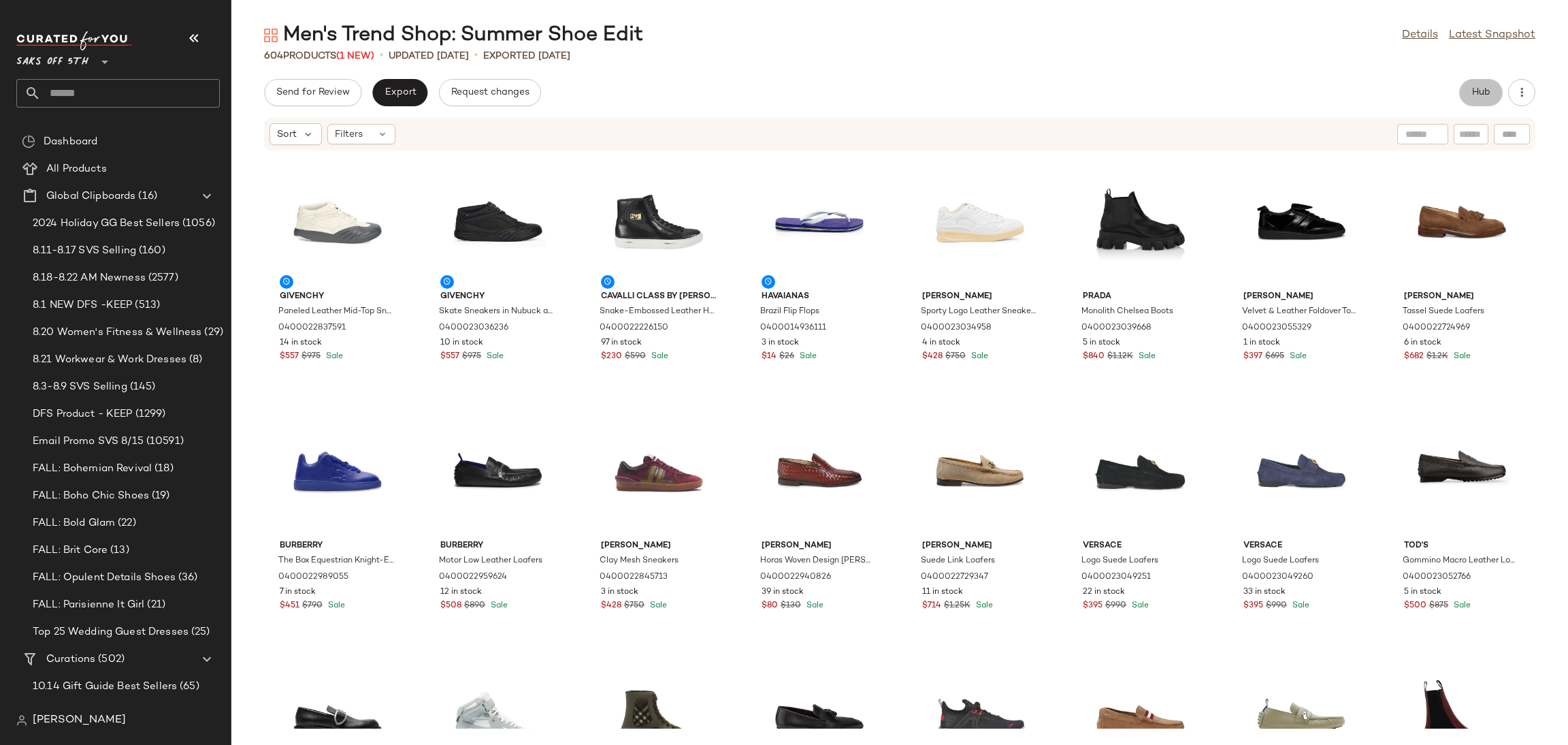
click at [1476, 99] on button "Hub" at bounding box center [1481, 92] width 44 height 27
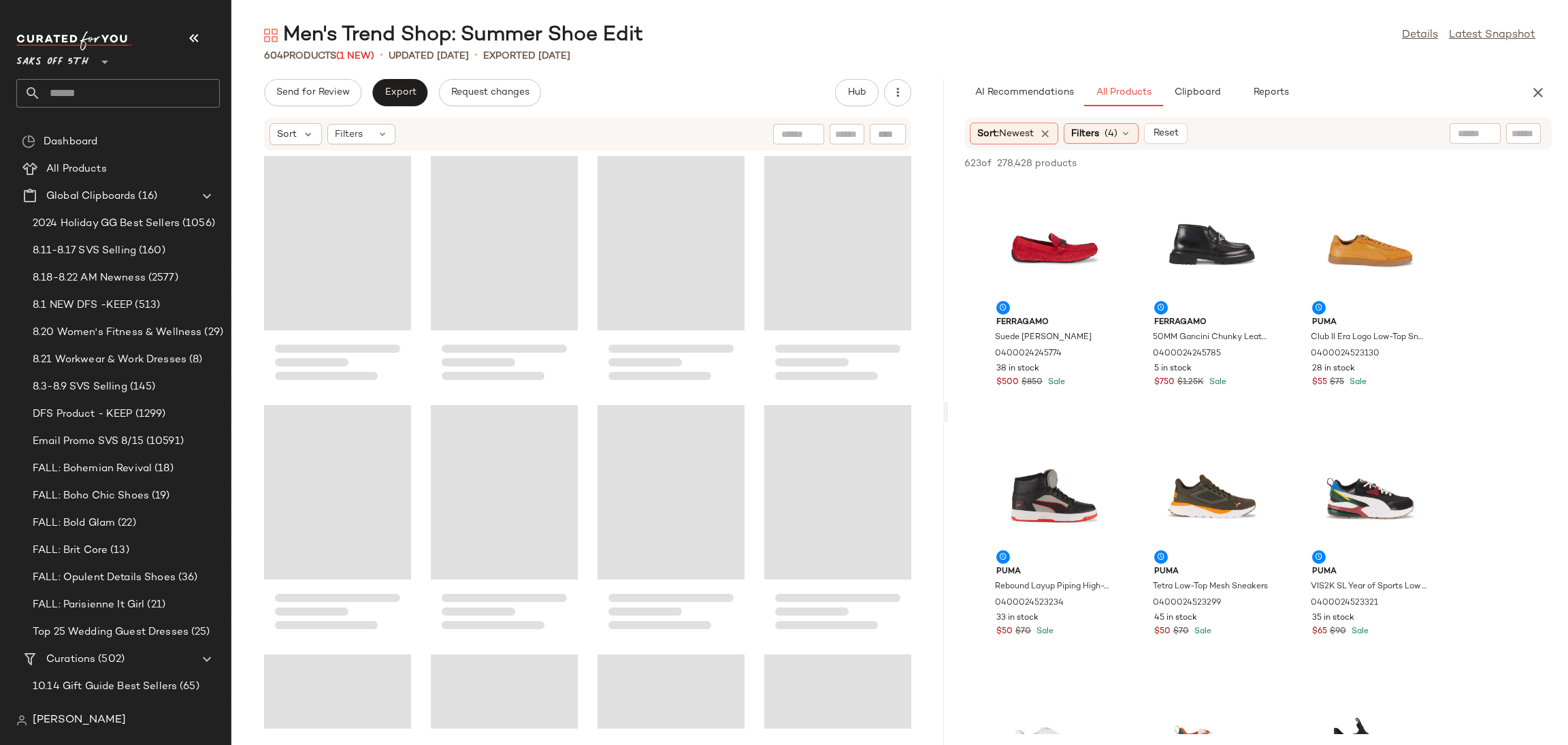
drag, startPoint x: 901, startPoint y: 410, endPoint x: 952, endPoint y: 410, distance: 51.0
click at [952, 410] on div "Men's Trend Shop: Summer Shoe Edit Details Latest Snapshot 604 Products (1 New)…" at bounding box center [899, 383] width 1337 height 723
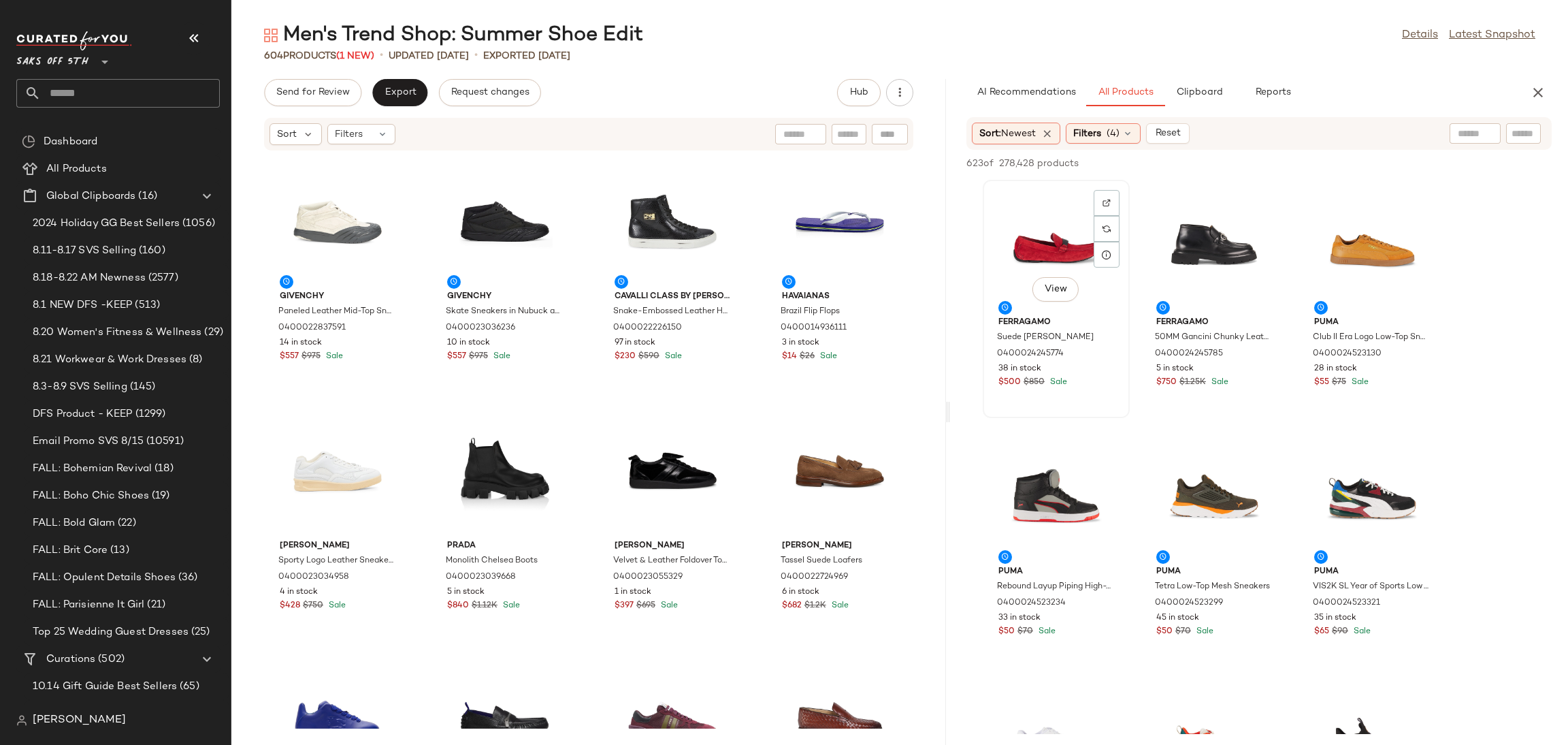
click at [1045, 234] on div "View" at bounding box center [1056, 248] width 137 height 127
click at [1363, 234] on div "View" at bounding box center [1372, 248] width 137 height 127
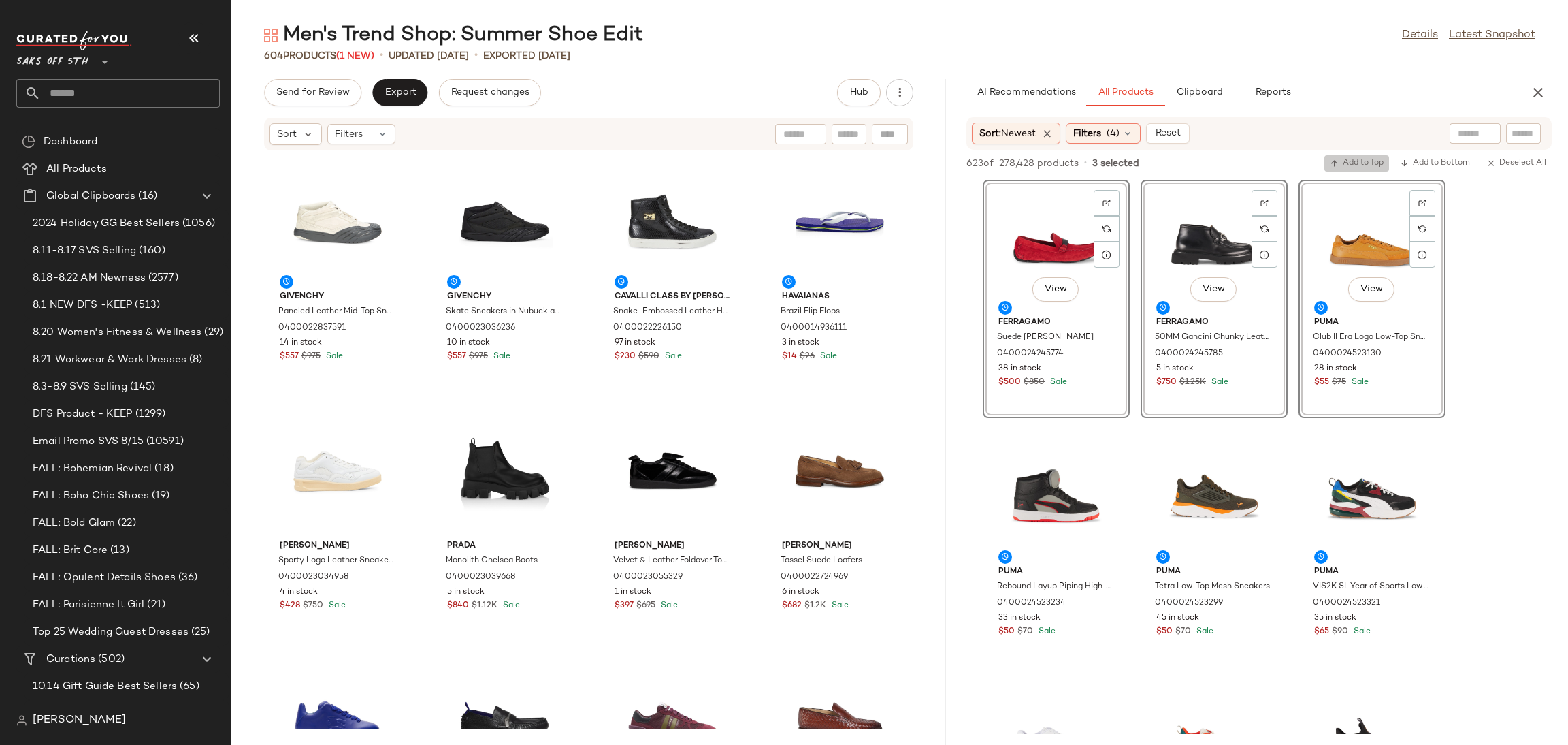
click at [1350, 157] on button "Add to Top" at bounding box center [1356, 163] width 64 height 16
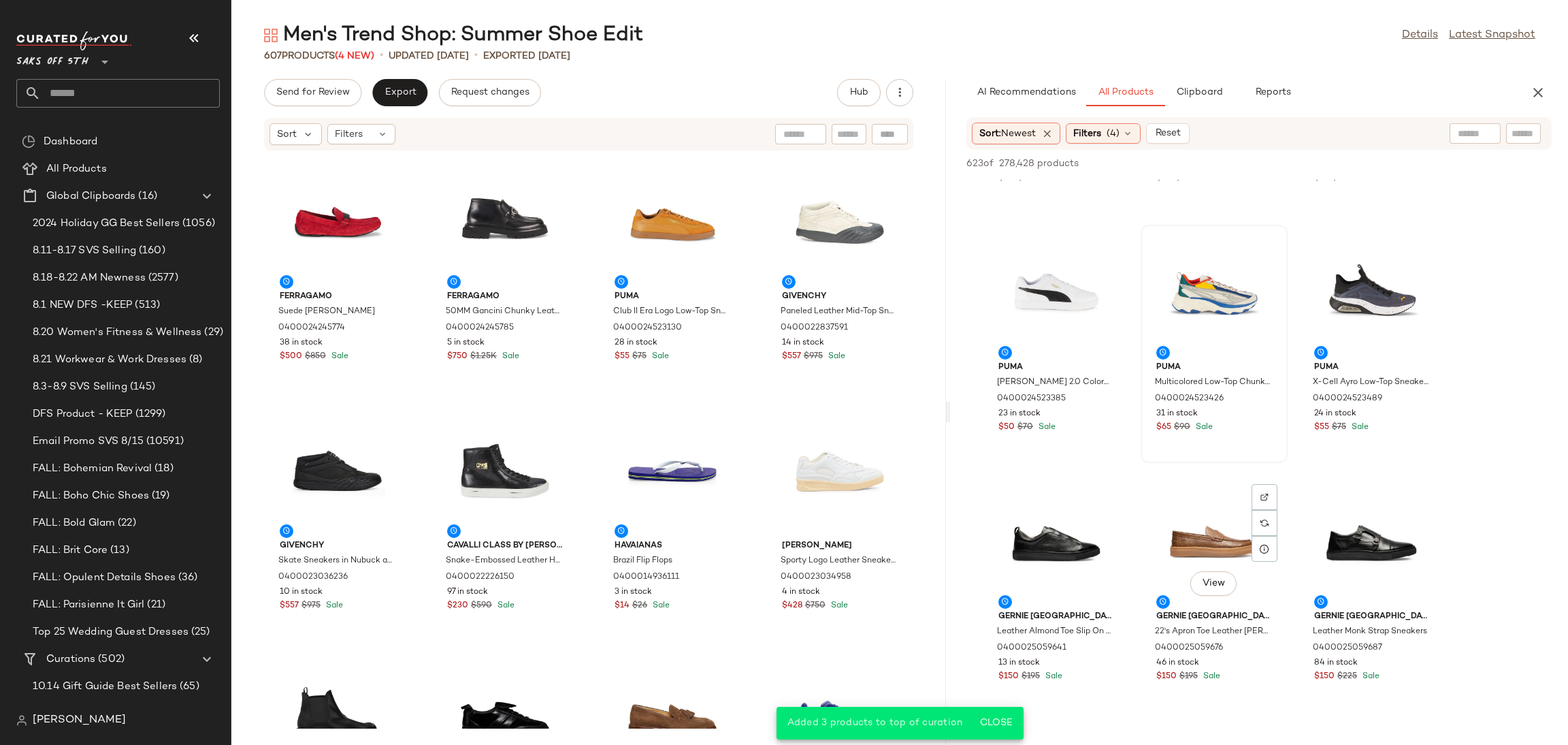
scroll to position [202, 0]
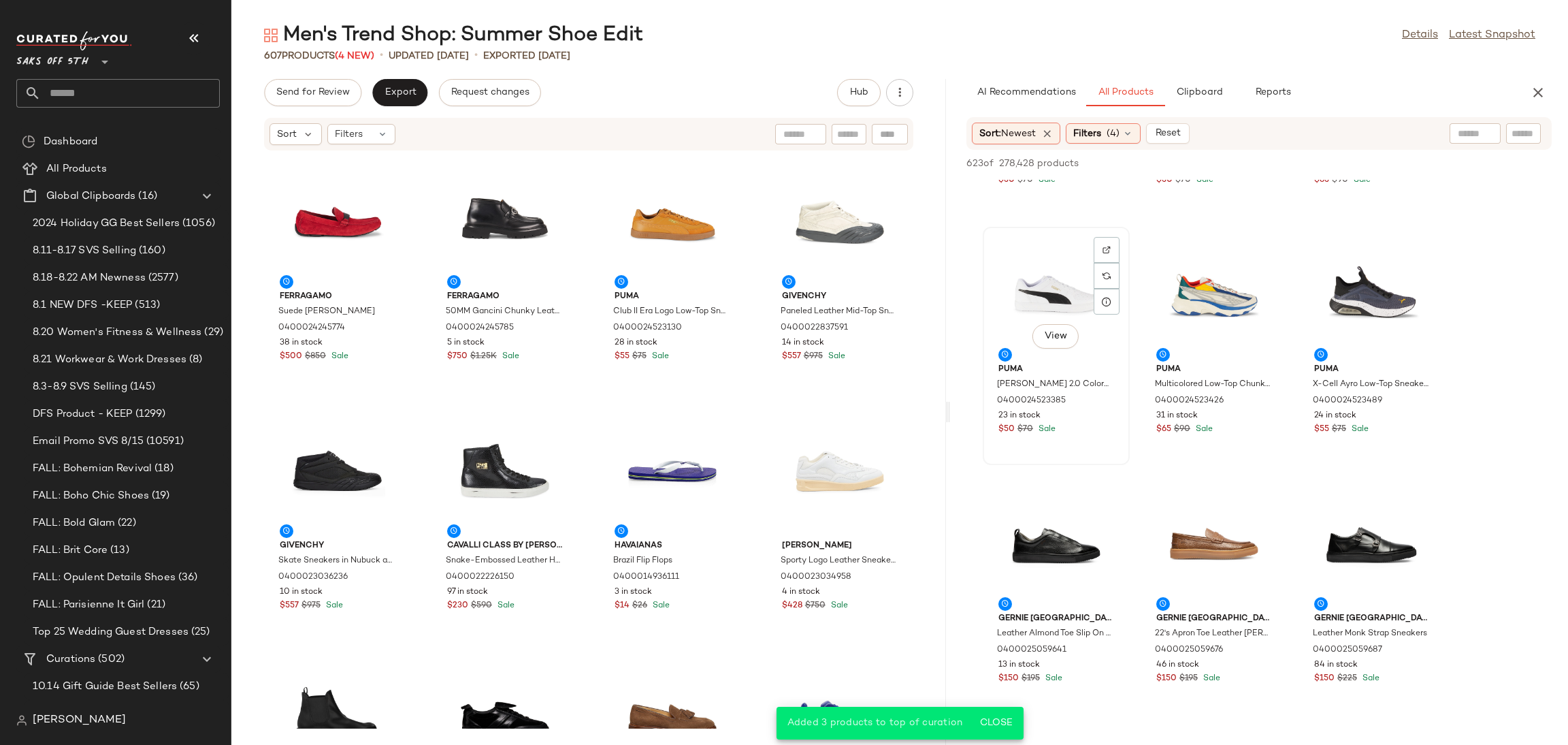
click at [1017, 308] on div "View" at bounding box center [1056, 294] width 137 height 127
click at [1048, 525] on div "View" at bounding box center [1056, 544] width 137 height 127
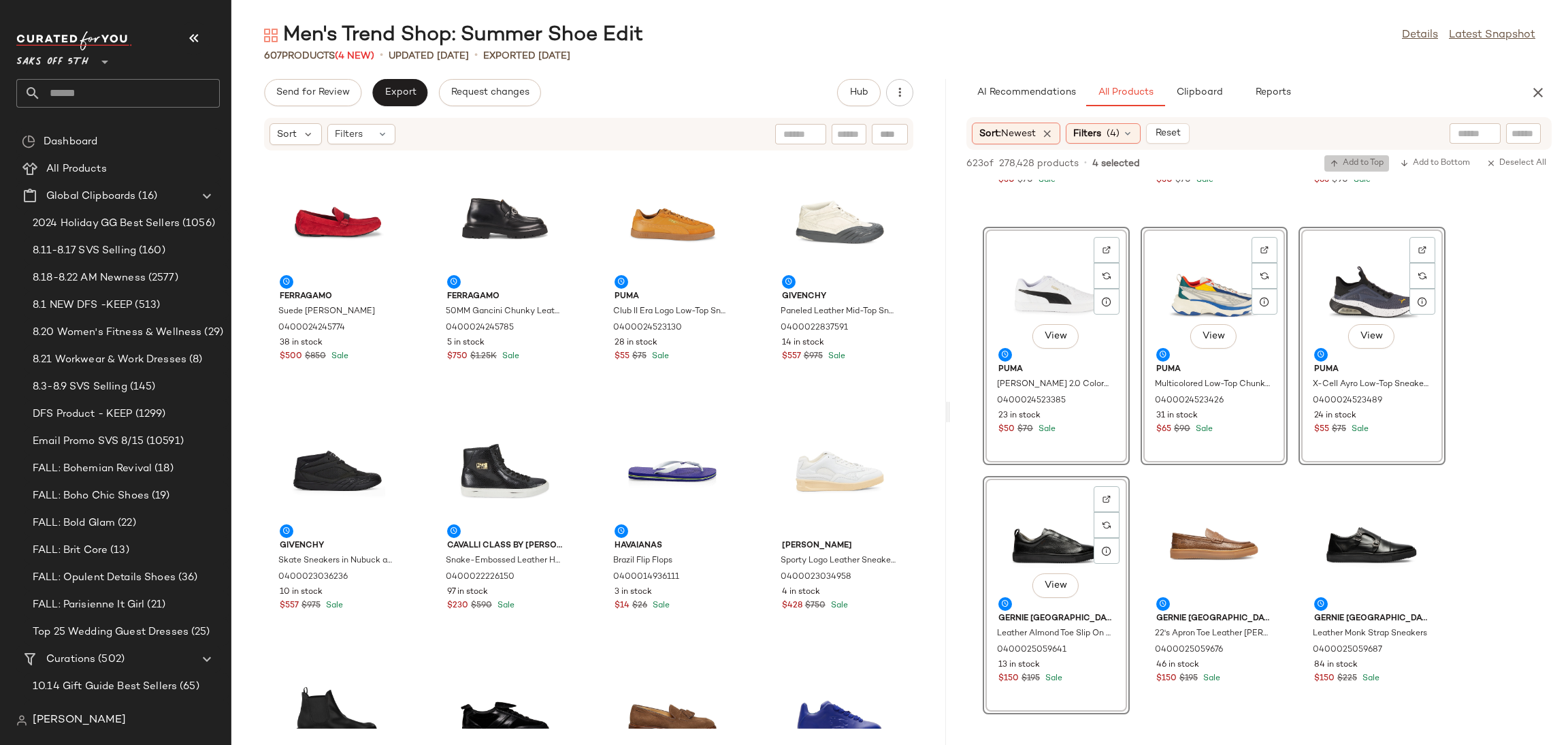
click at [1350, 161] on span "Add to Top" at bounding box center [1356, 163] width 54 height 9
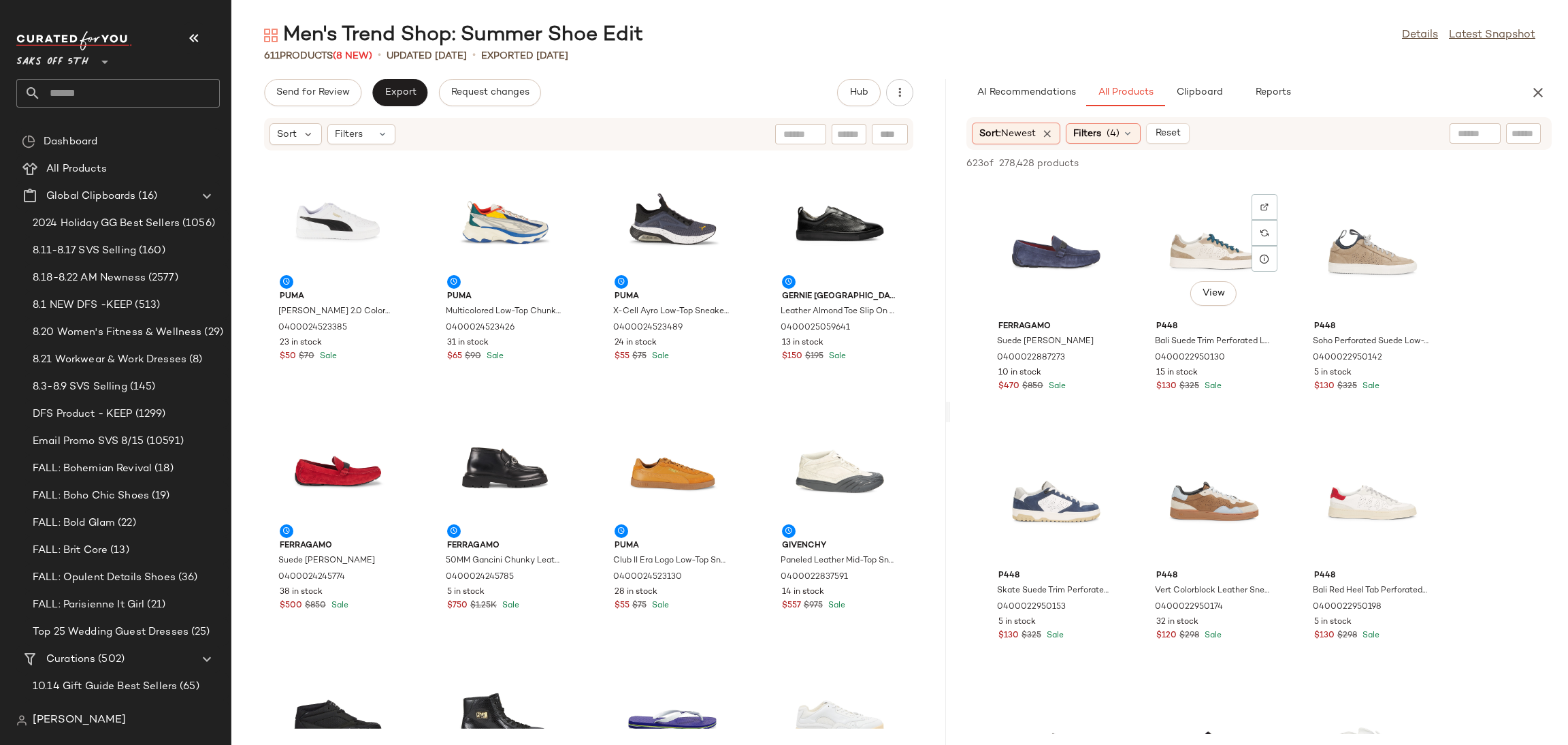
scroll to position [2990, 0]
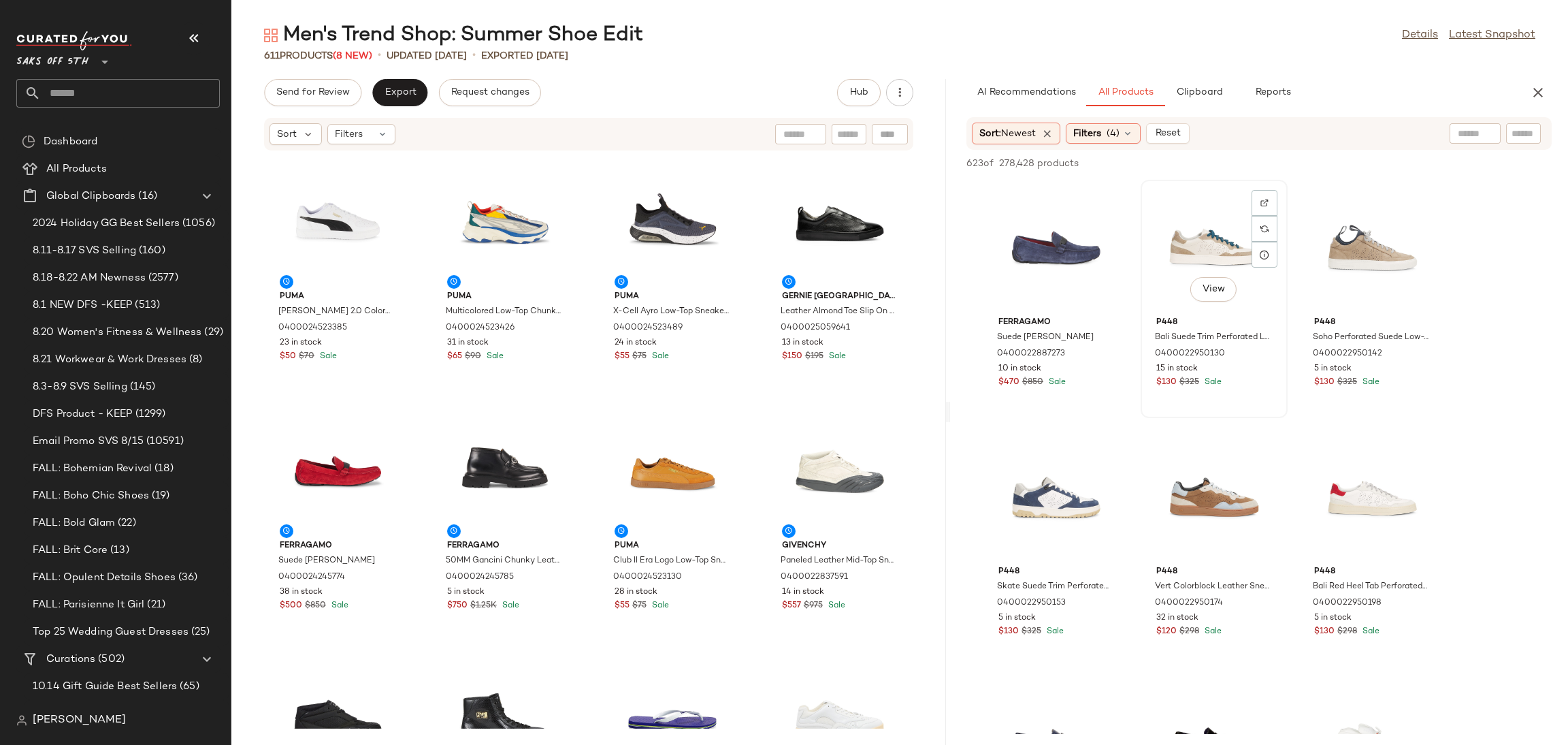
click at [1186, 249] on div "View" at bounding box center [1214, 248] width 137 height 127
click at [1367, 161] on span "Add to Top" at bounding box center [1356, 163] width 54 height 9
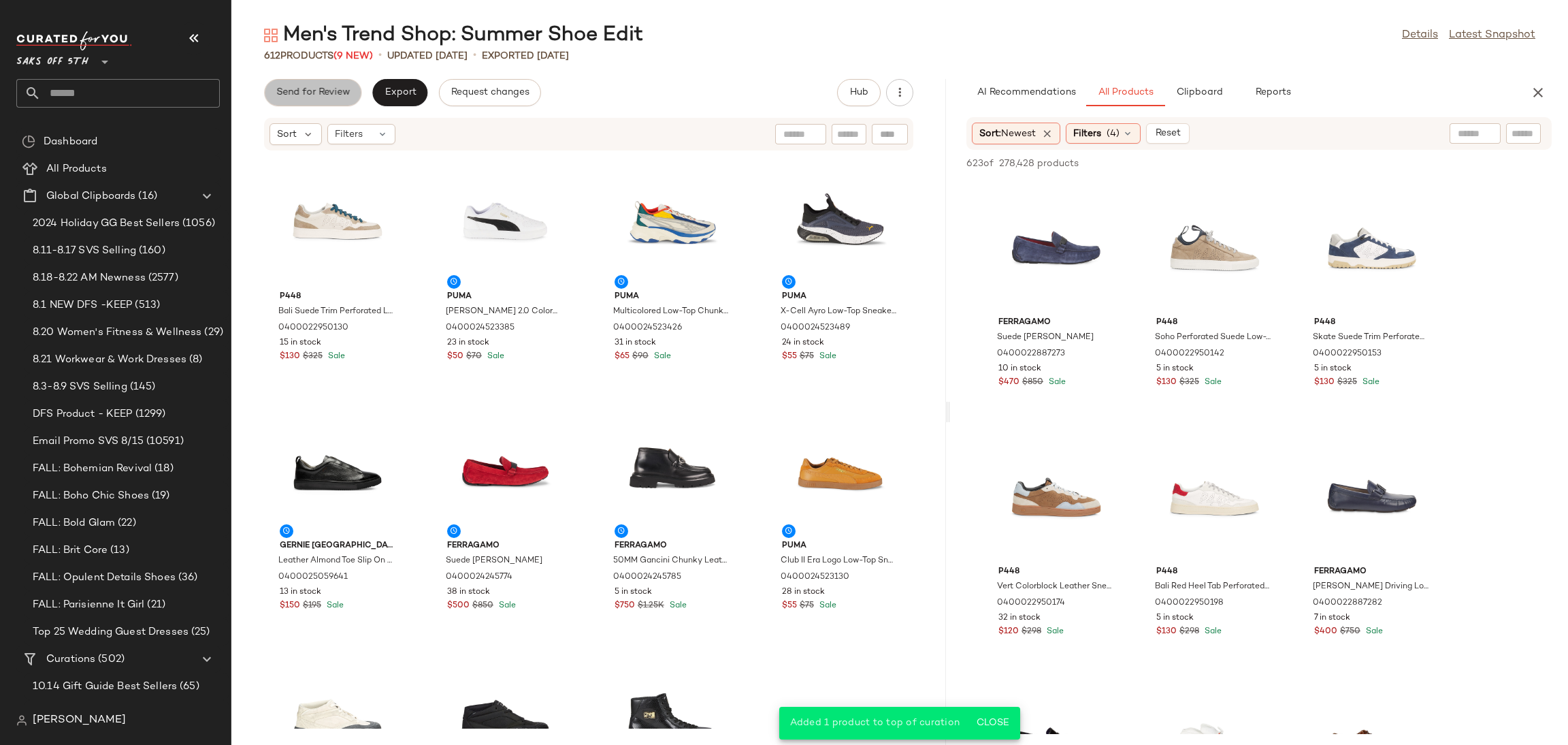
click at [318, 89] on span "Send for Review" at bounding box center [313, 92] width 74 height 11
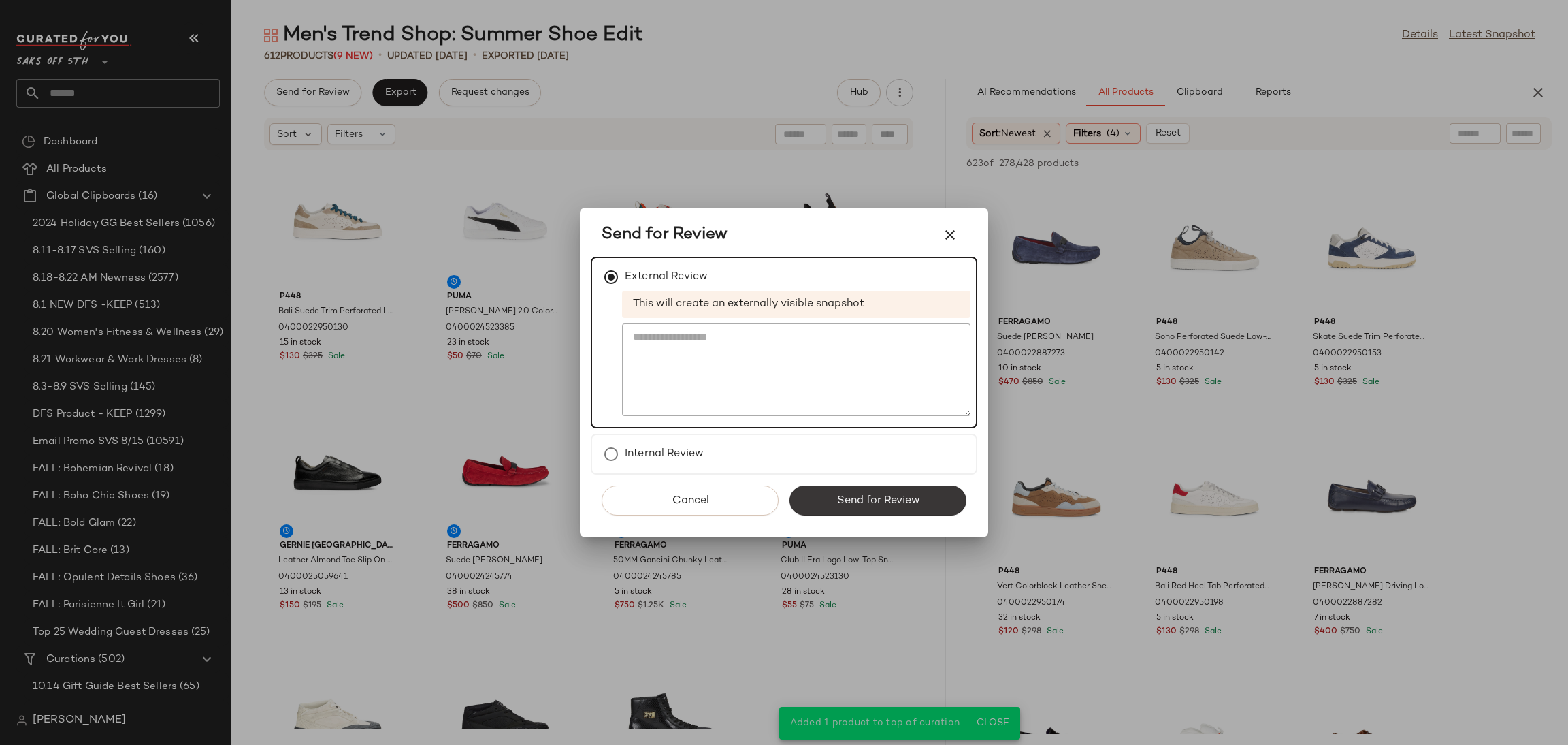
click at [860, 489] on button "Send for Review" at bounding box center [877, 501] width 177 height 30
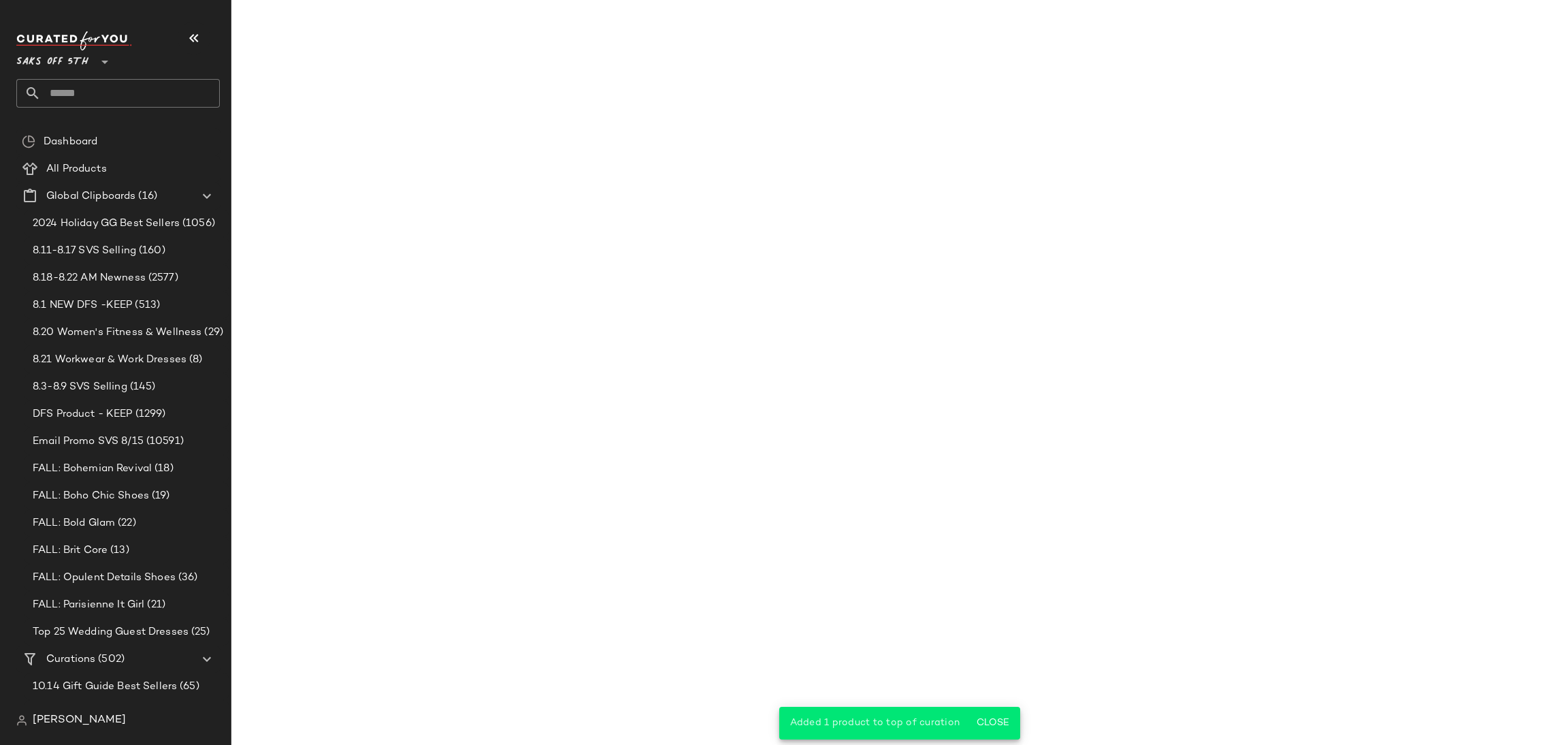
scroll to position [4484, 0]
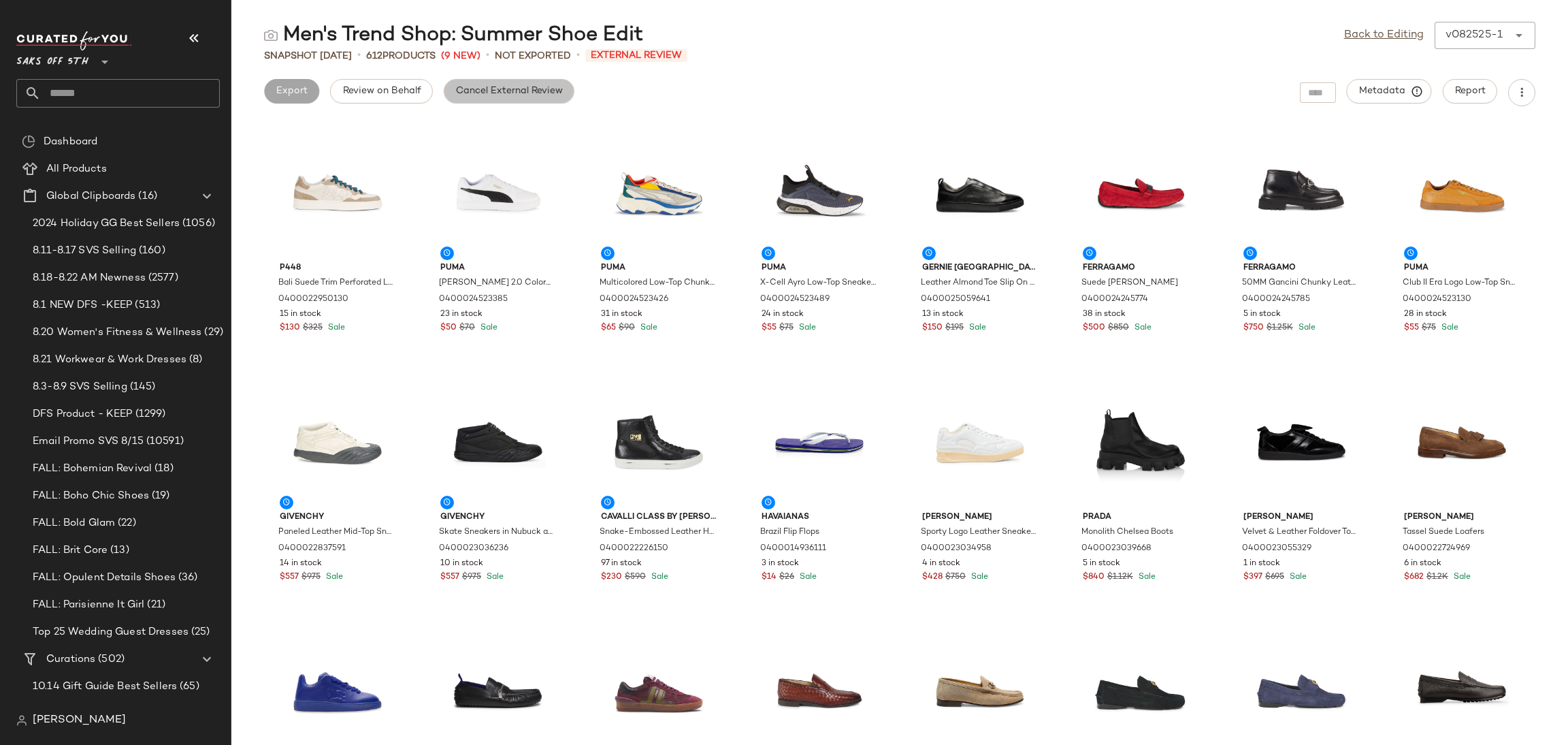
click at [546, 103] on button "Cancel External Review" at bounding box center [509, 91] width 130 height 24
click at [1401, 34] on link "Back to Editing" at bounding box center [1383, 35] width 79 height 16
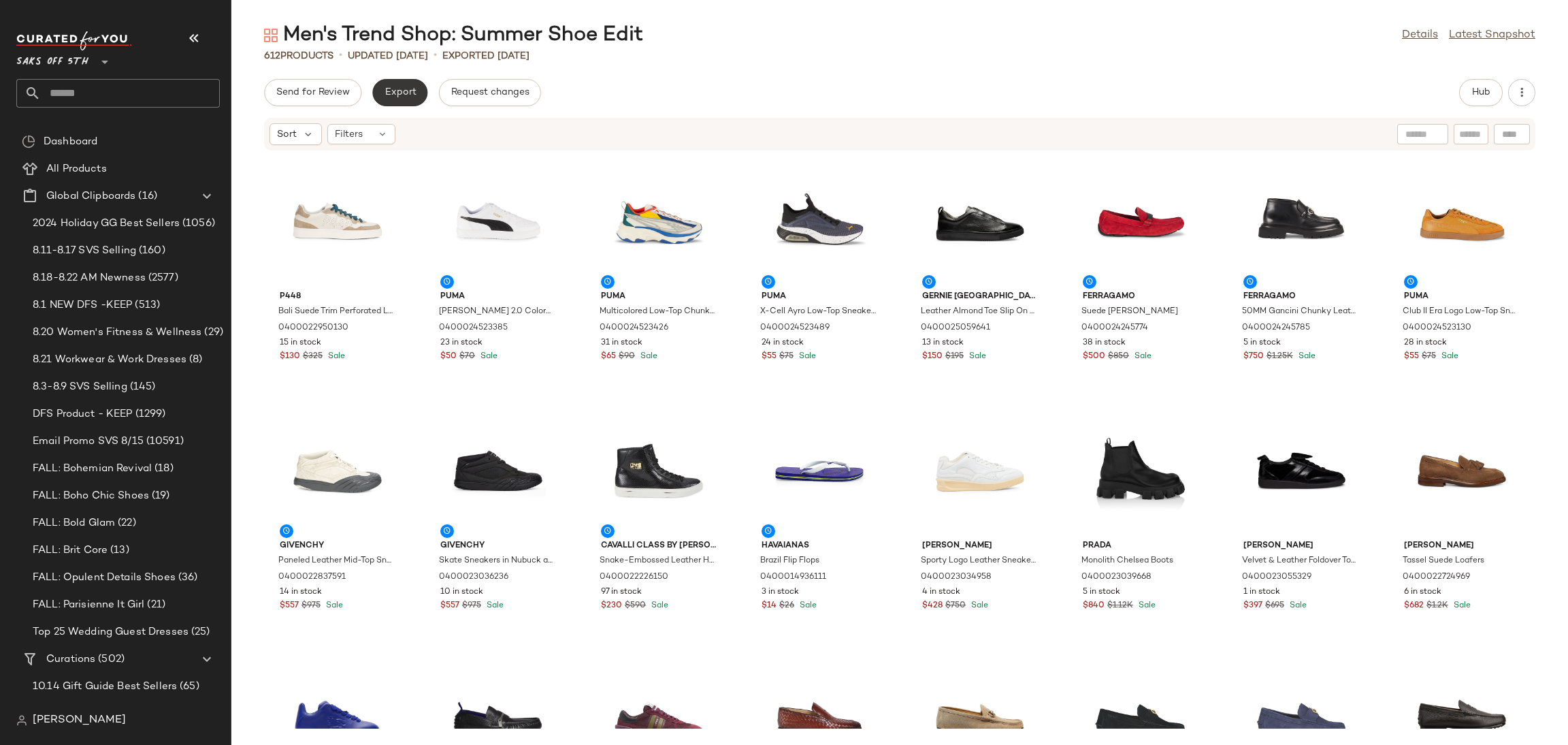
click at [402, 90] on span "Export" at bounding box center [400, 92] width 32 height 11
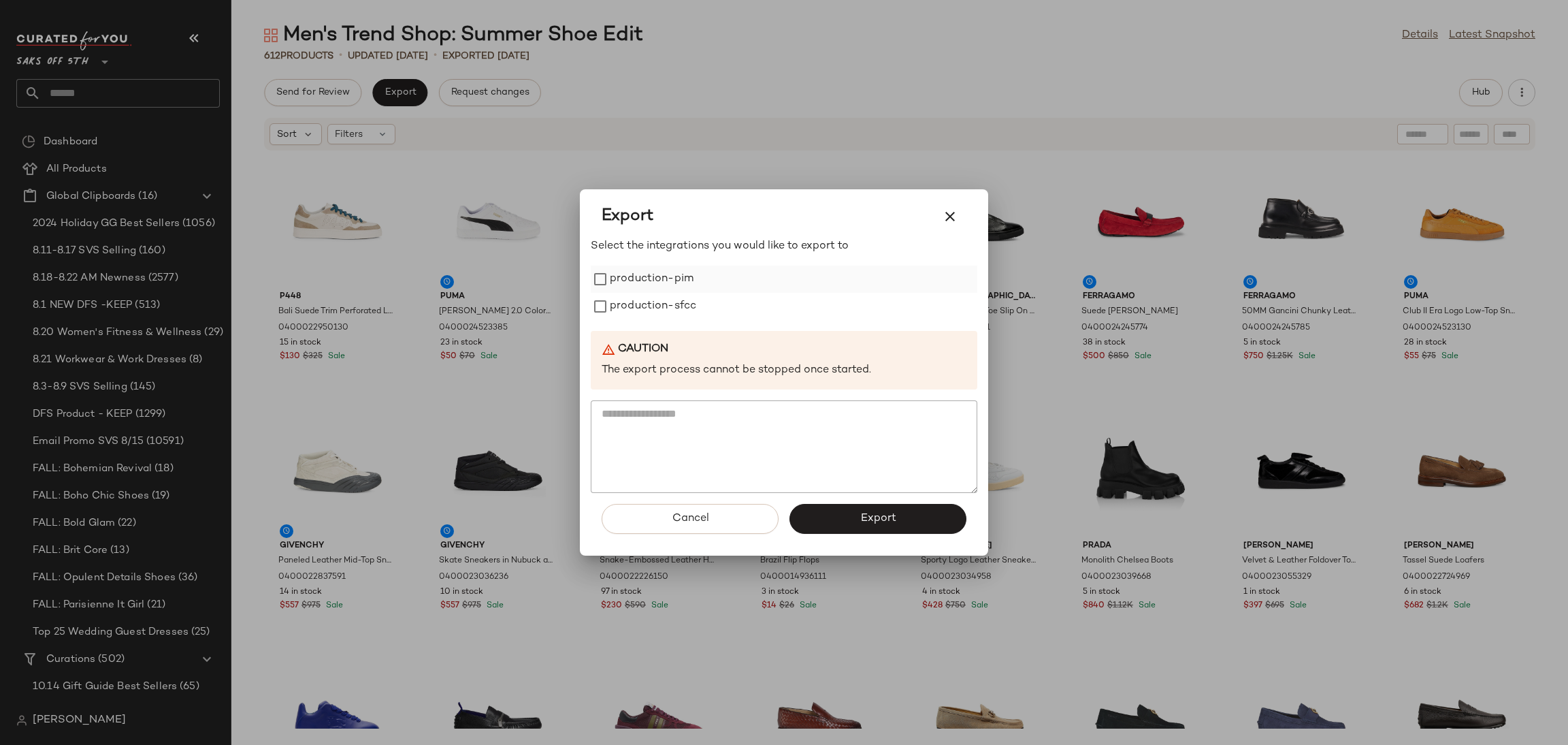
click at [646, 287] on label "production-pim" at bounding box center [652, 279] width 84 height 27
click at [654, 318] on label "production-sfcc" at bounding box center [653, 307] width 87 height 27
click at [871, 527] on button "Export" at bounding box center [877, 519] width 177 height 30
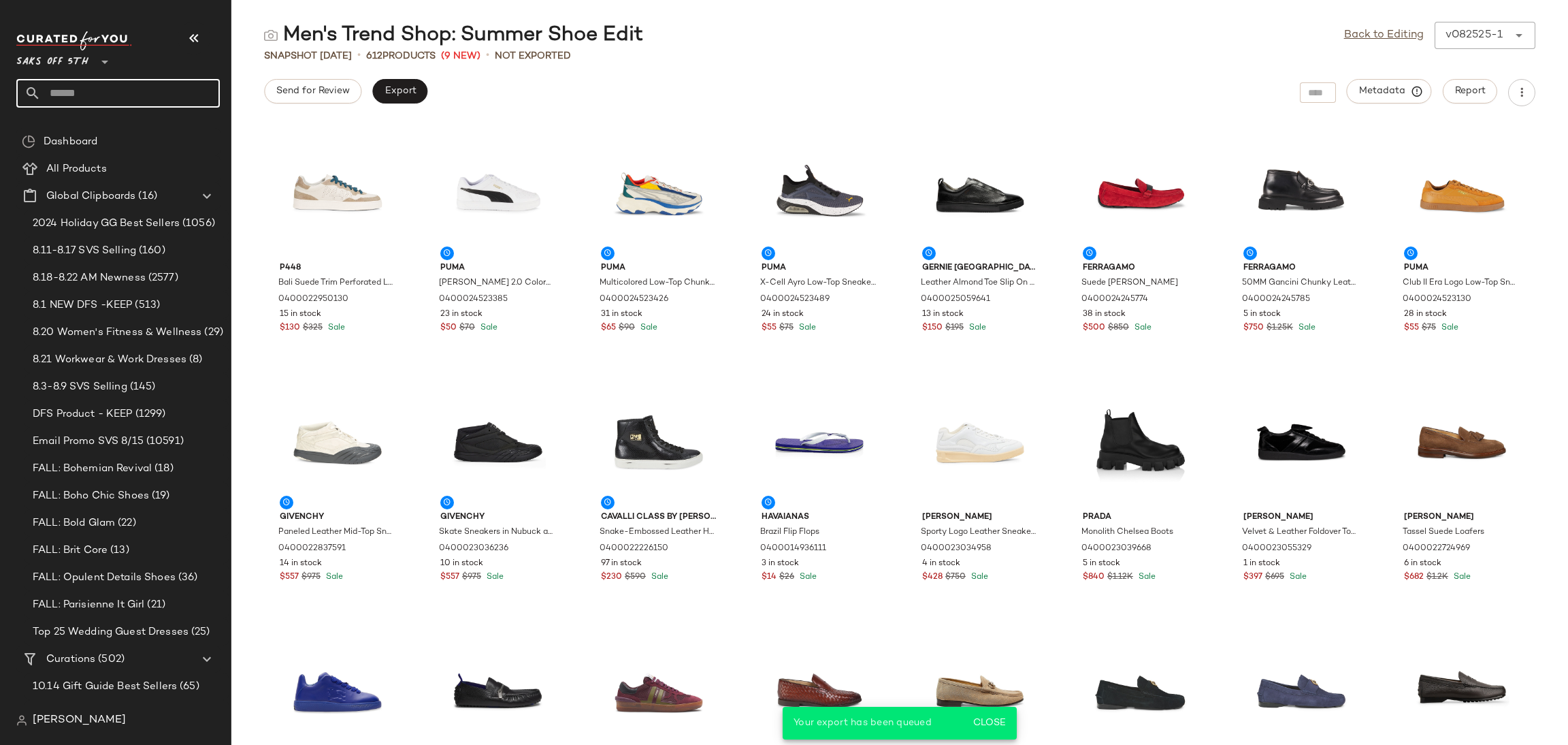
click at [141, 100] on input "text" at bounding box center [130, 93] width 179 height 29
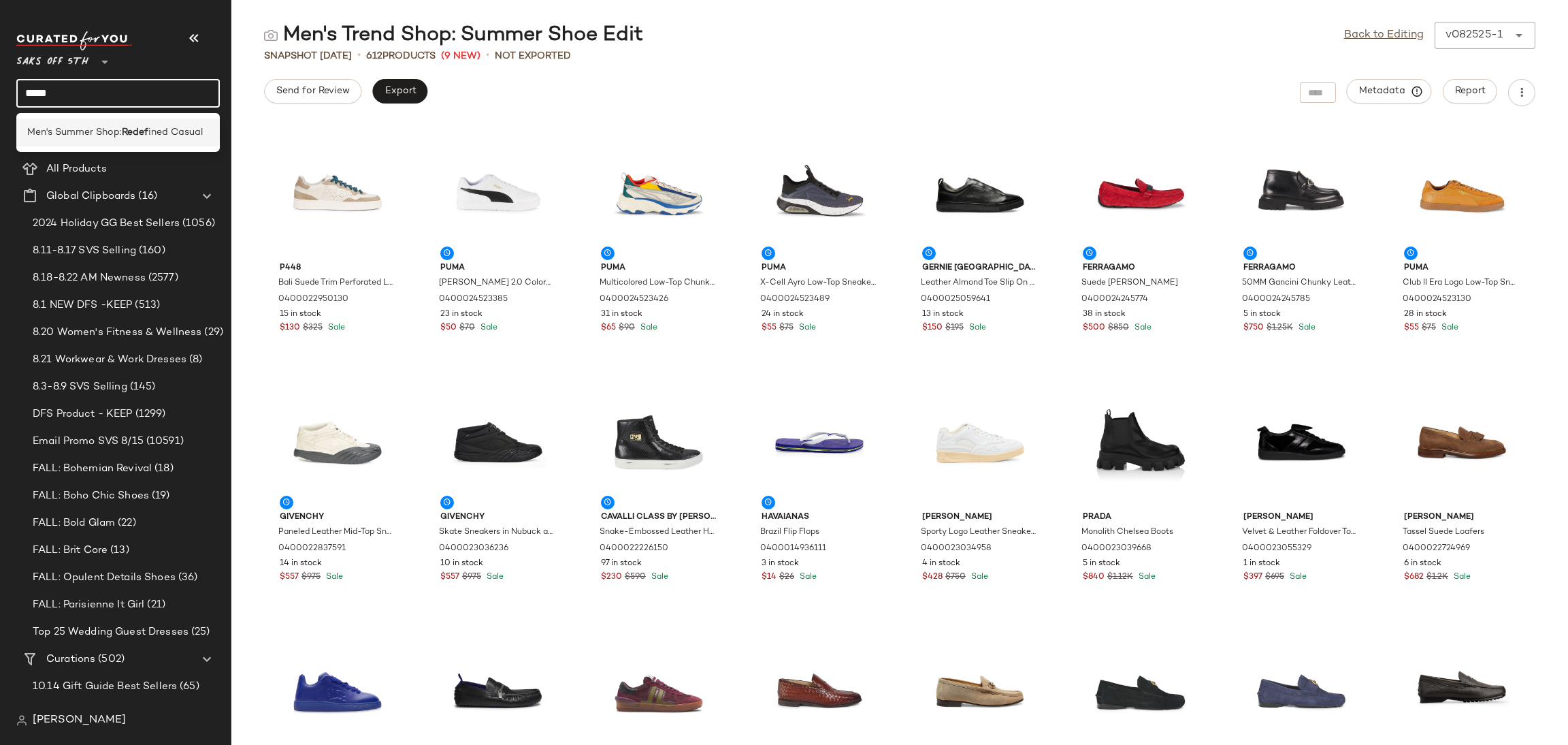
type input "*****"
click at [108, 135] on span "Men's Summer Shop:" at bounding box center [74, 133] width 95 height 14
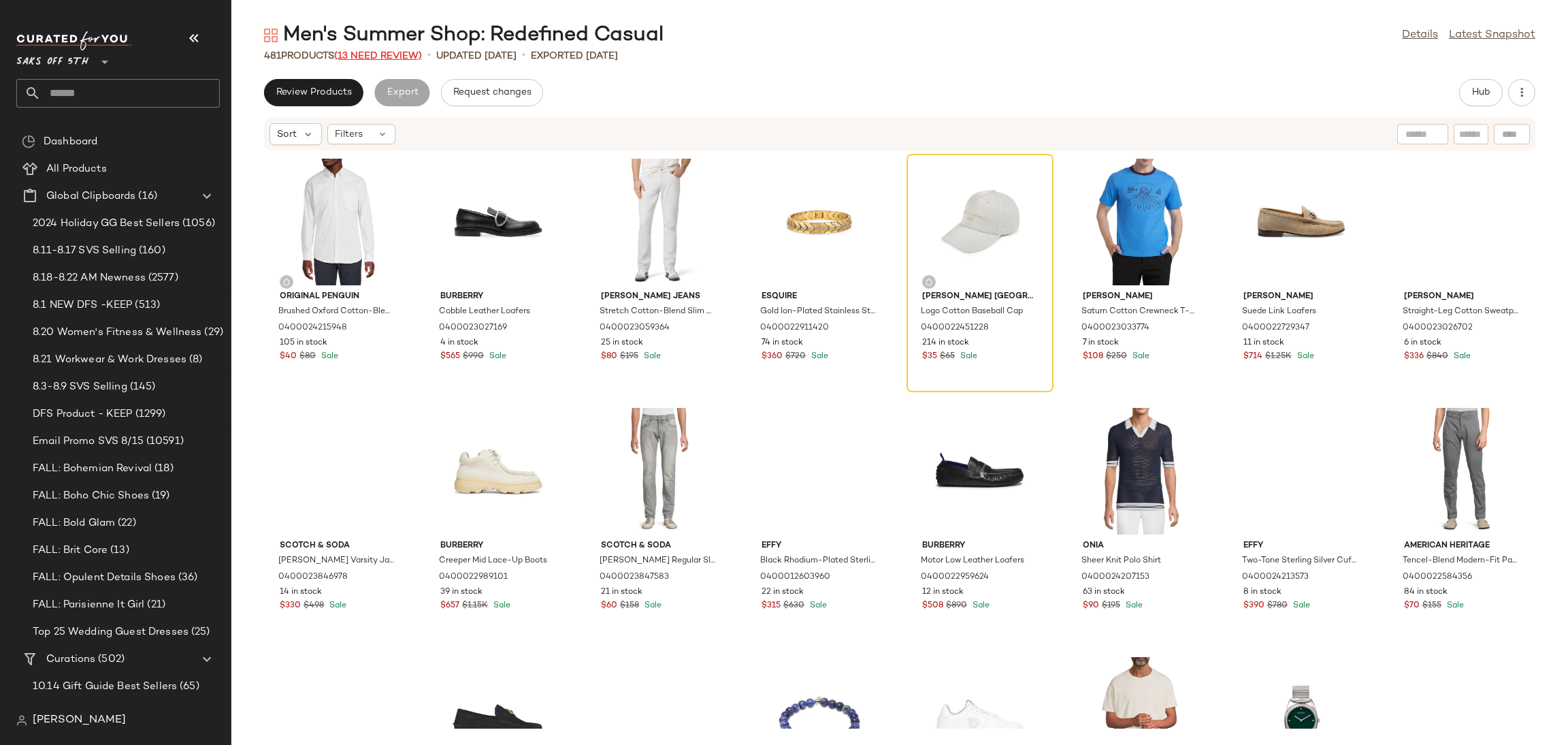
click at [406, 51] on span "(13 Need Review)" at bounding box center [378, 56] width 88 height 10
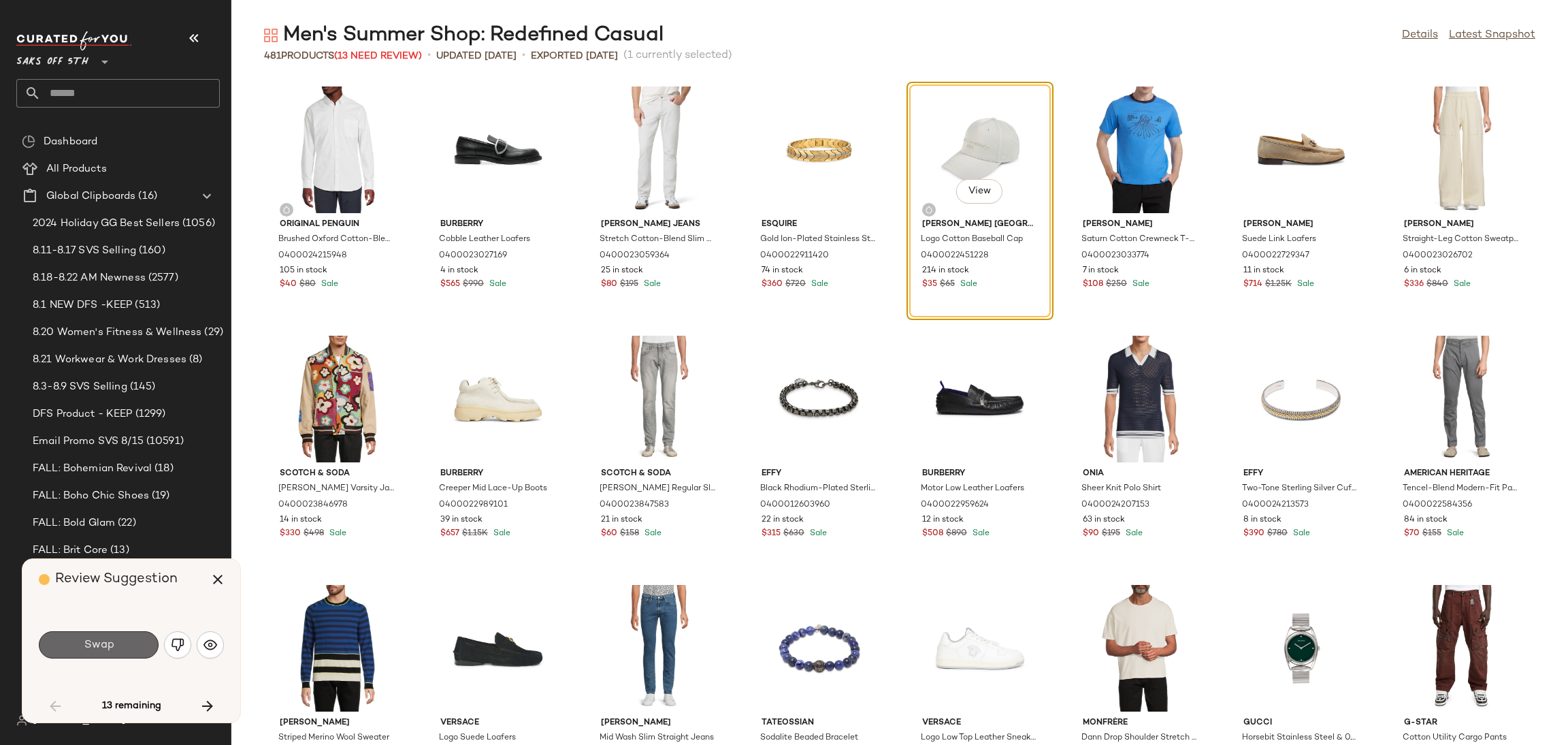
click at [108, 639] on span "Swap" at bounding box center [98, 645] width 31 height 13
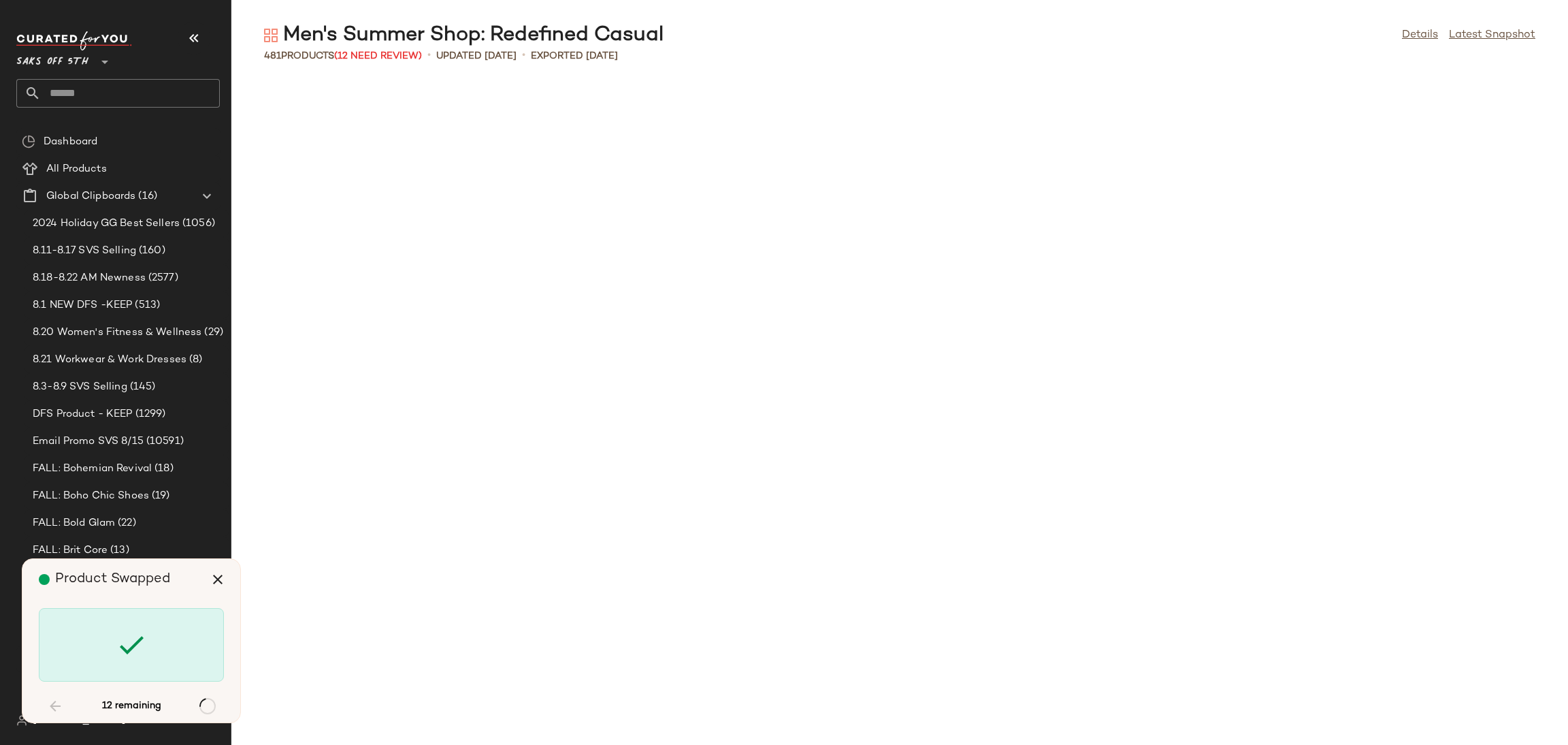
scroll to position [1008, 0]
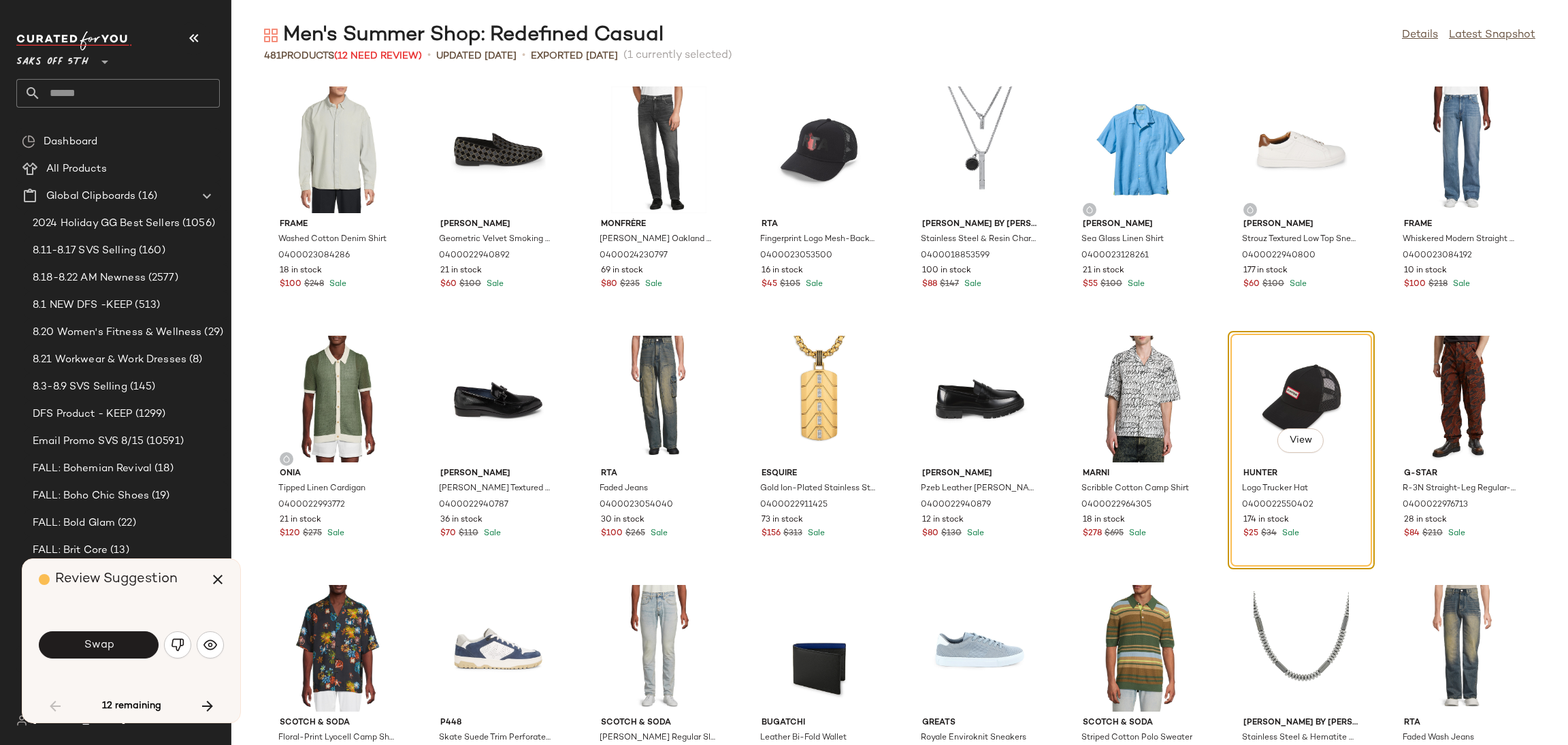
click at [108, 639] on span "Swap" at bounding box center [98, 645] width 31 height 13
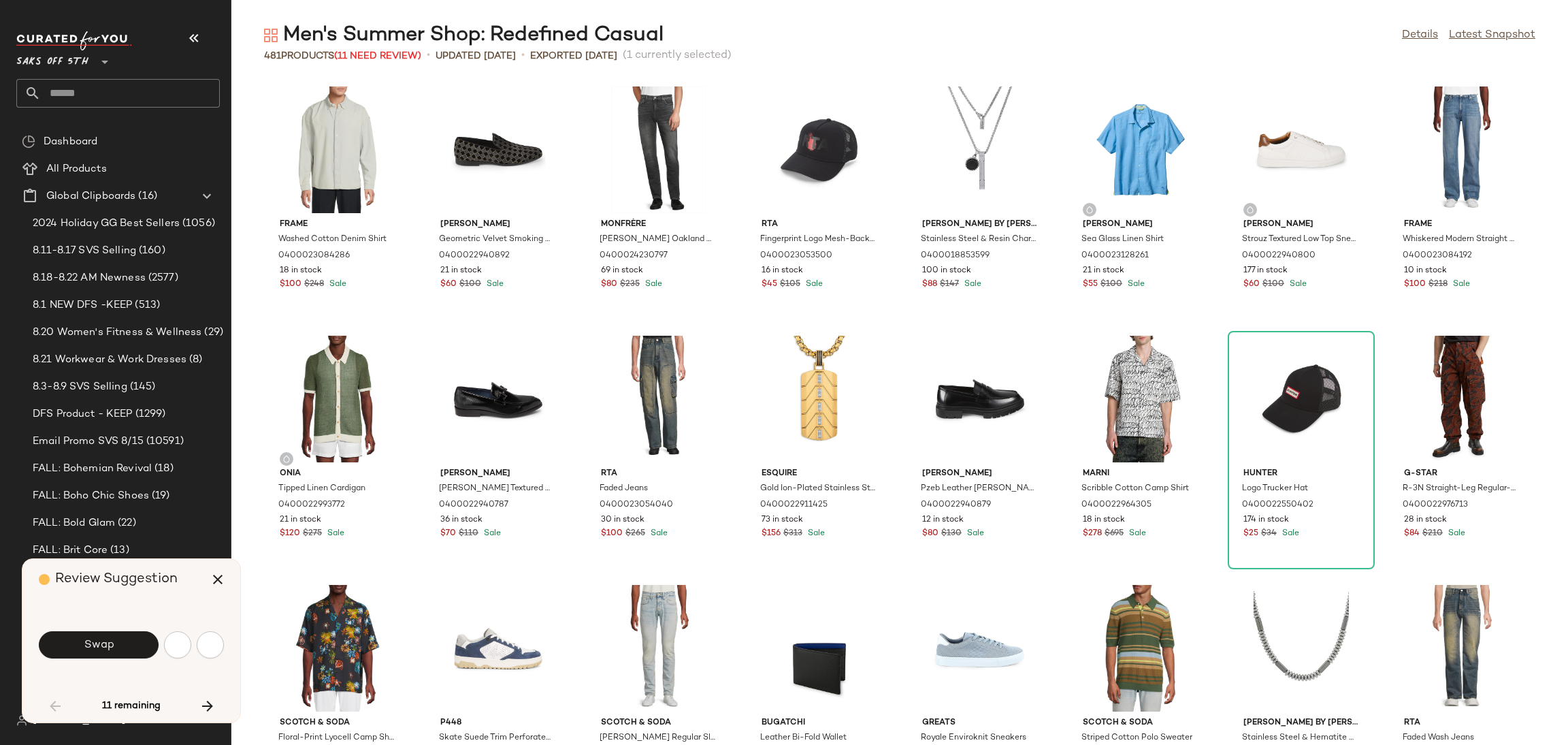
scroll to position [1495, 0]
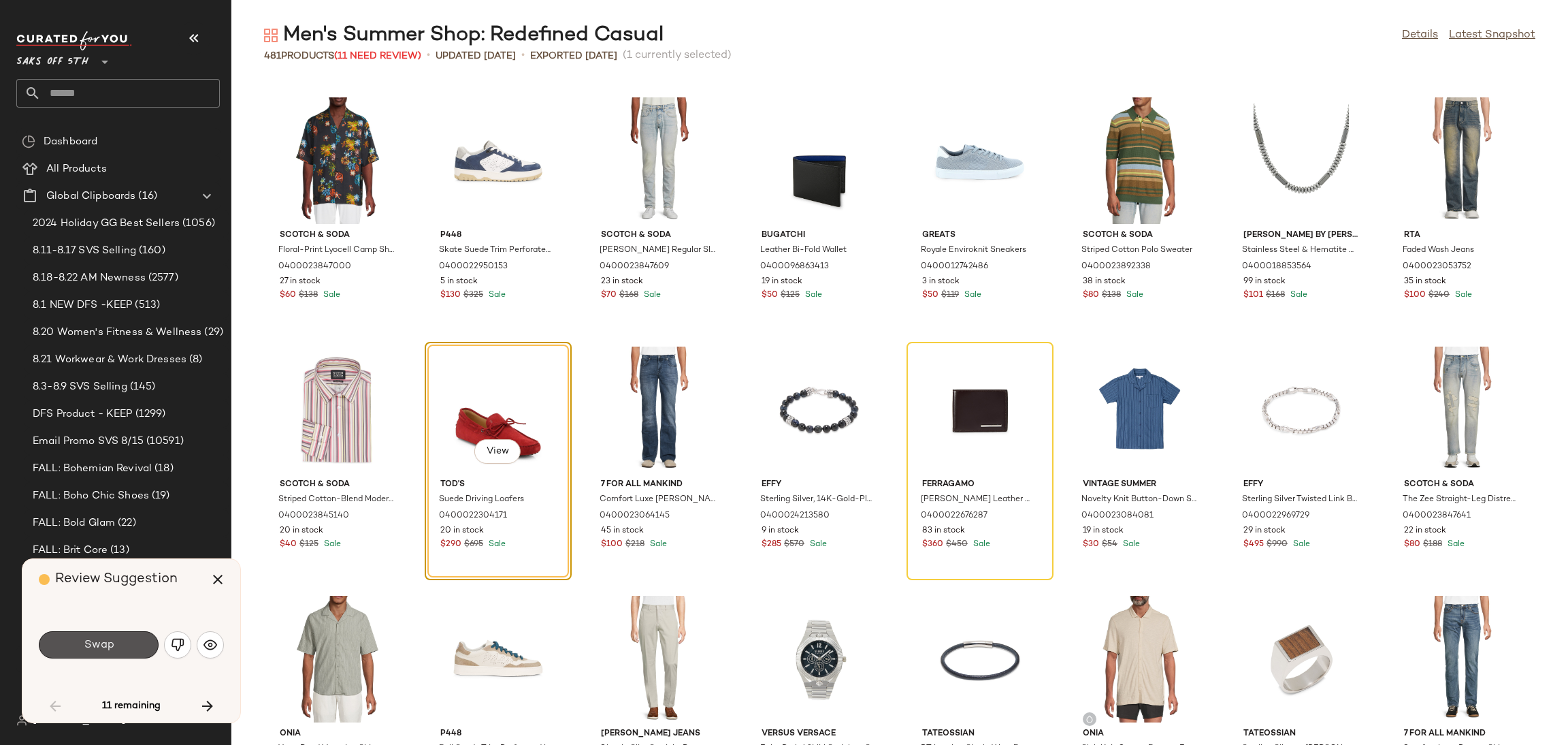
click at [108, 639] on span "Swap" at bounding box center [98, 645] width 31 height 13
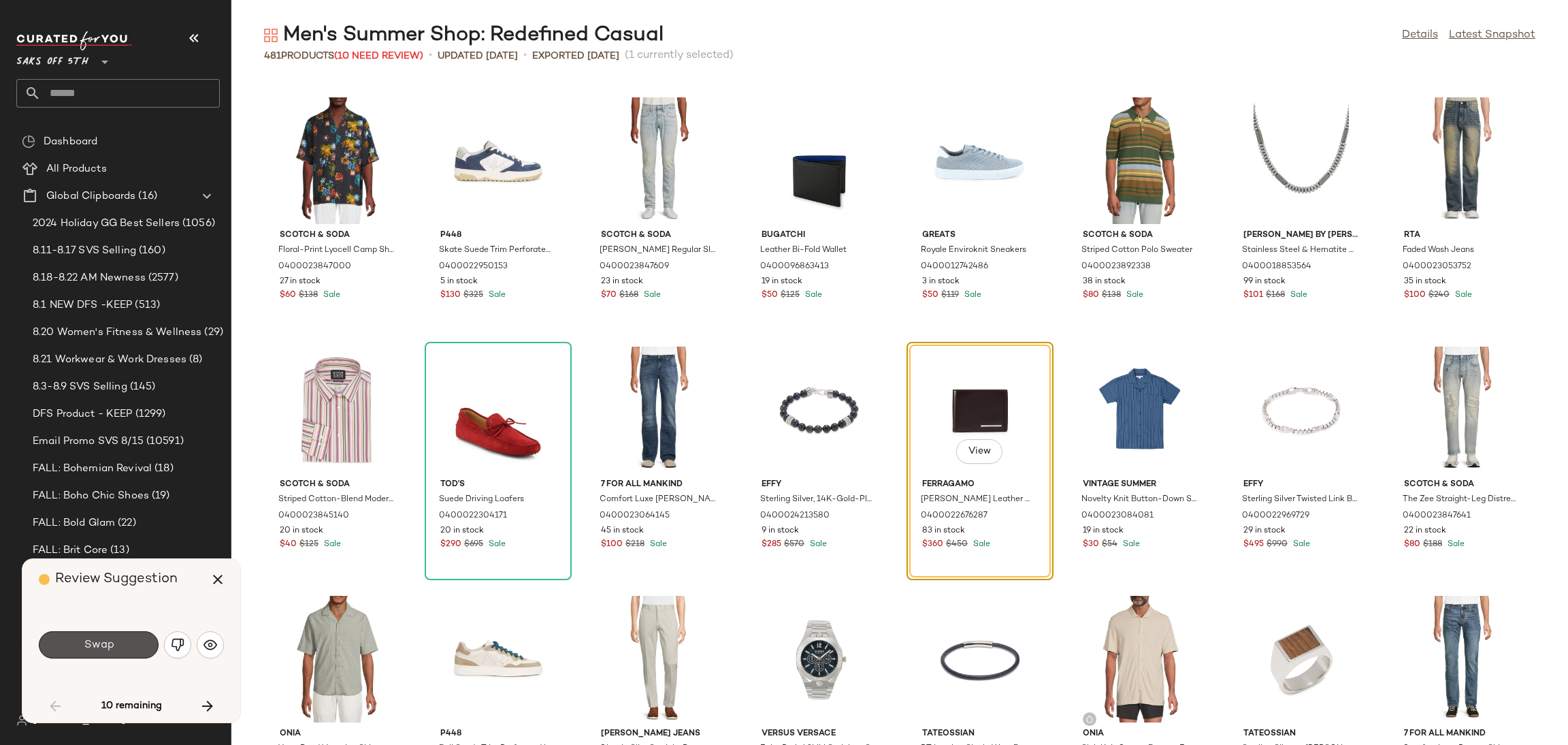
click at [108, 639] on span "Swap" at bounding box center [98, 645] width 31 height 13
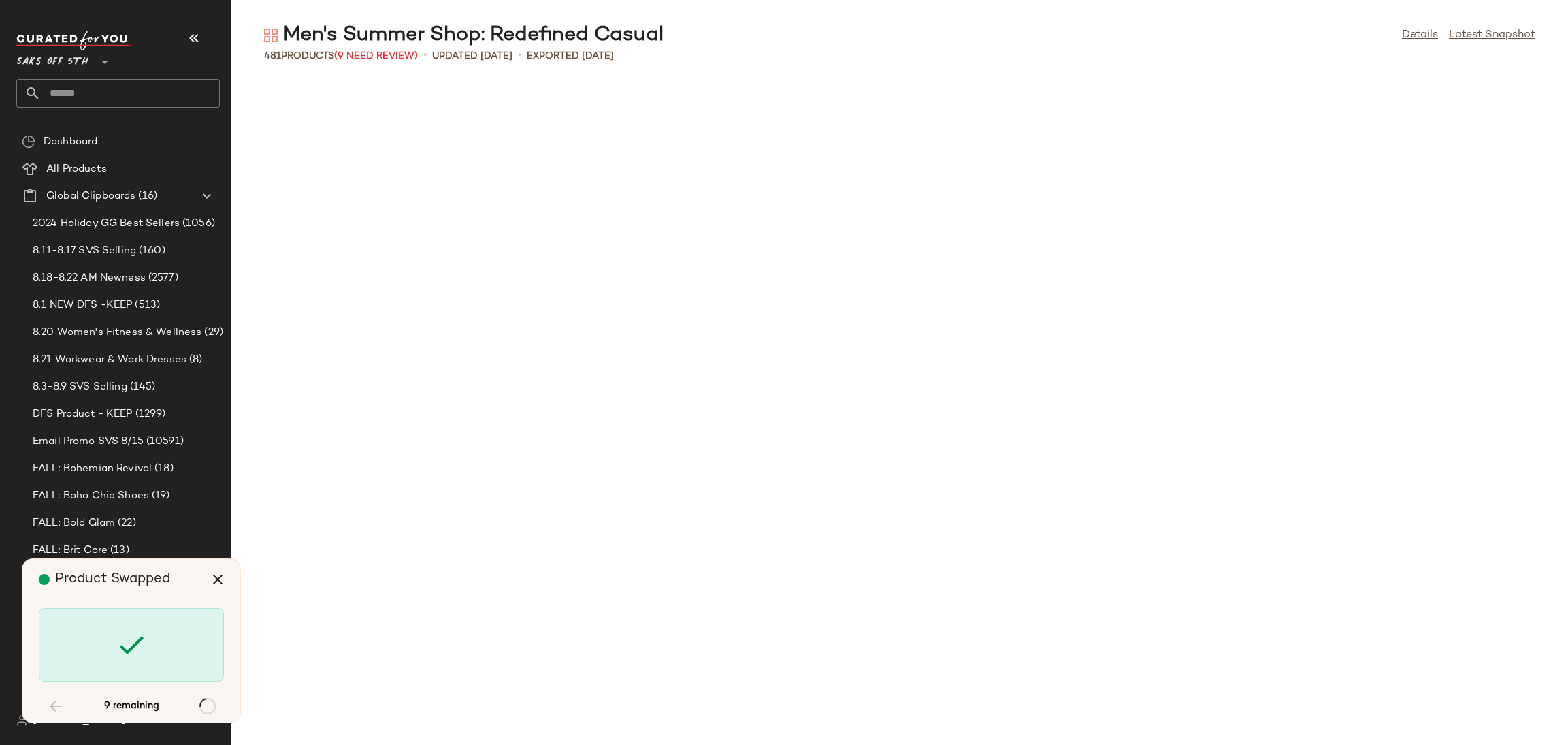
scroll to position [3737, 0]
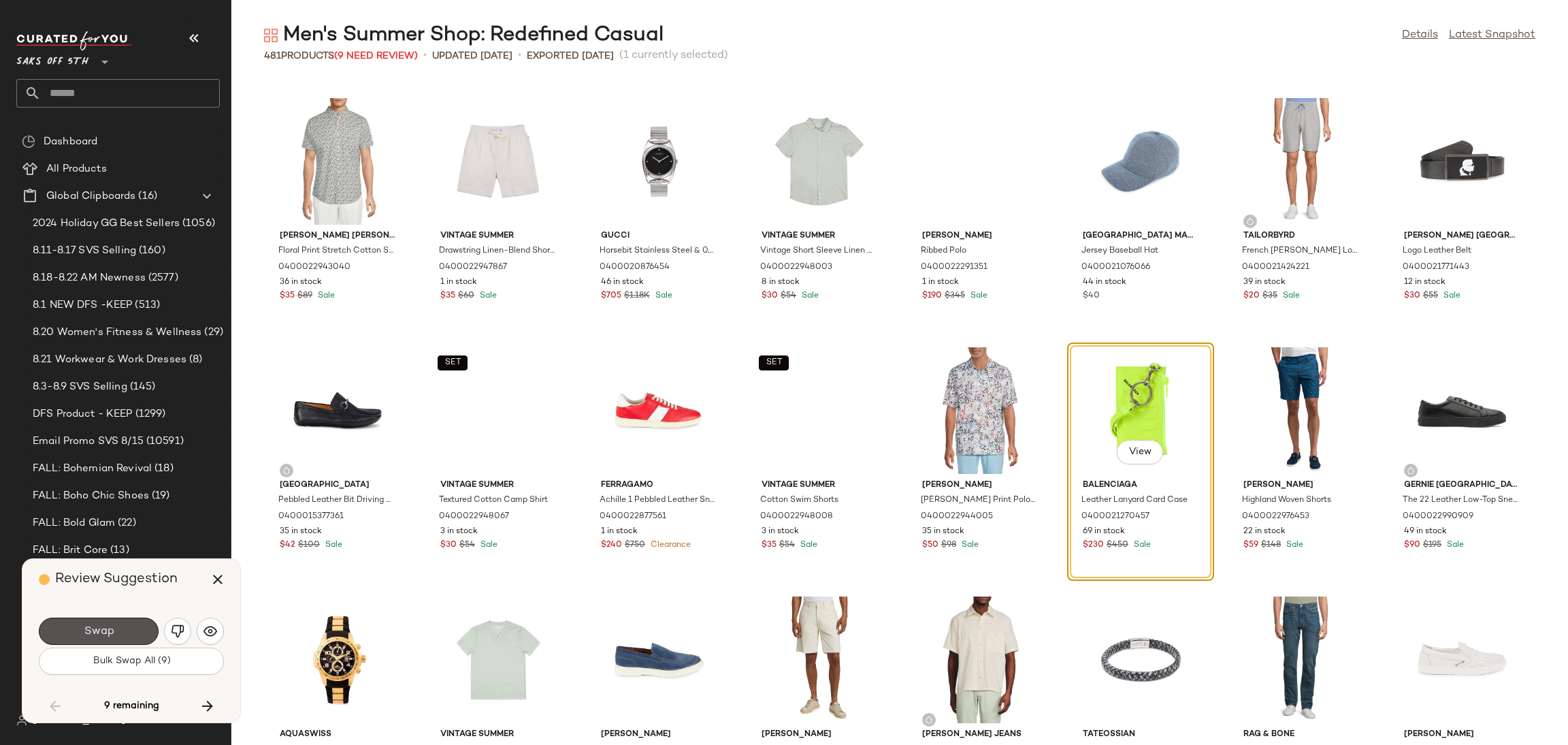
click at [108, 639] on button "Swap" at bounding box center [98, 631] width 120 height 27
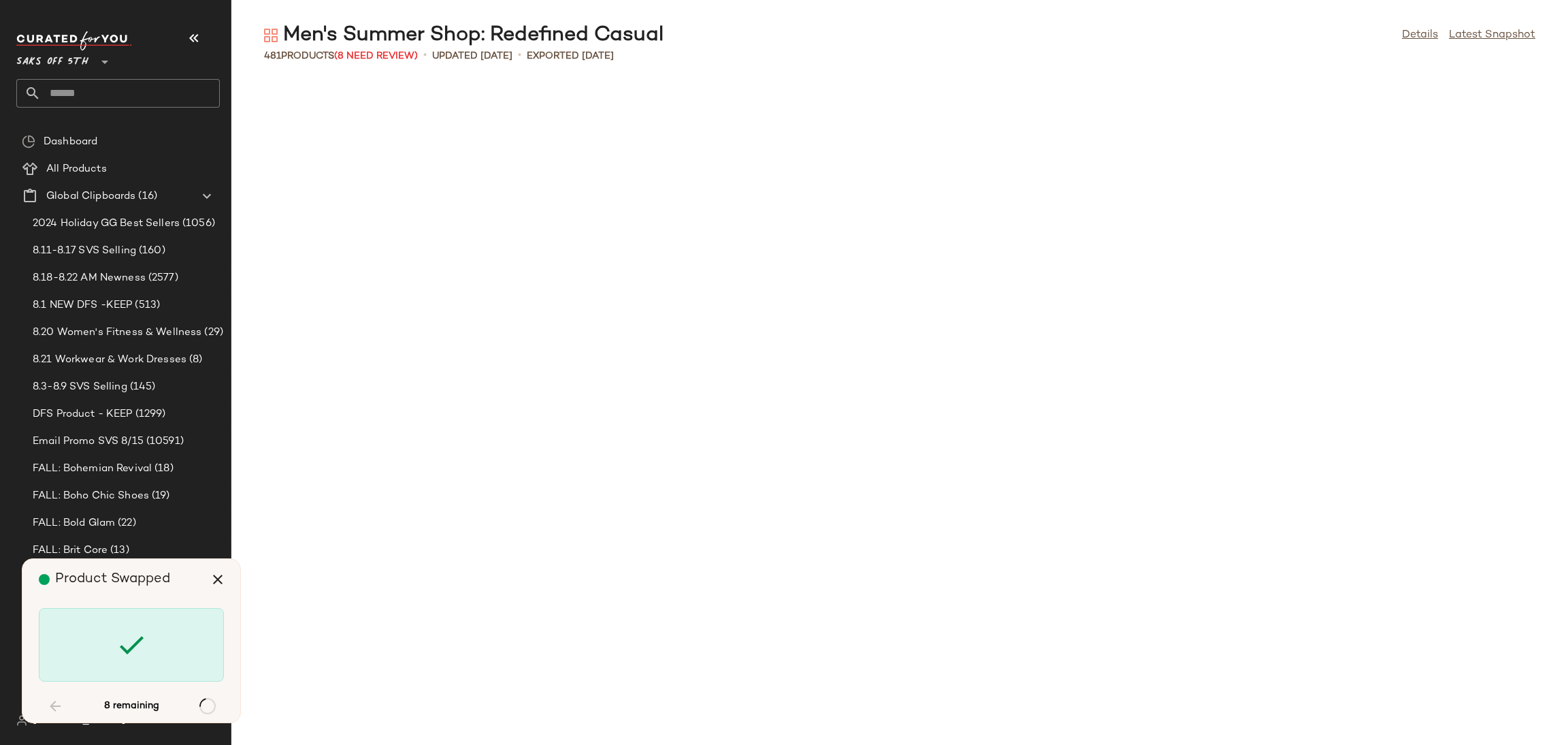
scroll to position [6976, 0]
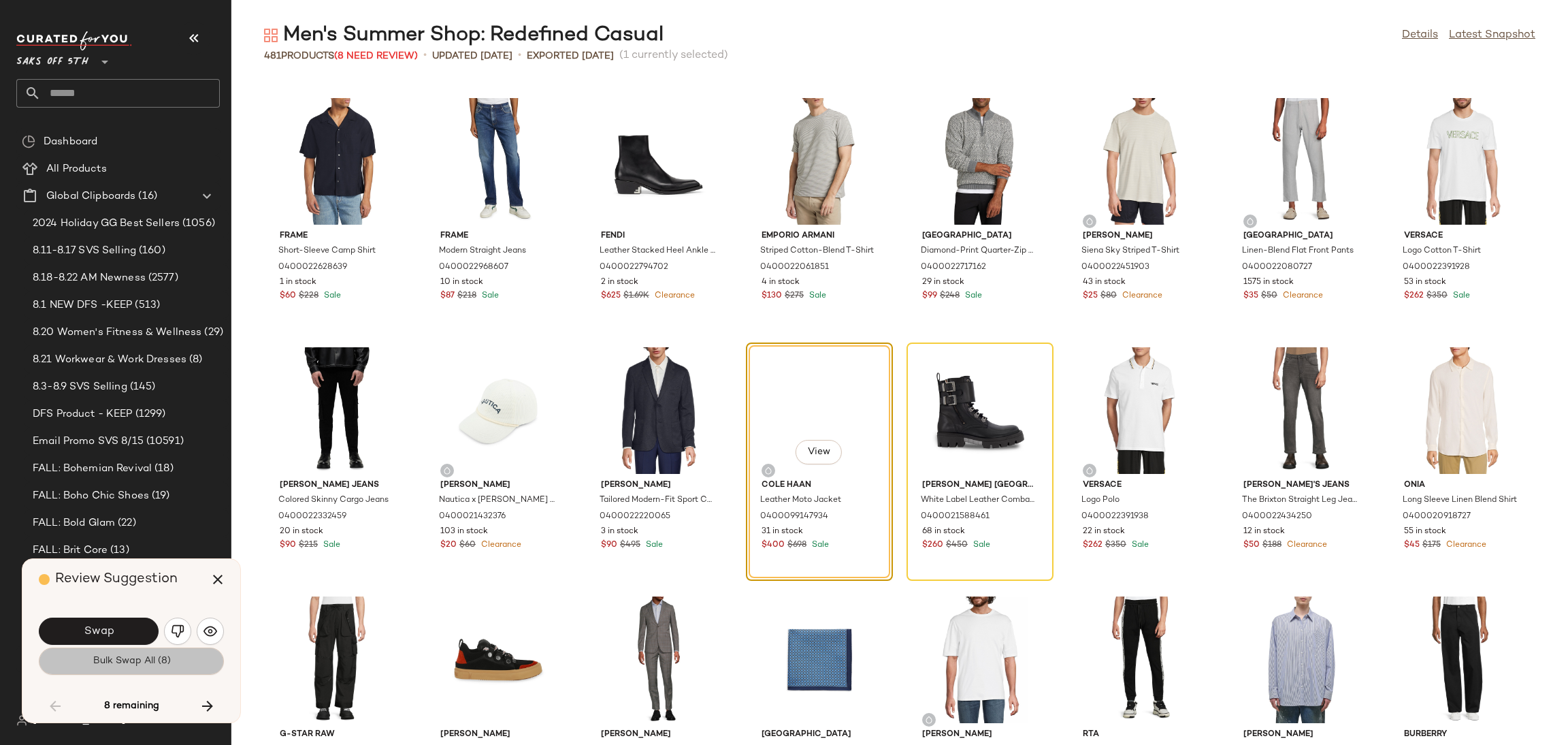
click at [138, 662] on span "Bulk Swap All (8)" at bounding box center [130, 660] width 78 height 11
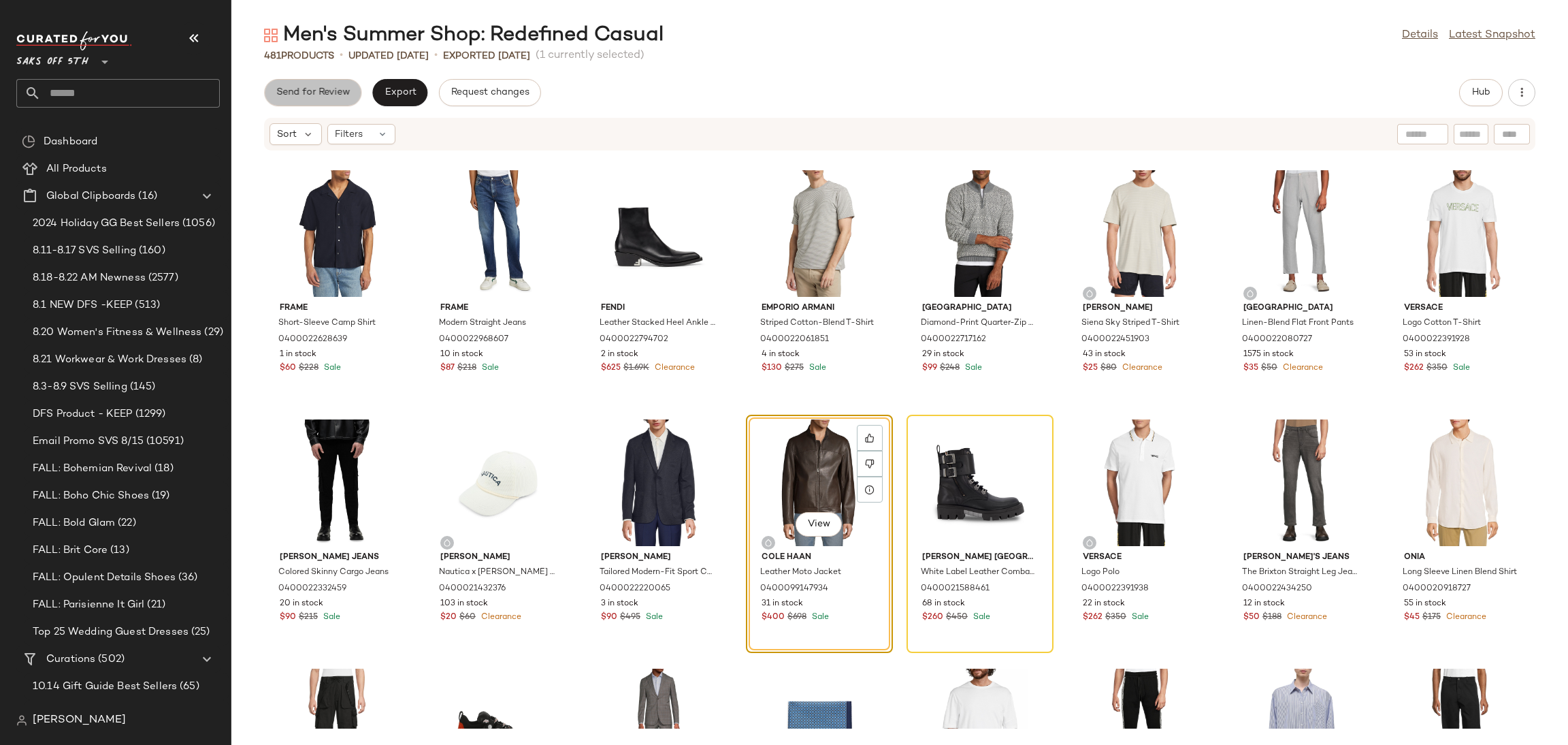
click at [306, 97] on span "Send for Review" at bounding box center [313, 92] width 74 height 11
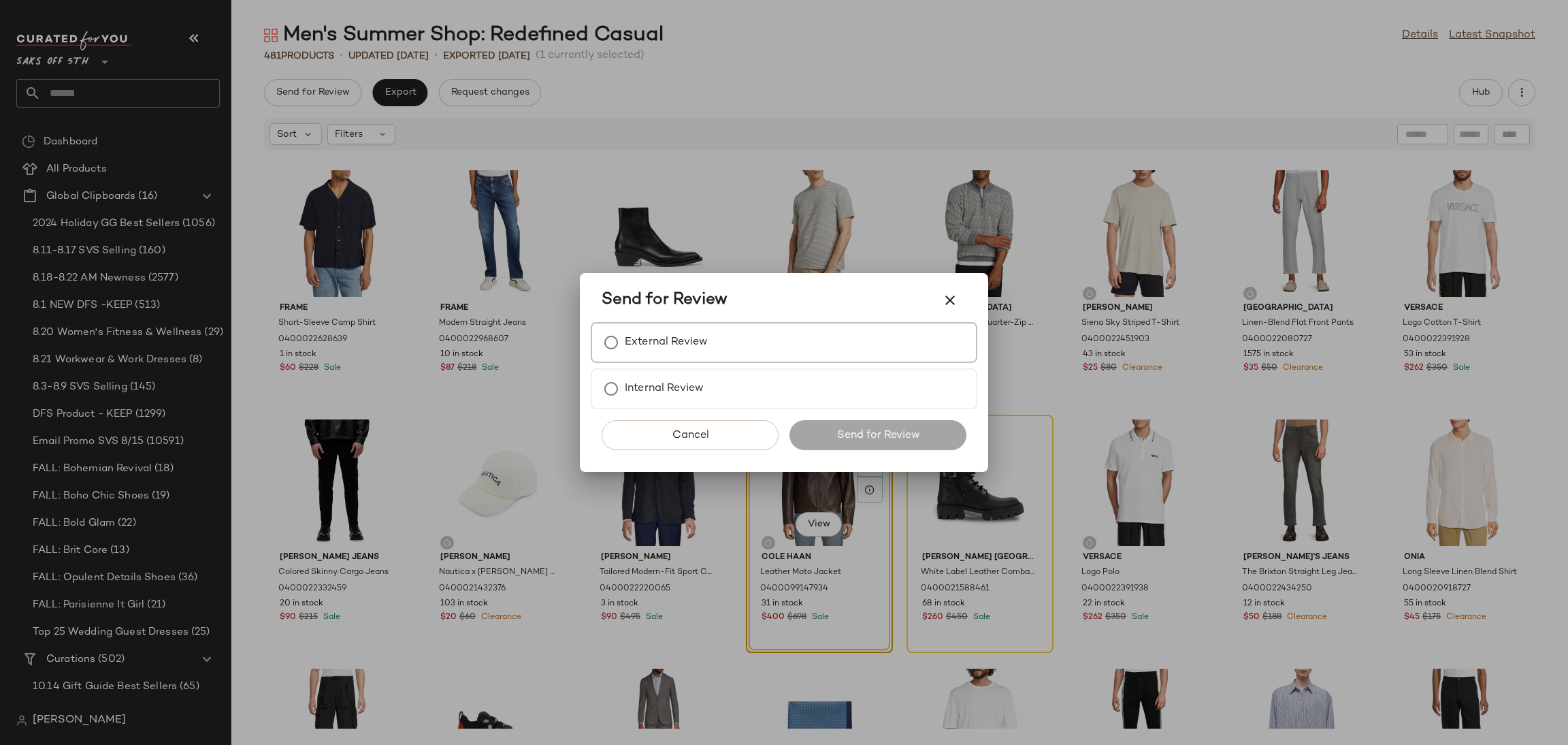
click at [746, 360] on div "External Review" at bounding box center [784, 342] width 387 height 41
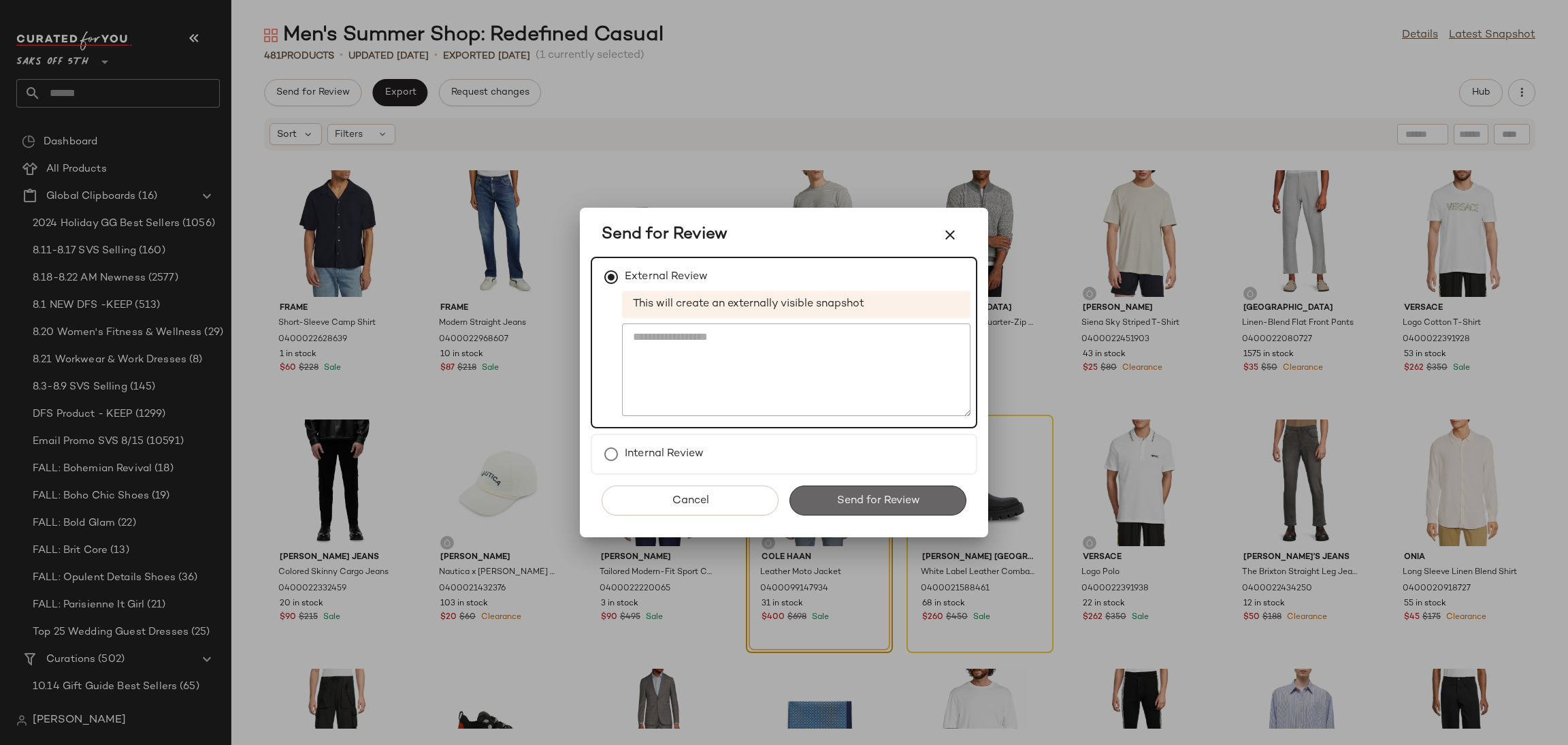
click at [856, 501] on span "Send for Review" at bounding box center [877, 501] width 84 height 13
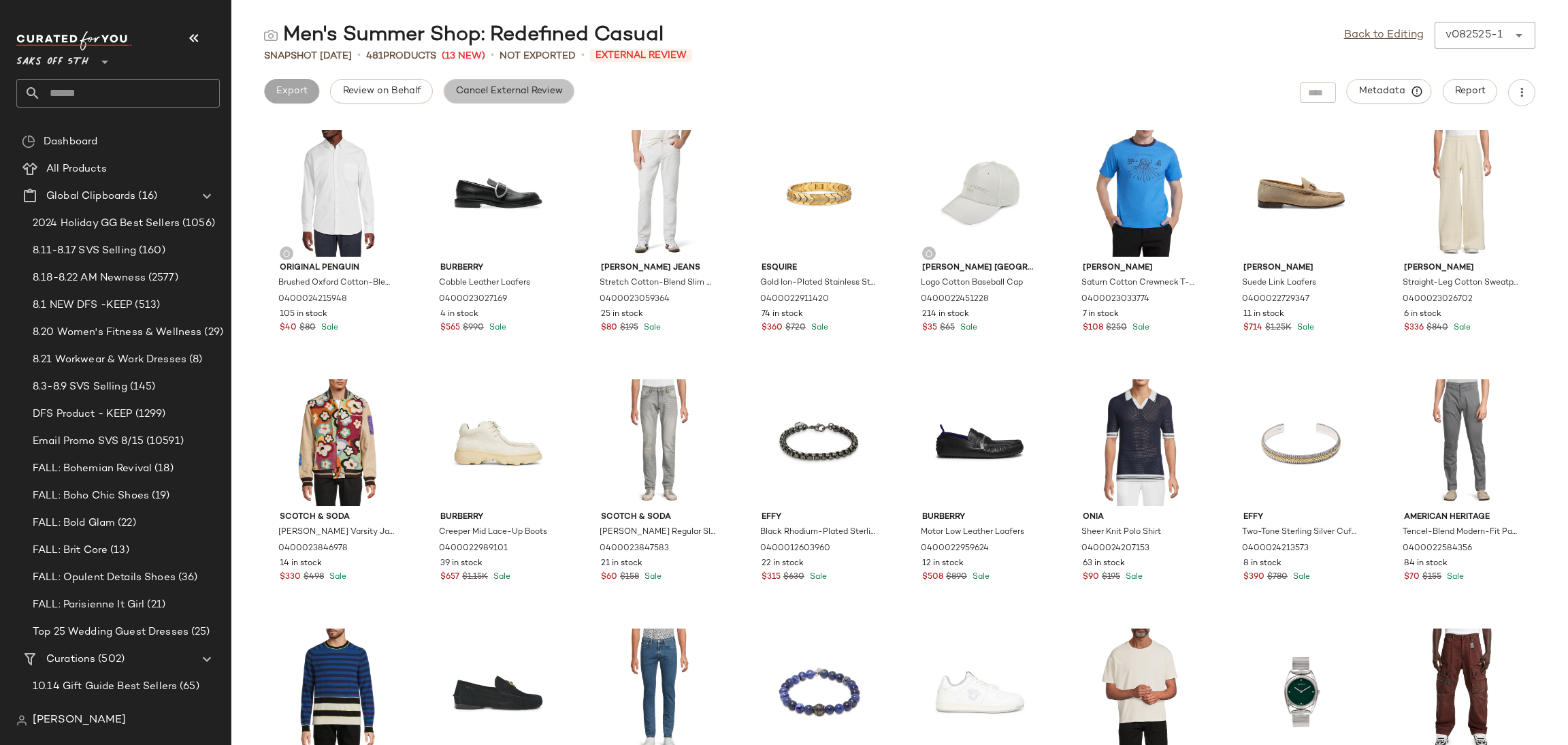
click at [525, 95] on span "Cancel External Review" at bounding box center [509, 91] width 107 height 11
click at [1385, 32] on link "Back to Editing" at bounding box center [1383, 35] width 79 height 16
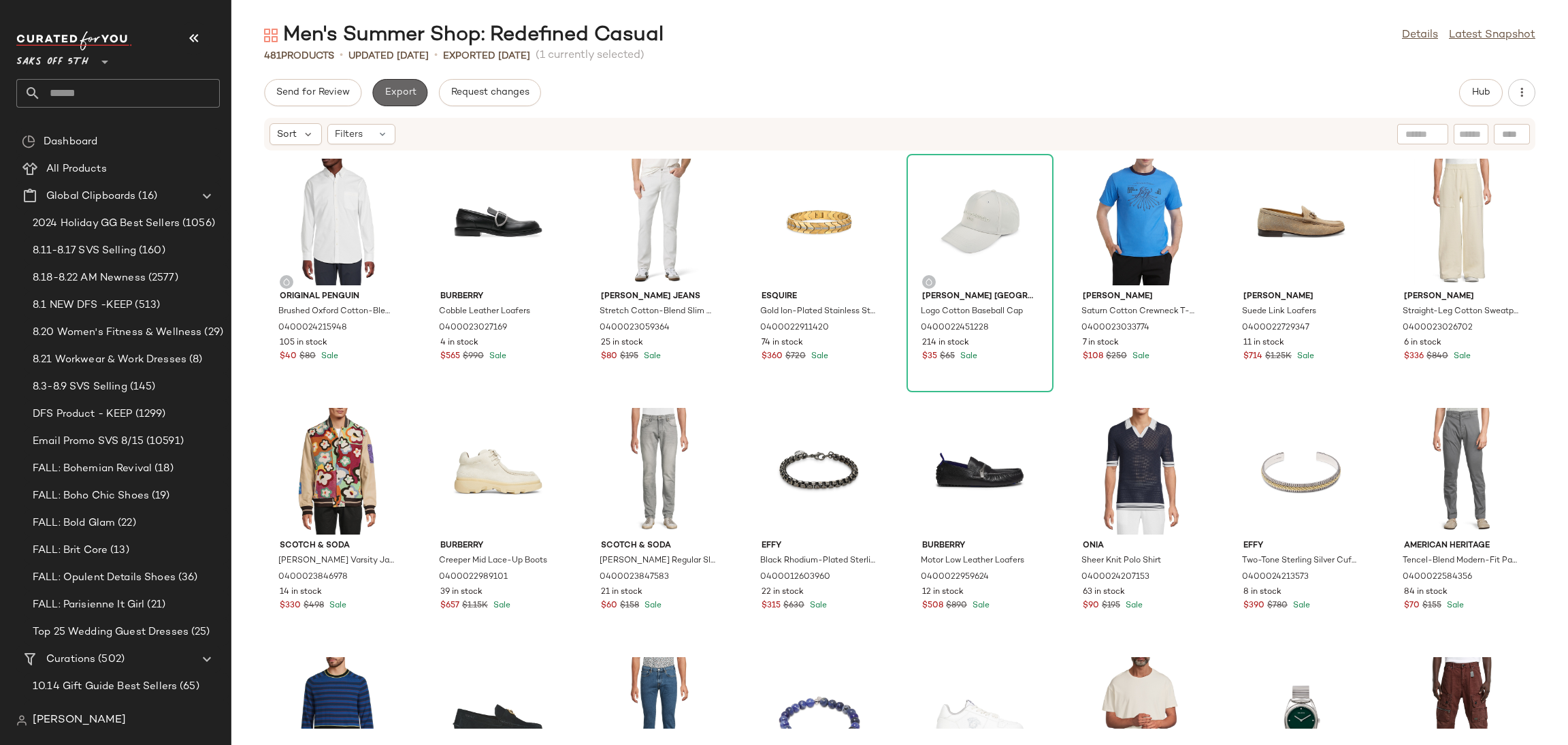
click at [407, 100] on button "Export" at bounding box center [400, 92] width 55 height 27
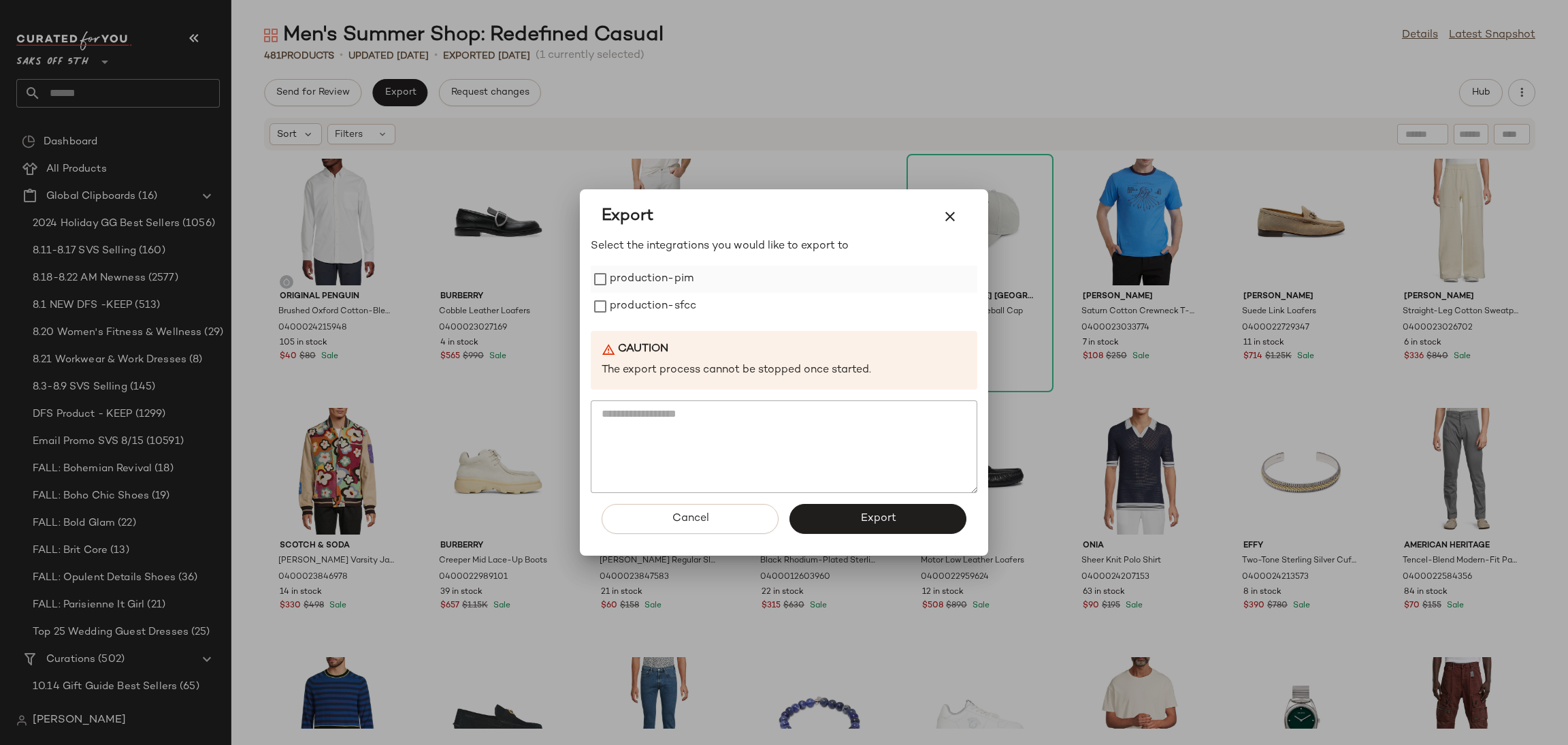
click at [614, 282] on label "production-pim" at bounding box center [652, 279] width 84 height 27
click at [622, 299] on label "production-sfcc" at bounding box center [653, 307] width 87 height 27
click at [848, 521] on button "Export" at bounding box center [877, 519] width 177 height 30
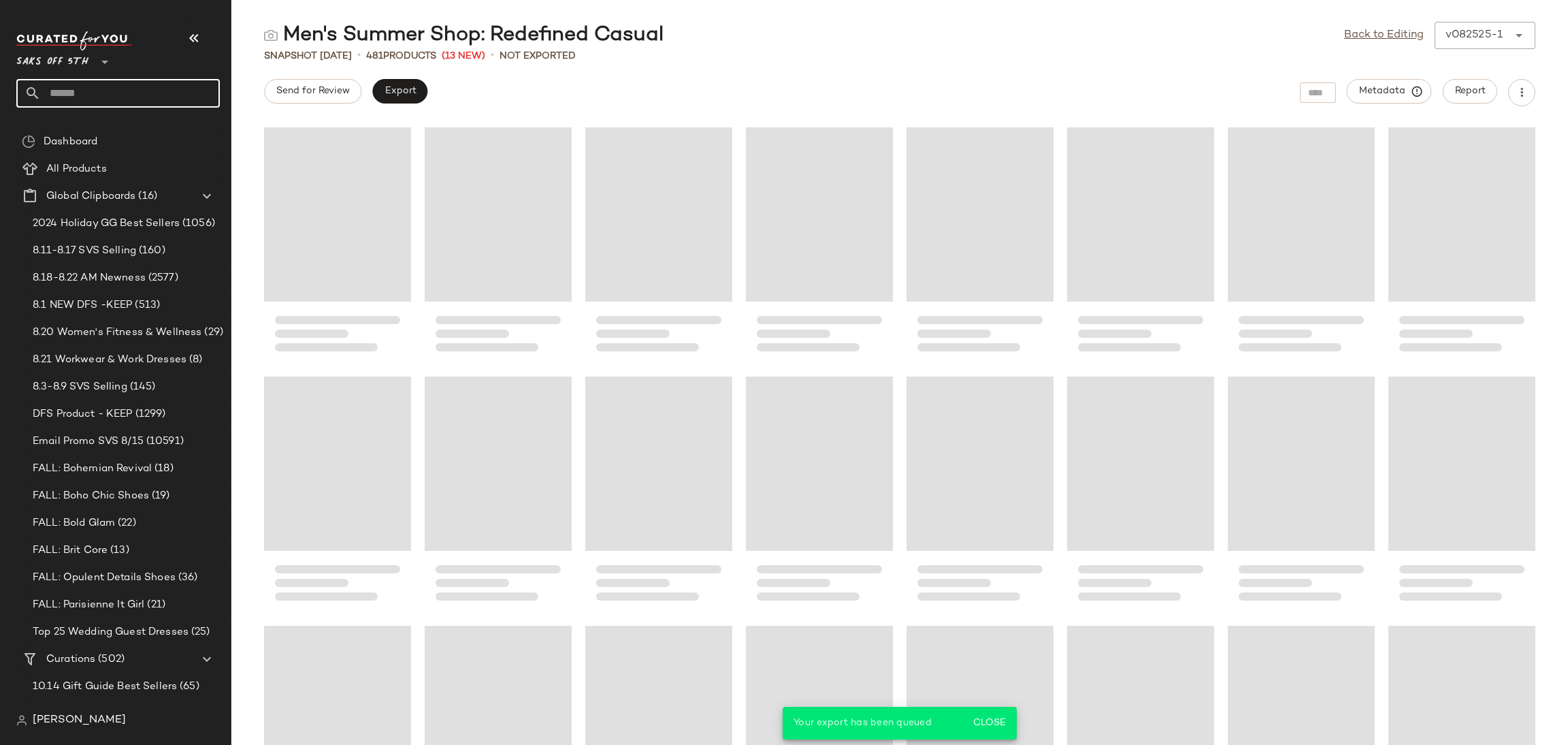
click at [183, 84] on input "text" at bounding box center [130, 93] width 179 height 29
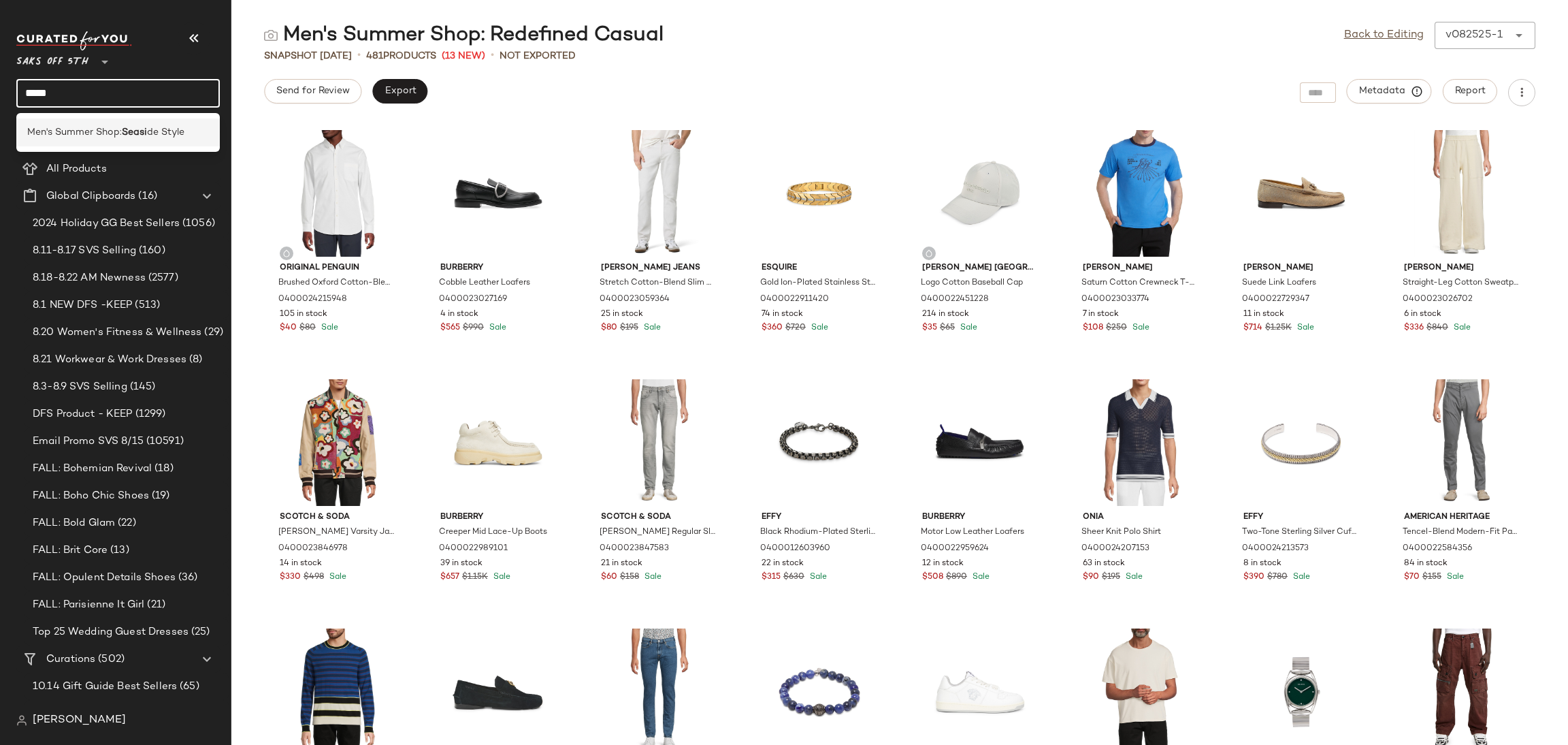
type input "*****"
click at [97, 128] on span "Men's Summer Shop:" at bounding box center [74, 133] width 95 height 14
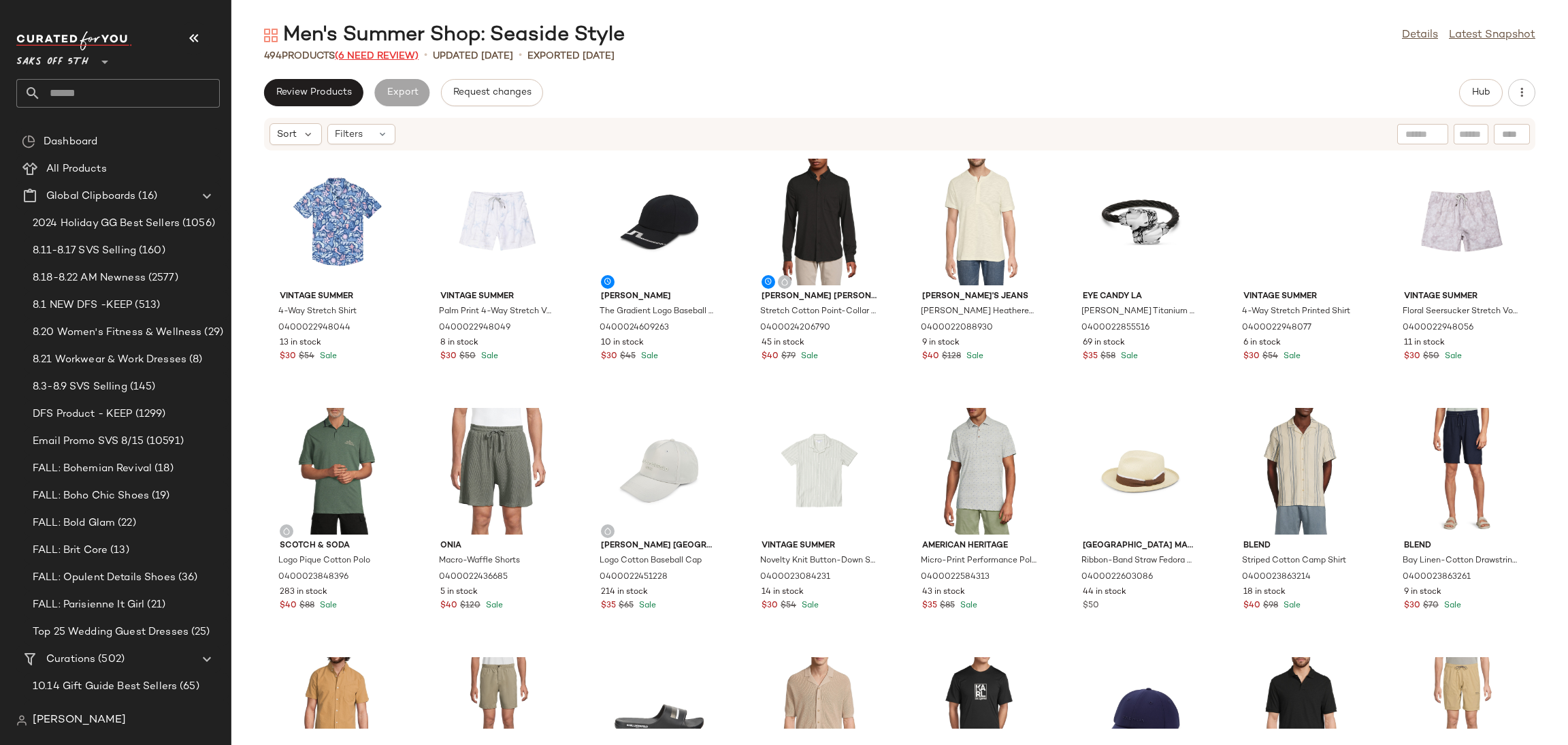
click at [392, 54] on span "(6 Need Review)" at bounding box center [377, 56] width 84 height 10
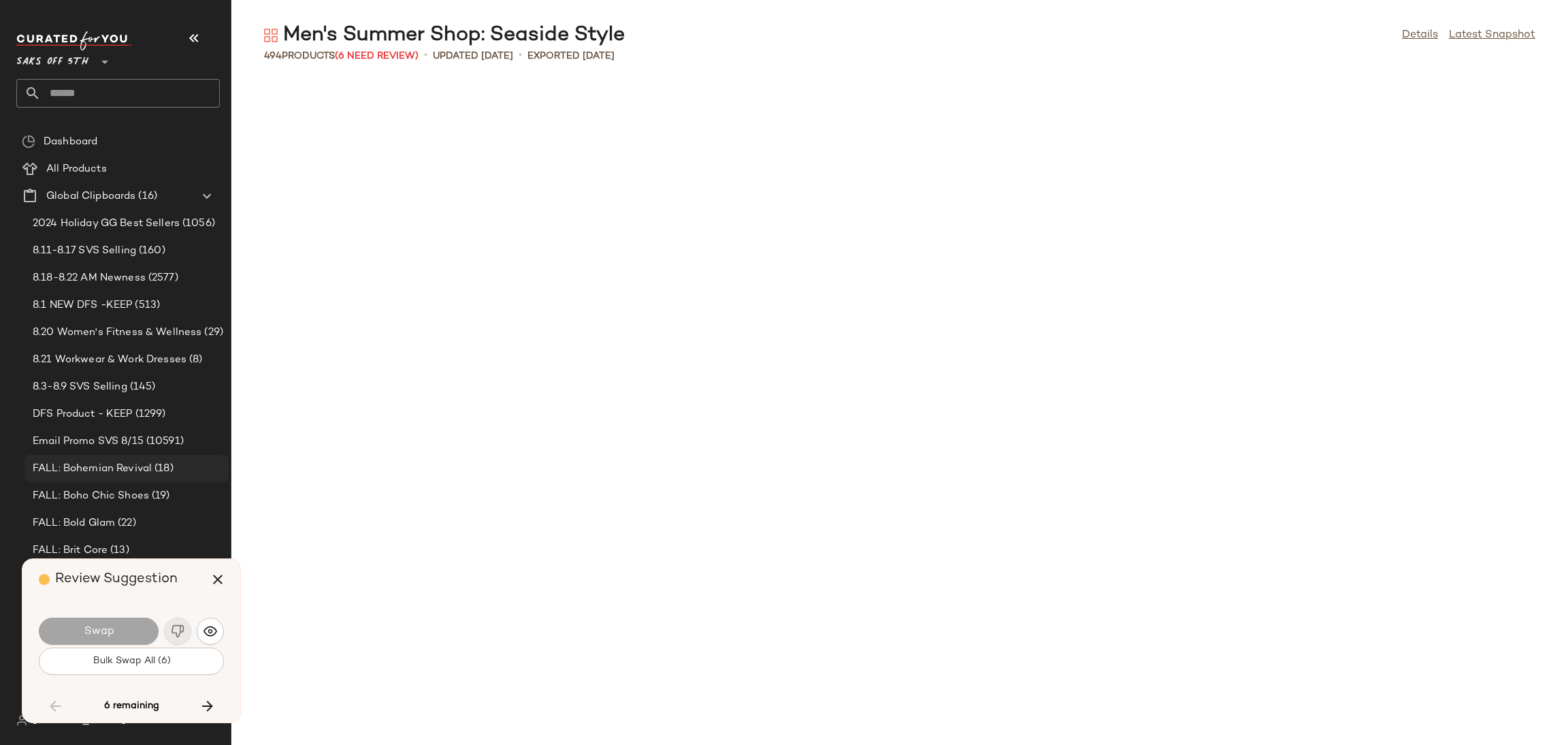
scroll to position [9219, 0]
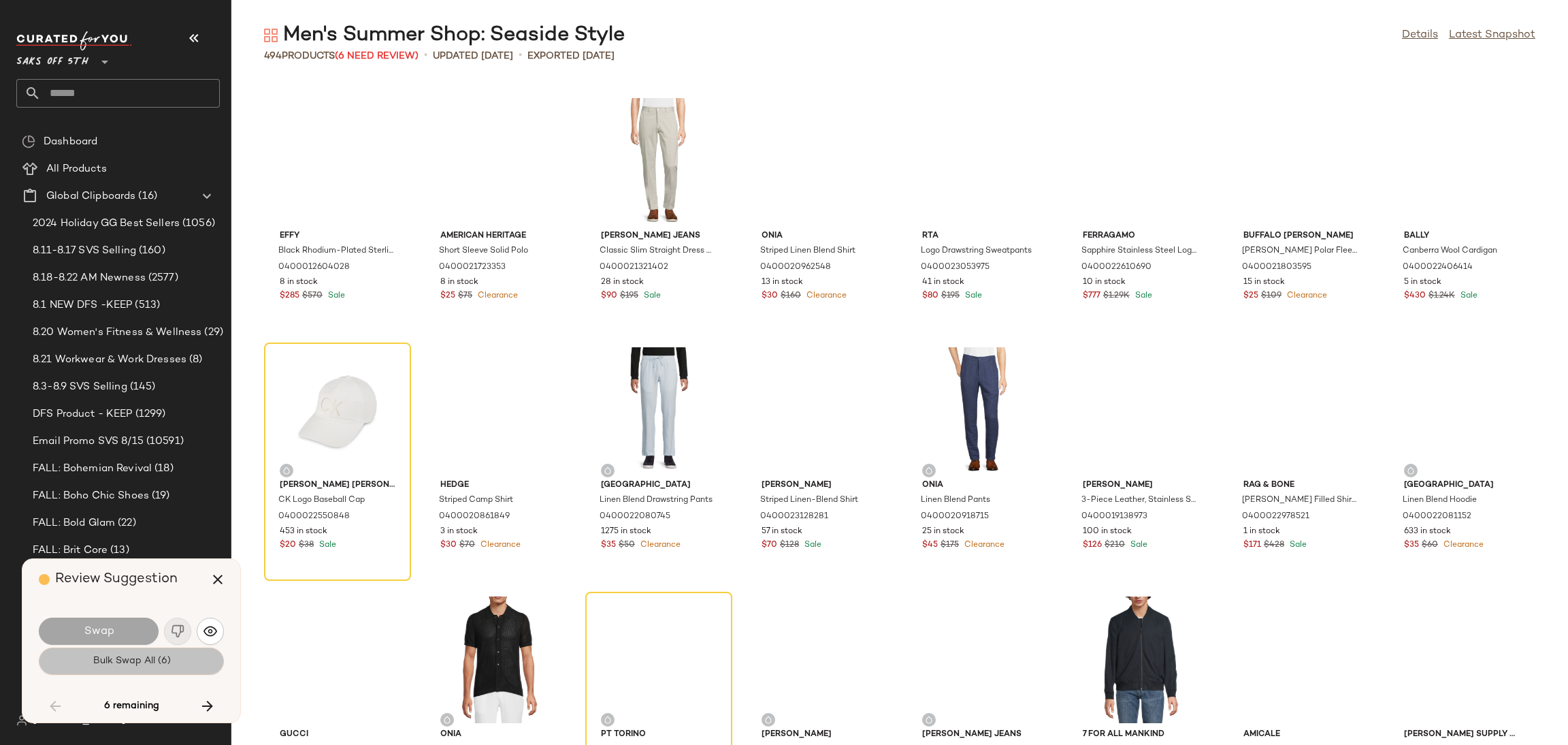
click at [164, 655] on span "Bulk Swap All (6)" at bounding box center [130, 660] width 78 height 11
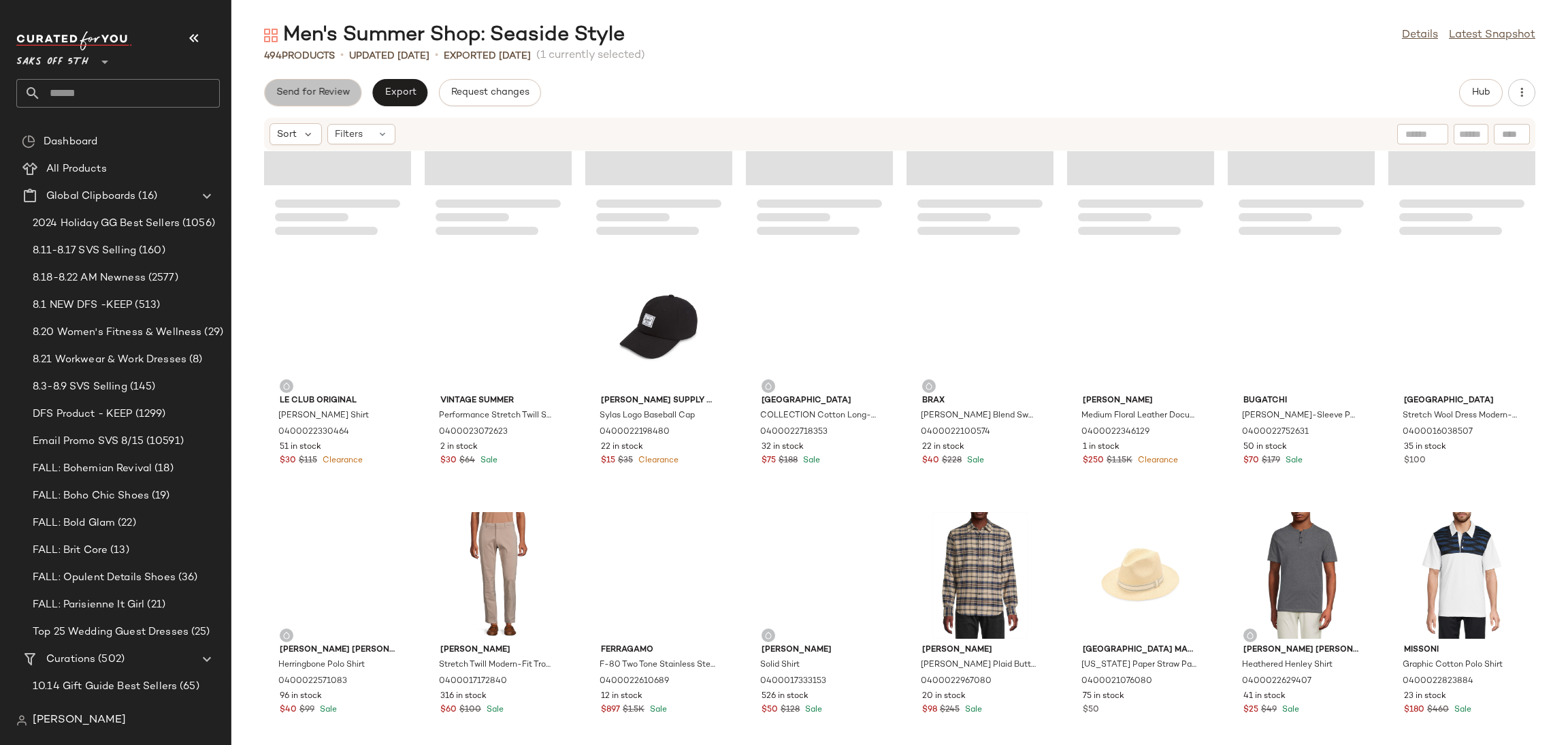
click at [327, 88] on span "Send for Review" at bounding box center [313, 92] width 74 height 11
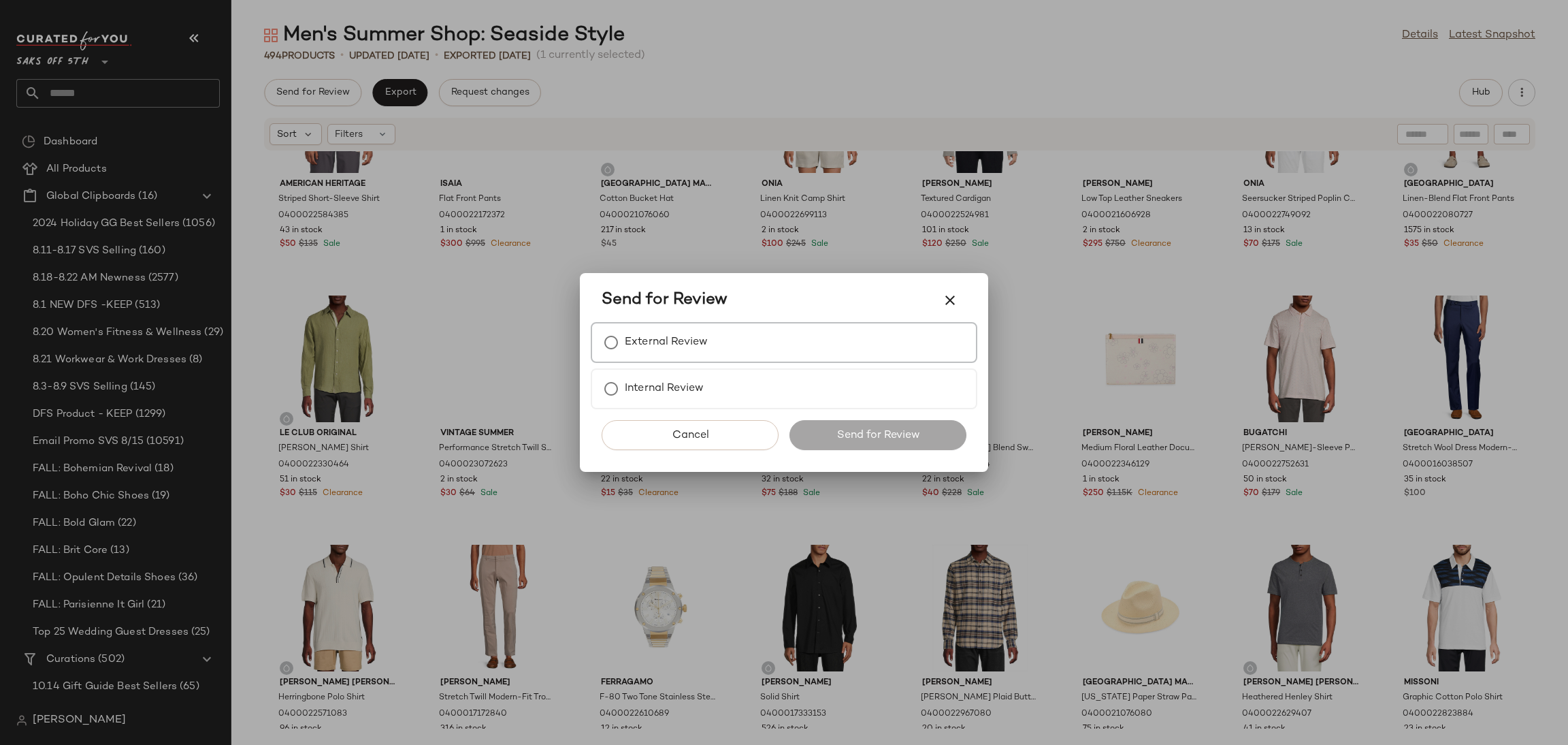
scroll to position [5604, 0]
click at [717, 348] on div "External Review" at bounding box center [784, 342] width 387 height 41
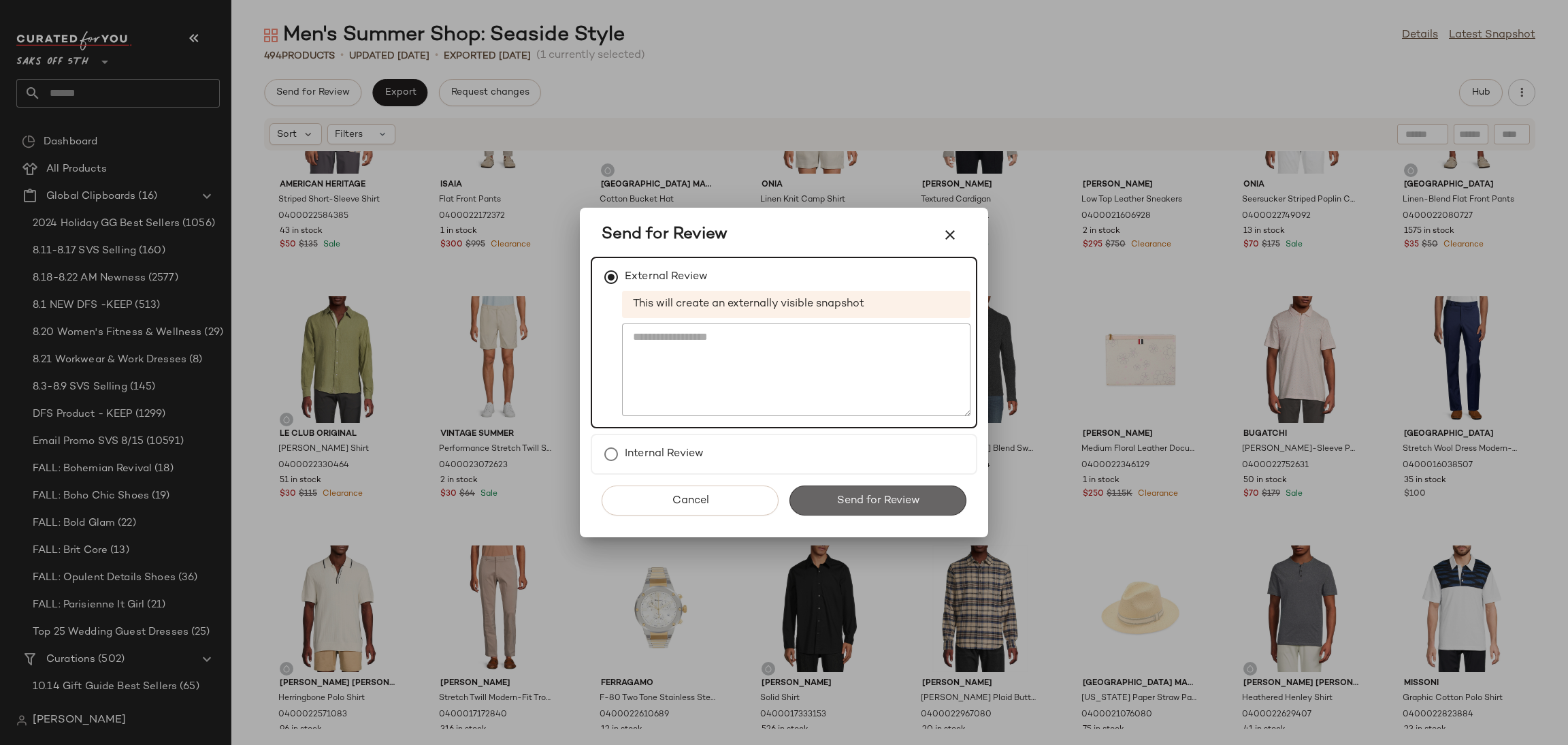
click at [853, 499] on span "Send for Review" at bounding box center [877, 501] width 84 height 13
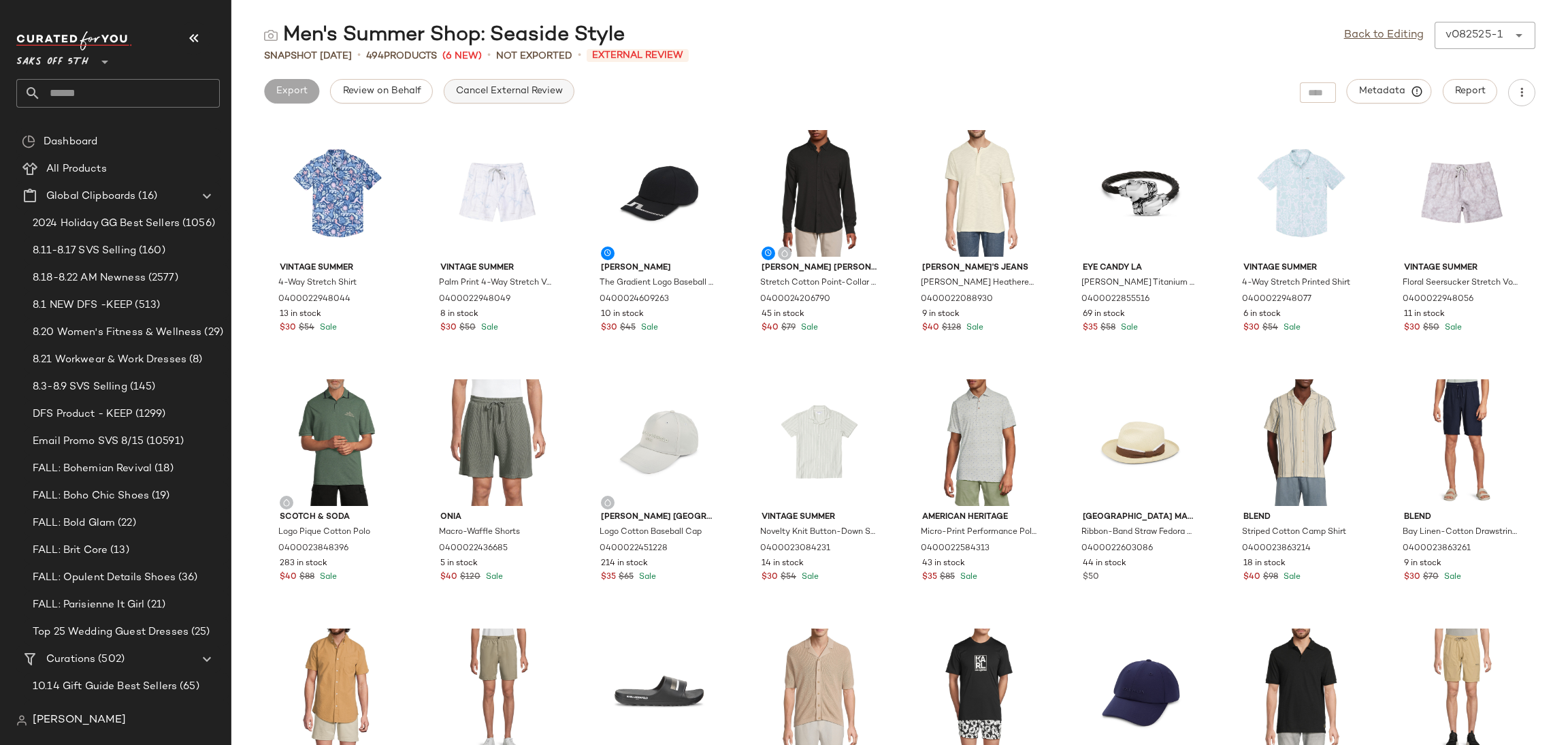
click at [499, 98] on button "Cancel External Review" at bounding box center [509, 91] width 130 height 24
click at [1398, 37] on link "Back to Editing" at bounding box center [1383, 35] width 79 height 16
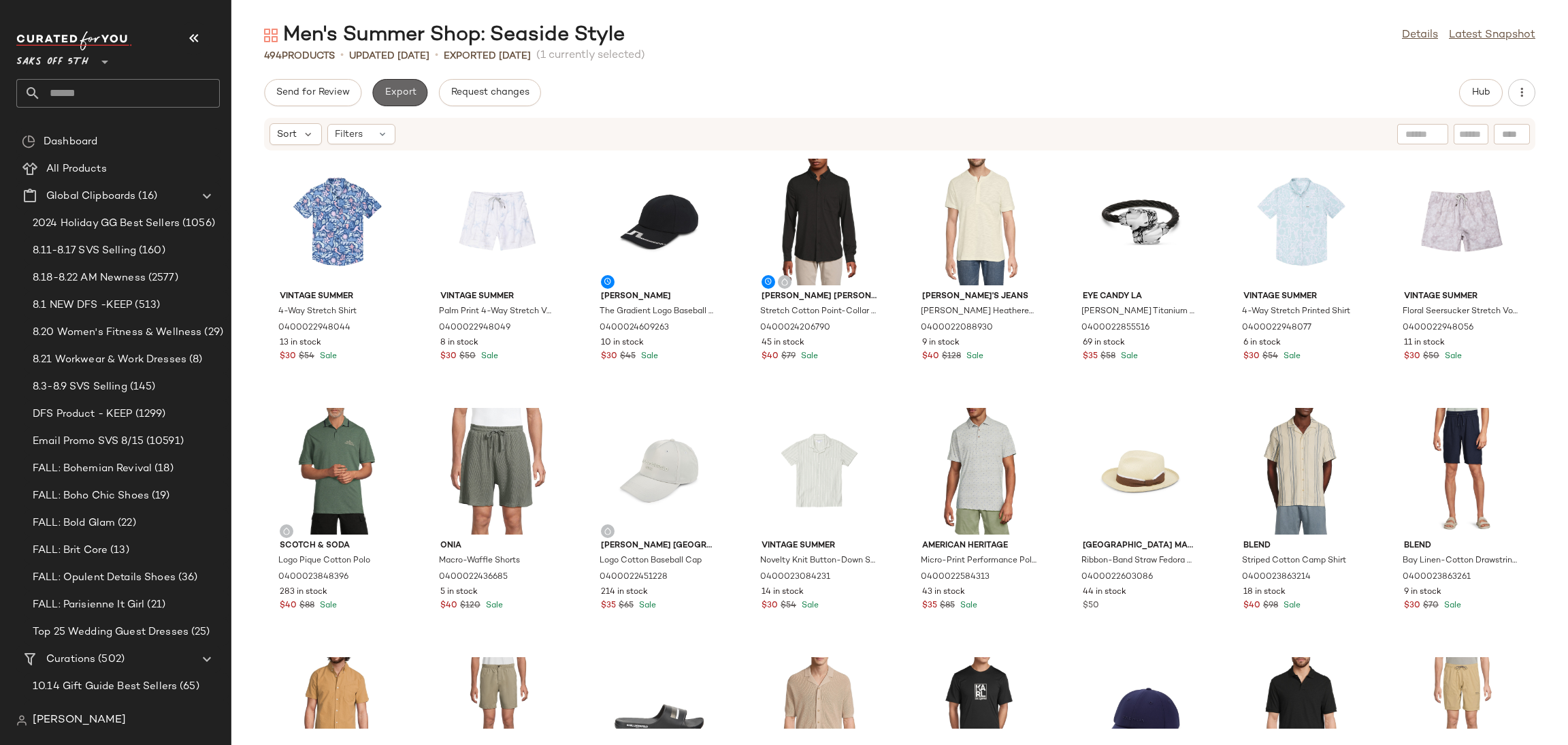
click at [397, 95] on span "Export" at bounding box center [400, 92] width 32 height 11
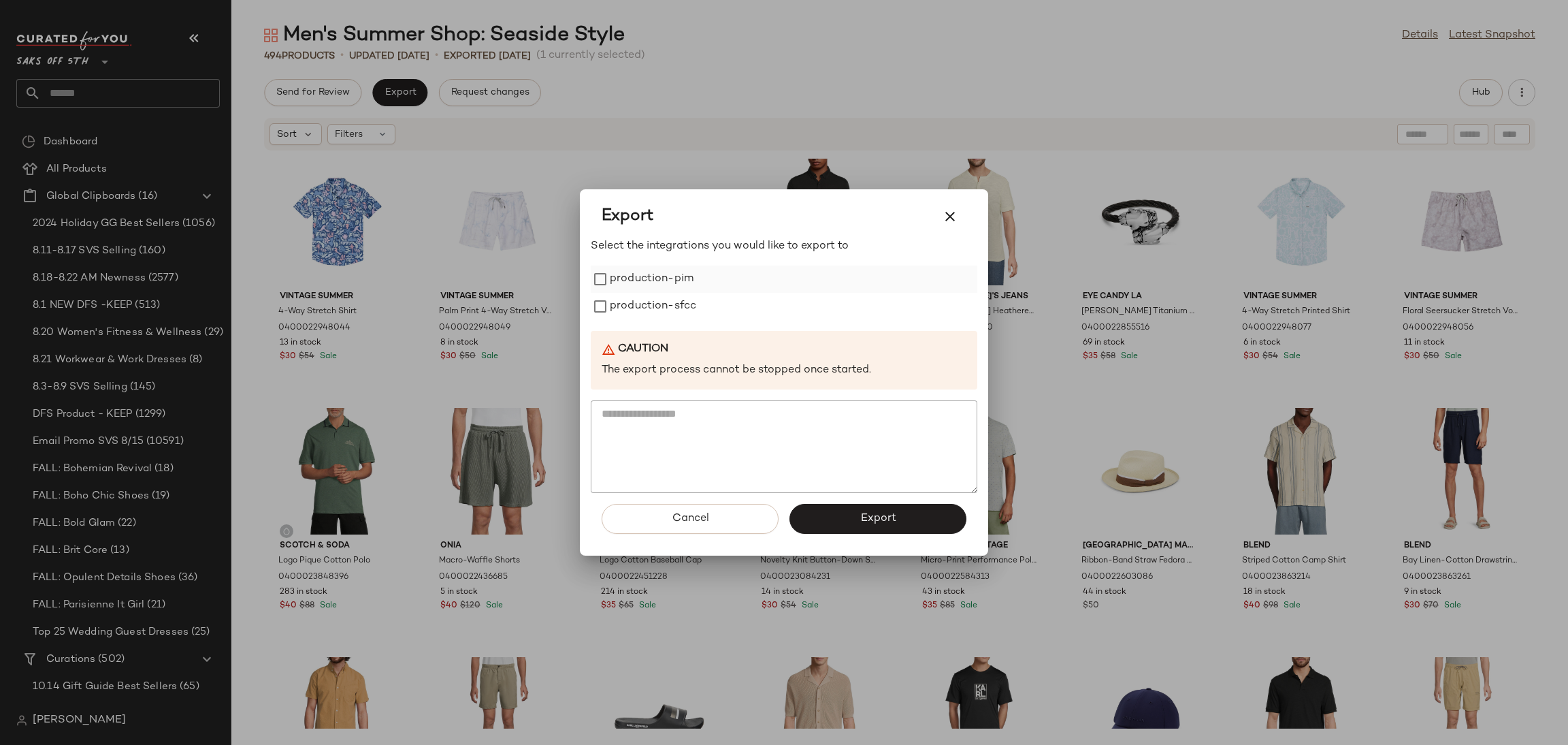
click at [644, 276] on label "production-pim" at bounding box center [652, 279] width 84 height 27
click at [647, 296] on label "production-sfcc" at bounding box center [653, 307] width 87 height 27
click at [838, 519] on button "Export" at bounding box center [877, 519] width 177 height 30
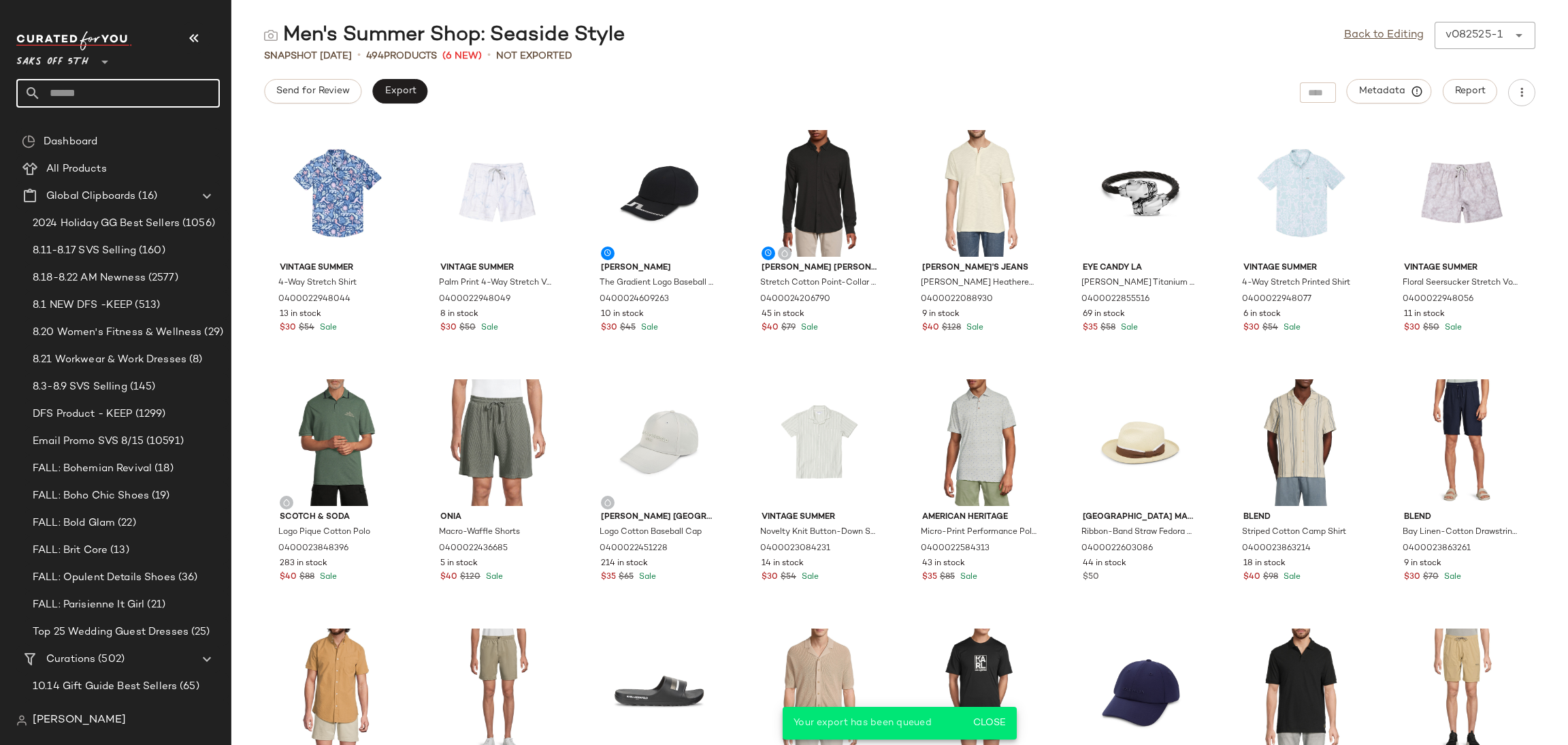
click at [123, 82] on input "text" at bounding box center [130, 93] width 179 height 29
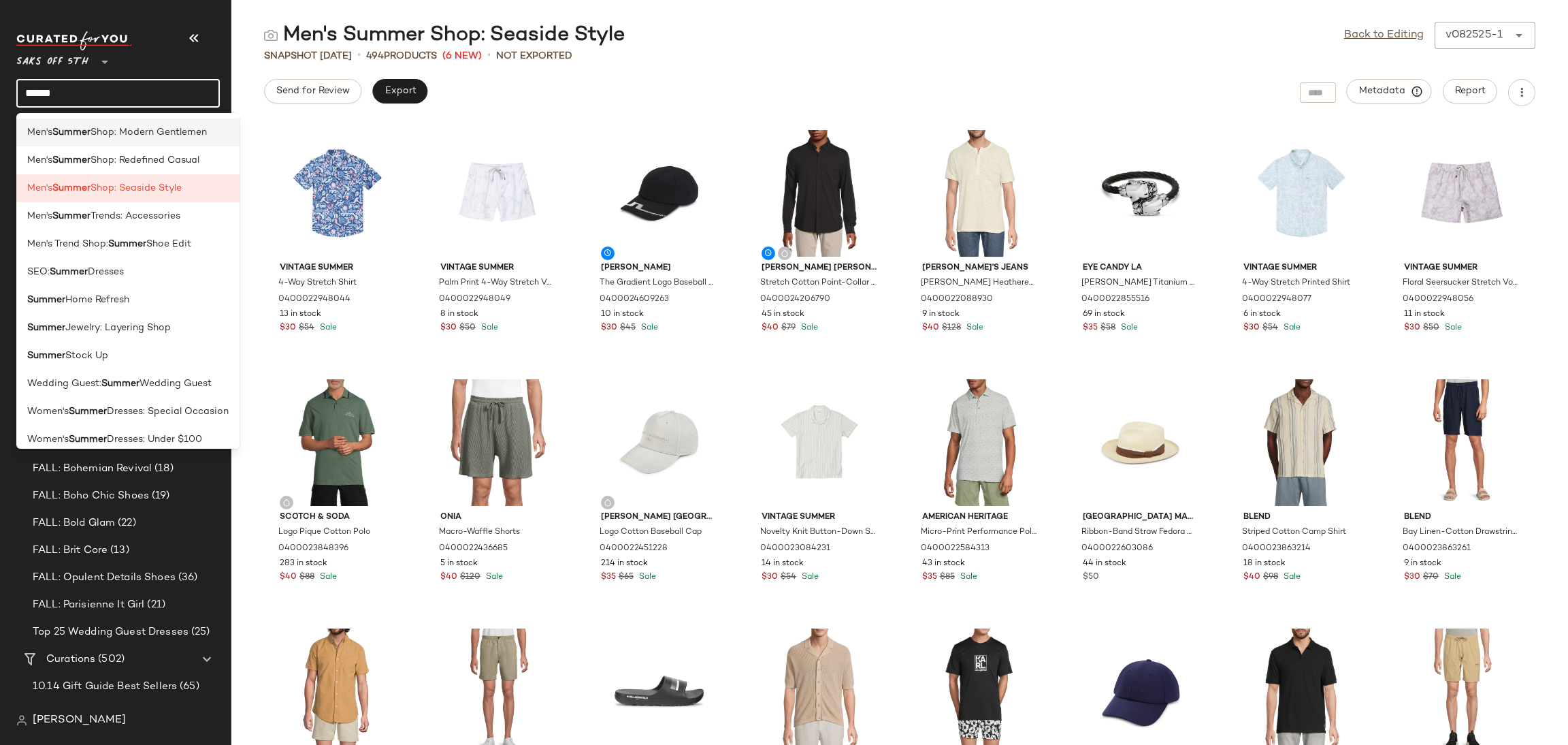
type input "******"
click at [169, 139] on span "Shop: Modern Gentlemen" at bounding box center [148, 133] width 117 height 14
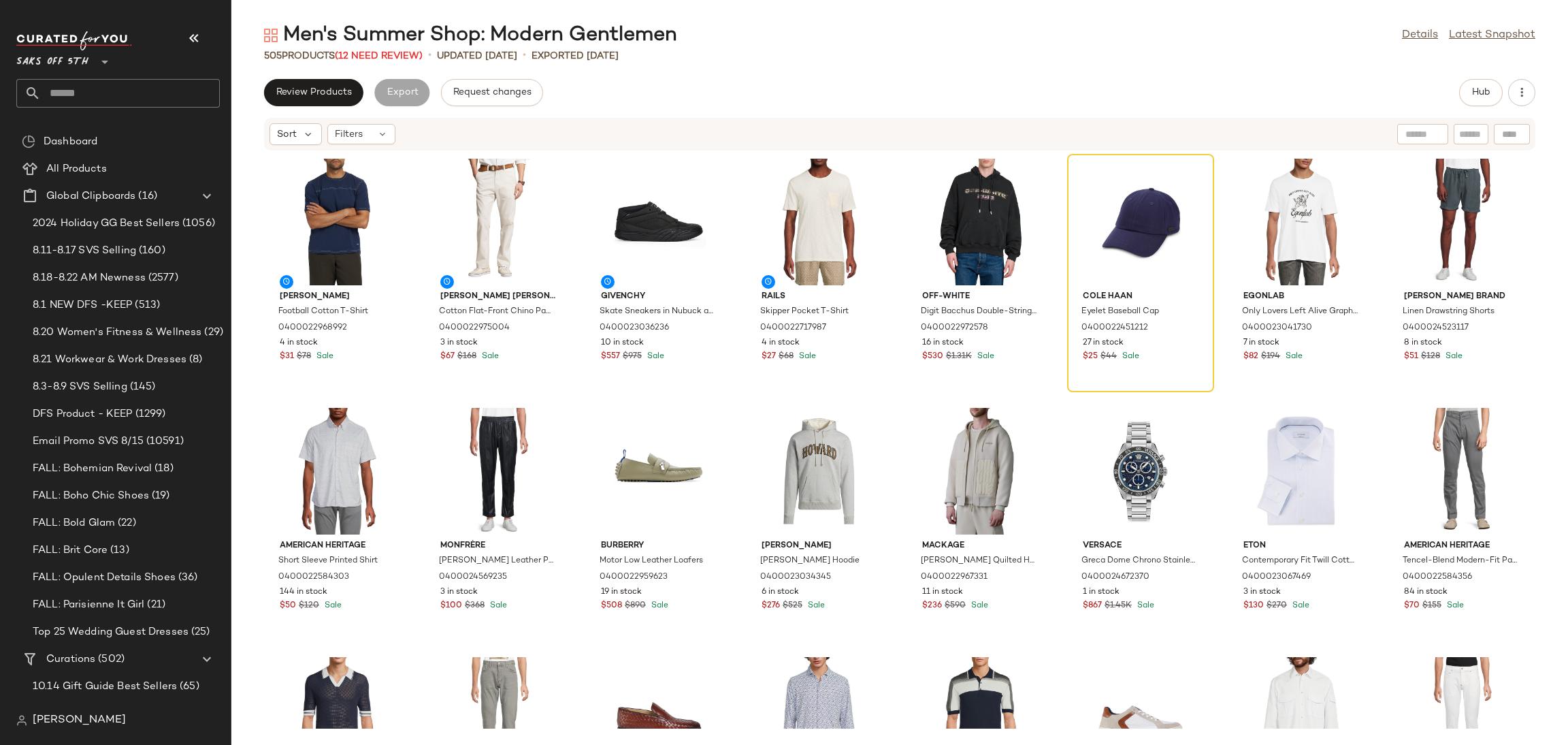
click at [389, 62] on div "505 Products (12 Need Review)" at bounding box center [343, 56] width 158 height 14
click at [386, 62] on div "505 Products (12 Need Review)" at bounding box center [343, 56] width 158 height 14
click at [389, 52] on span "(12 Need Review)" at bounding box center [379, 56] width 88 height 10
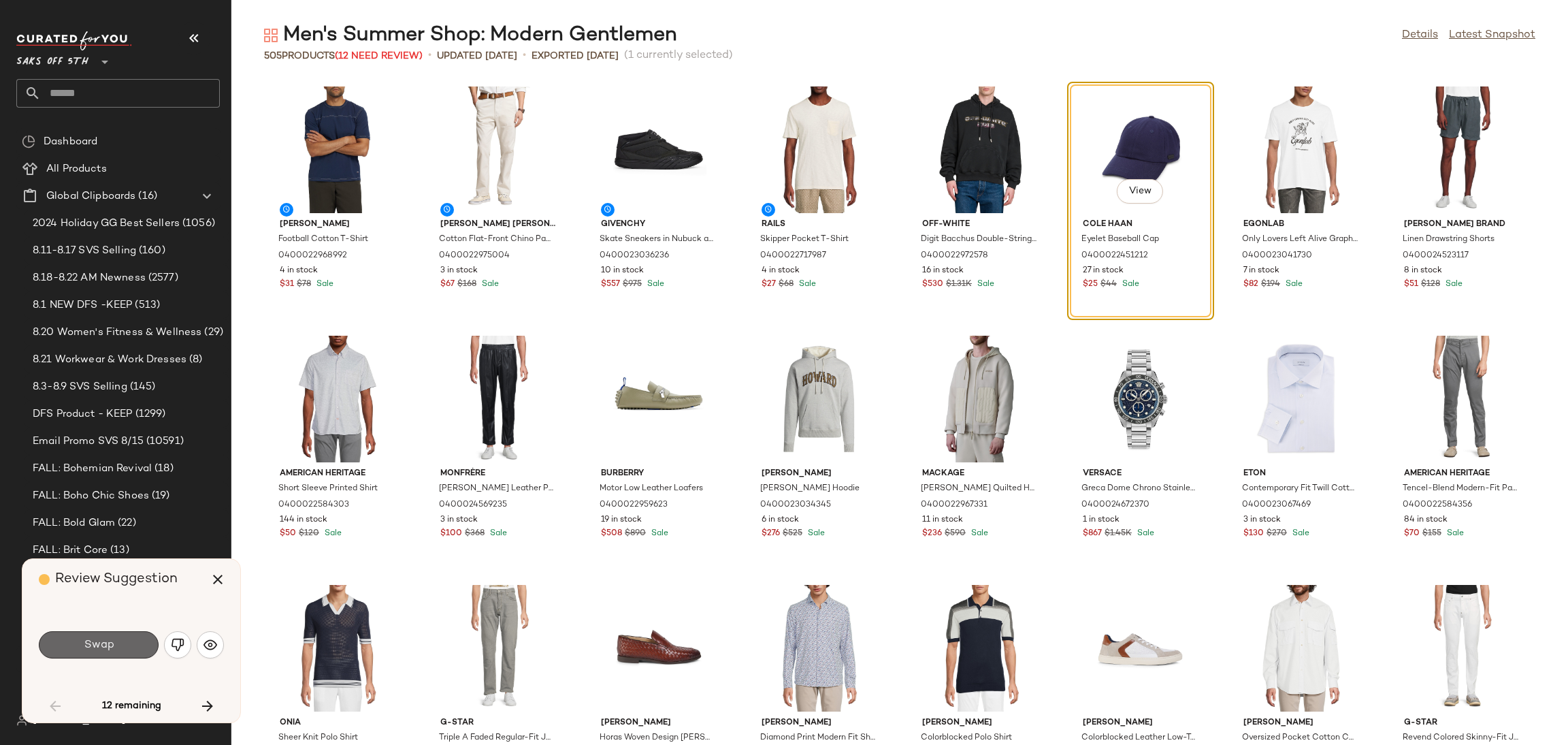
click at [103, 645] on span "Swap" at bounding box center [98, 645] width 31 height 13
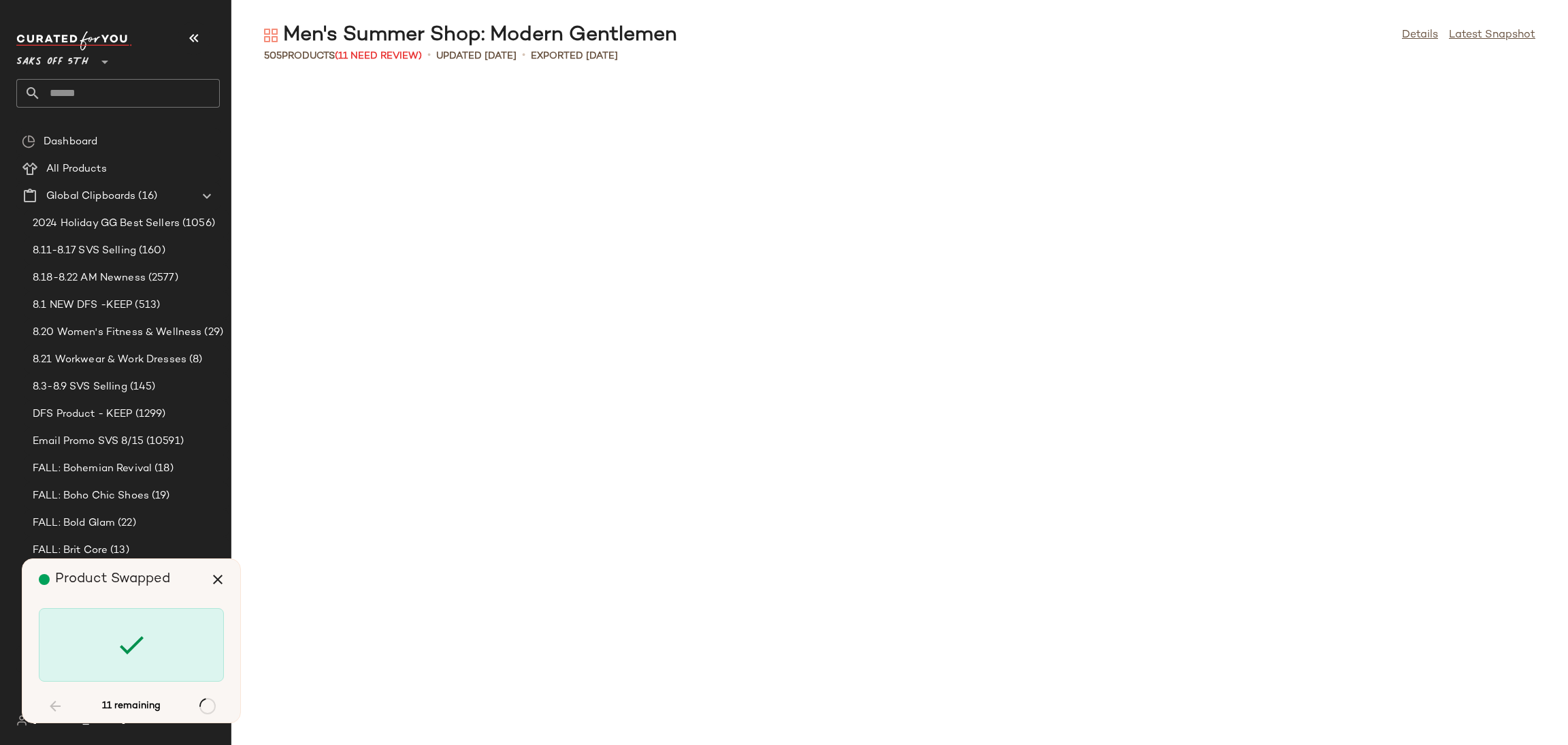
scroll to position [1495, 0]
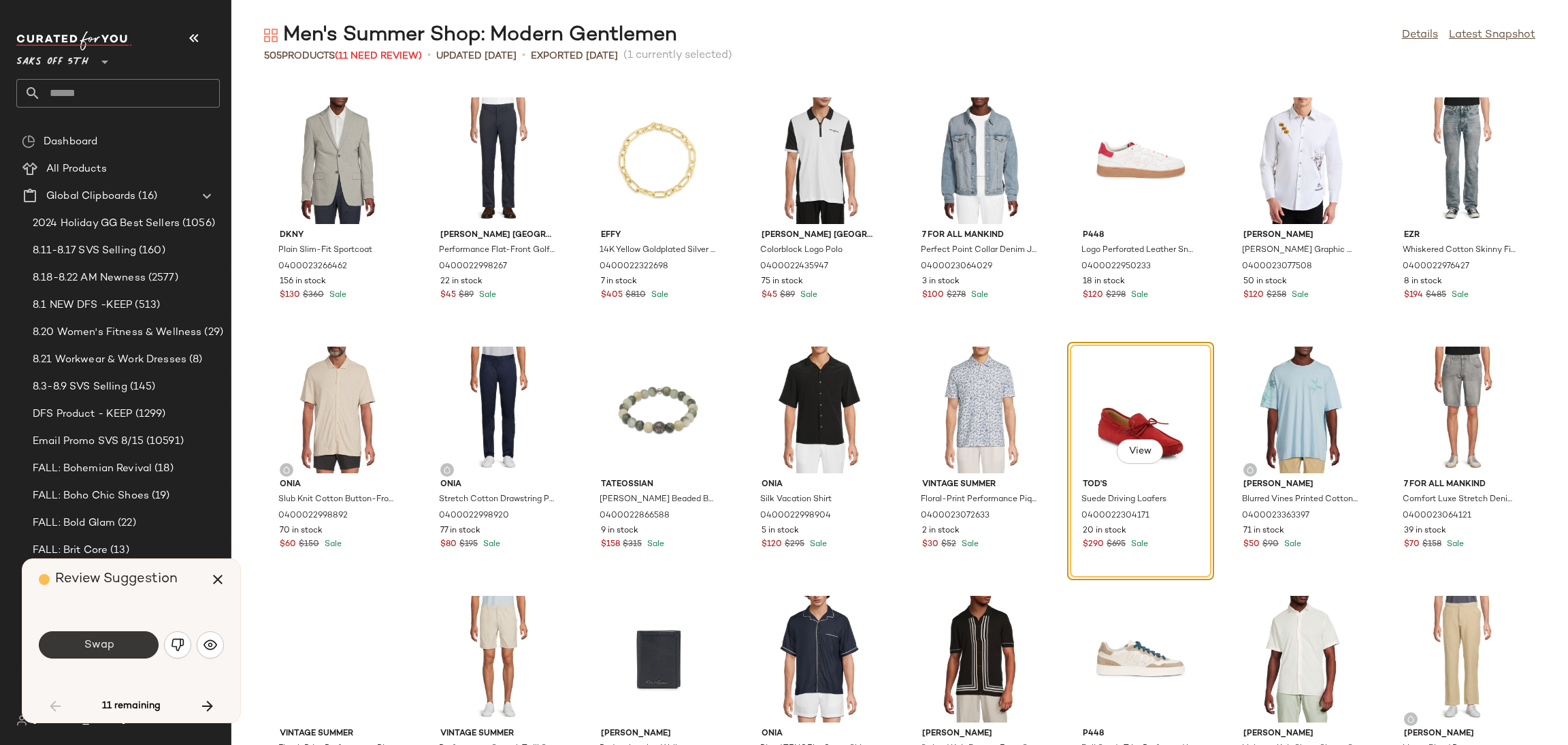
click at [138, 650] on button "Swap" at bounding box center [98, 645] width 120 height 27
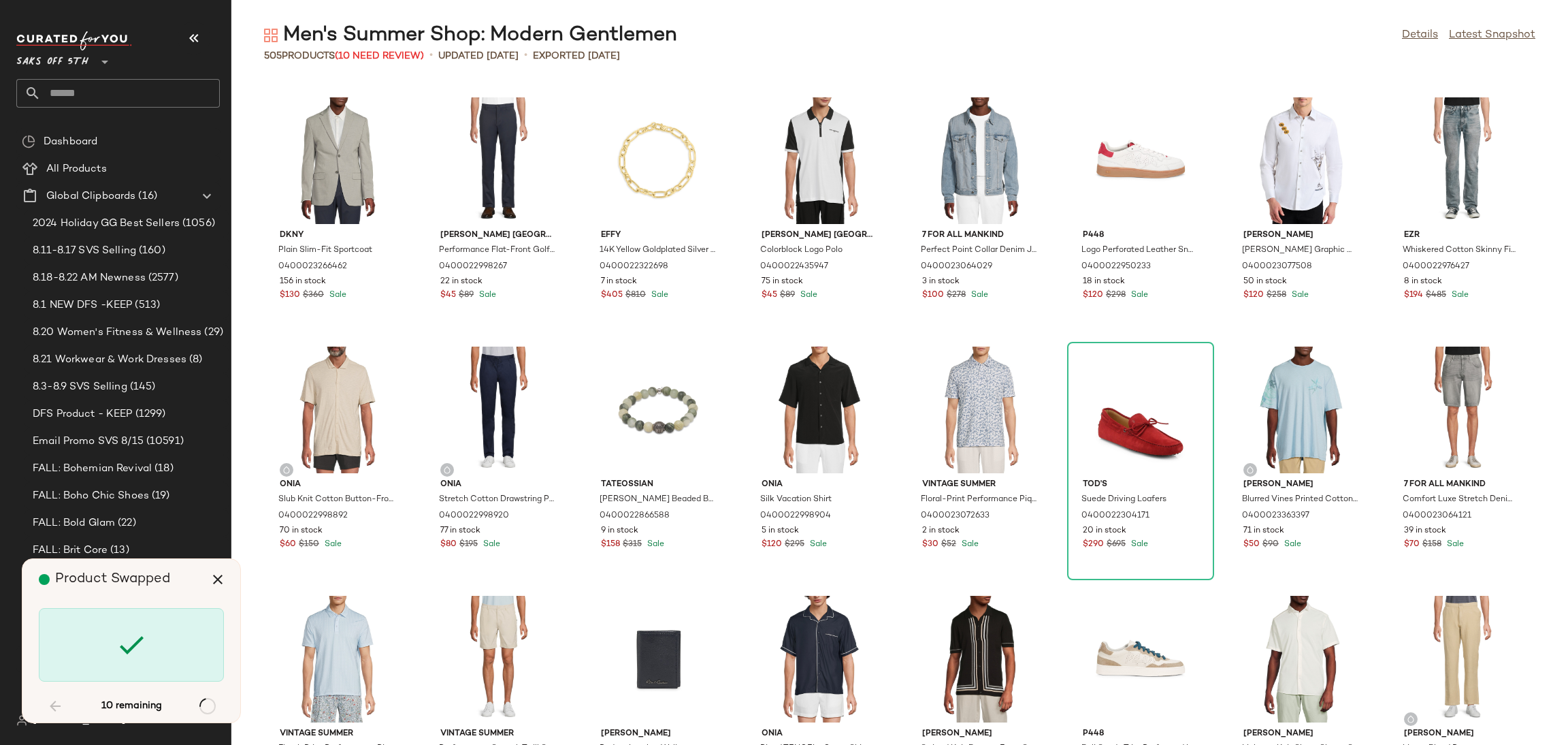
scroll to position [2990, 0]
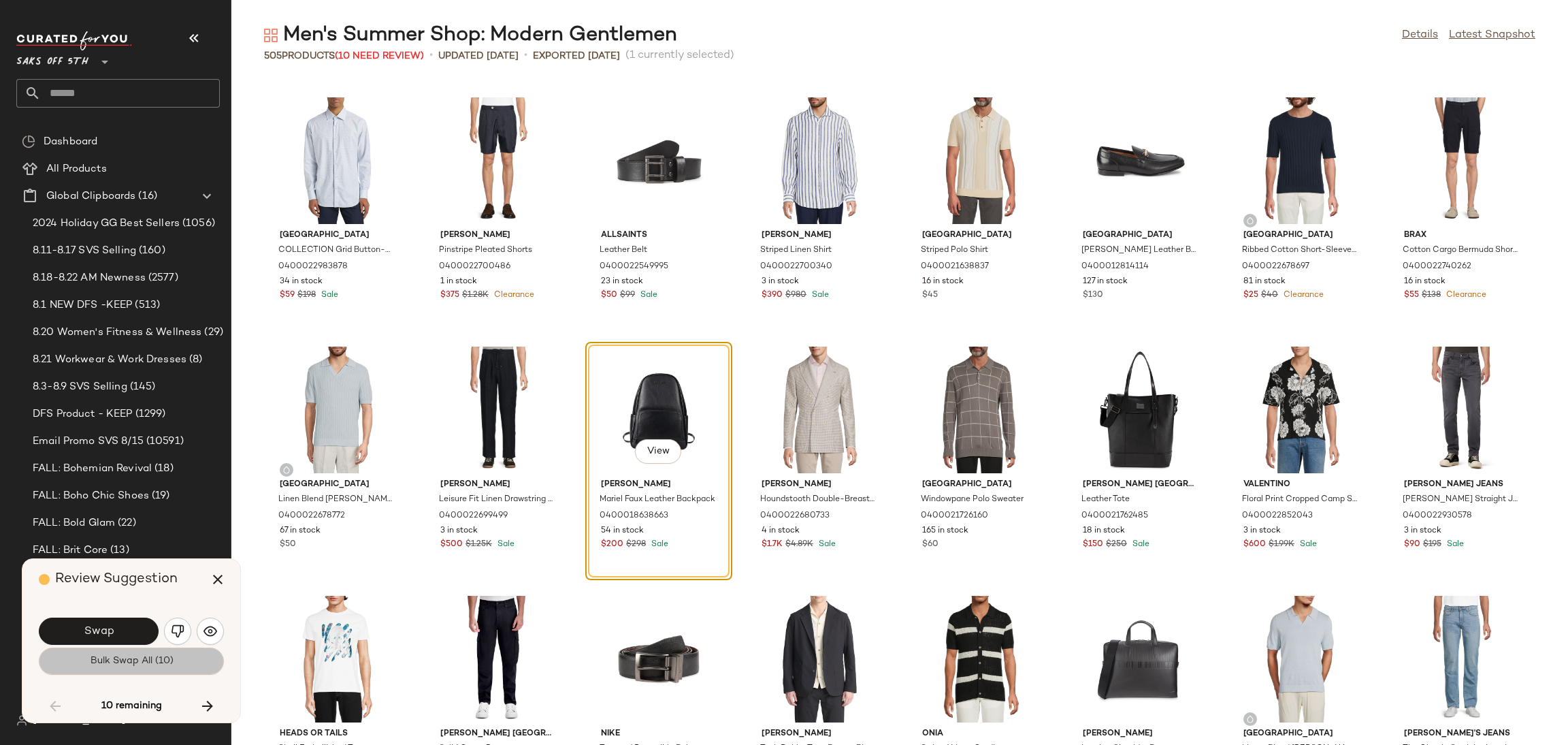
click at [132, 673] on button "Bulk Swap All (10)" at bounding box center [131, 661] width 185 height 27
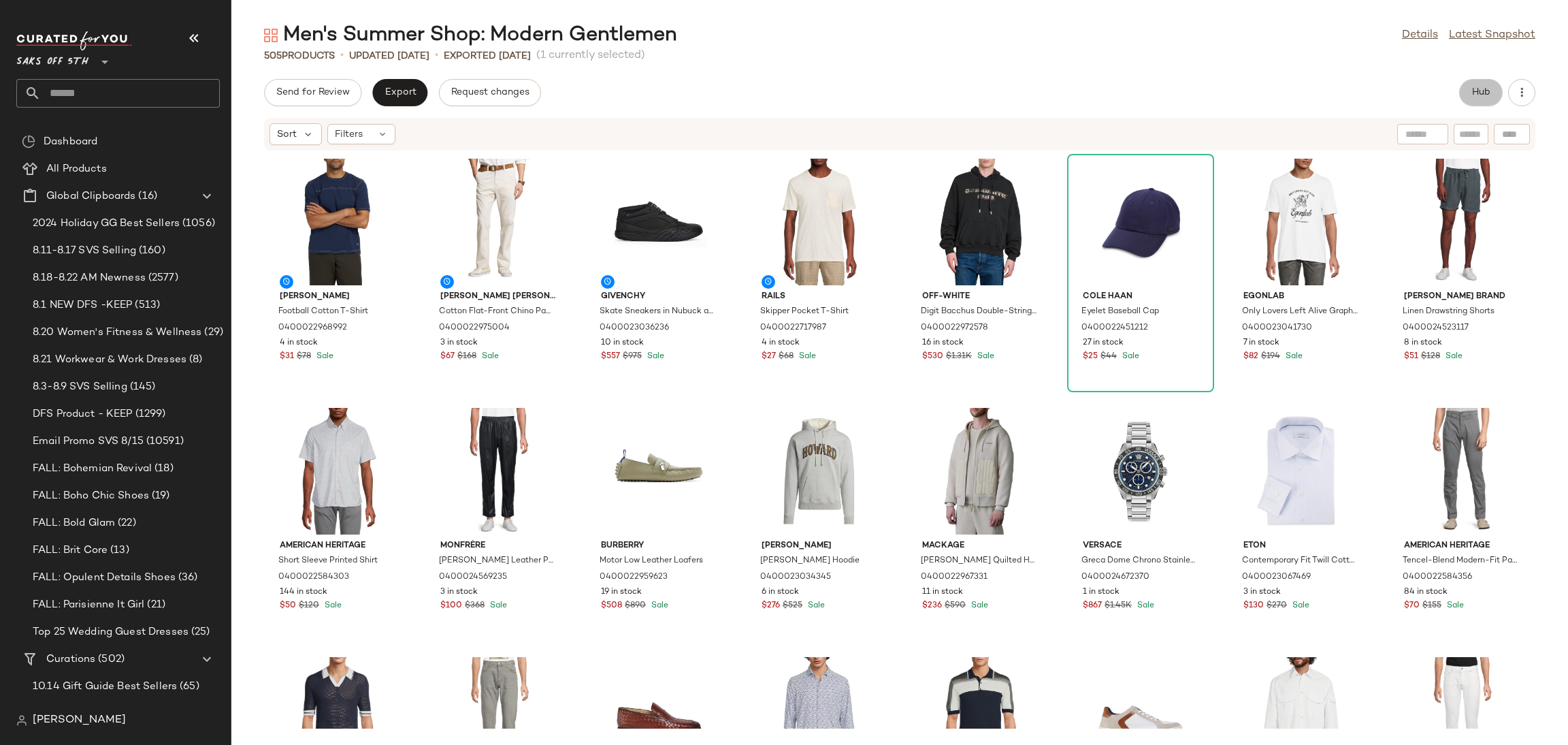
click at [1472, 98] on span "Hub" at bounding box center [1481, 92] width 19 height 11
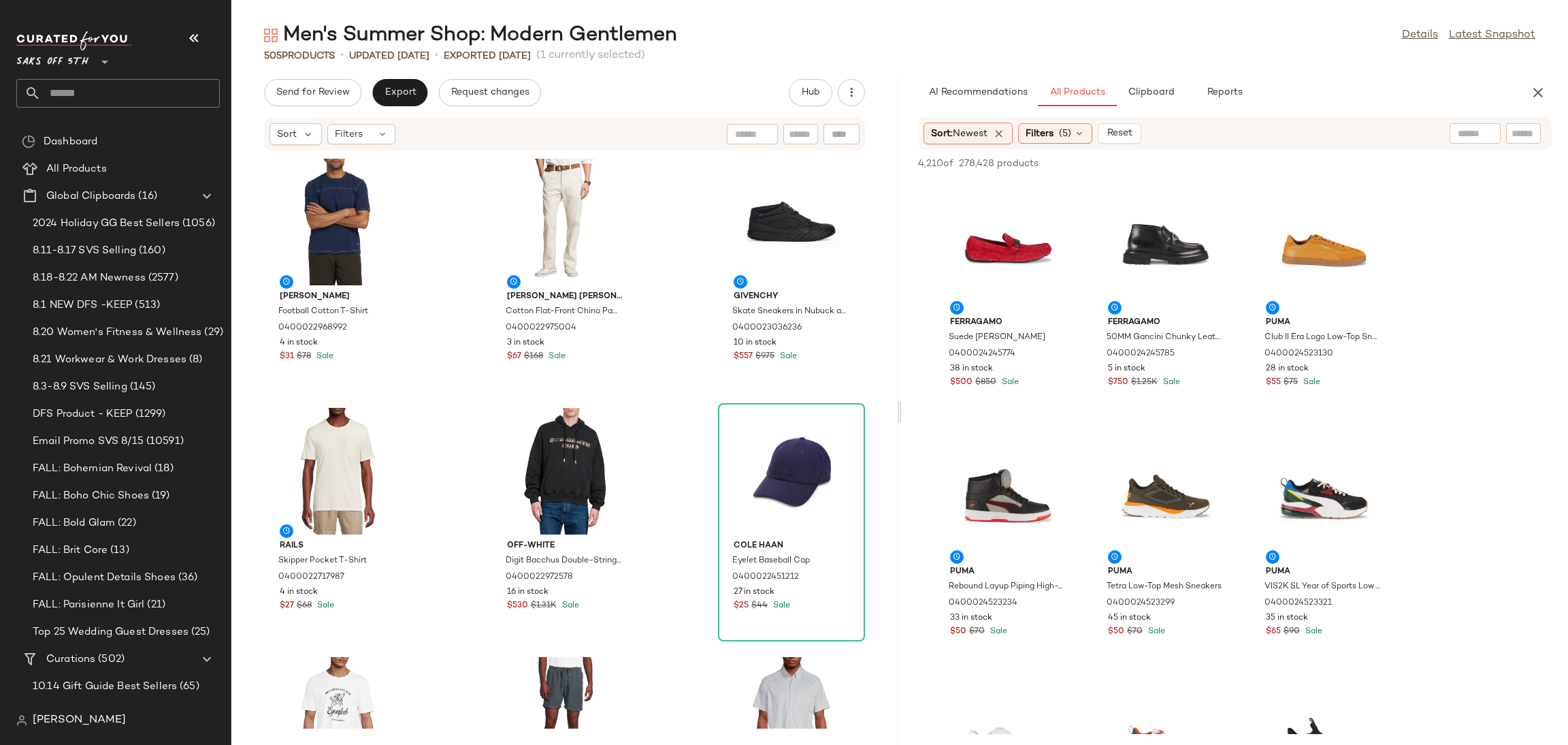
click at [899, 409] on div at bounding box center [899, 411] width 5 height 665
drag, startPoint x: 899, startPoint y: 409, endPoint x: 949, endPoint y: 412, distance: 50.1
click at [949, 412] on div "Send for Review Export Request changes Hub Sort Filters Noah Football Cotton T-…" at bounding box center [899, 411] width 1337 height 665
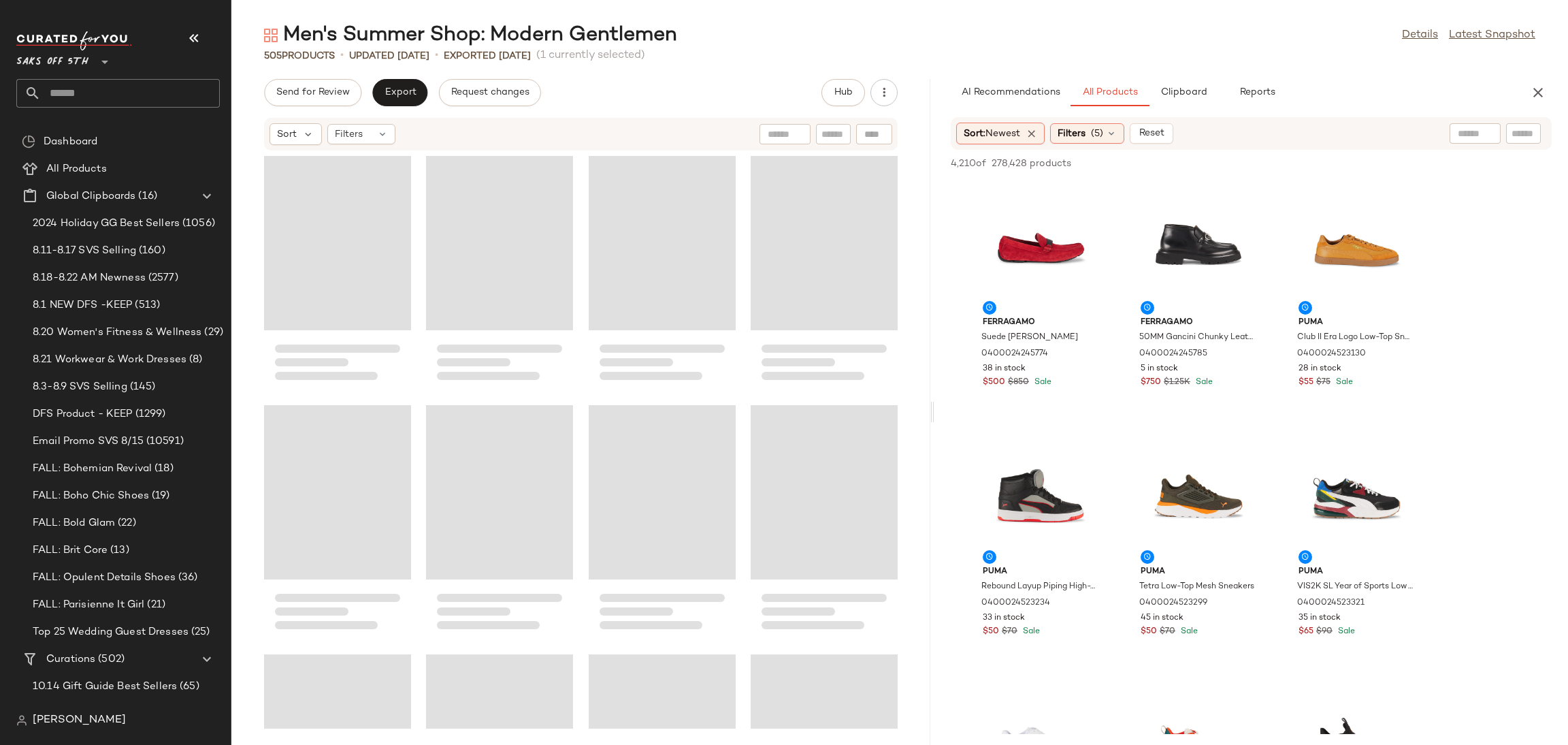
drag, startPoint x: 900, startPoint y: 410, endPoint x: 937, endPoint y: 410, distance: 37.0
click at [937, 410] on div "Men's Summer Shop: Modern Gentlemen Details Latest Snapshot 505 Products • upda…" at bounding box center [899, 383] width 1337 height 723
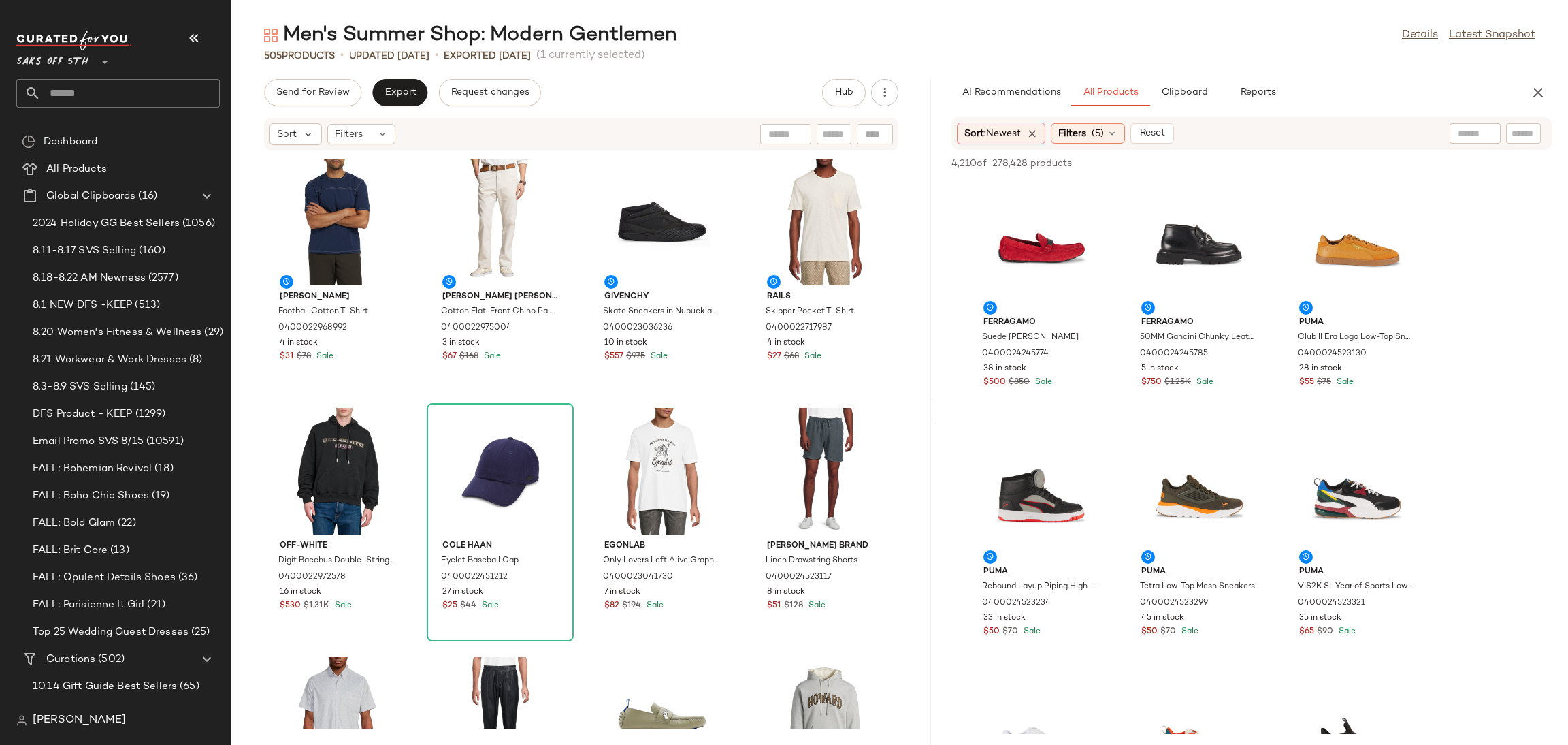
click at [1022, 58] on div "505 Products • updated [DATE] • Exported [DATE] (1 currently selected)" at bounding box center [899, 55] width 1337 height 14
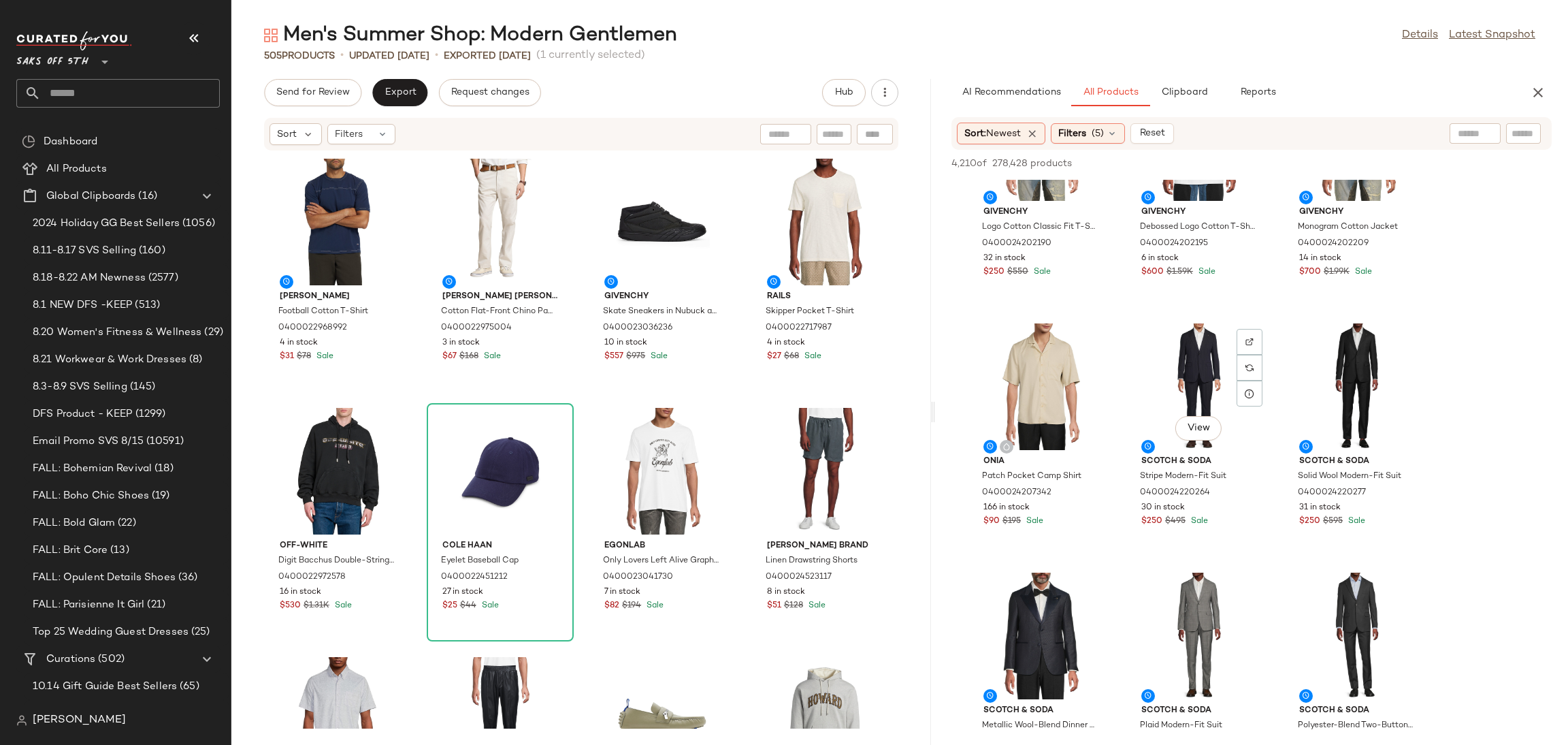
scroll to position [2837, 0]
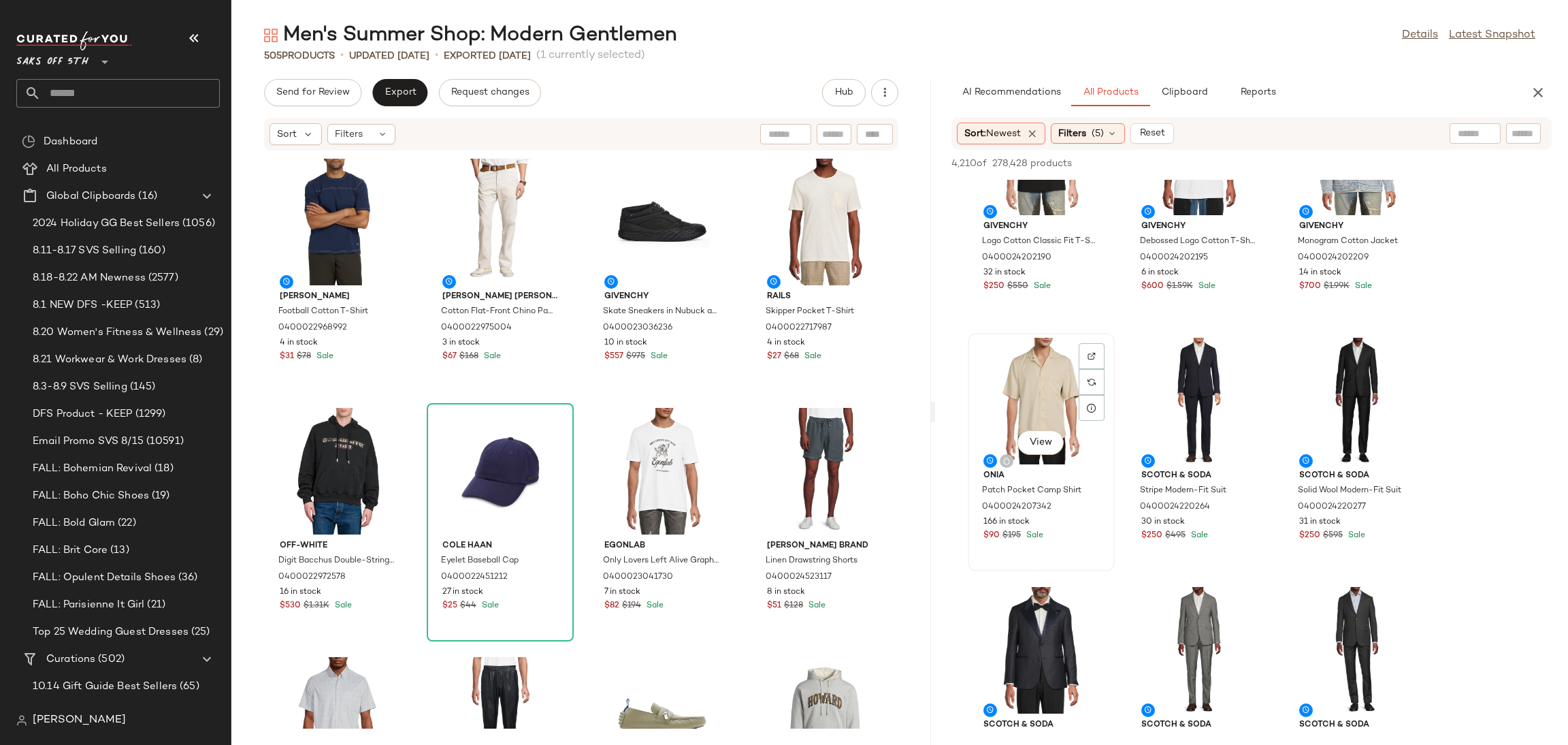
click at [1010, 368] on div "View" at bounding box center [1041, 400] width 137 height 127
click at [1345, 161] on span "Add to Top" at bounding box center [1356, 163] width 54 height 9
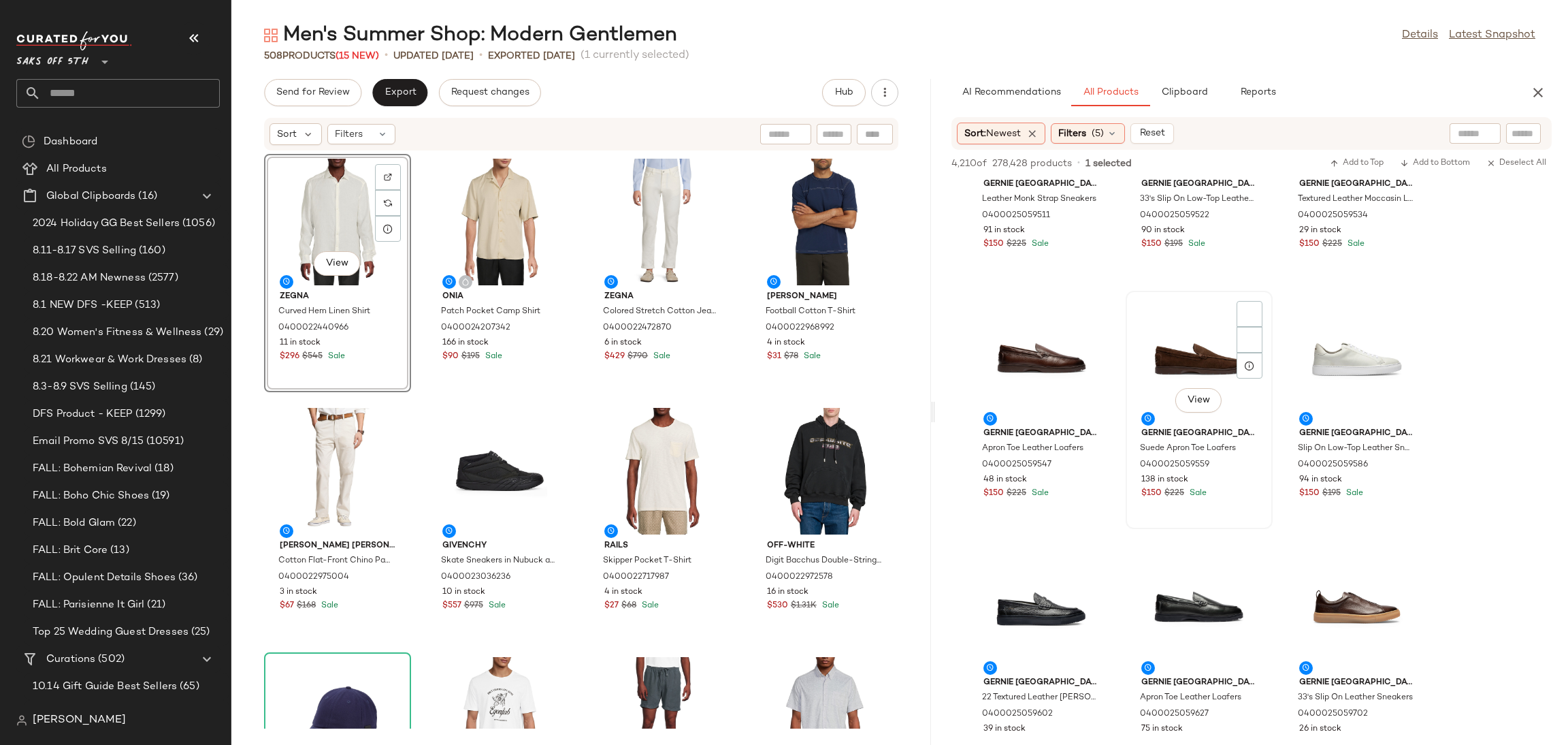
scroll to position [7116, 0]
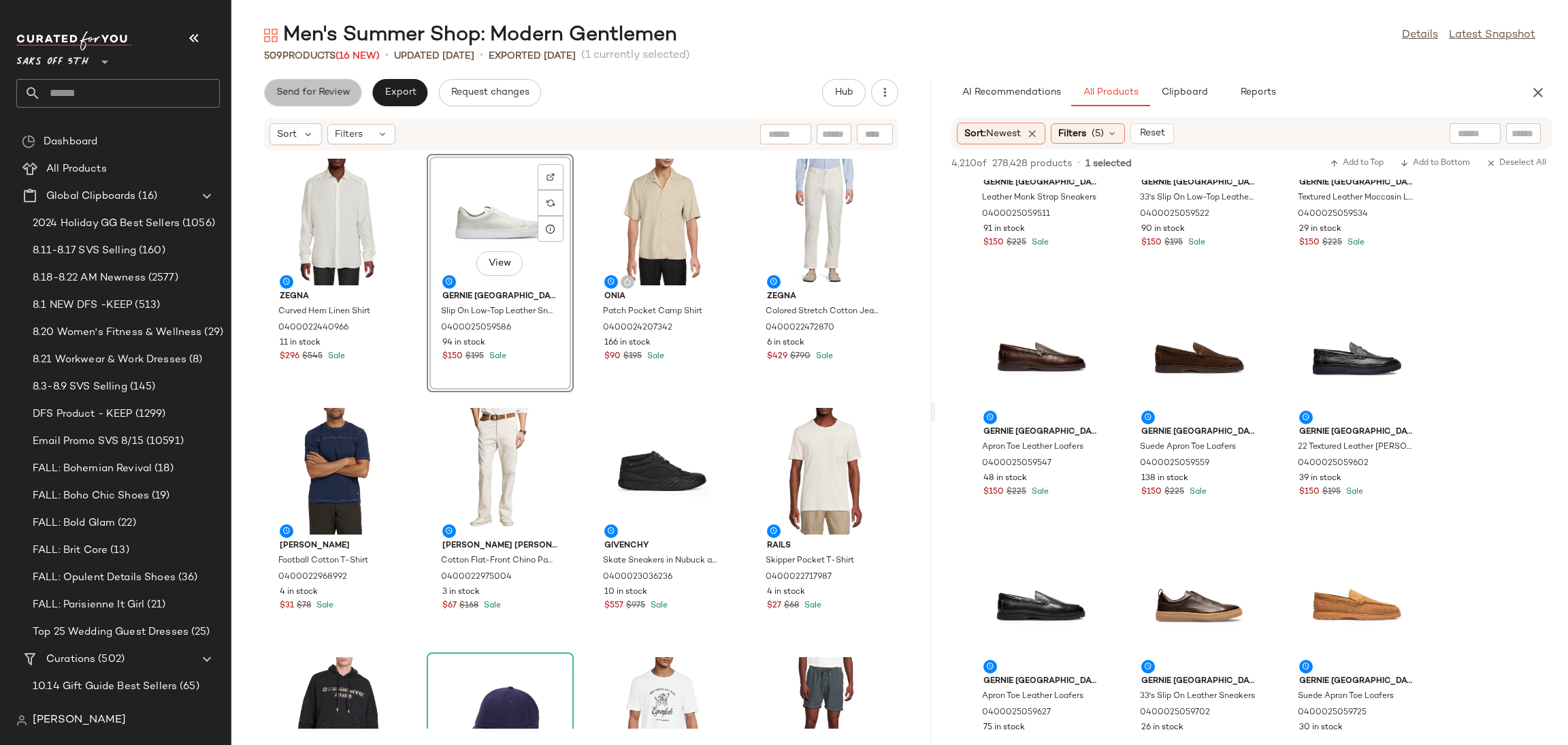
click at [316, 98] on span "Send for Review" at bounding box center [313, 92] width 74 height 11
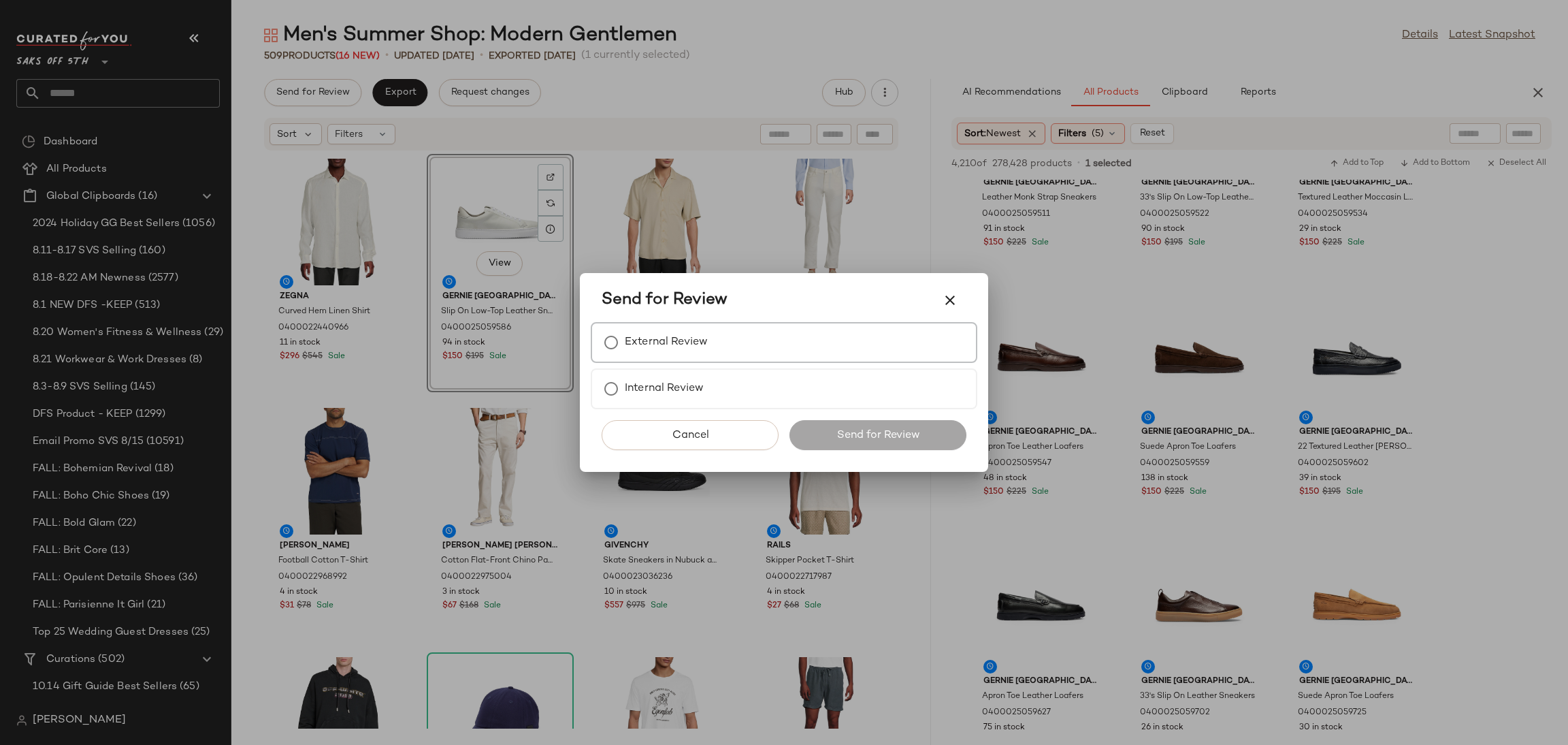
click at [626, 335] on label "External Review" at bounding box center [666, 342] width 83 height 27
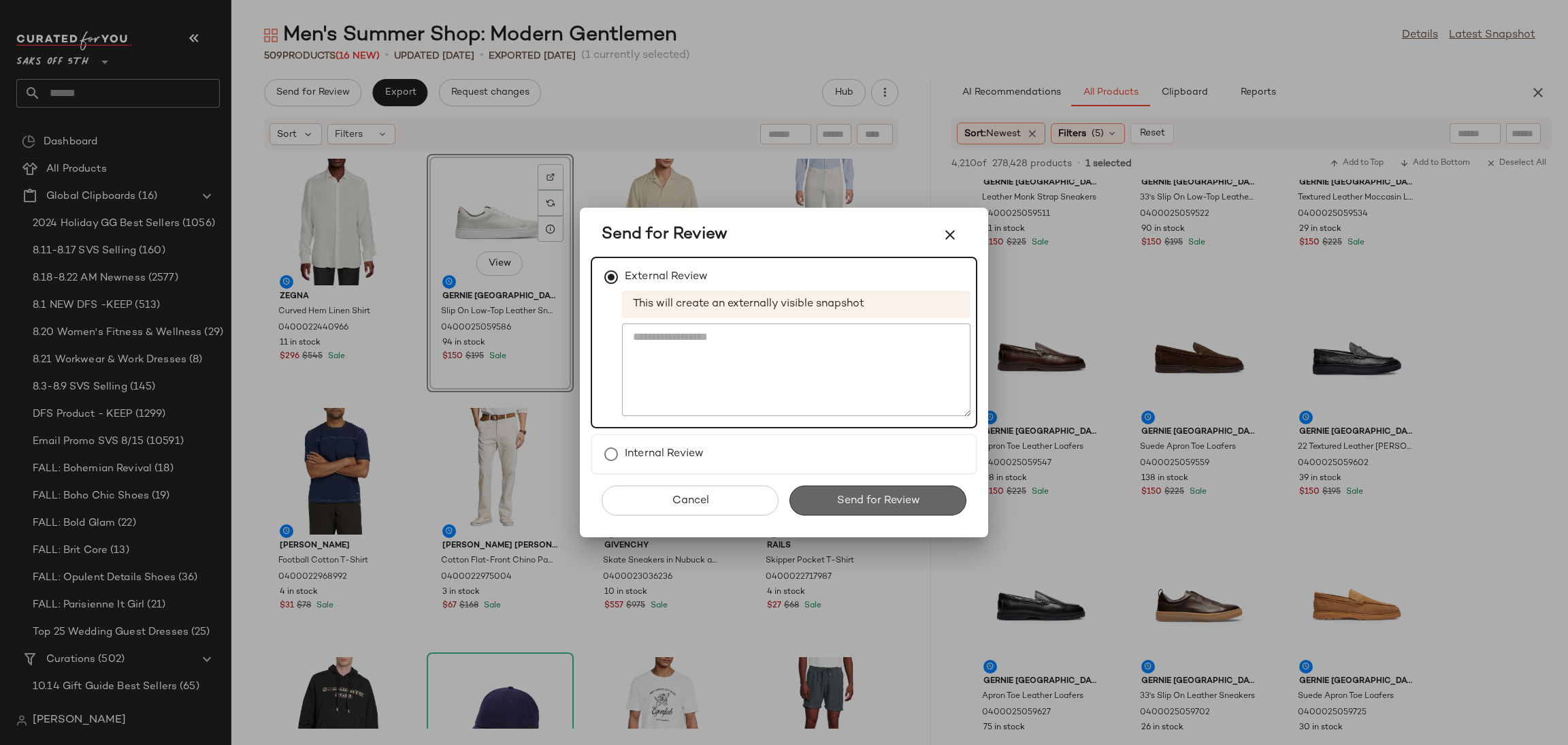
click at [864, 502] on span "Send for Review" at bounding box center [877, 501] width 84 height 13
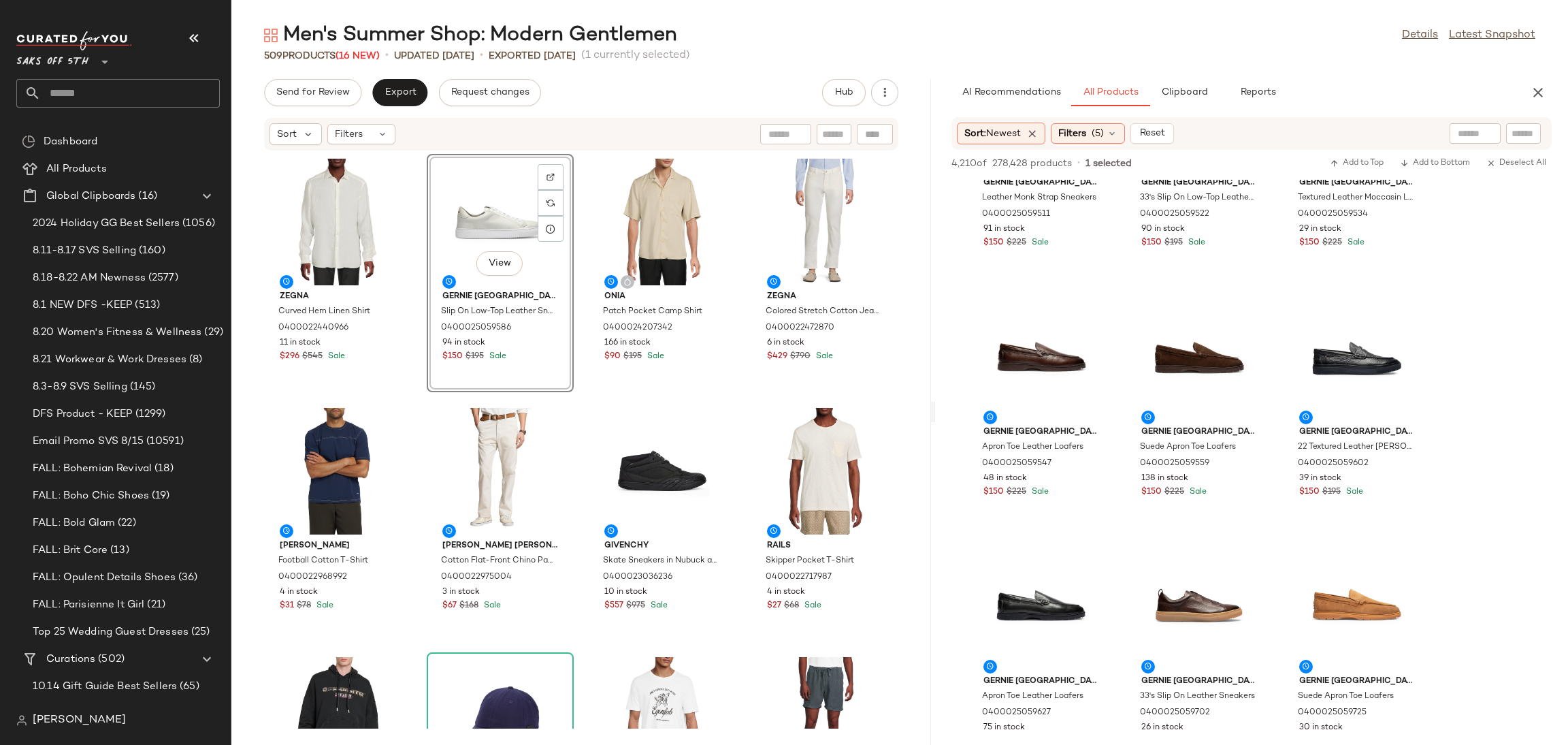
scroll to position [10605, 0]
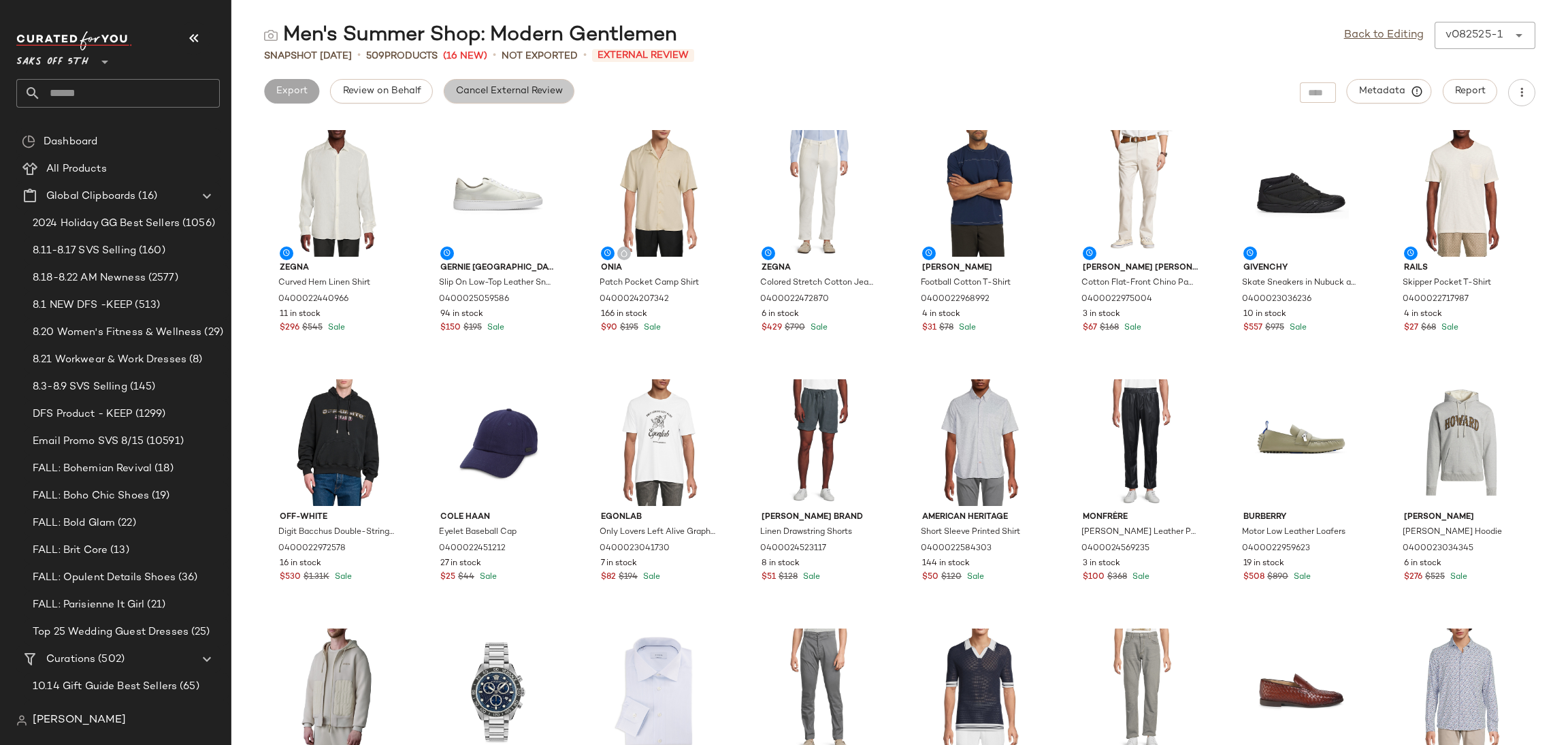
click at [512, 97] on button "Cancel External Review" at bounding box center [509, 91] width 130 height 24
click at [1403, 34] on link "Back to Editing" at bounding box center [1383, 35] width 79 height 16
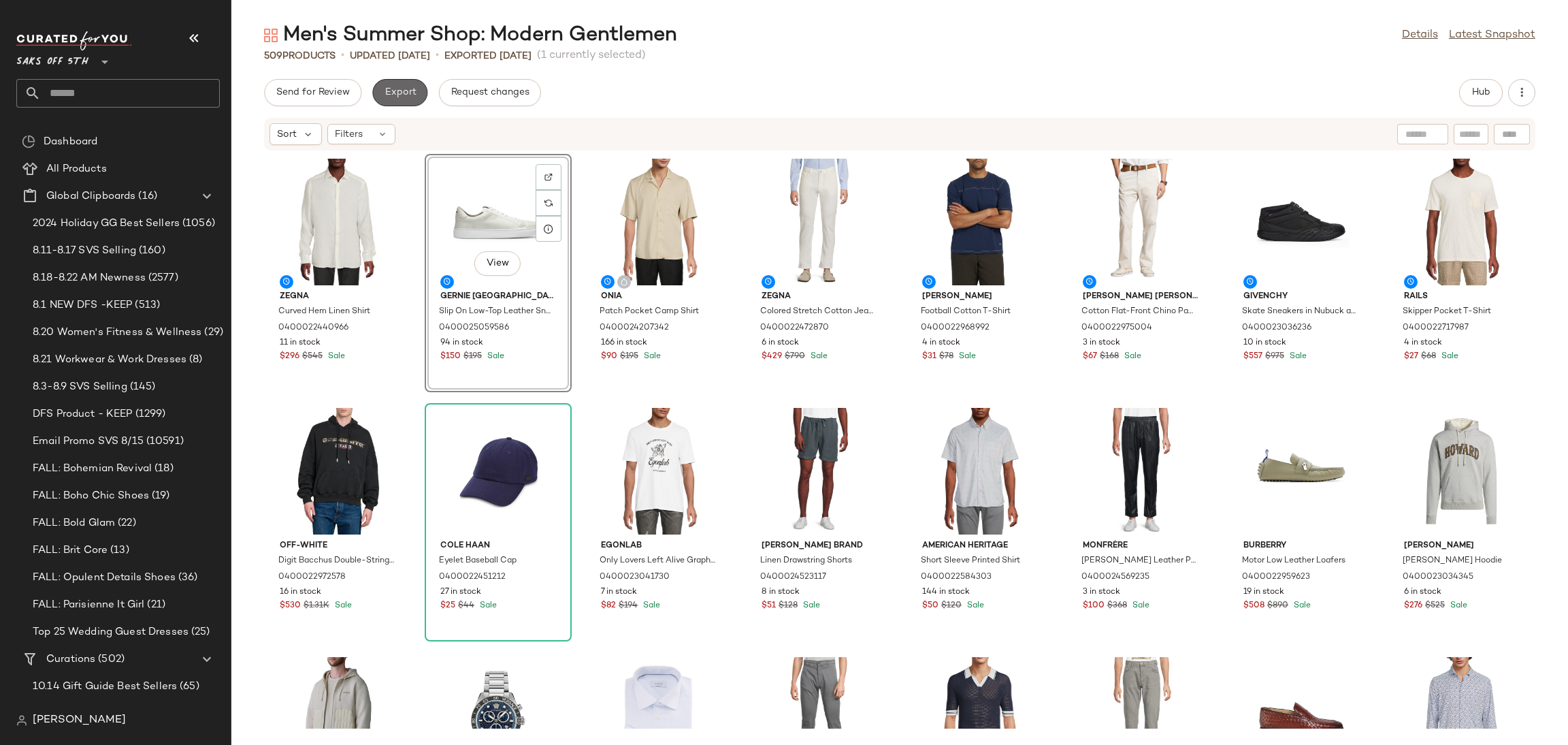
click at [392, 80] on button "Export" at bounding box center [400, 92] width 55 height 27
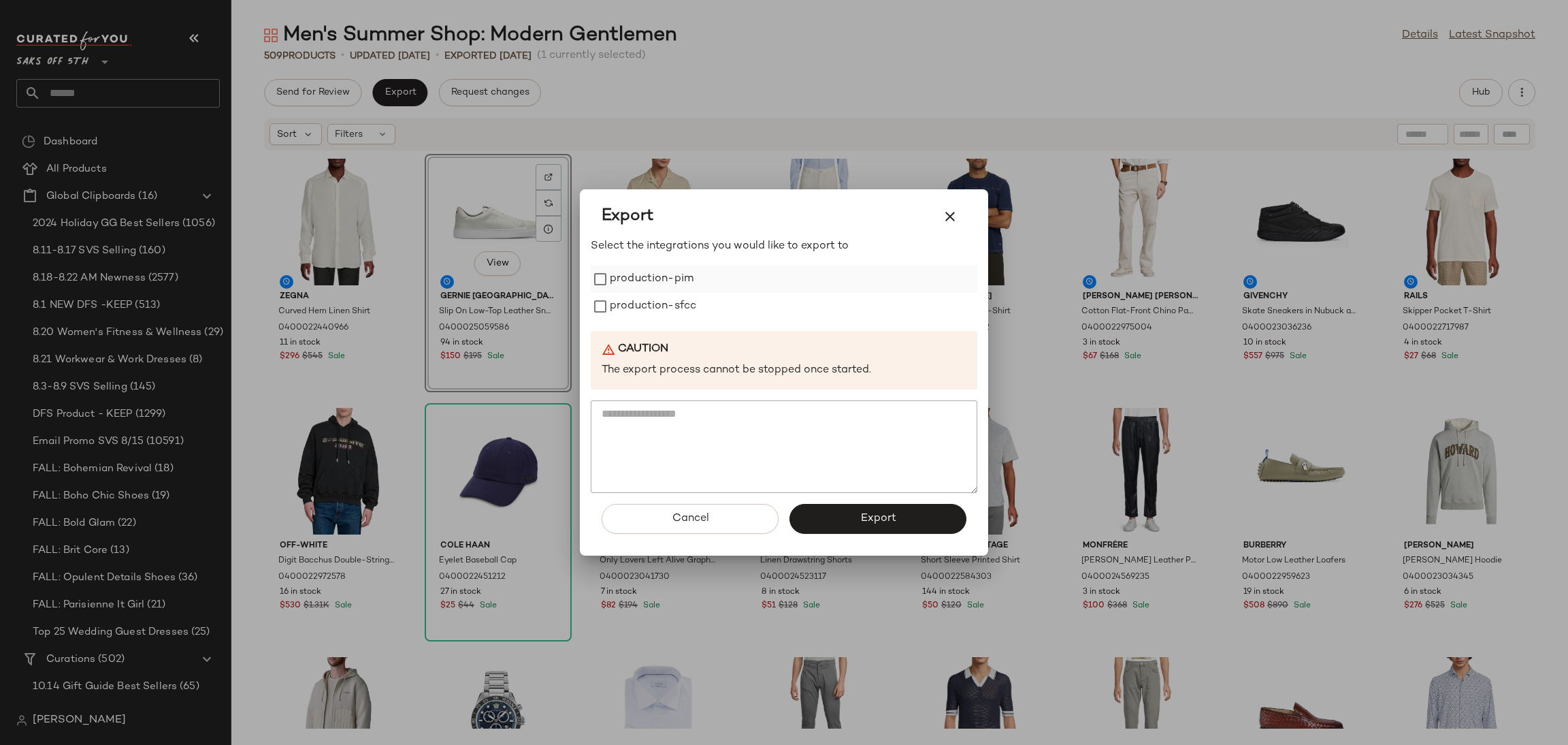
click at [647, 284] on label "production-pim" at bounding box center [652, 279] width 84 height 27
click at [652, 306] on label "production-sfcc" at bounding box center [653, 307] width 87 height 27
click at [884, 518] on span "Export" at bounding box center [877, 519] width 36 height 13
